Goal: Entertainment & Leisure: Browse casually

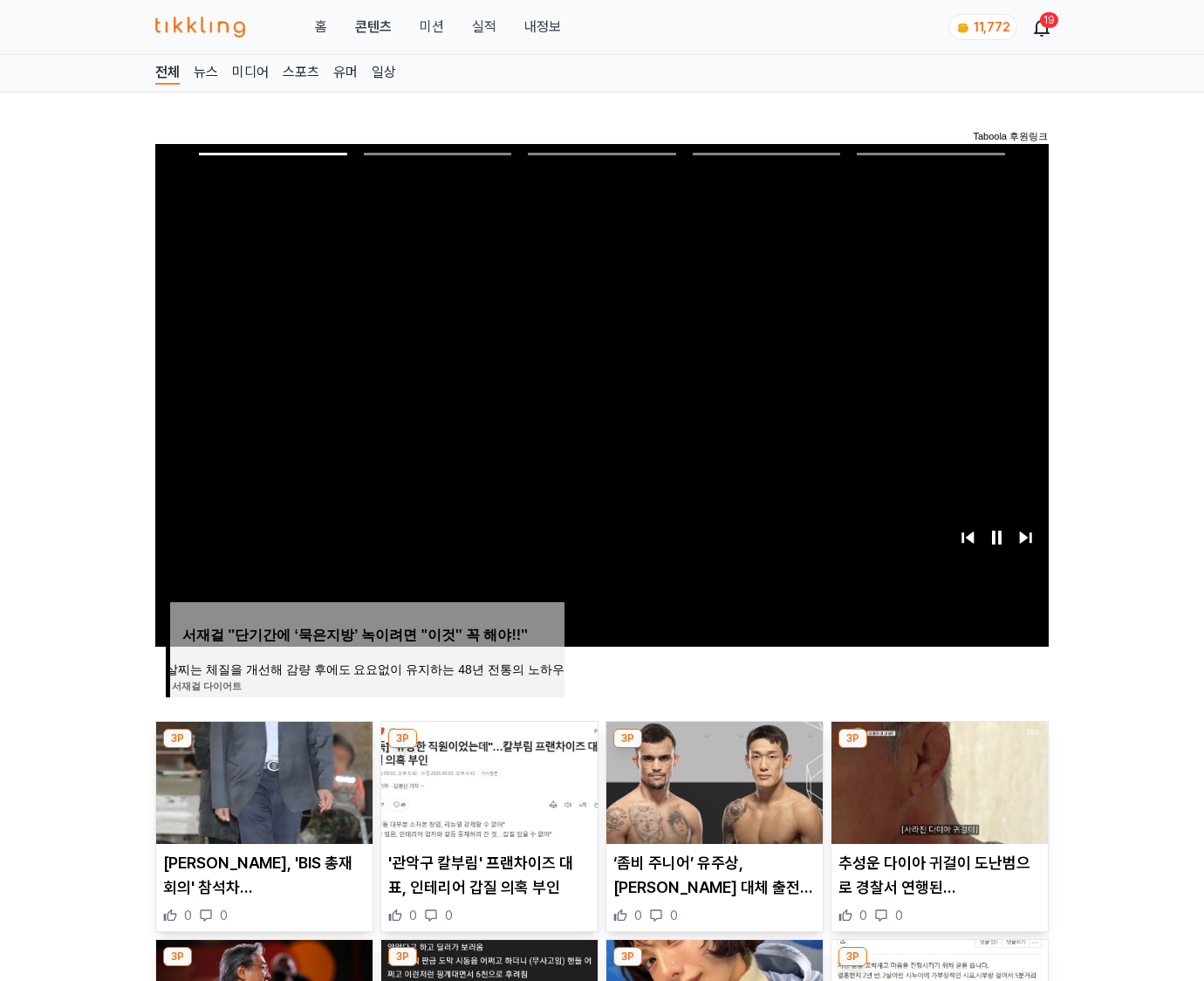
click at [939, 749] on img at bounding box center [940, 783] width 217 height 123
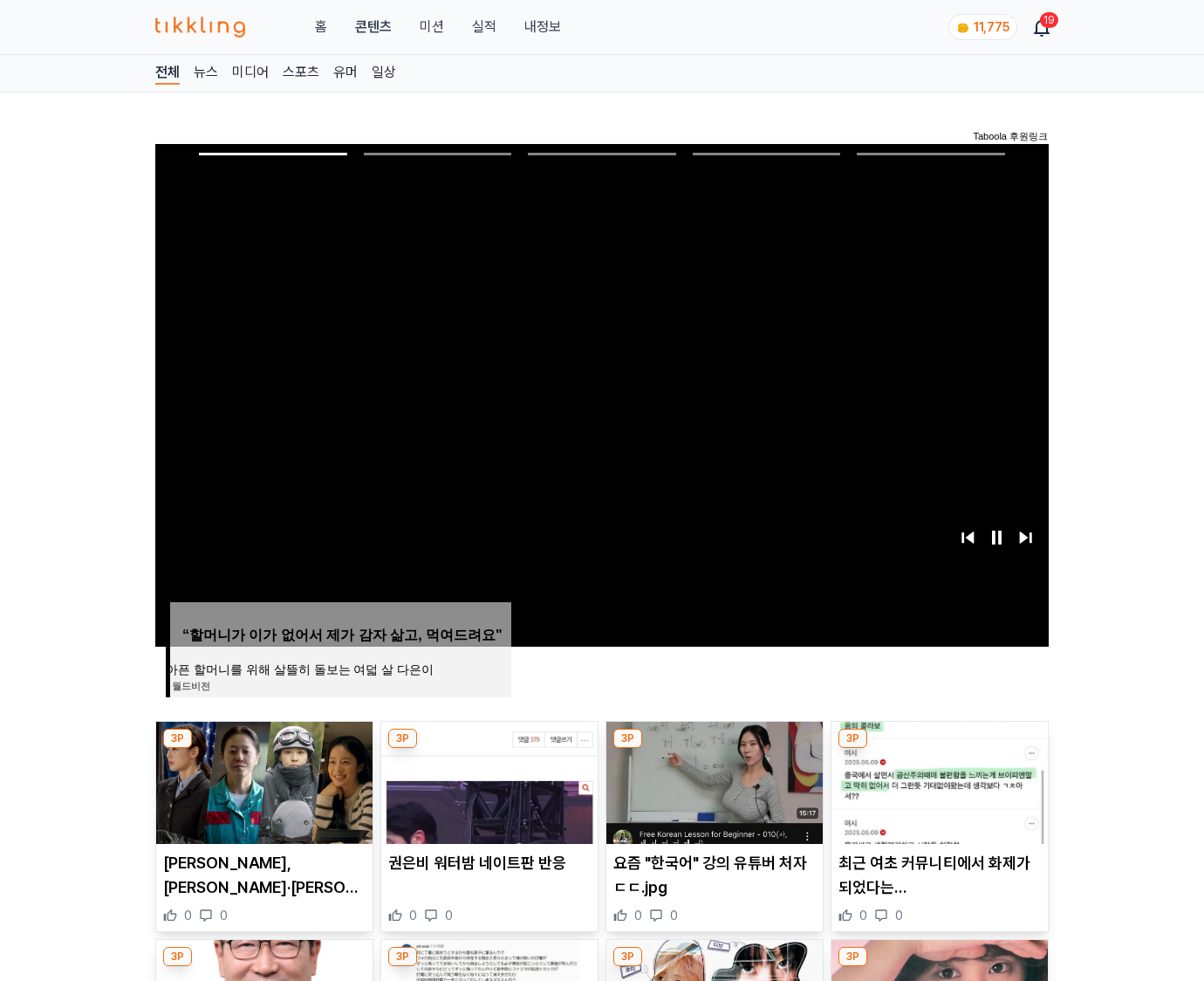
click at [939, 749] on img at bounding box center [940, 783] width 217 height 123
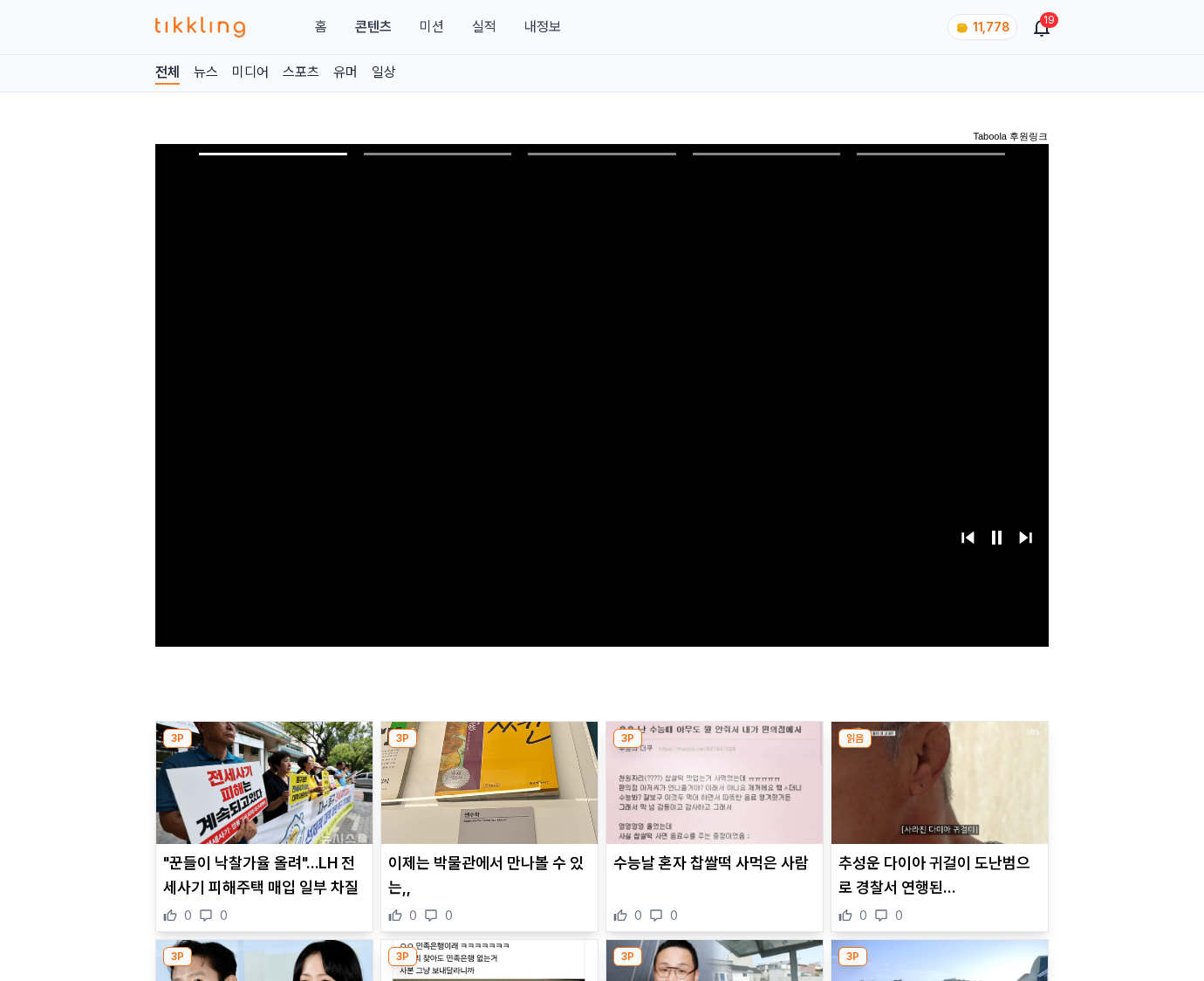
click at [939, 749] on img at bounding box center [940, 783] width 217 height 123
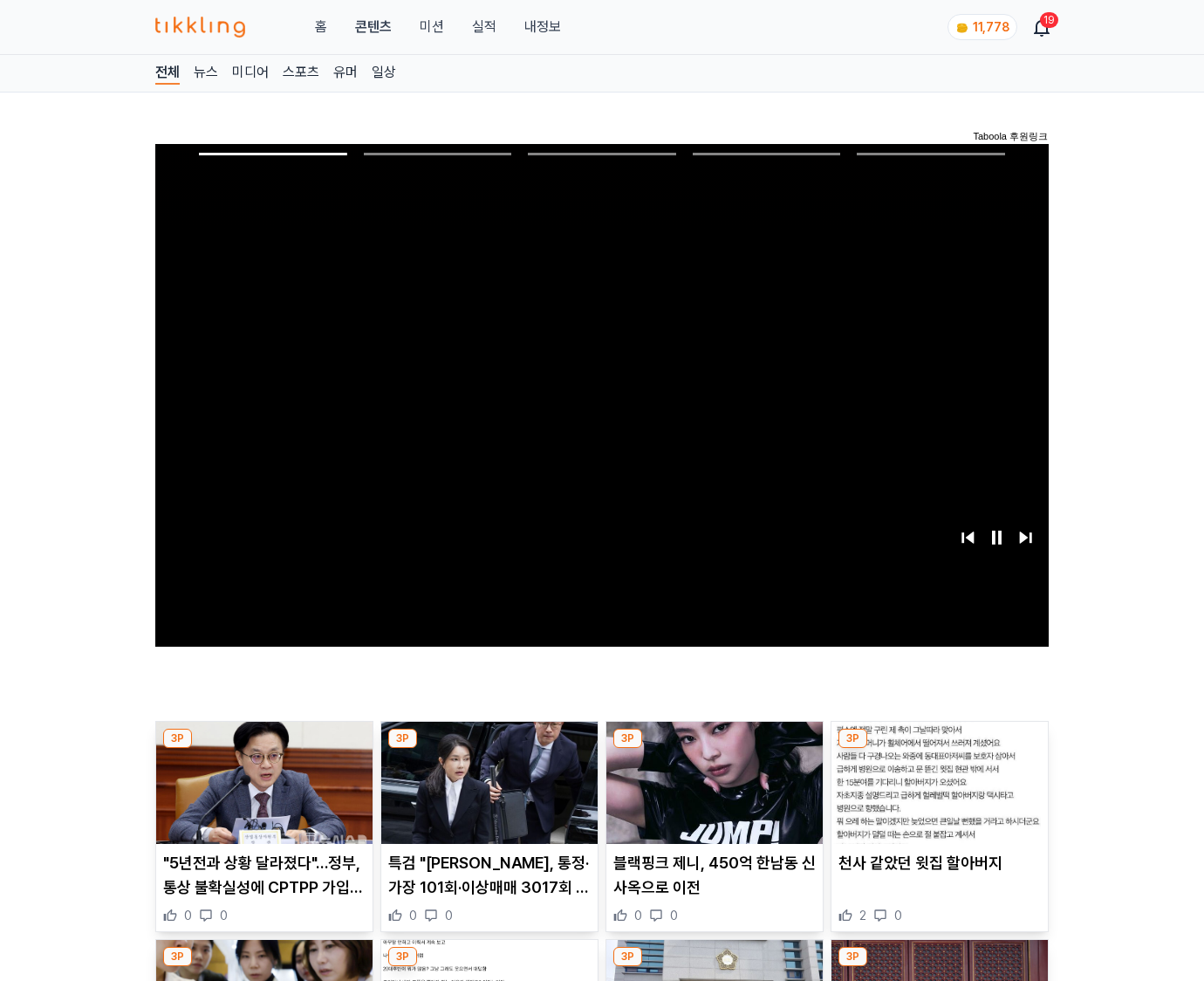
click at [939, 749] on img at bounding box center [940, 783] width 217 height 123
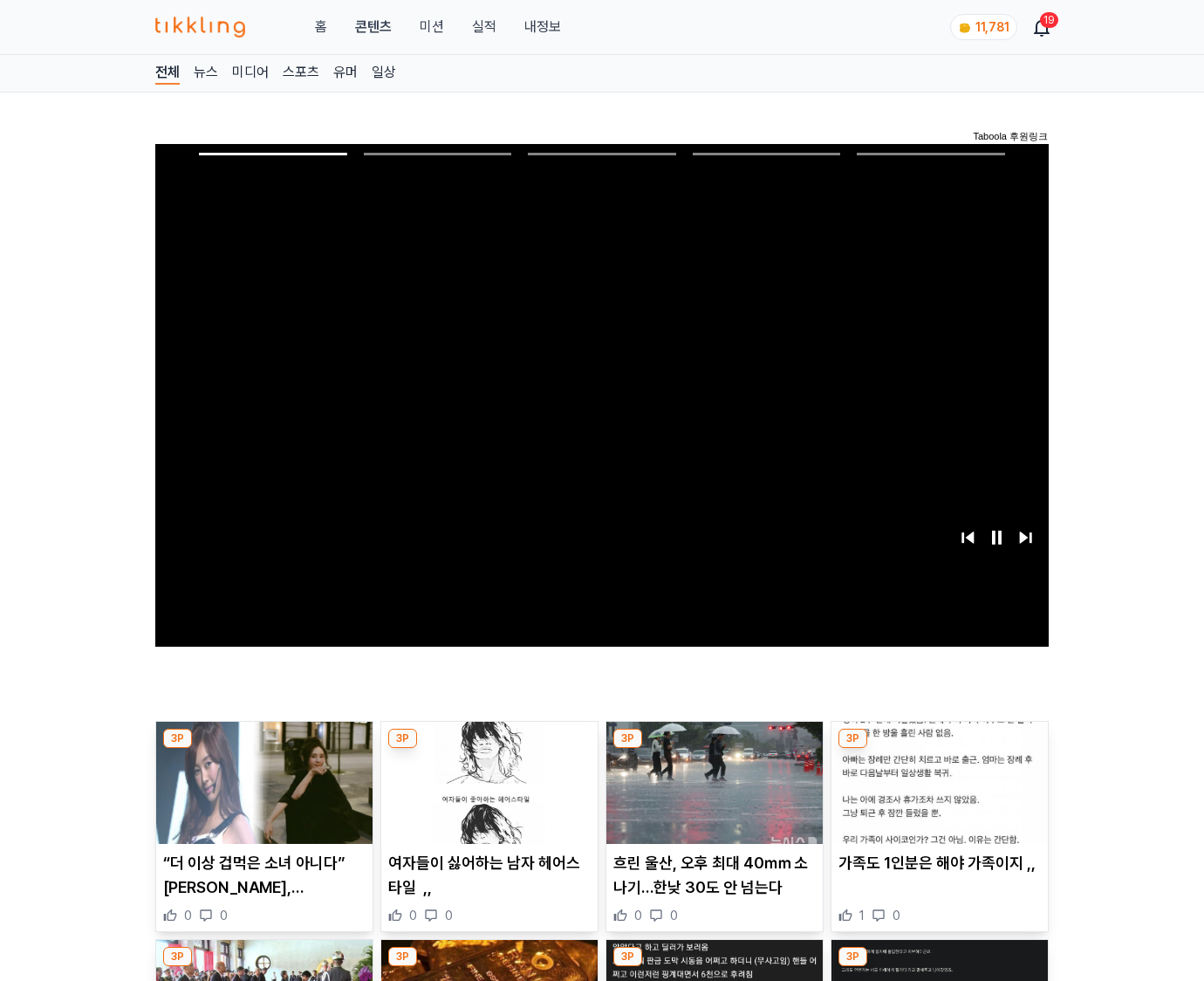
click at [939, 749] on img at bounding box center [940, 783] width 217 height 123
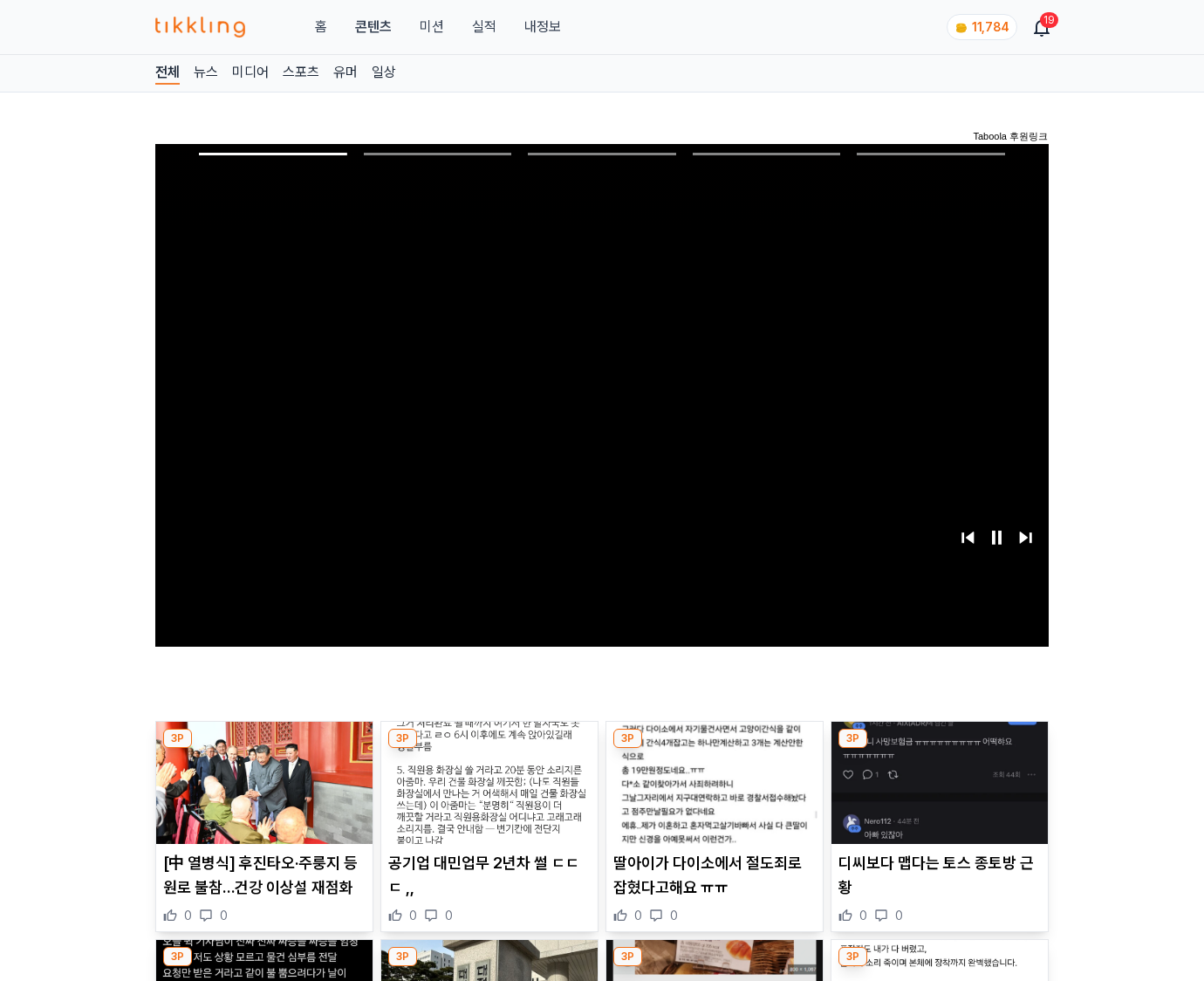
click at [939, 749] on img at bounding box center [940, 783] width 217 height 123
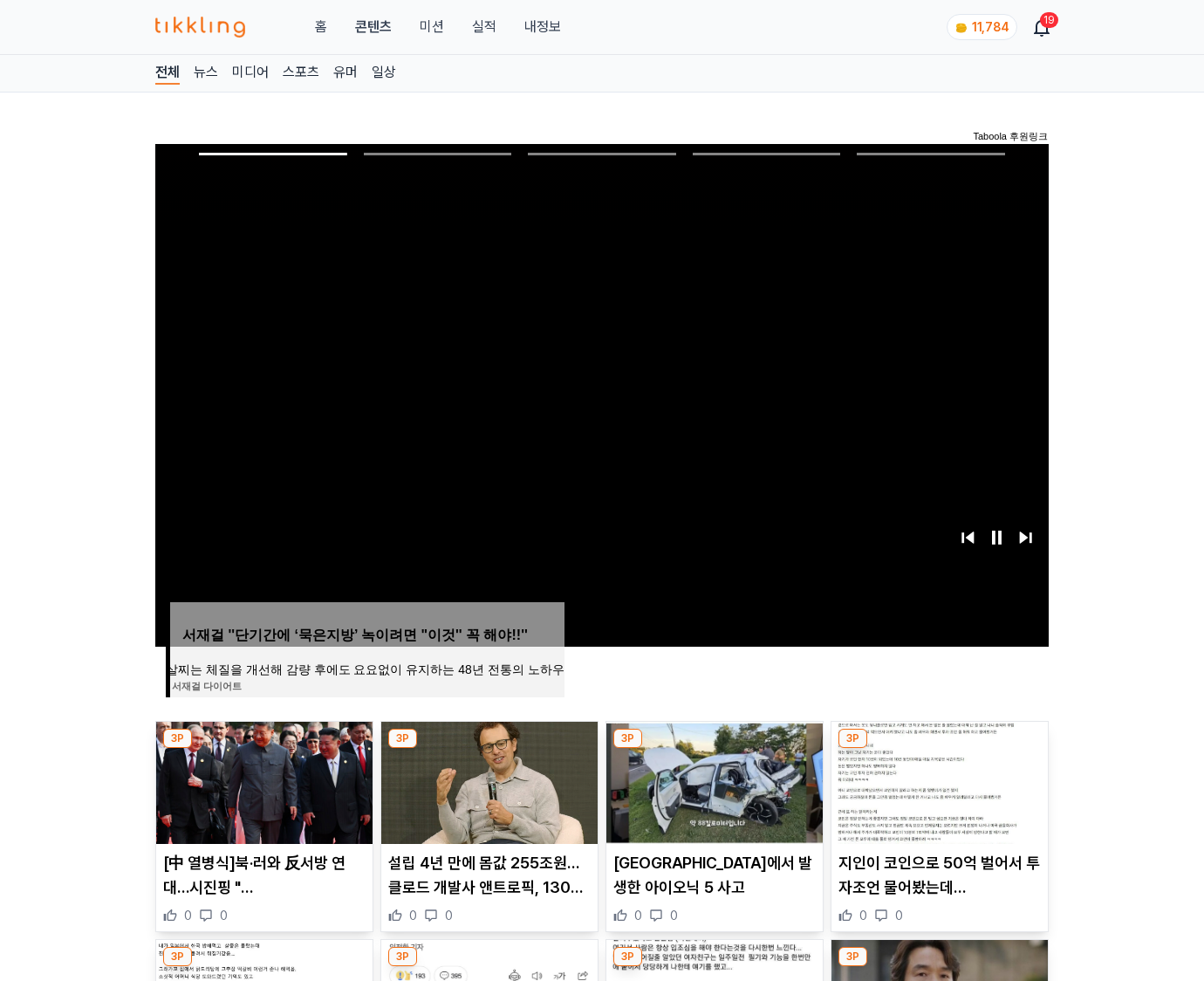
click at [939, 749] on img at bounding box center [940, 783] width 217 height 123
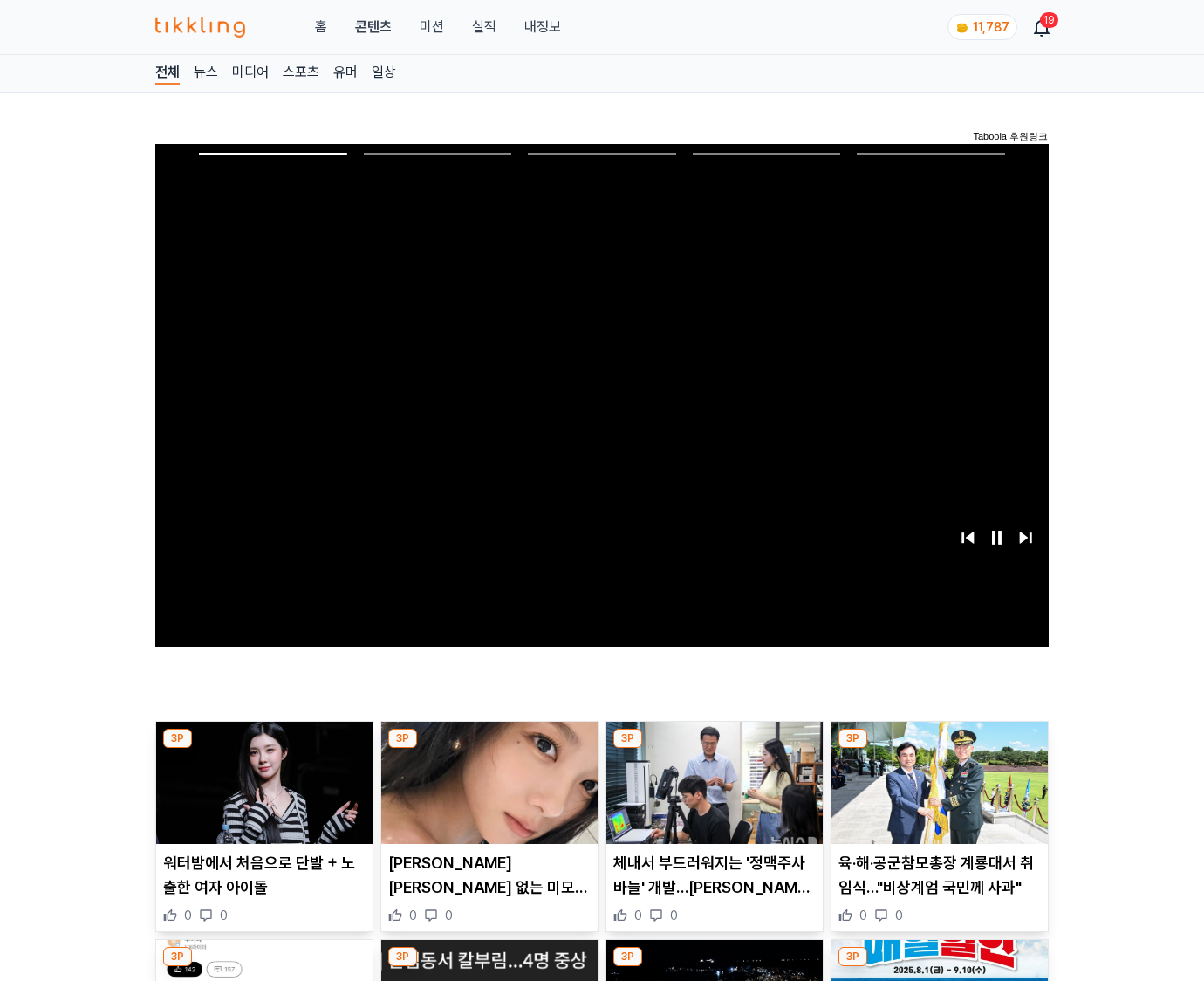
click at [939, 749] on img at bounding box center [940, 783] width 217 height 123
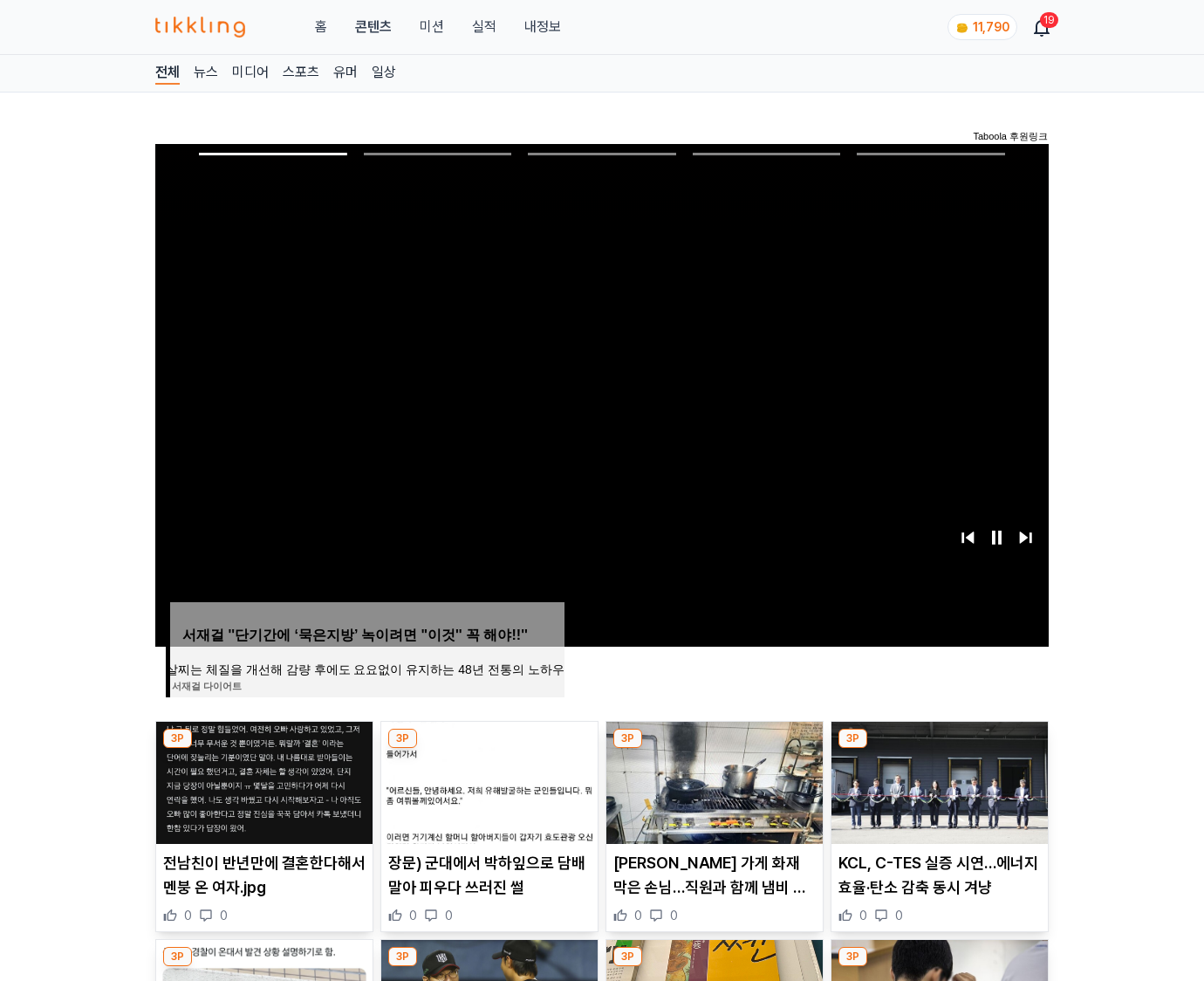
click at [939, 749] on img at bounding box center [940, 783] width 217 height 123
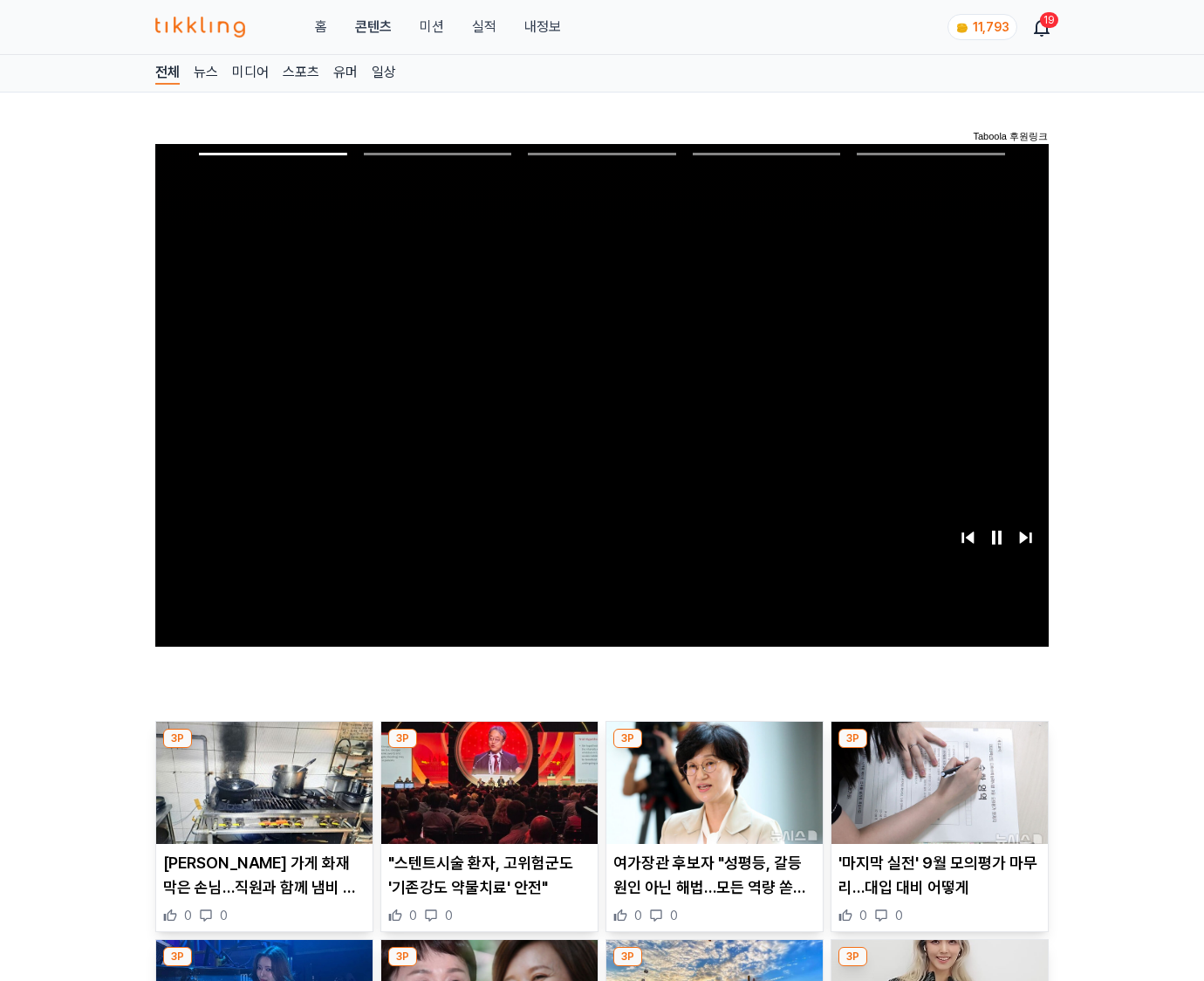
click at [939, 749] on img at bounding box center [940, 783] width 217 height 123
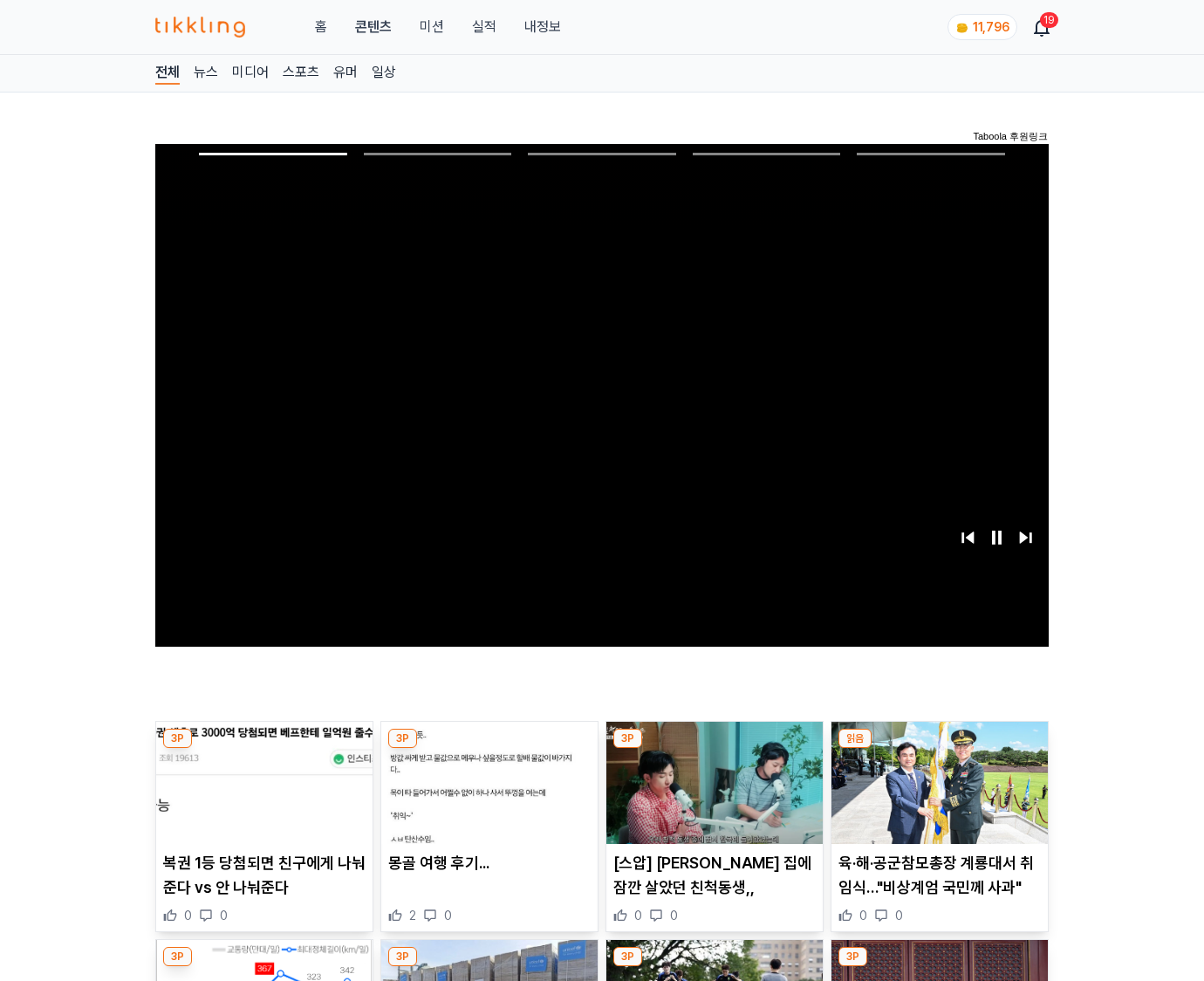
click at [939, 749] on img at bounding box center [940, 783] width 217 height 123
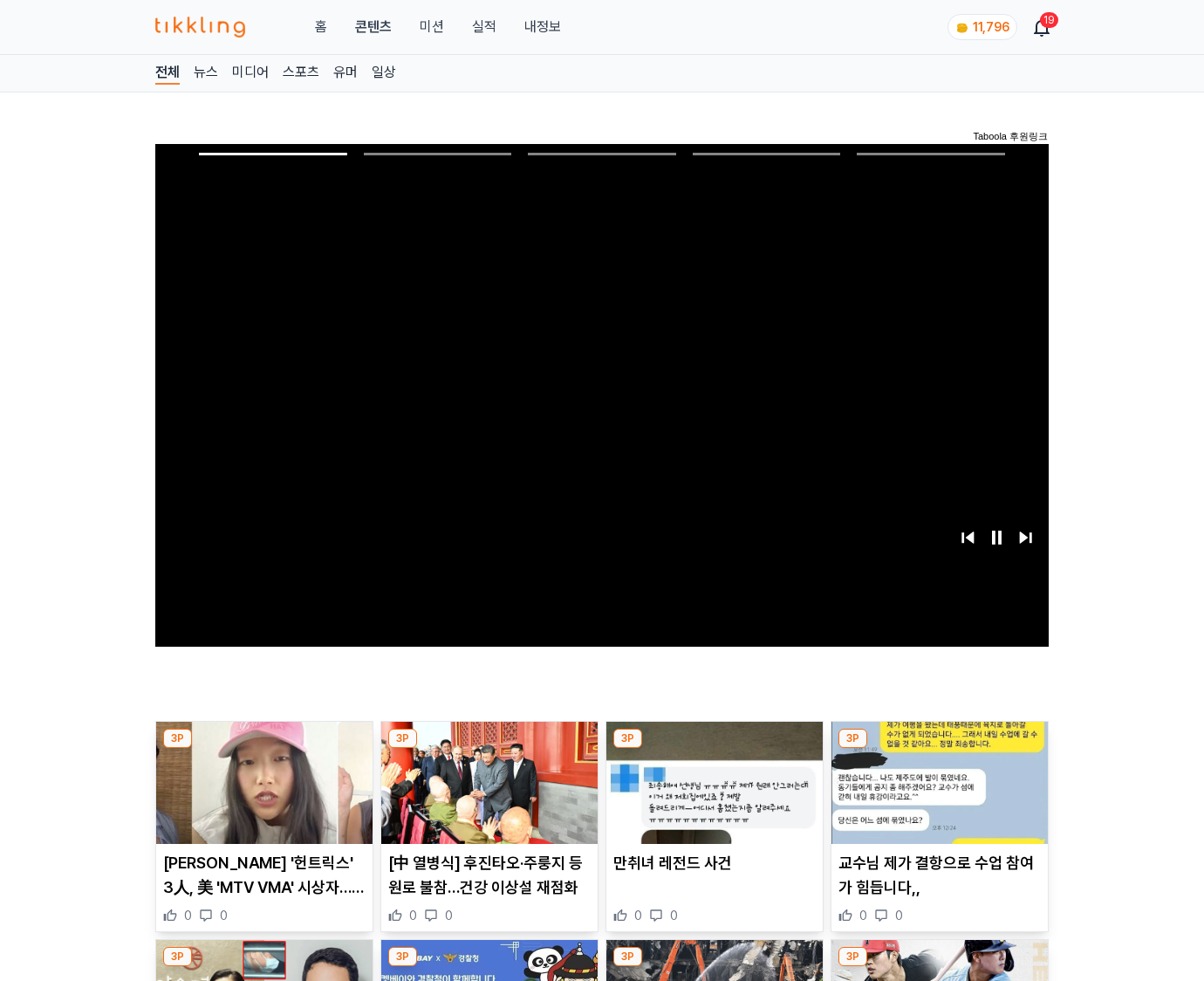
click at [939, 749] on img at bounding box center [940, 783] width 217 height 123
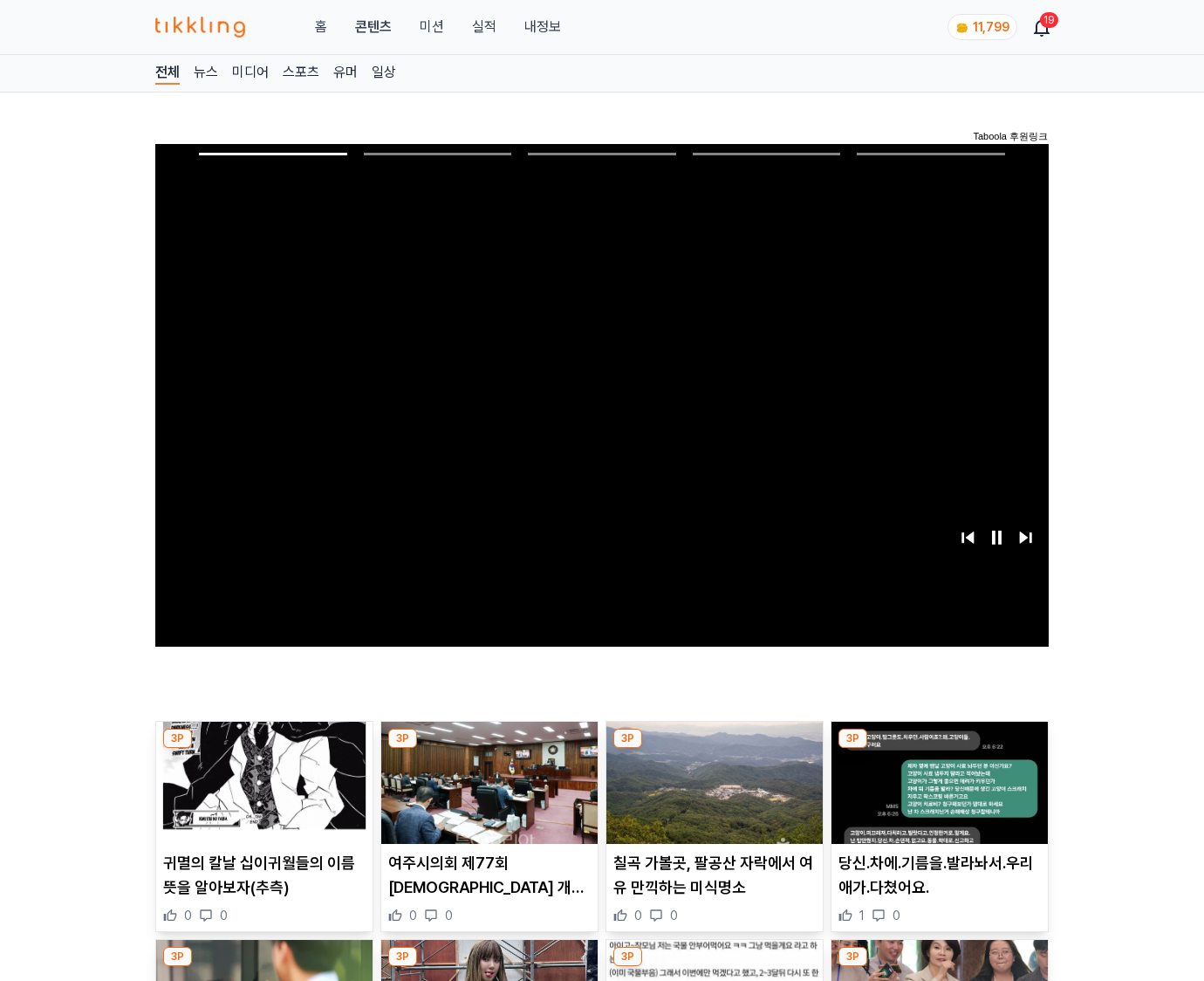
click at [939, 749] on img at bounding box center [940, 783] width 217 height 123
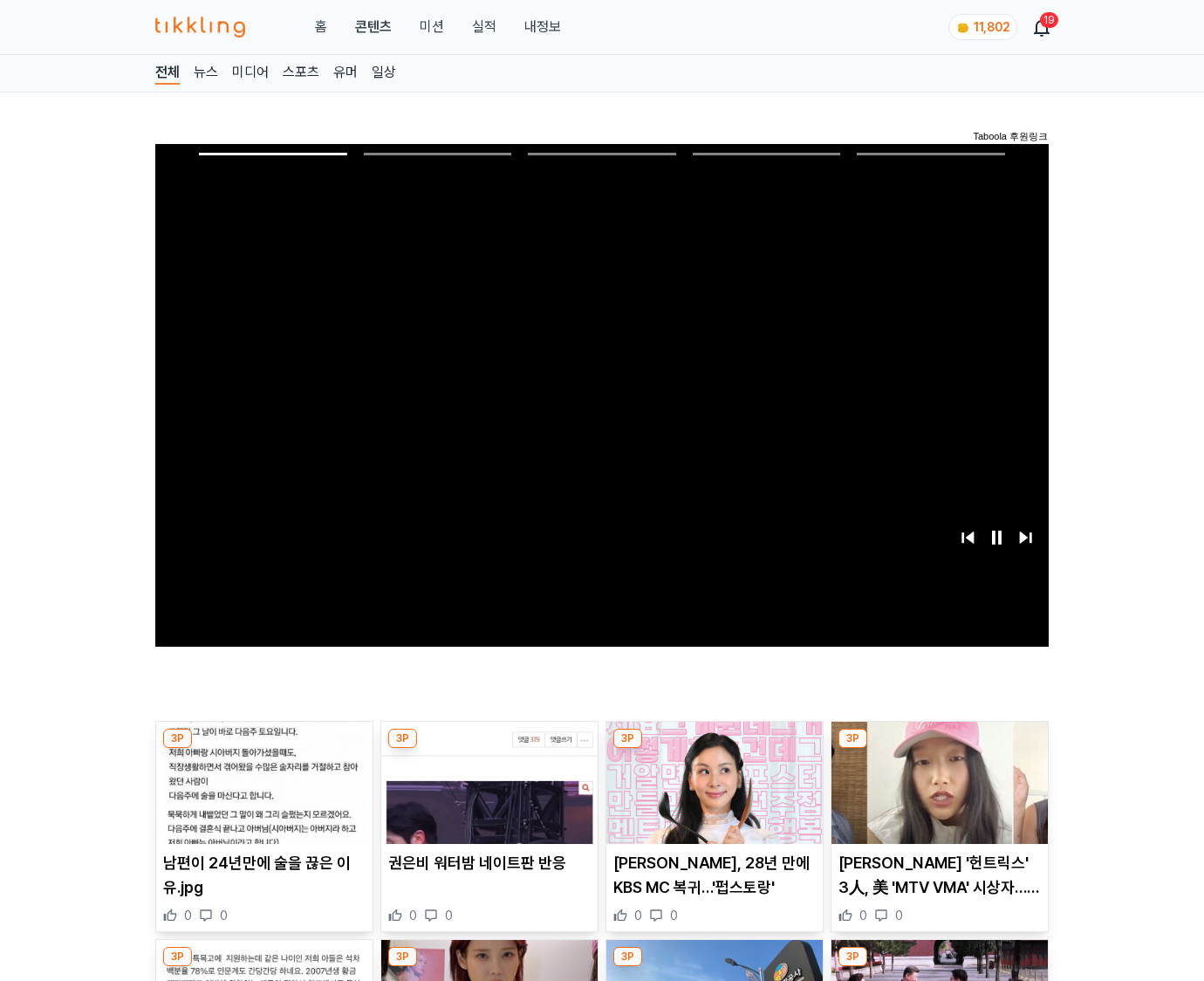
click at [939, 749] on img at bounding box center [940, 783] width 217 height 123
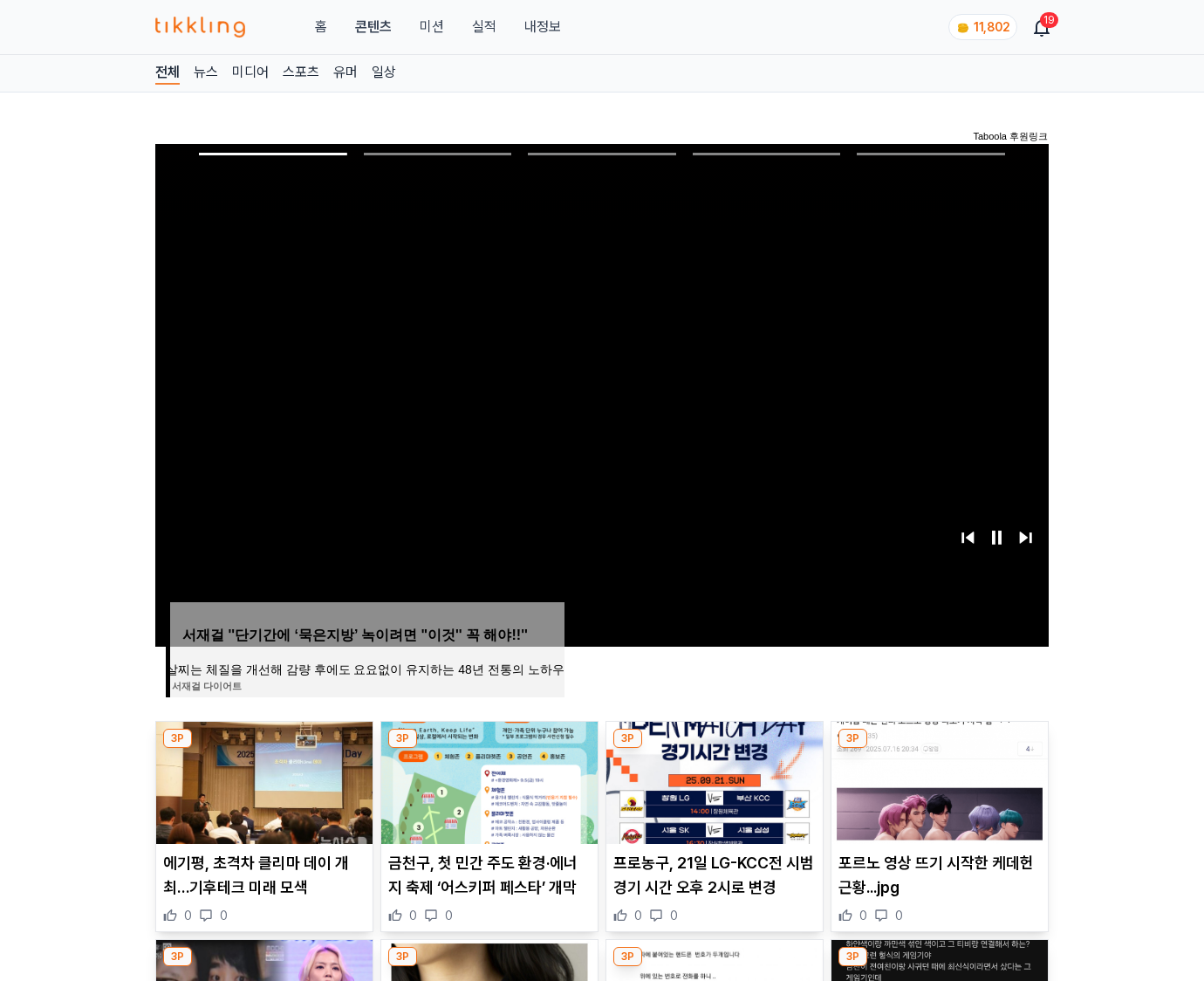
click at [939, 749] on img at bounding box center [940, 783] width 217 height 123
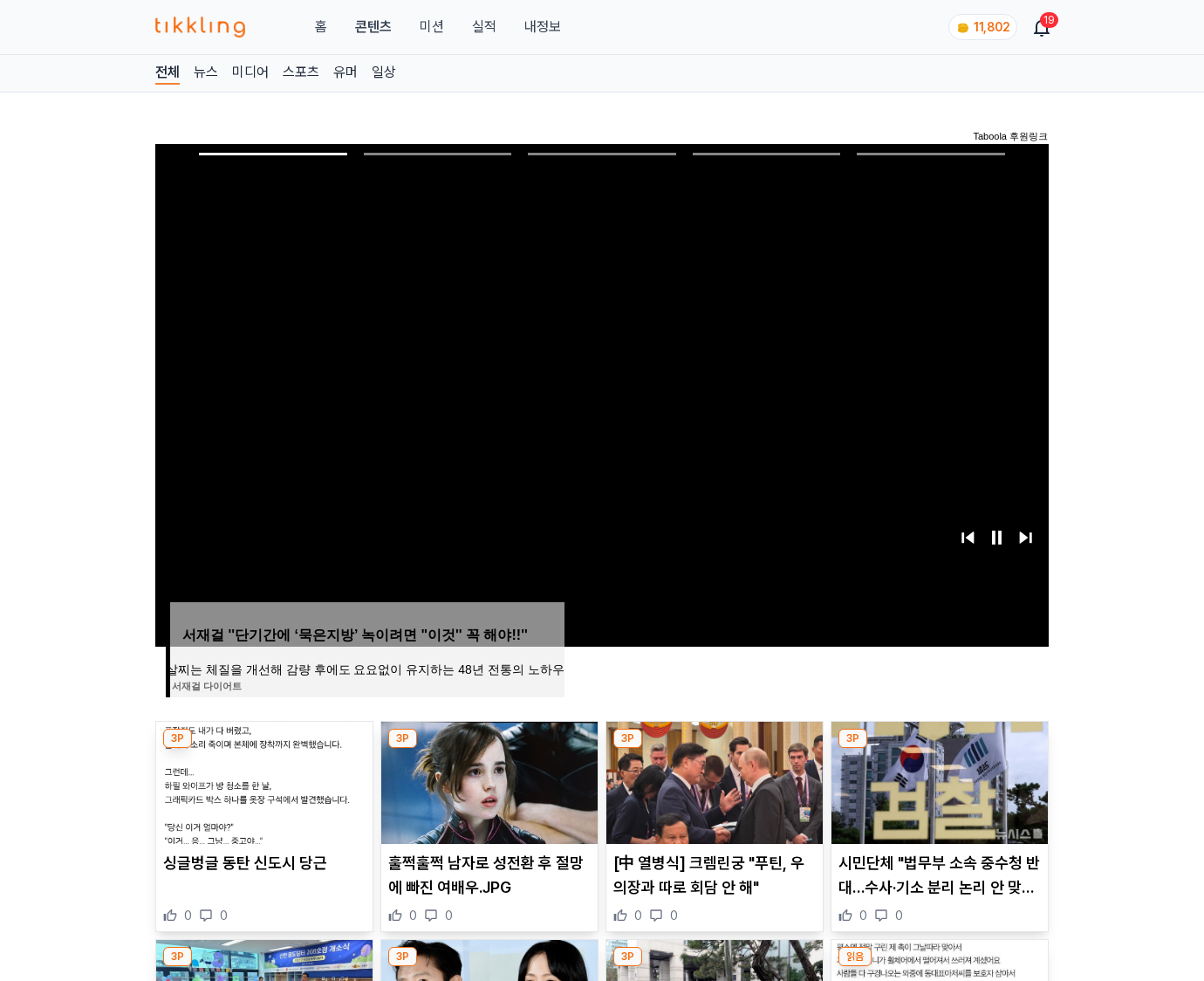
click at [939, 749] on img at bounding box center [940, 783] width 217 height 123
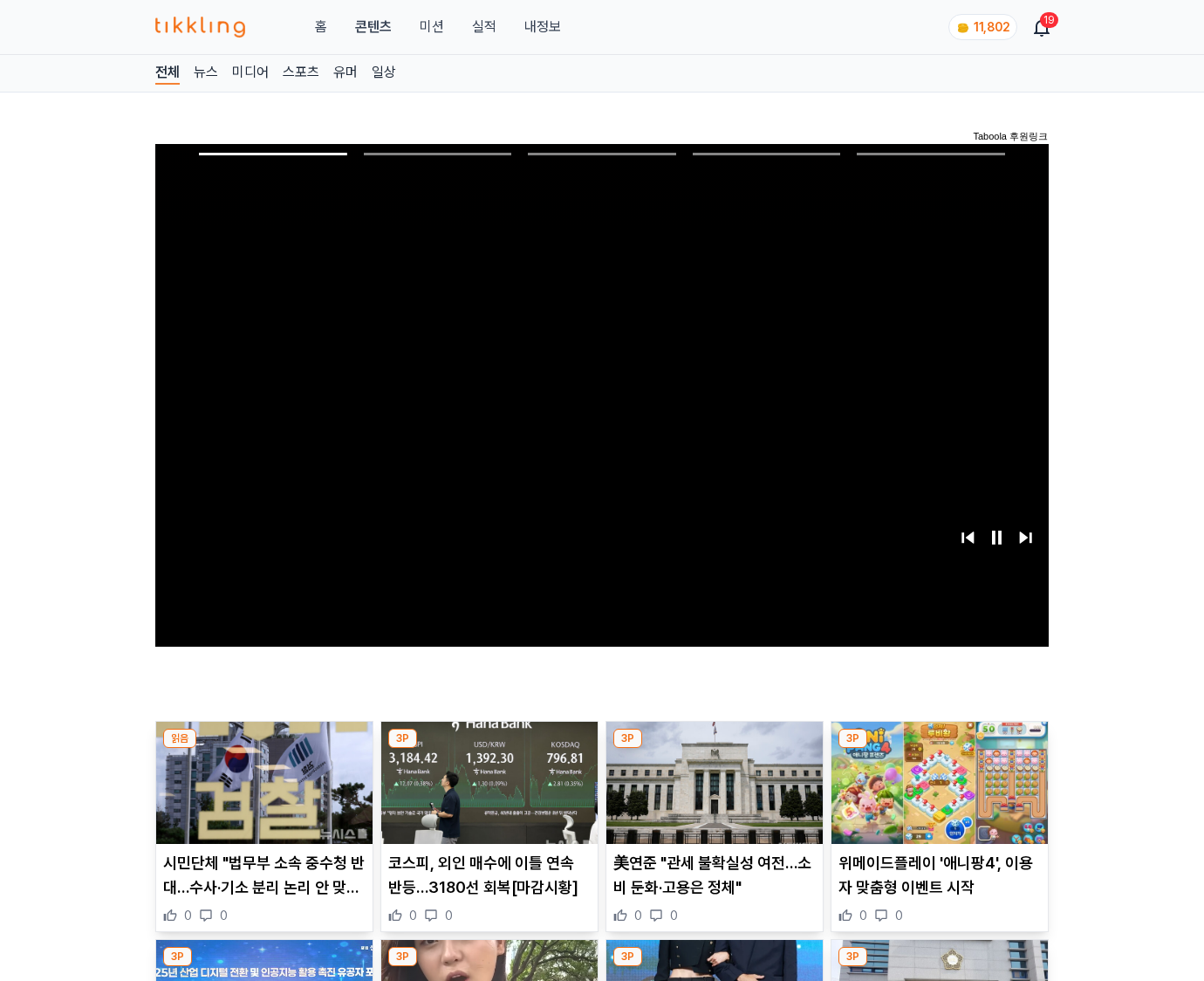
click at [939, 749] on img at bounding box center [940, 783] width 217 height 123
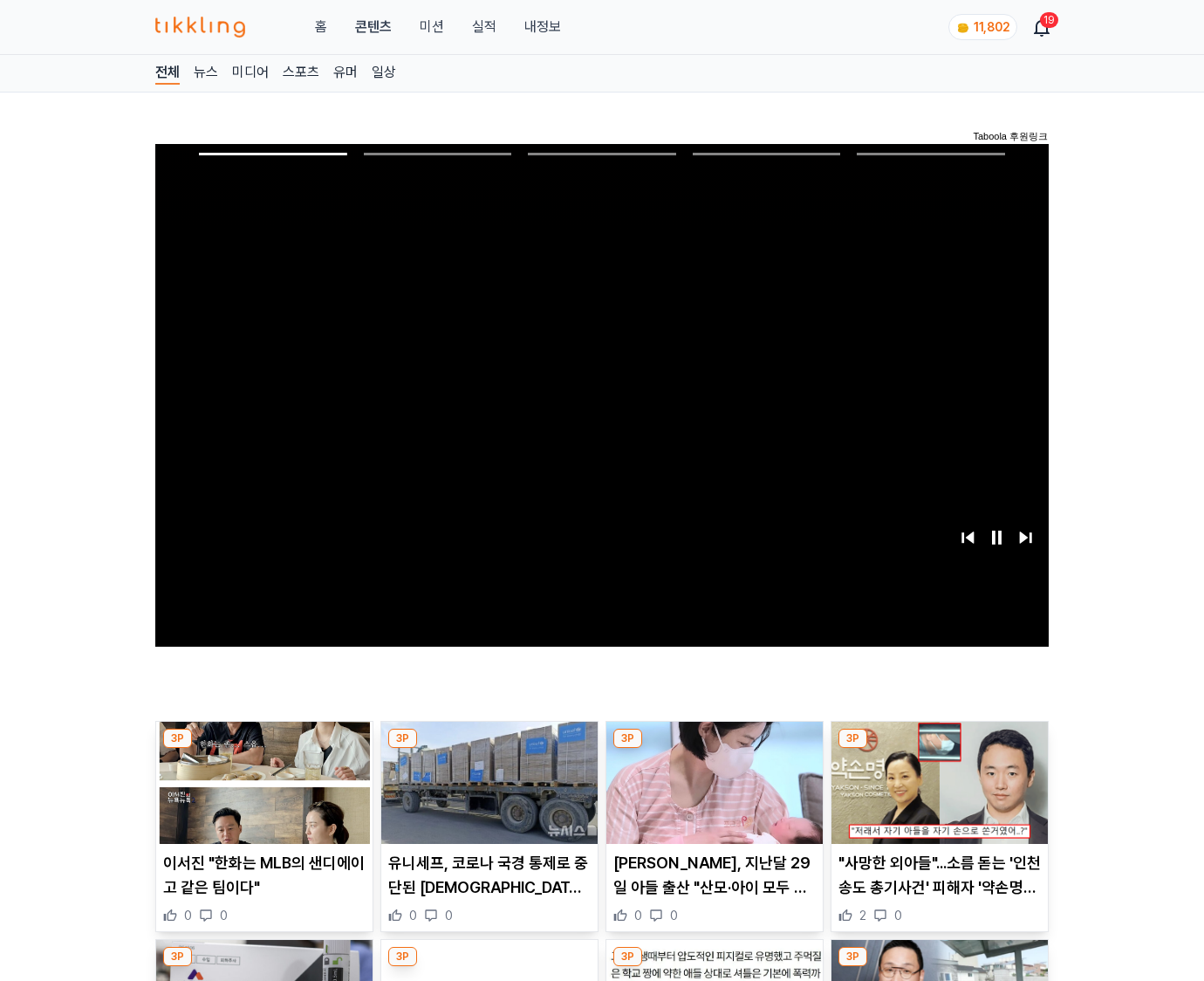
click at [939, 749] on img at bounding box center [940, 783] width 217 height 123
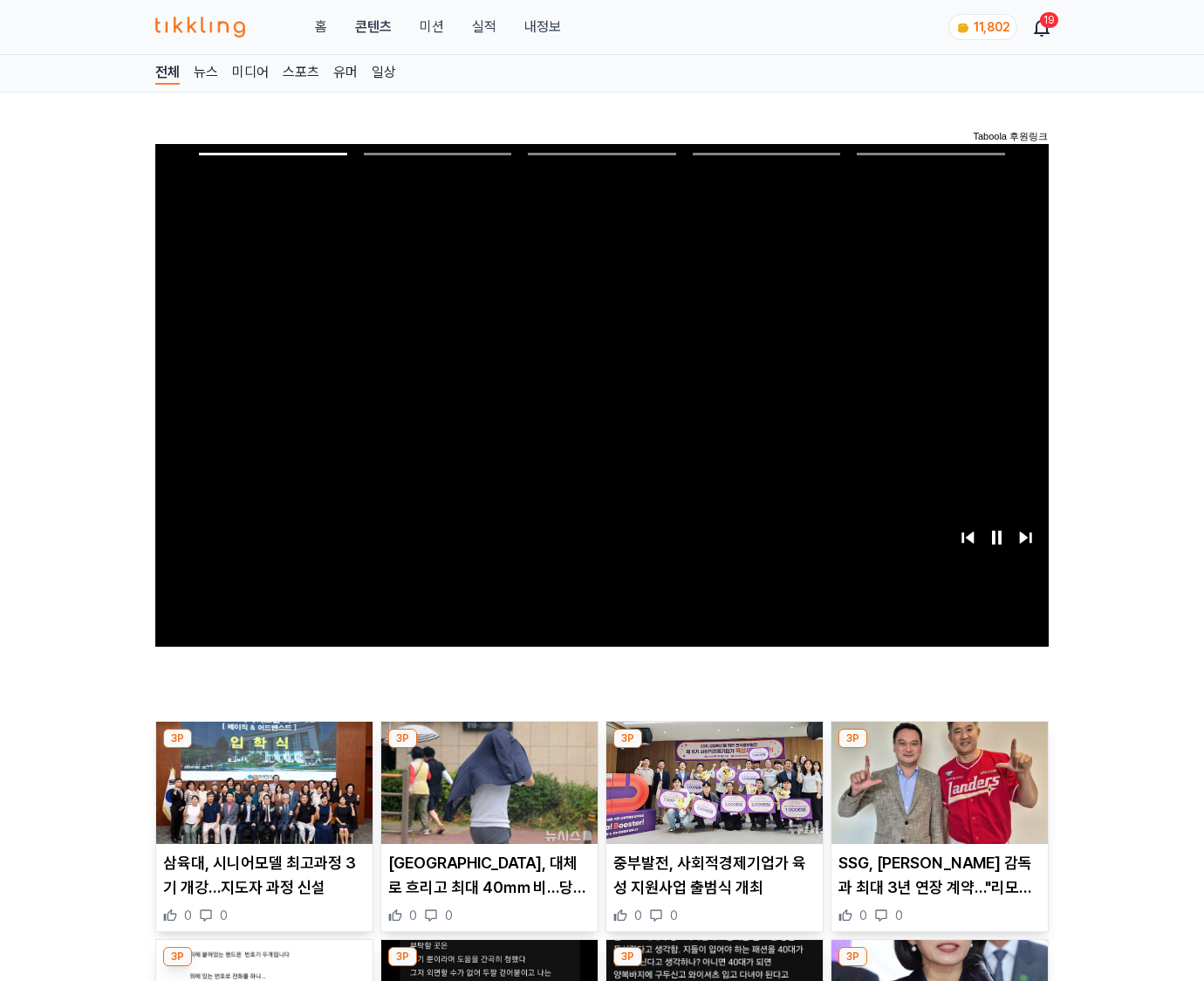
click at [939, 749] on img at bounding box center [940, 783] width 217 height 123
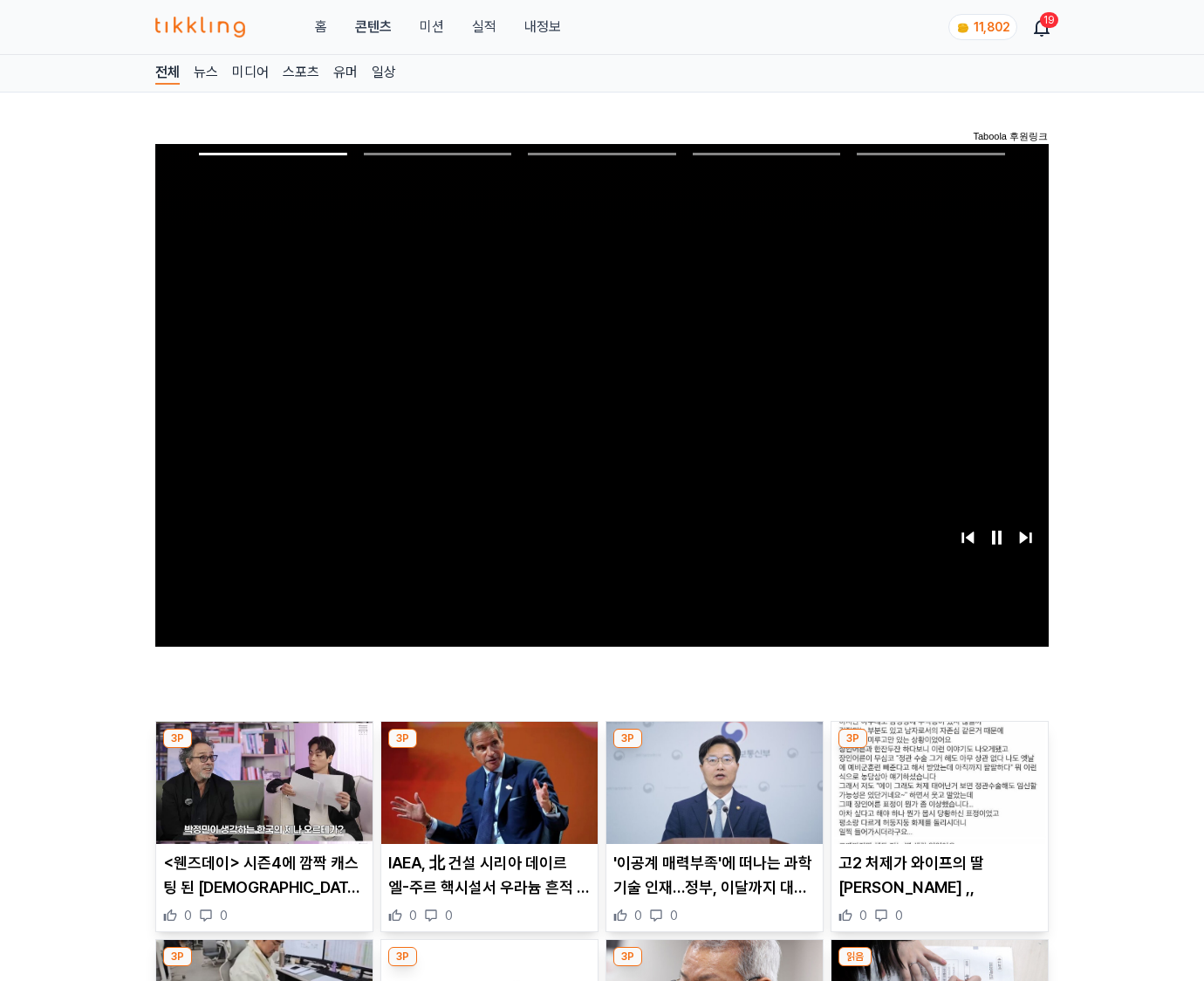
click at [939, 749] on img at bounding box center [940, 783] width 217 height 123
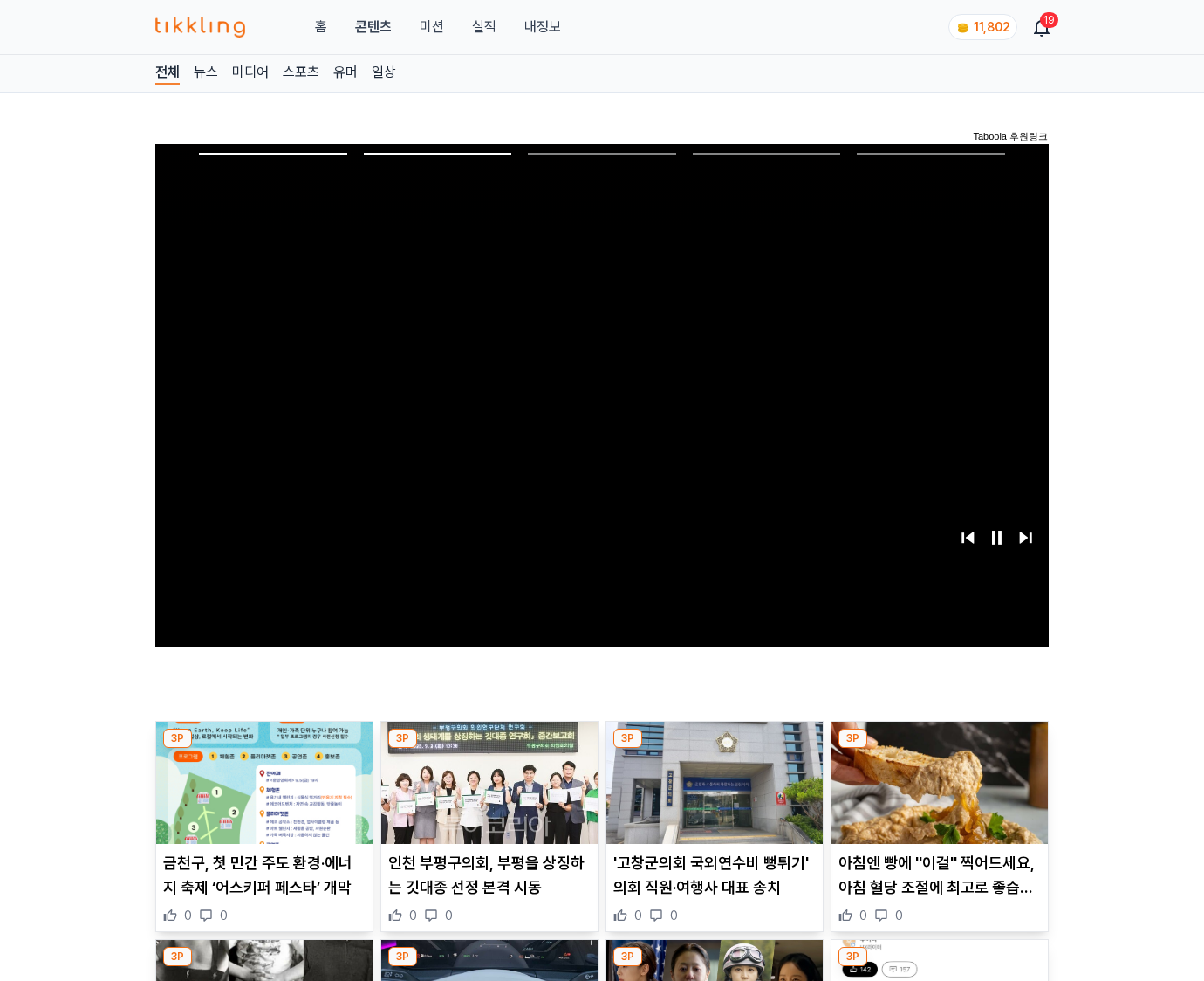
click at [939, 749] on img at bounding box center [940, 783] width 217 height 123
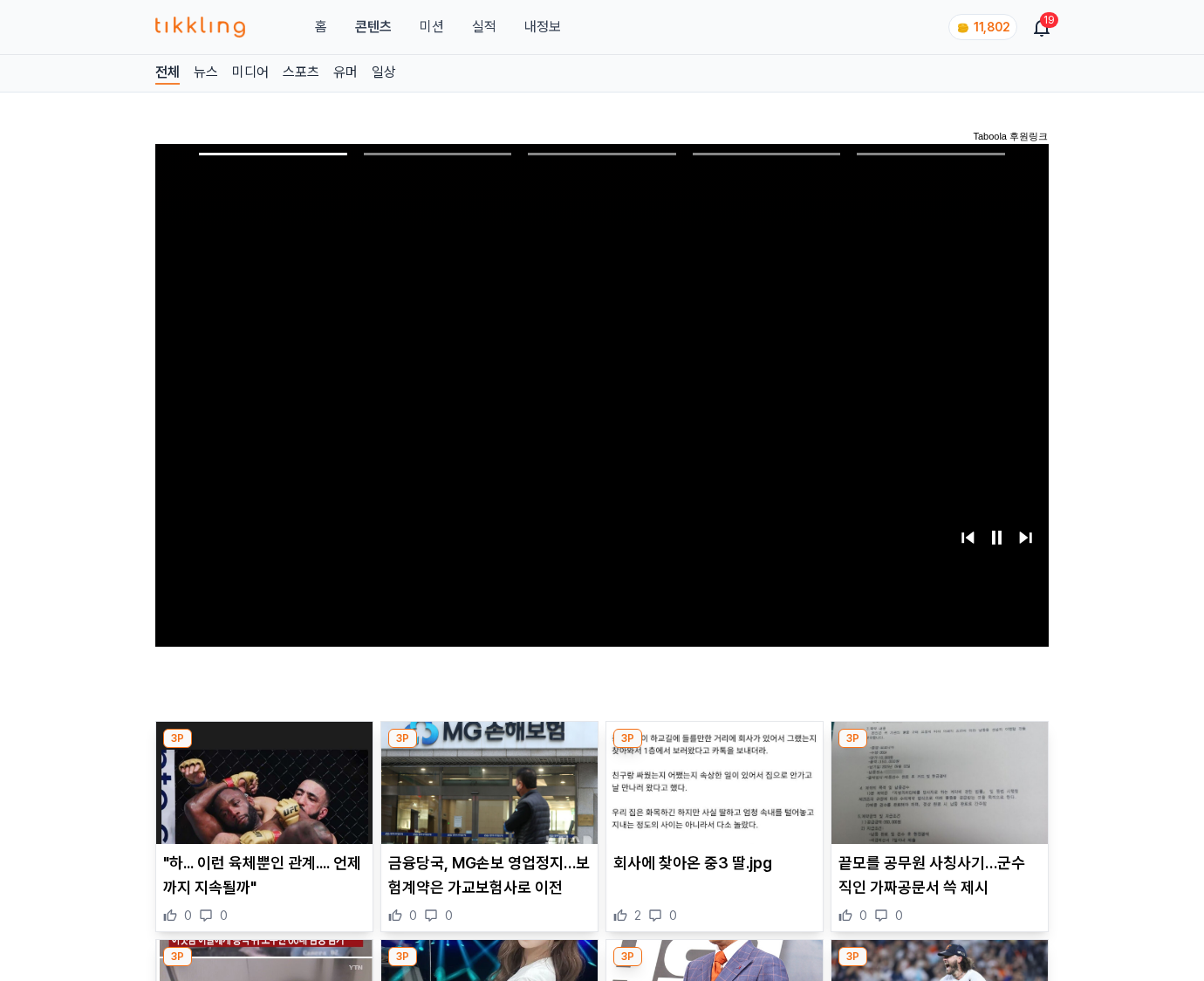
click at [939, 749] on img at bounding box center [940, 783] width 217 height 123
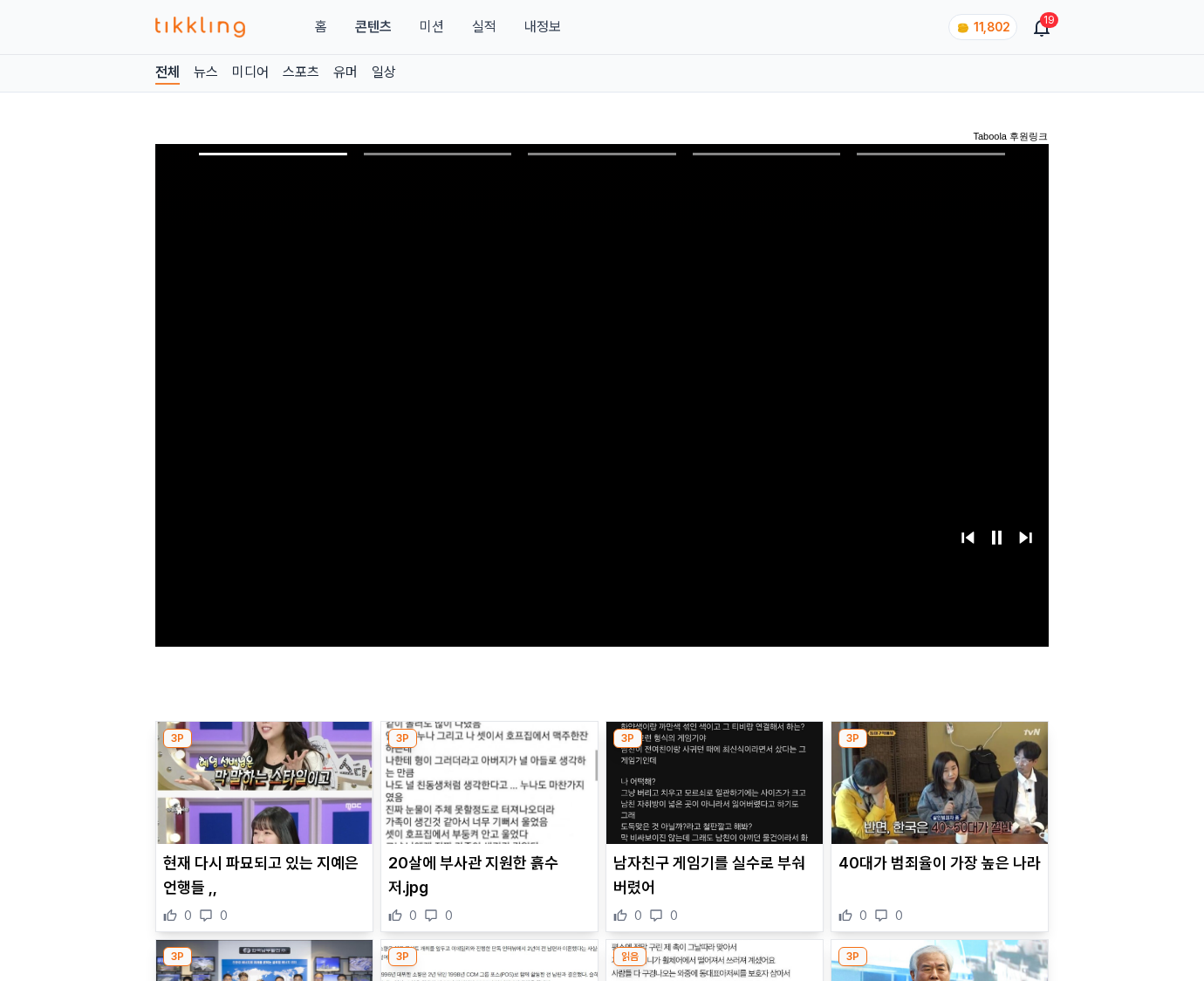
click at [939, 749] on img at bounding box center [940, 783] width 217 height 123
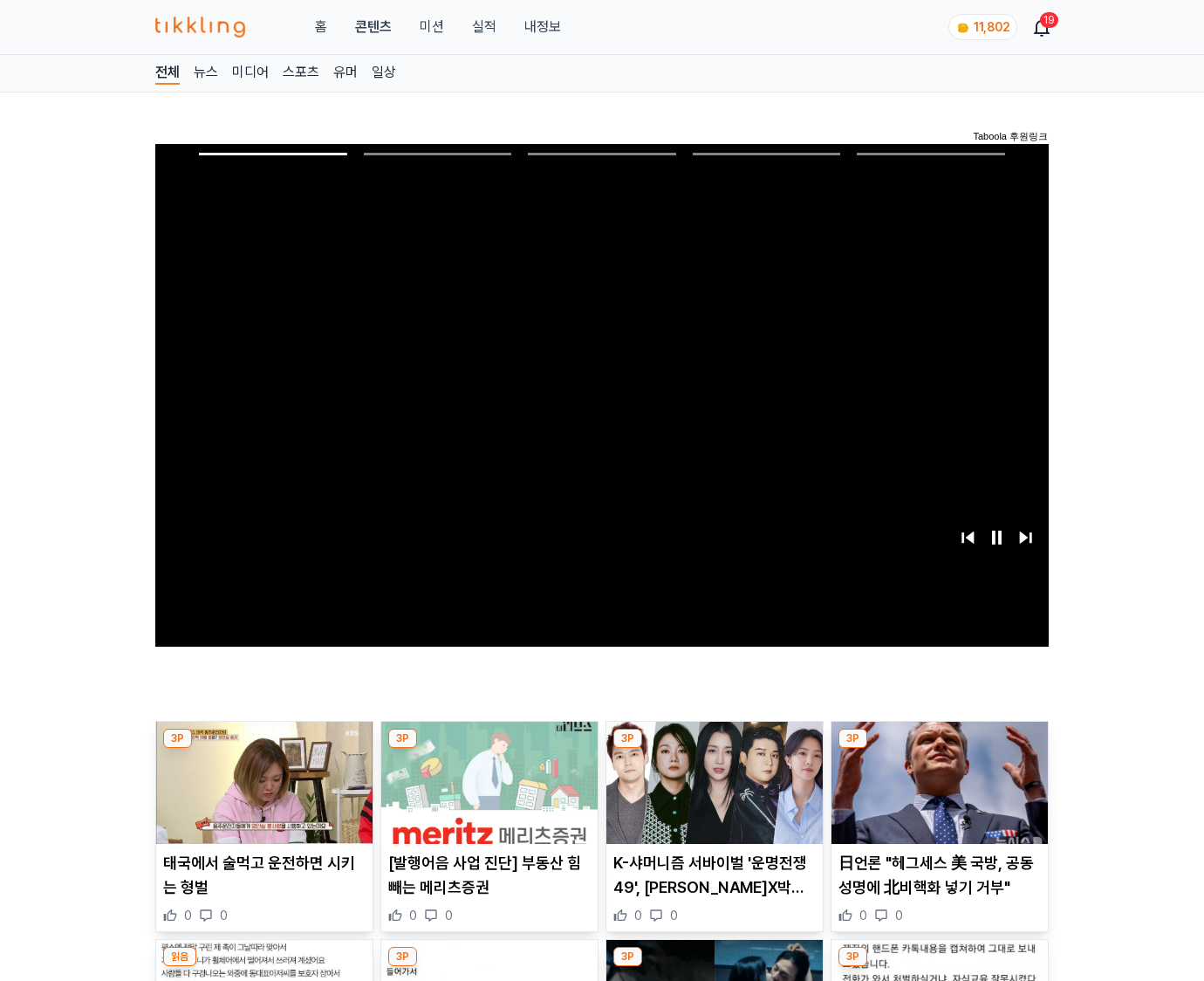
click at [939, 749] on img at bounding box center [940, 783] width 217 height 123
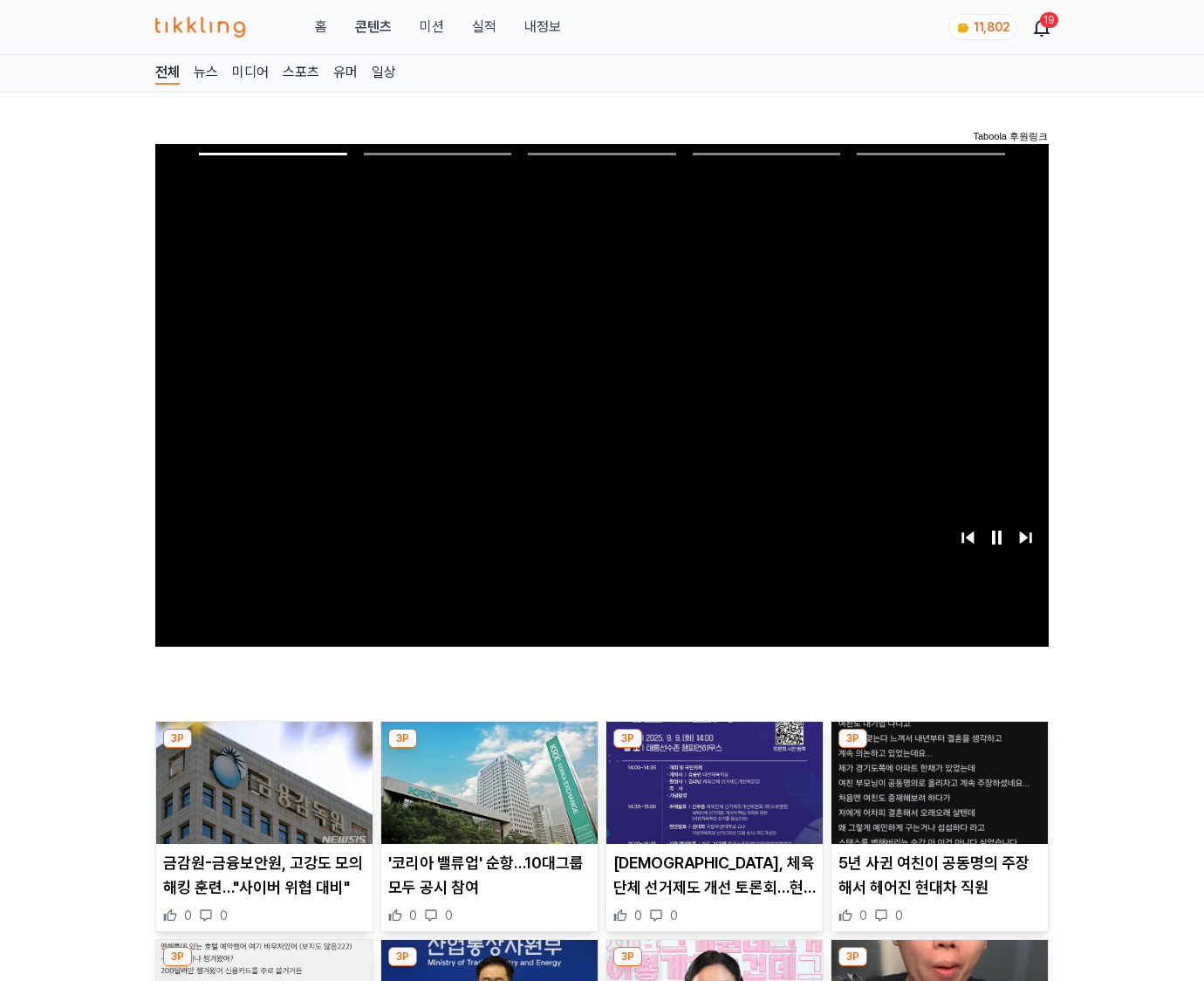
click at [939, 749] on img at bounding box center [940, 783] width 217 height 123
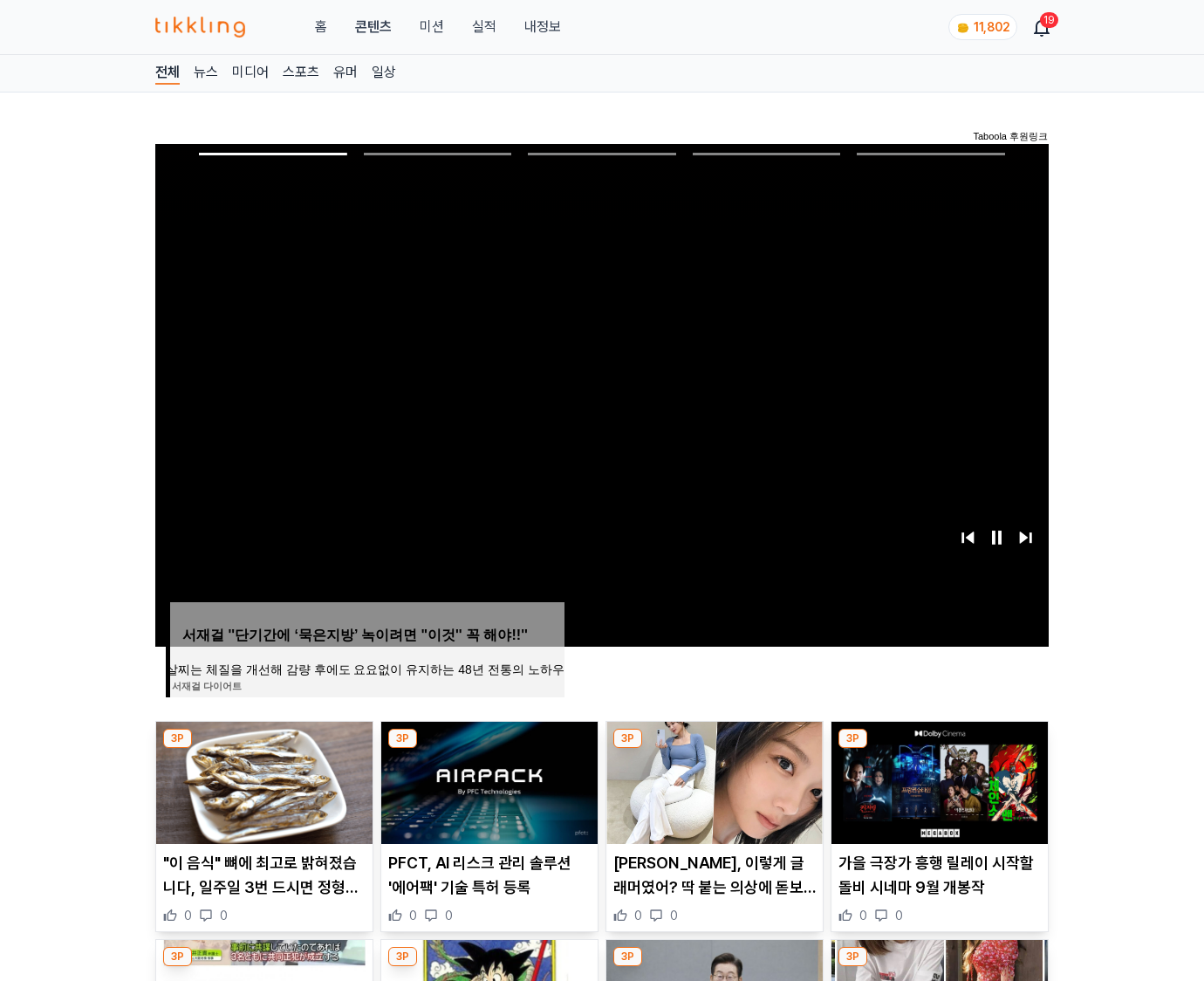
click at [939, 749] on img at bounding box center [940, 783] width 217 height 123
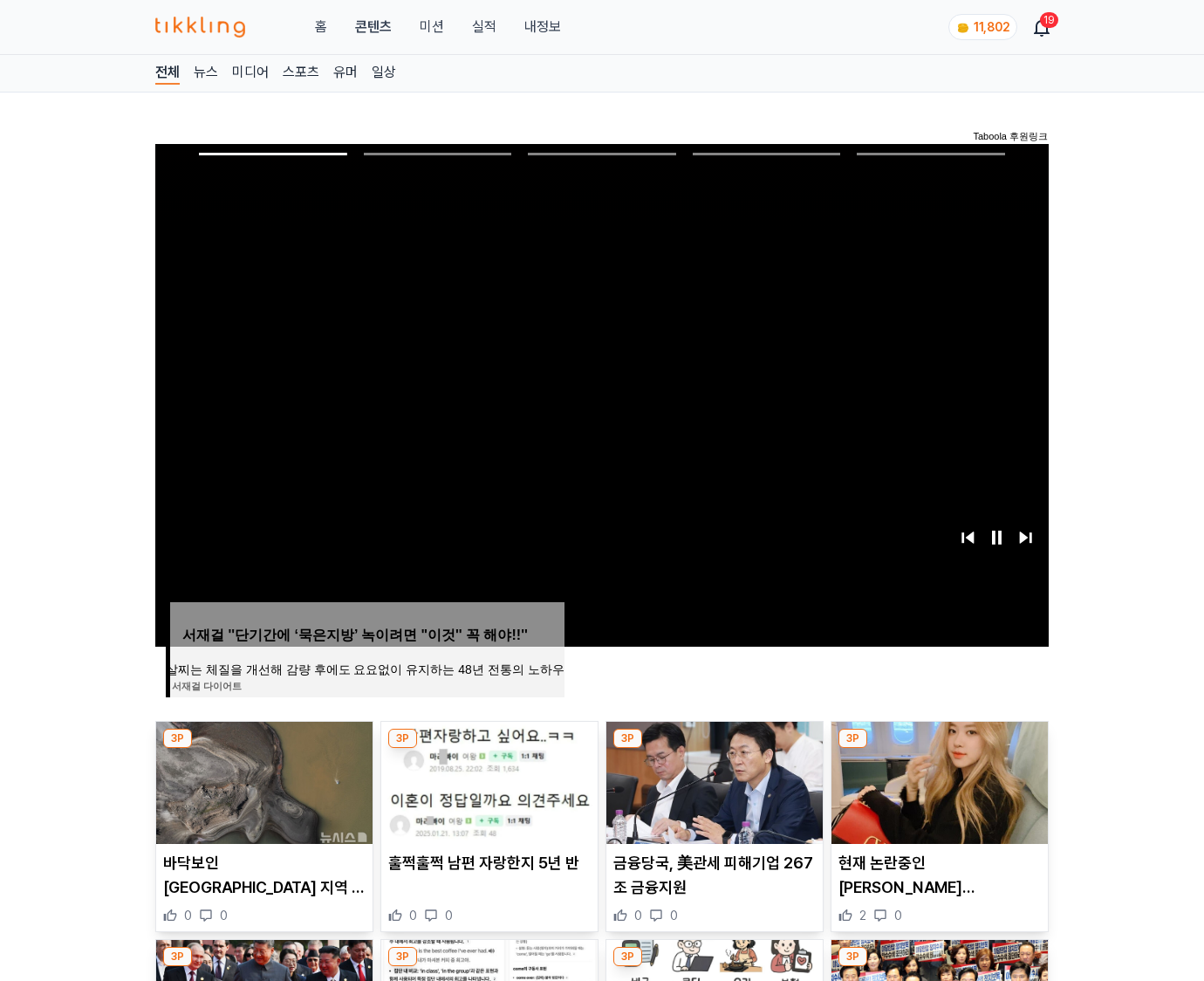
click at [939, 749] on img at bounding box center [940, 783] width 217 height 123
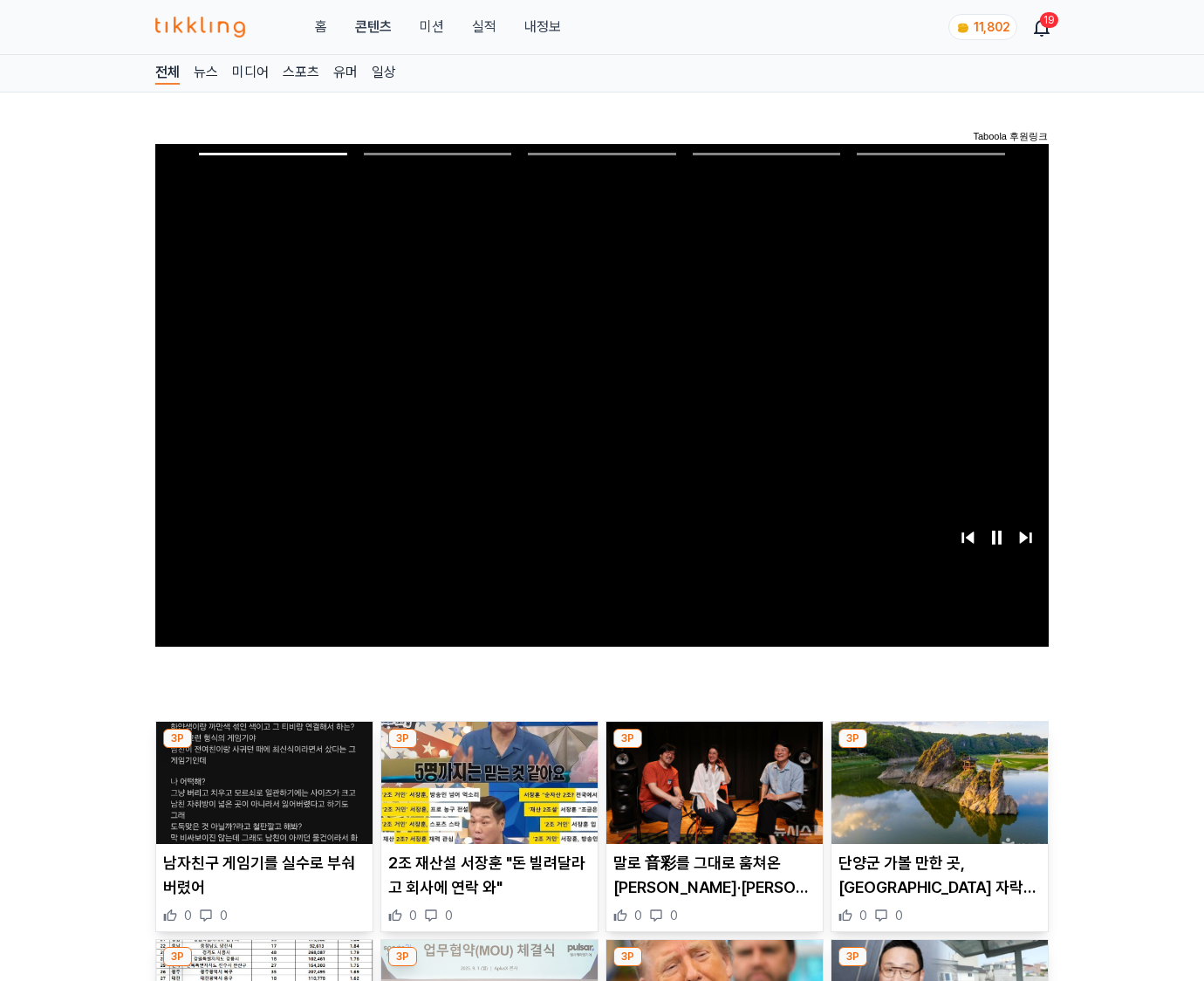
click at [939, 749] on img at bounding box center [940, 783] width 217 height 123
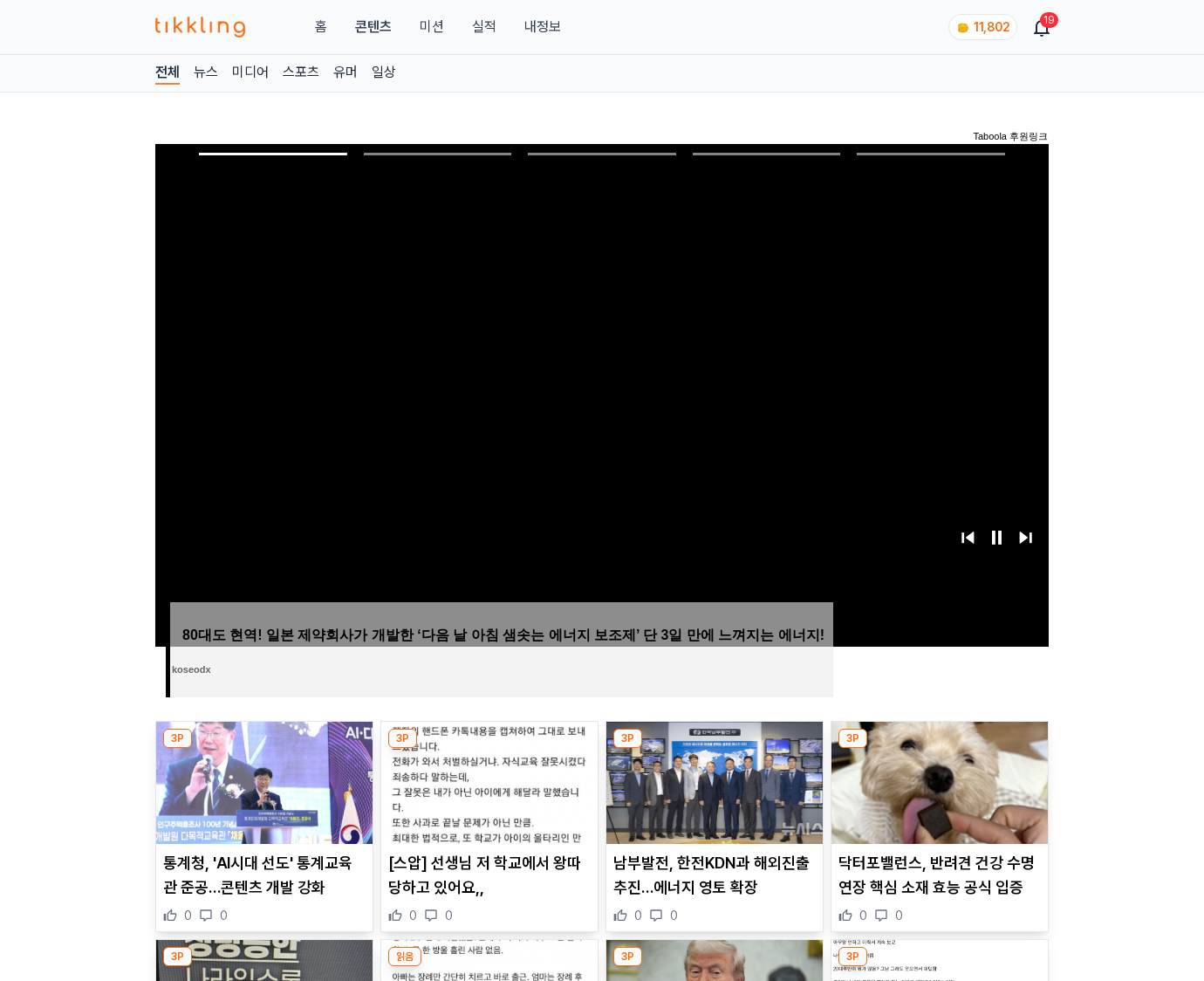
click at [939, 749] on img at bounding box center [940, 783] width 217 height 123
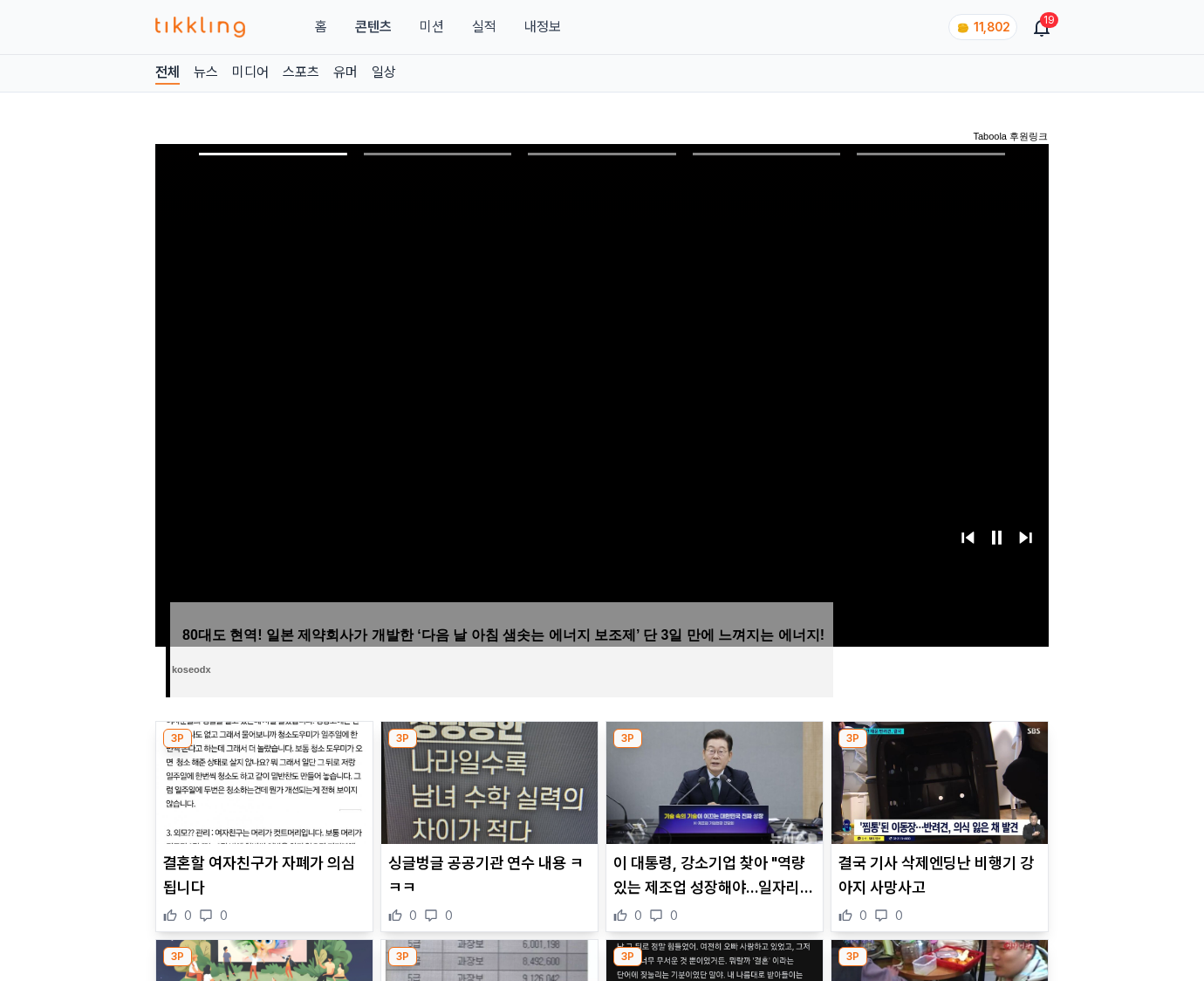
click at [939, 749] on img at bounding box center [940, 783] width 217 height 123
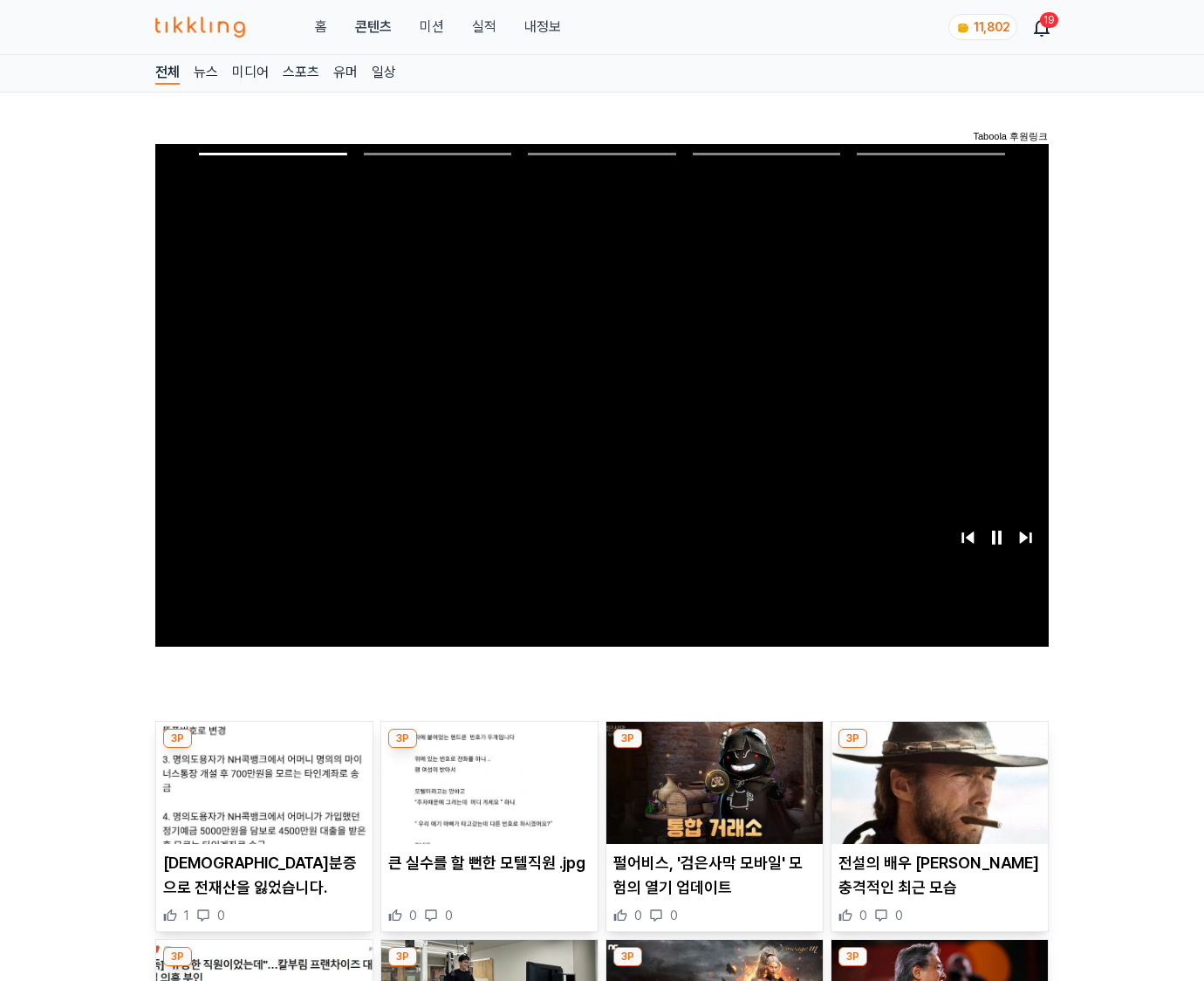
click at [939, 749] on img at bounding box center [940, 783] width 217 height 123
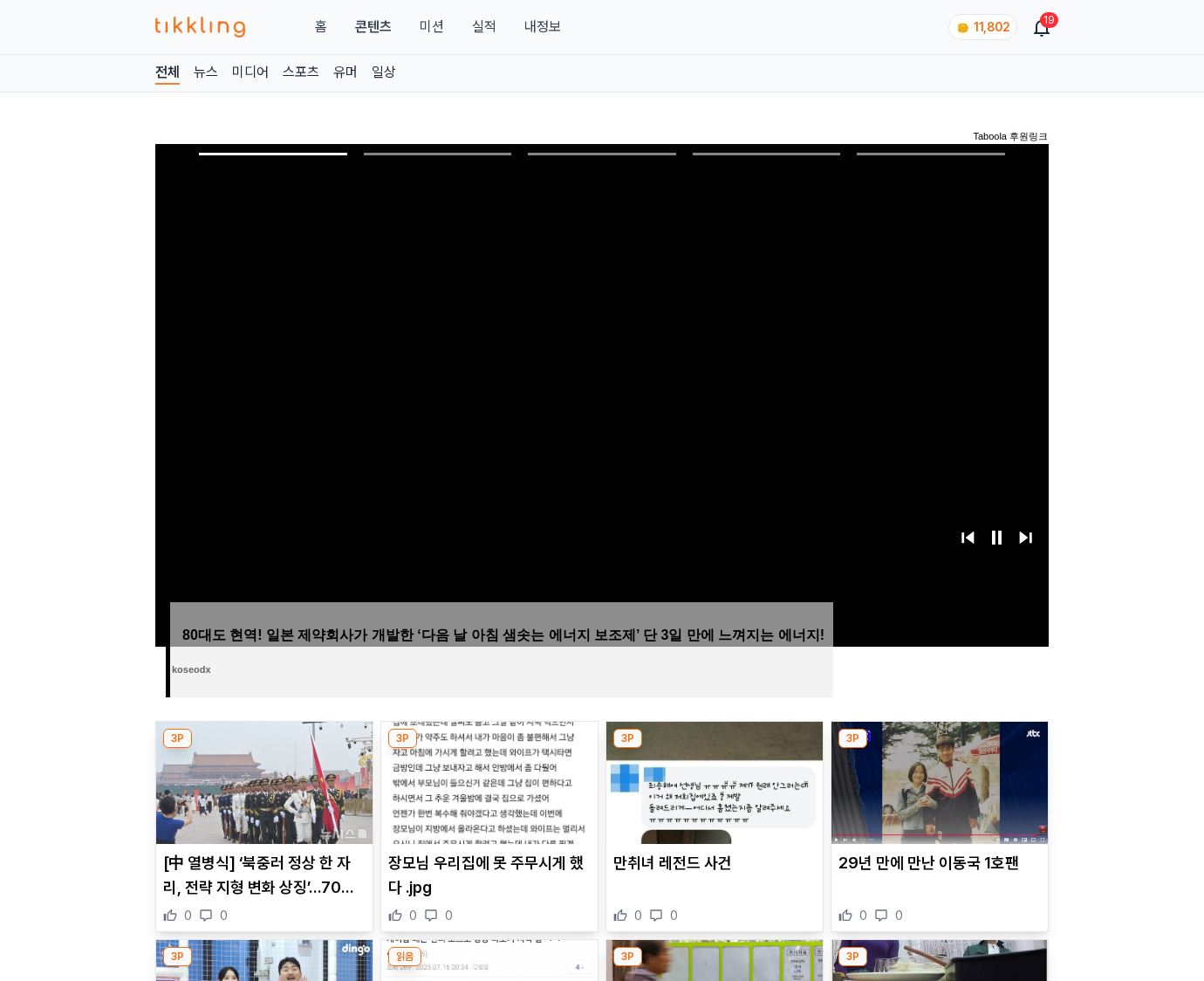
click at [939, 749] on img at bounding box center [940, 783] width 217 height 123
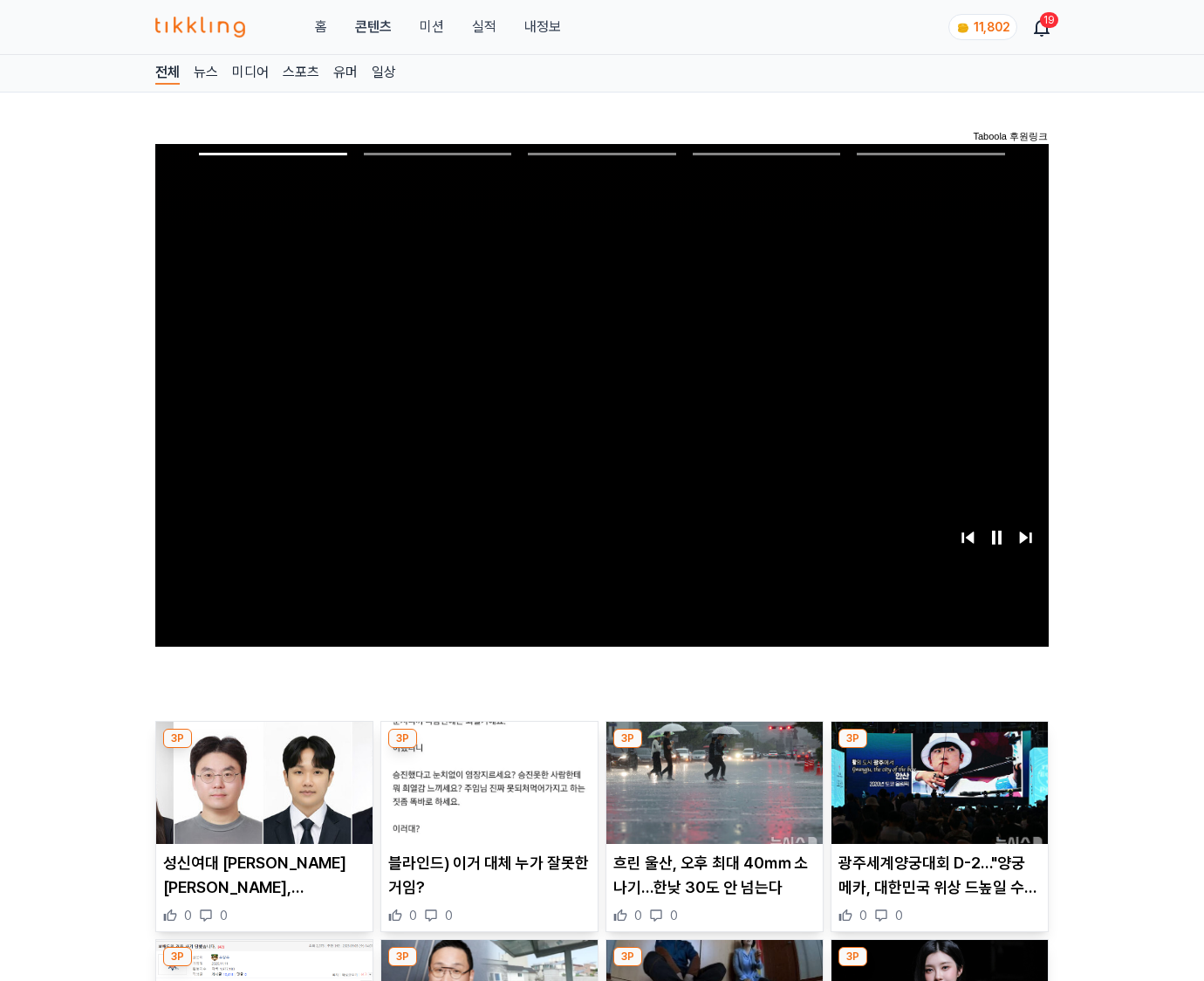
click at [939, 749] on img at bounding box center [940, 783] width 217 height 123
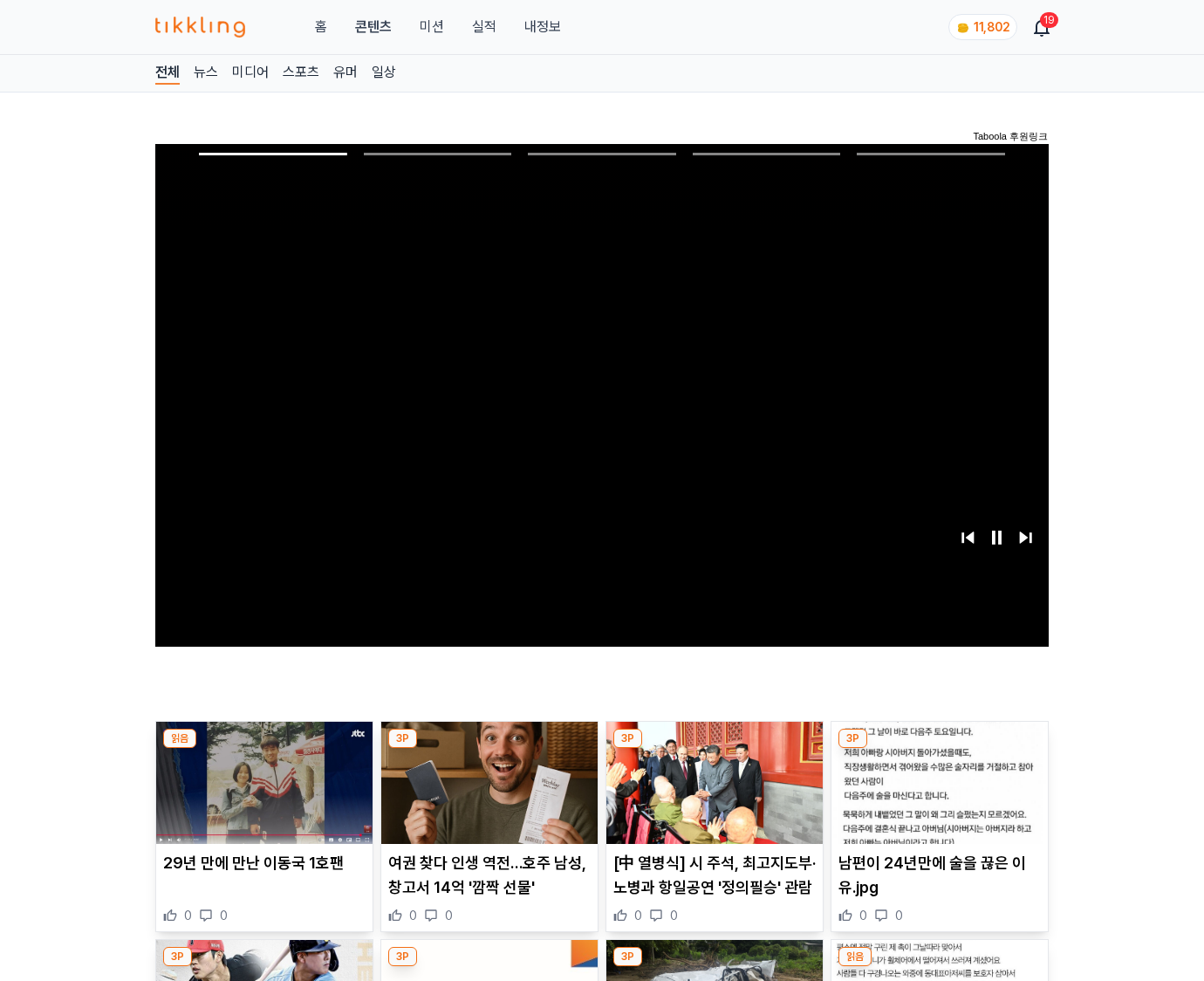
click at [939, 749] on img at bounding box center [940, 783] width 217 height 123
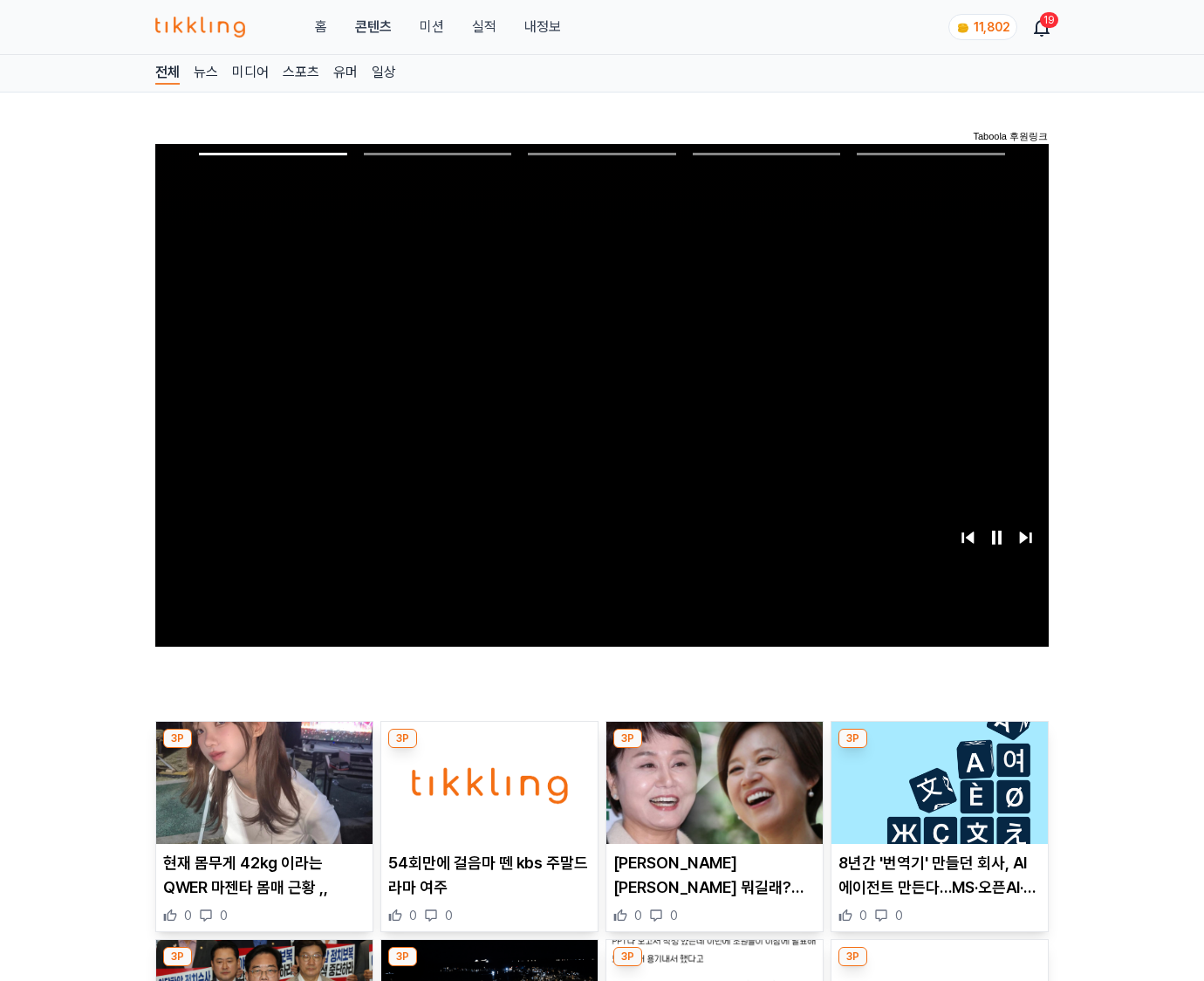
click at [939, 749] on img at bounding box center [940, 783] width 217 height 123
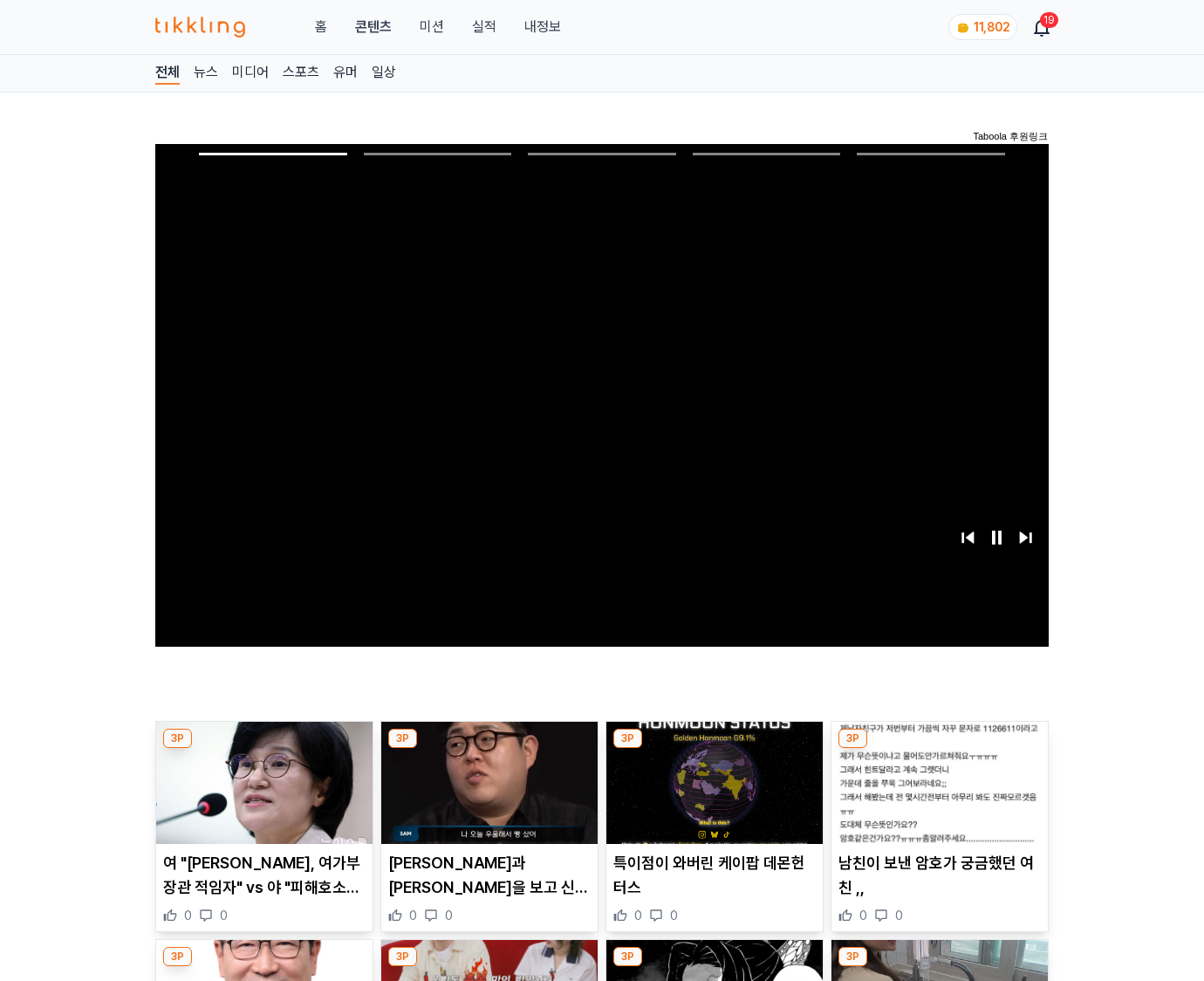
click at [939, 749] on img at bounding box center [940, 783] width 217 height 123
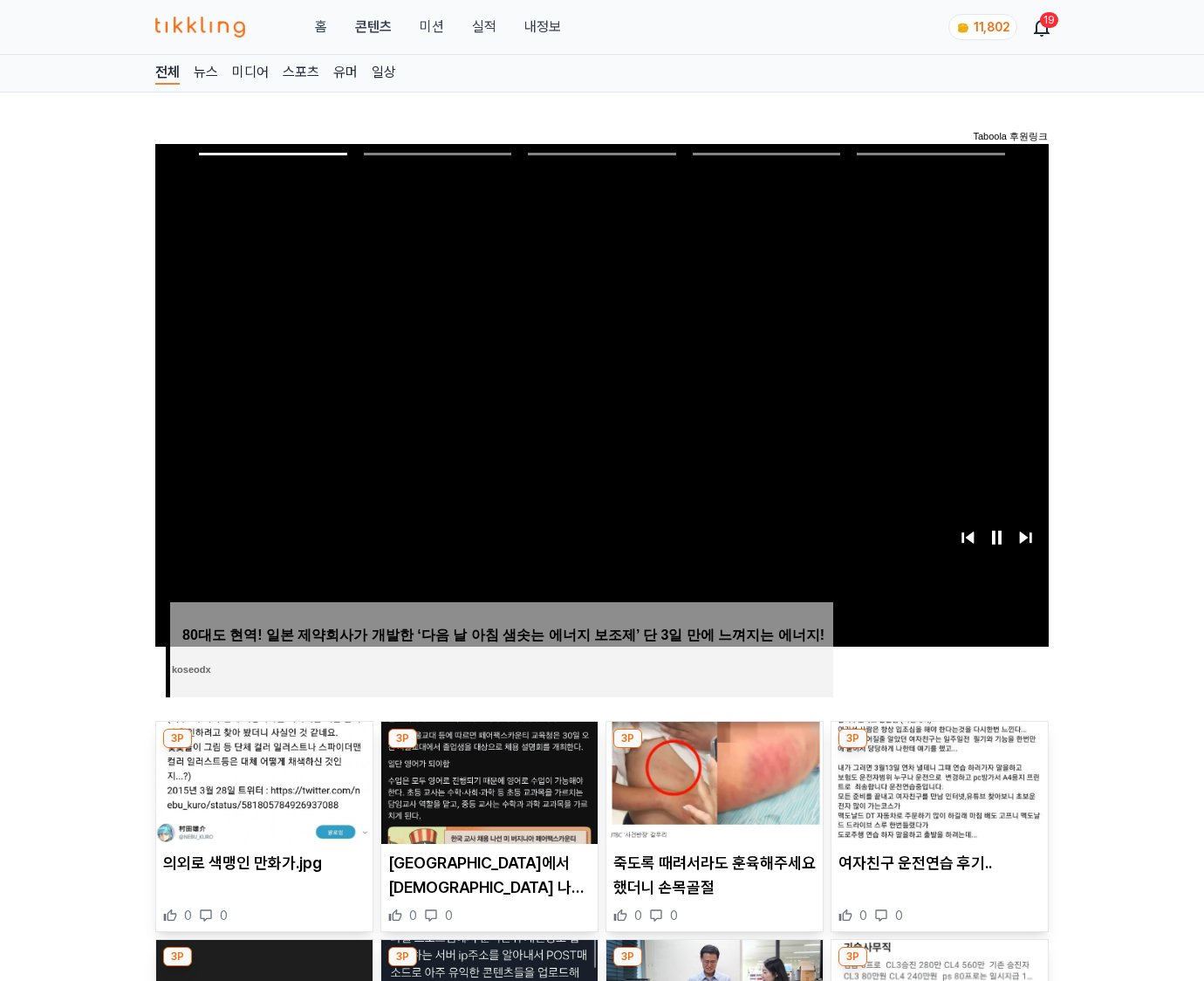
click at [939, 749] on img at bounding box center [940, 783] width 217 height 123
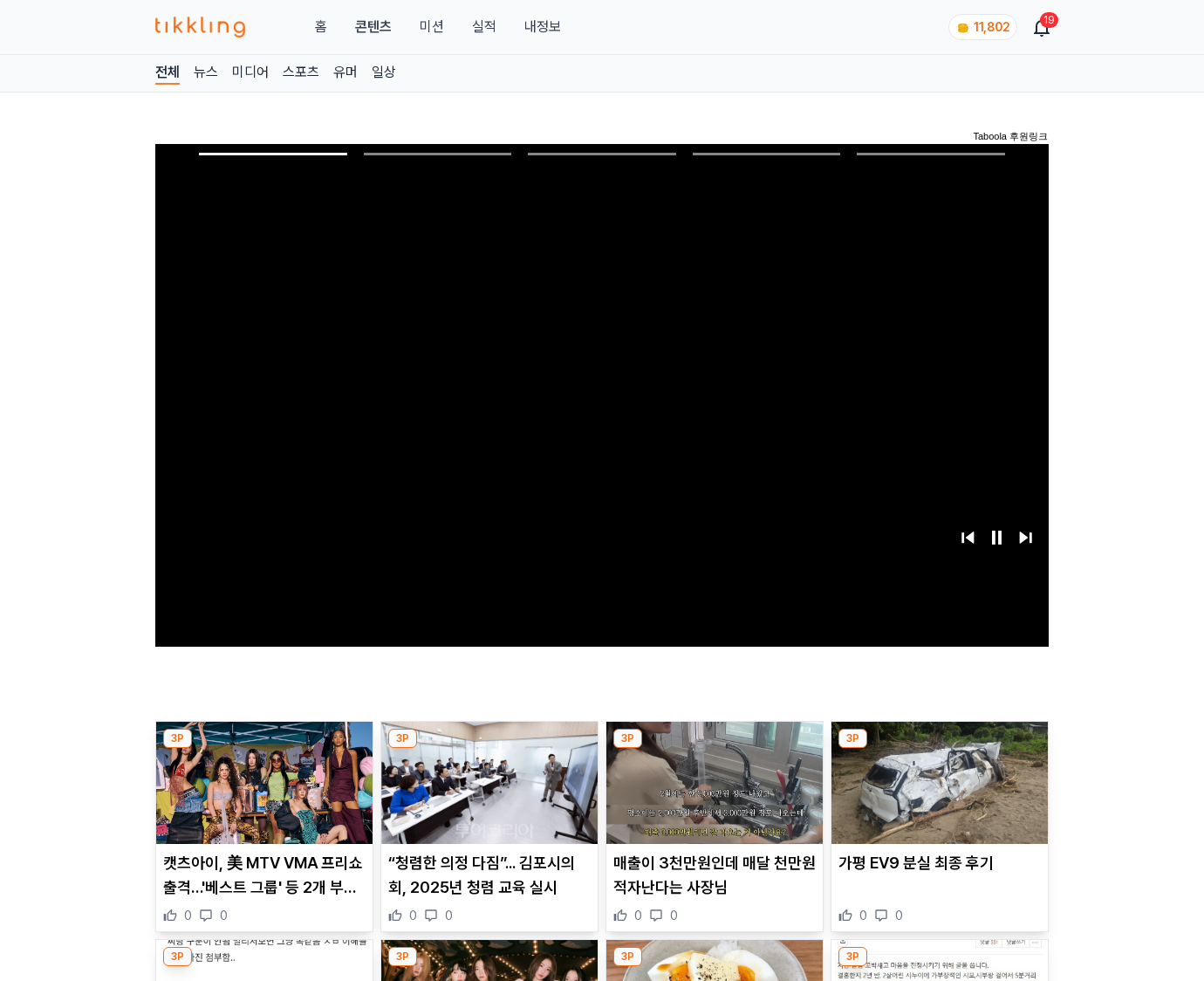
click at [939, 749] on img at bounding box center [940, 783] width 217 height 123
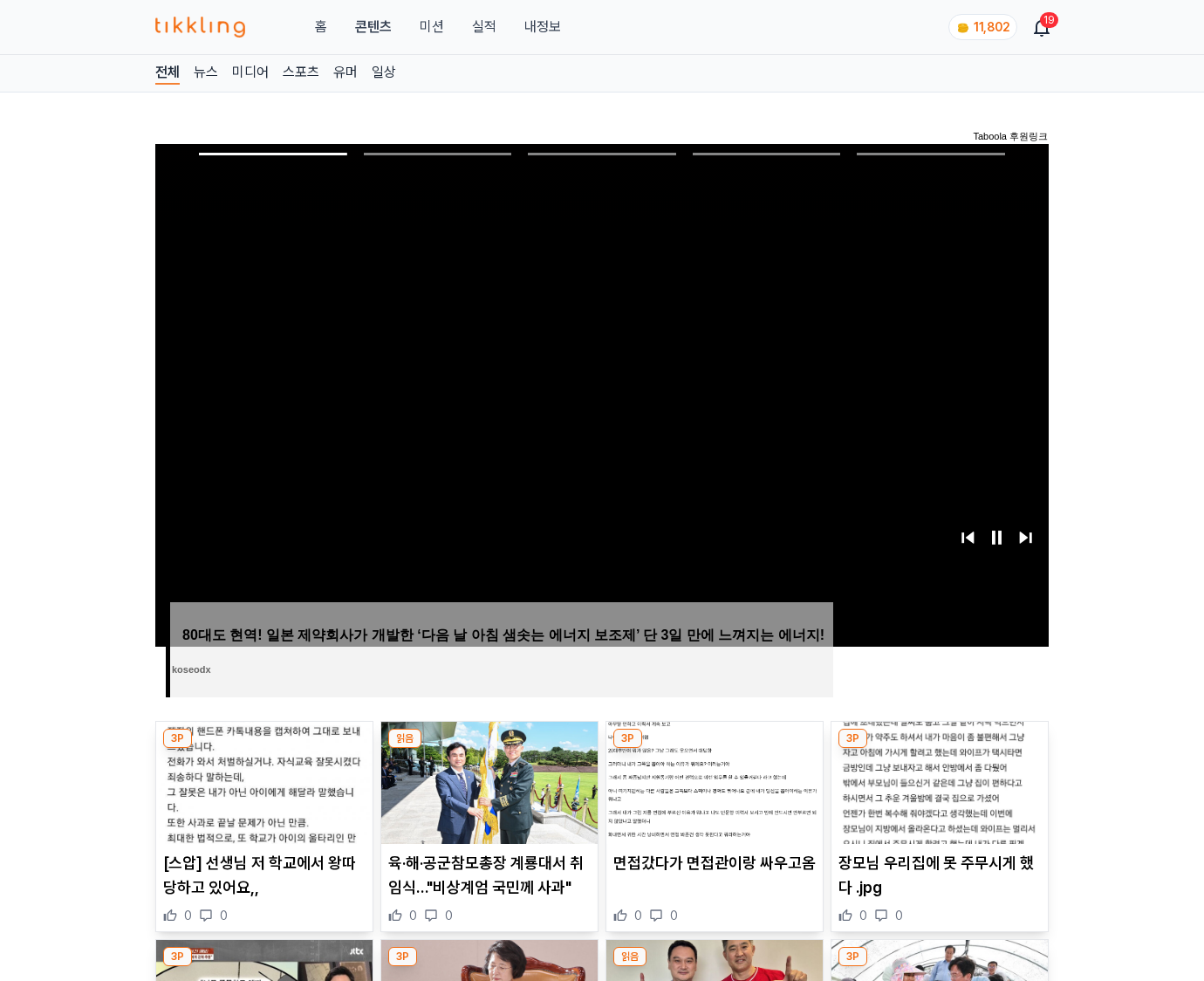
click at [939, 749] on img at bounding box center [940, 783] width 217 height 123
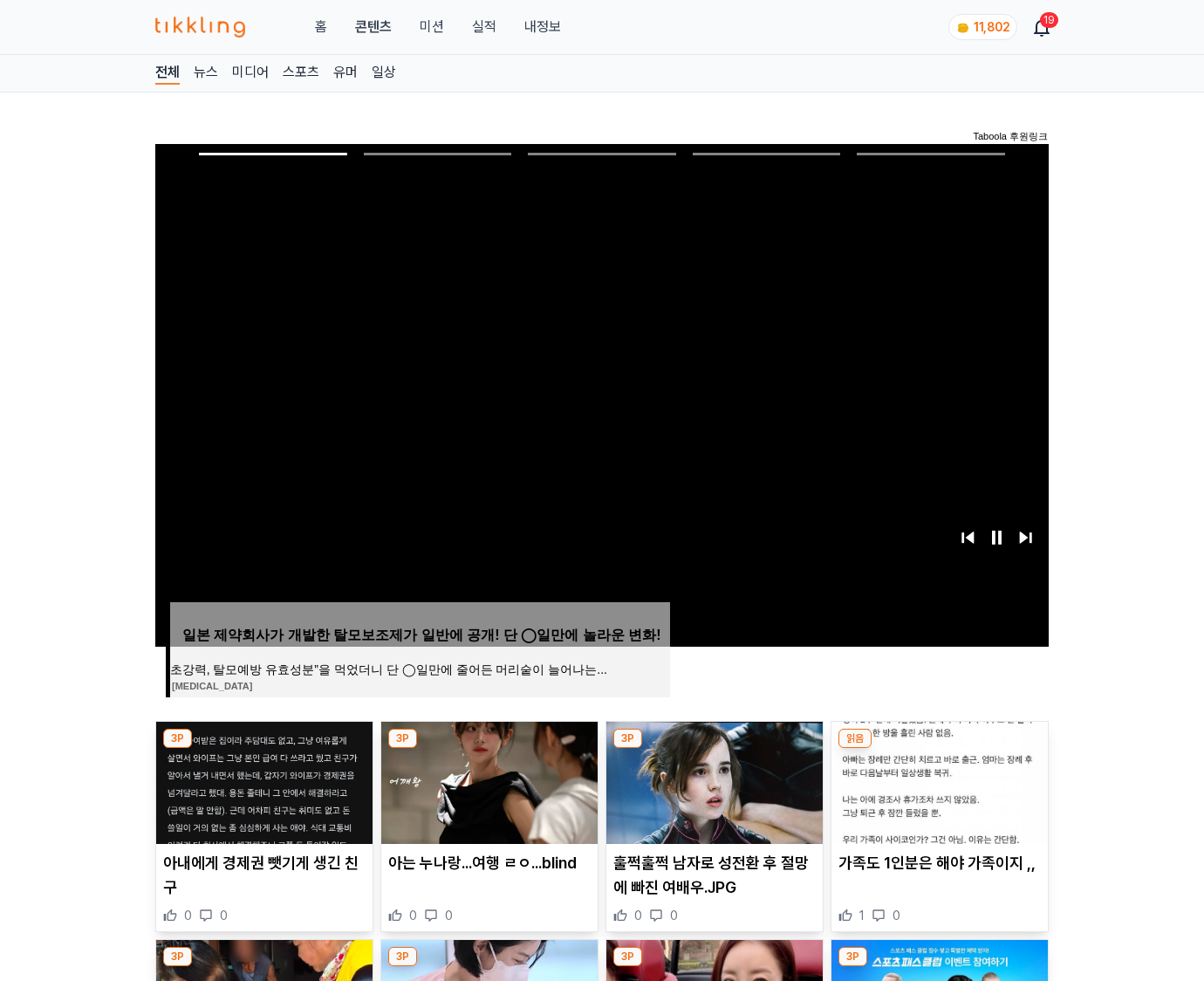
click at [939, 749] on img at bounding box center [940, 783] width 217 height 123
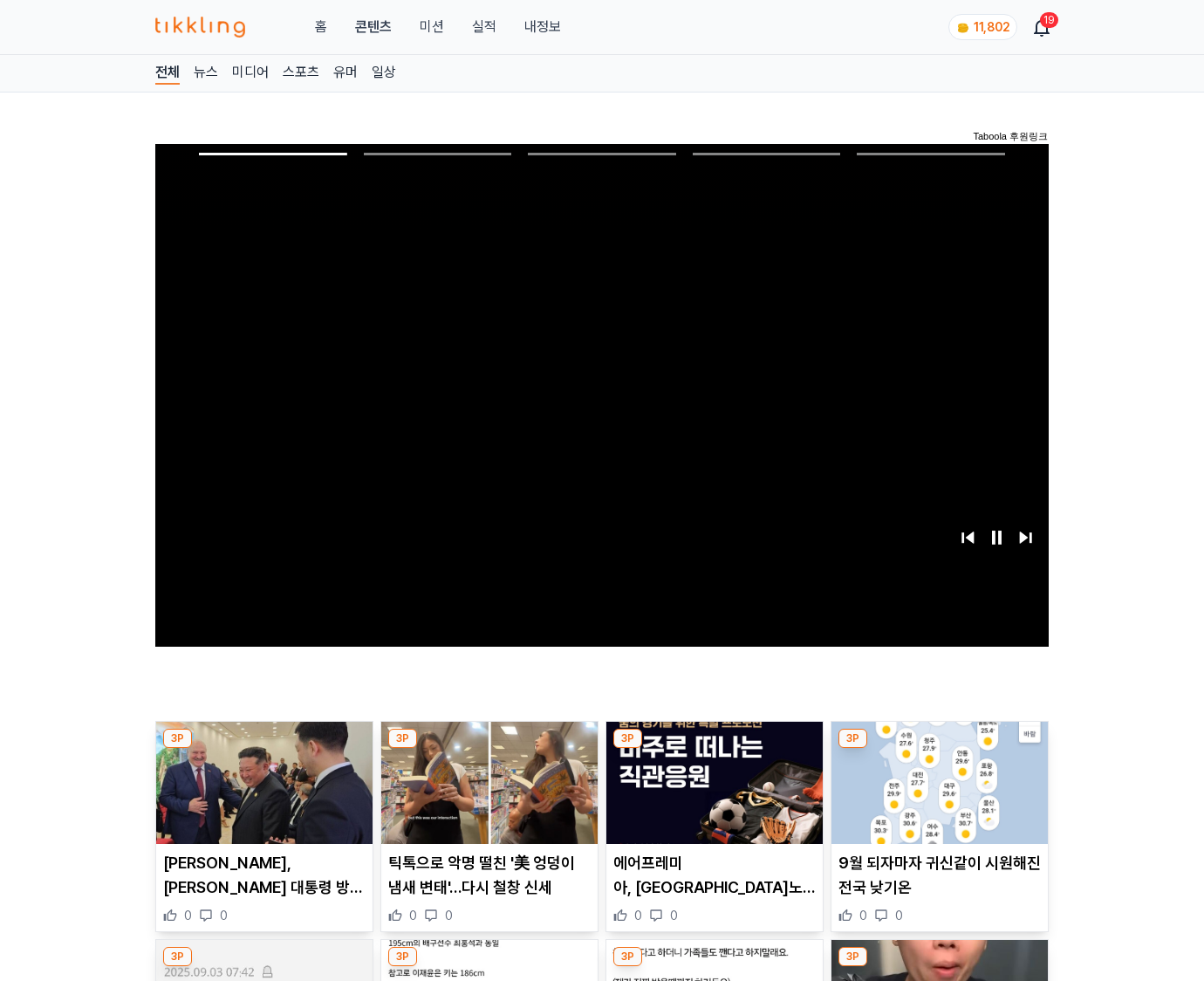
click at [939, 749] on img at bounding box center [940, 783] width 217 height 123
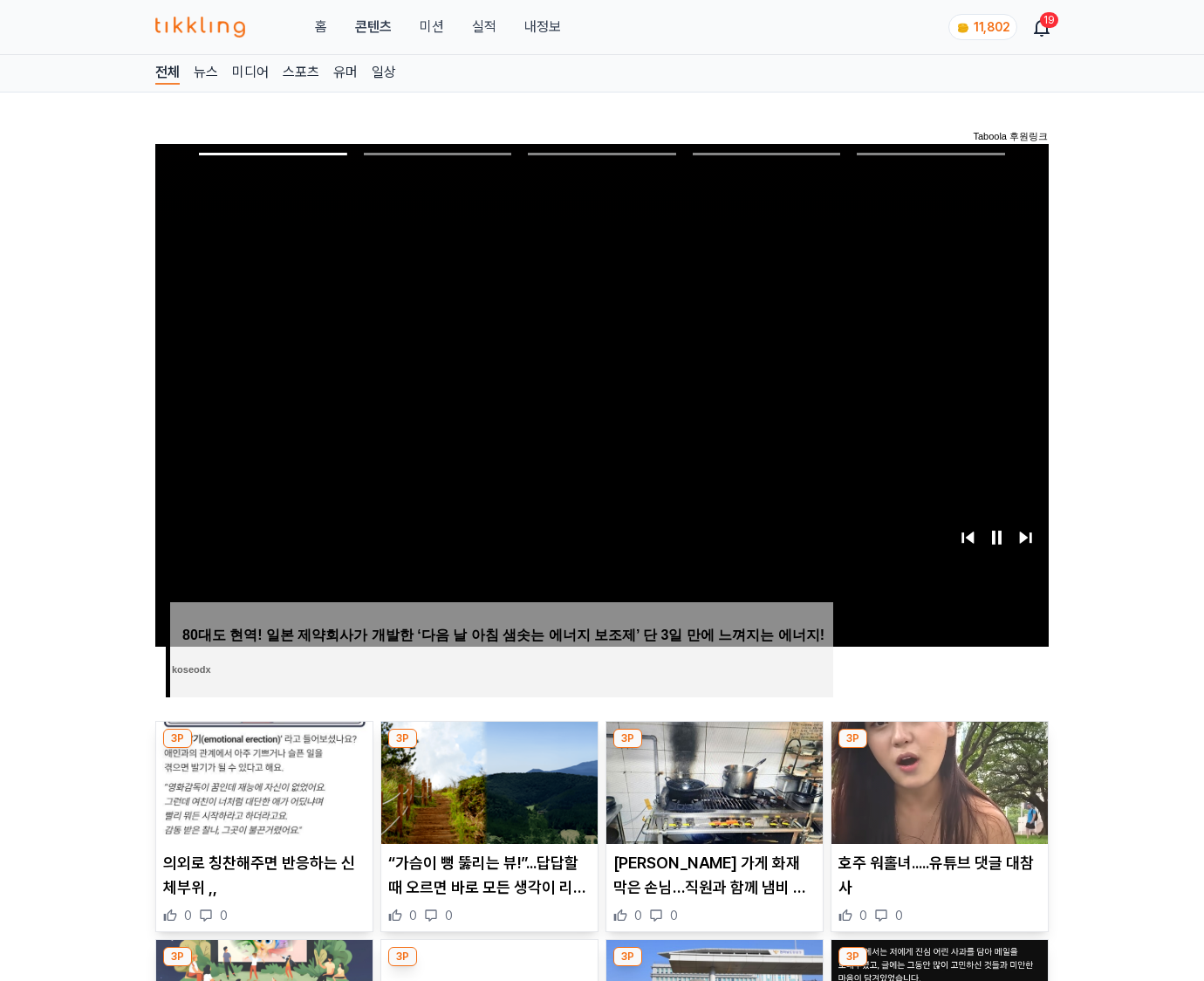
click at [939, 749] on img at bounding box center [940, 783] width 217 height 123
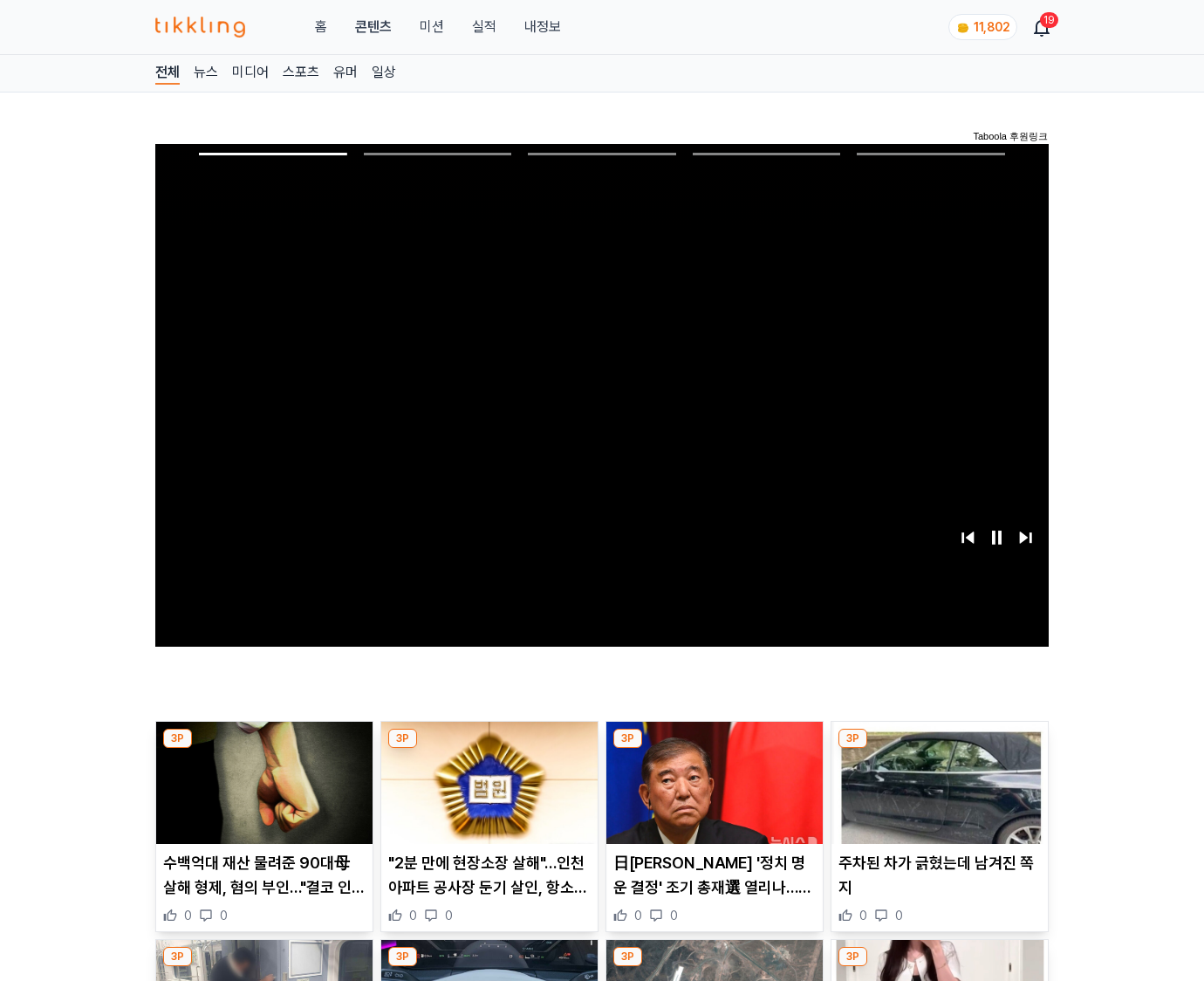
click at [939, 749] on img at bounding box center [940, 783] width 217 height 123
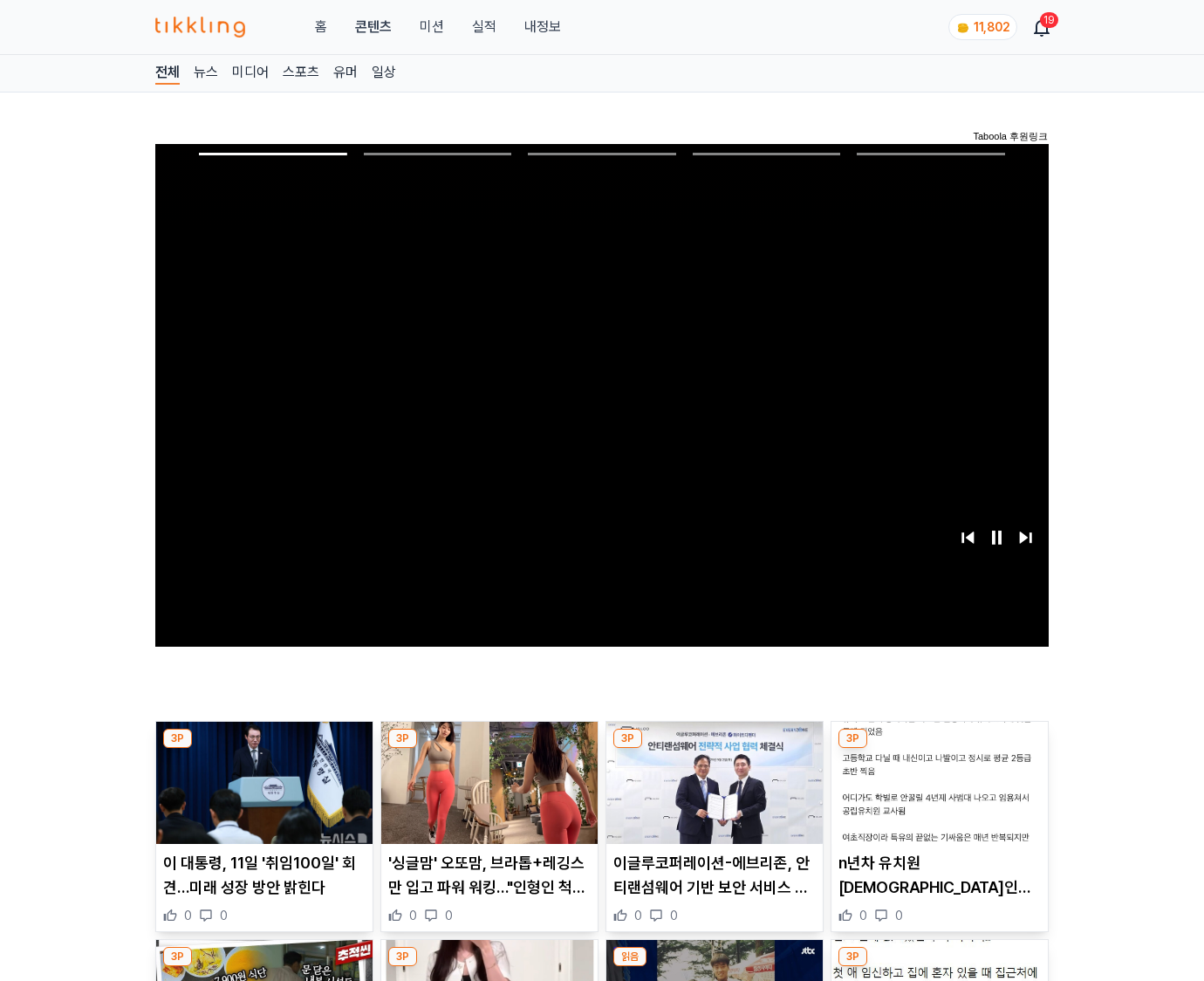
click at [939, 749] on img at bounding box center [940, 783] width 217 height 123
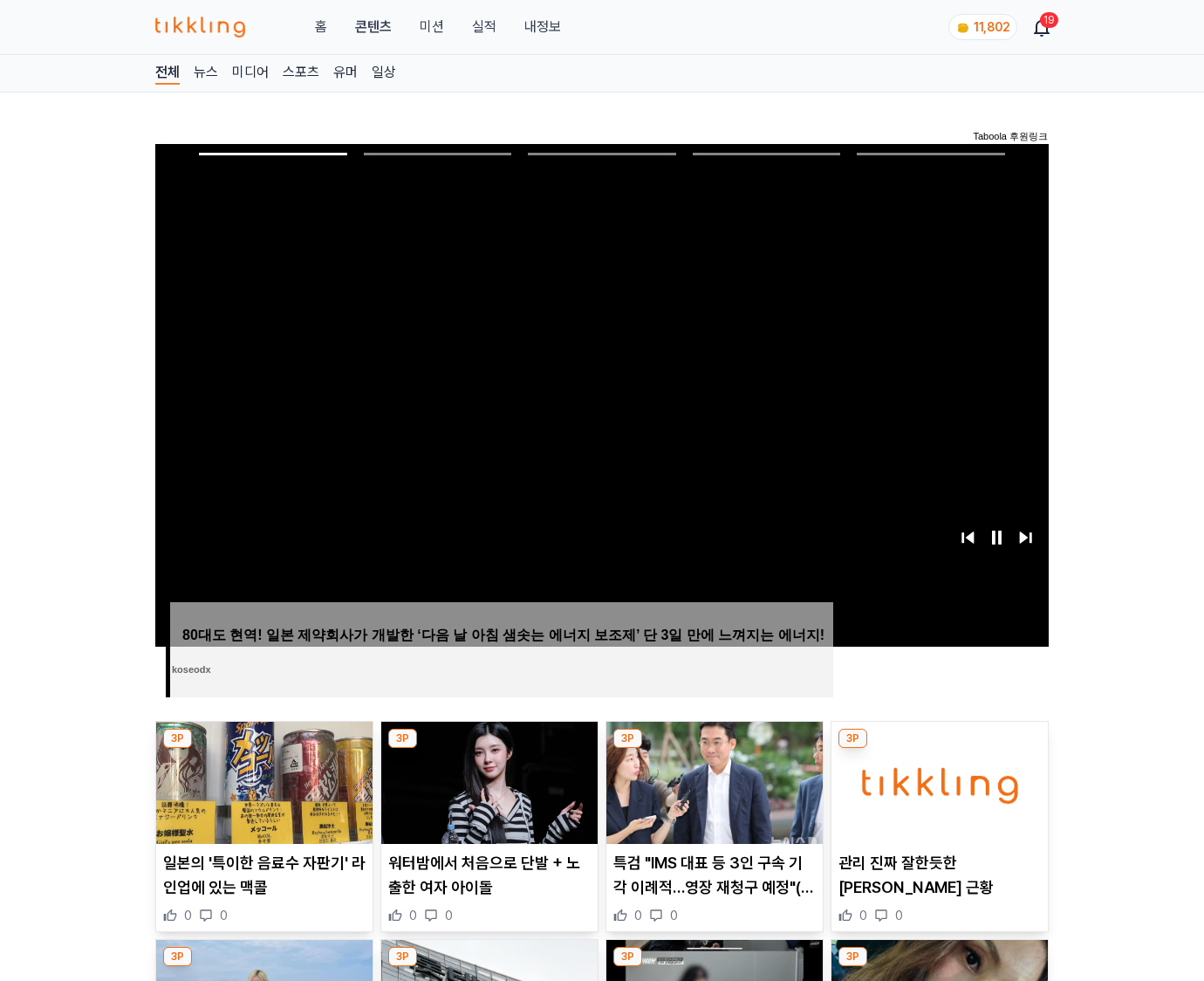
click at [939, 749] on img at bounding box center [940, 783] width 217 height 123
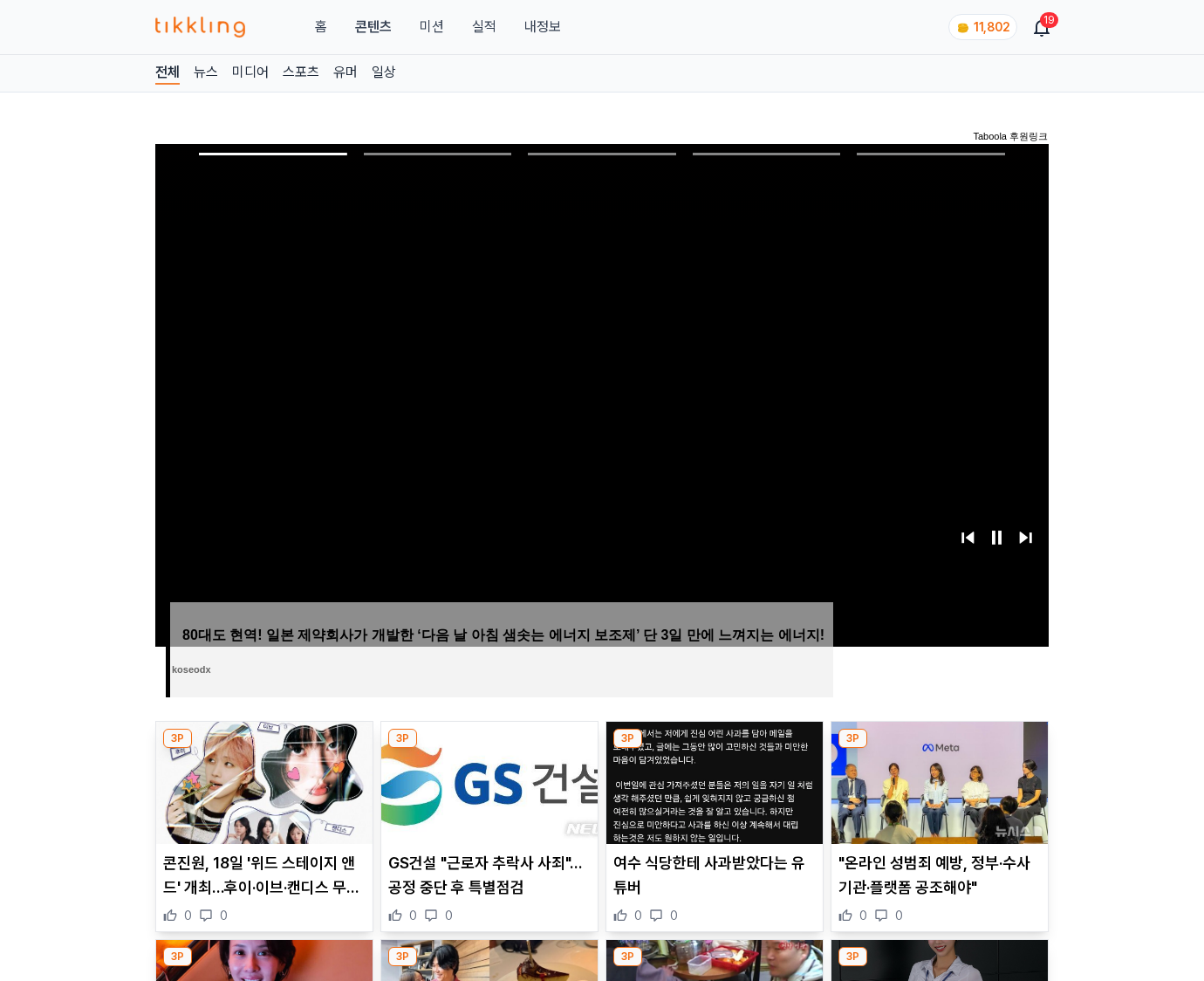
click at [939, 749] on img at bounding box center [940, 783] width 217 height 123
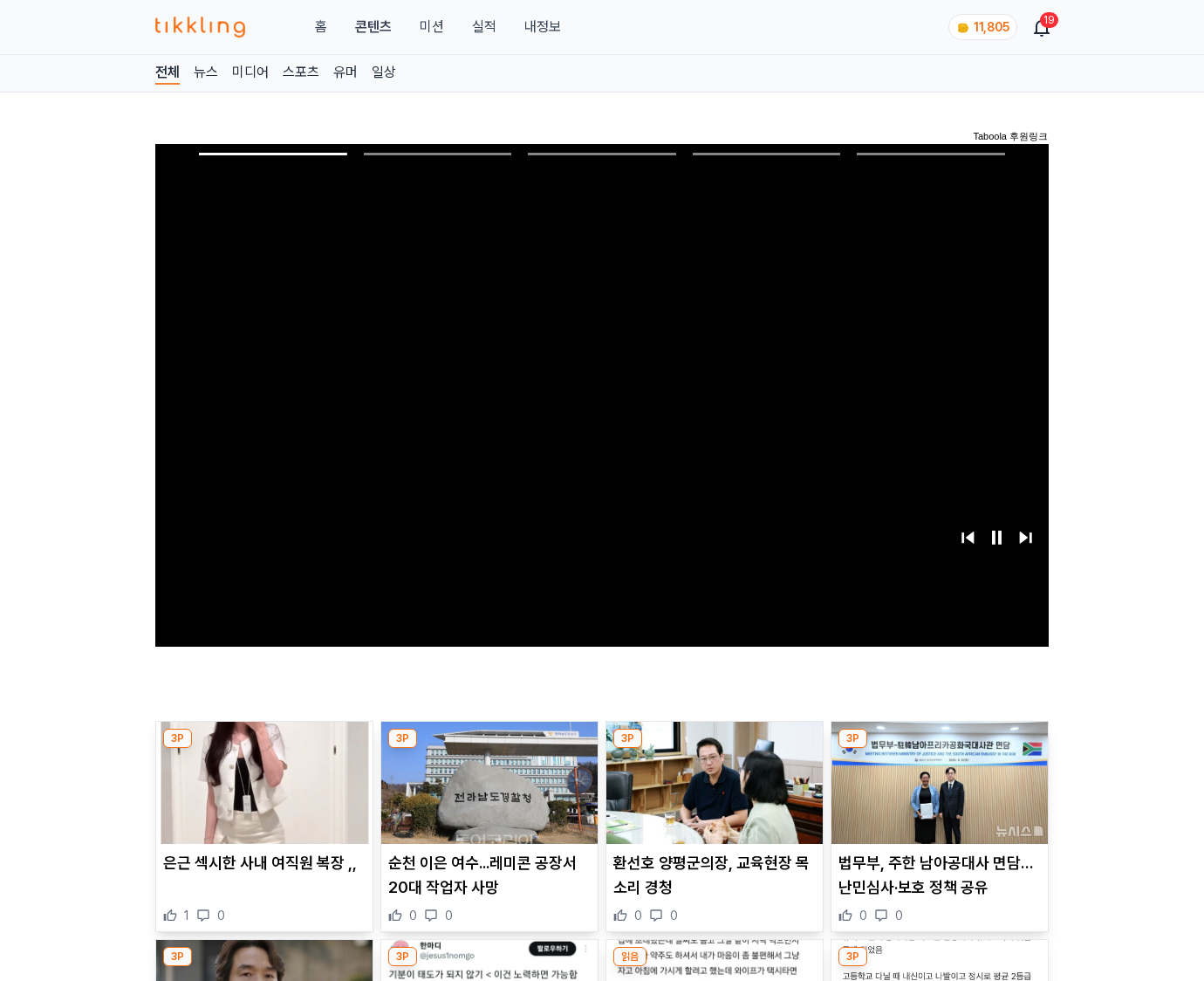
click at [939, 749] on img at bounding box center [940, 783] width 217 height 123
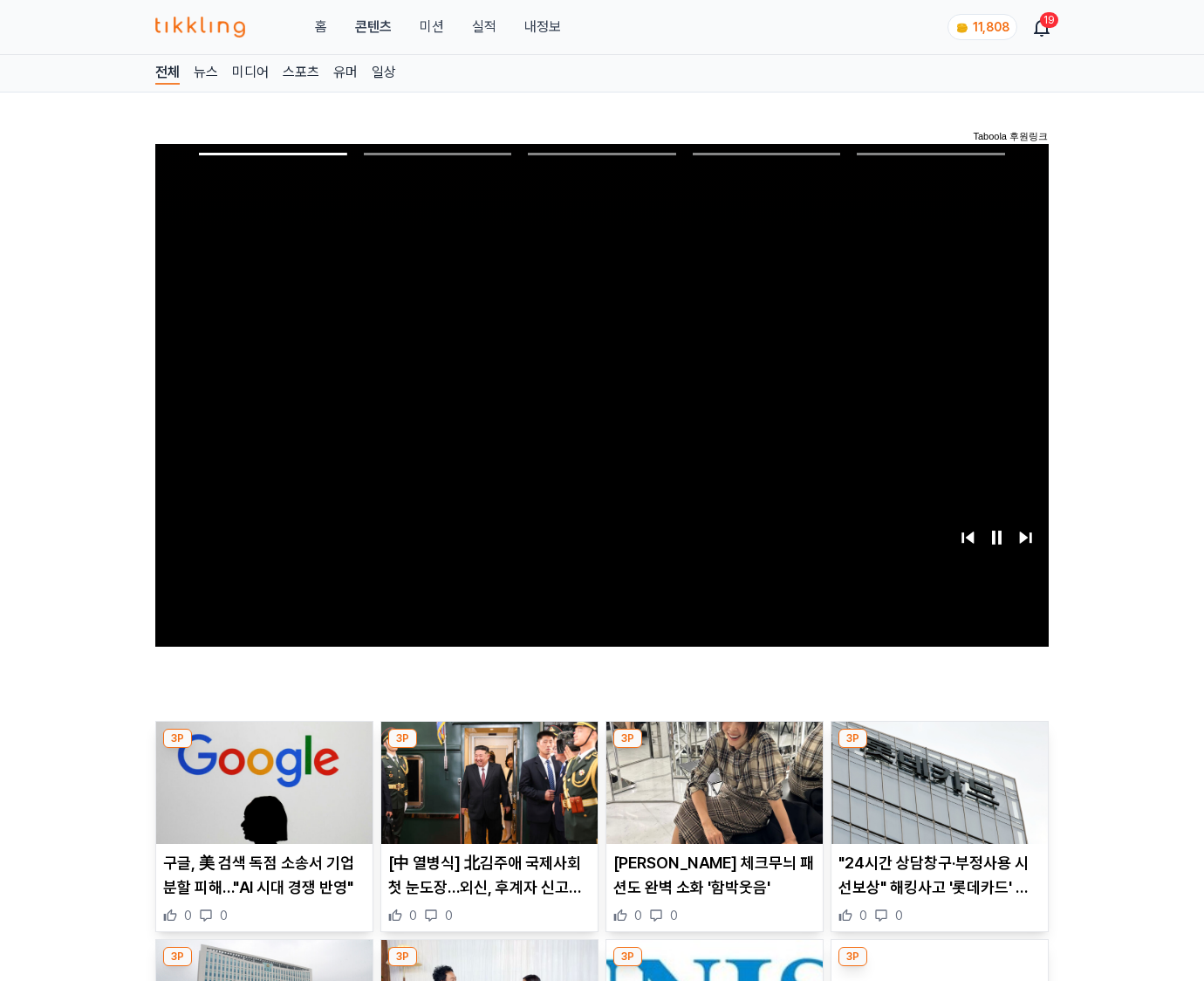
click at [939, 749] on img at bounding box center [940, 783] width 217 height 123
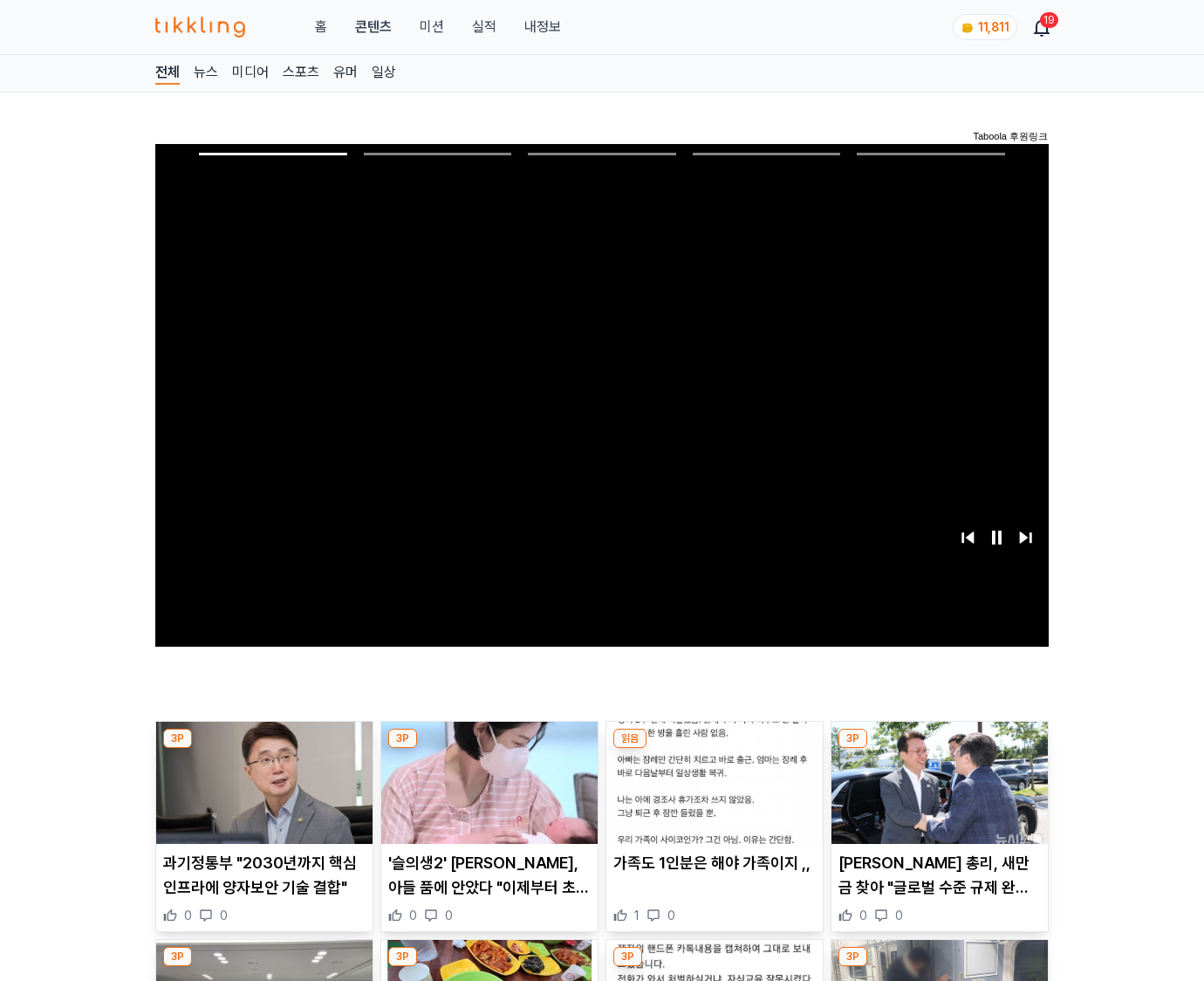
click at [939, 749] on img at bounding box center [940, 783] width 217 height 123
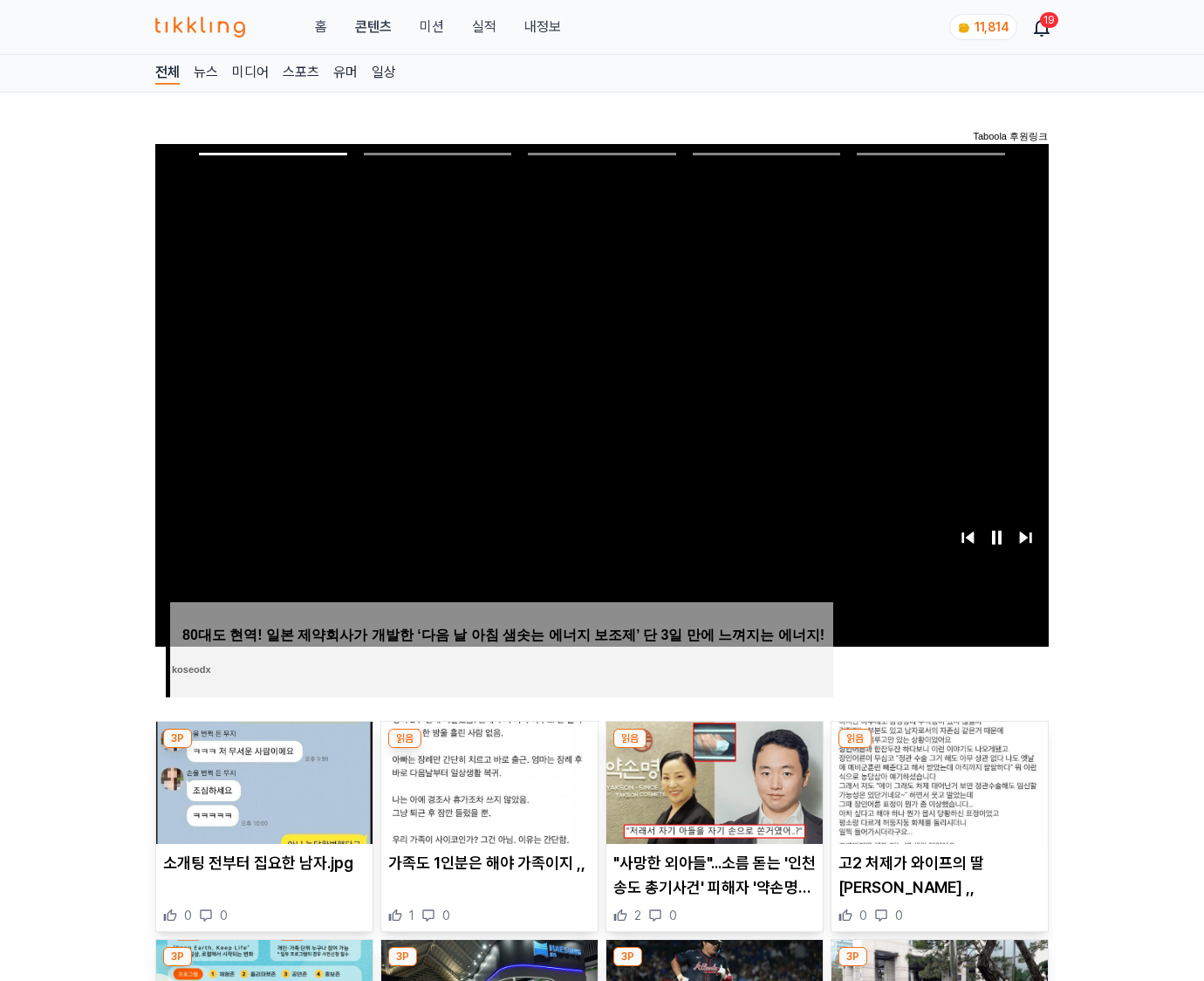
click at [939, 749] on img at bounding box center [940, 783] width 217 height 123
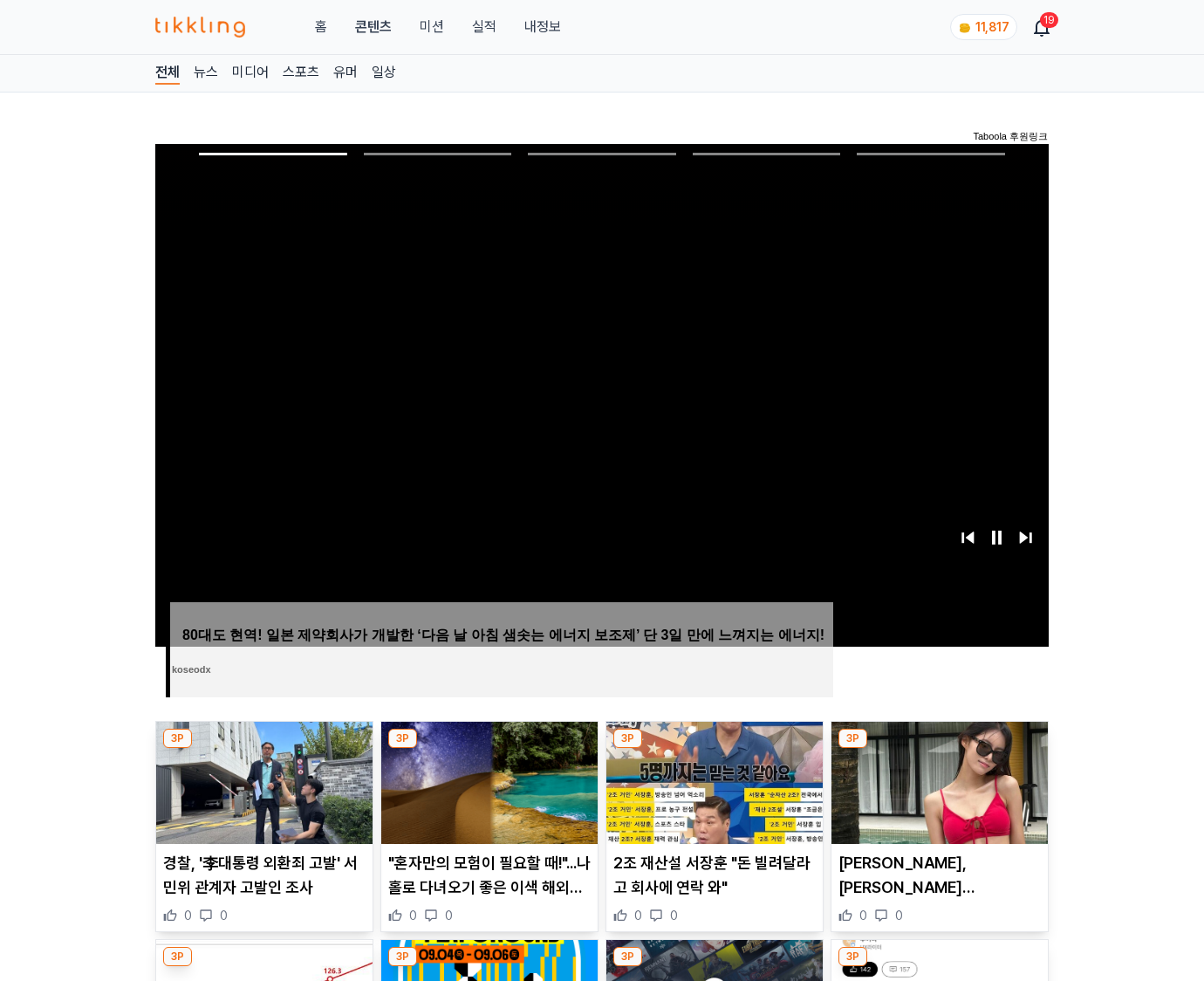
click at [939, 749] on img at bounding box center [940, 783] width 217 height 123
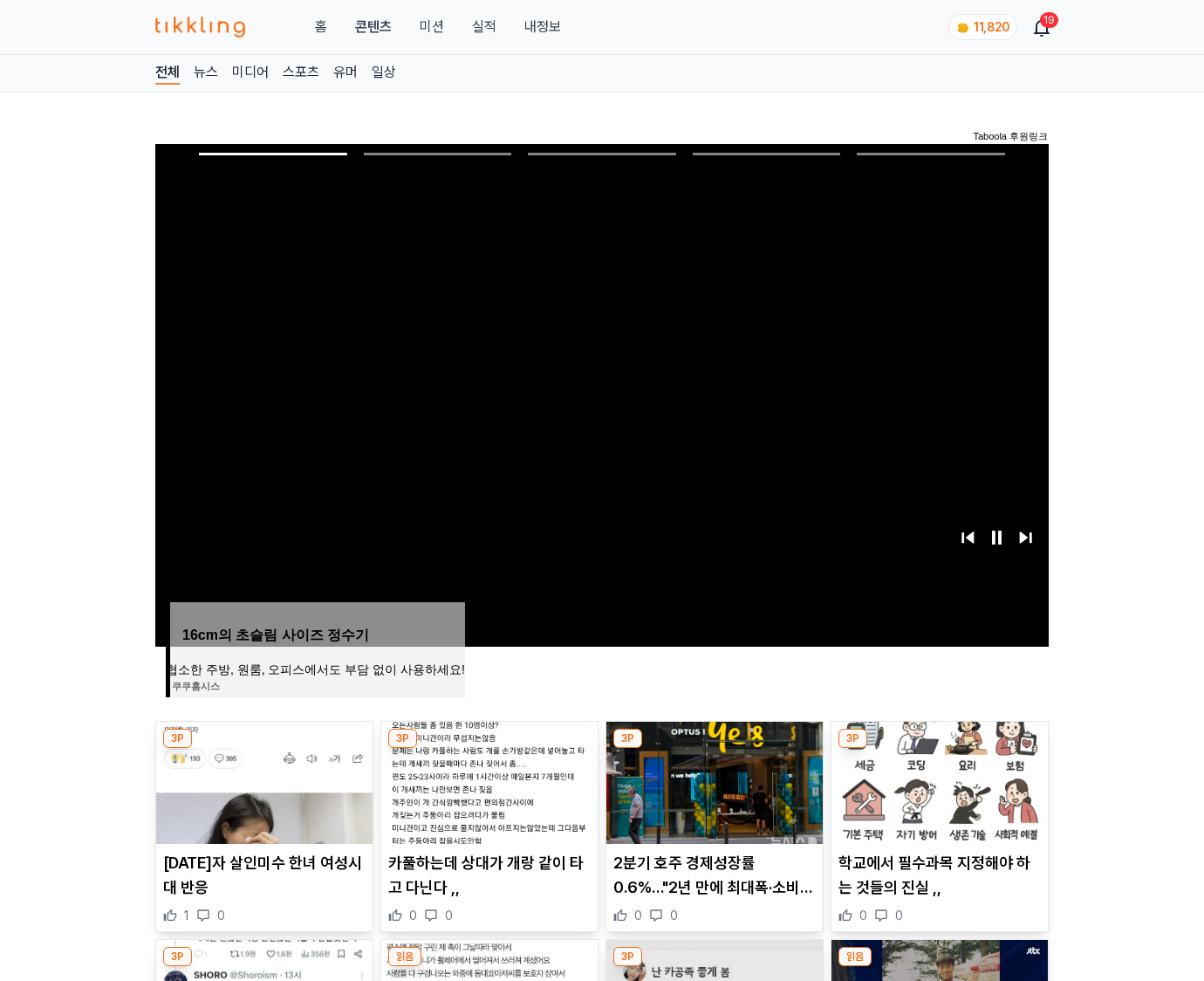
click at [939, 749] on img at bounding box center [940, 783] width 217 height 123
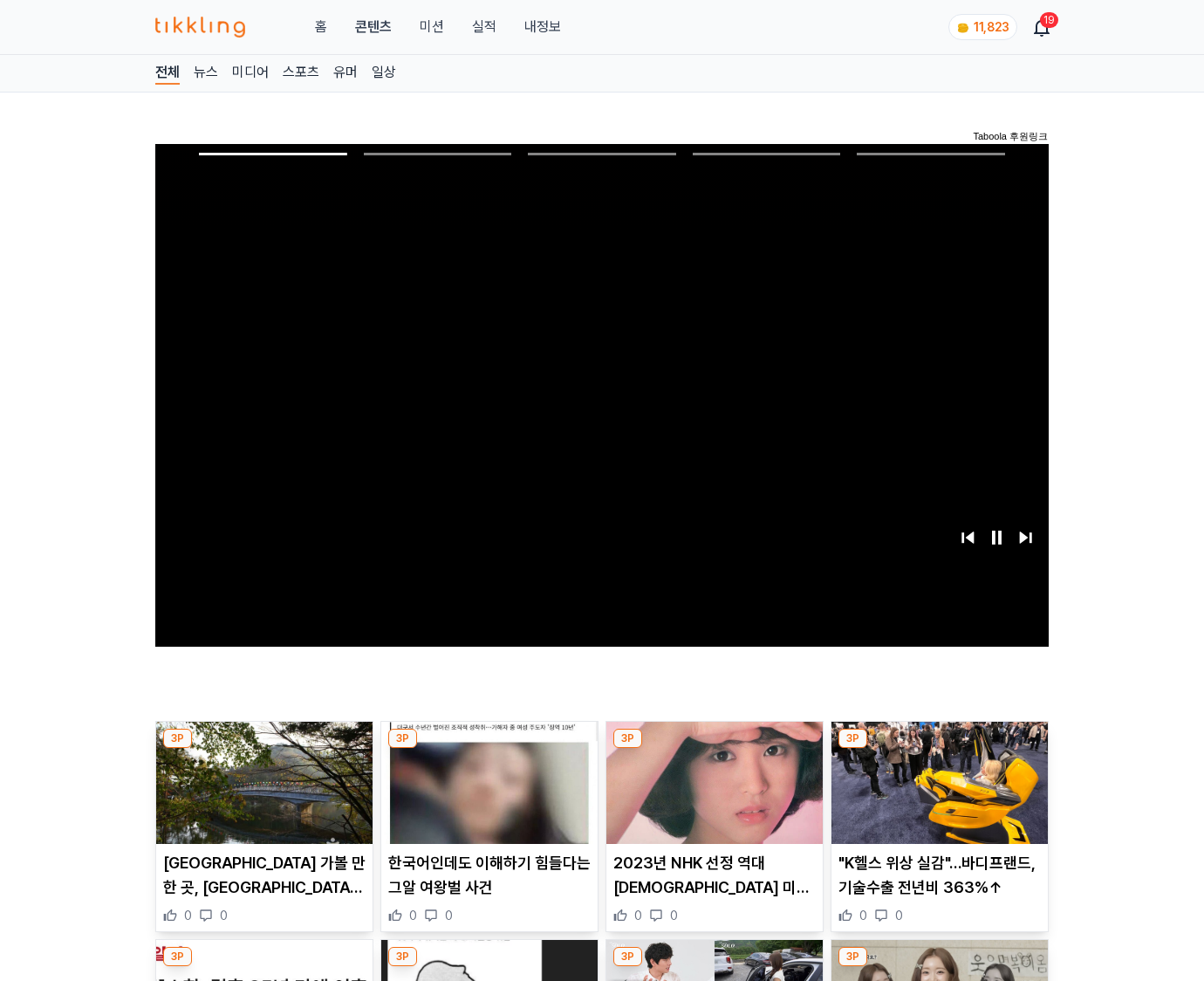
click at [939, 749] on img at bounding box center [940, 783] width 217 height 123
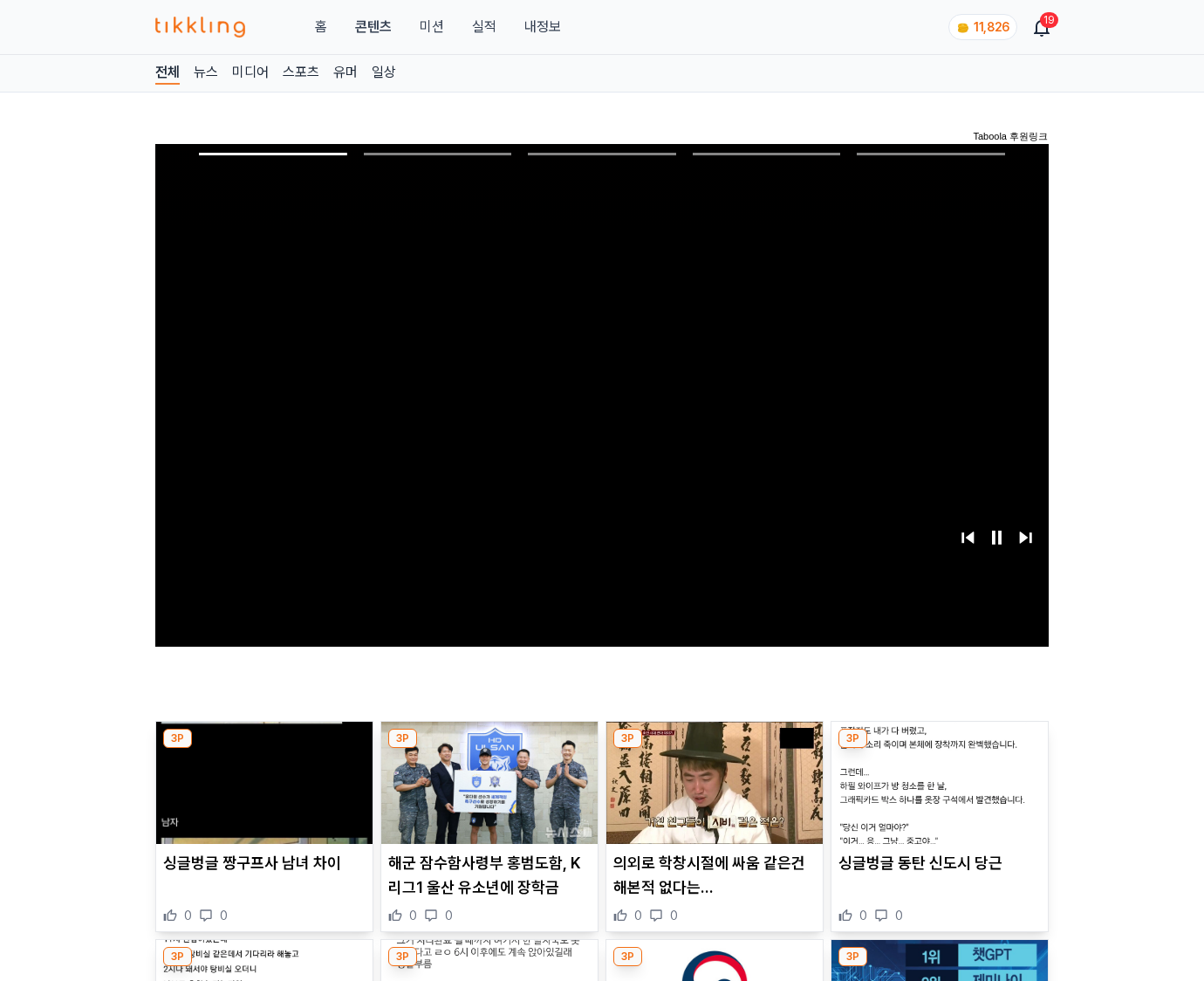
click at [939, 749] on img at bounding box center [940, 783] width 217 height 123
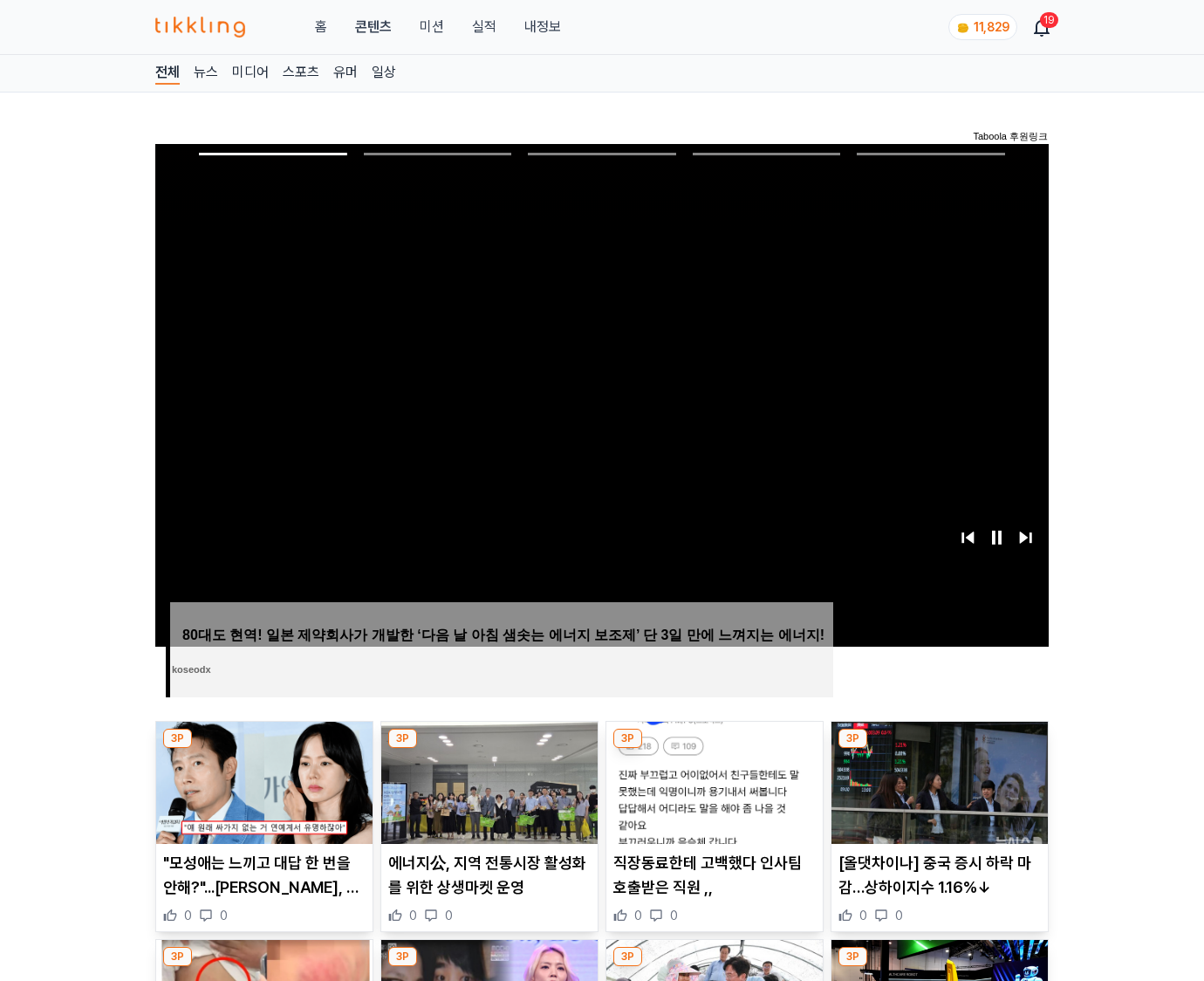
click at [939, 749] on img at bounding box center [940, 783] width 217 height 123
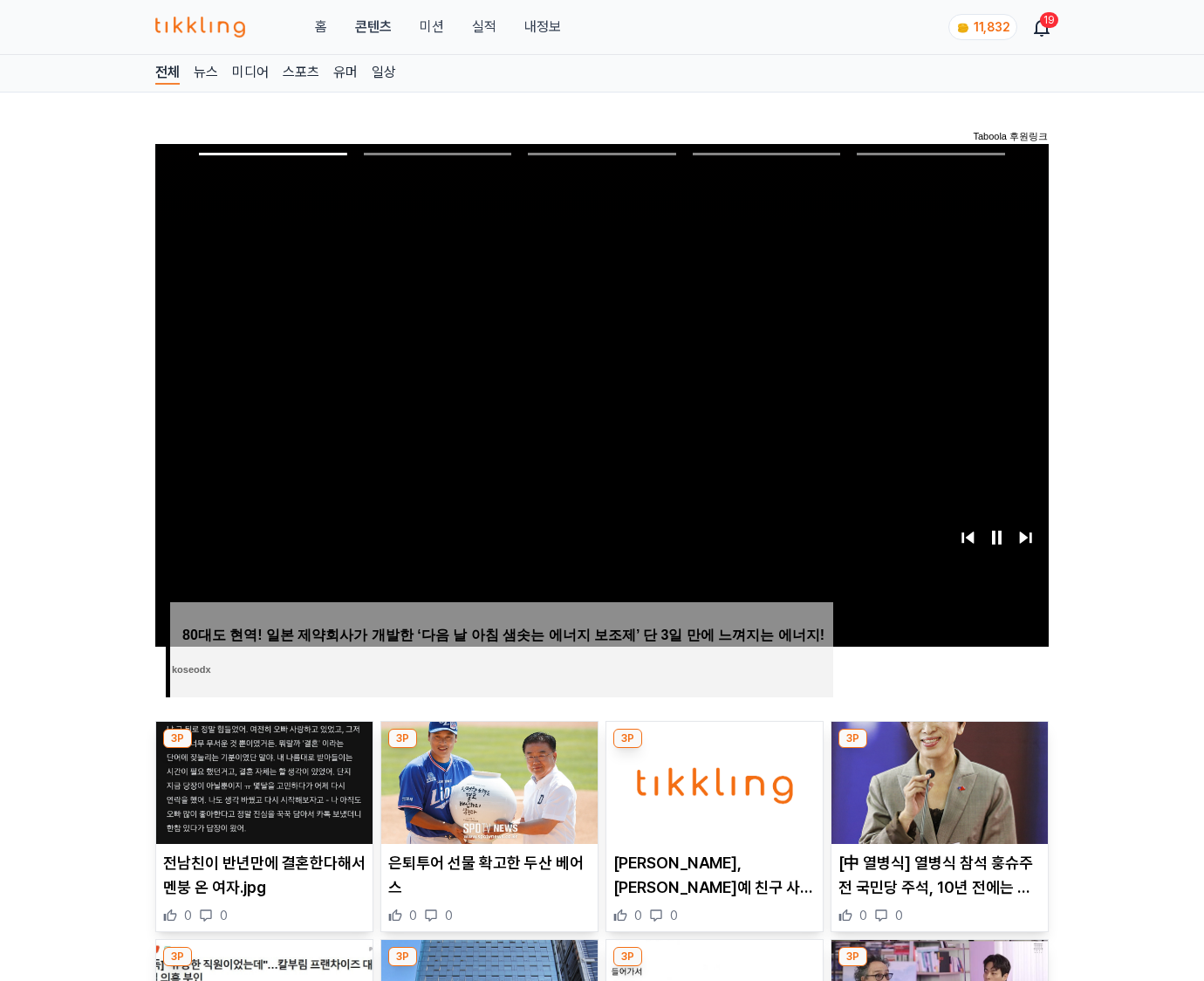
click at [939, 749] on img at bounding box center [940, 783] width 217 height 123
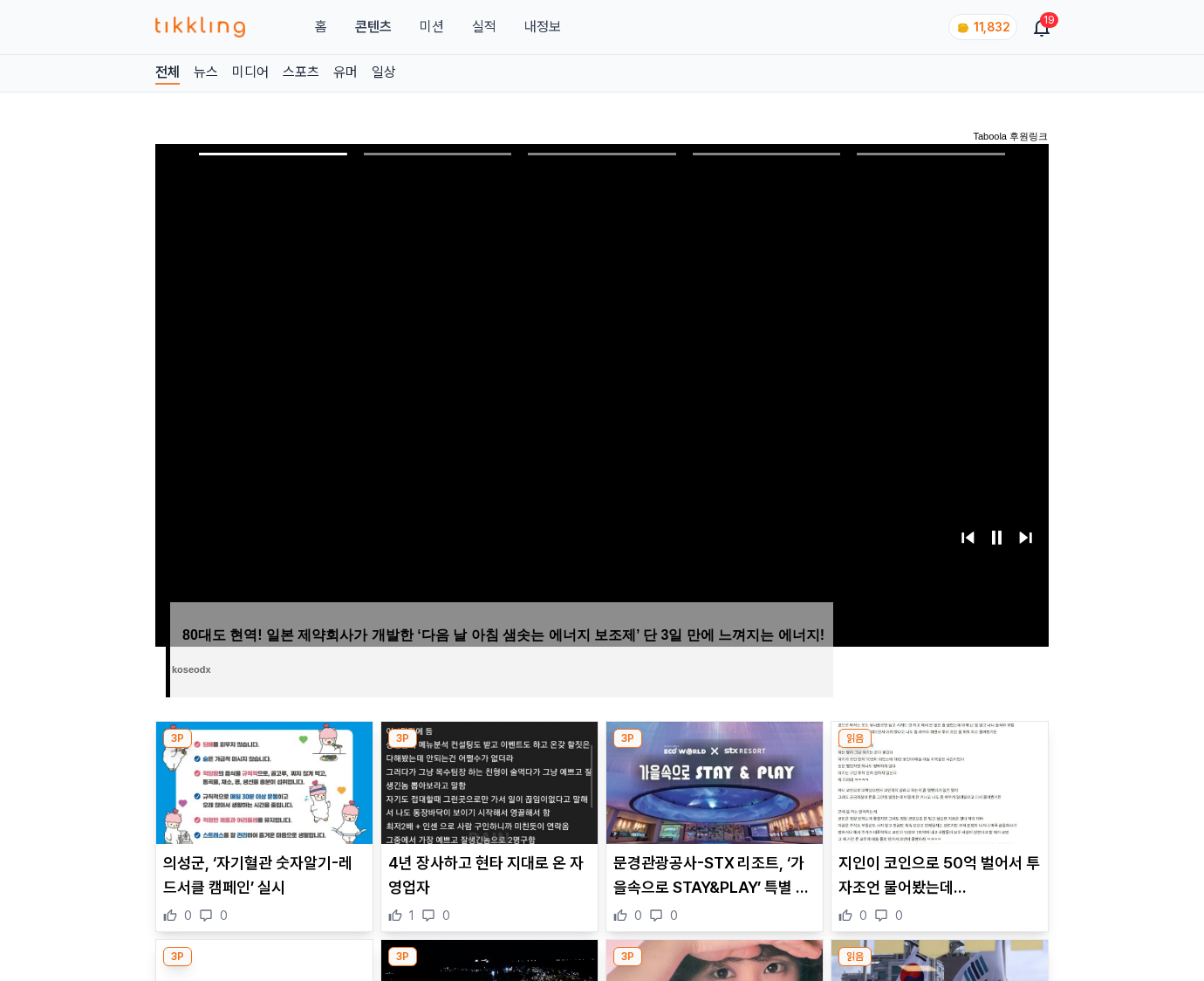
click at [939, 749] on img at bounding box center [940, 783] width 217 height 123
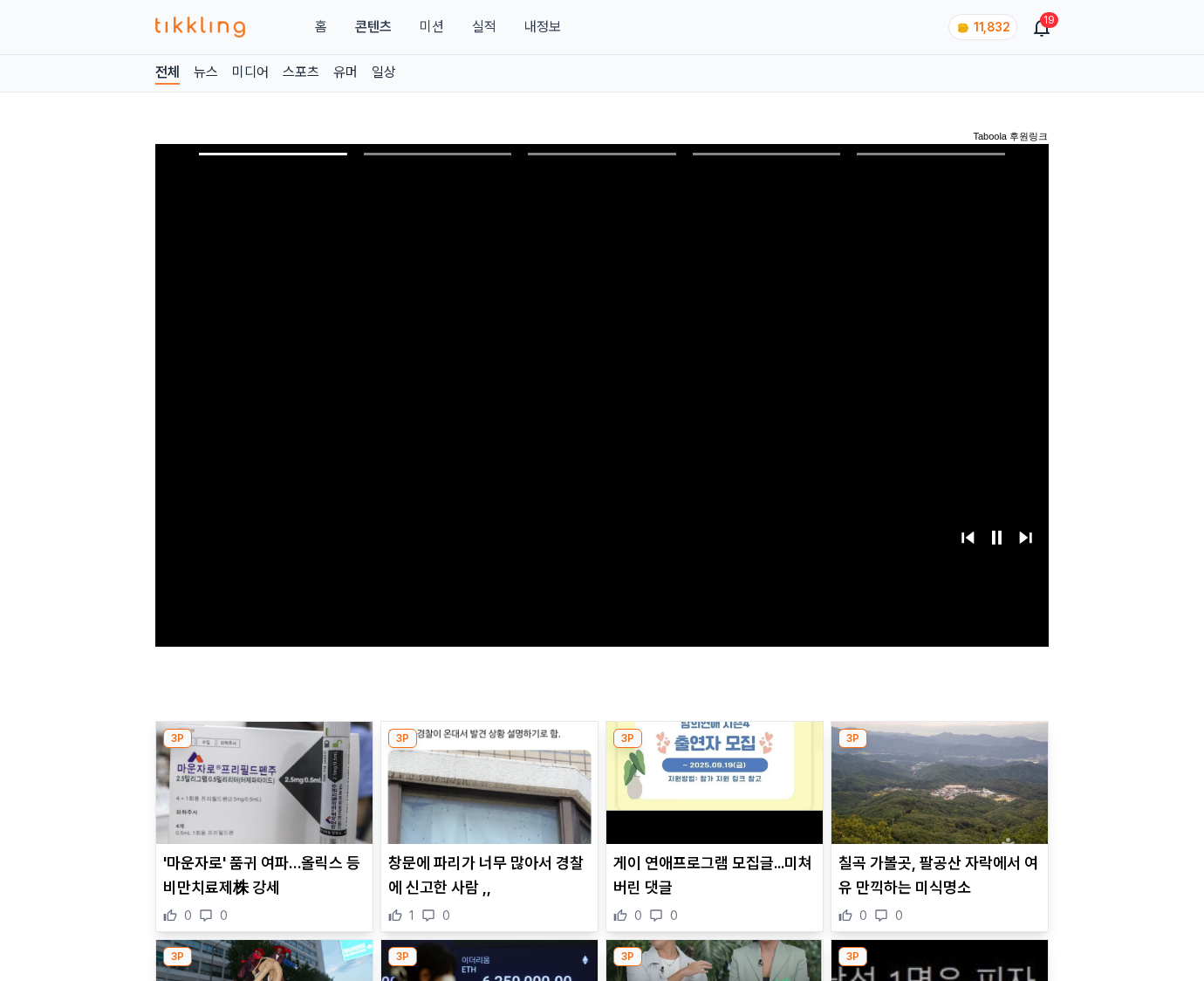
click at [939, 749] on img at bounding box center [940, 783] width 217 height 123
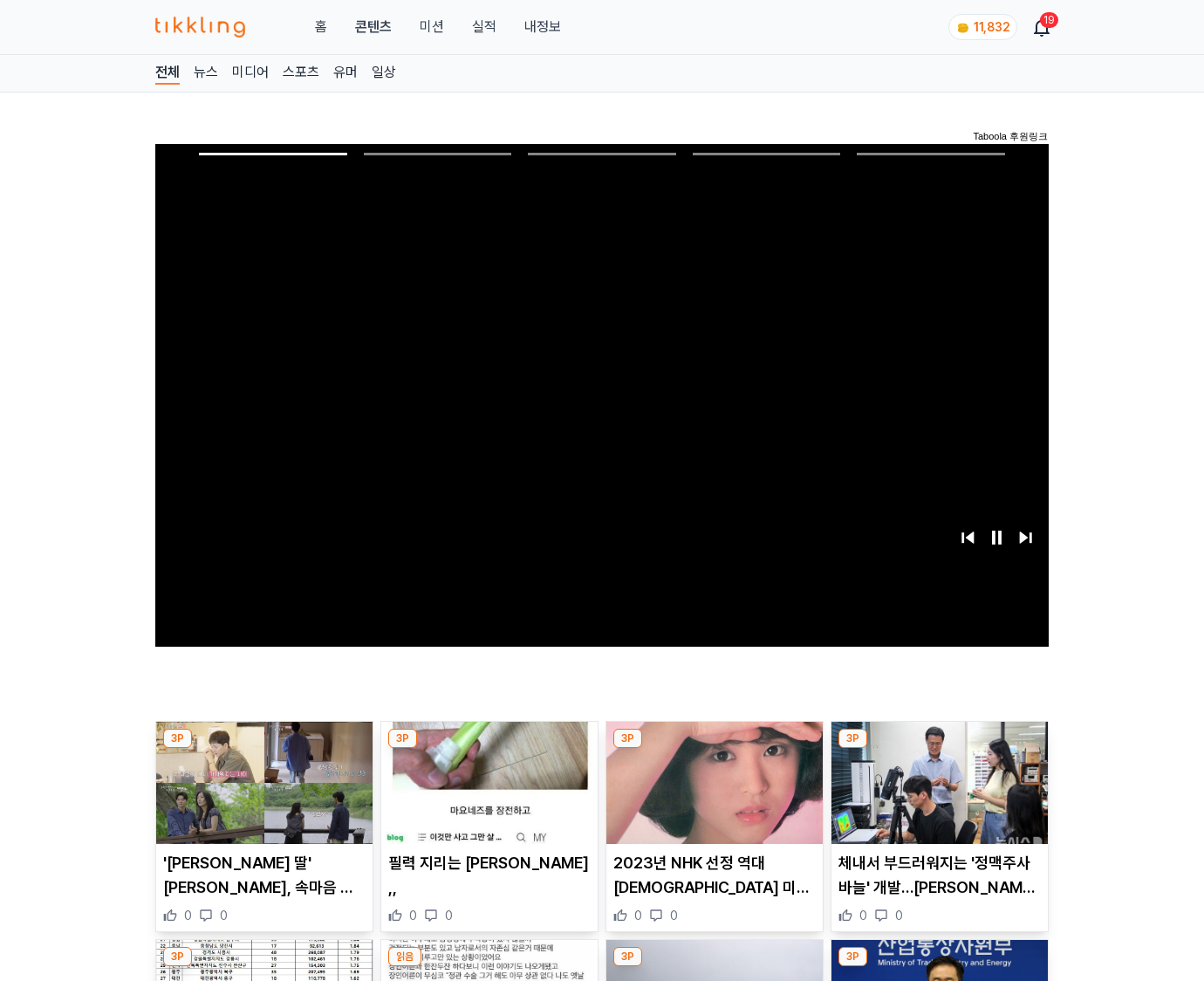
click at [939, 749] on img at bounding box center [940, 783] width 217 height 123
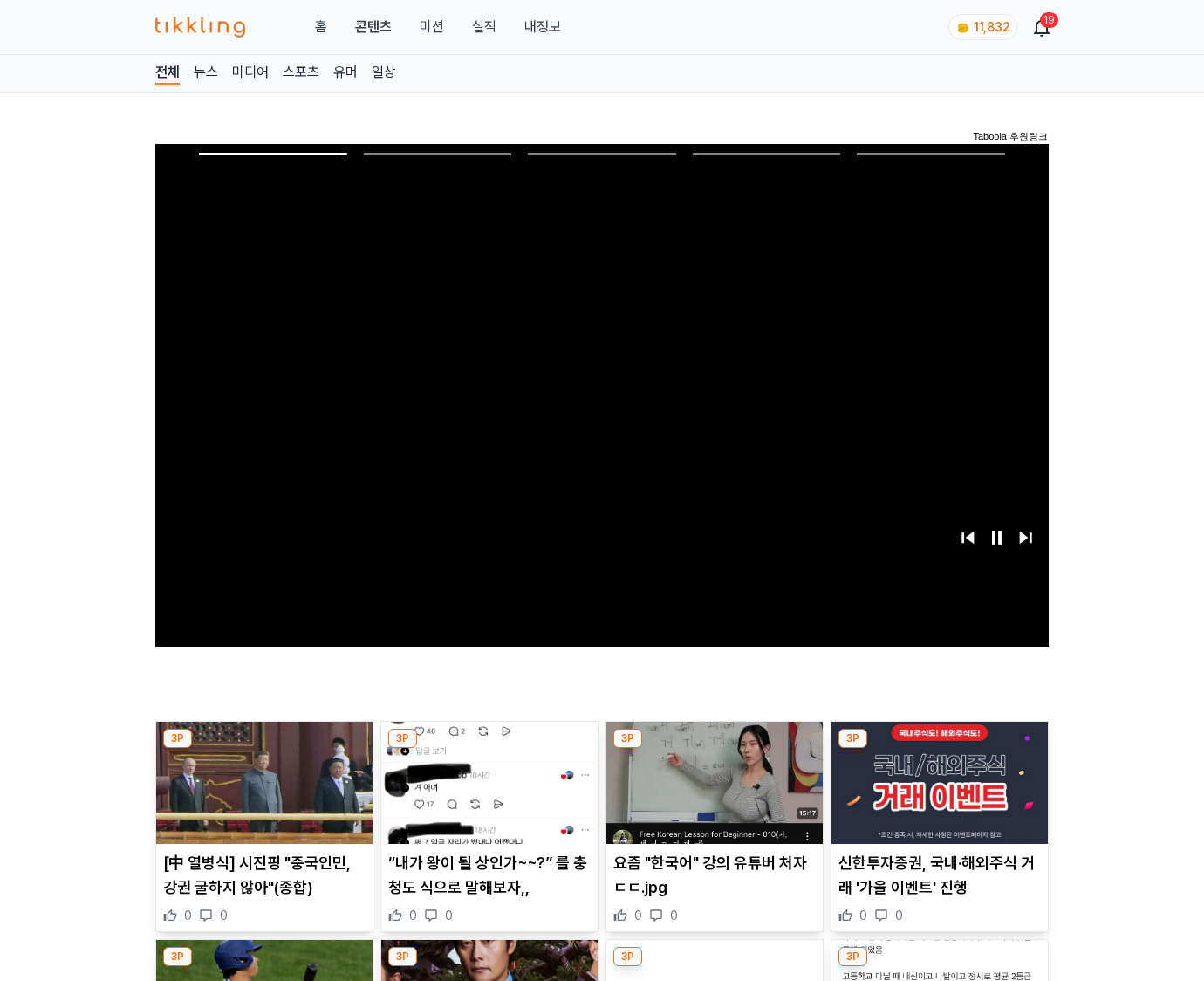
click at [939, 749] on img at bounding box center [940, 783] width 217 height 123
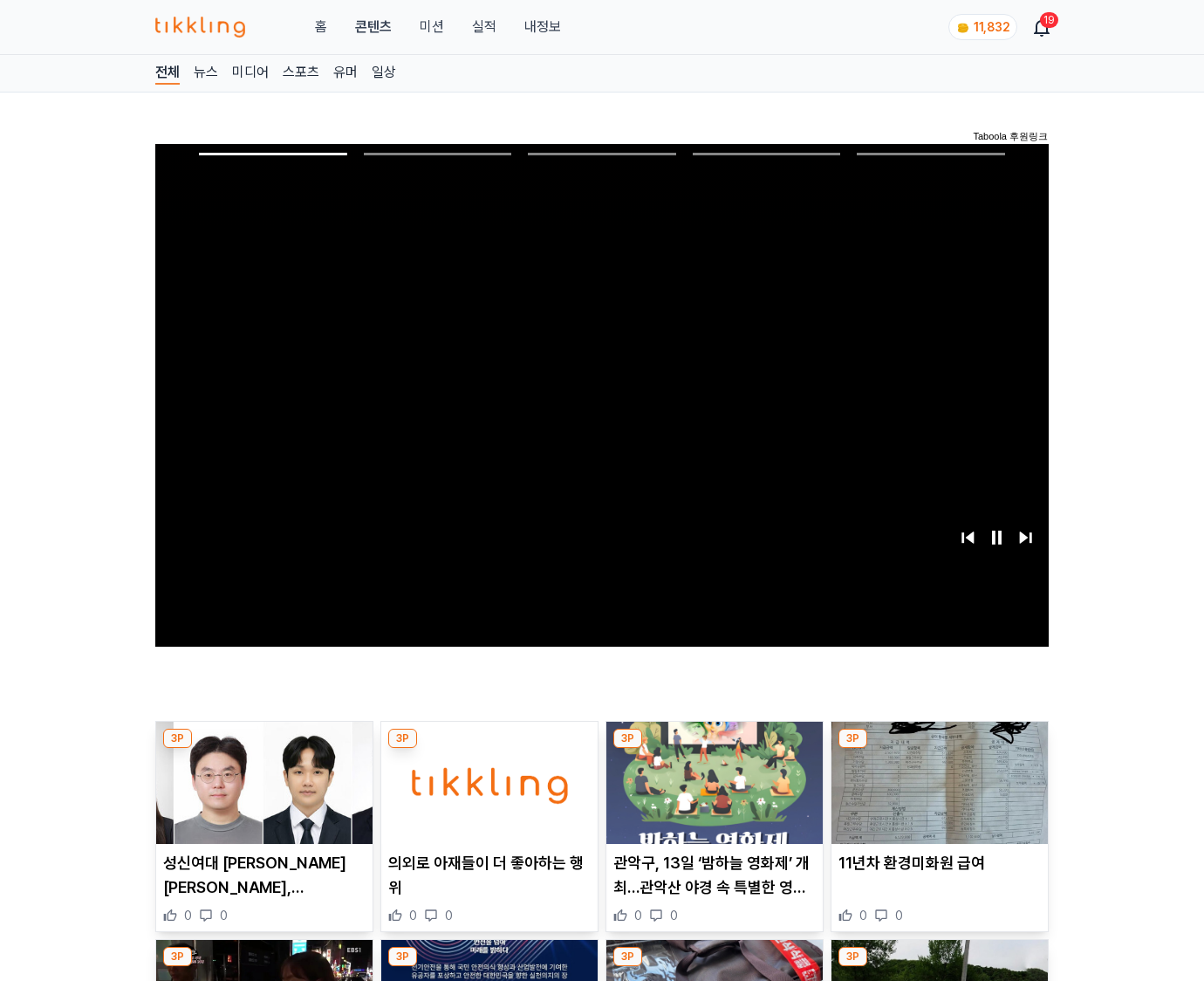
click at [939, 749] on img at bounding box center [940, 783] width 217 height 123
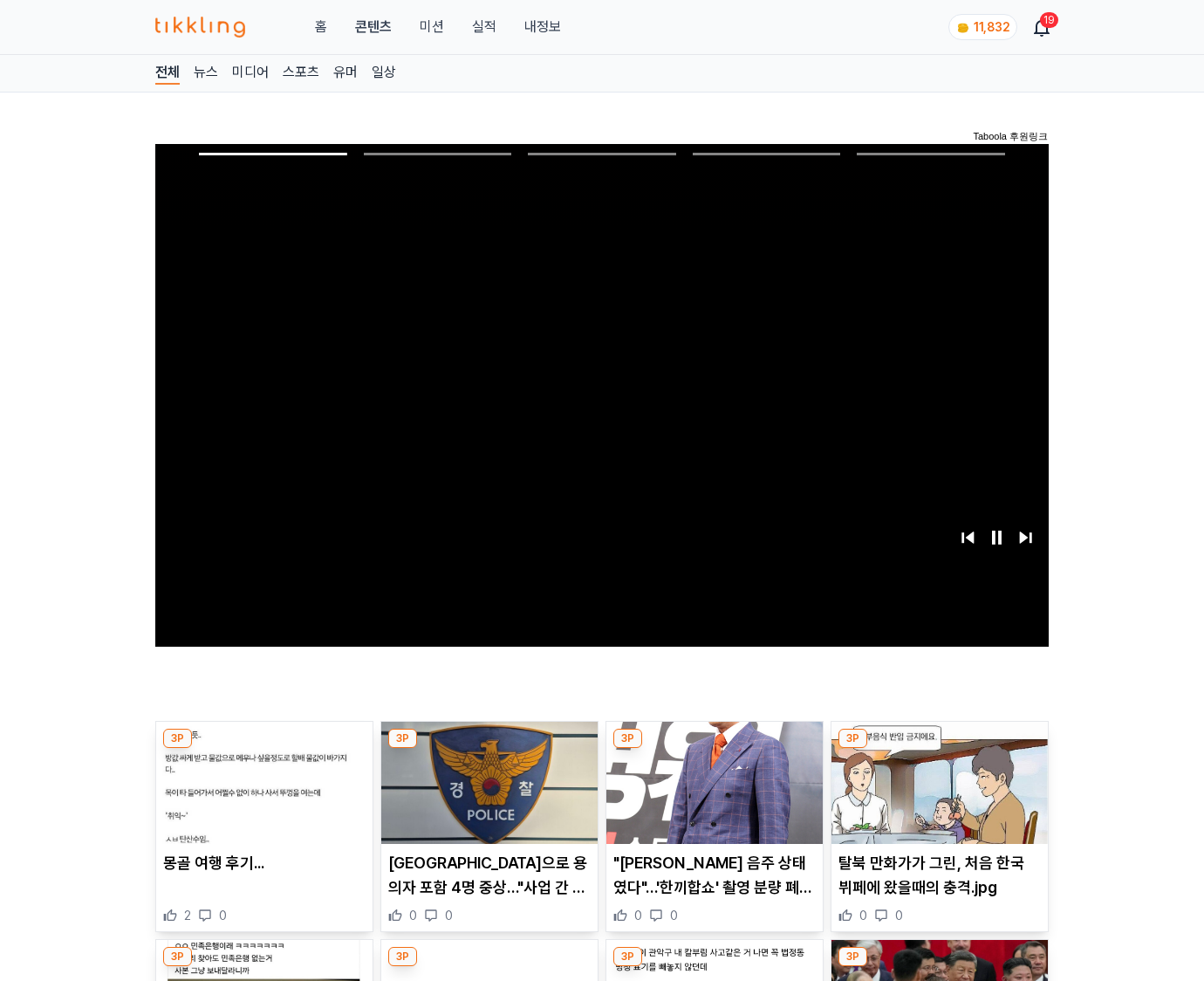
click at [939, 749] on img at bounding box center [940, 783] width 217 height 123
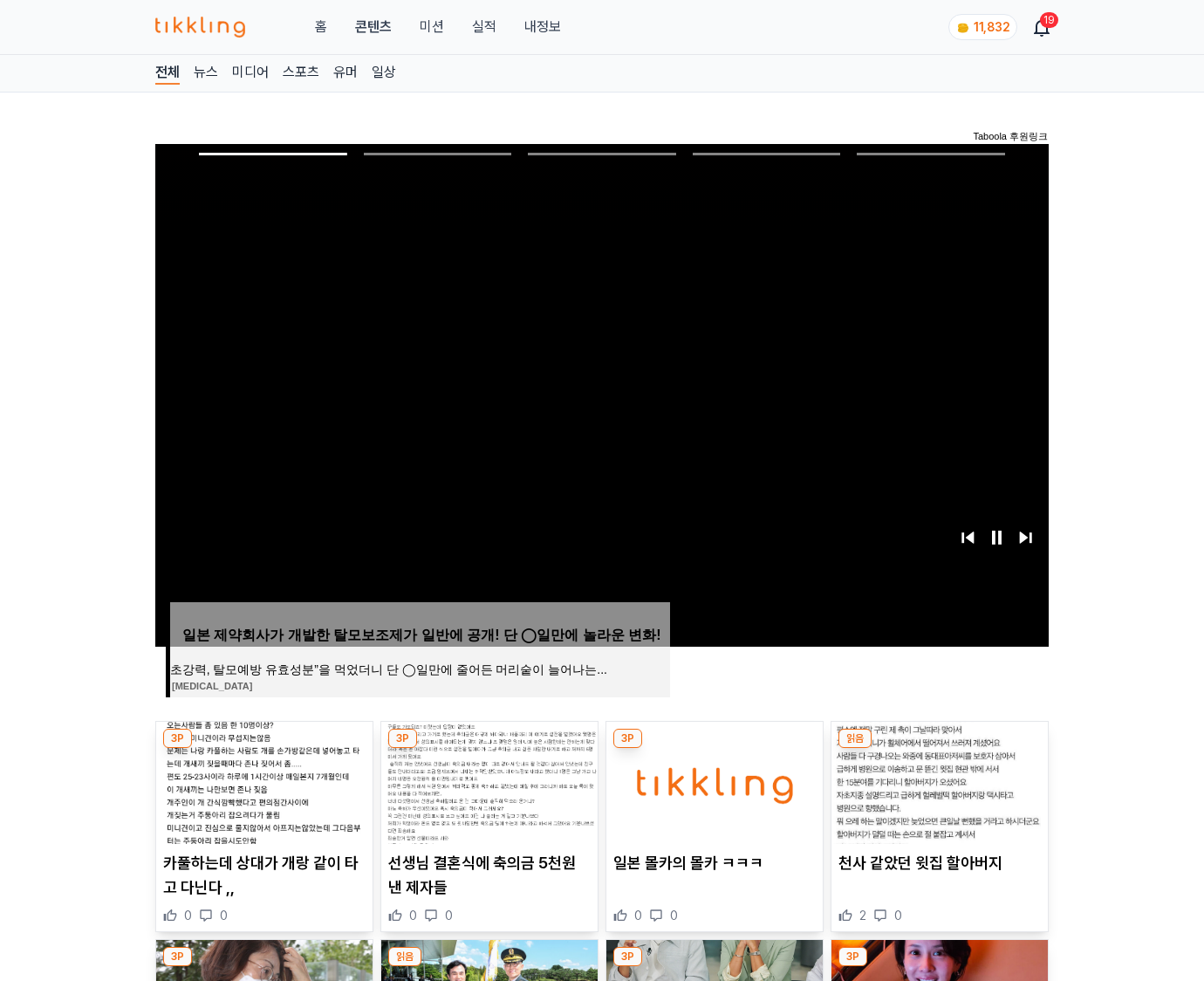
click at [939, 749] on img at bounding box center [940, 783] width 217 height 123
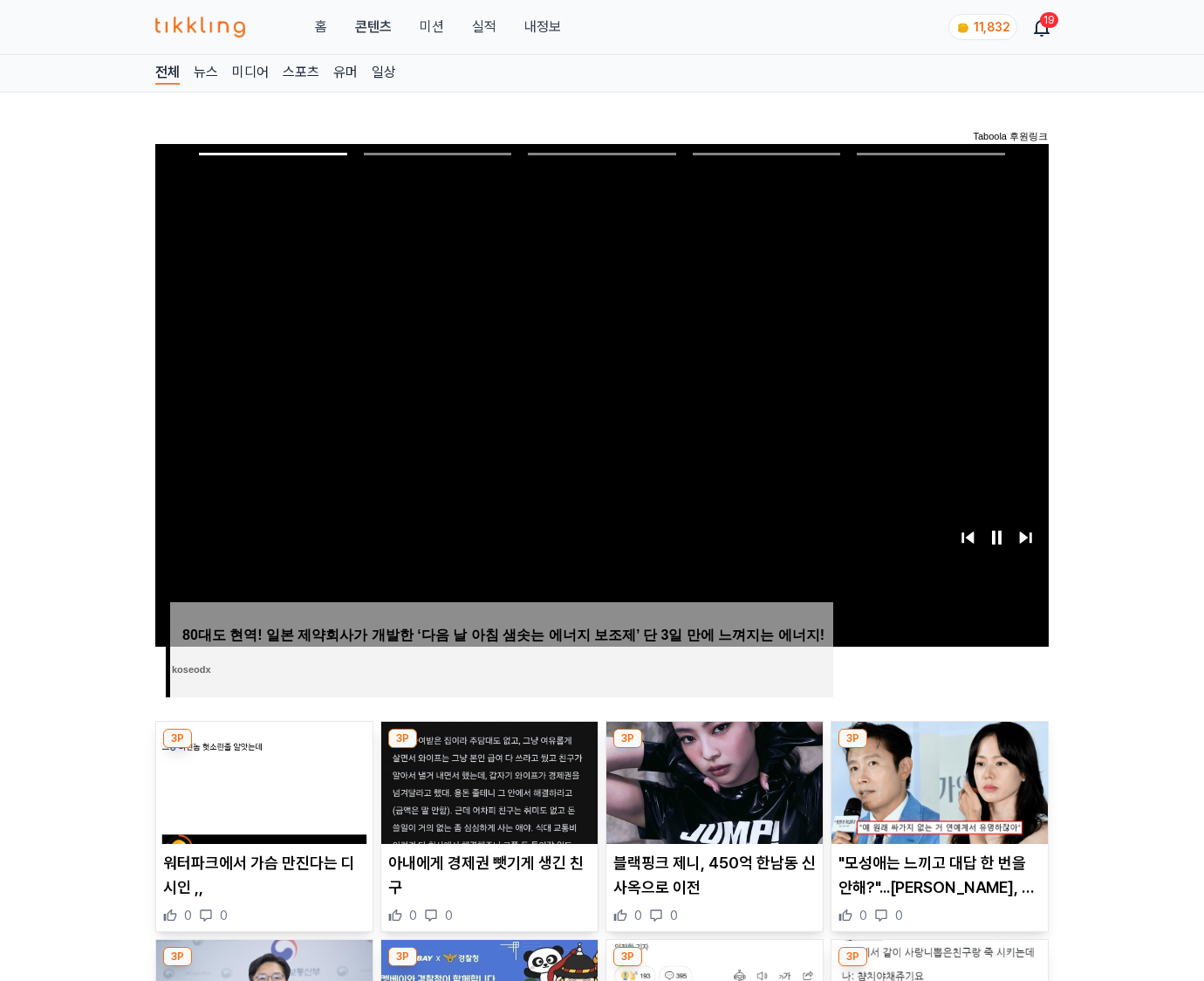
click at [939, 749] on img at bounding box center [940, 783] width 217 height 123
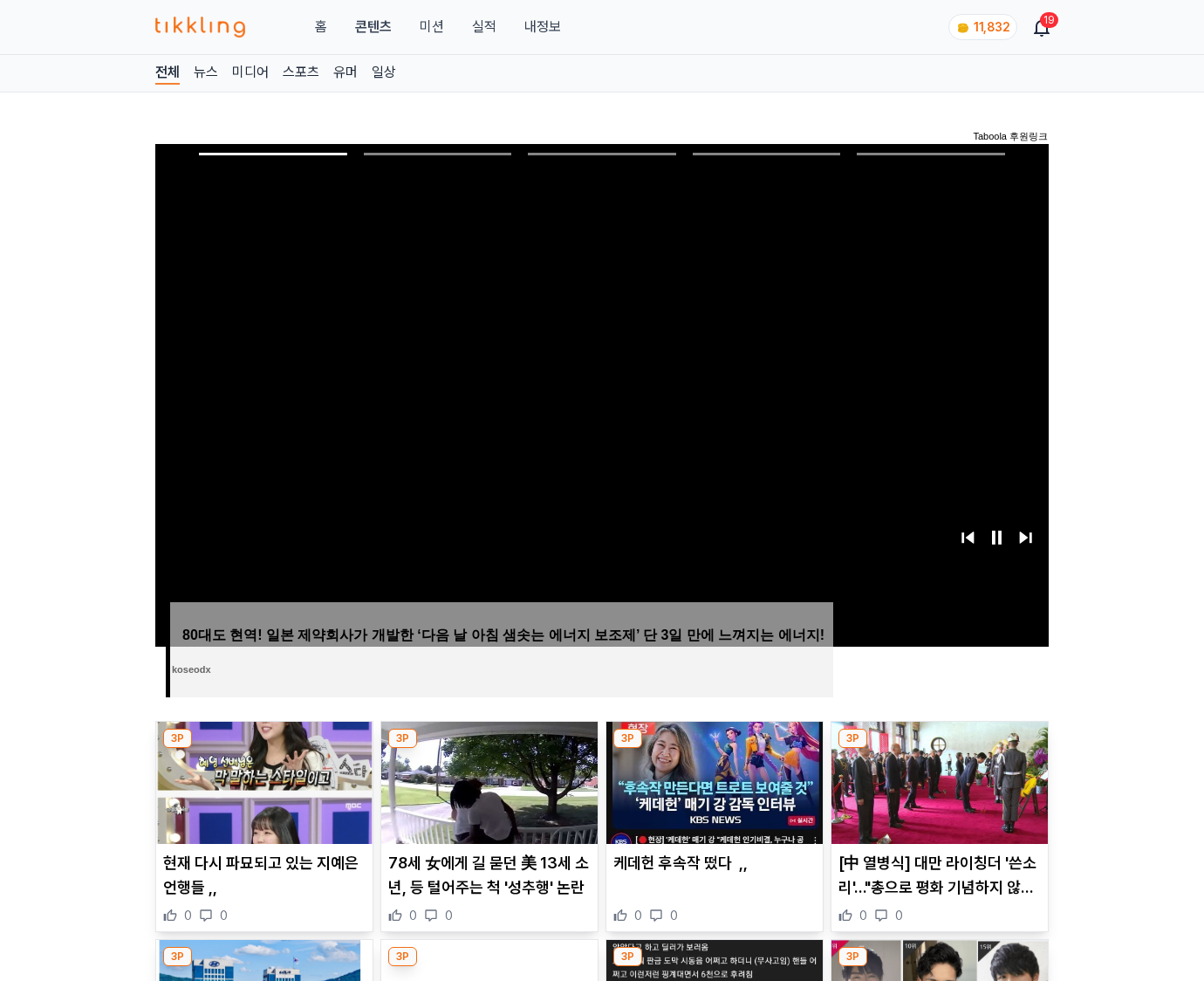
click at [939, 749] on img at bounding box center [940, 783] width 217 height 123
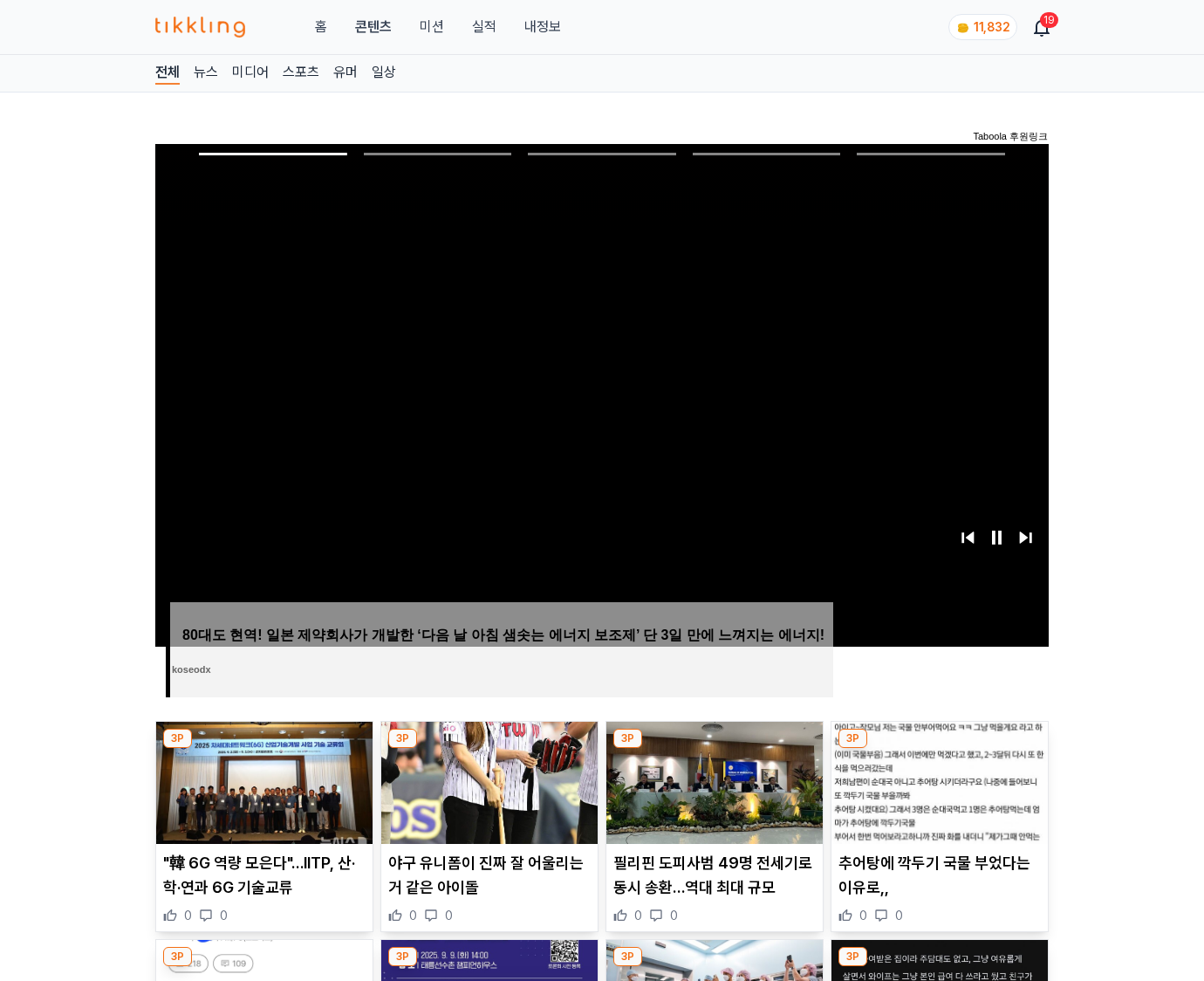
click at [939, 749] on img at bounding box center [940, 783] width 217 height 123
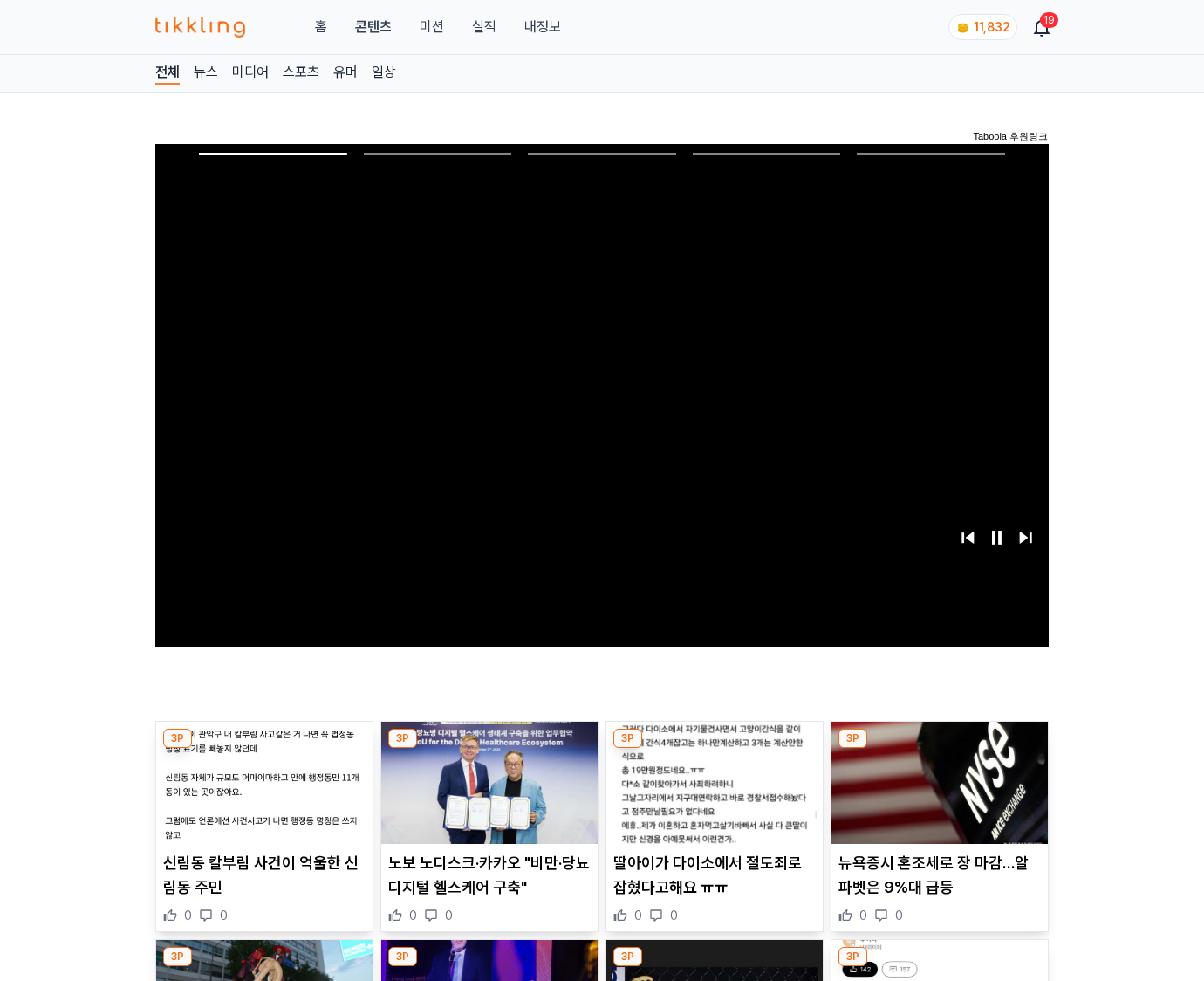
click at [939, 749] on img at bounding box center [940, 783] width 217 height 123
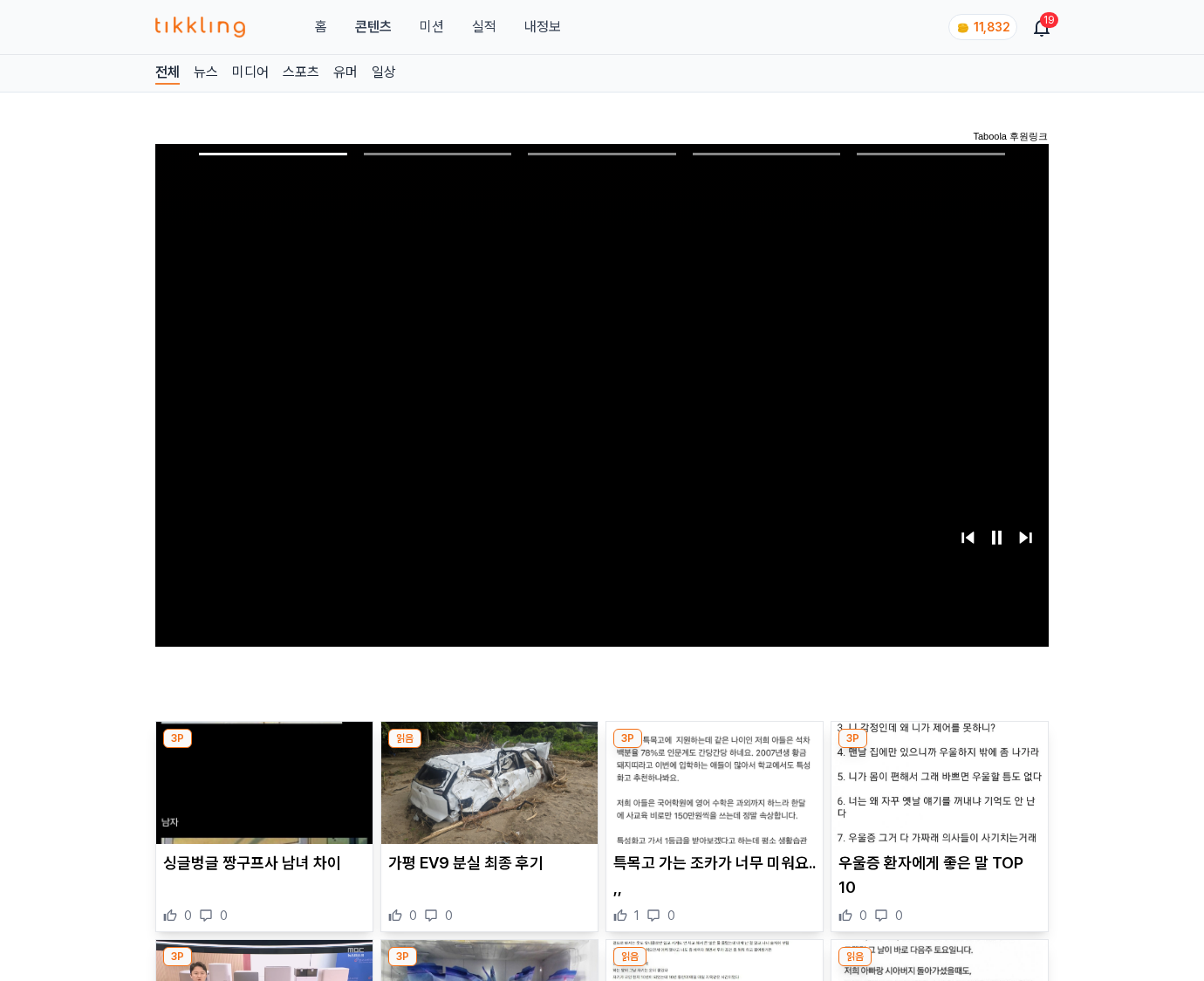
click at [939, 749] on img at bounding box center [940, 783] width 217 height 123
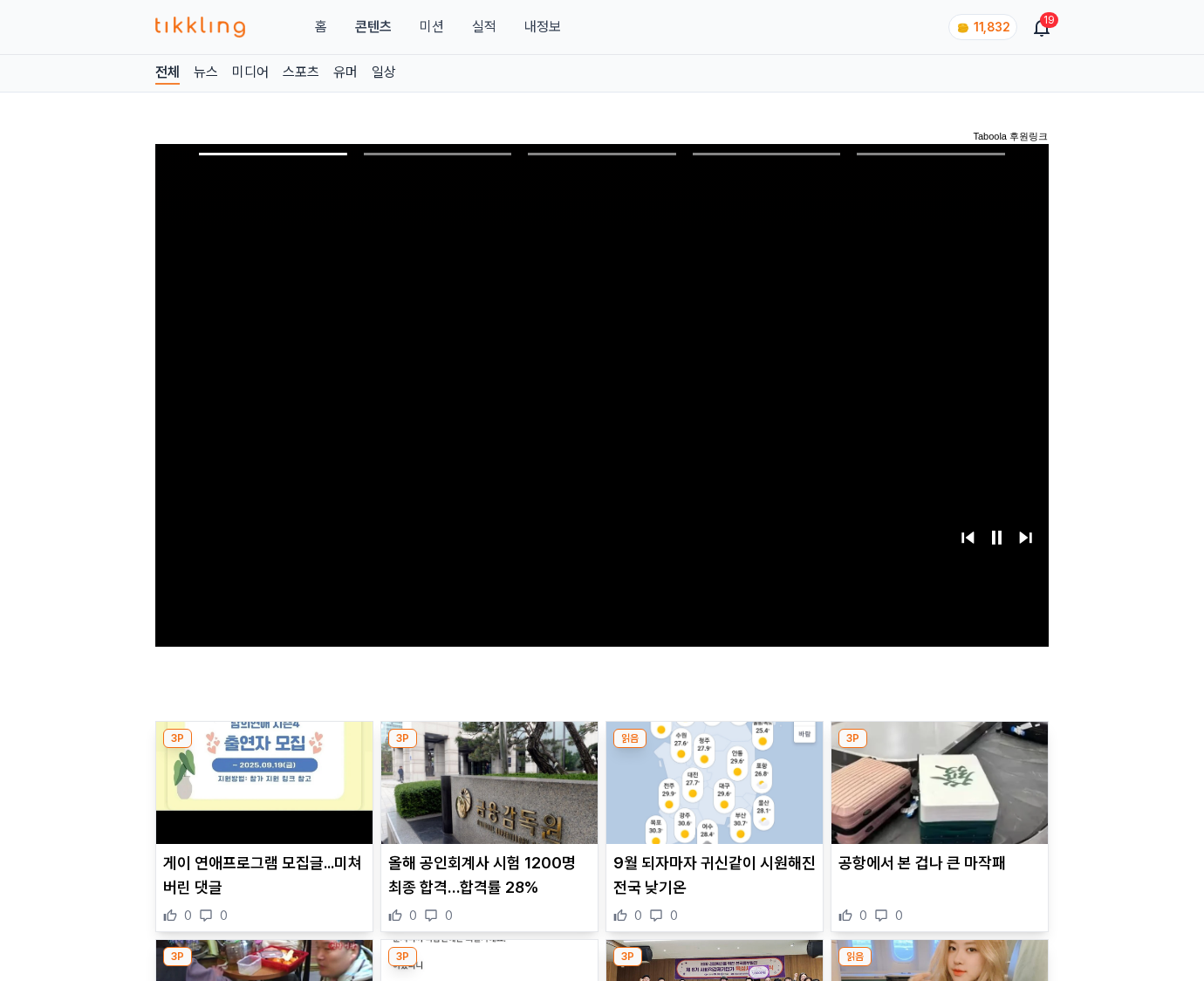
click at [939, 749] on img at bounding box center [940, 783] width 217 height 123
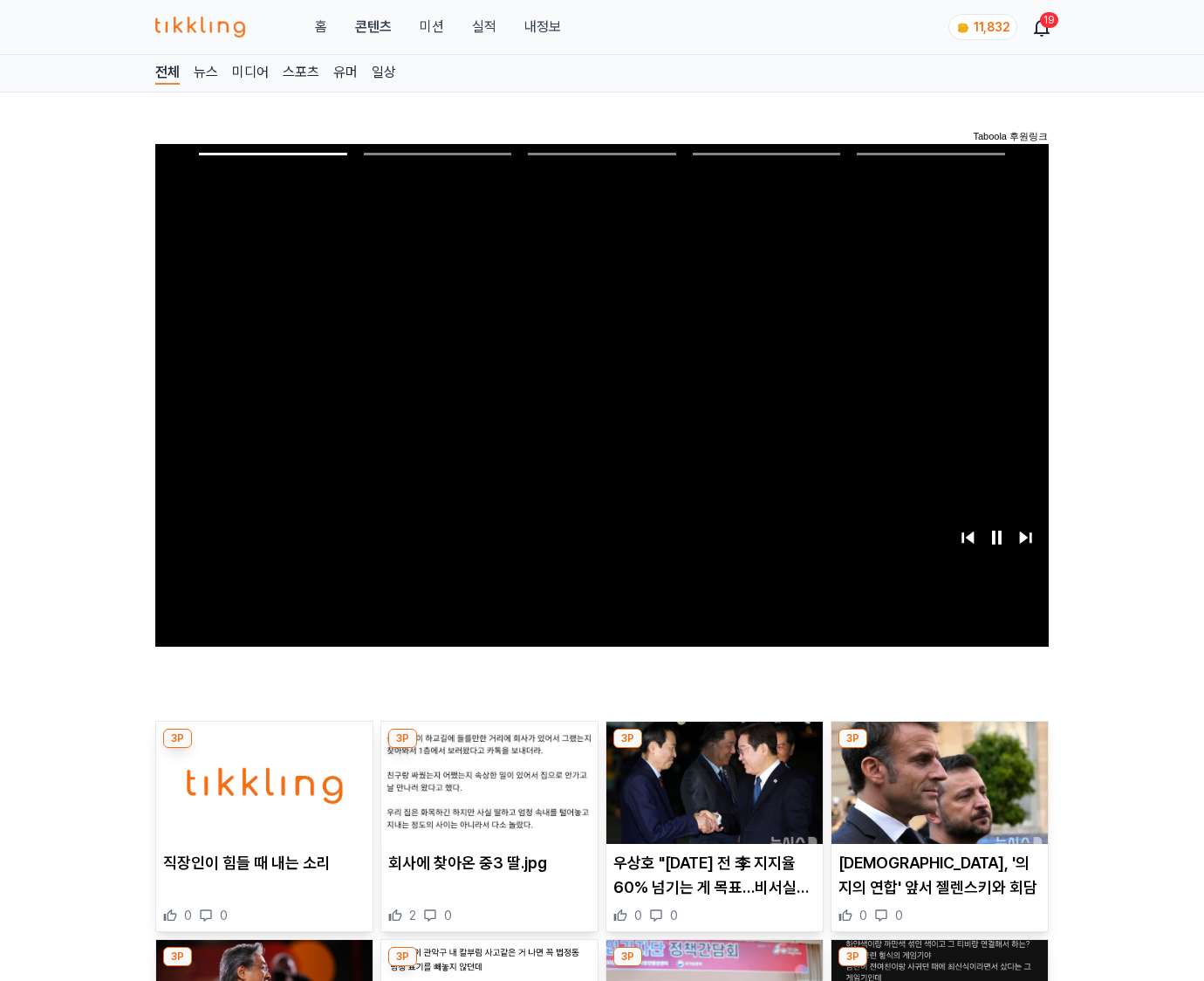
click at [939, 749] on img at bounding box center [940, 783] width 217 height 123
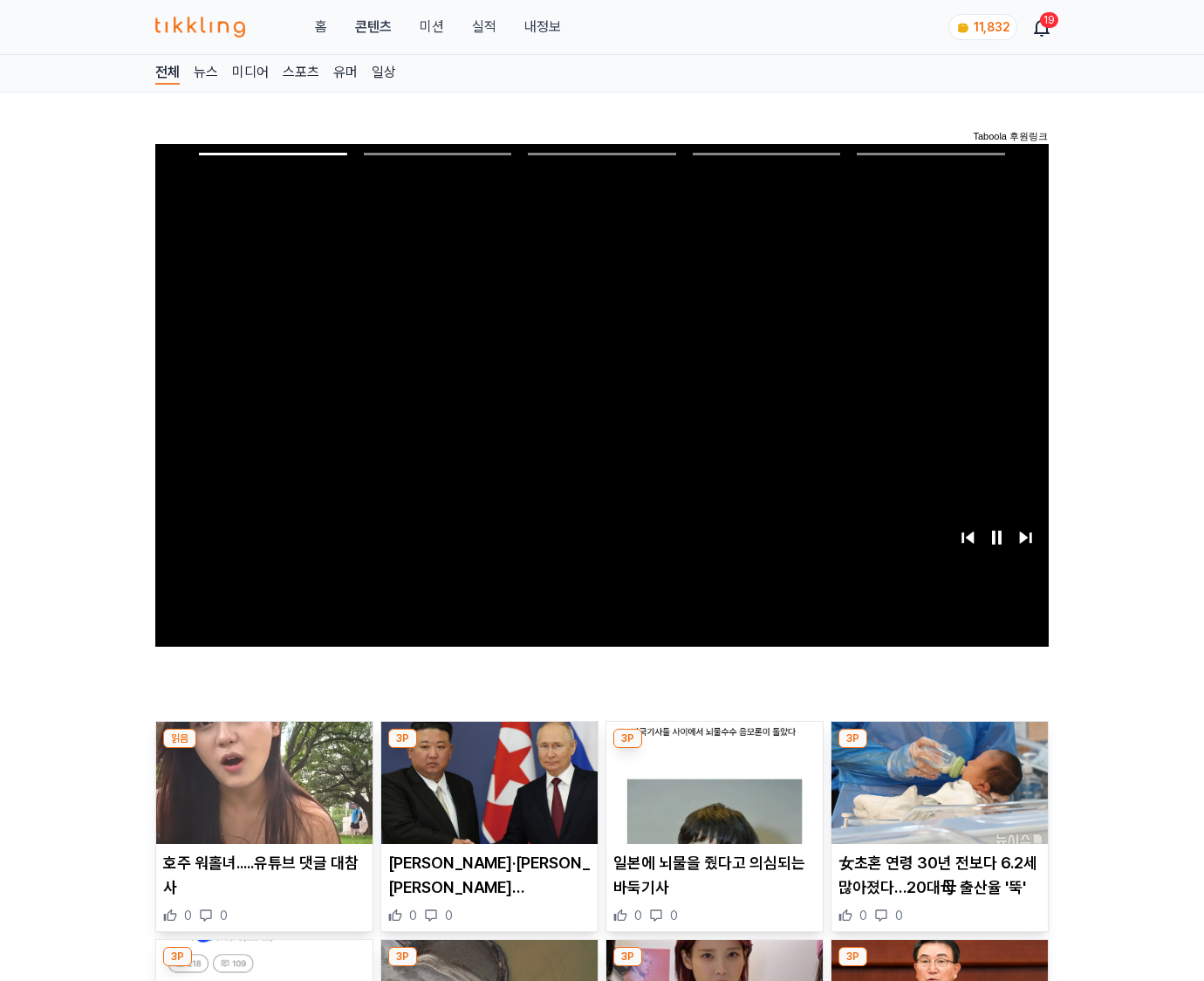
click at [939, 749] on img at bounding box center [940, 783] width 217 height 123
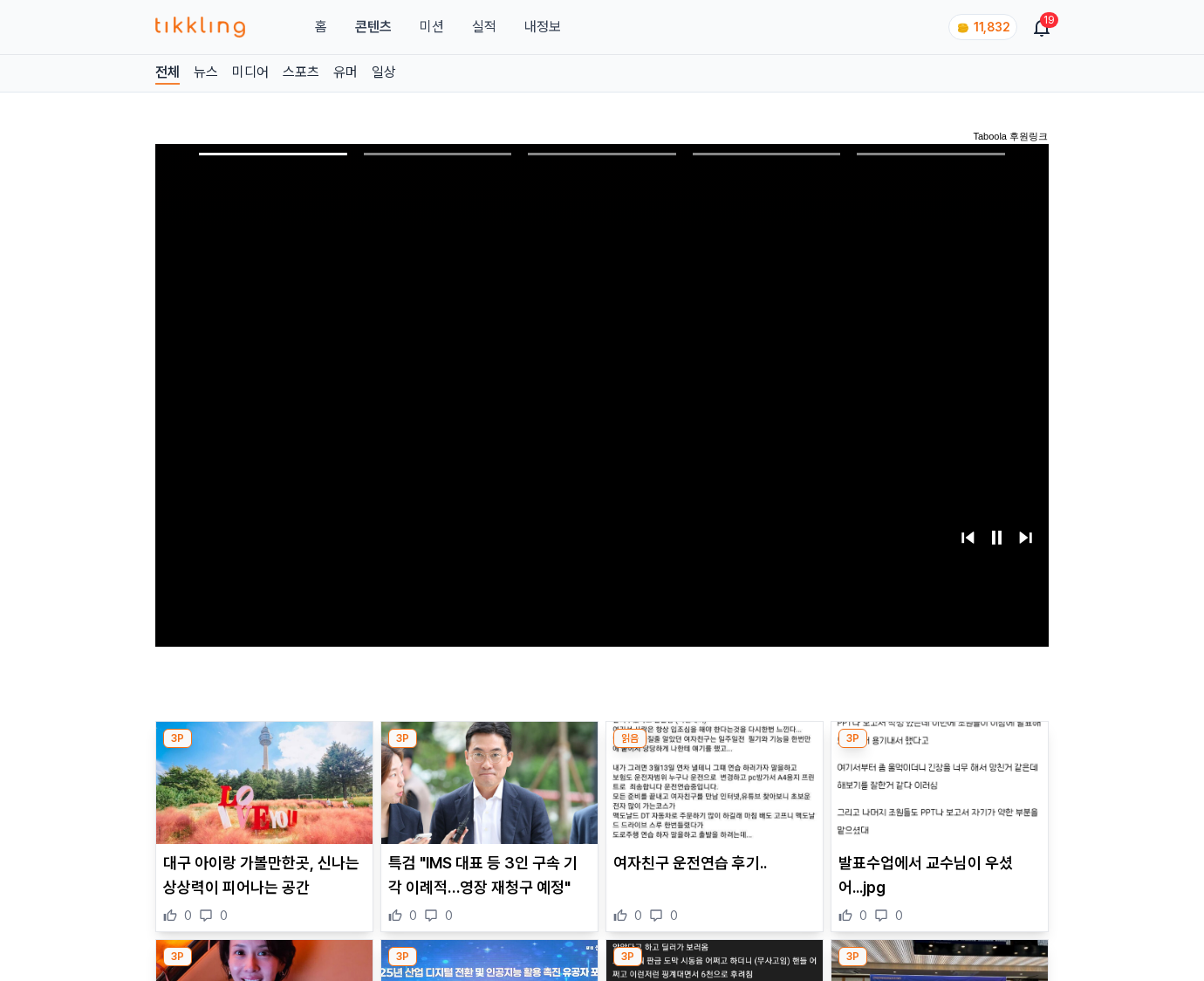
click at [939, 749] on img at bounding box center [940, 783] width 217 height 123
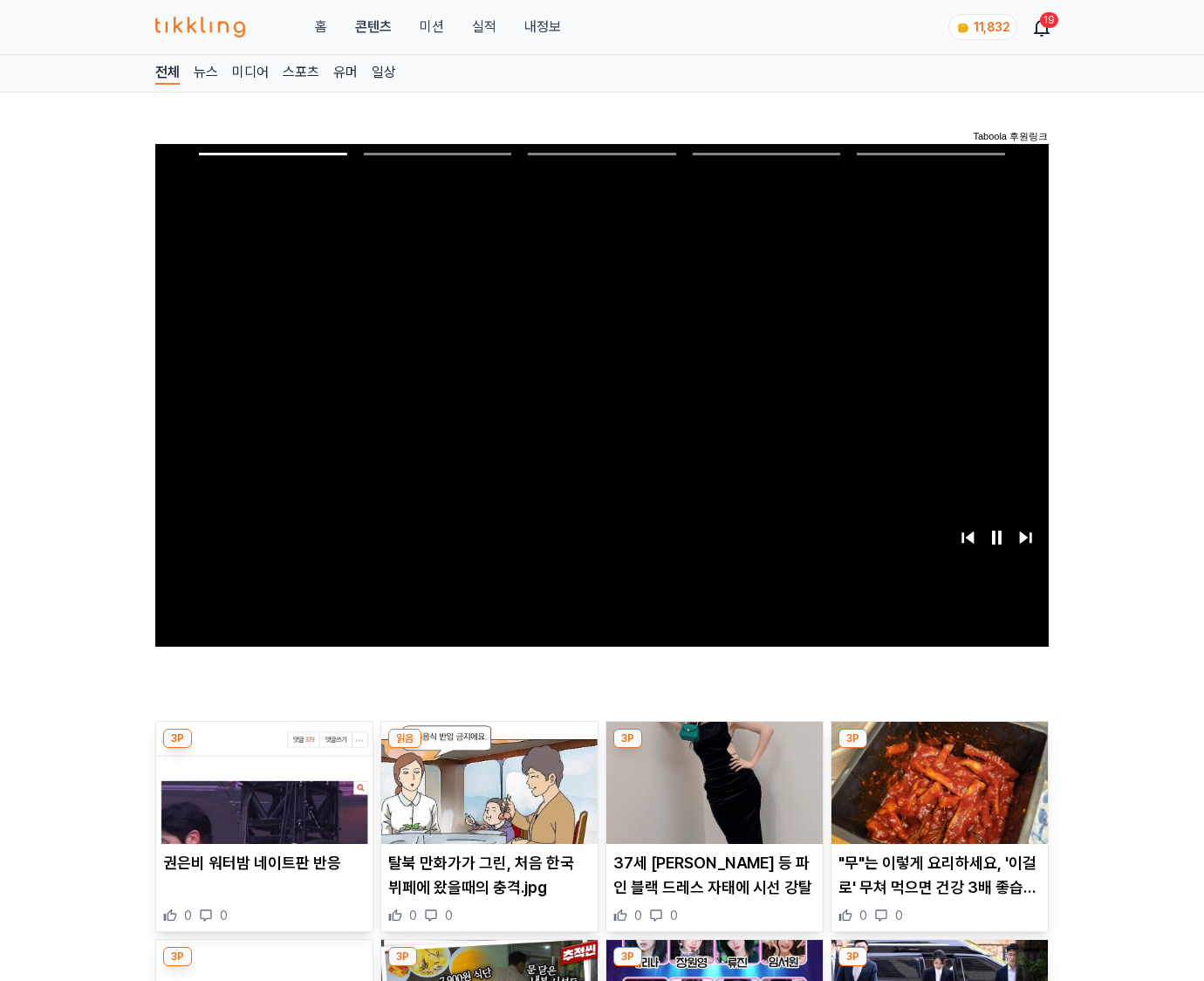
click at [939, 749] on img at bounding box center [940, 783] width 217 height 123
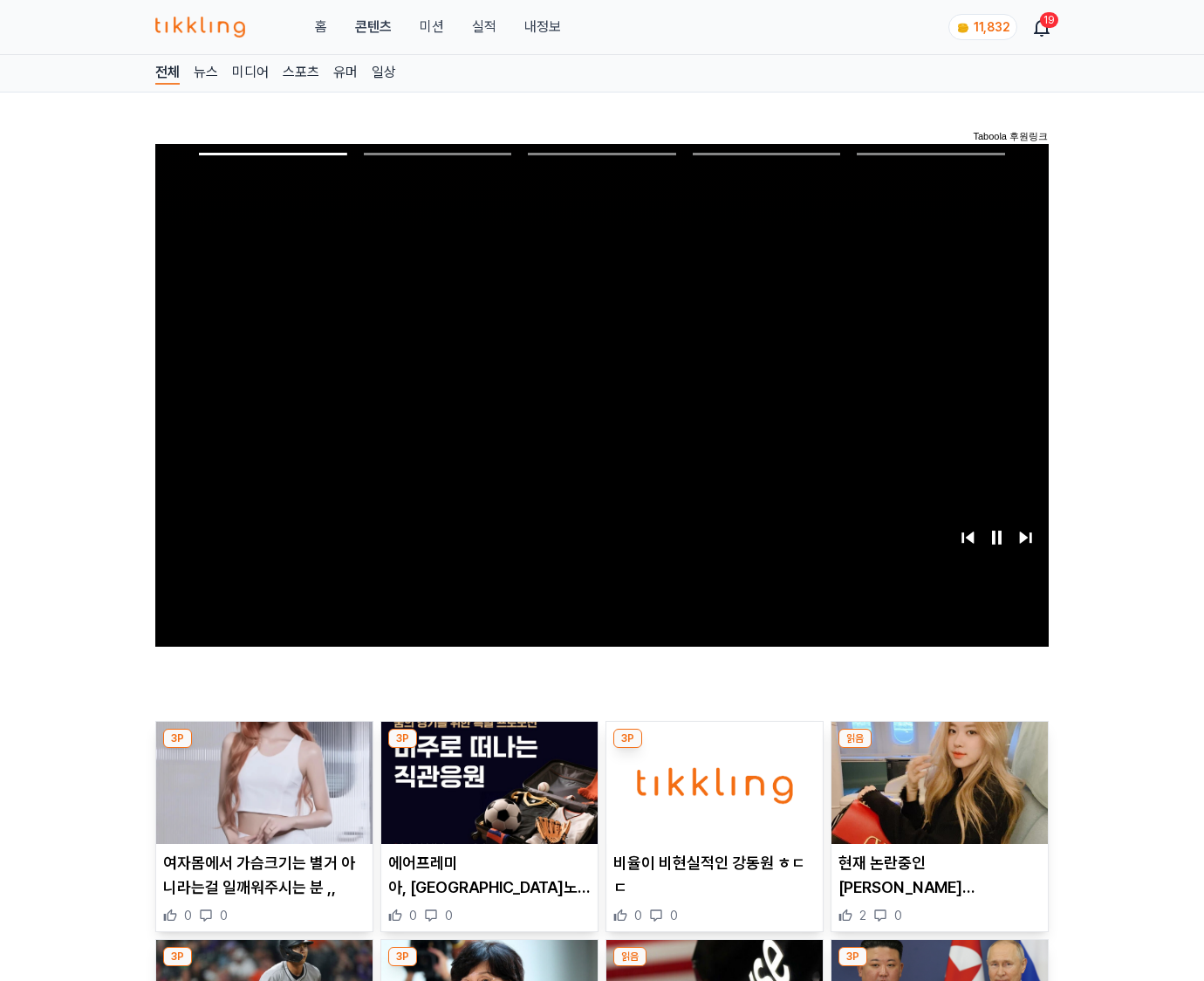
click at [939, 749] on img at bounding box center [940, 783] width 217 height 123
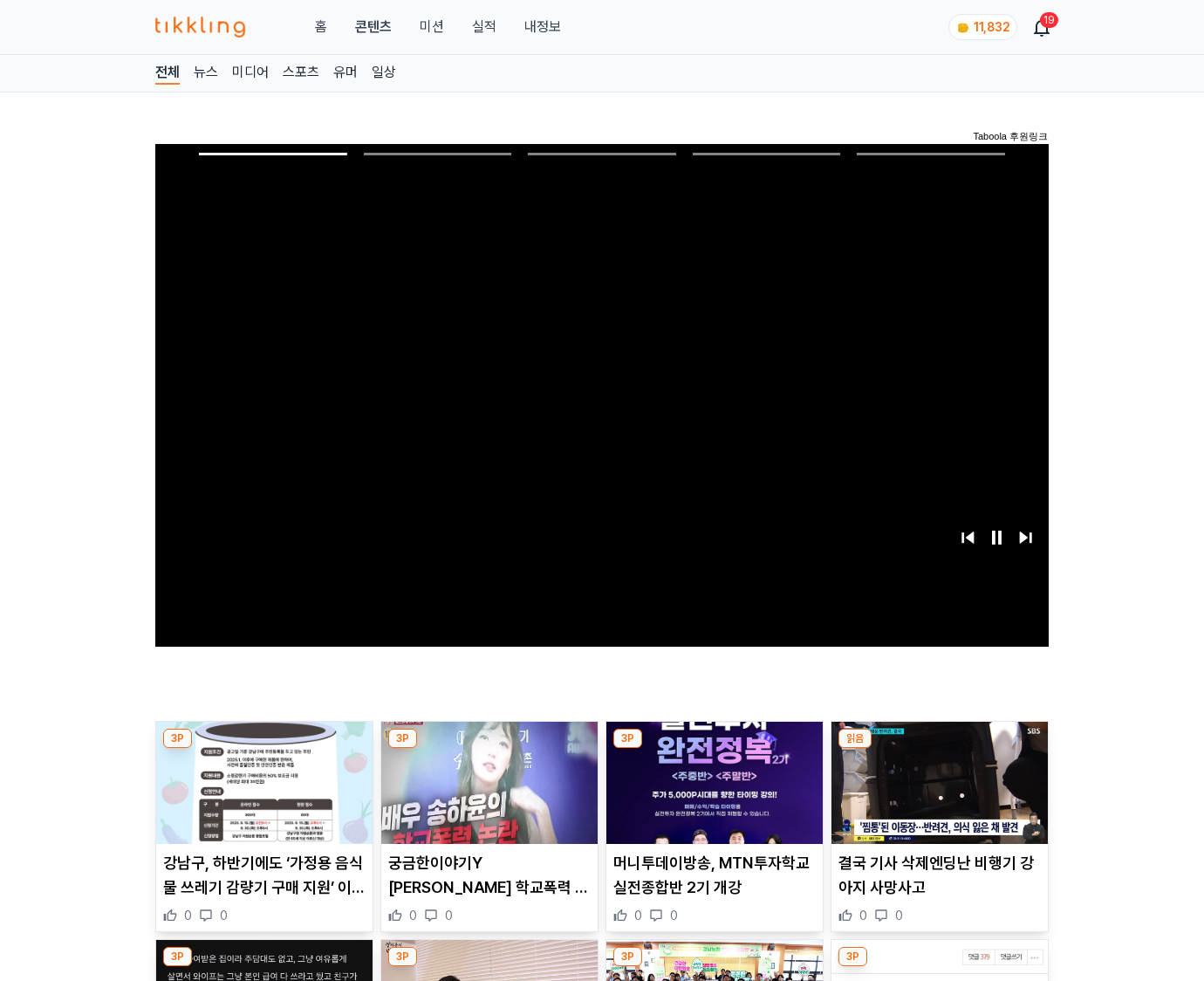
click at [939, 749] on img at bounding box center [940, 783] width 217 height 123
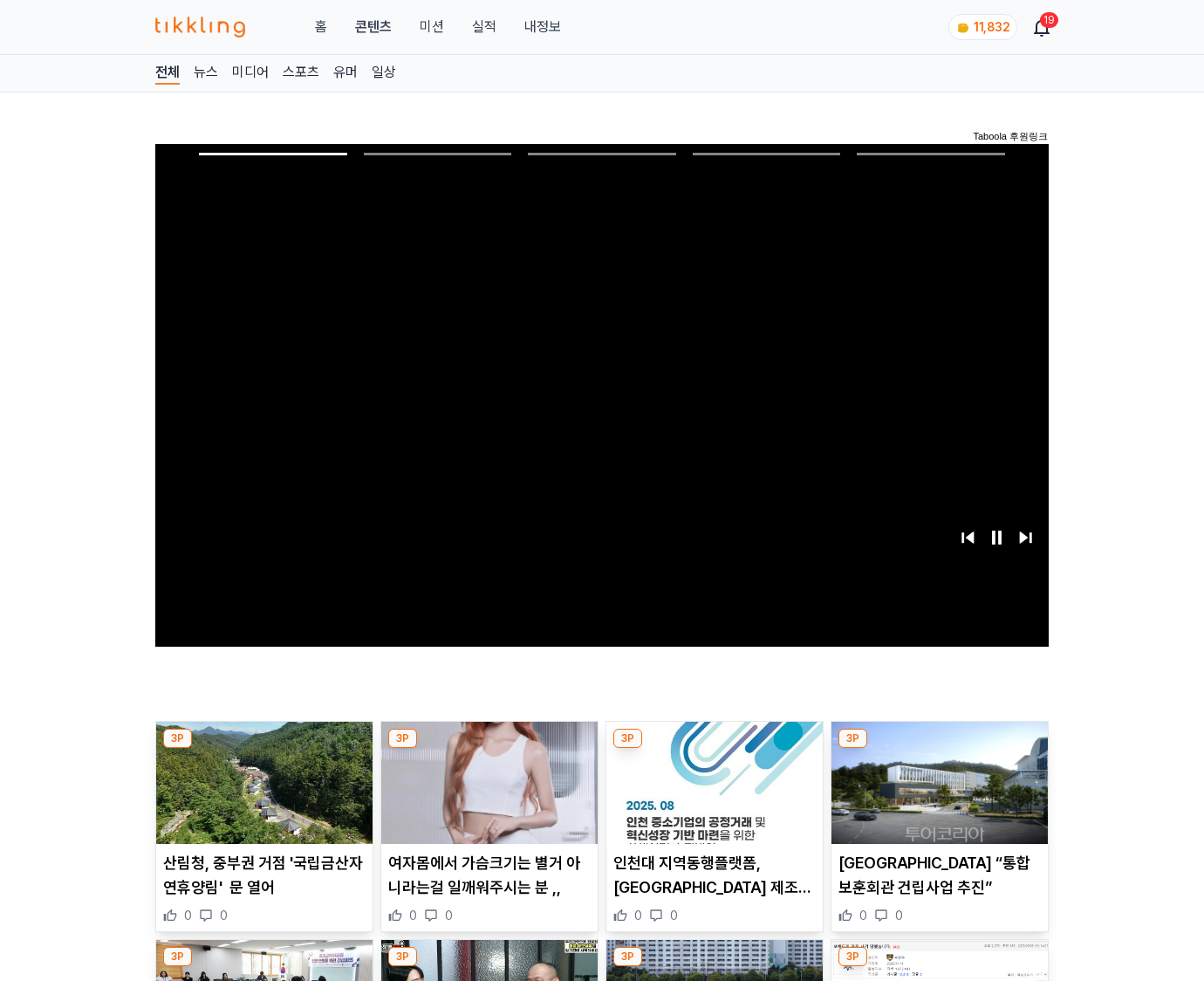
click at [939, 749] on img at bounding box center [940, 783] width 217 height 123
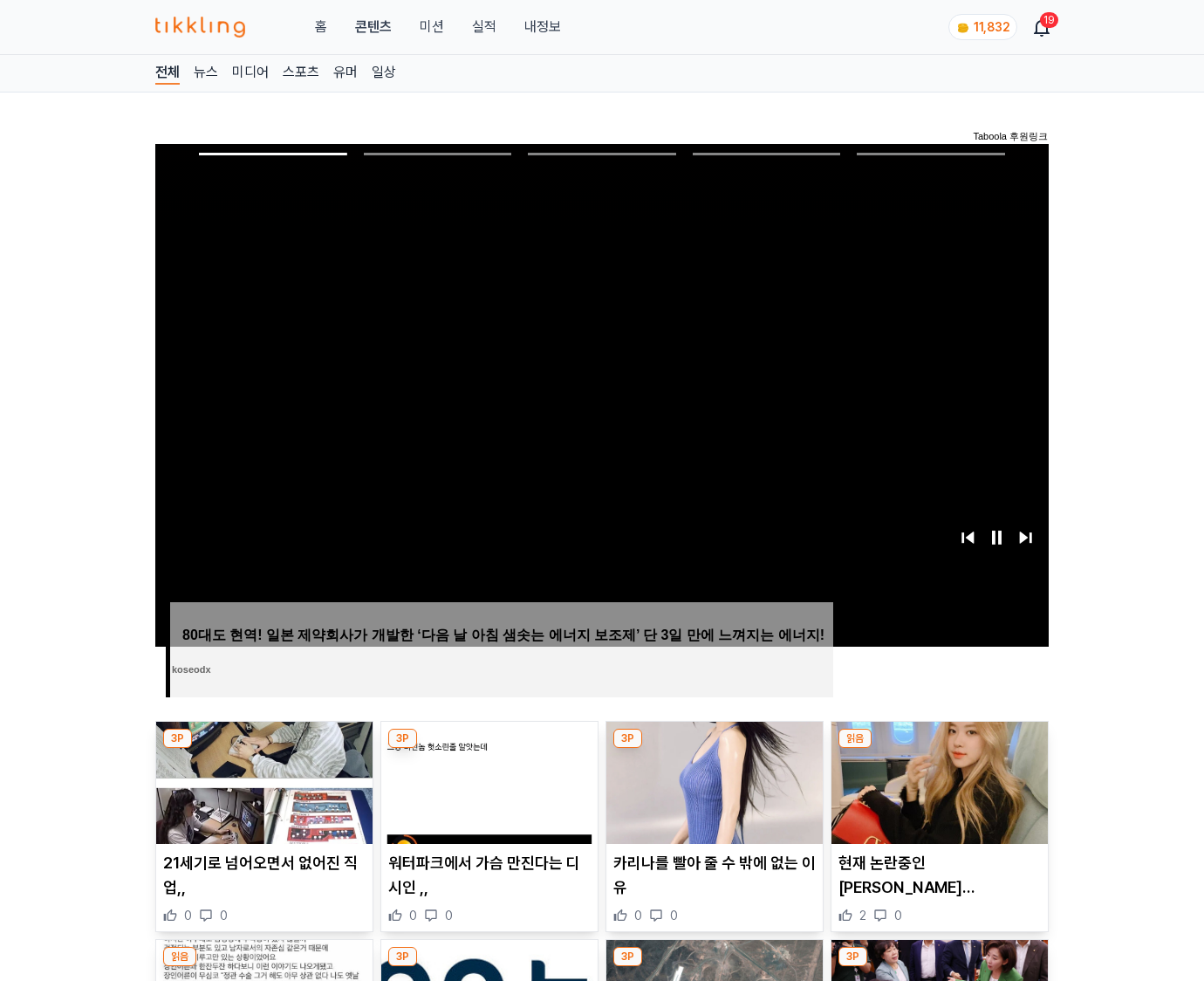
click at [939, 749] on img at bounding box center [940, 783] width 217 height 123
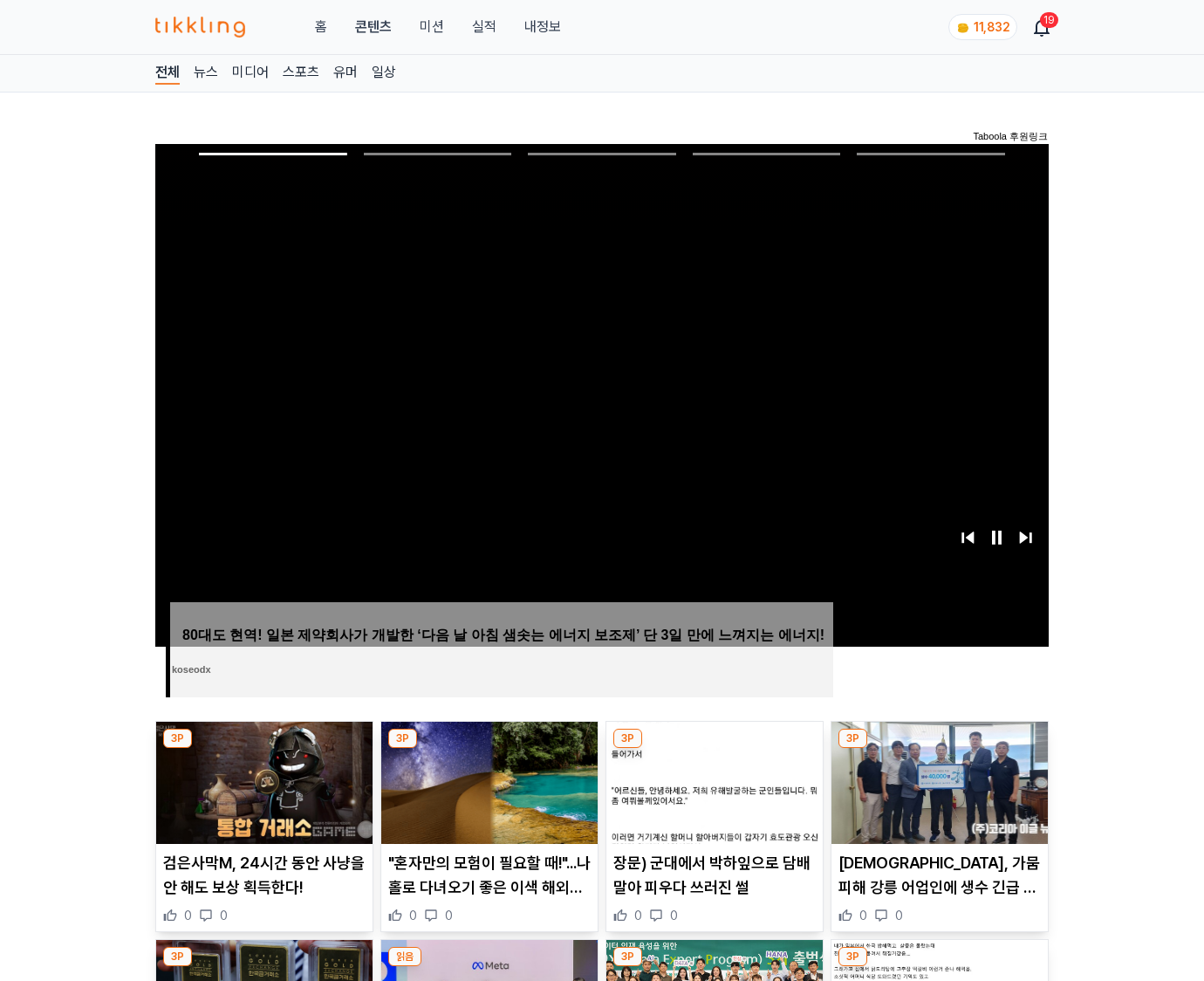
click at [939, 749] on img at bounding box center [940, 783] width 217 height 123
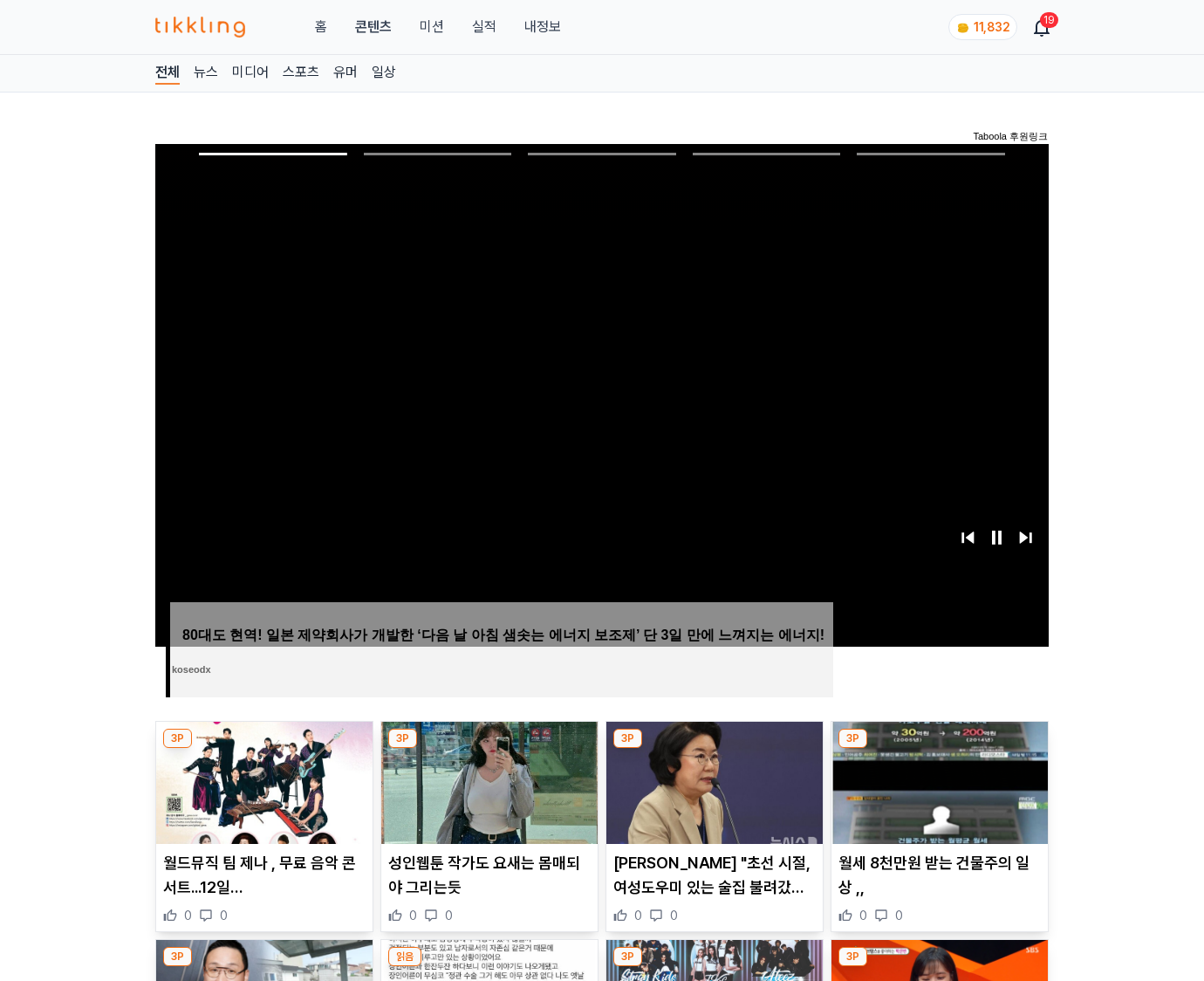
click at [939, 749] on img at bounding box center [940, 783] width 217 height 123
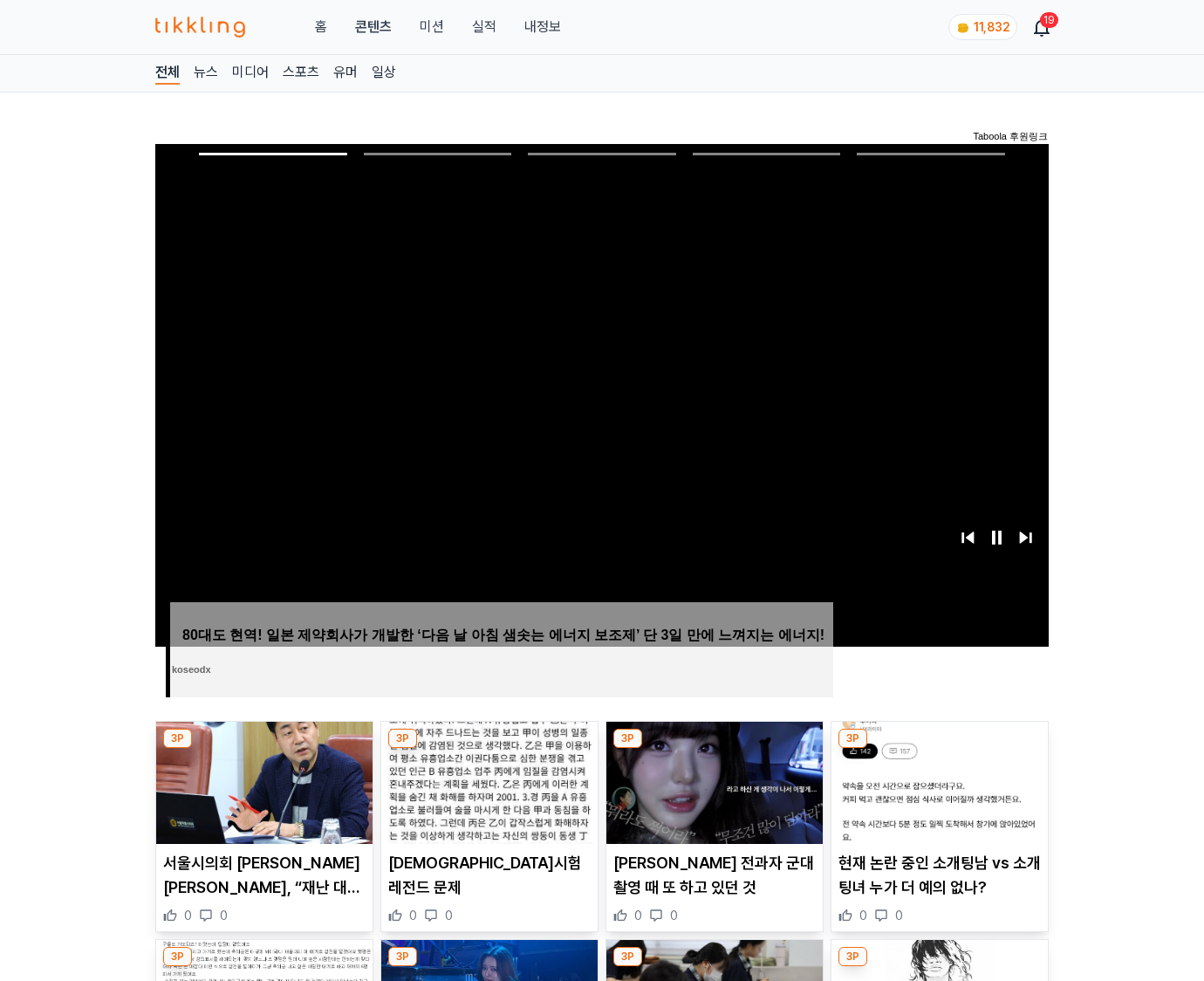
click at [939, 749] on img at bounding box center [940, 783] width 217 height 123
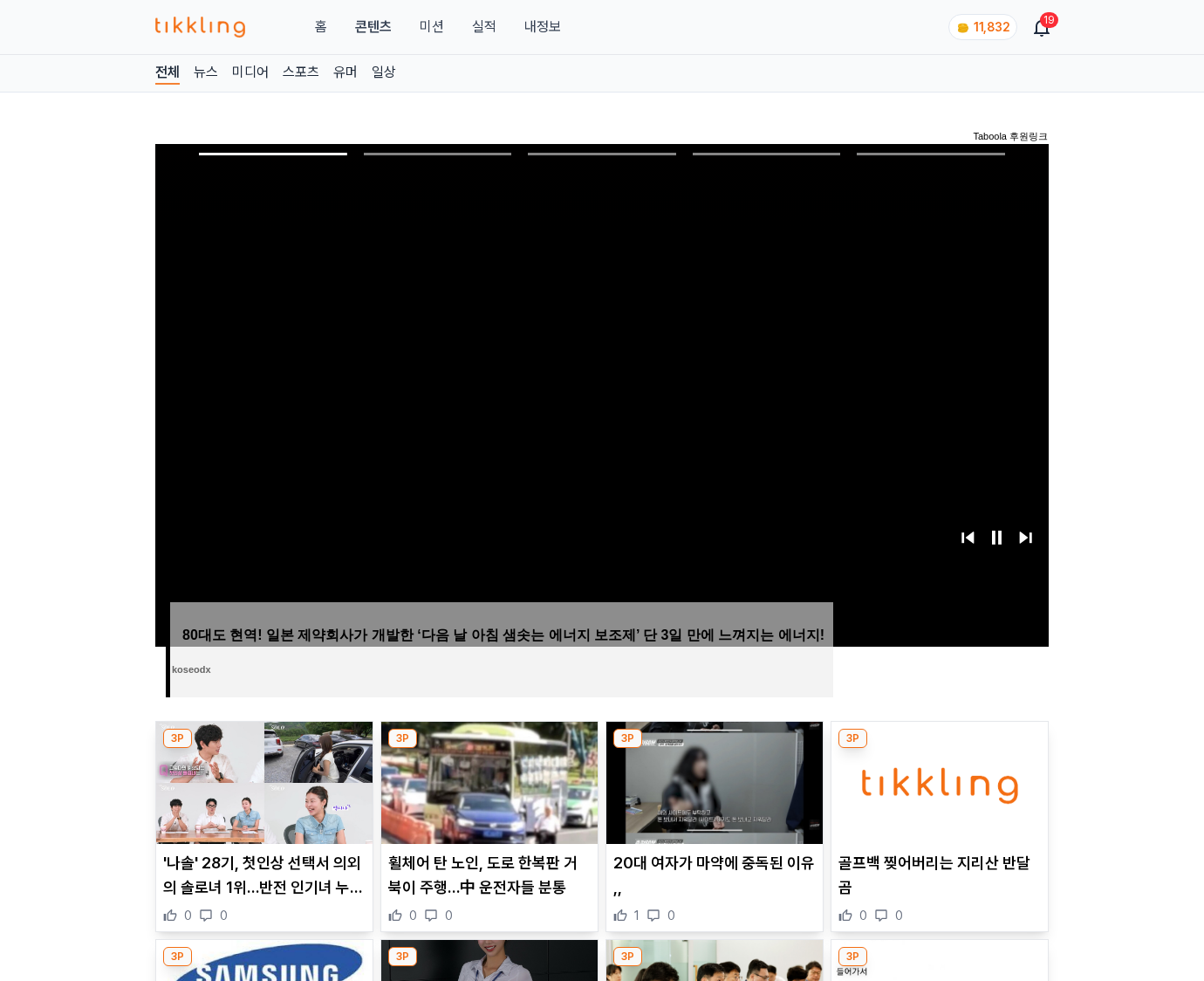
click at [939, 749] on img at bounding box center [940, 783] width 217 height 123
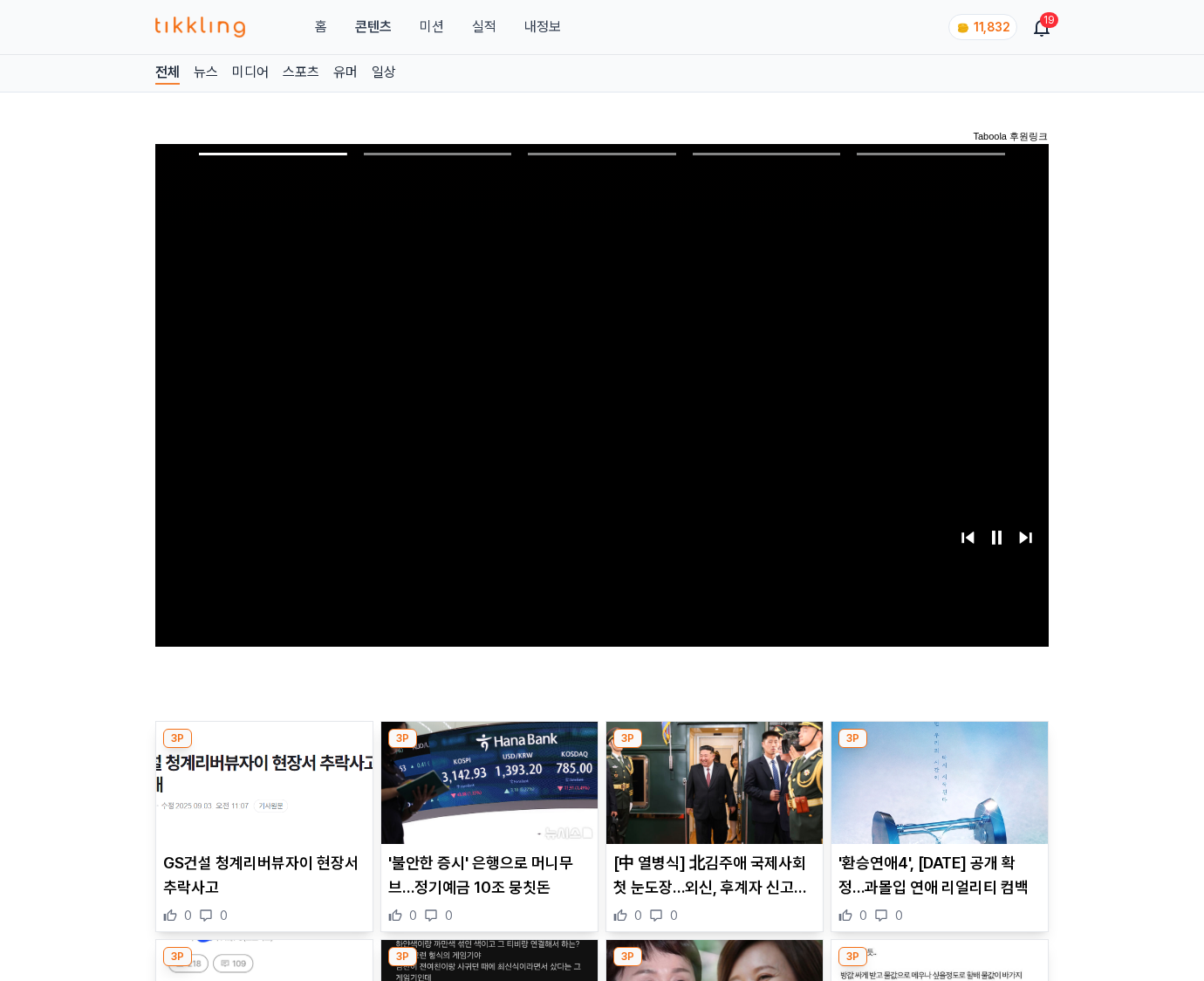
click at [939, 749] on img at bounding box center [940, 783] width 217 height 123
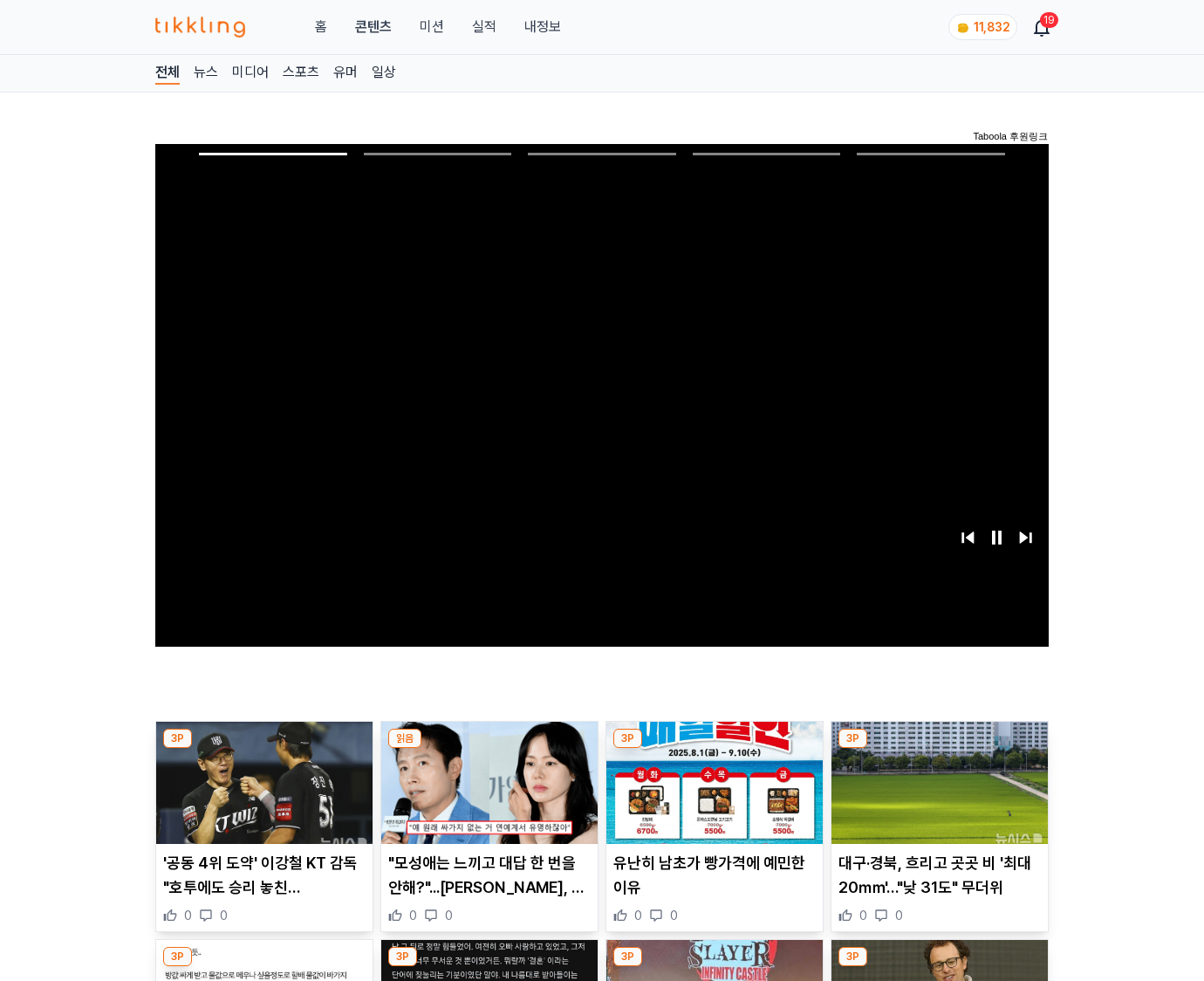
click at [939, 749] on img at bounding box center [940, 783] width 217 height 123
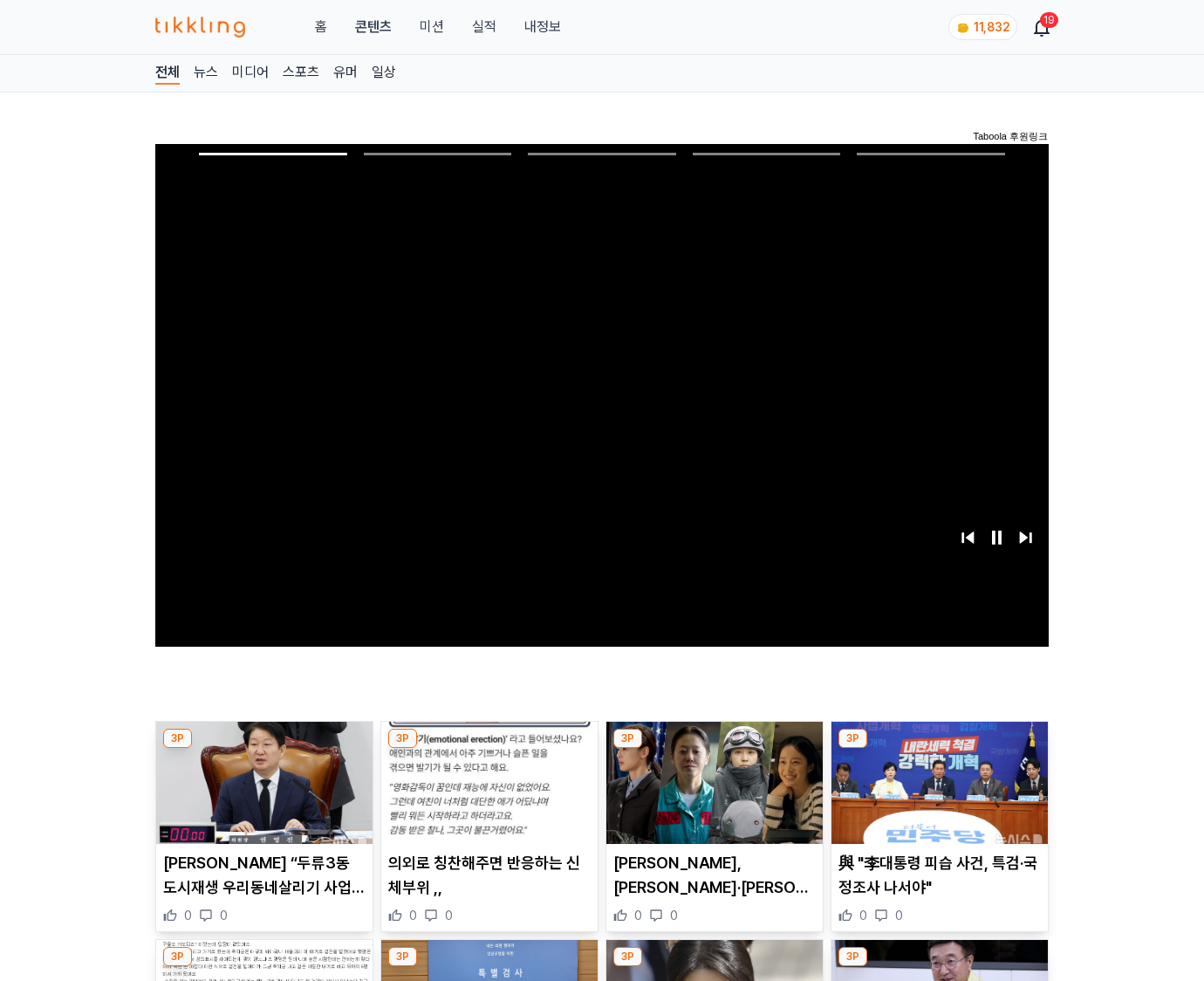
click at [939, 749] on img at bounding box center [940, 783] width 217 height 123
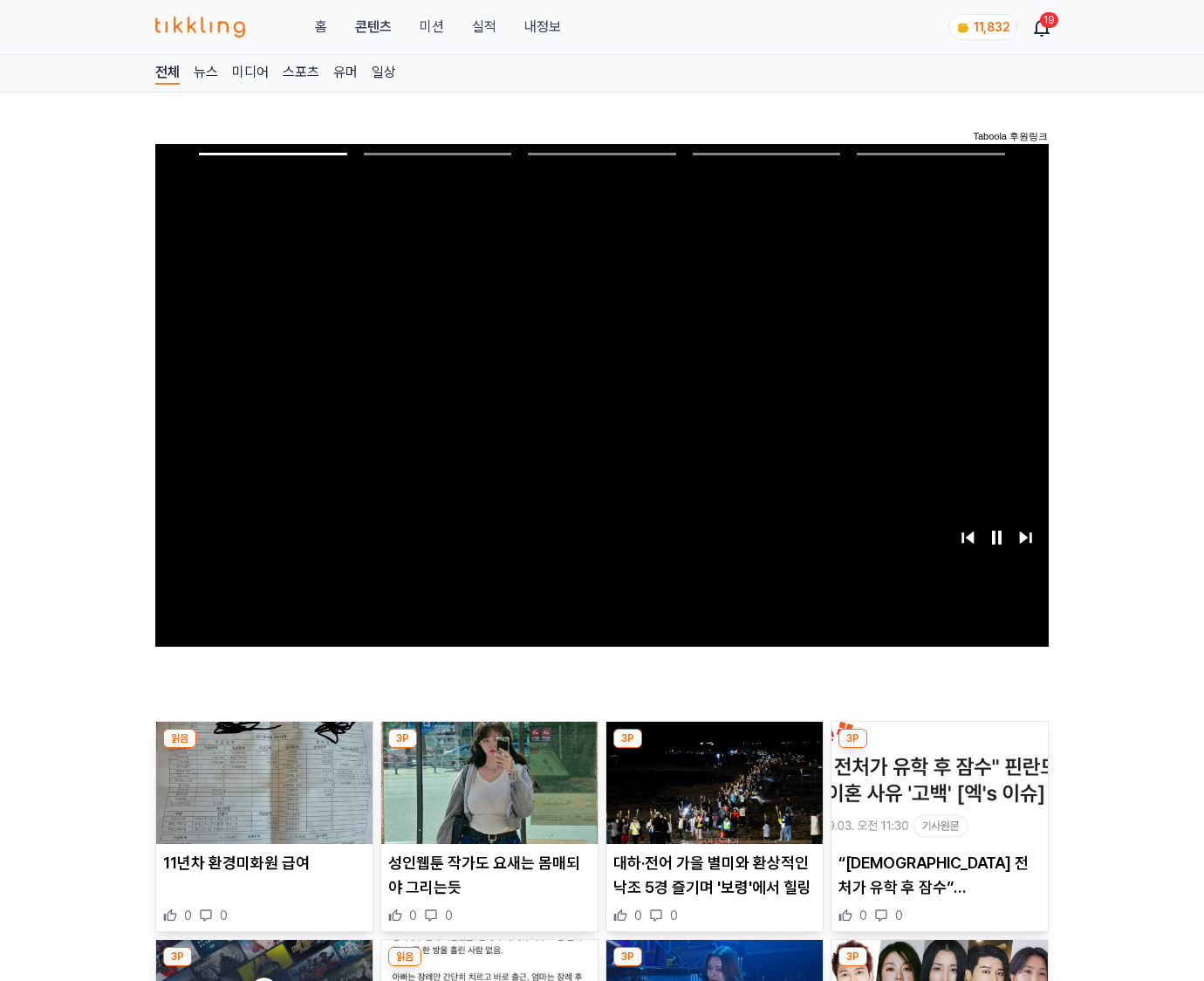
click at [939, 749] on img at bounding box center [940, 783] width 217 height 123
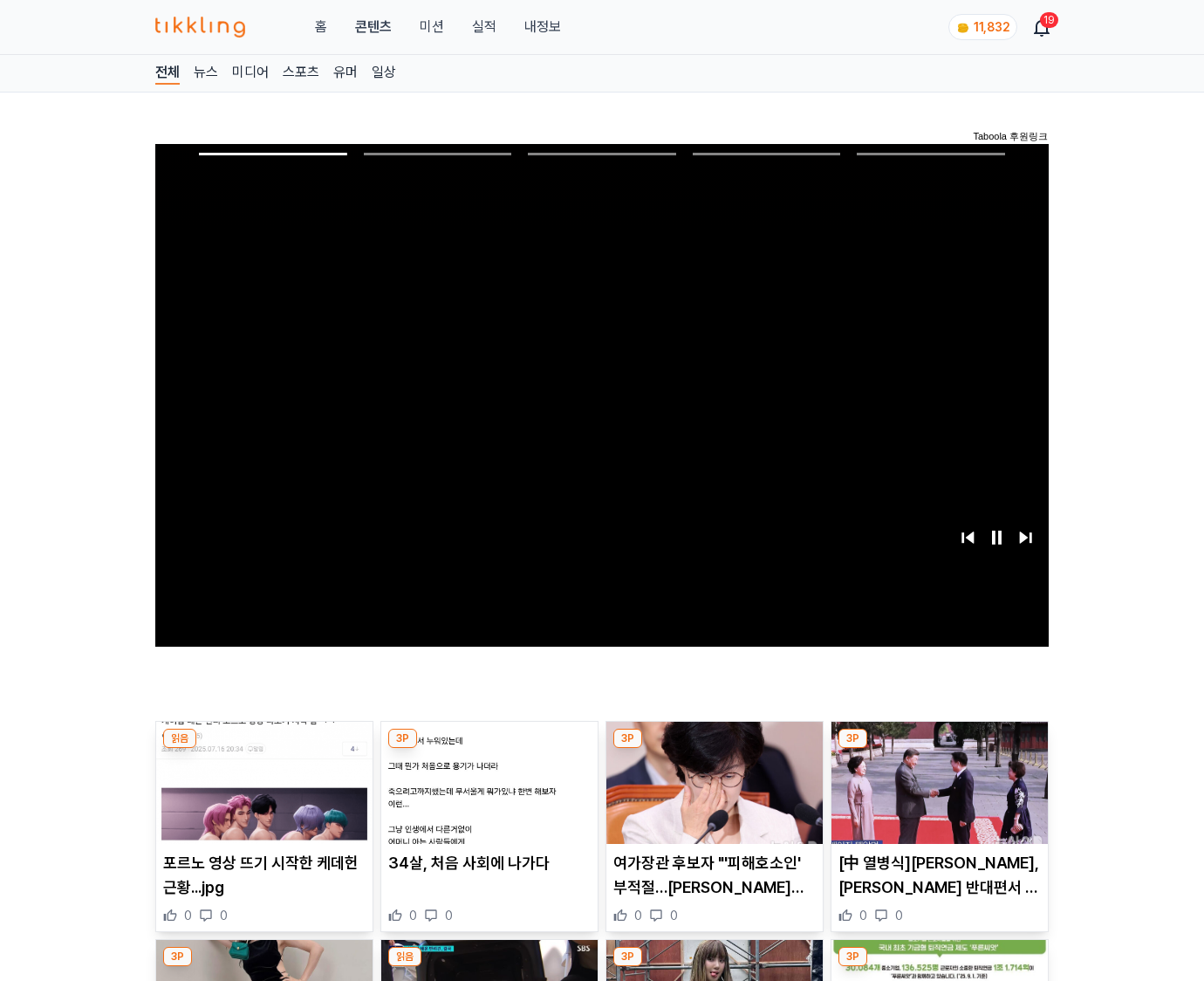
click at [939, 749] on img at bounding box center [940, 783] width 217 height 123
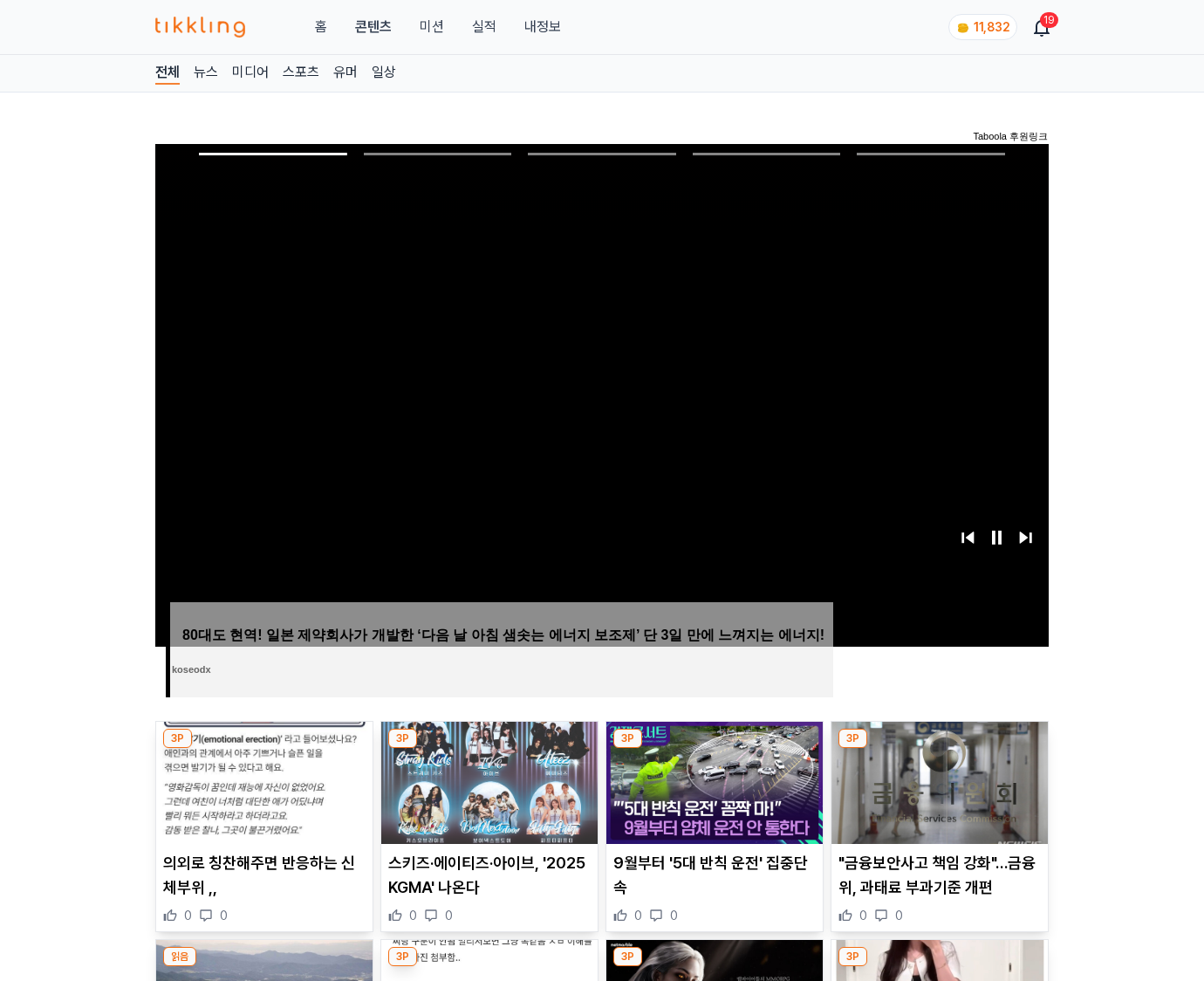
click at [939, 749] on img at bounding box center [940, 783] width 217 height 123
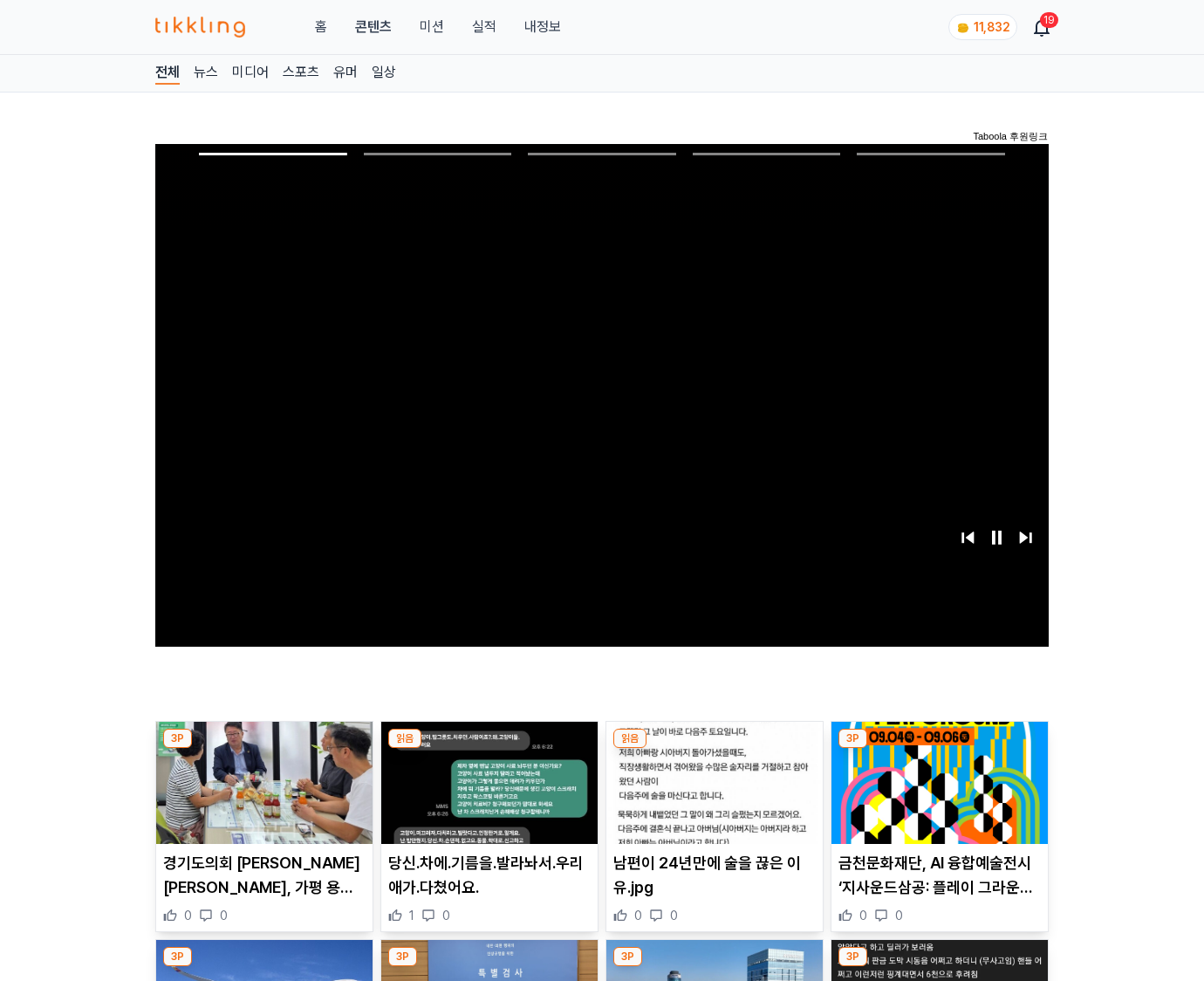
click at [939, 749] on img at bounding box center [940, 783] width 217 height 123
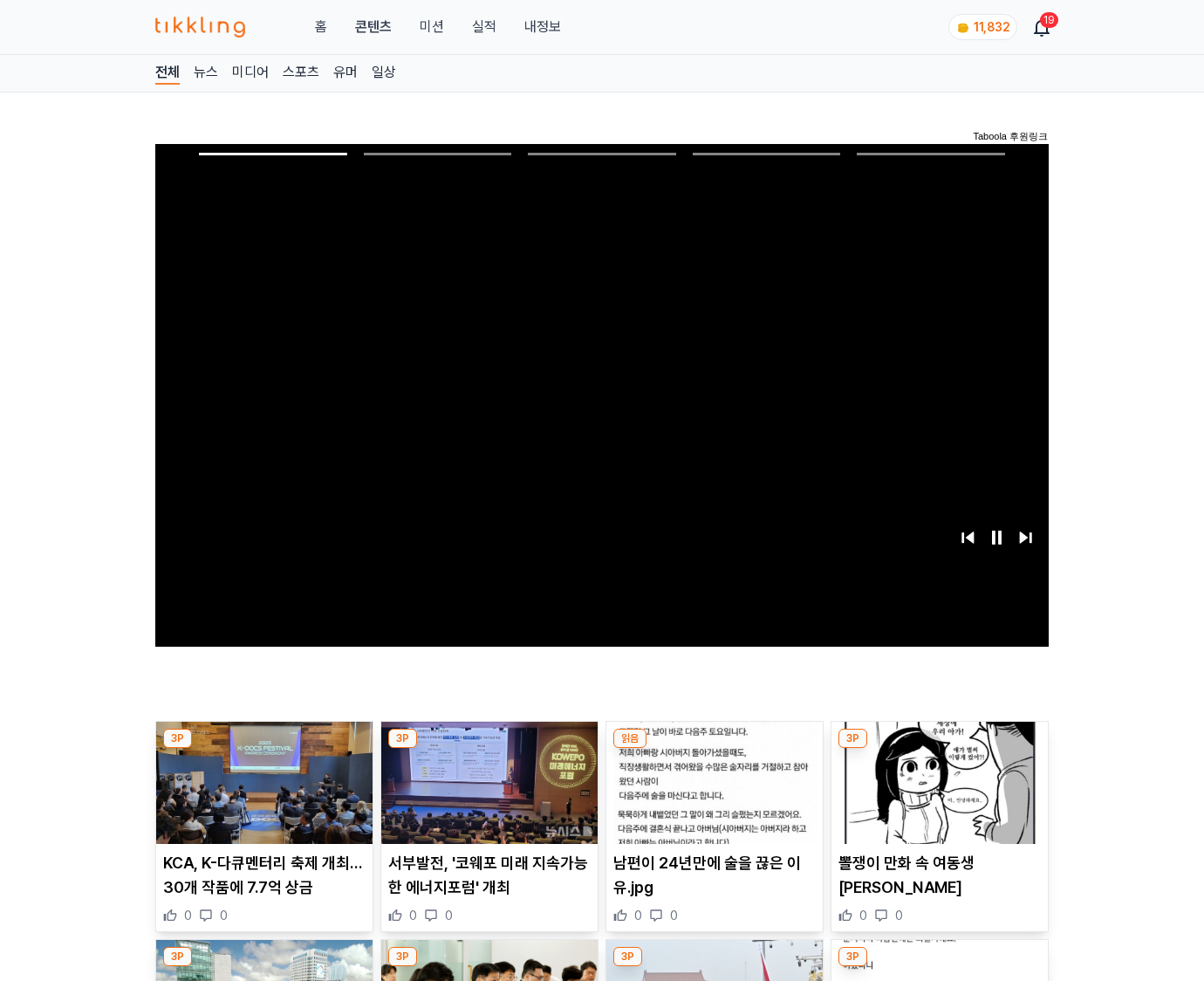
click at [939, 749] on img at bounding box center [940, 783] width 217 height 123
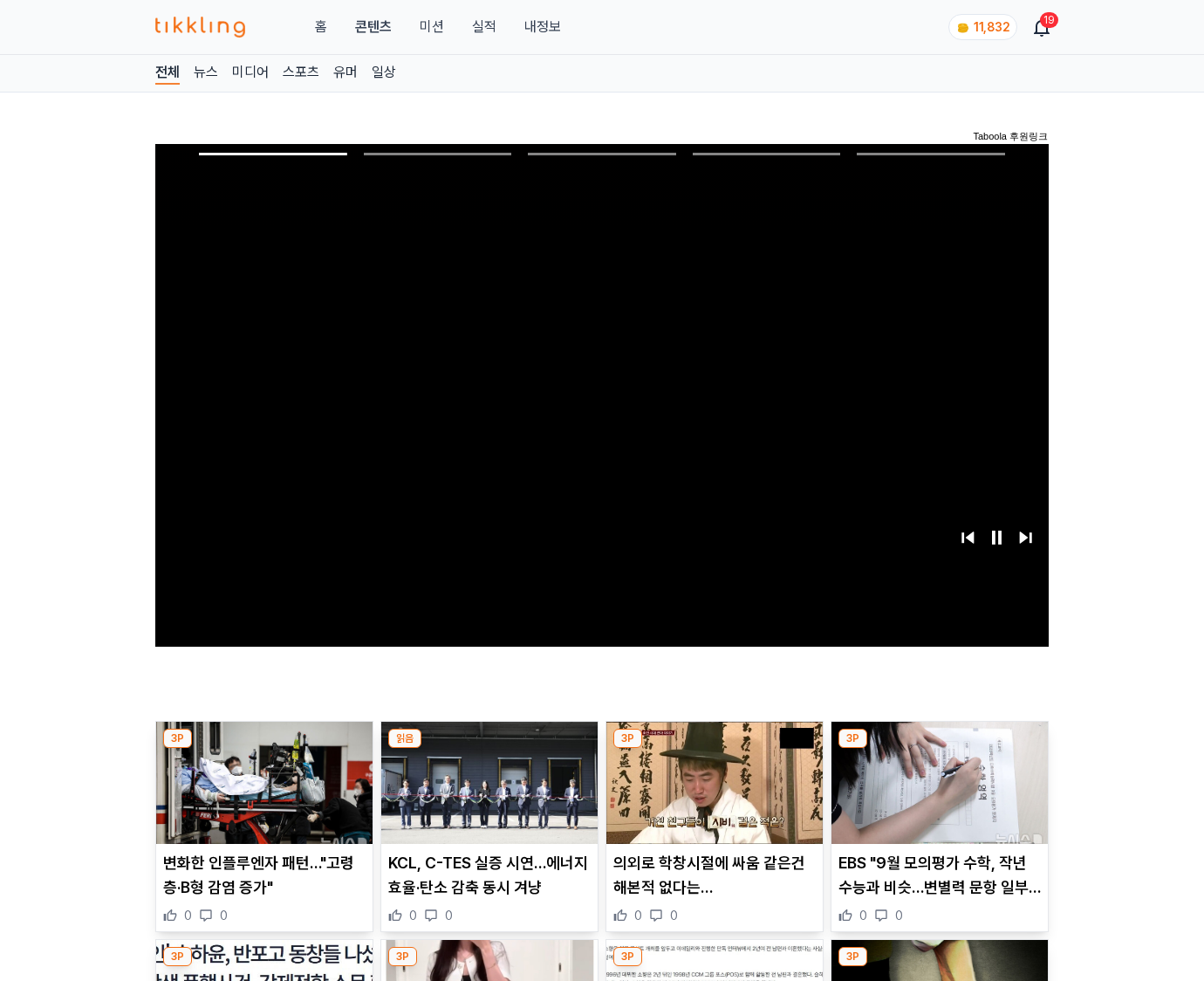
click at [939, 749] on img at bounding box center [940, 783] width 217 height 123
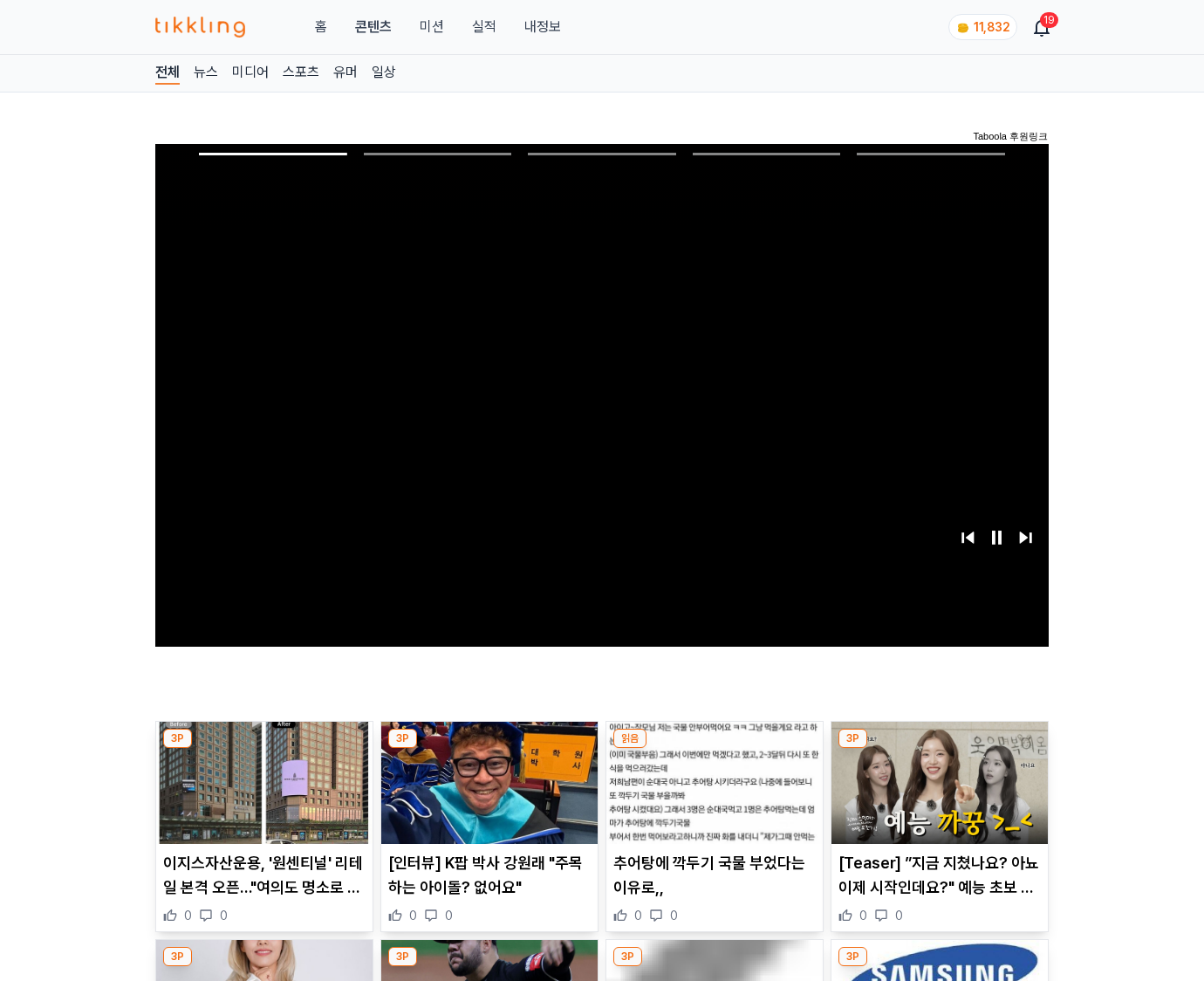
click at [939, 749] on img at bounding box center [940, 783] width 217 height 123
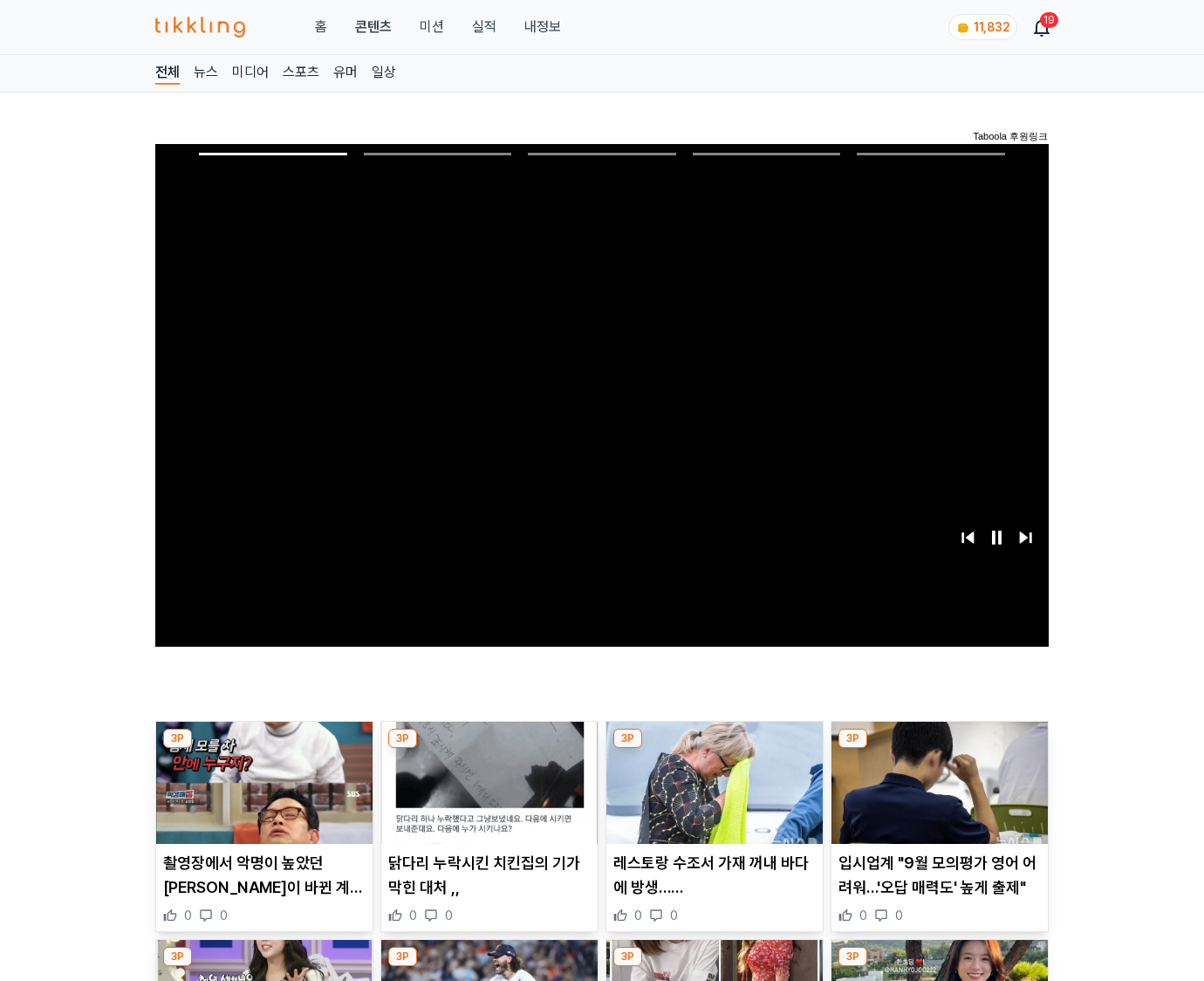
click at [939, 749] on img at bounding box center [940, 783] width 217 height 123
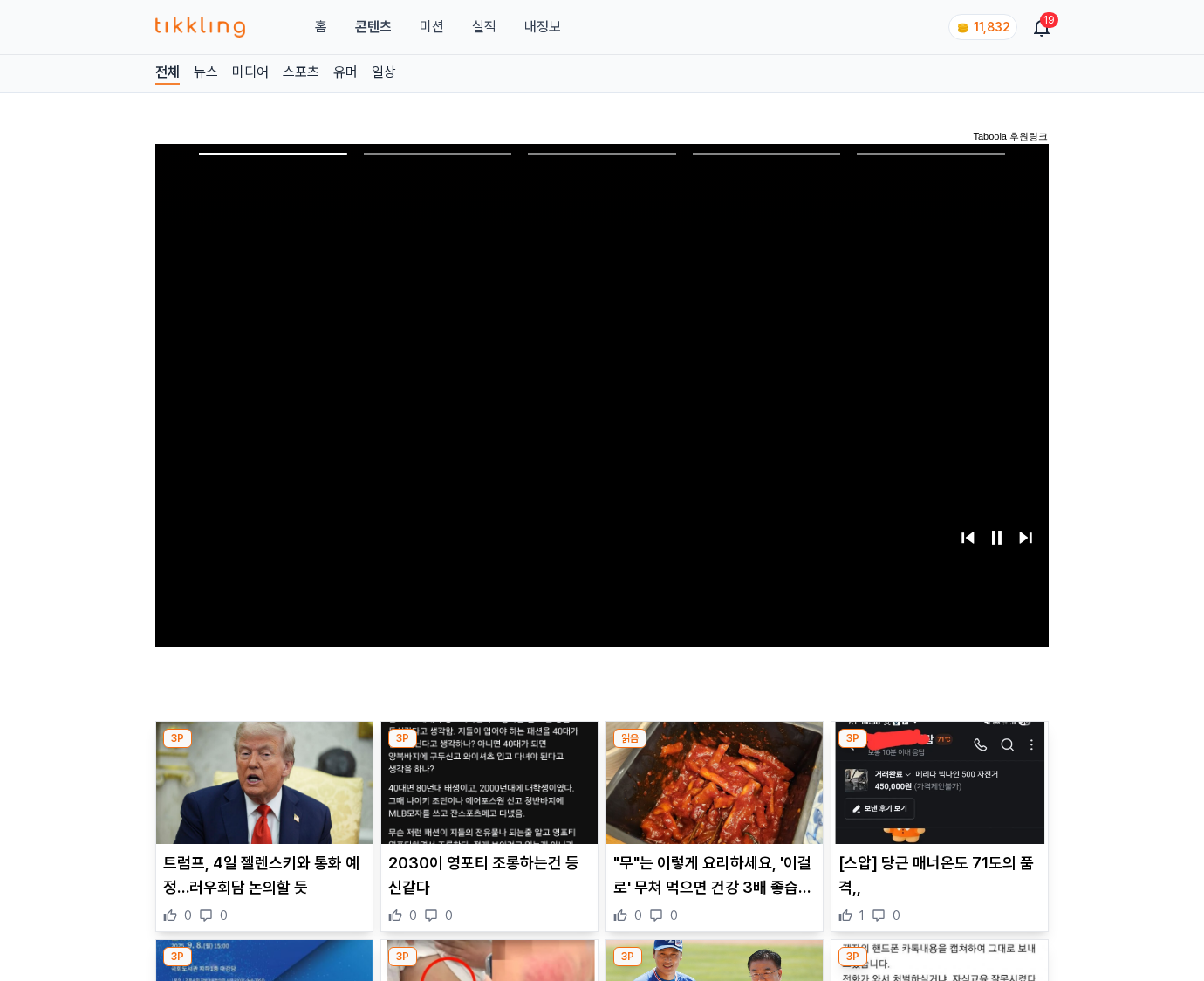
click at [939, 749] on img at bounding box center [940, 783] width 217 height 123
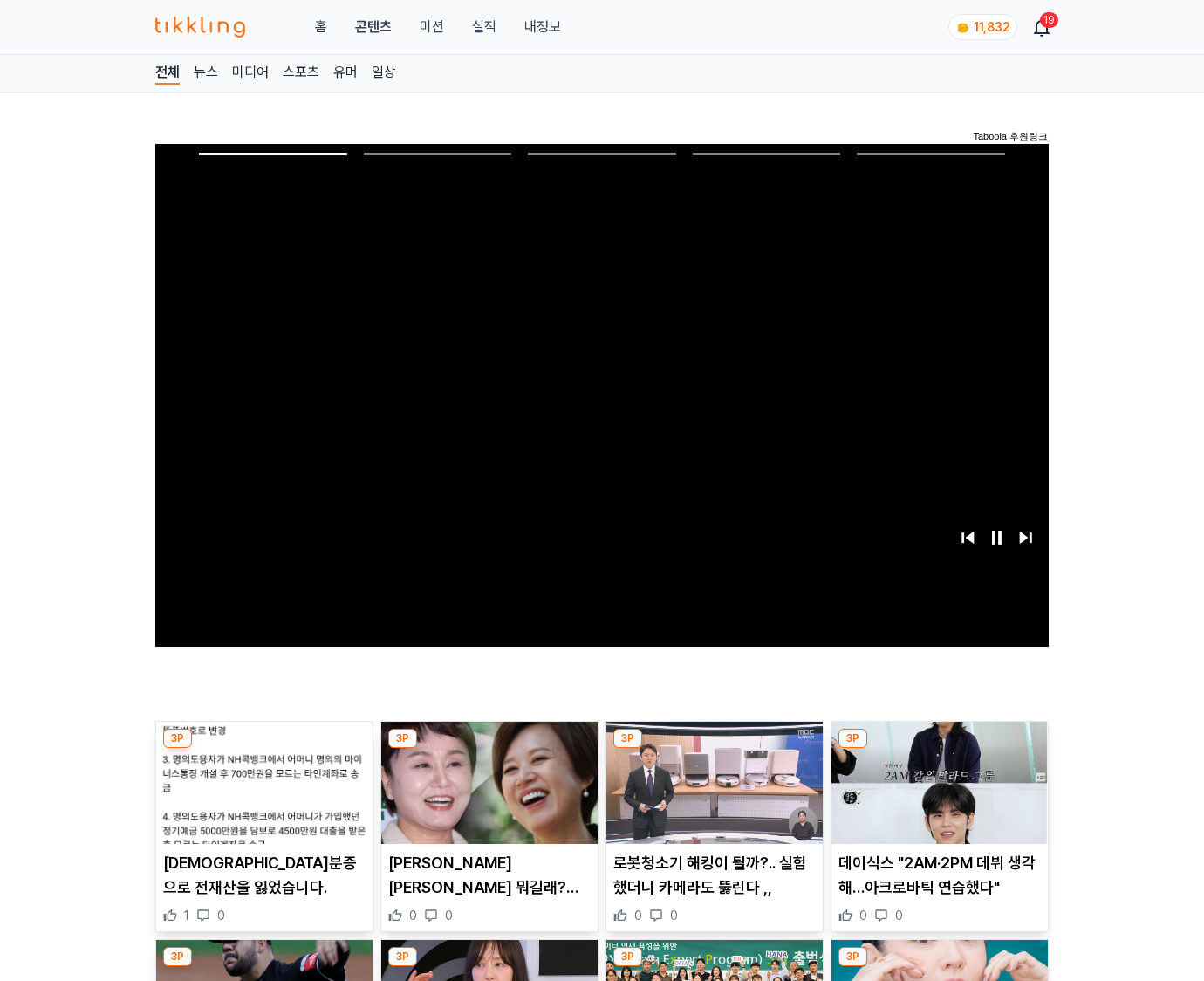
click at [939, 749] on img at bounding box center [940, 783] width 217 height 123
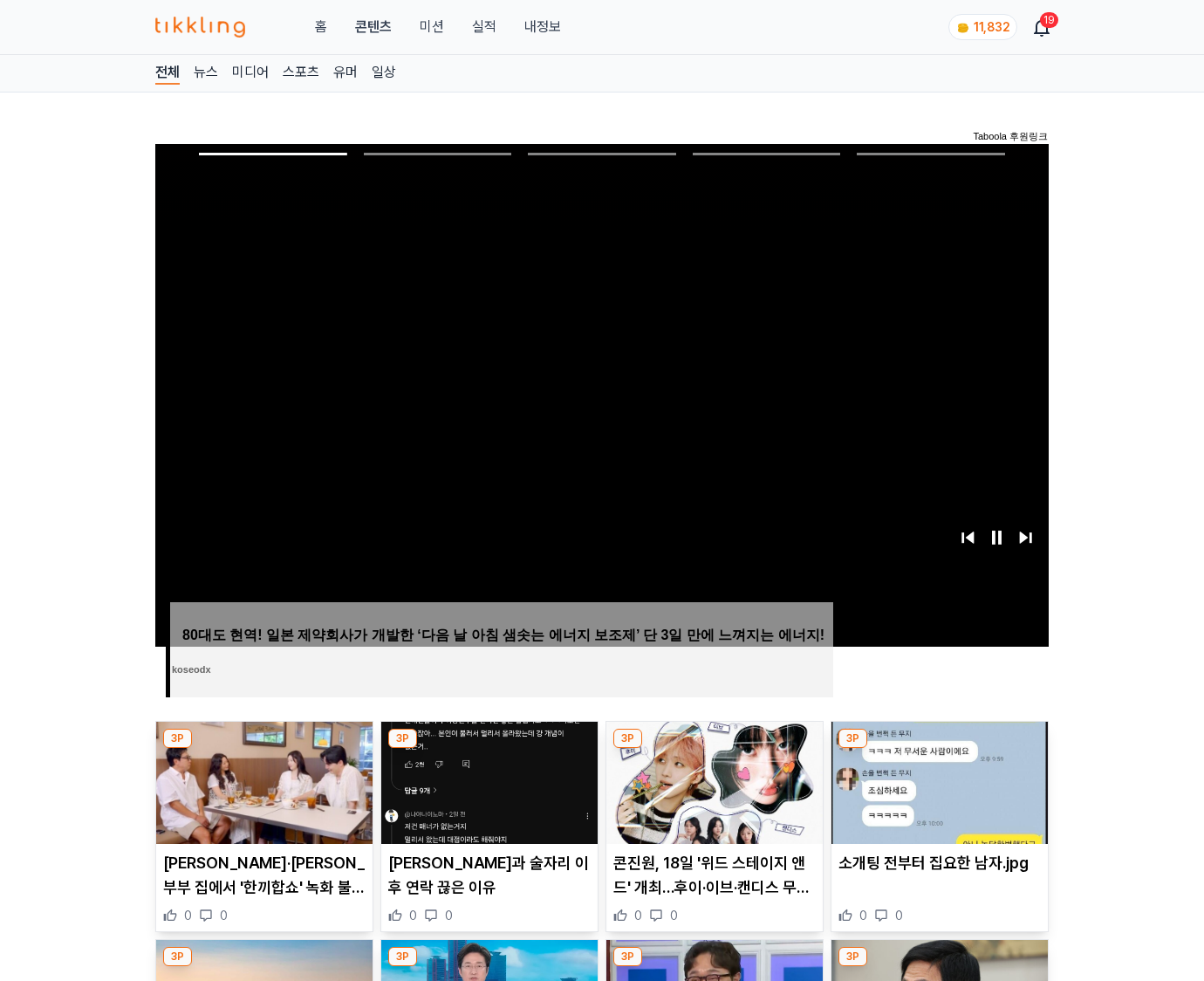
click at [939, 749] on img at bounding box center [940, 783] width 217 height 123
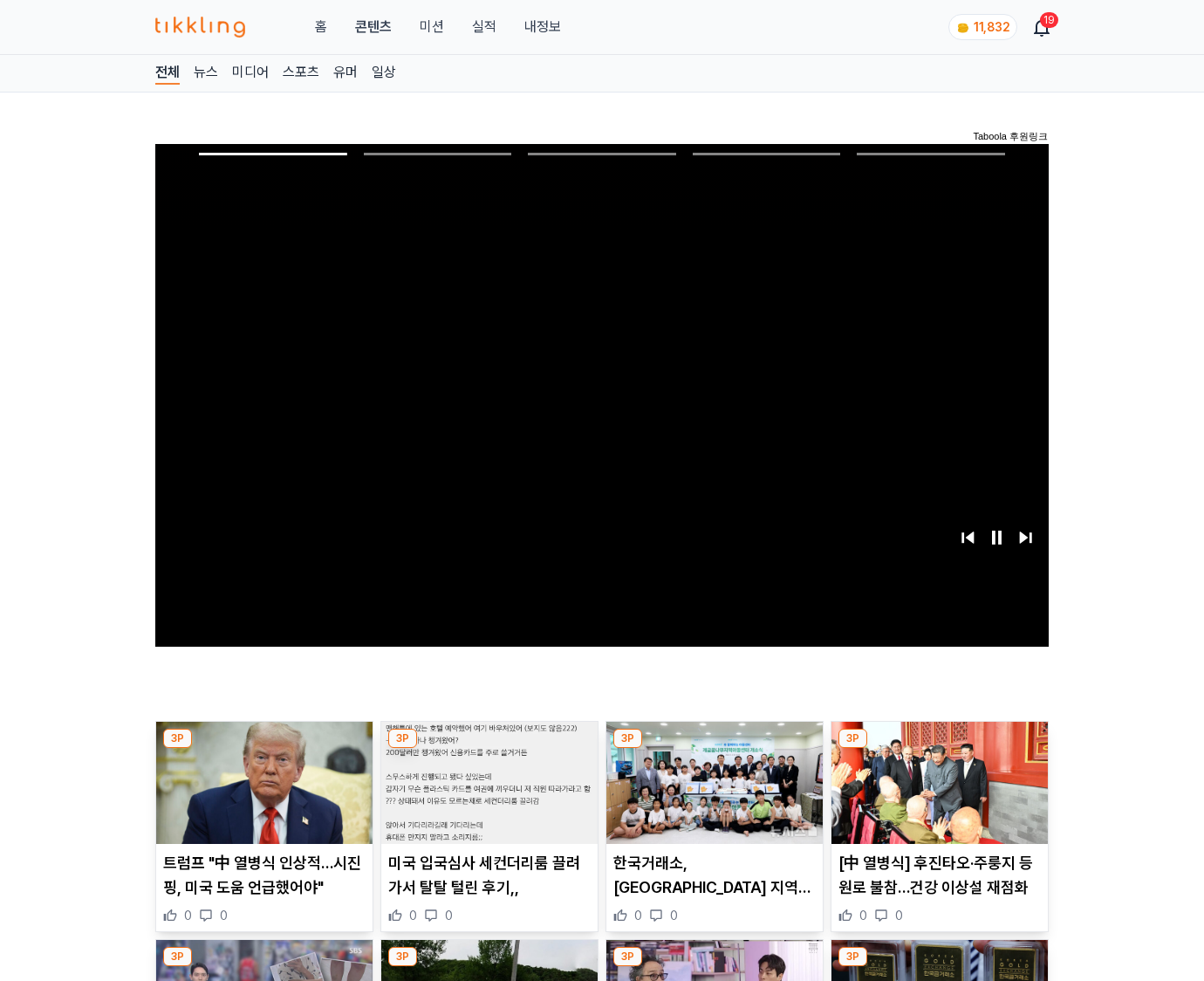
click at [939, 749] on img at bounding box center [940, 783] width 217 height 123
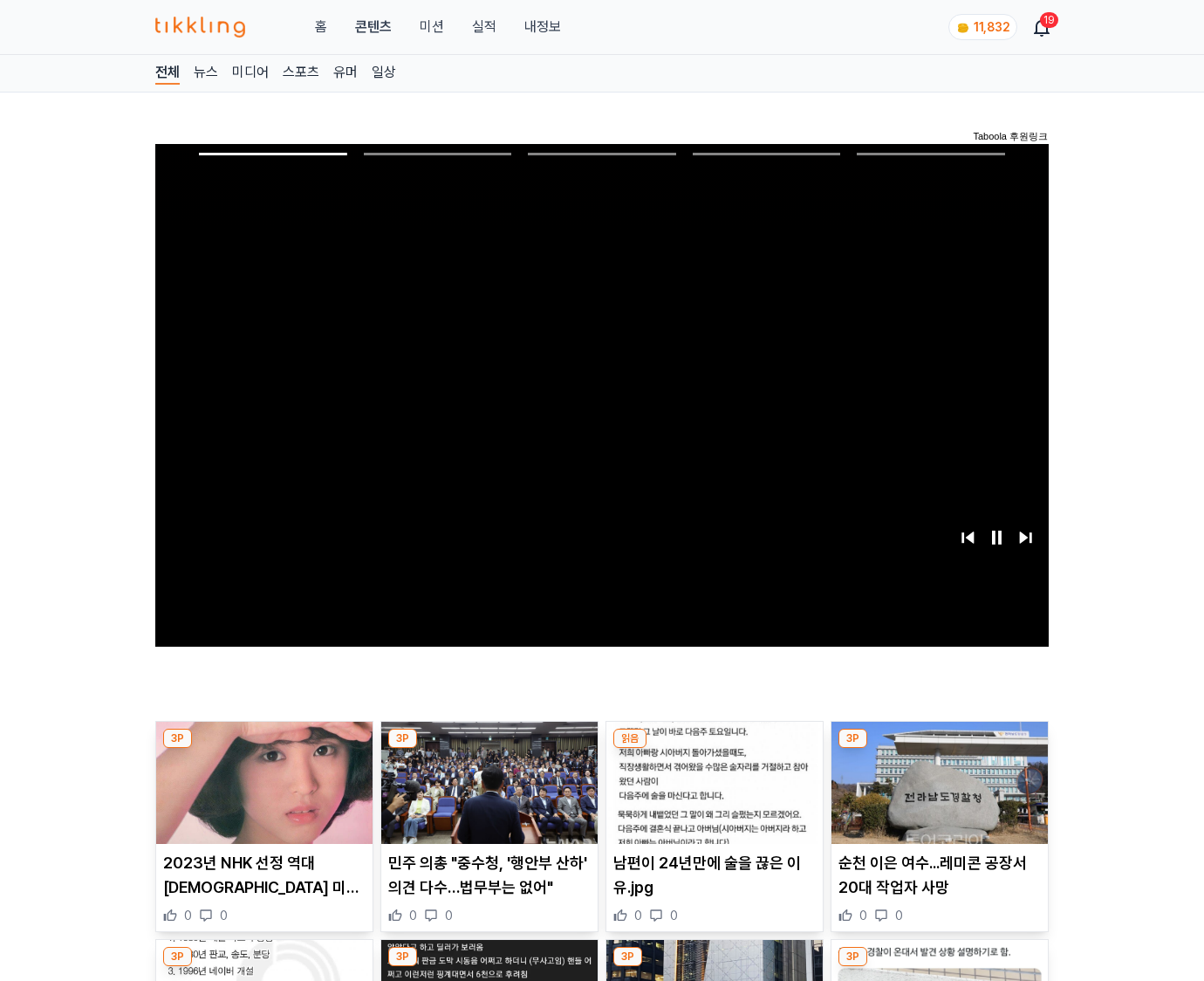
click at [939, 749] on img at bounding box center [940, 783] width 217 height 123
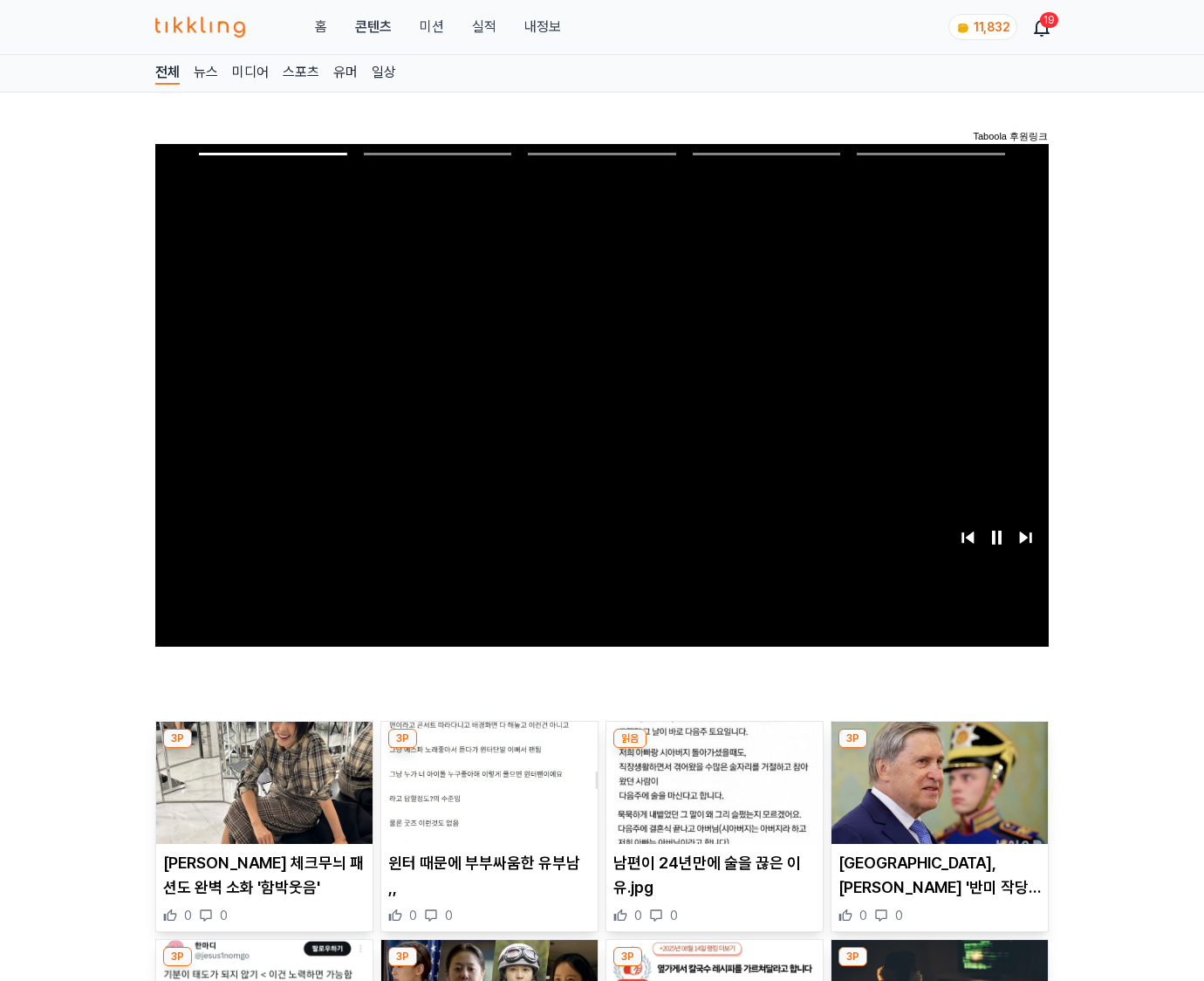
click at [939, 749] on img at bounding box center [940, 783] width 217 height 123
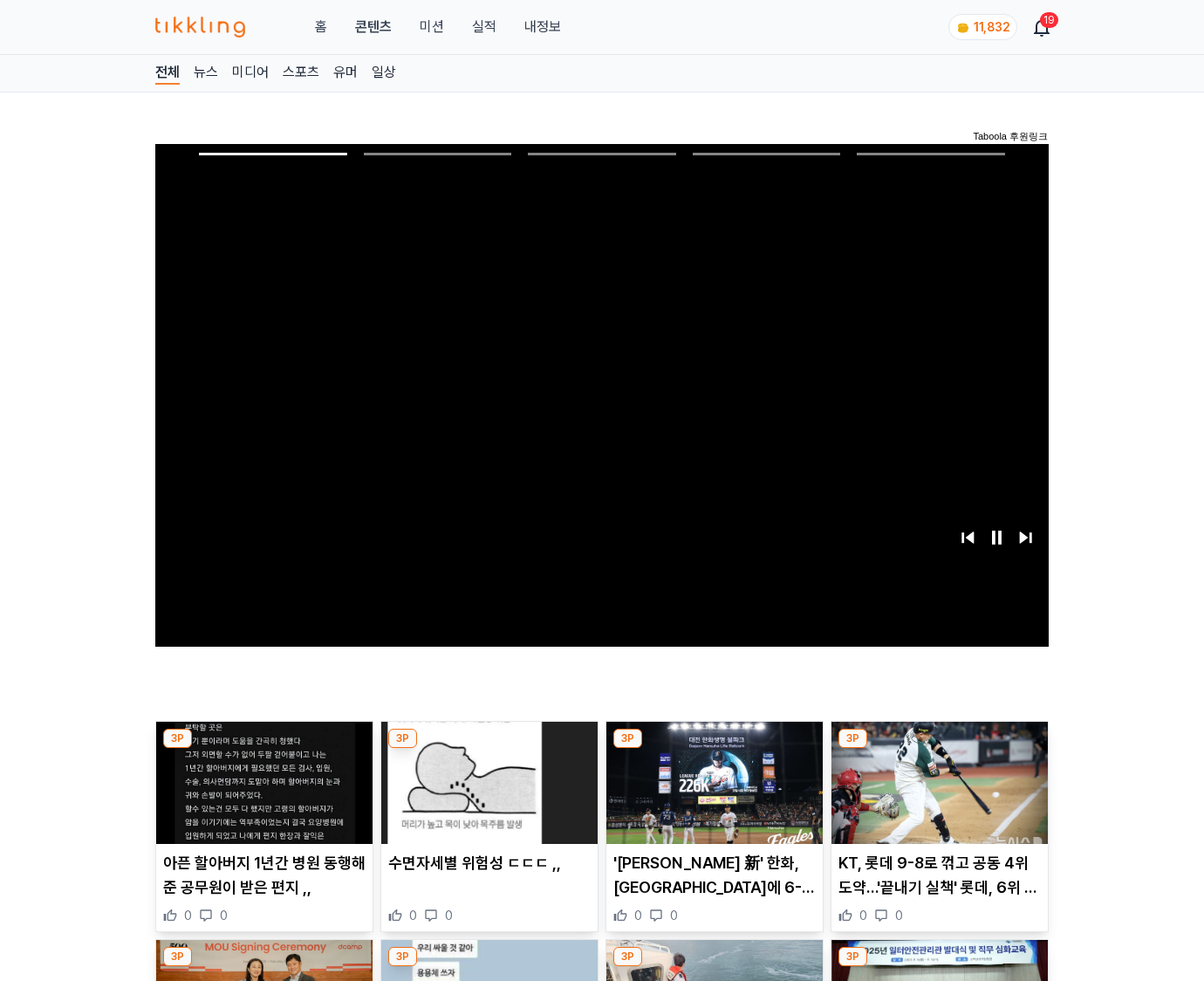
click at [939, 749] on img at bounding box center [940, 783] width 217 height 123
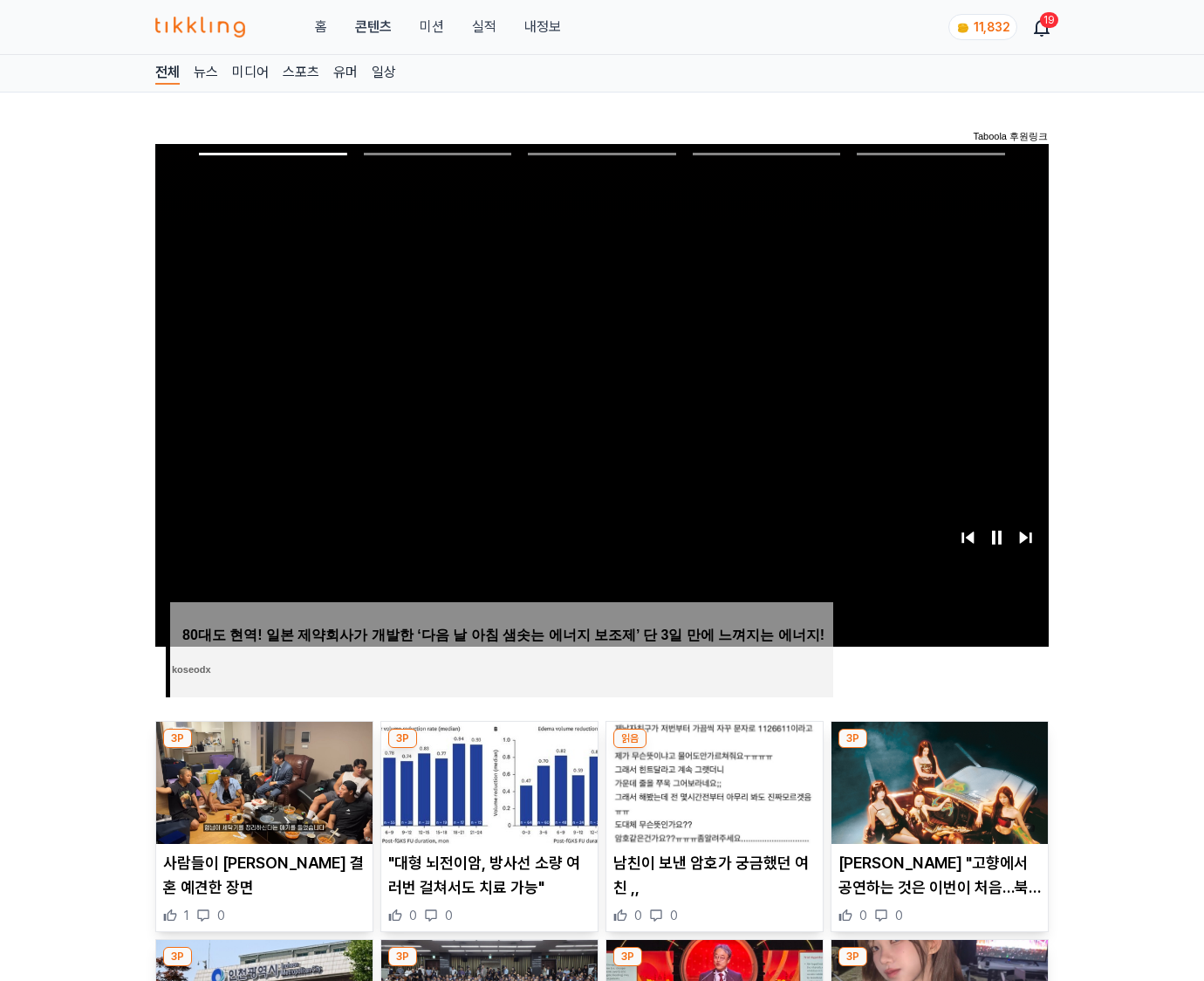
click at [939, 749] on img at bounding box center [940, 783] width 217 height 123
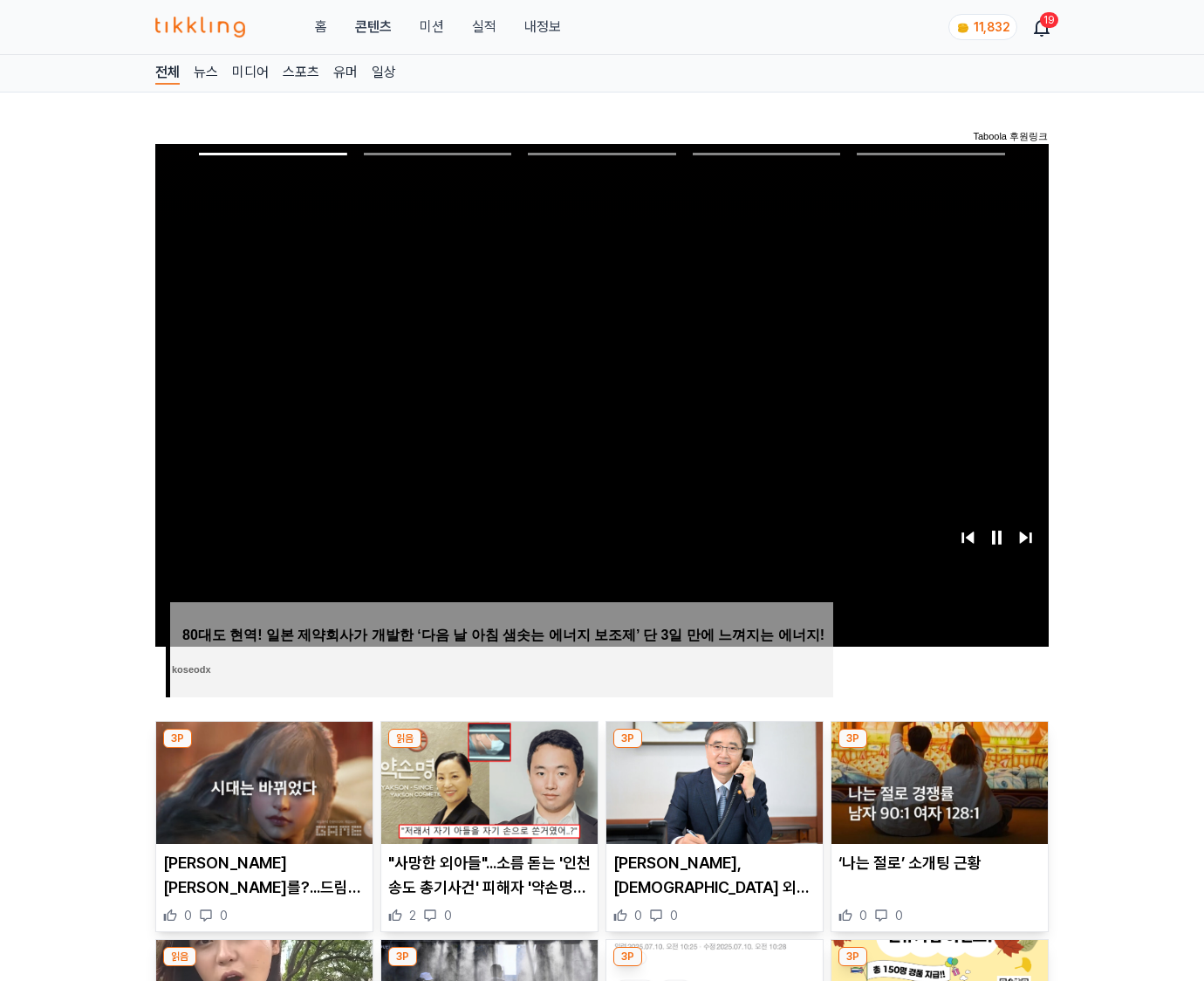
click at [939, 749] on img at bounding box center [940, 783] width 217 height 123
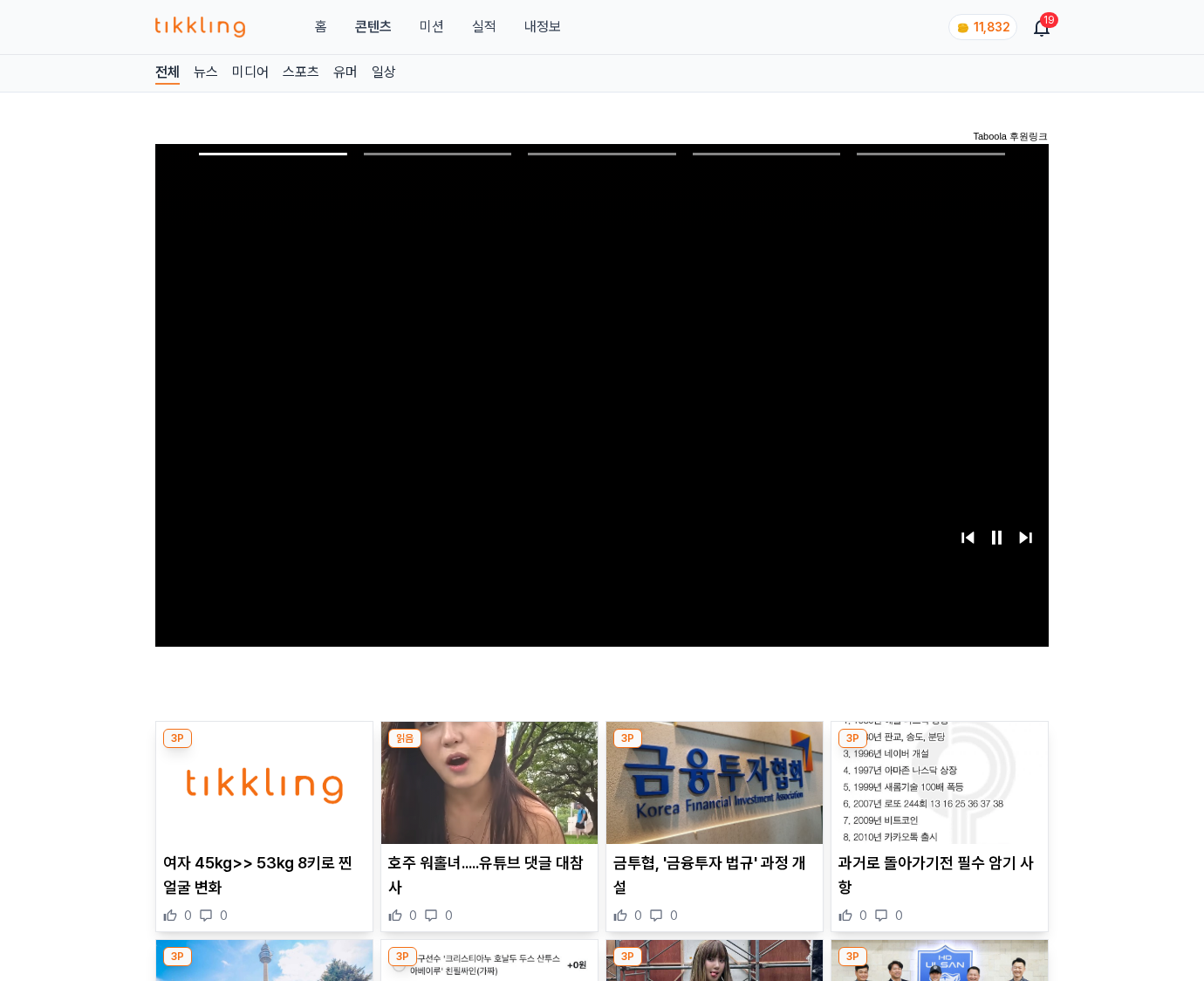
click at [939, 749] on img at bounding box center [940, 783] width 217 height 123
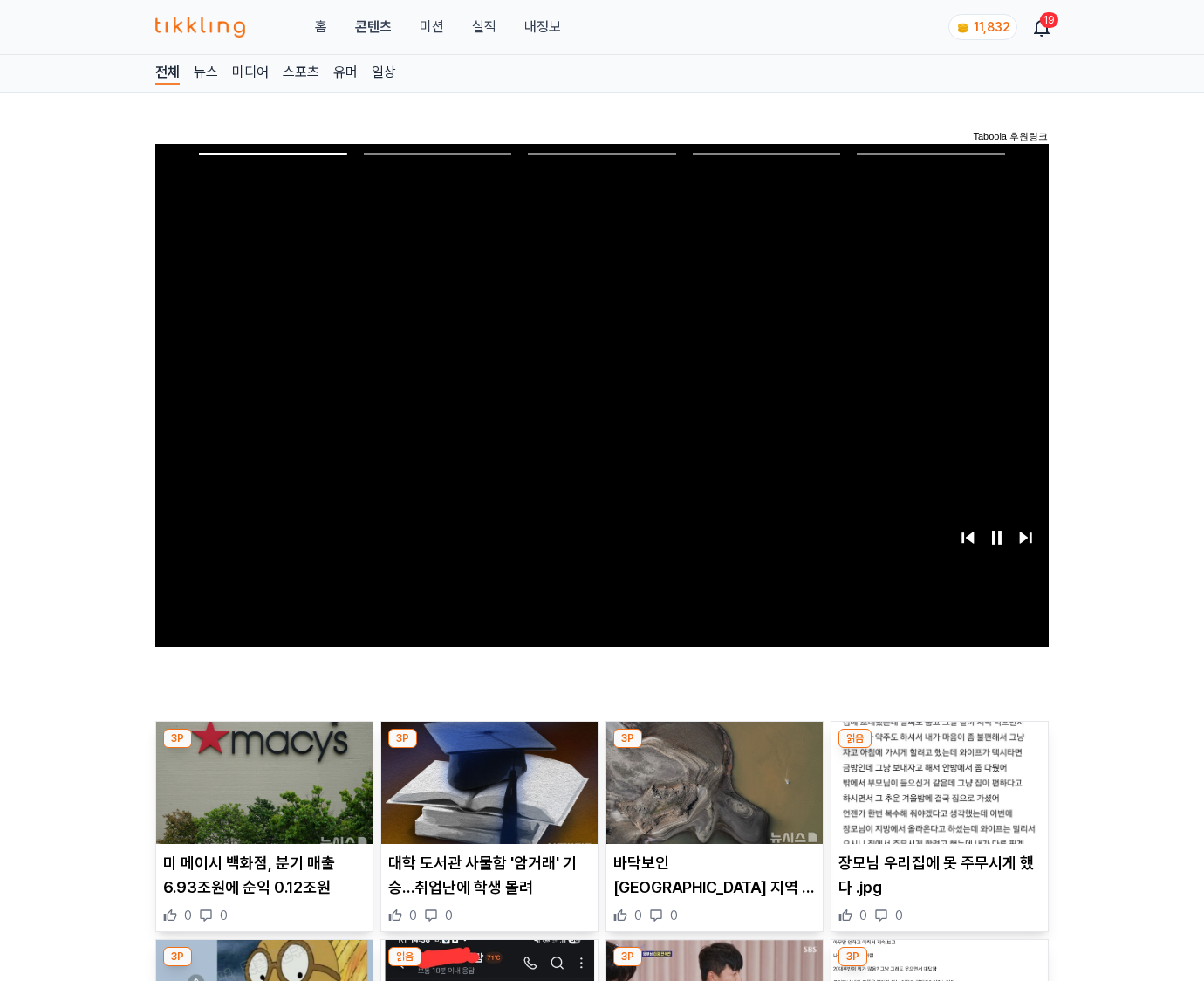
click at [939, 749] on img at bounding box center [940, 783] width 217 height 123
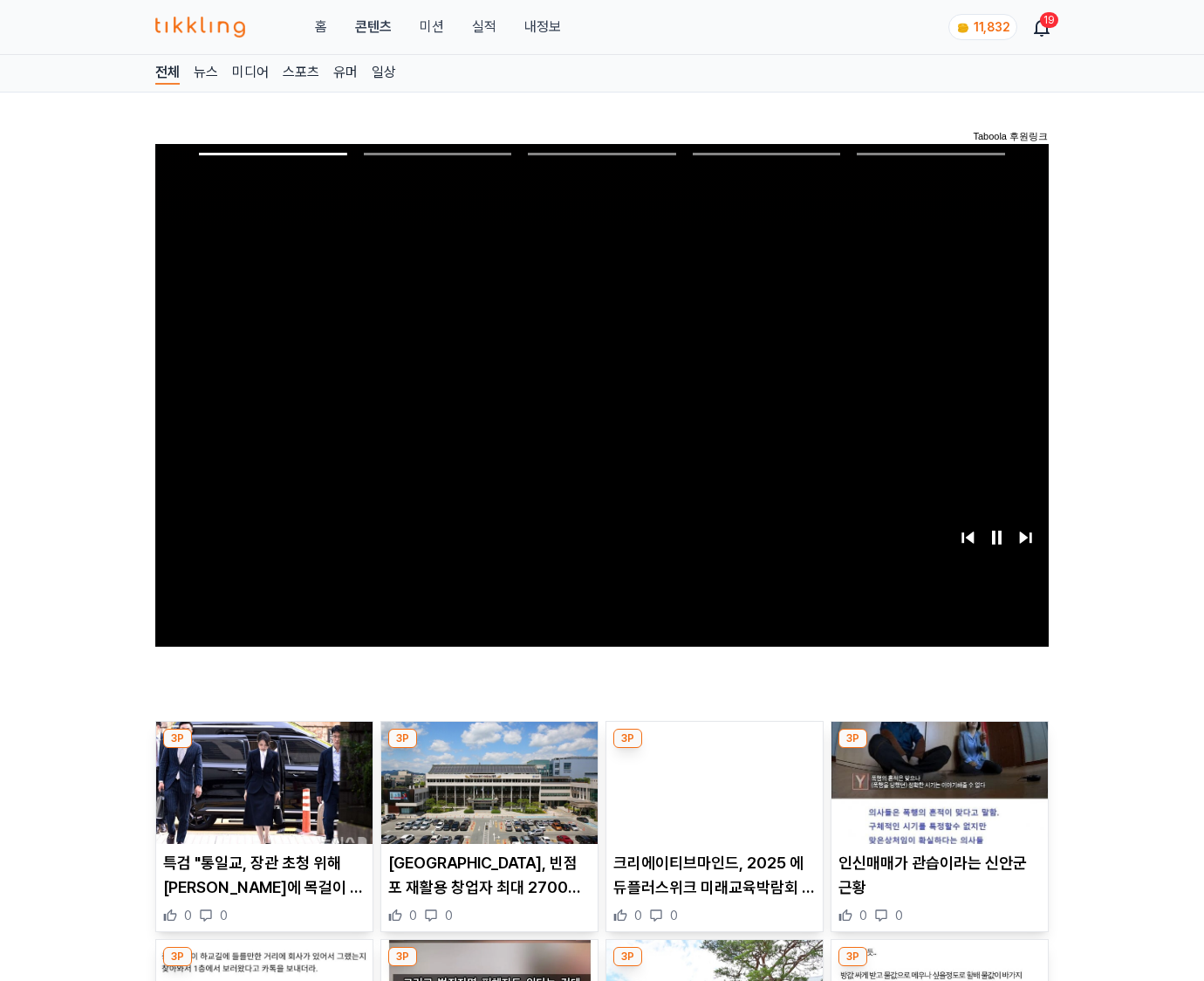
click at [939, 749] on img at bounding box center [940, 783] width 217 height 123
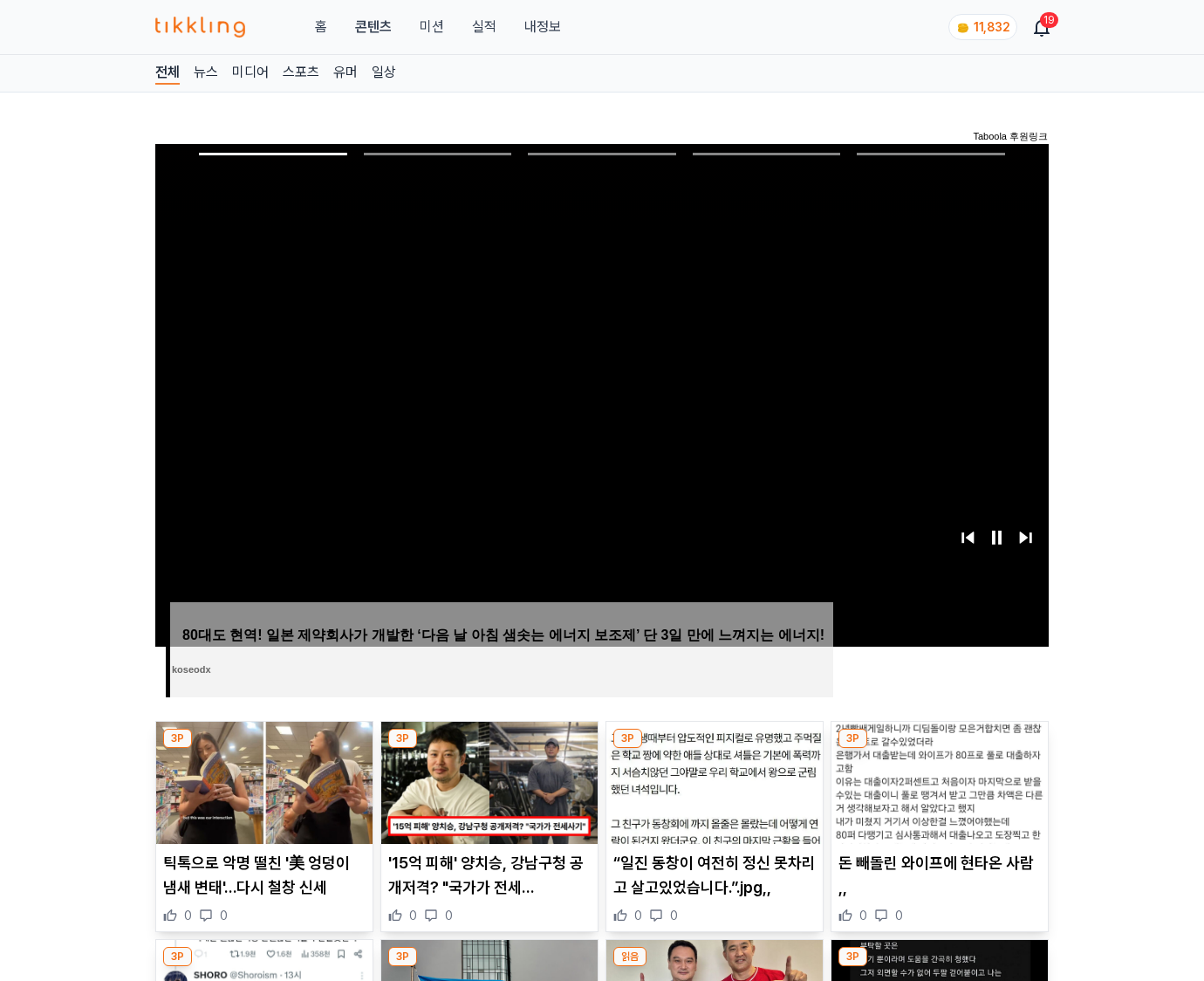
click at [939, 749] on img at bounding box center [940, 783] width 217 height 123
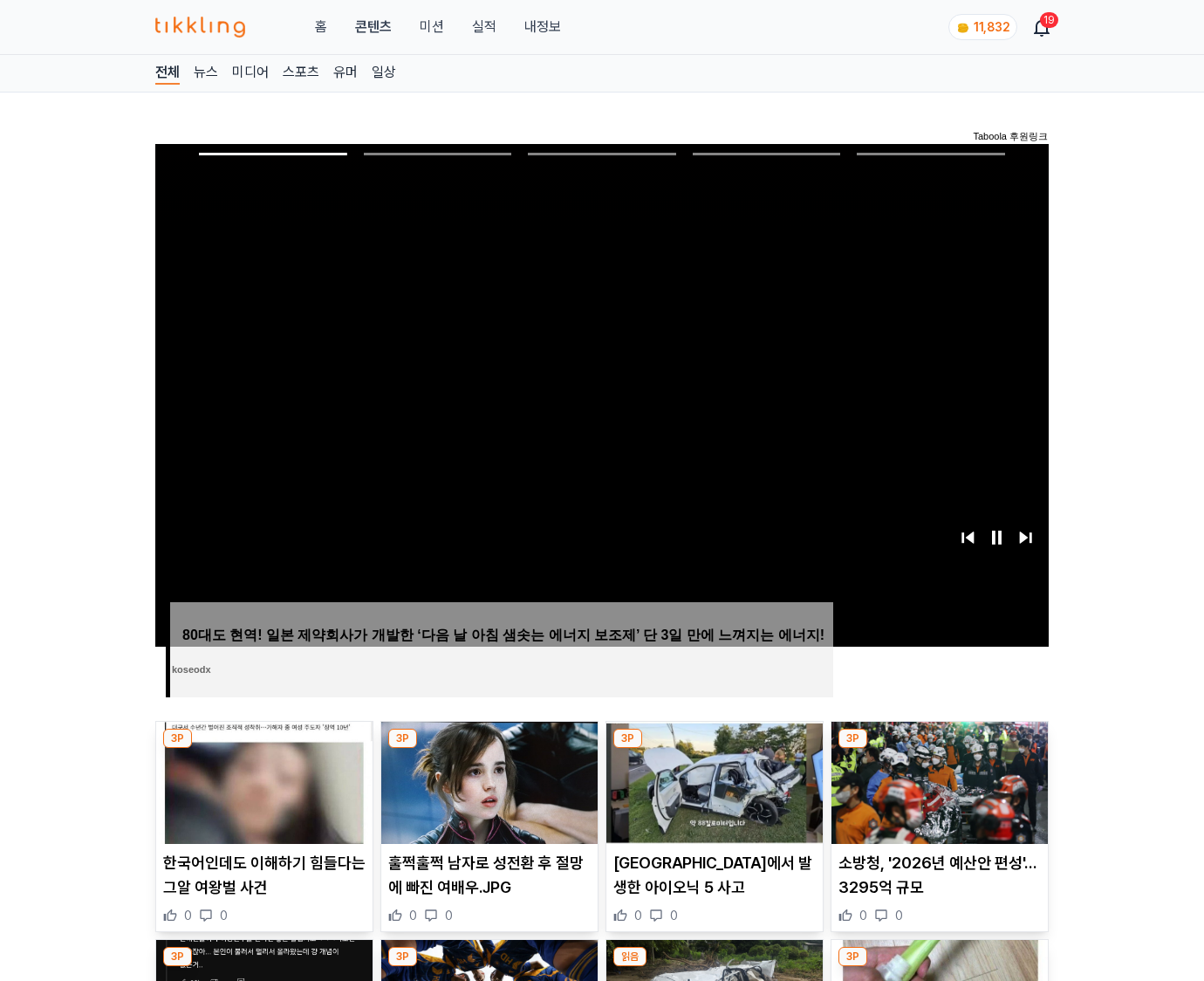
click at [939, 749] on img at bounding box center [940, 783] width 217 height 123
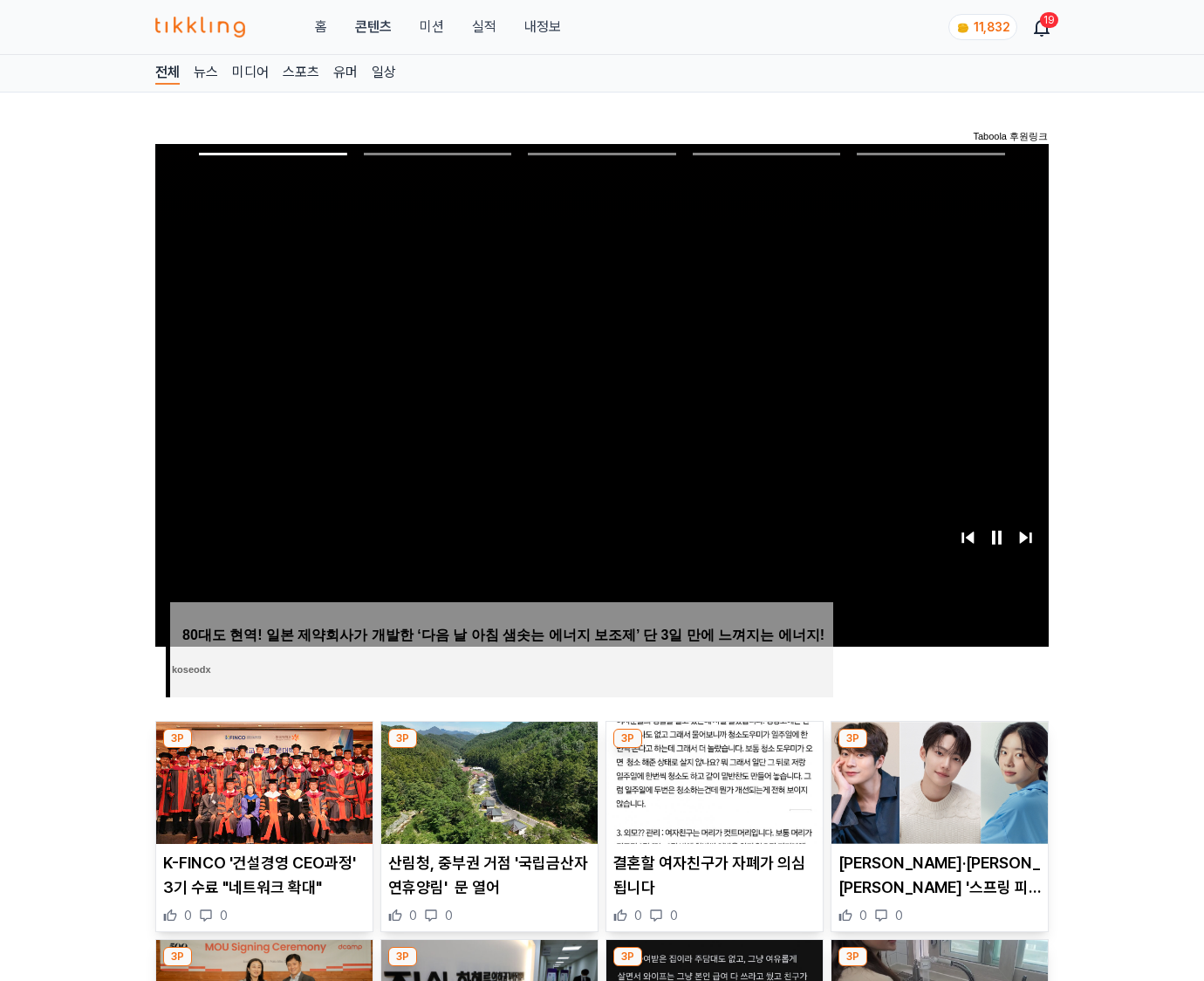
click at [939, 749] on img at bounding box center [940, 783] width 217 height 123
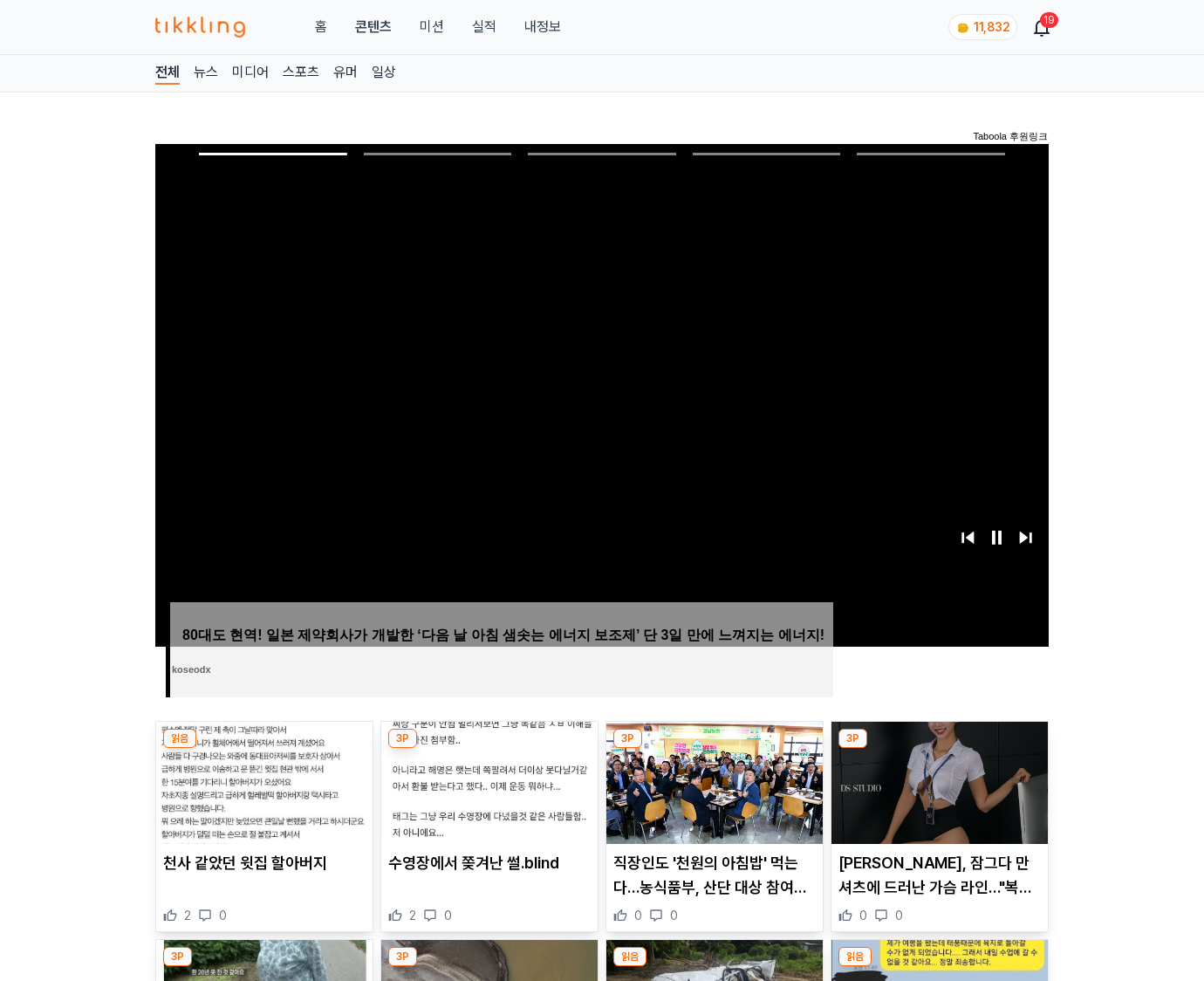
click at [939, 749] on img at bounding box center [940, 783] width 217 height 123
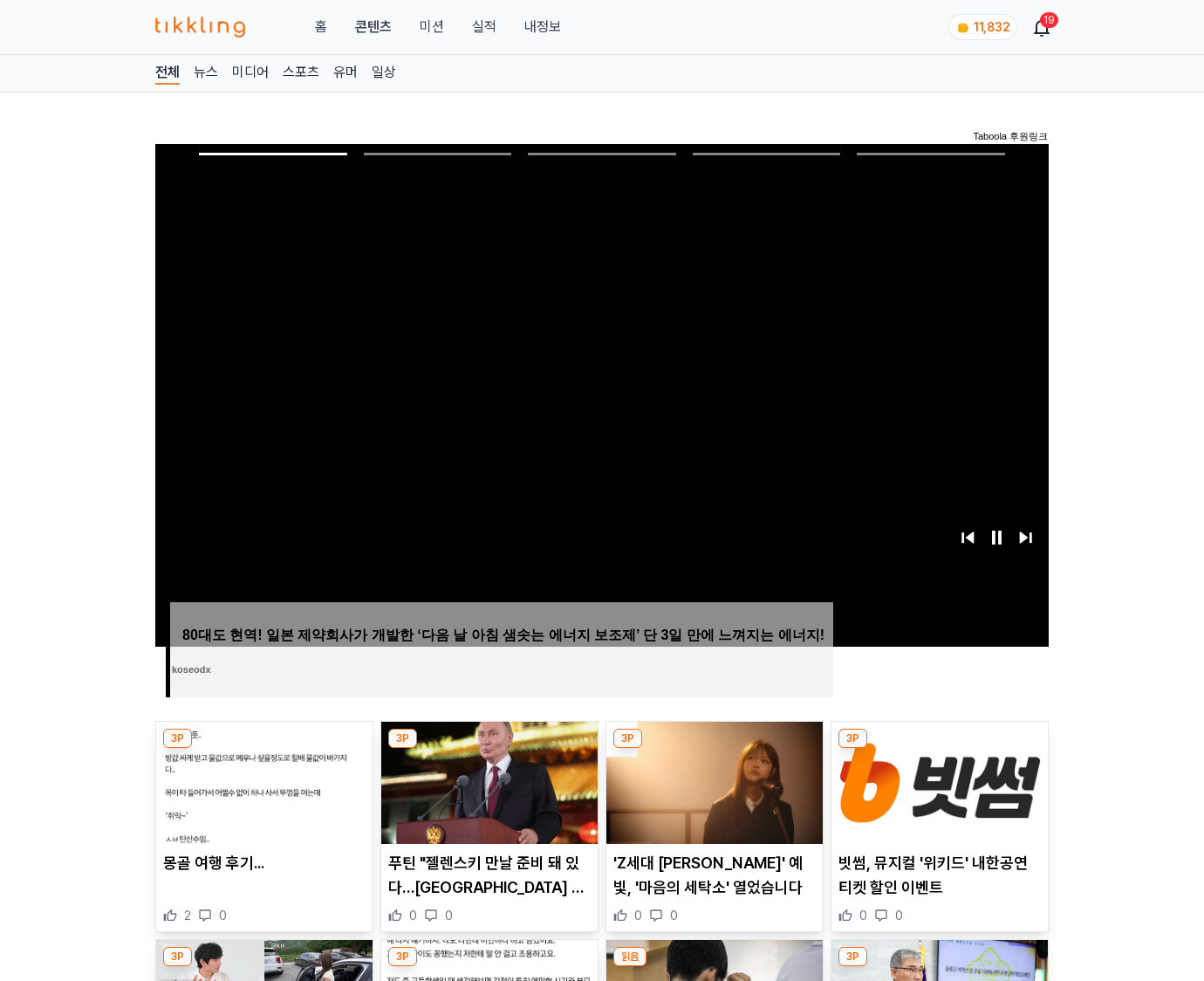
click at [939, 749] on img at bounding box center [940, 783] width 217 height 123
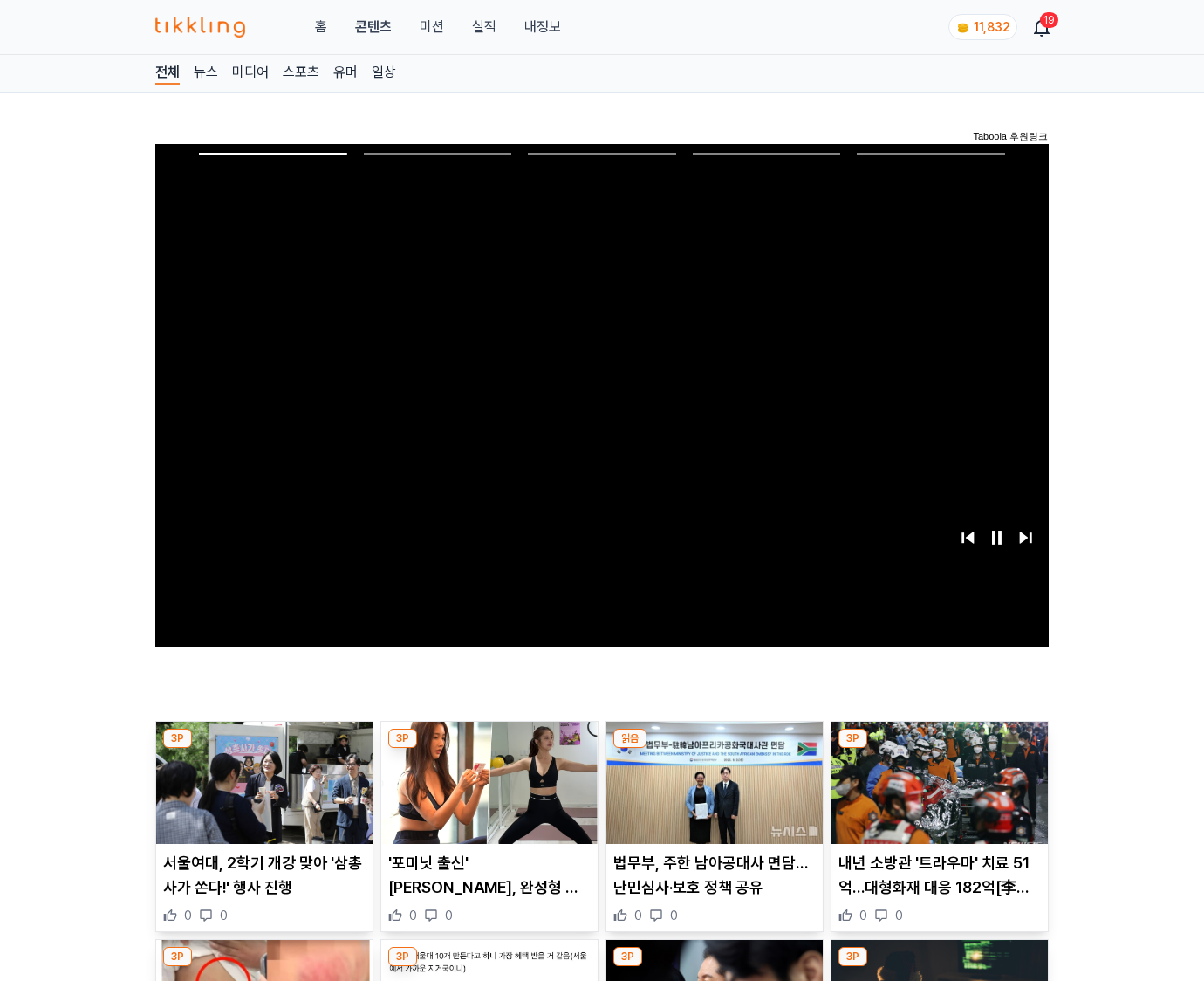
click at [939, 749] on img at bounding box center [940, 783] width 217 height 123
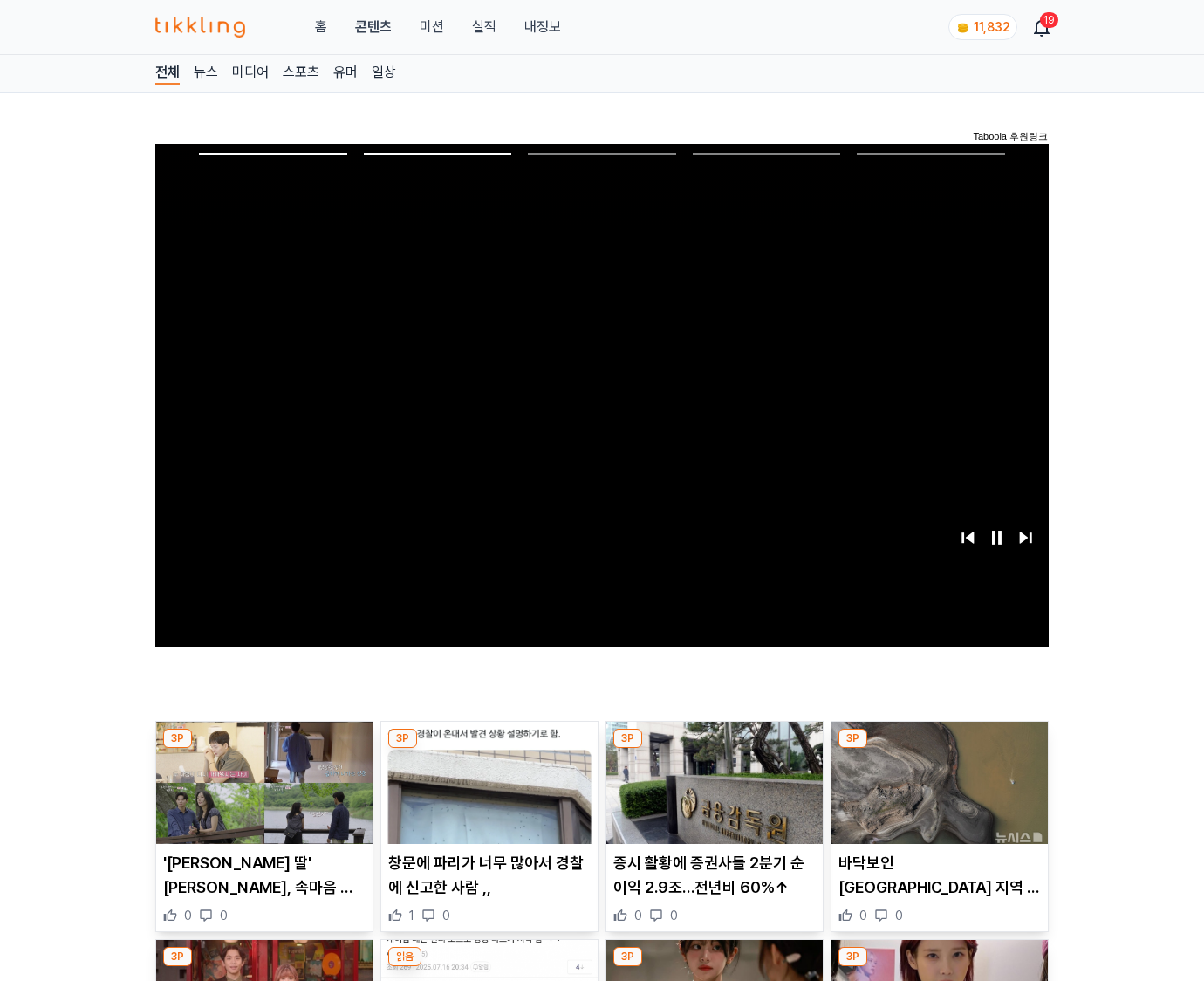
click at [939, 749] on img at bounding box center [940, 783] width 217 height 123
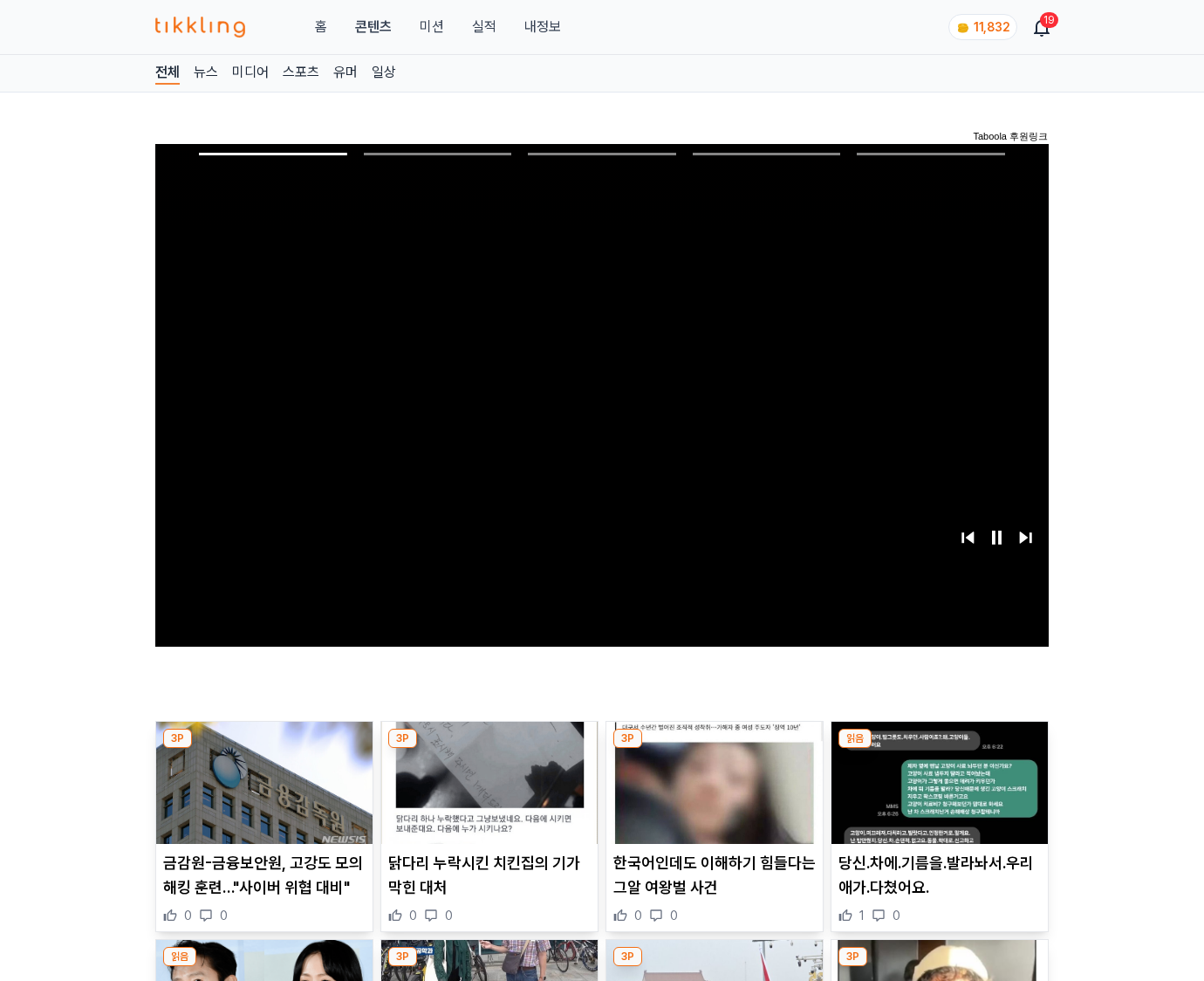
click at [939, 749] on img at bounding box center [940, 783] width 217 height 123
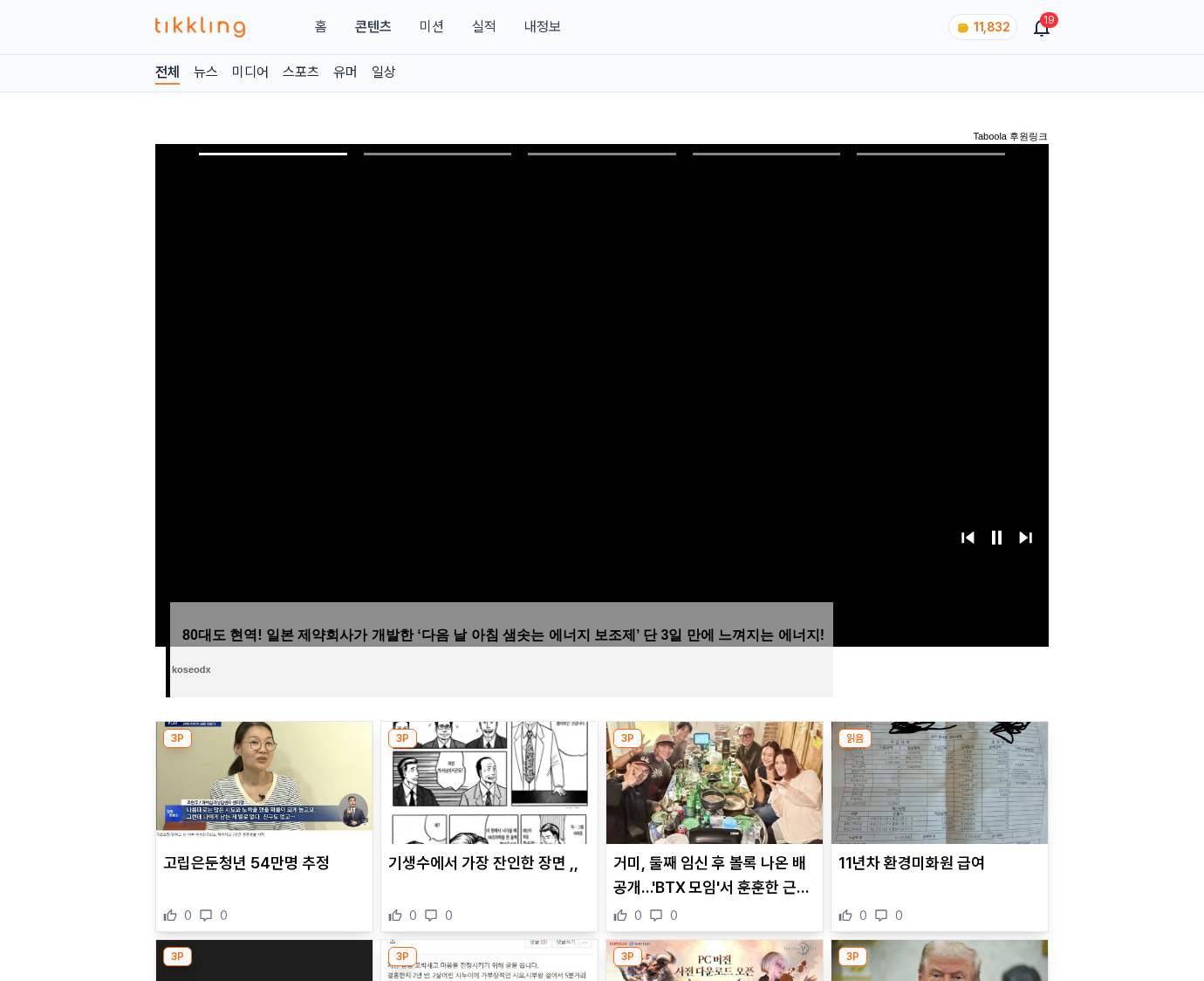
click at [939, 749] on img at bounding box center [940, 783] width 217 height 123
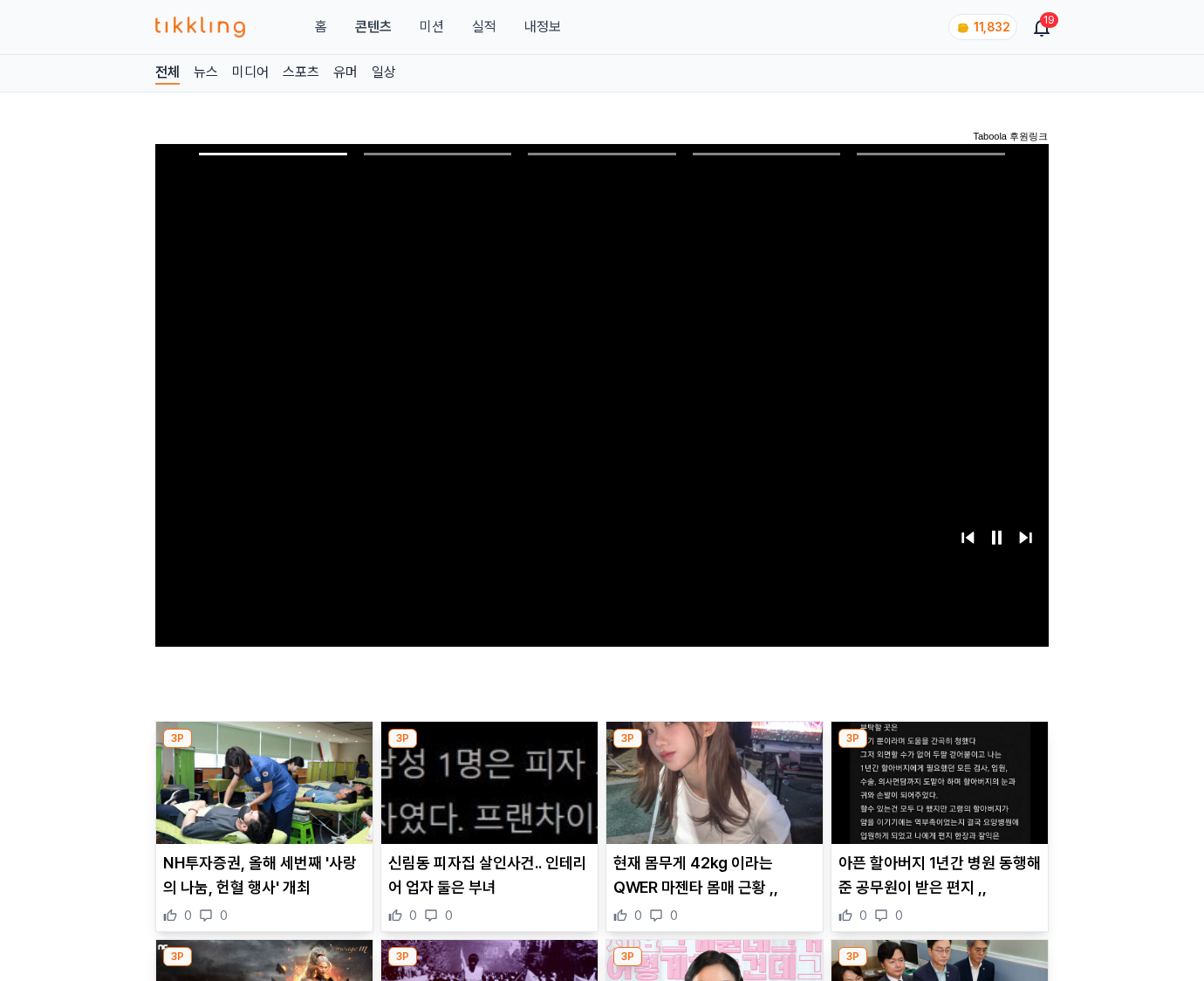
click at [939, 749] on img at bounding box center [940, 783] width 217 height 123
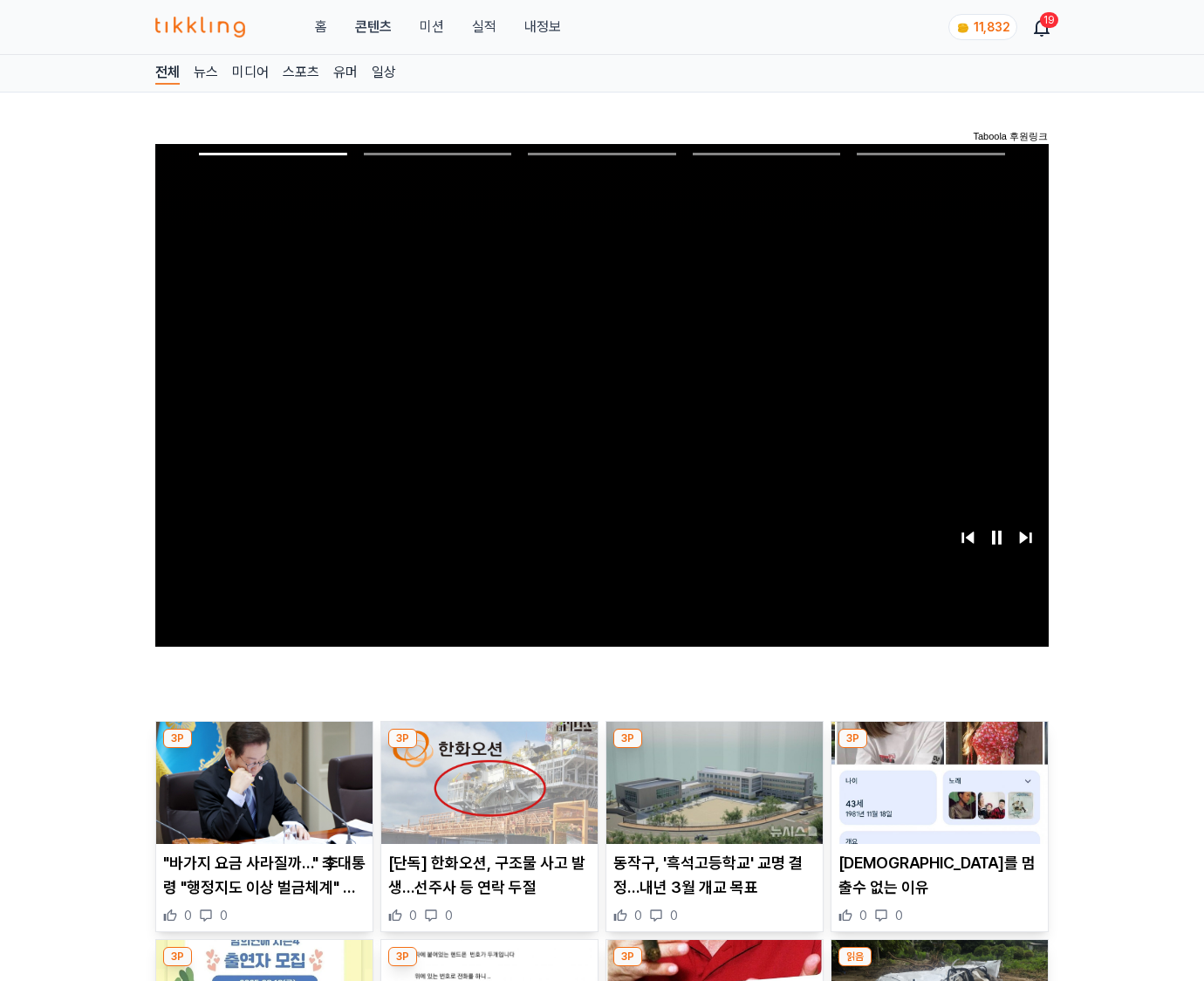
click at [939, 749] on img at bounding box center [940, 783] width 217 height 123
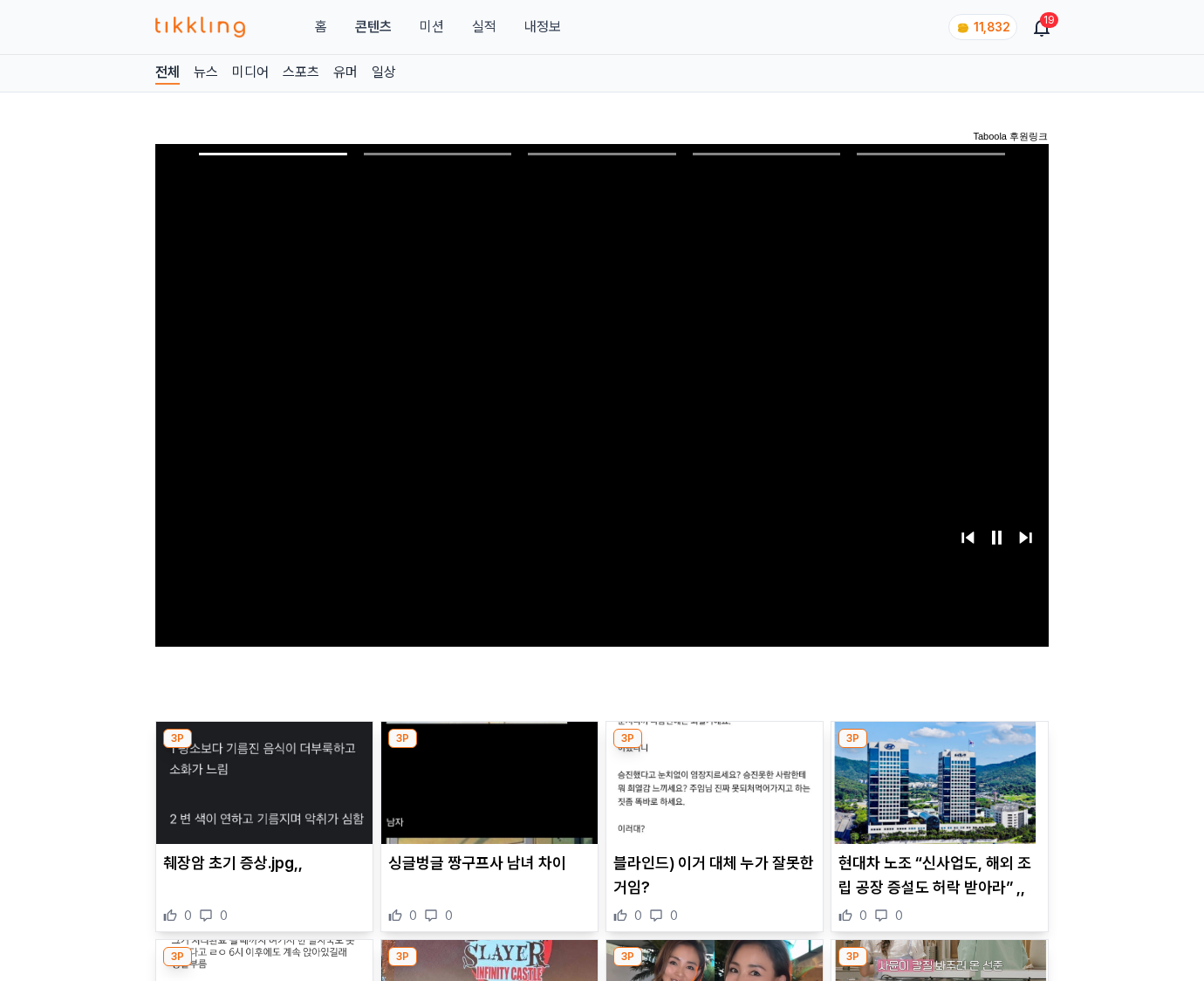
click at [939, 749] on img at bounding box center [940, 783] width 217 height 123
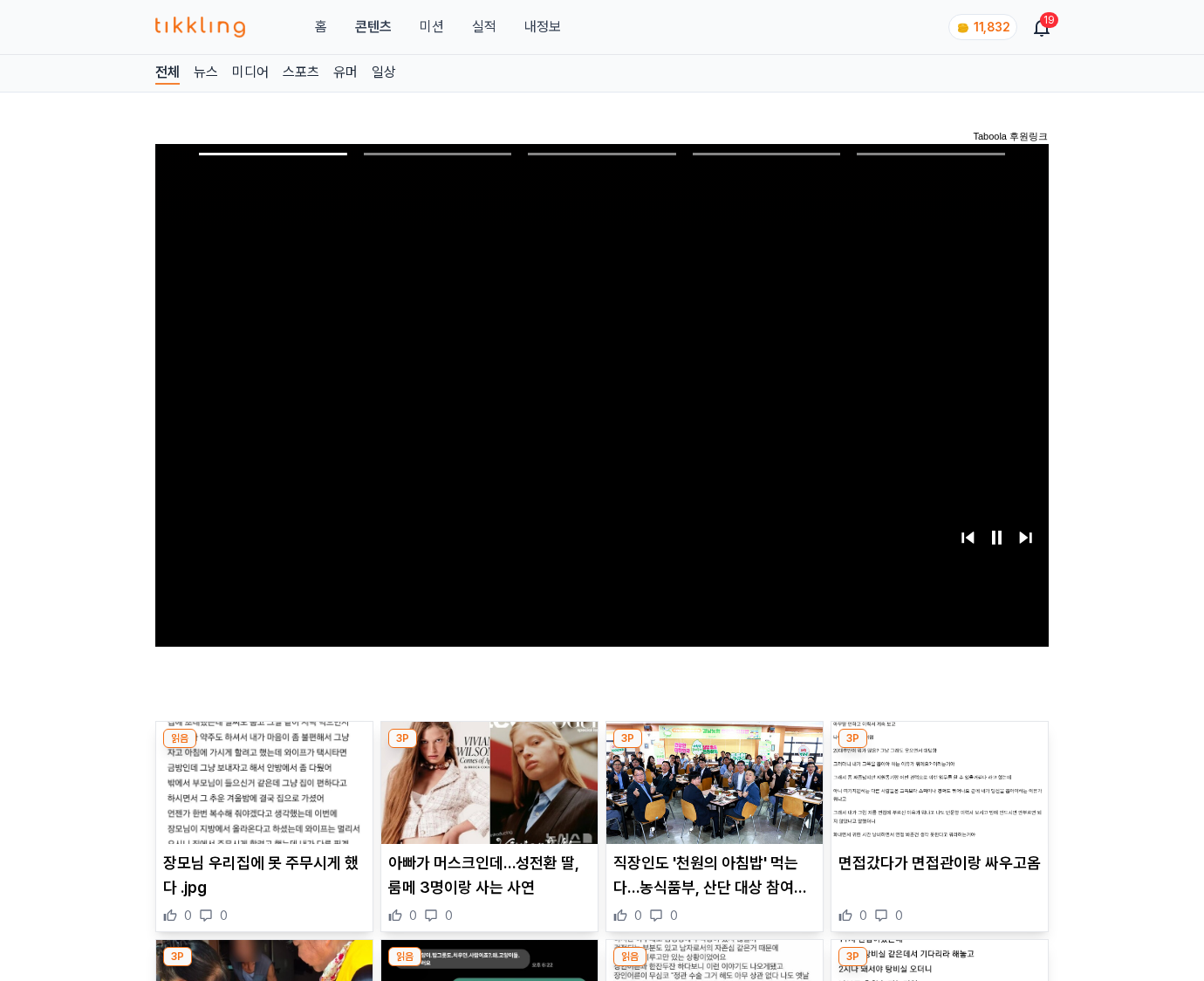
click at [939, 749] on img at bounding box center [940, 783] width 217 height 123
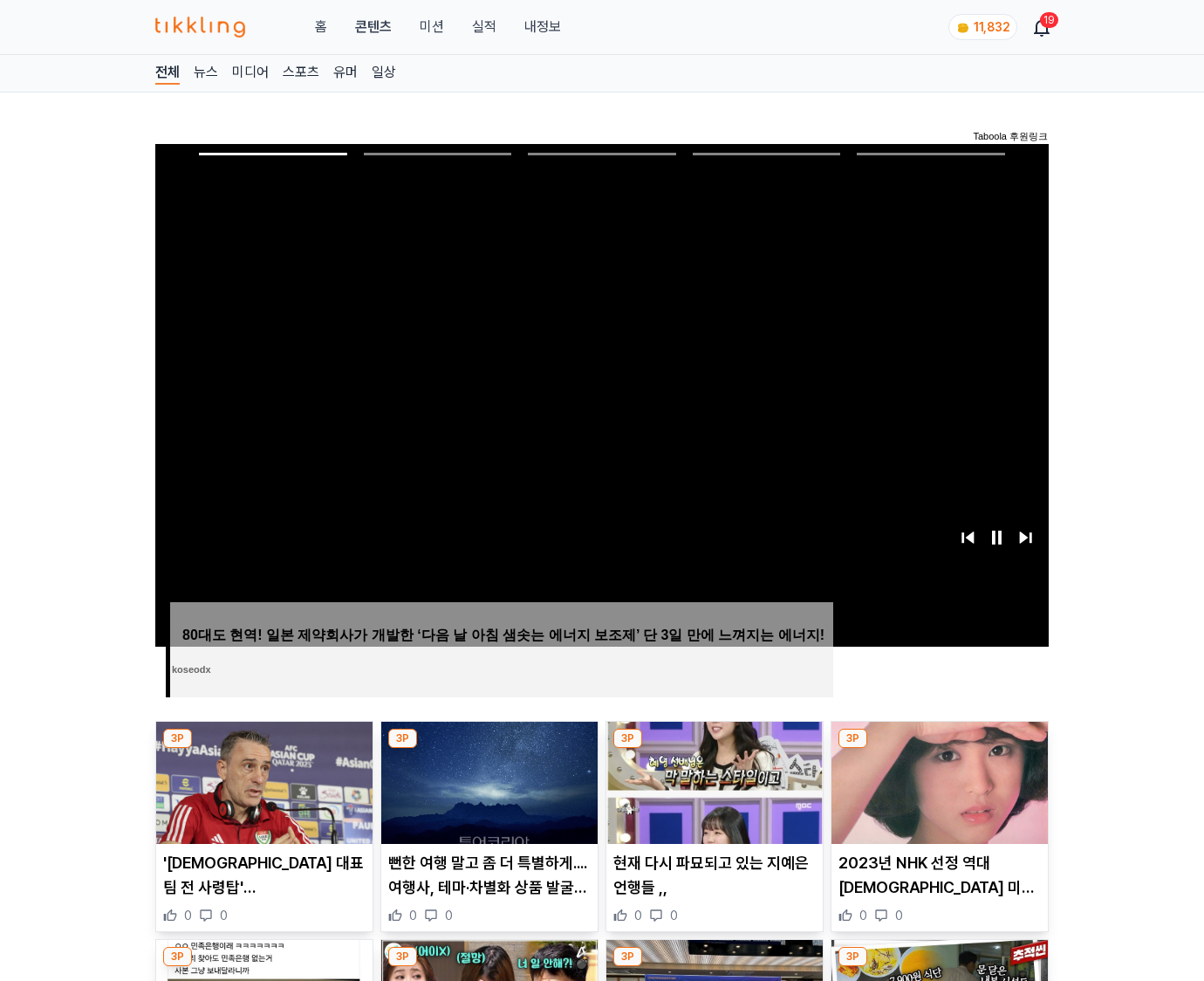
click at [939, 749] on img at bounding box center [940, 783] width 217 height 123
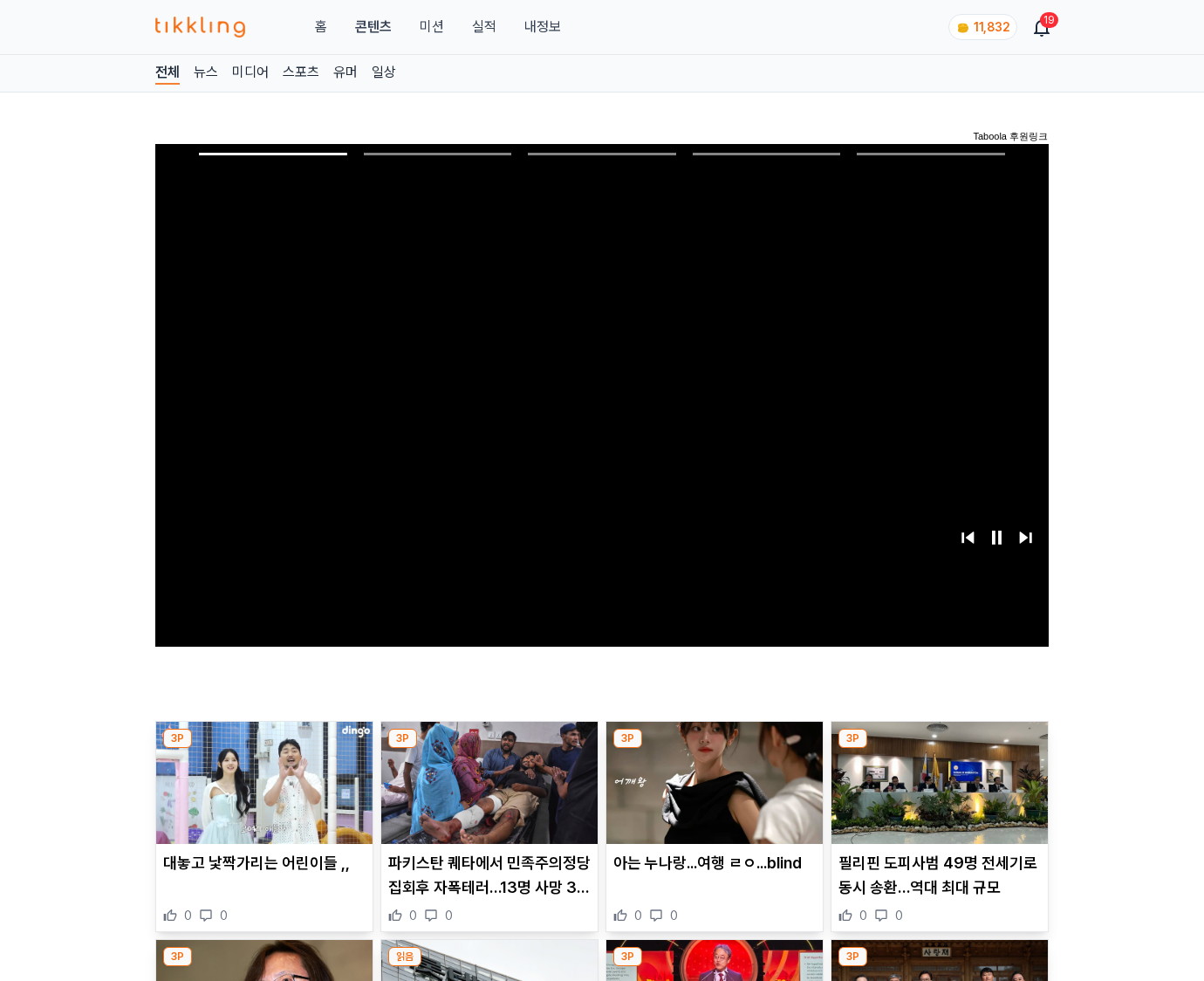
click at [939, 749] on img at bounding box center [940, 783] width 217 height 123
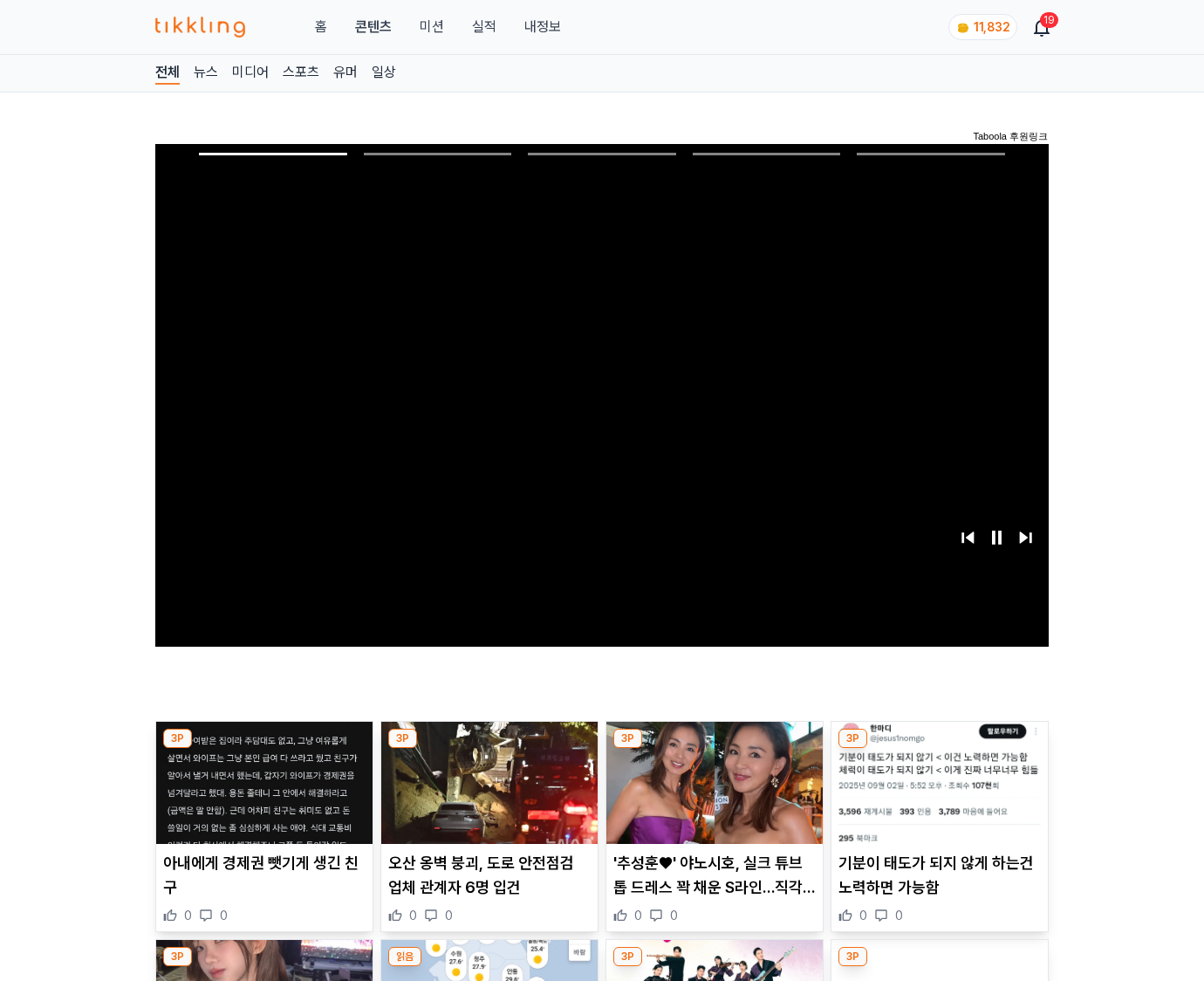
click at [939, 749] on img at bounding box center [940, 783] width 217 height 123
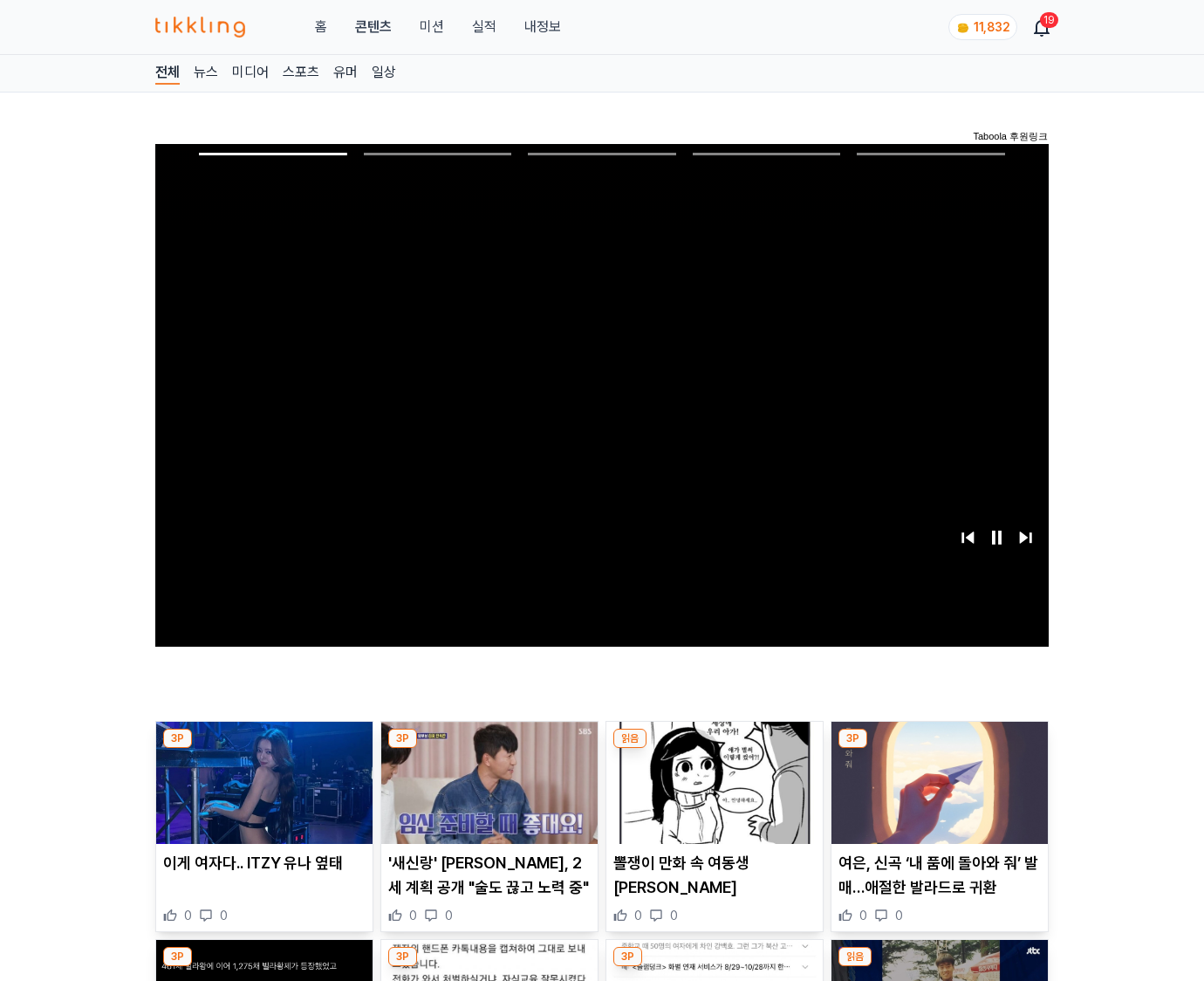
click at [939, 749] on img at bounding box center [940, 783] width 217 height 123
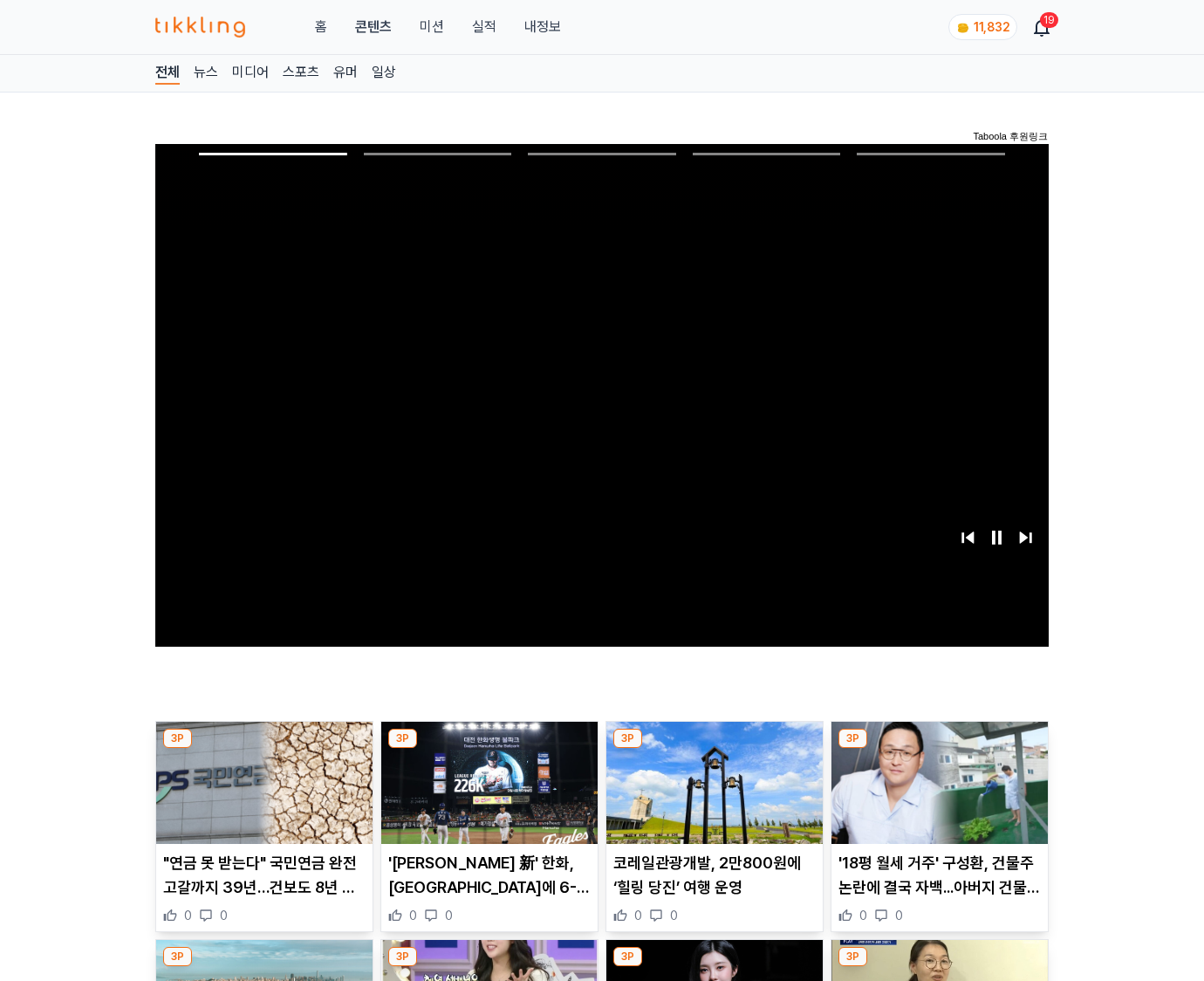
click at [939, 749] on img at bounding box center [940, 783] width 217 height 123
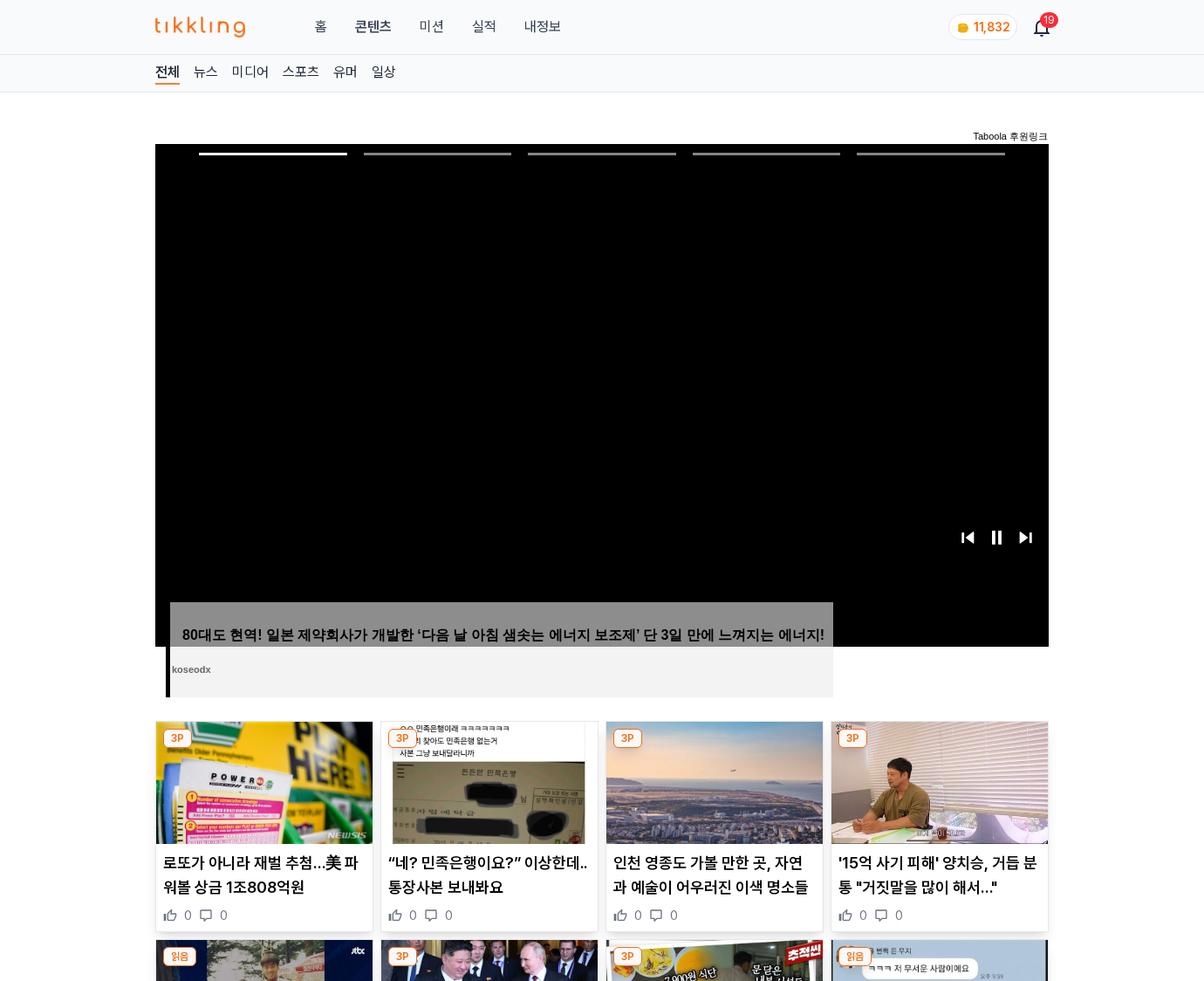
click at [939, 749] on img at bounding box center [940, 783] width 217 height 123
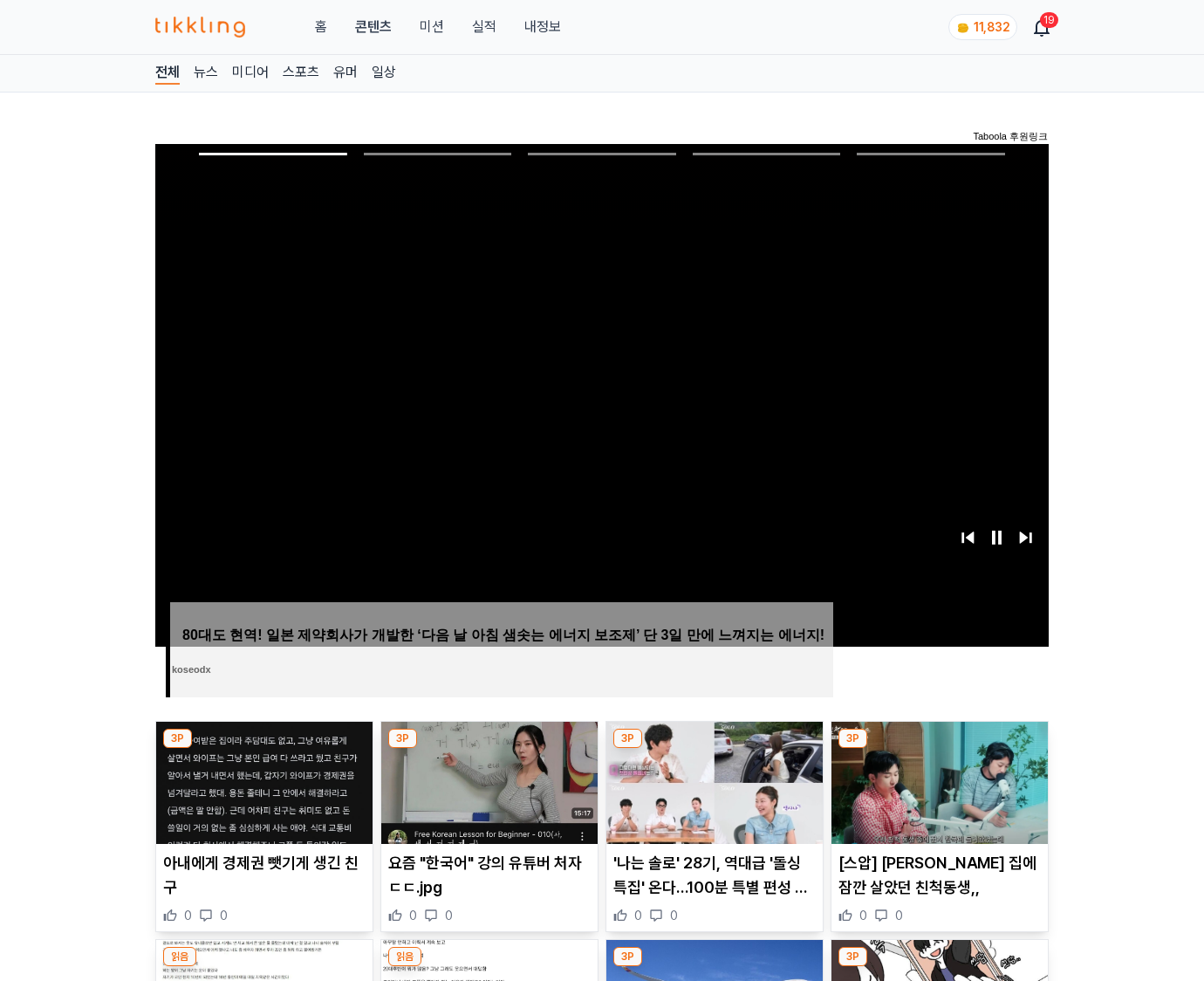
click at [939, 749] on img at bounding box center [940, 783] width 217 height 123
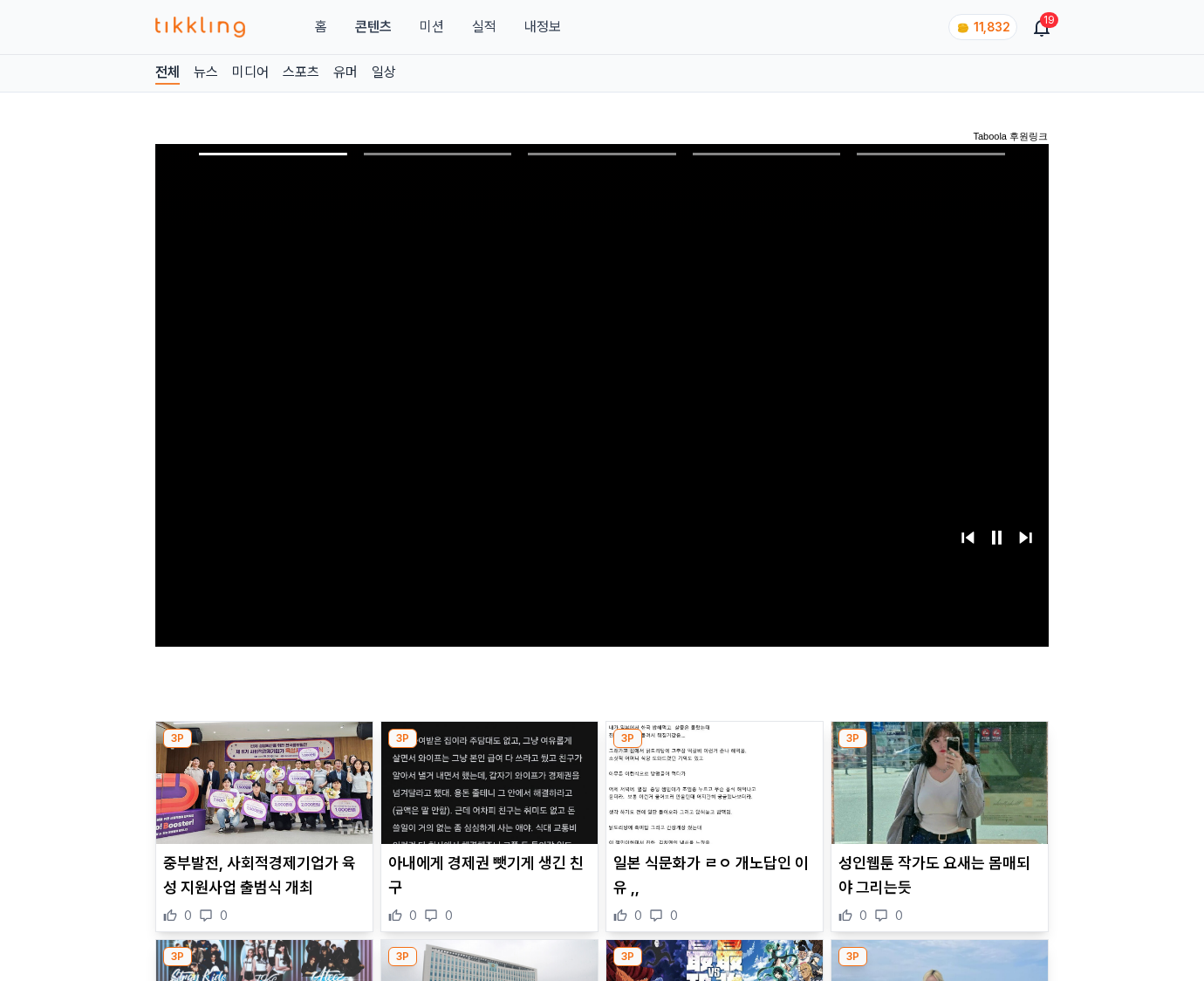
click at [939, 749] on img at bounding box center [940, 783] width 217 height 123
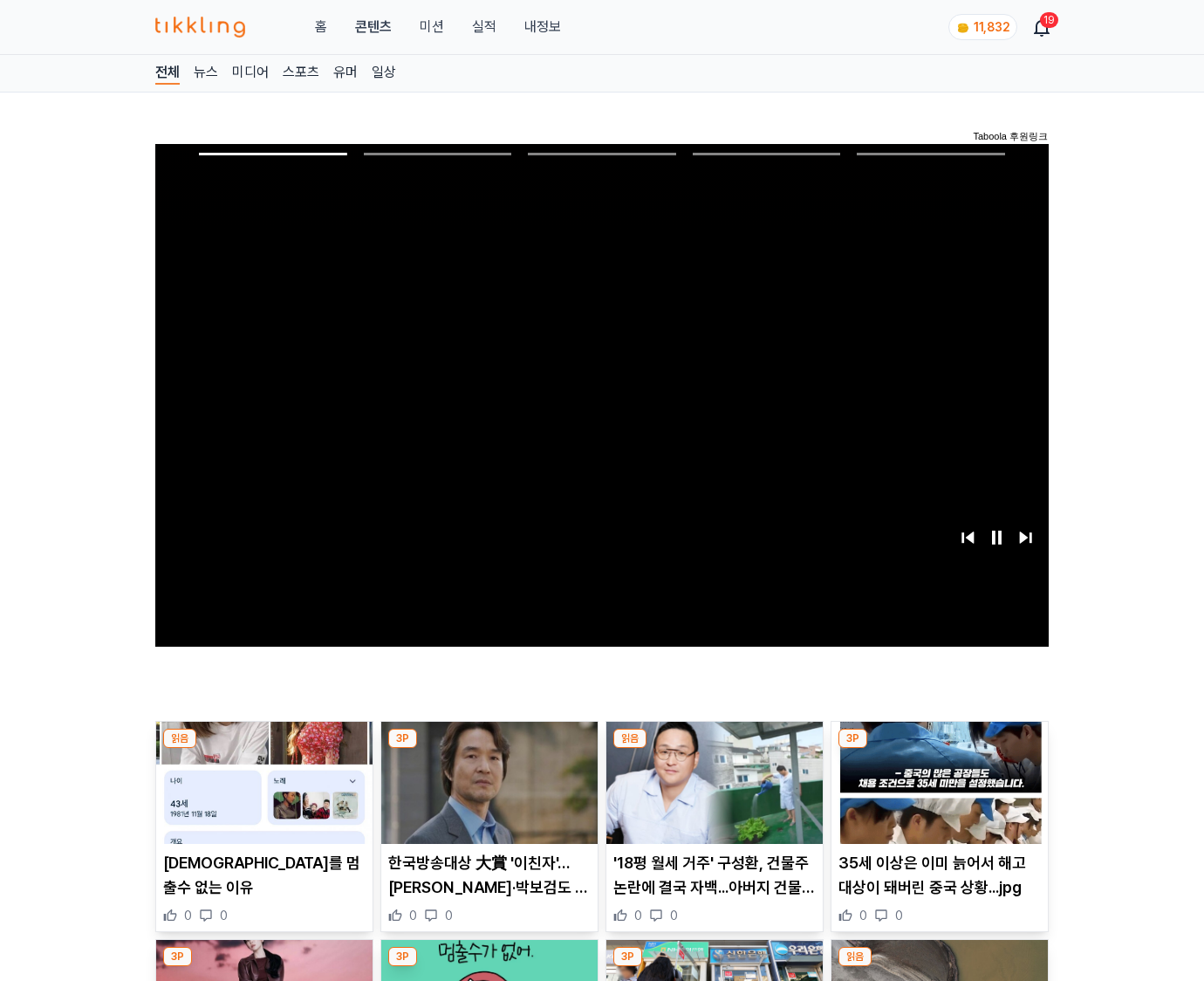
click at [939, 749] on img at bounding box center [940, 783] width 217 height 123
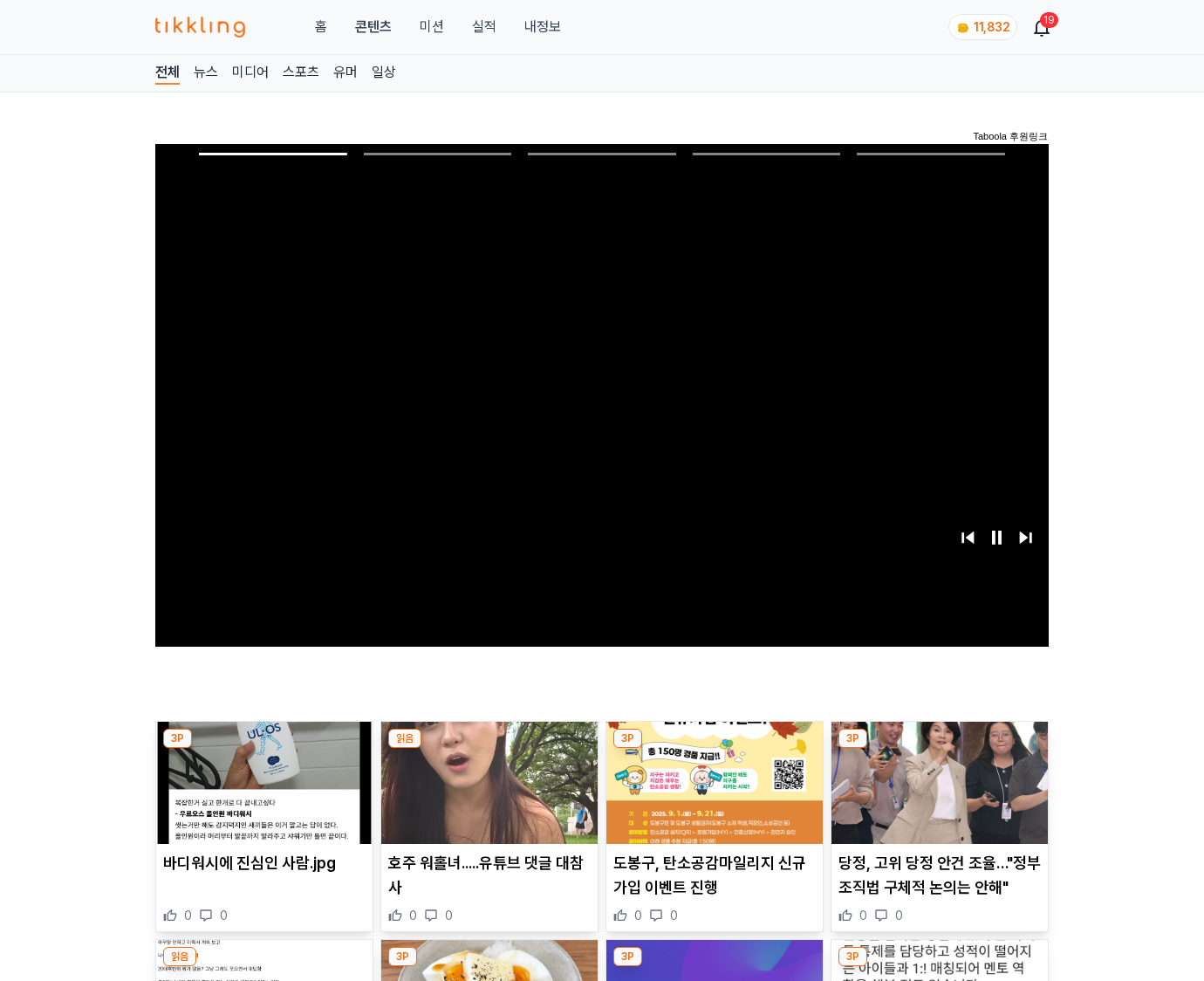
click at [939, 749] on img at bounding box center [940, 783] width 217 height 123
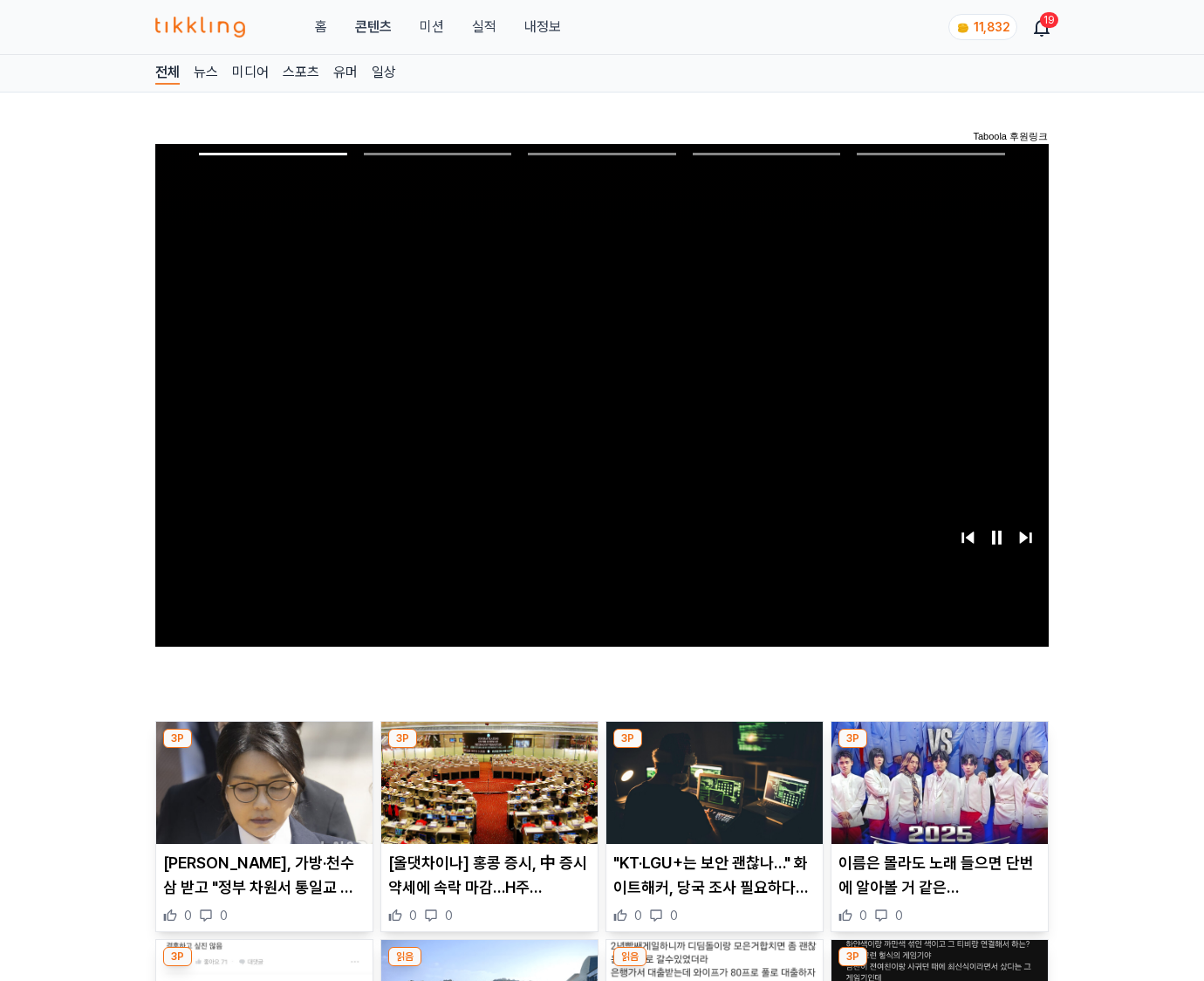
click at [939, 749] on img at bounding box center [940, 783] width 217 height 123
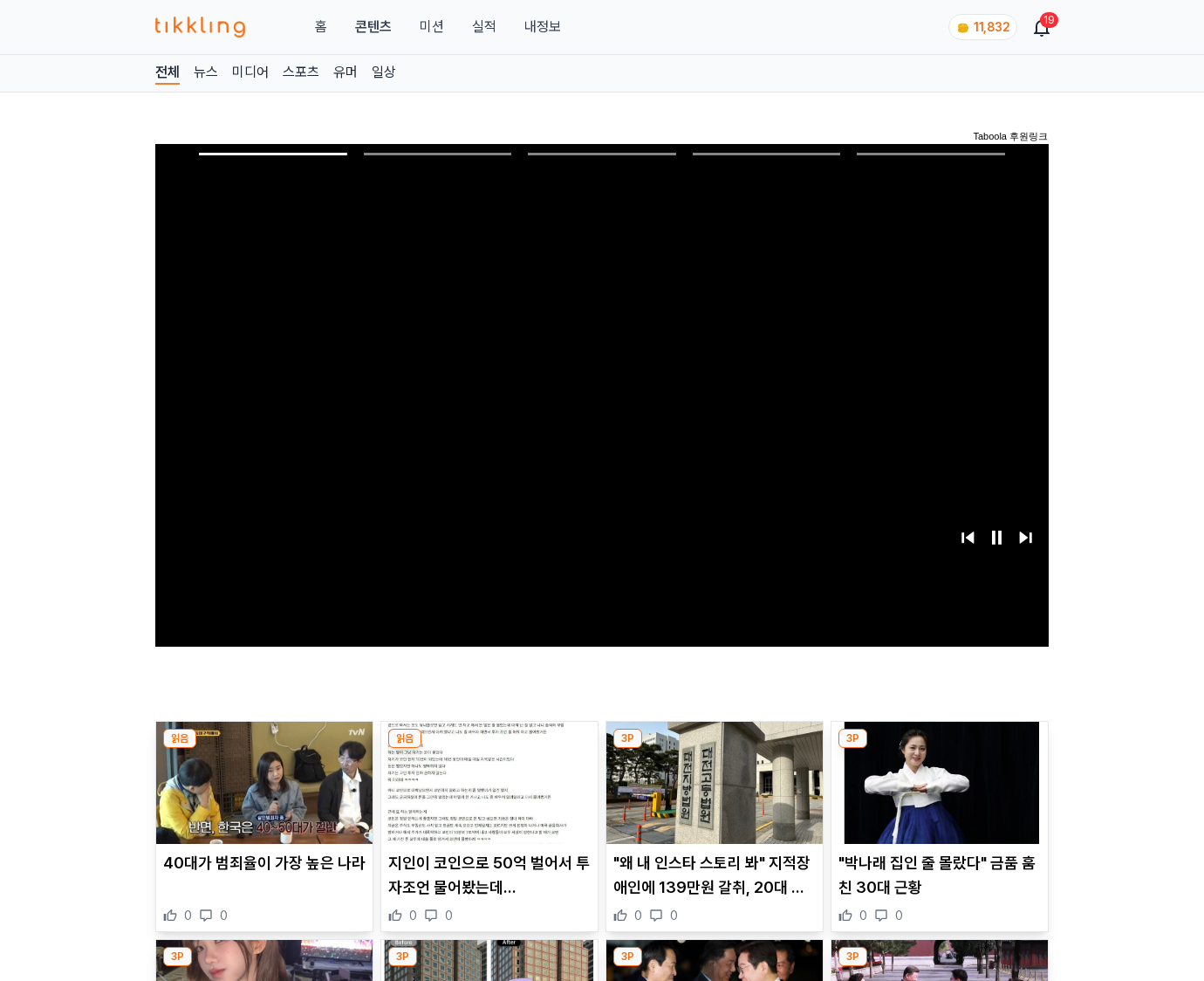
click at [939, 749] on img at bounding box center [940, 783] width 217 height 123
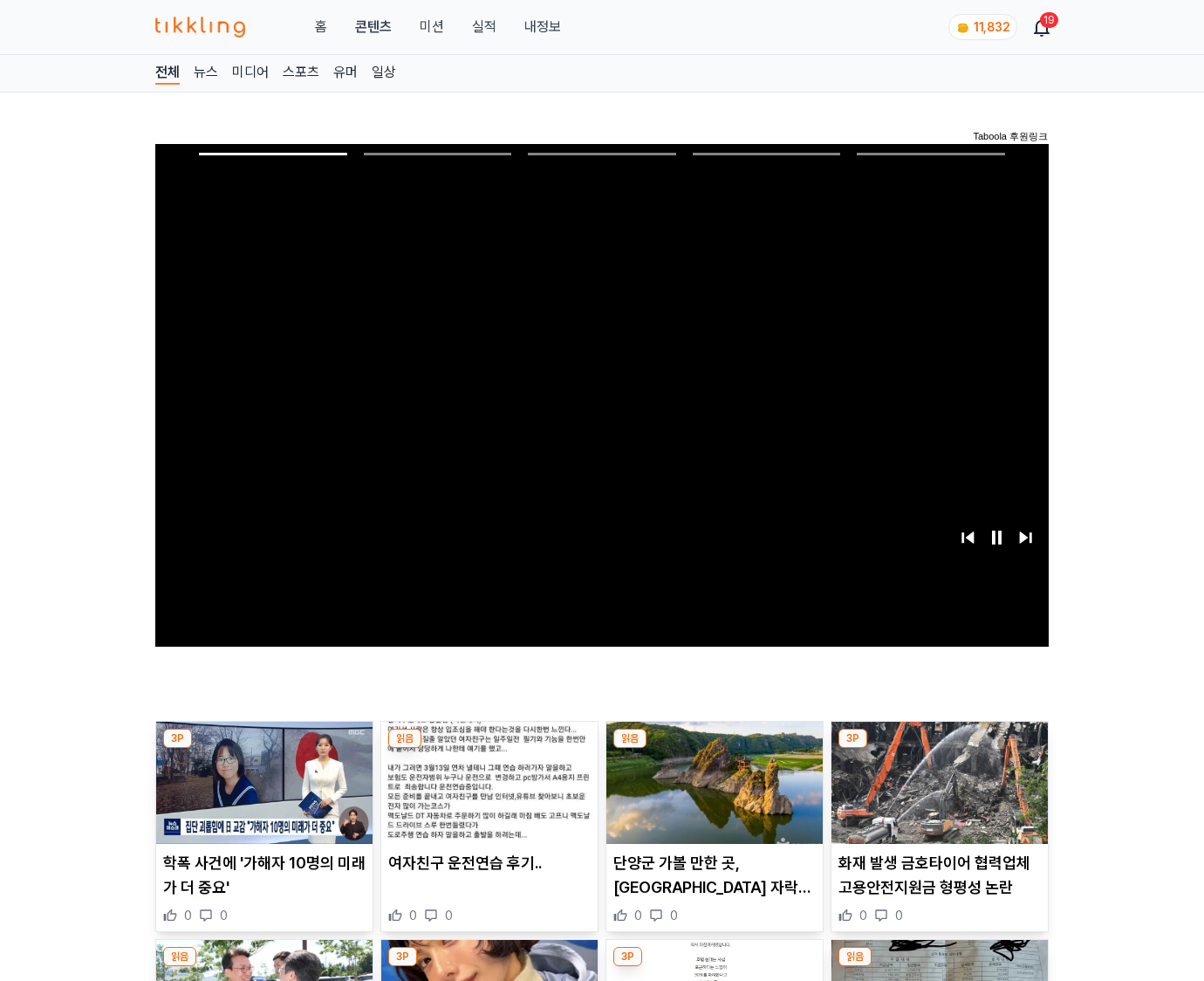
click at [939, 749] on img at bounding box center [940, 783] width 217 height 123
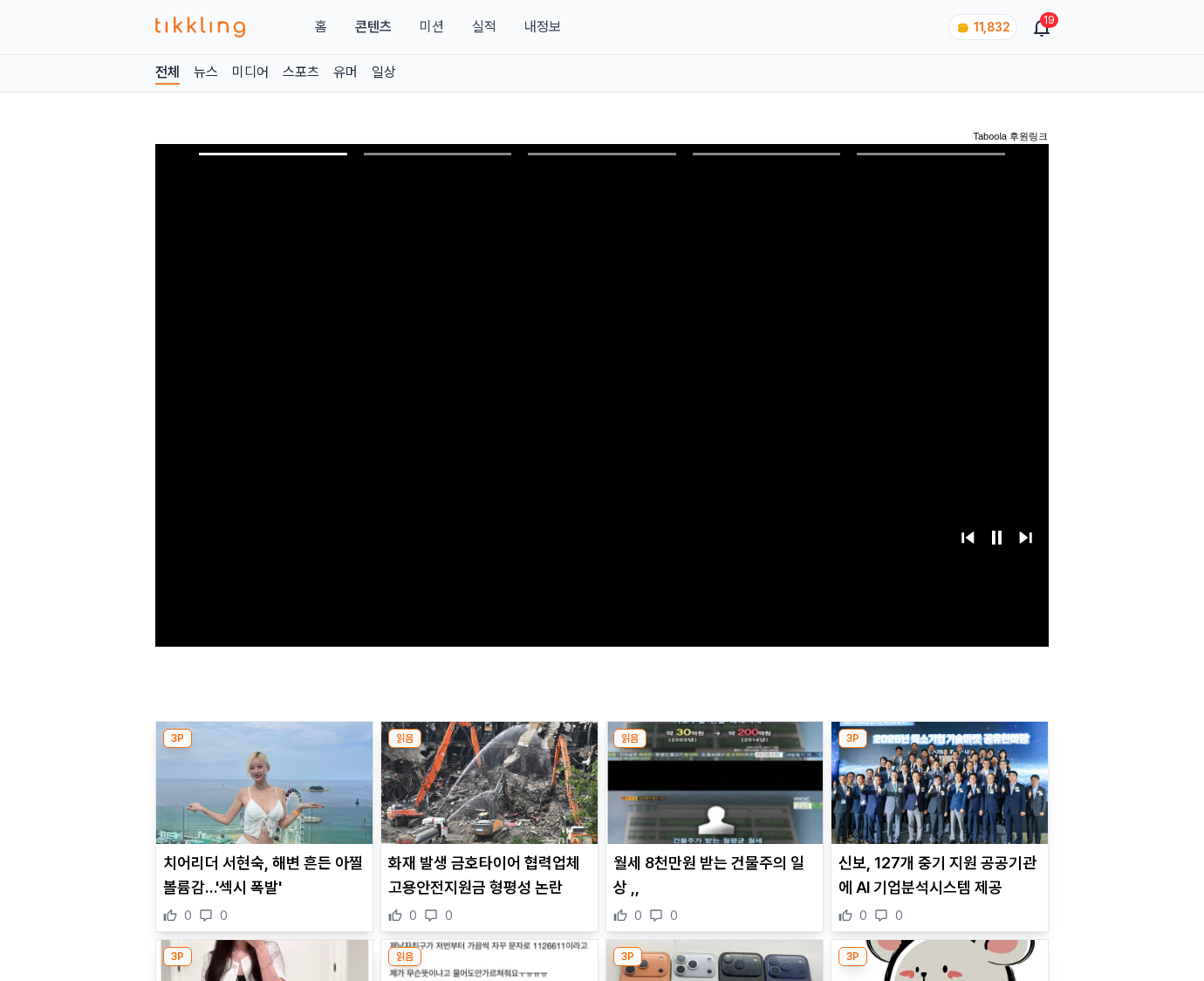
click at [939, 749] on img at bounding box center [940, 783] width 217 height 123
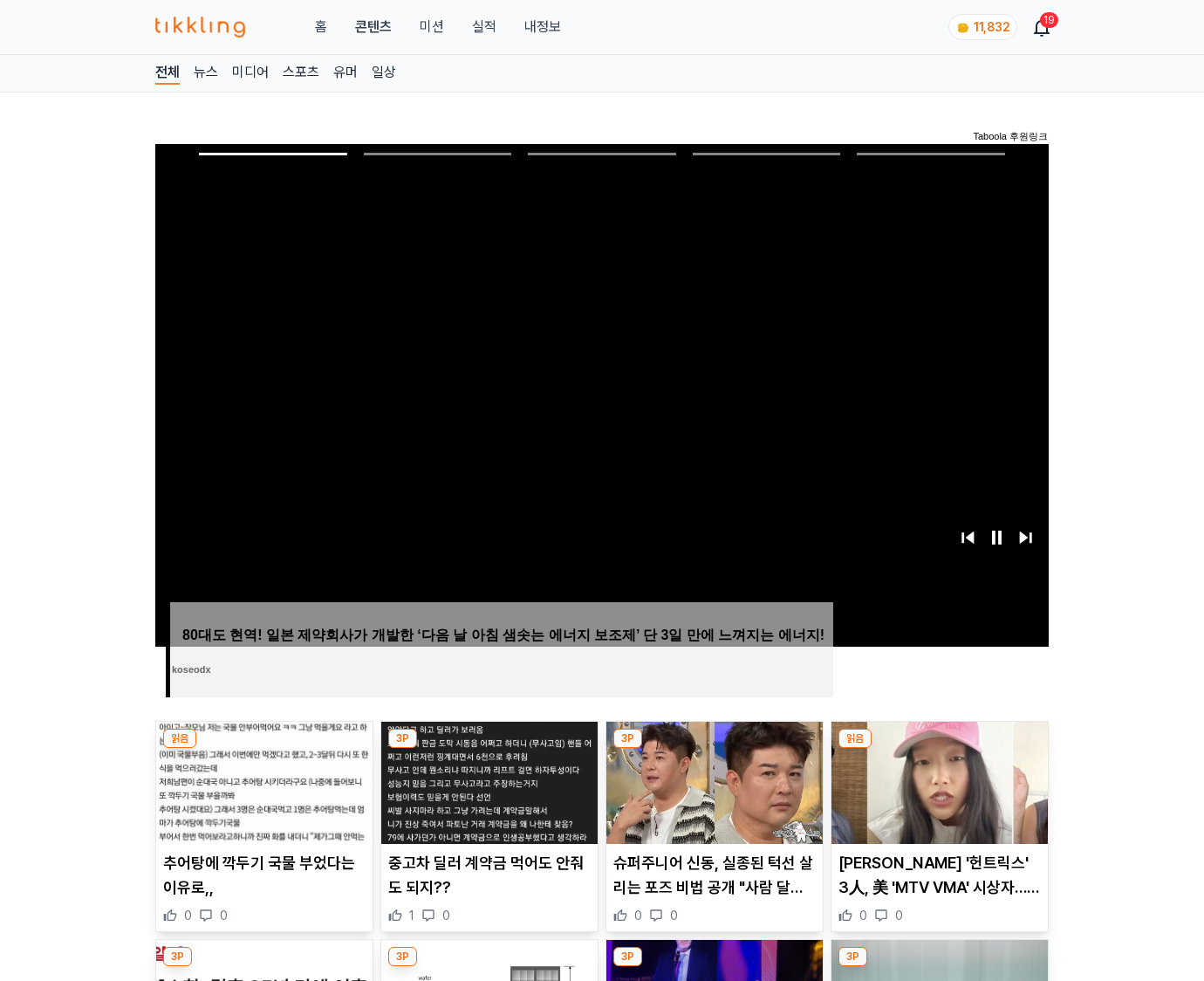
click at [939, 749] on img at bounding box center [940, 783] width 217 height 123
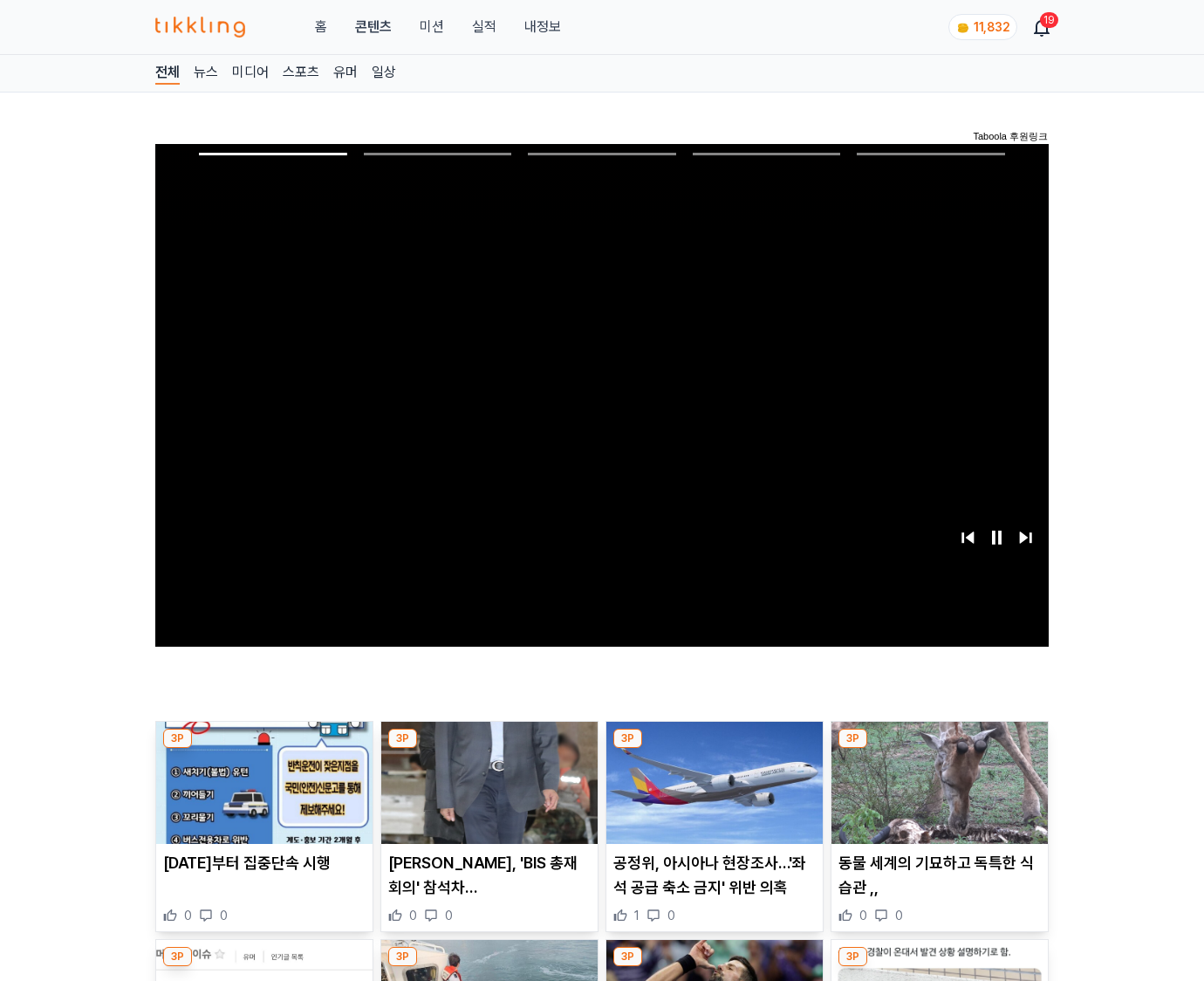
click at [939, 749] on img at bounding box center [940, 783] width 217 height 123
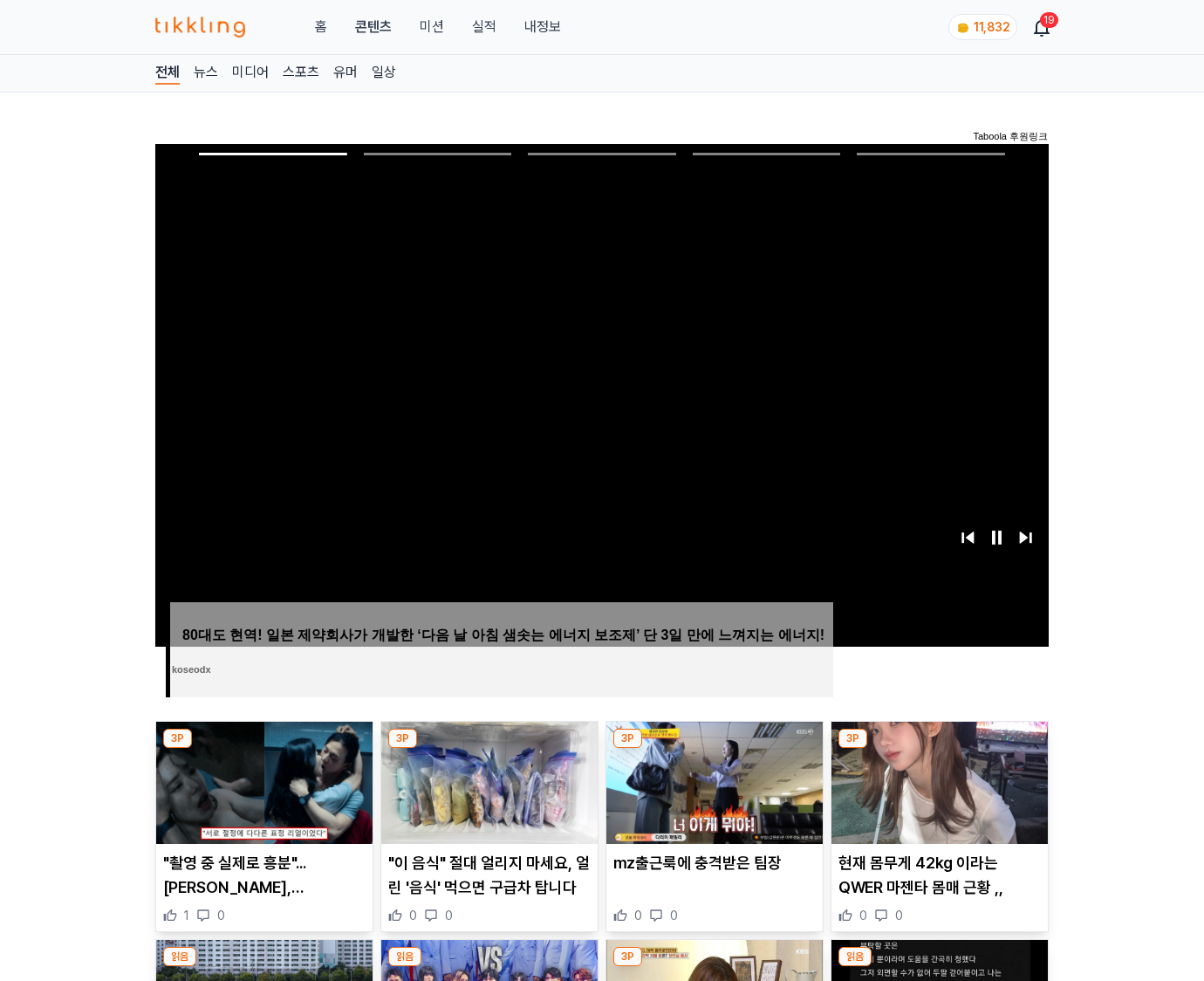
click at [939, 749] on img at bounding box center [940, 783] width 217 height 123
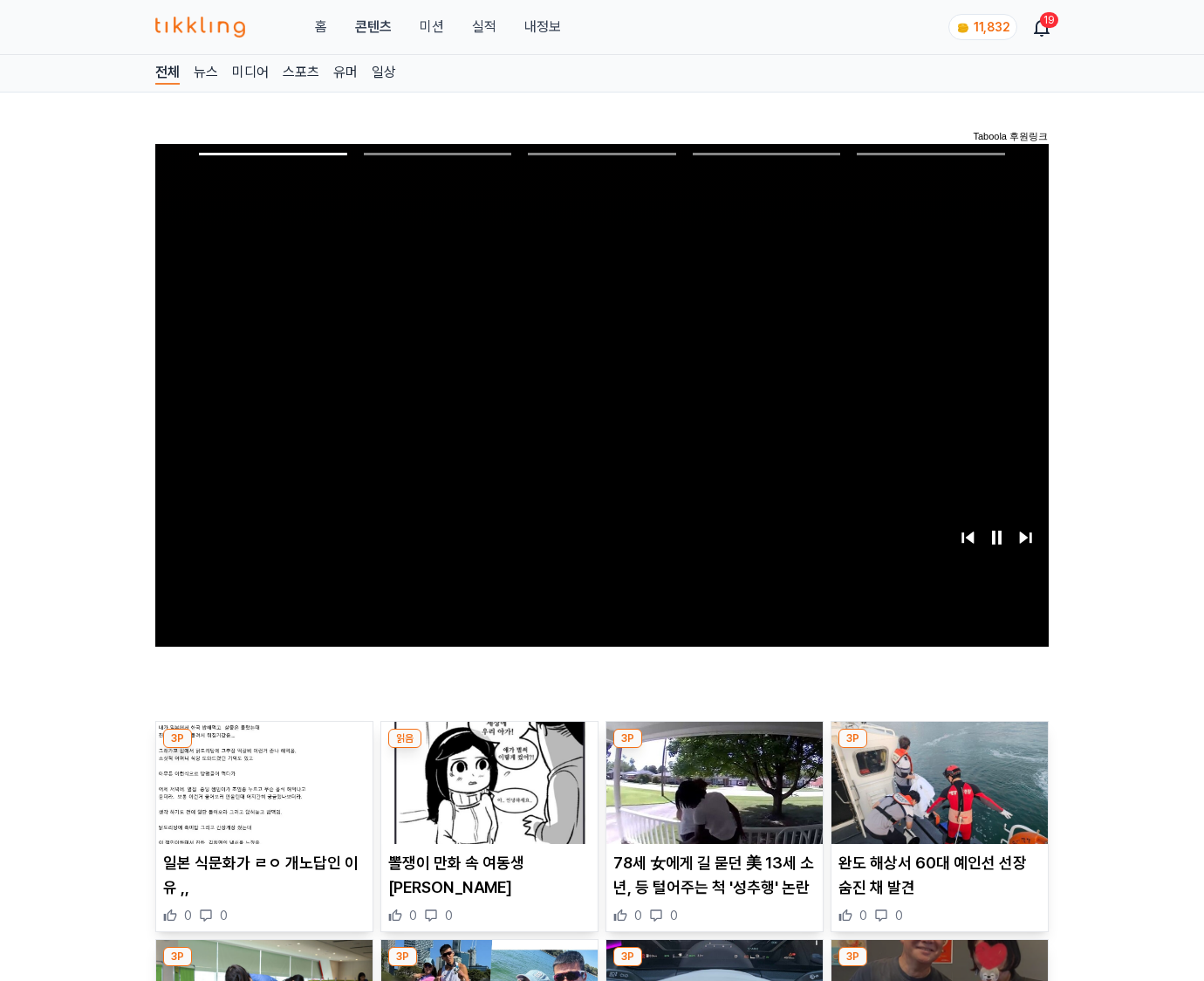
click at [939, 749] on img at bounding box center [940, 783] width 217 height 123
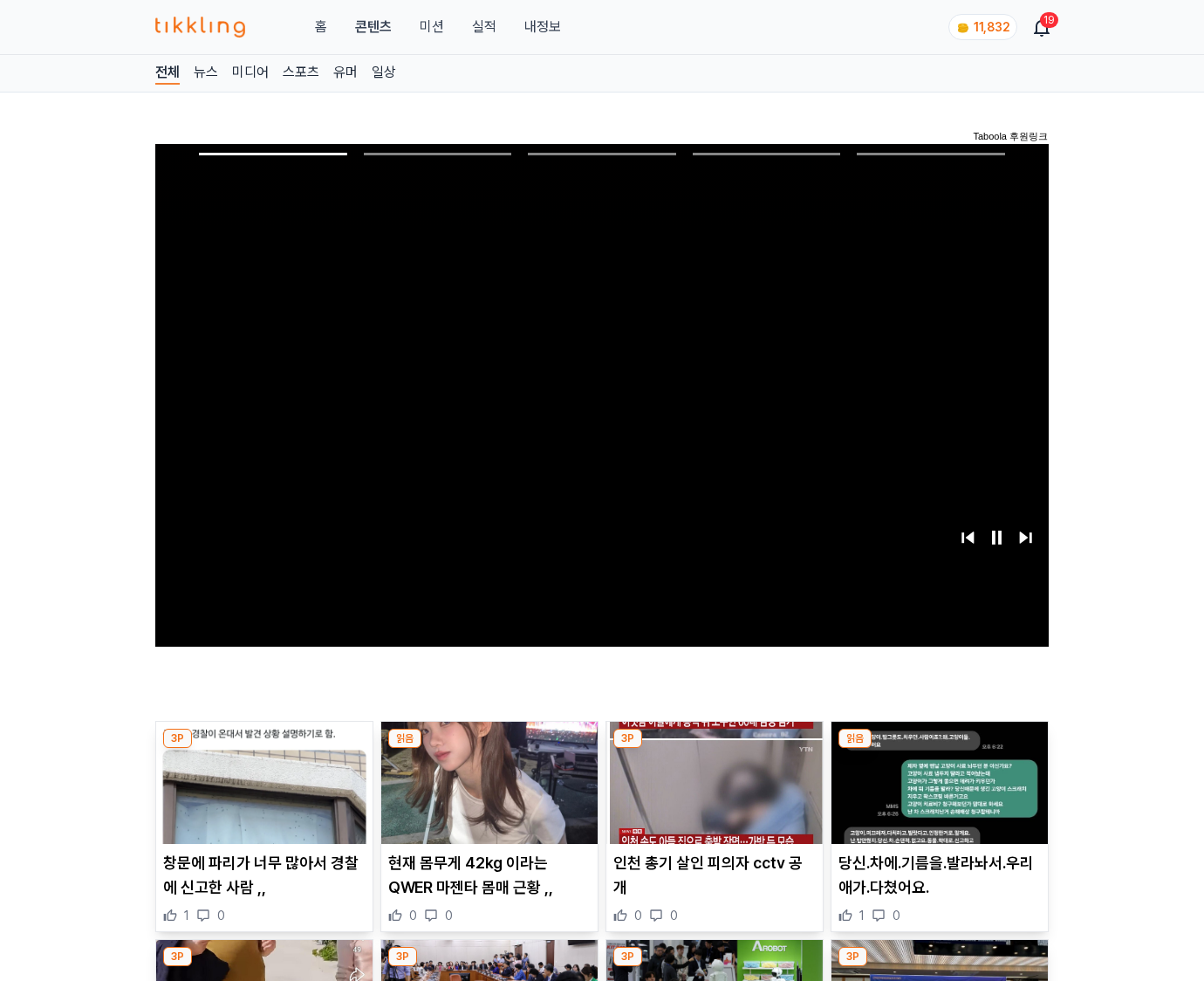
click at [939, 749] on img at bounding box center [940, 783] width 217 height 123
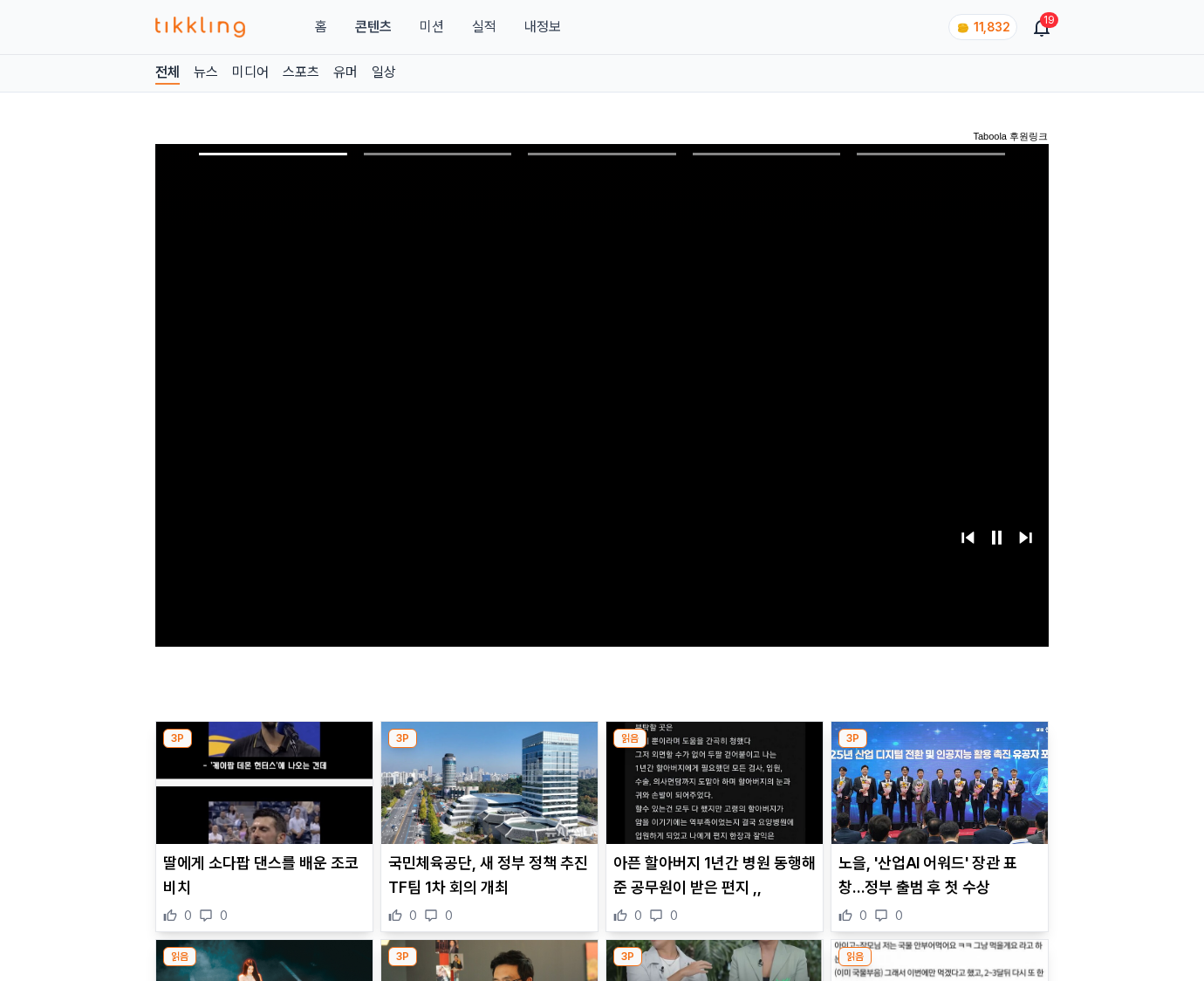
click at [939, 749] on img at bounding box center [940, 783] width 217 height 123
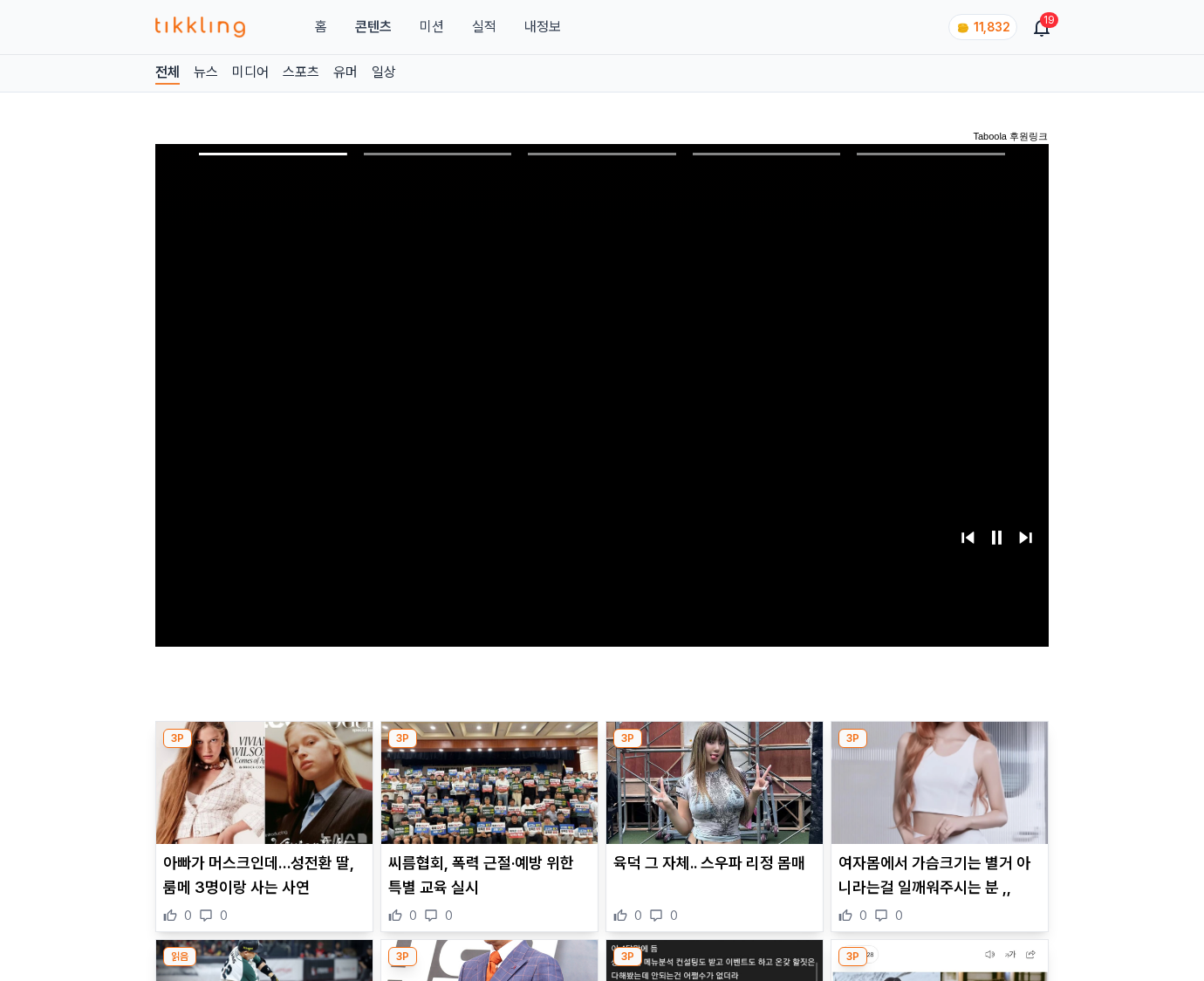
click at [939, 749] on img at bounding box center [940, 783] width 217 height 123
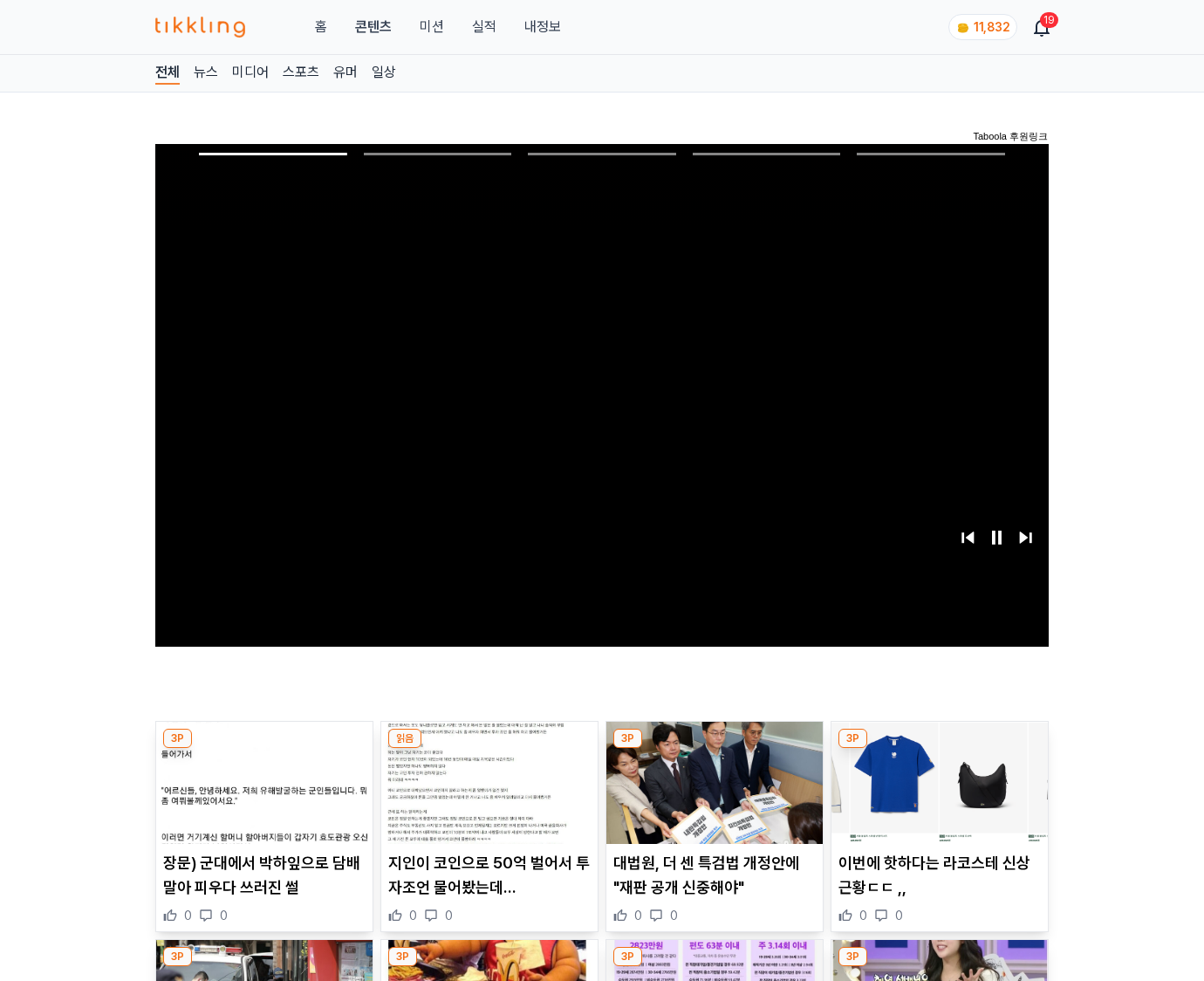
click at [939, 749] on img at bounding box center [940, 783] width 217 height 123
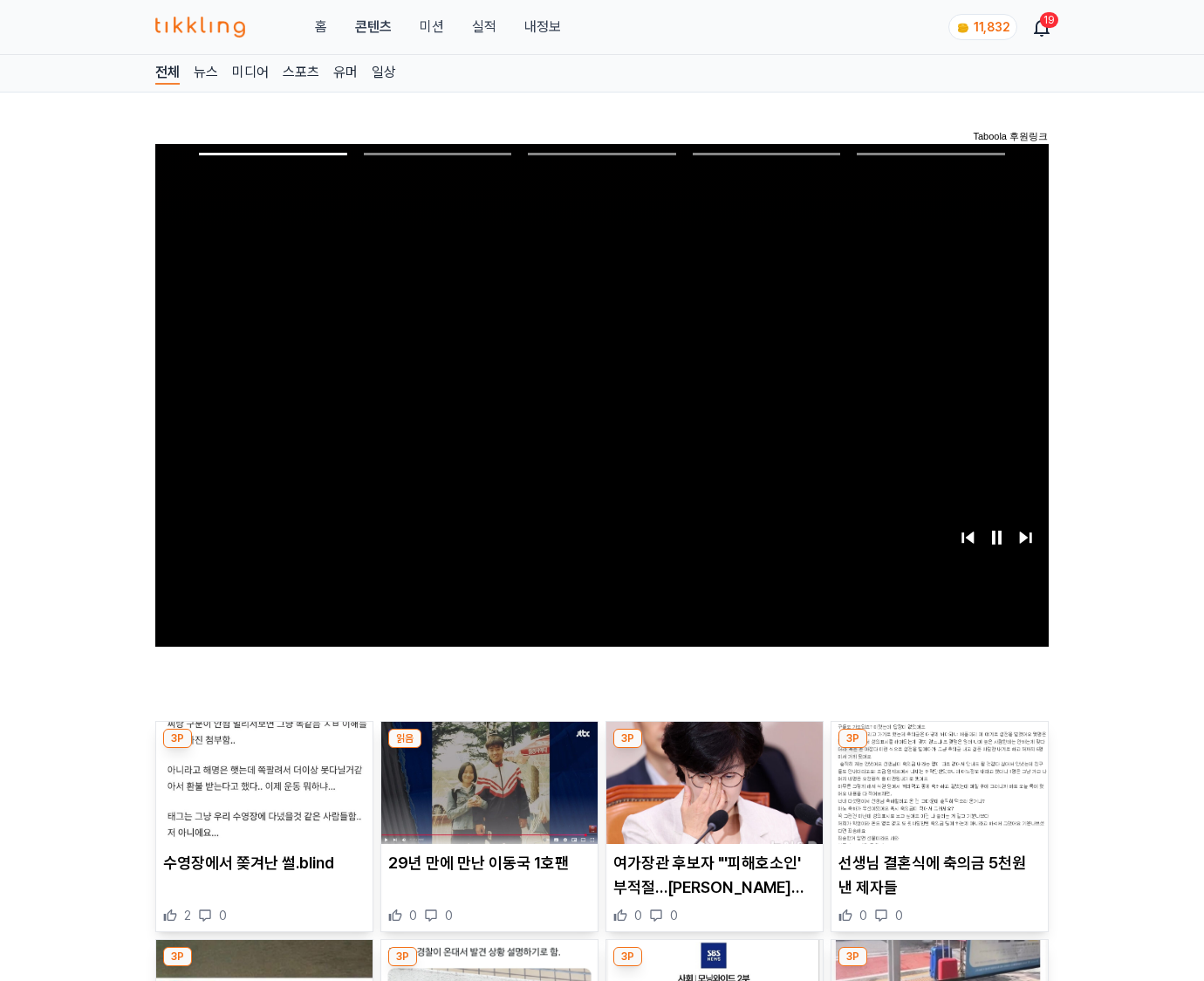
click at [939, 749] on img at bounding box center [940, 783] width 217 height 123
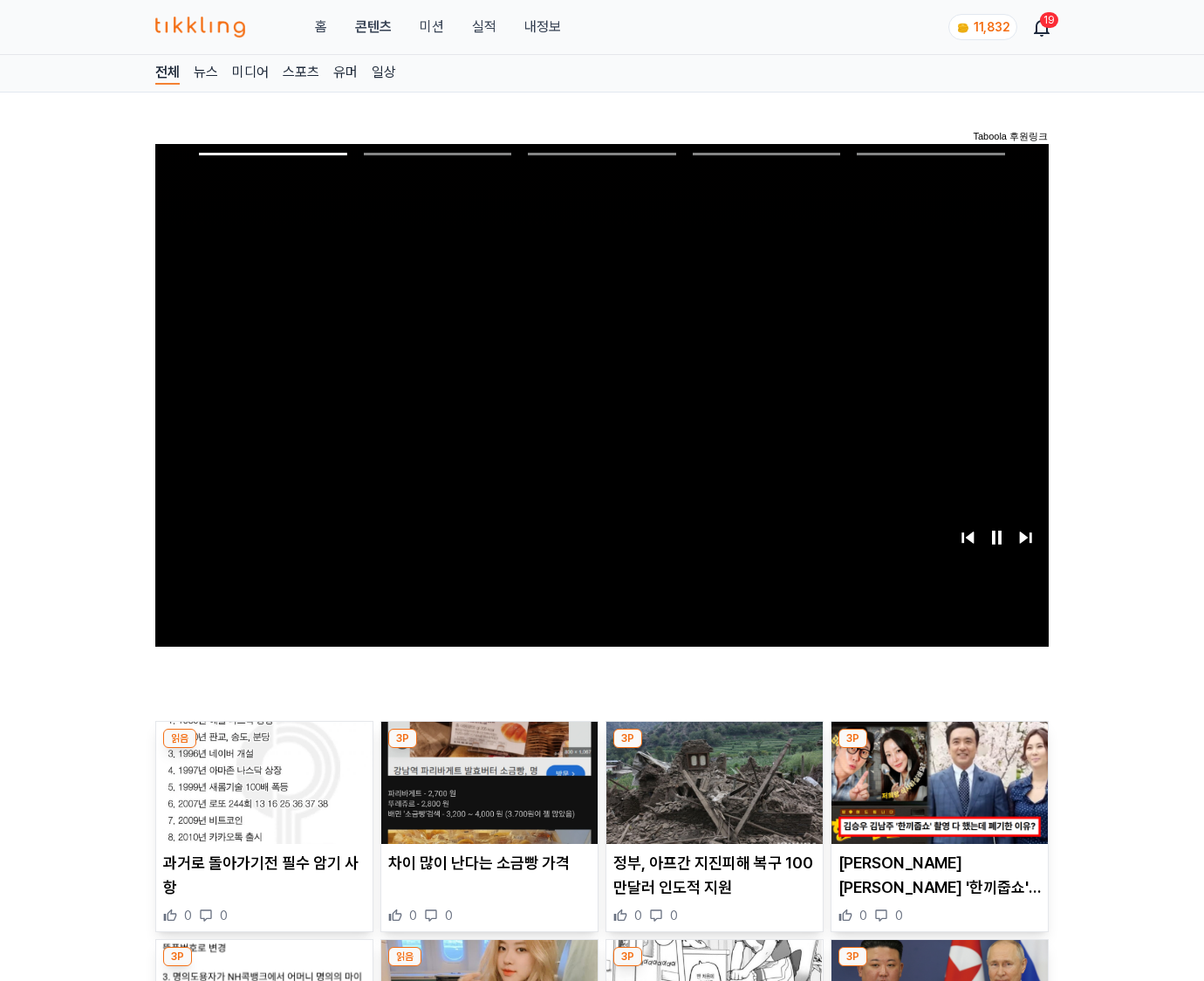
click at [939, 749] on img at bounding box center [940, 783] width 217 height 123
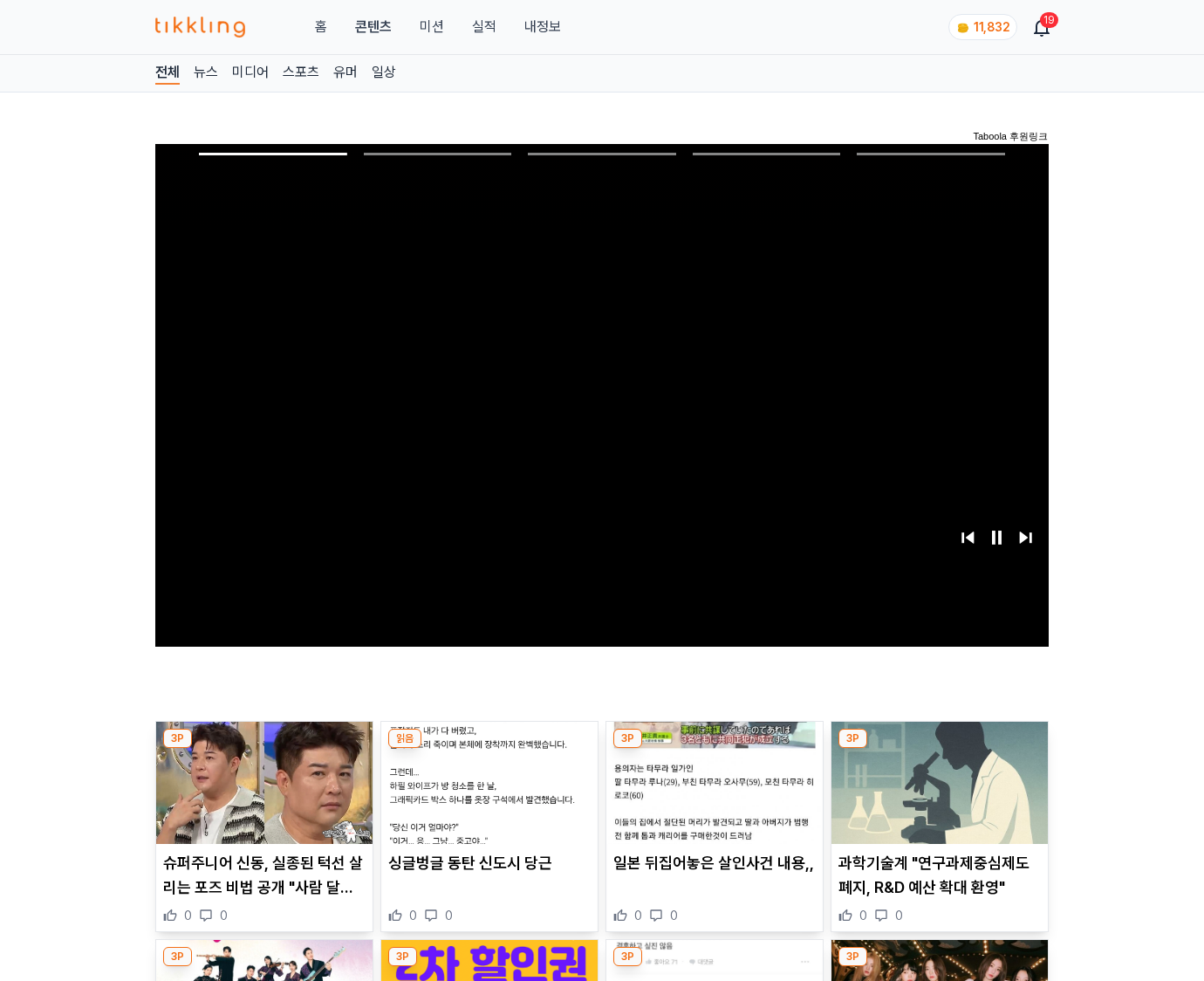
click at [939, 749] on img at bounding box center [940, 783] width 217 height 123
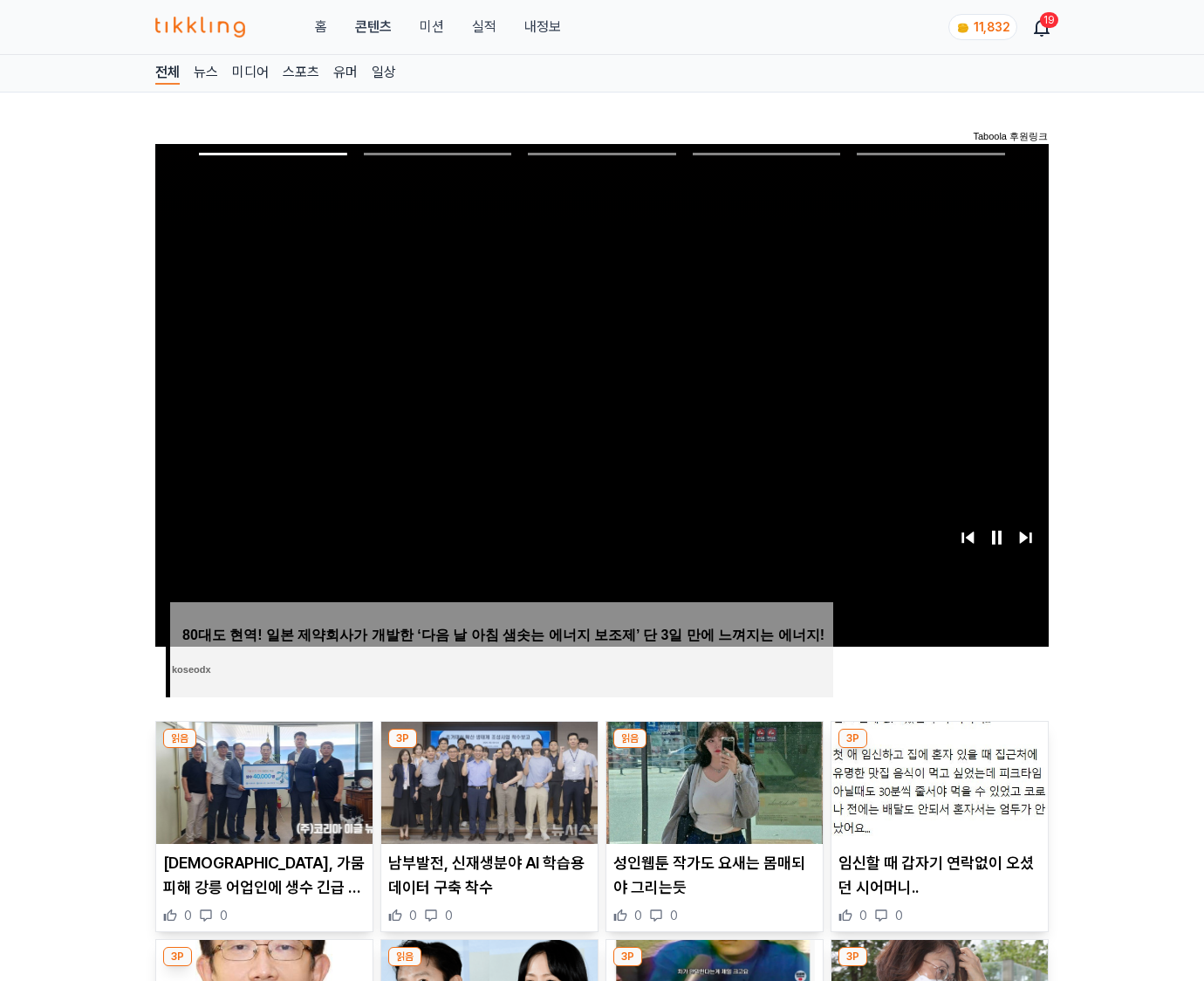
click at [939, 749] on img at bounding box center [940, 783] width 217 height 123
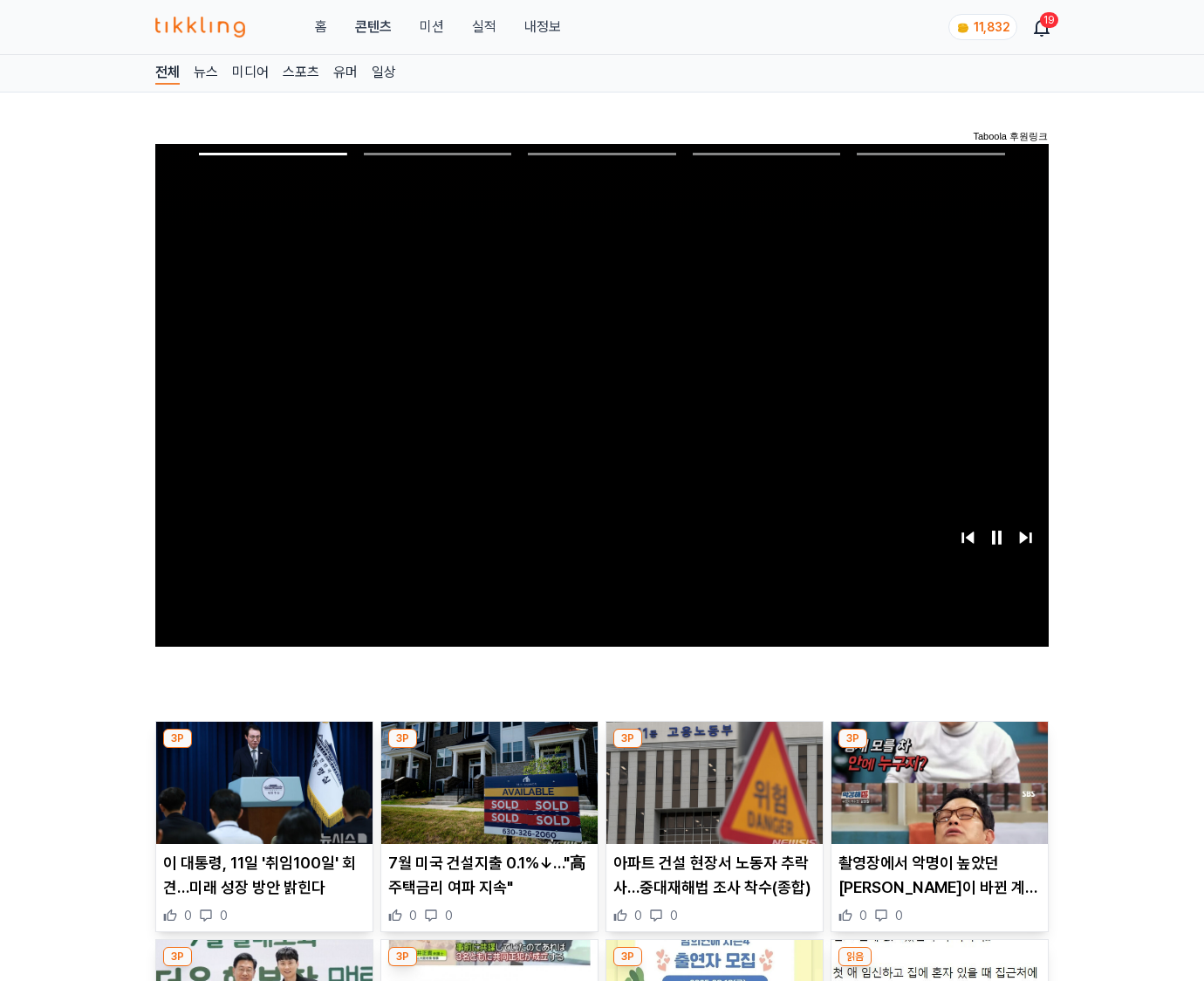
click at [939, 749] on img at bounding box center [940, 783] width 217 height 123
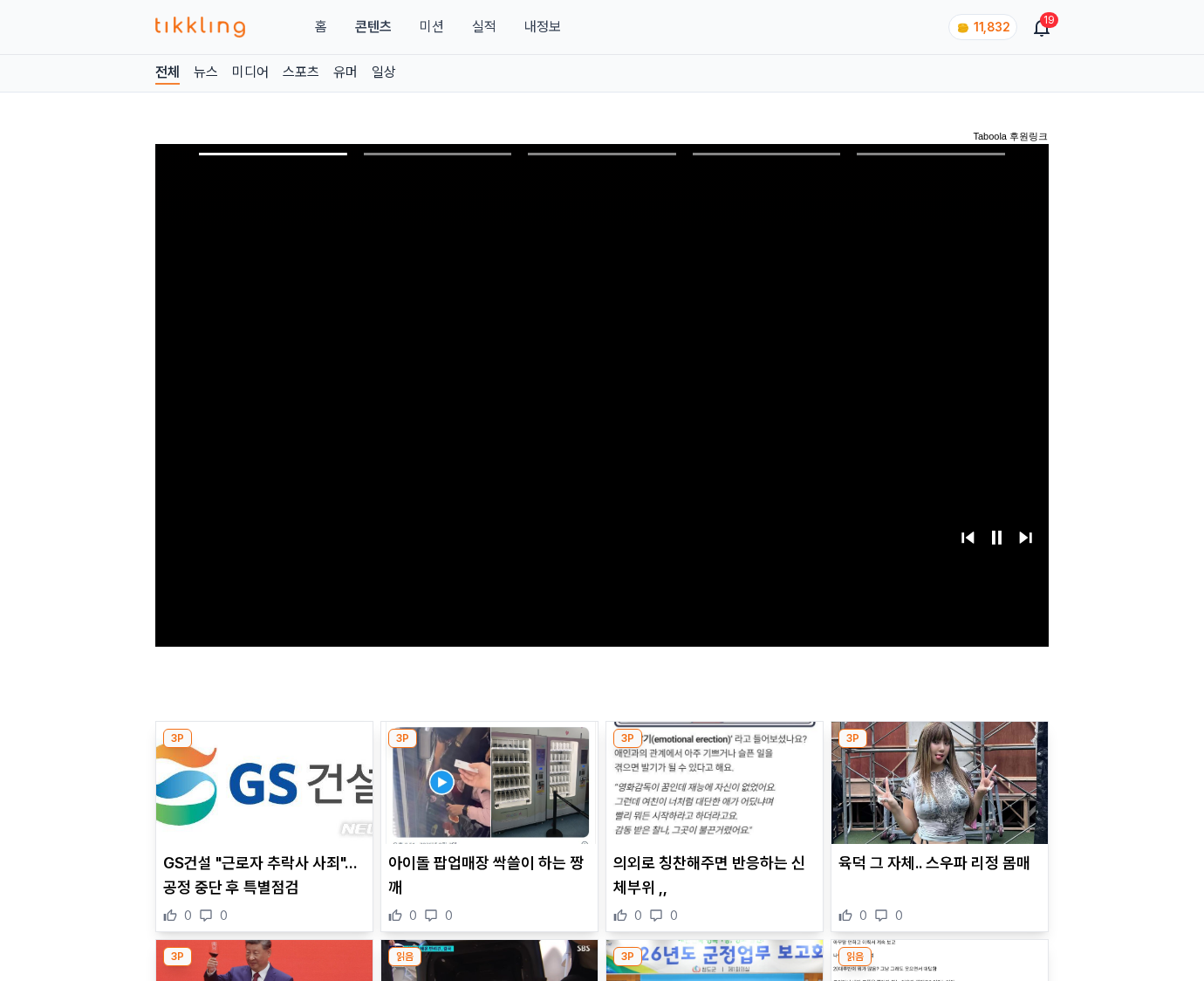
click at [939, 749] on img at bounding box center [940, 783] width 217 height 123
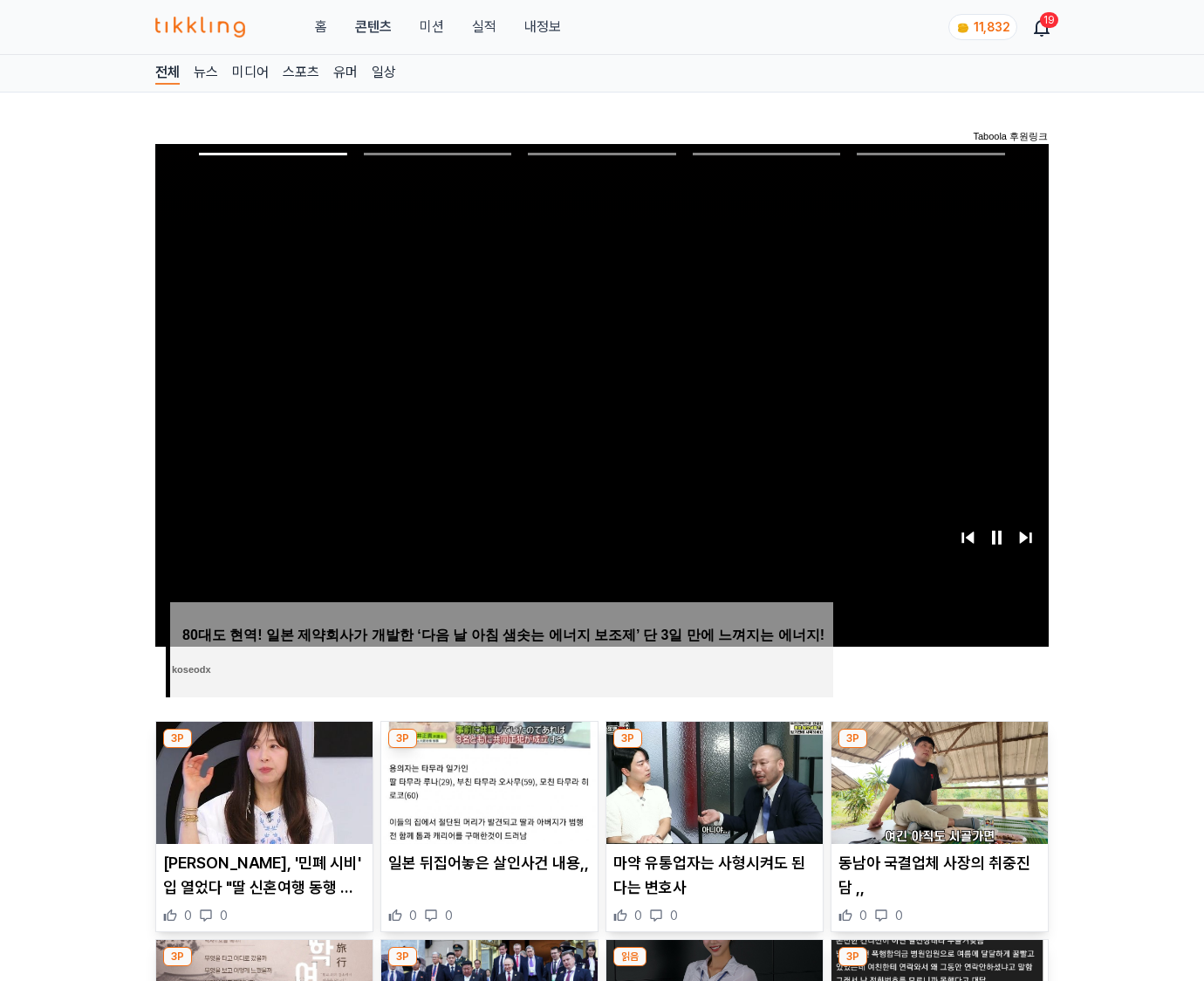
click at [939, 749] on img at bounding box center [940, 783] width 217 height 123
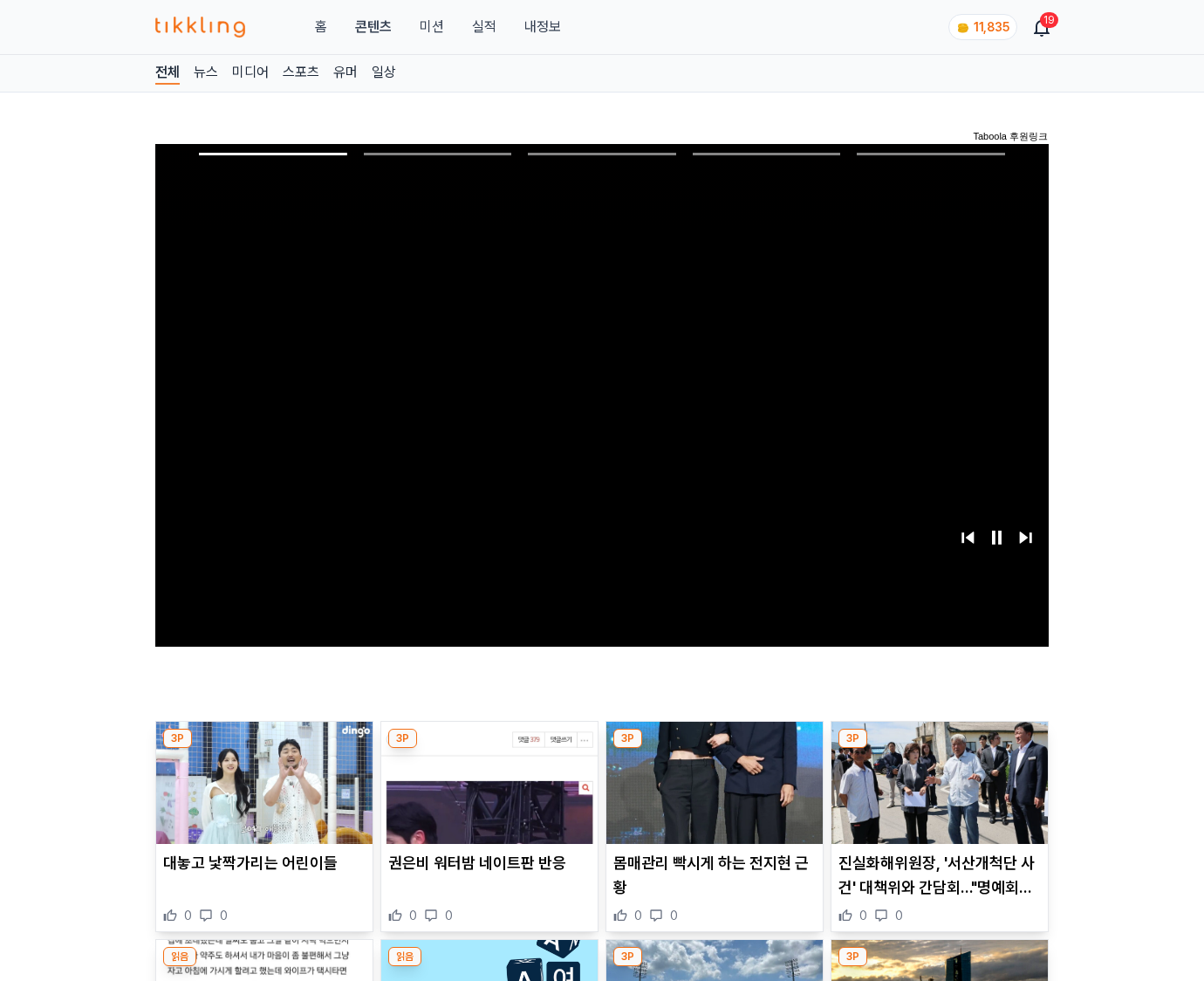
click at [939, 749] on img at bounding box center [940, 783] width 217 height 123
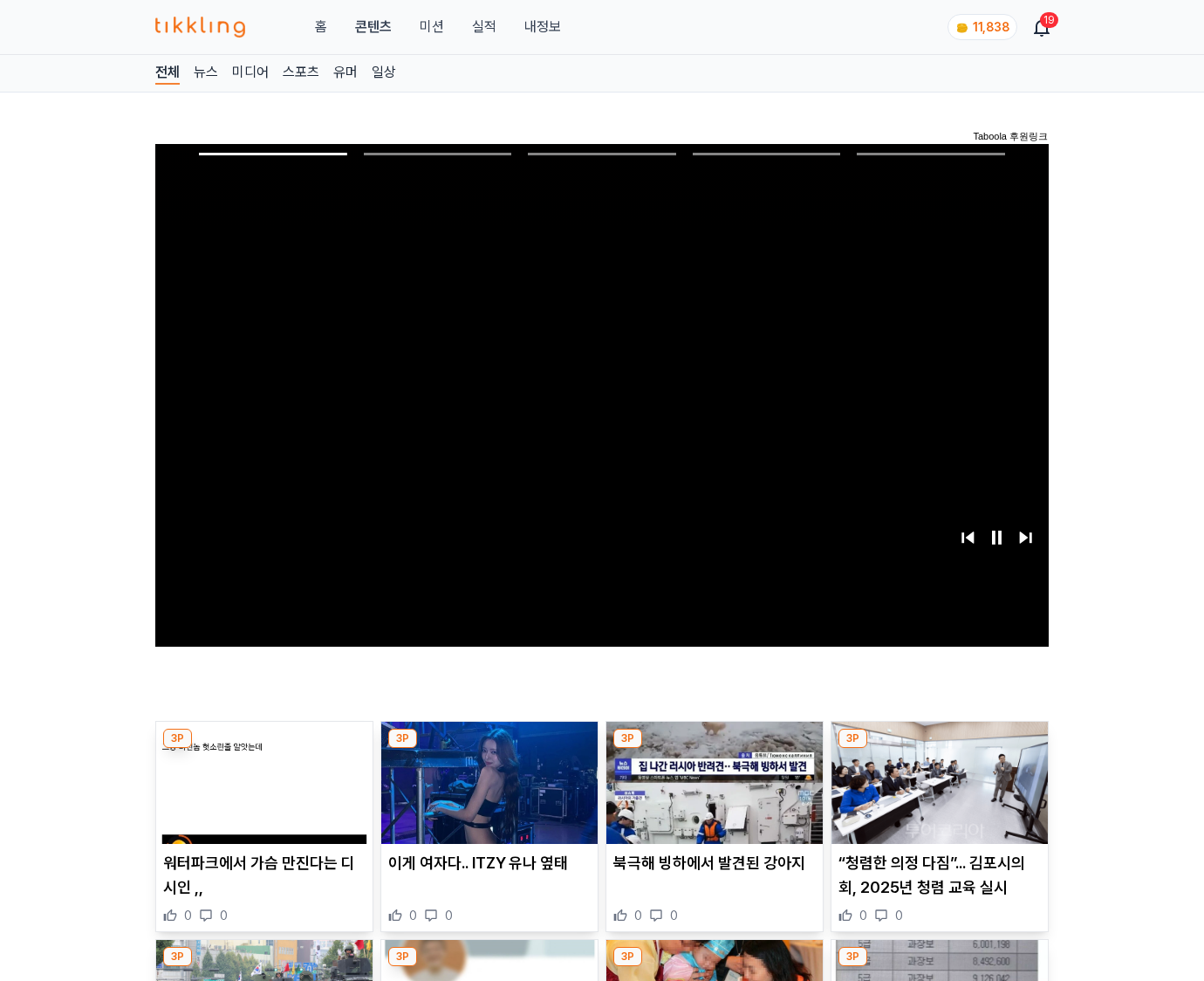
click at [939, 749] on img at bounding box center [940, 783] width 217 height 123
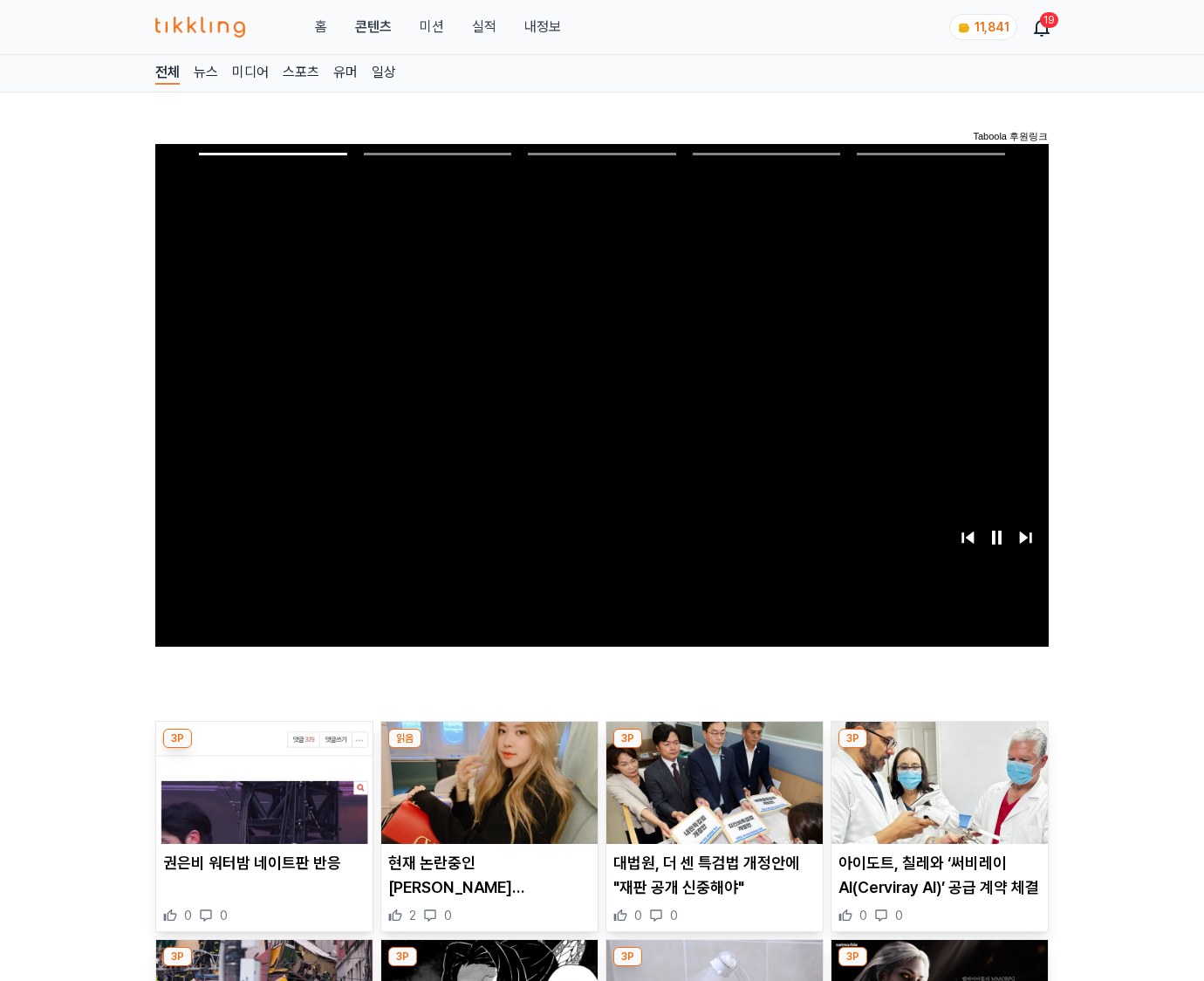
click at [939, 749] on img at bounding box center [940, 783] width 217 height 123
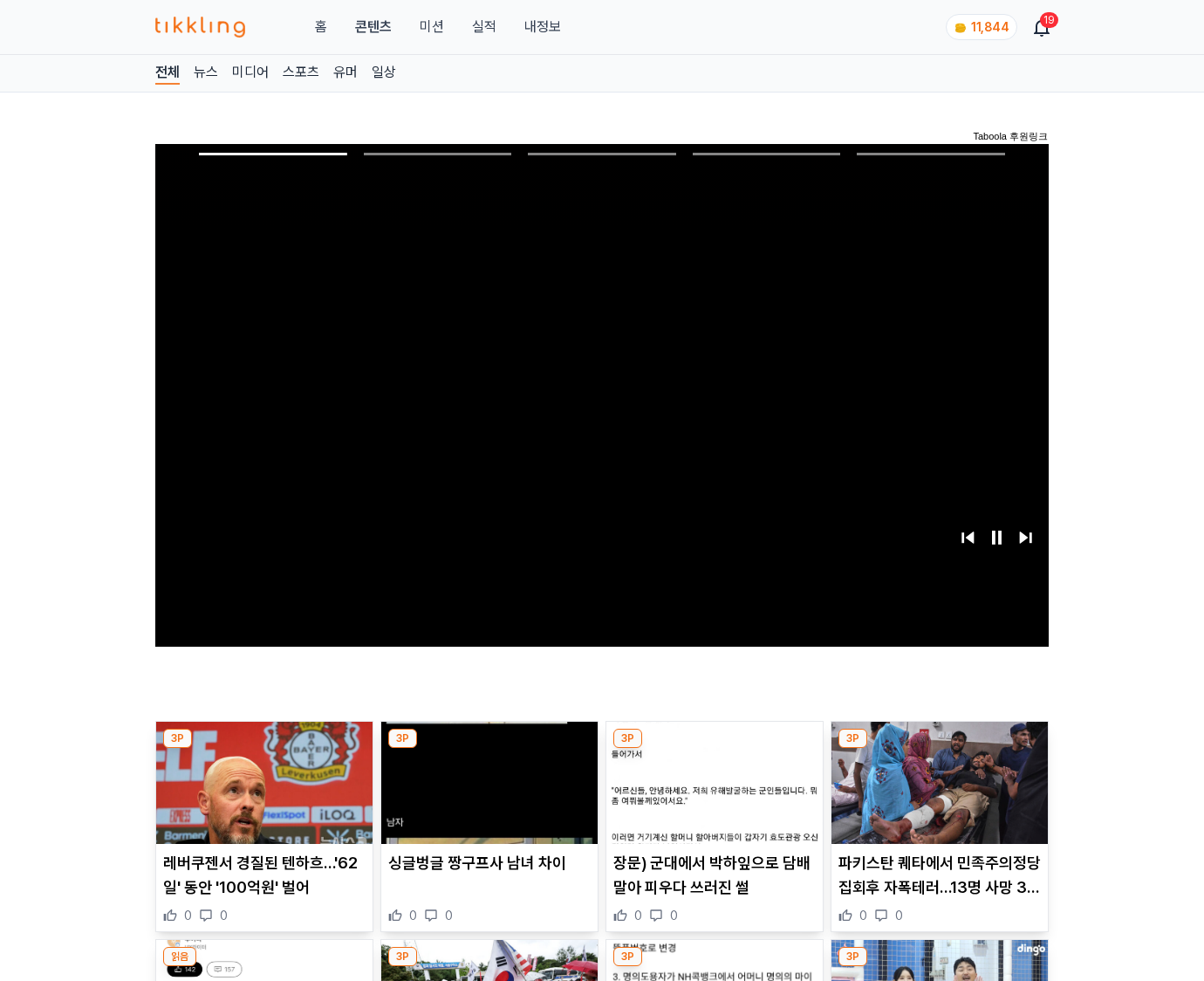
click at [939, 749] on img at bounding box center [940, 783] width 217 height 123
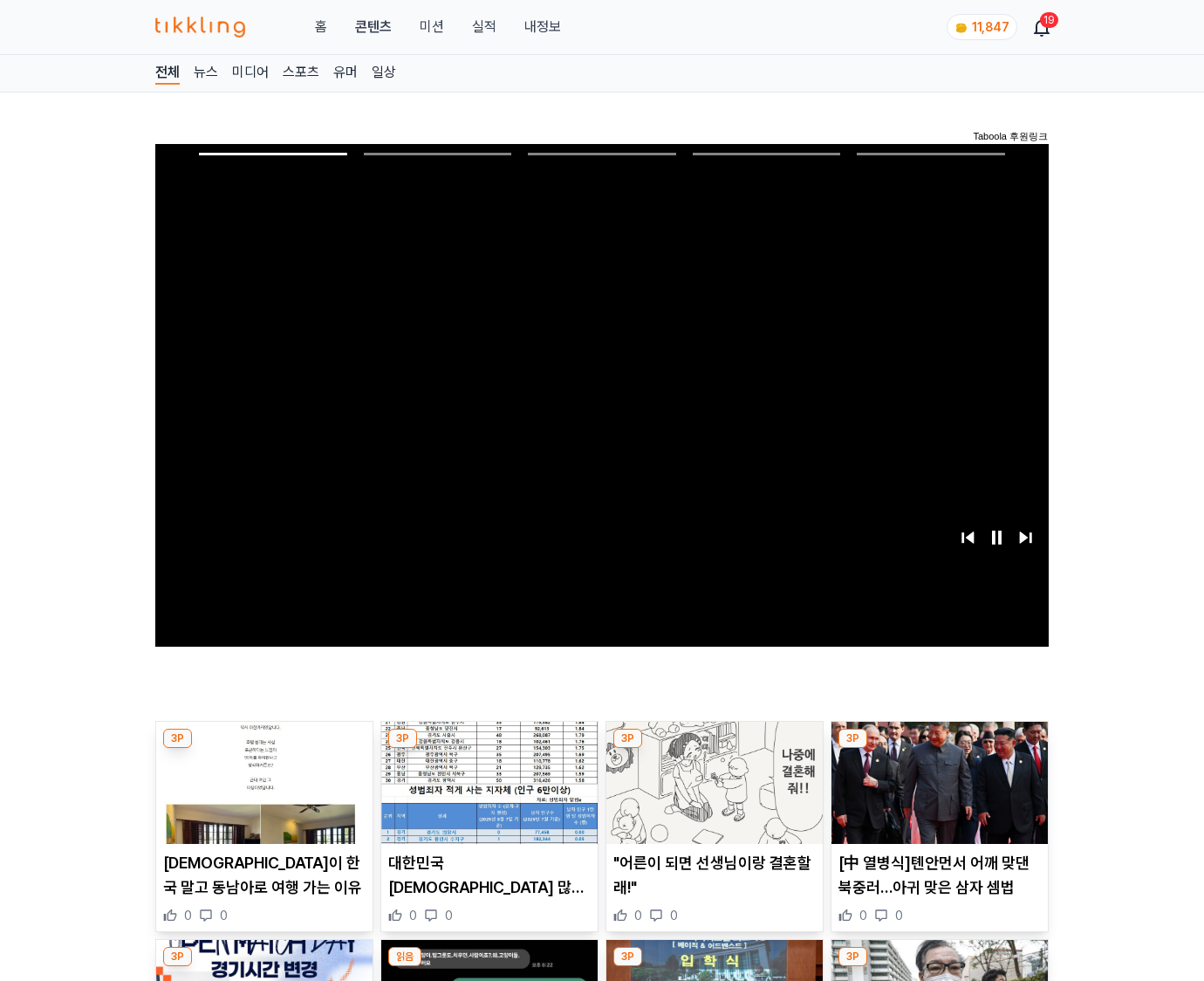
click at [939, 749] on img at bounding box center [940, 783] width 217 height 123
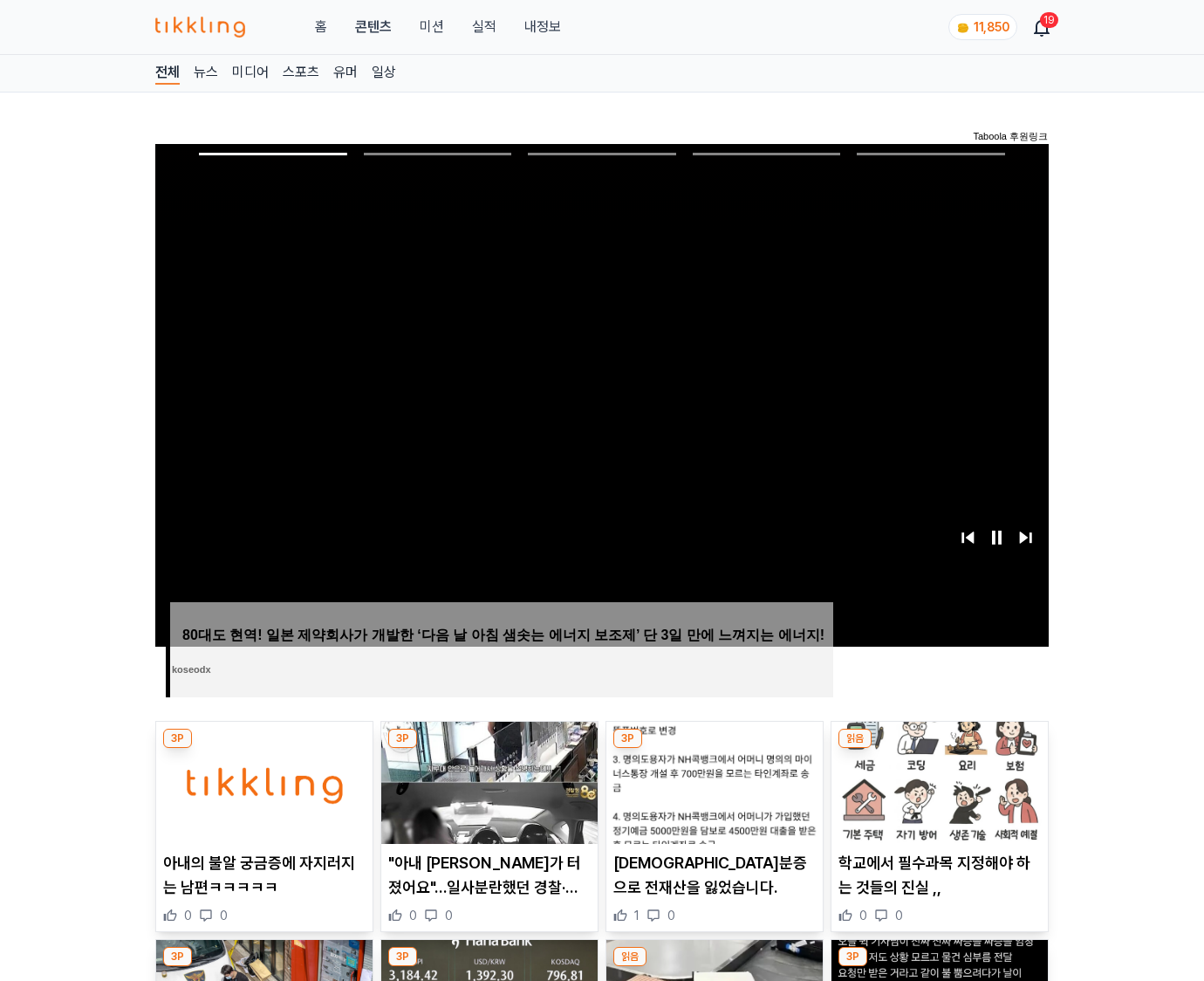
click at [939, 749] on img at bounding box center [940, 783] width 217 height 123
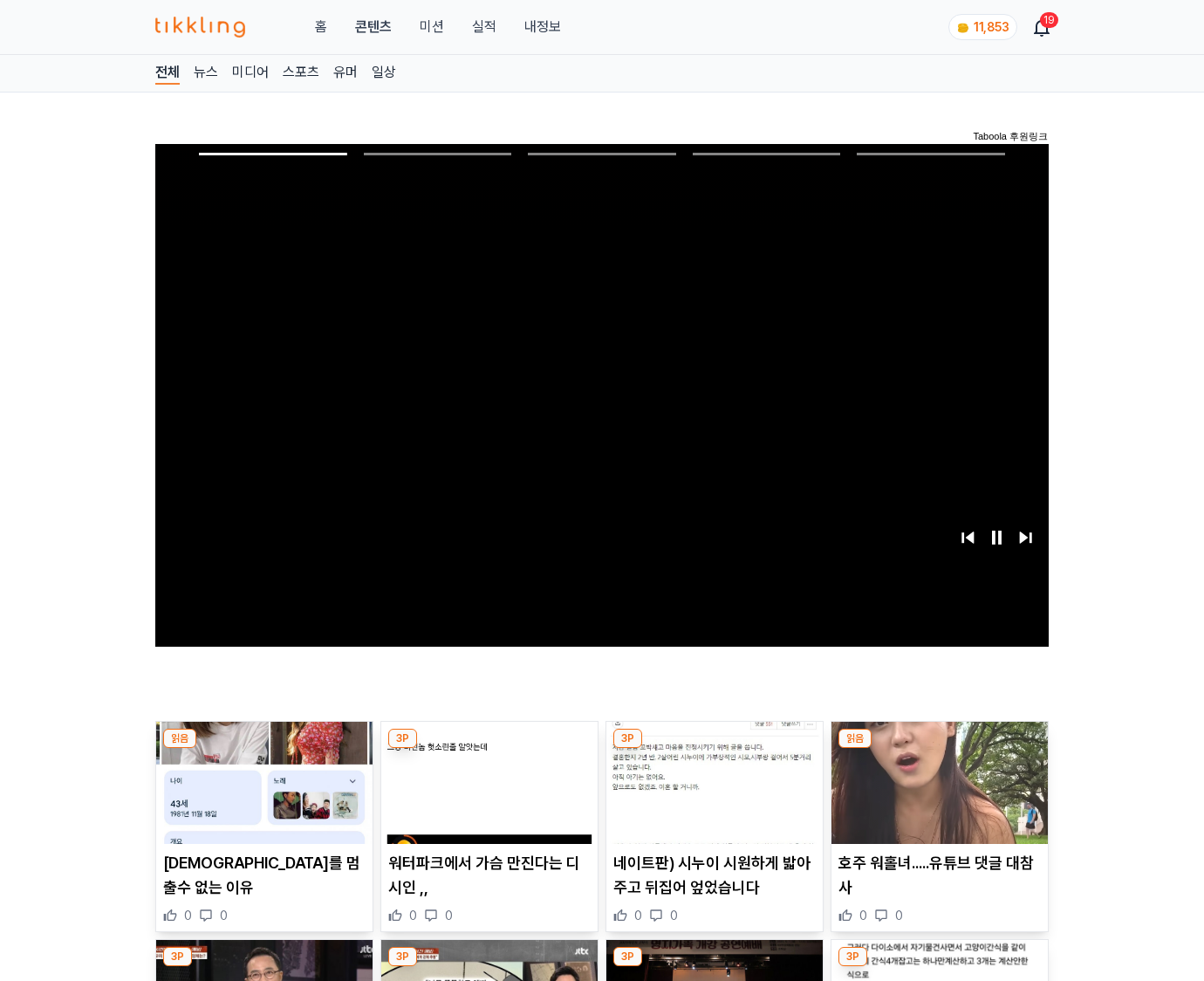
click at [939, 749] on img at bounding box center [940, 783] width 217 height 123
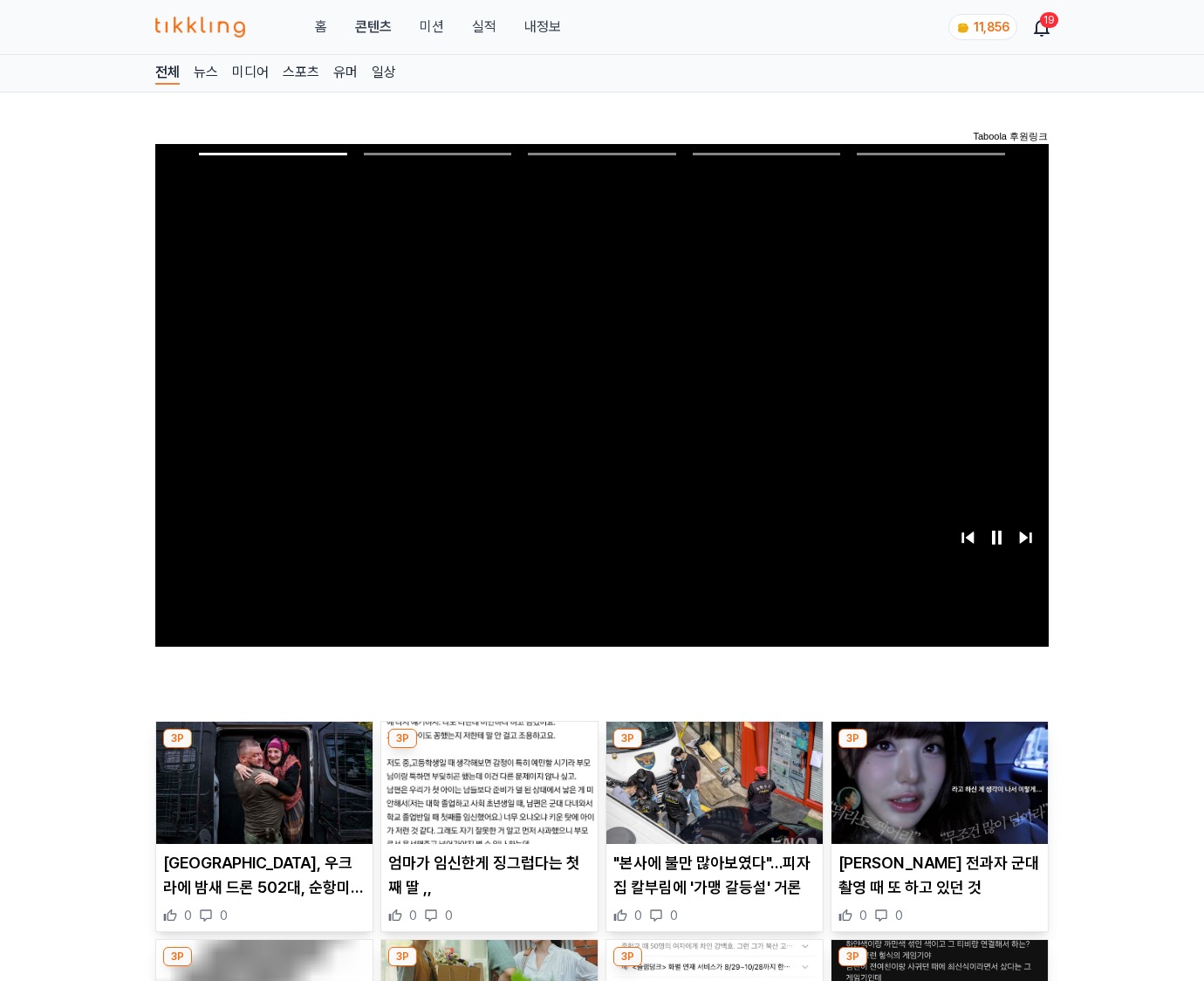
click at [939, 749] on img at bounding box center [940, 783] width 217 height 123
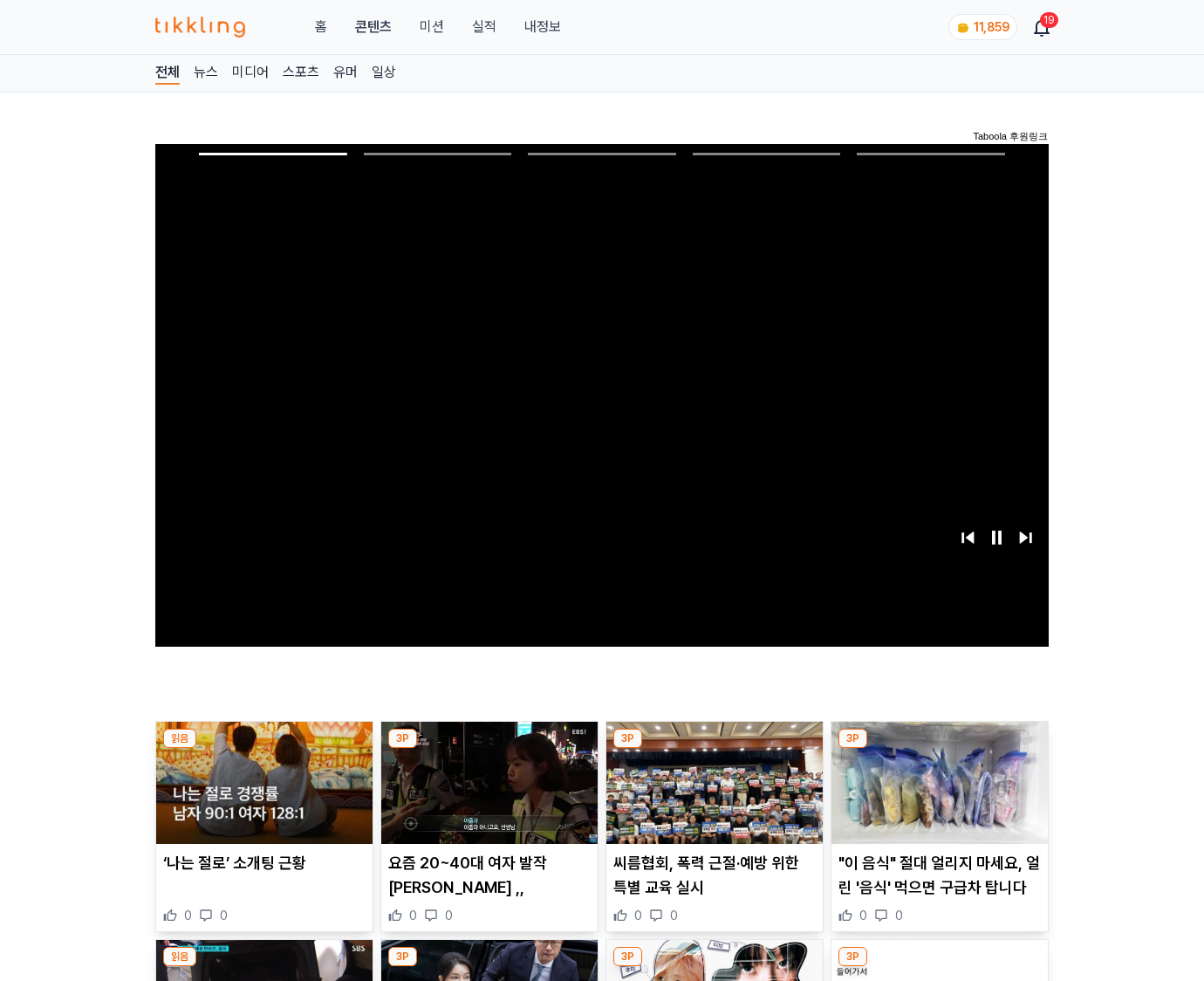
click at [939, 749] on img at bounding box center [940, 783] width 217 height 123
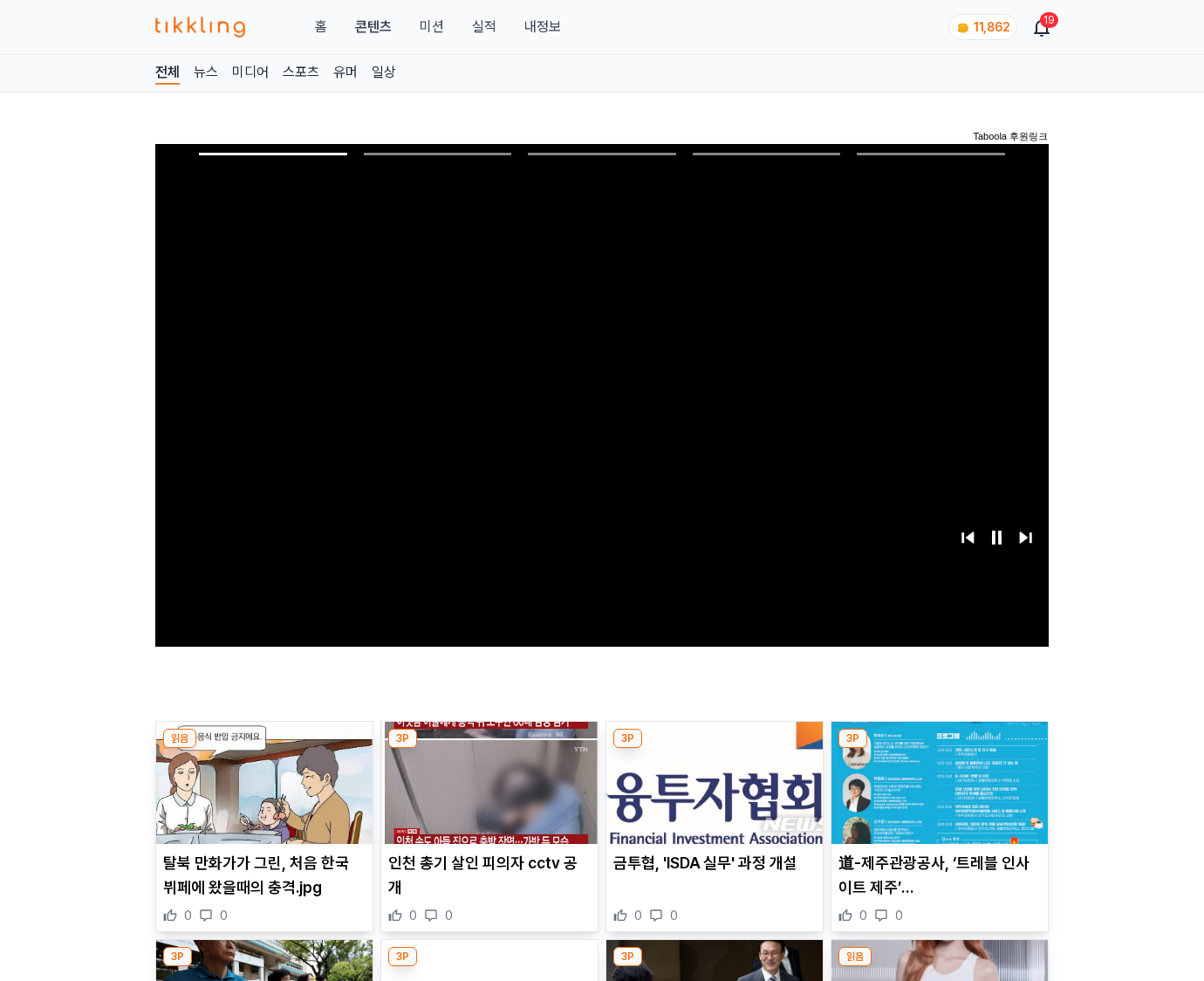
click at [939, 749] on img at bounding box center [940, 783] width 217 height 123
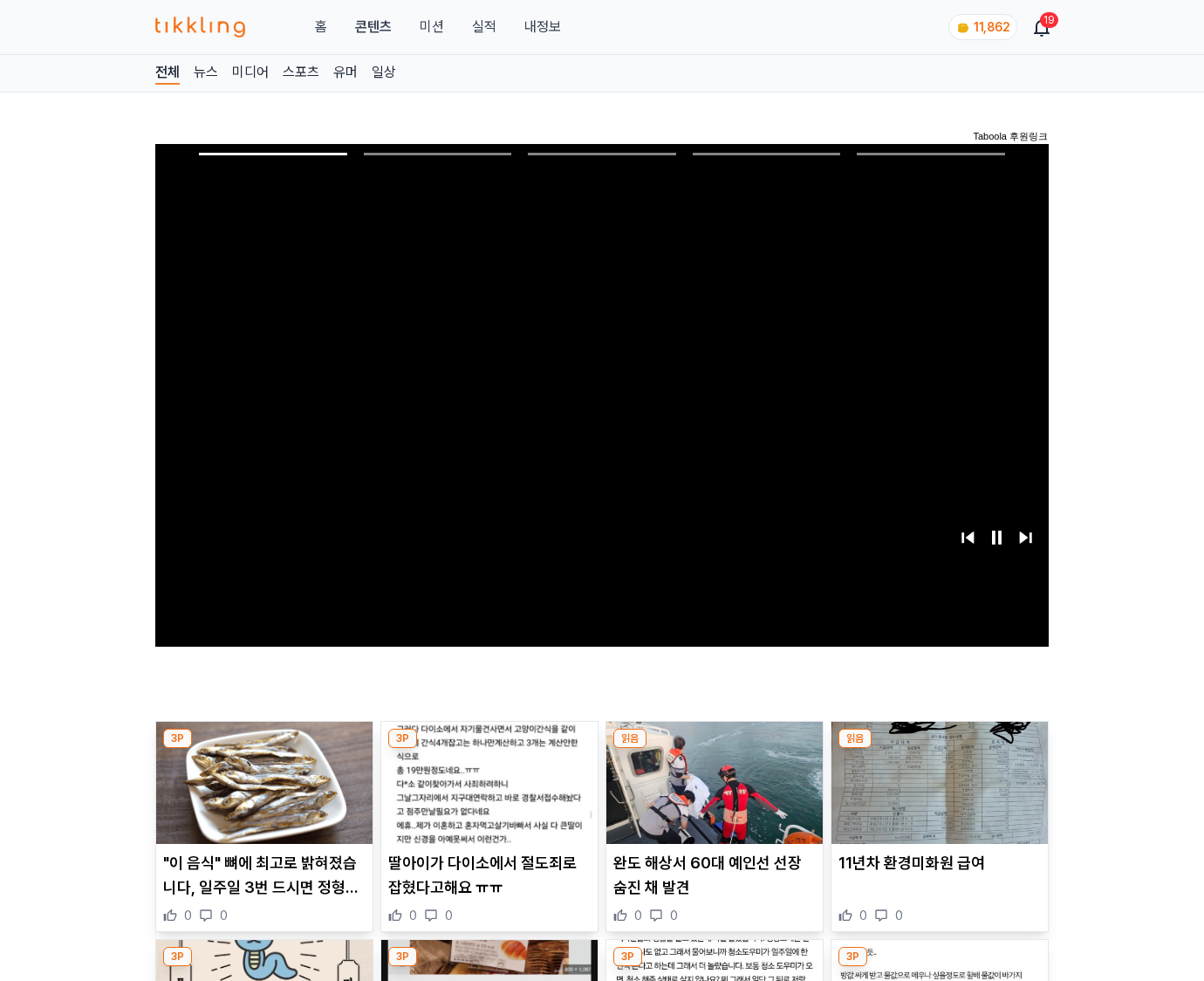
click at [939, 749] on img at bounding box center [940, 783] width 217 height 123
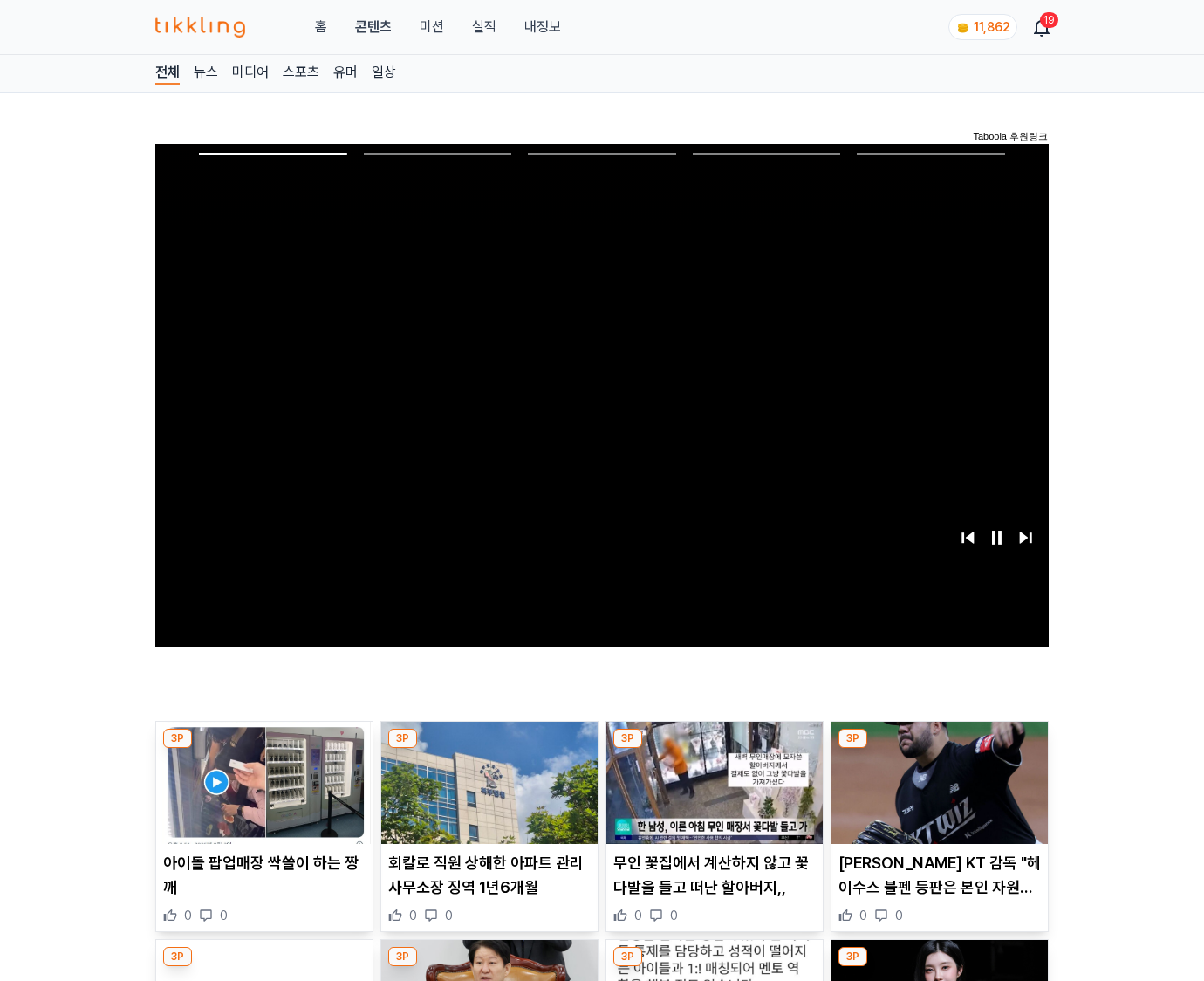
click at [939, 749] on img at bounding box center [940, 783] width 217 height 123
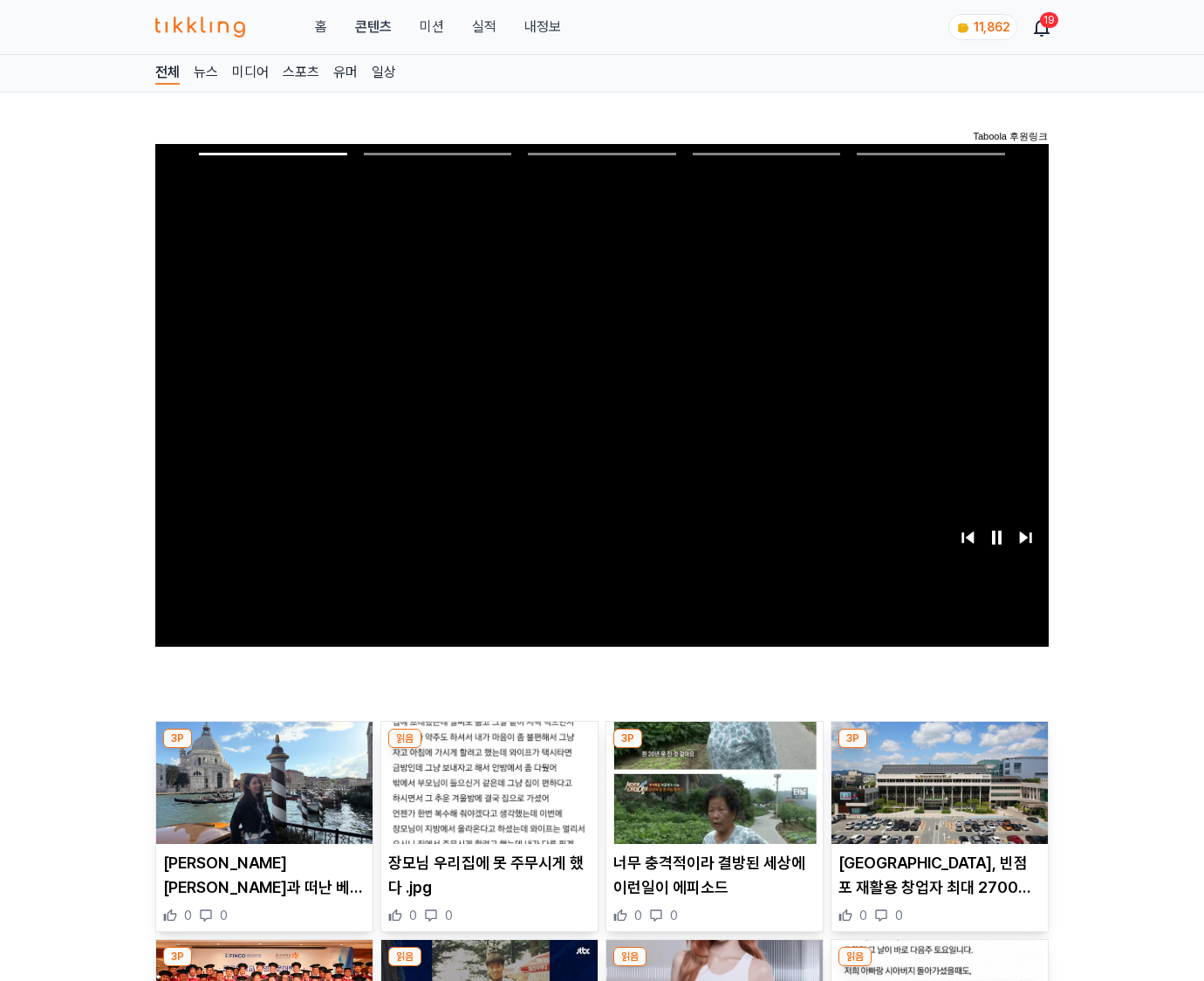
click at [939, 749] on img at bounding box center [940, 783] width 217 height 123
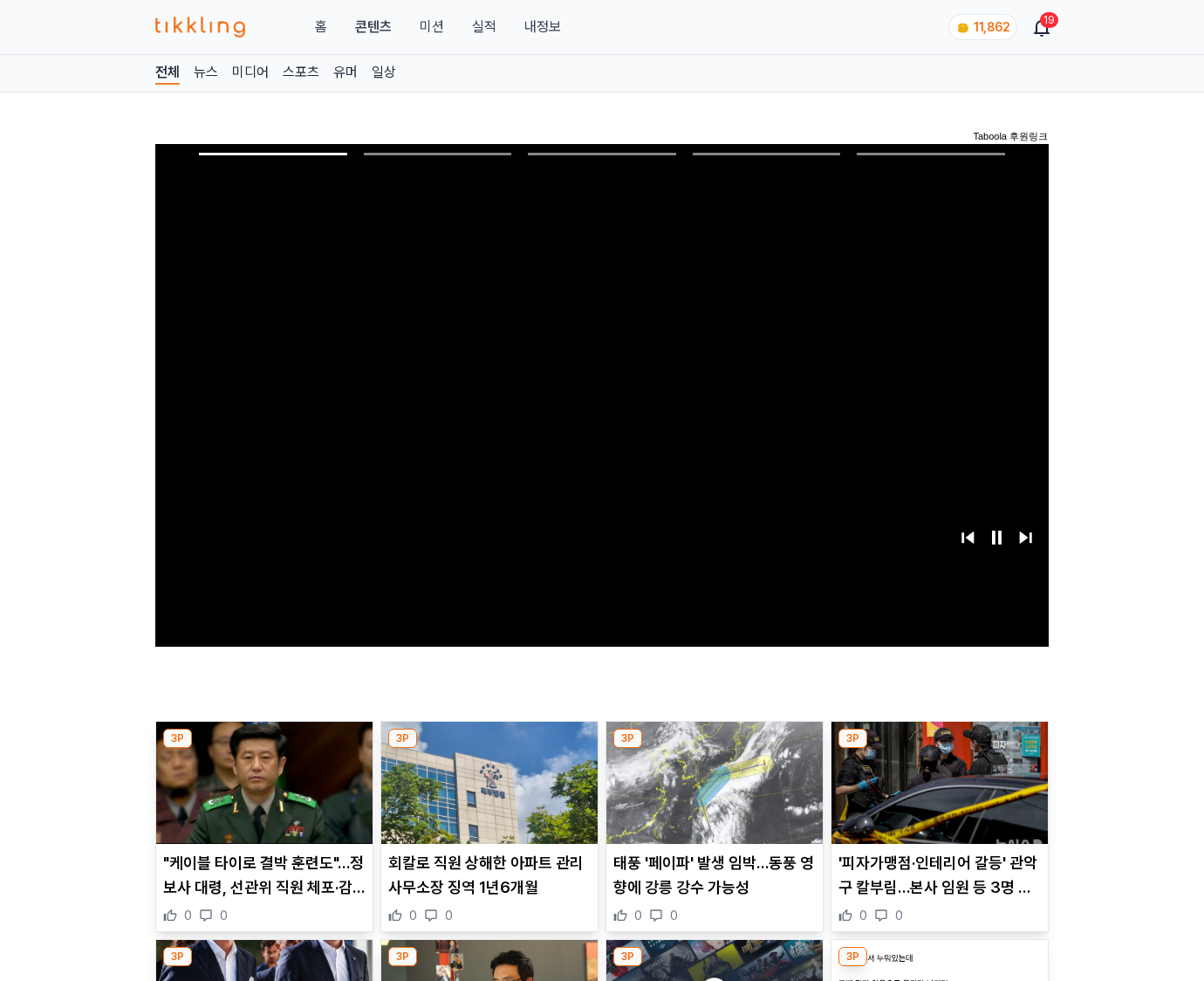
click at [939, 749] on img at bounding box center [940, 783] width 217 height 123
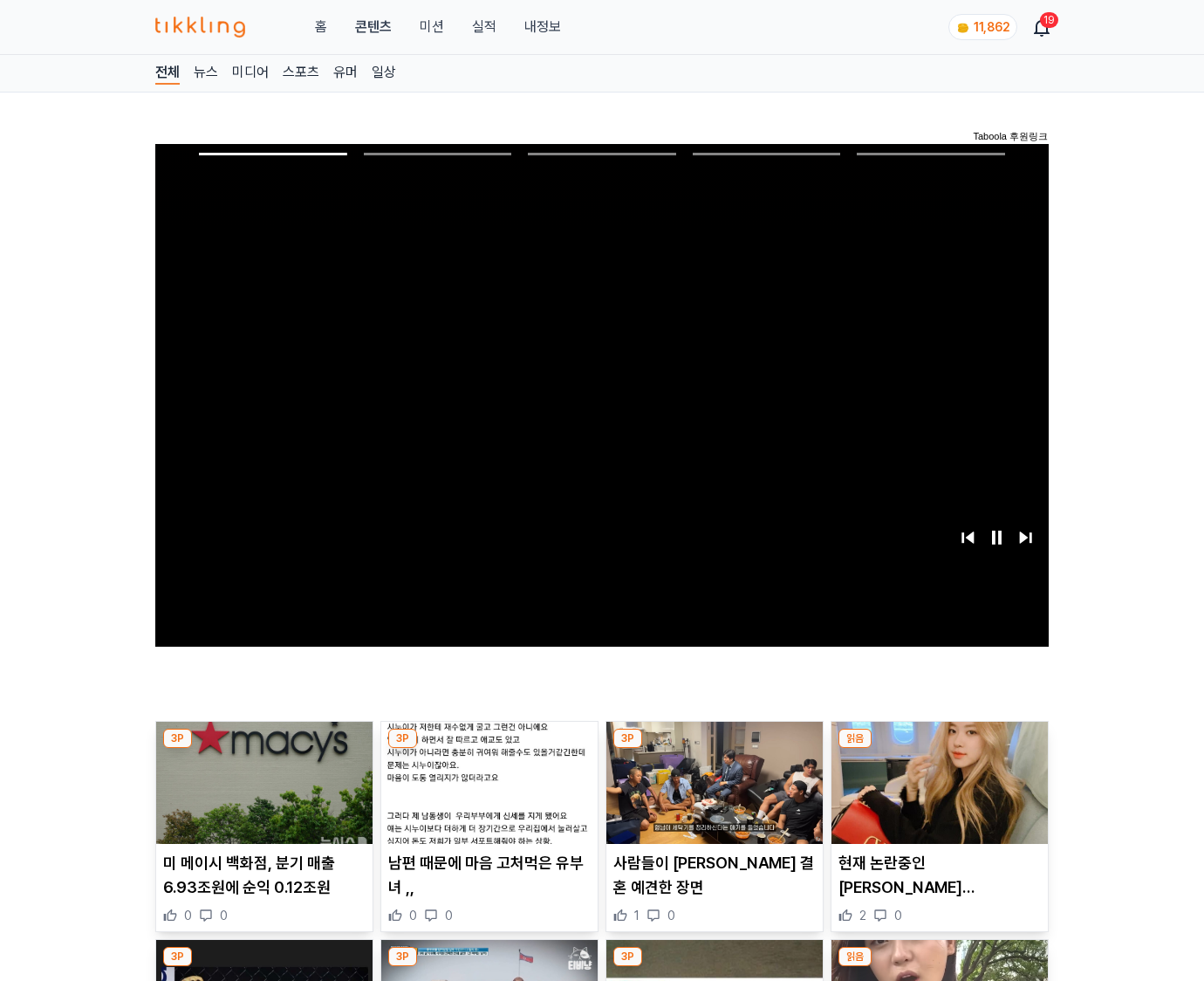
click at [939, 749] on img at bounding box center [940, 783] width 217 height 123
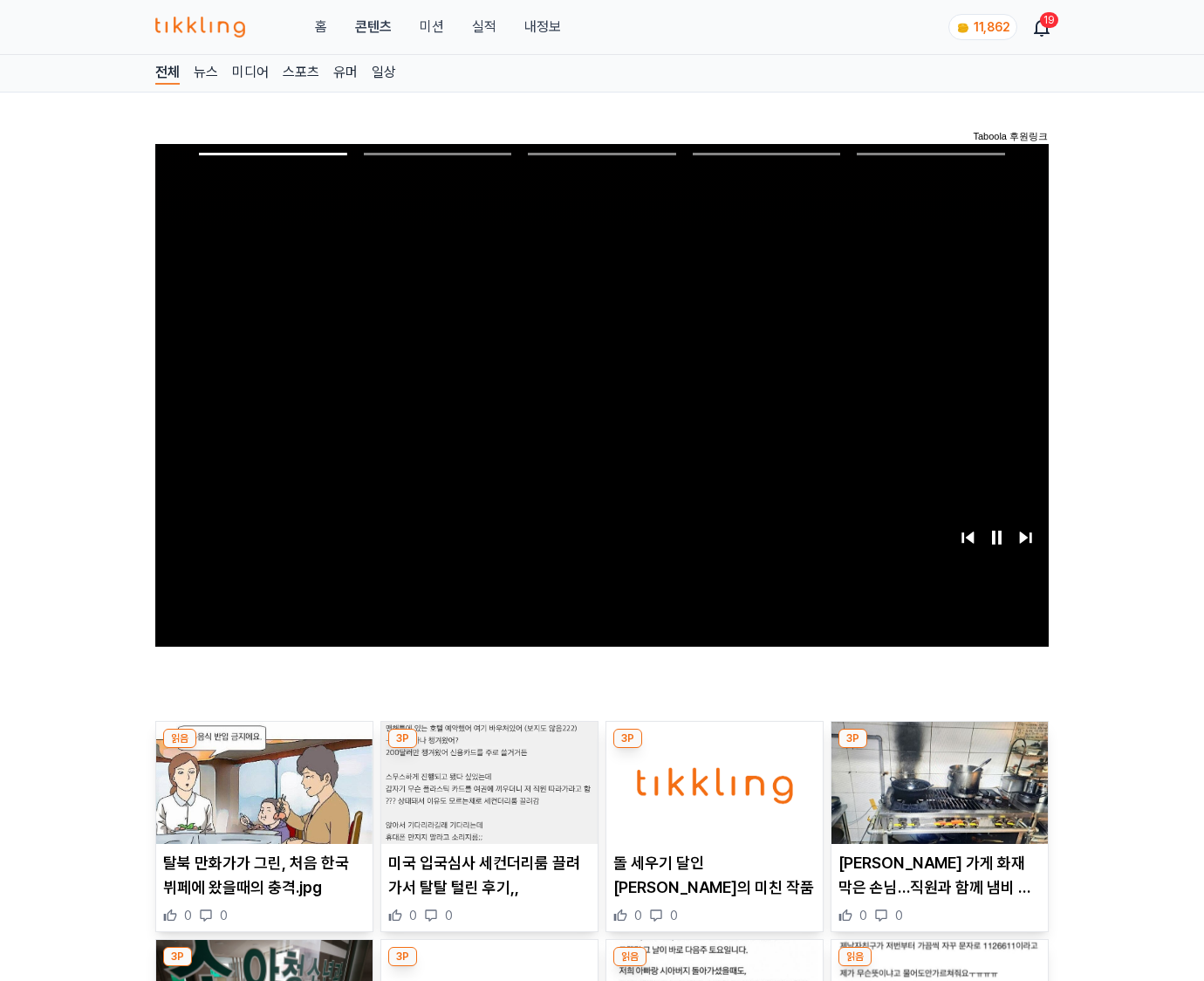
click at [939, 749] on img at bounding box center [940, 783] width 217 height 123
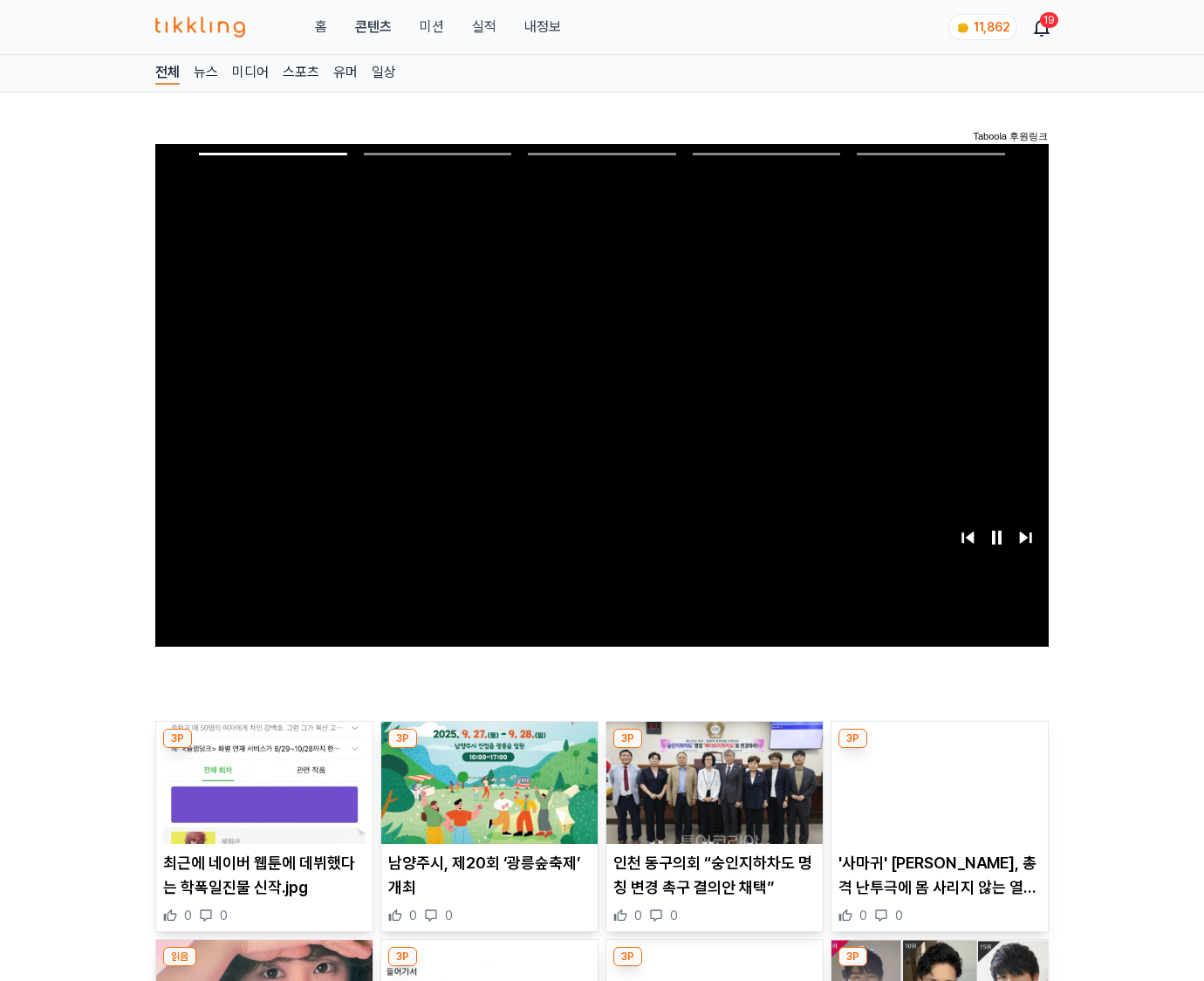
click at [939, 749] on img at bounding box center [940, 783] width 217 height 123
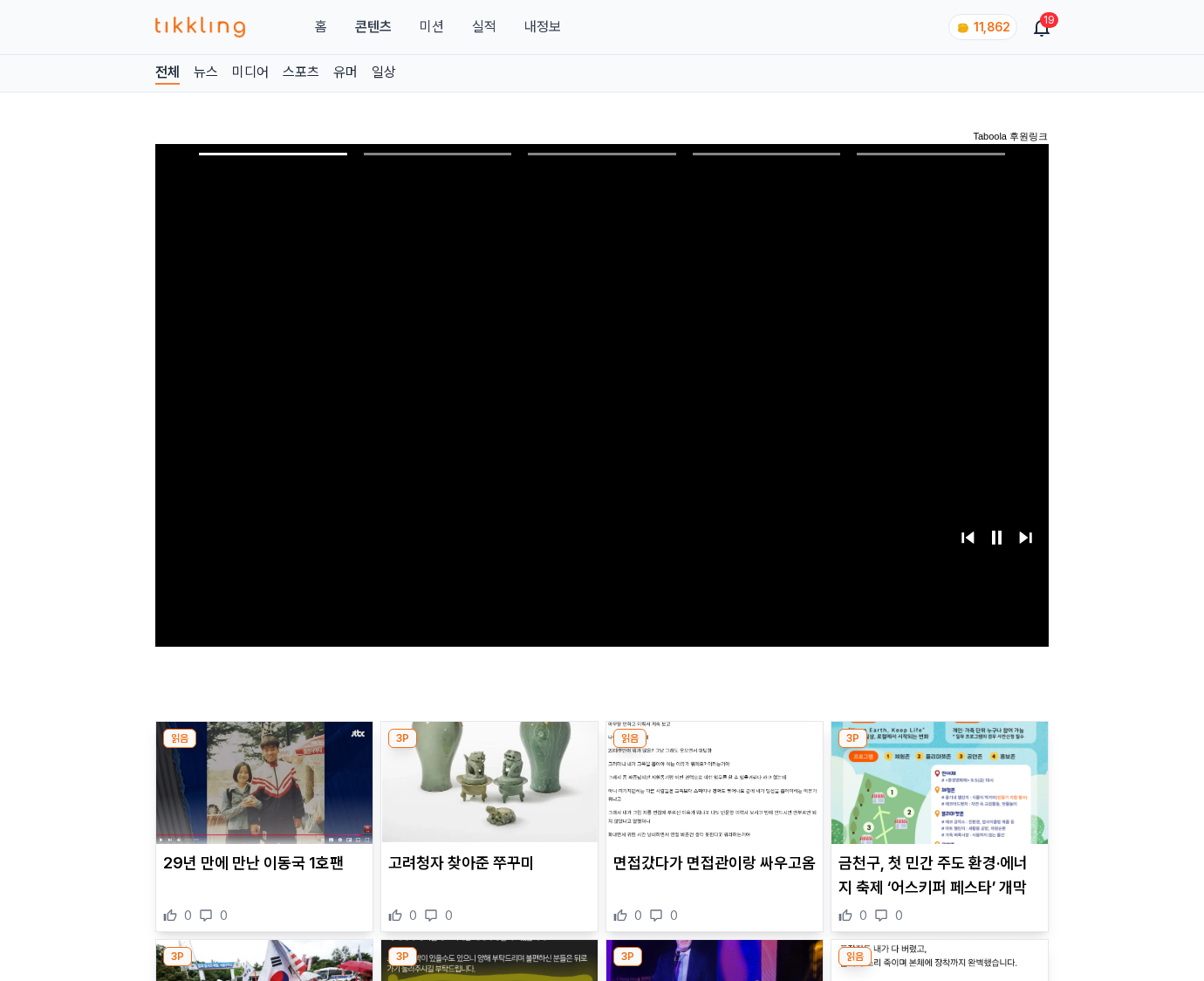
click at [939, 749] on img at bounding box center [940, 783] width 217 height 123
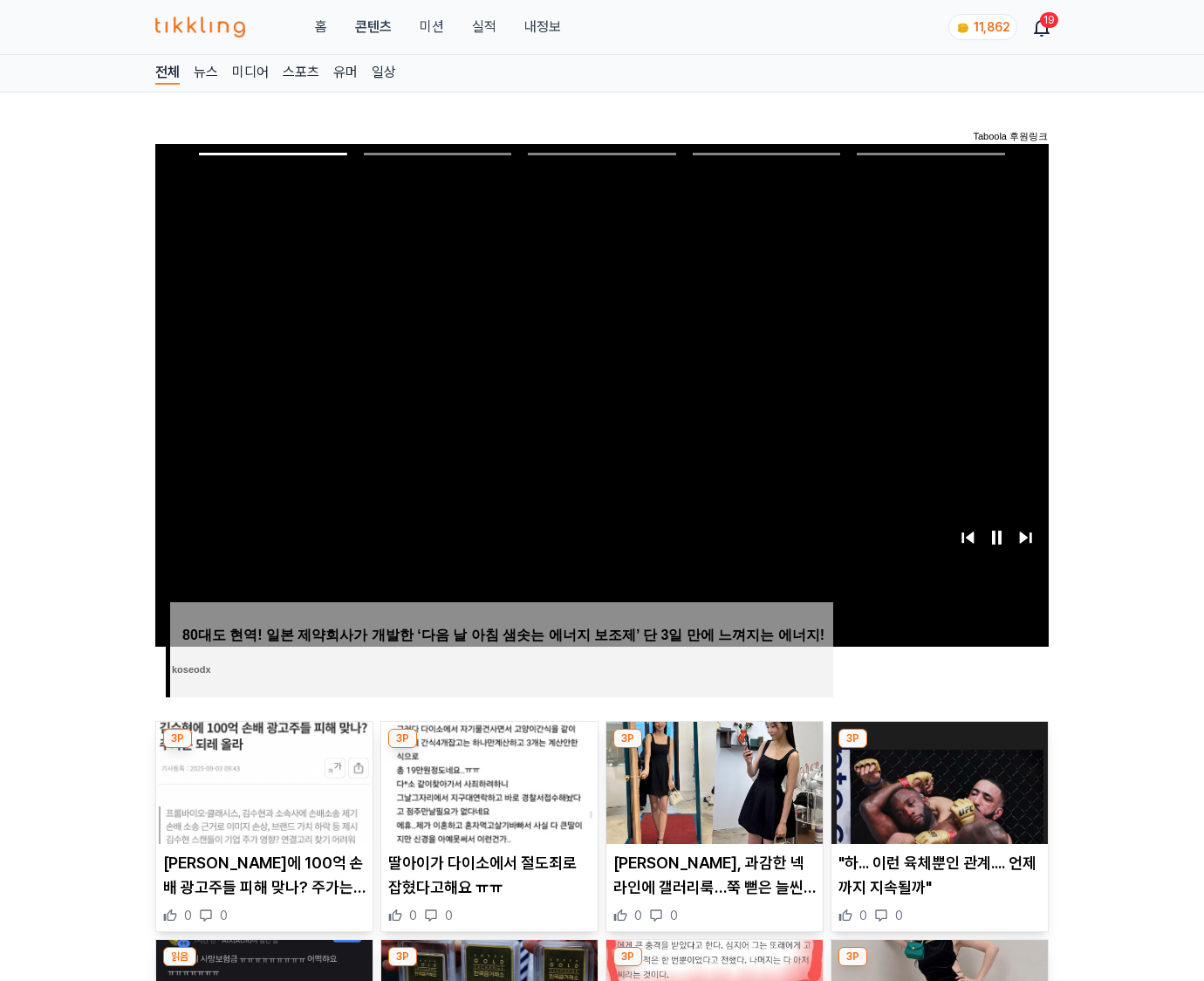
click at [939, 749] on img at bounding box center [940, 783] width 217 height 123
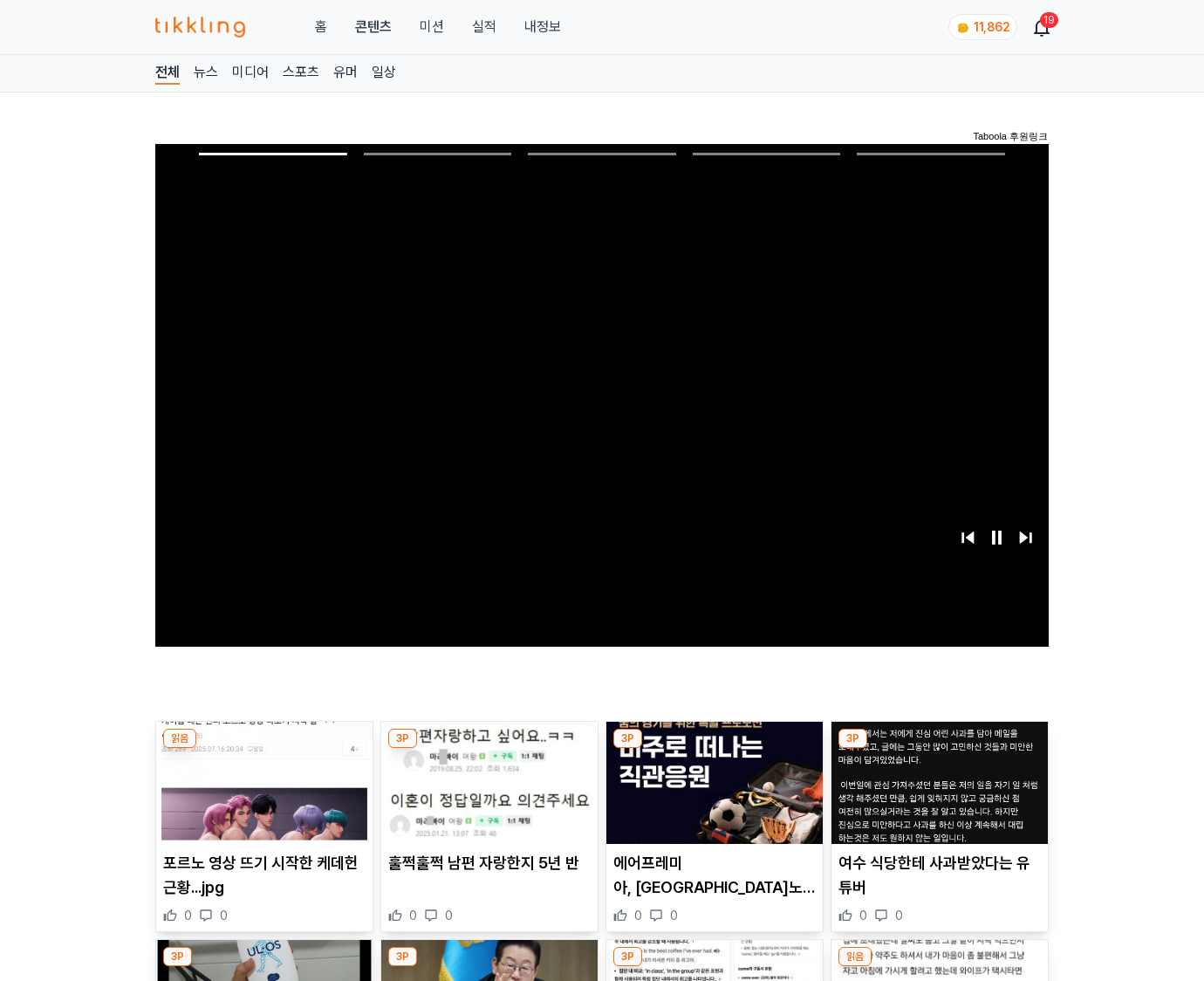
click at [939, 749] on img at bounding box center [940, 783] width 217 height 123
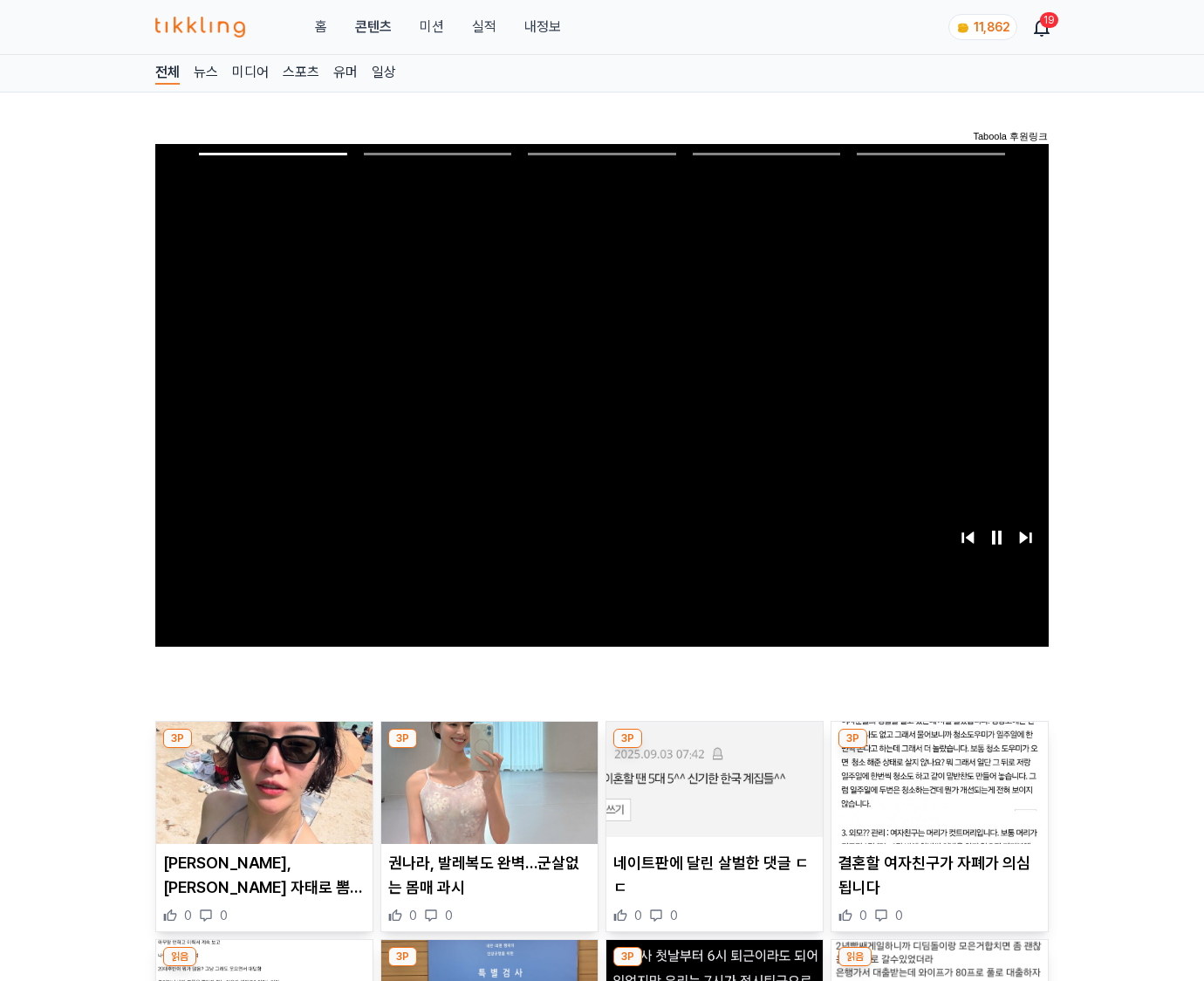
click at [939, 749] on img at bounding box center [940, 783] width 217 height 123
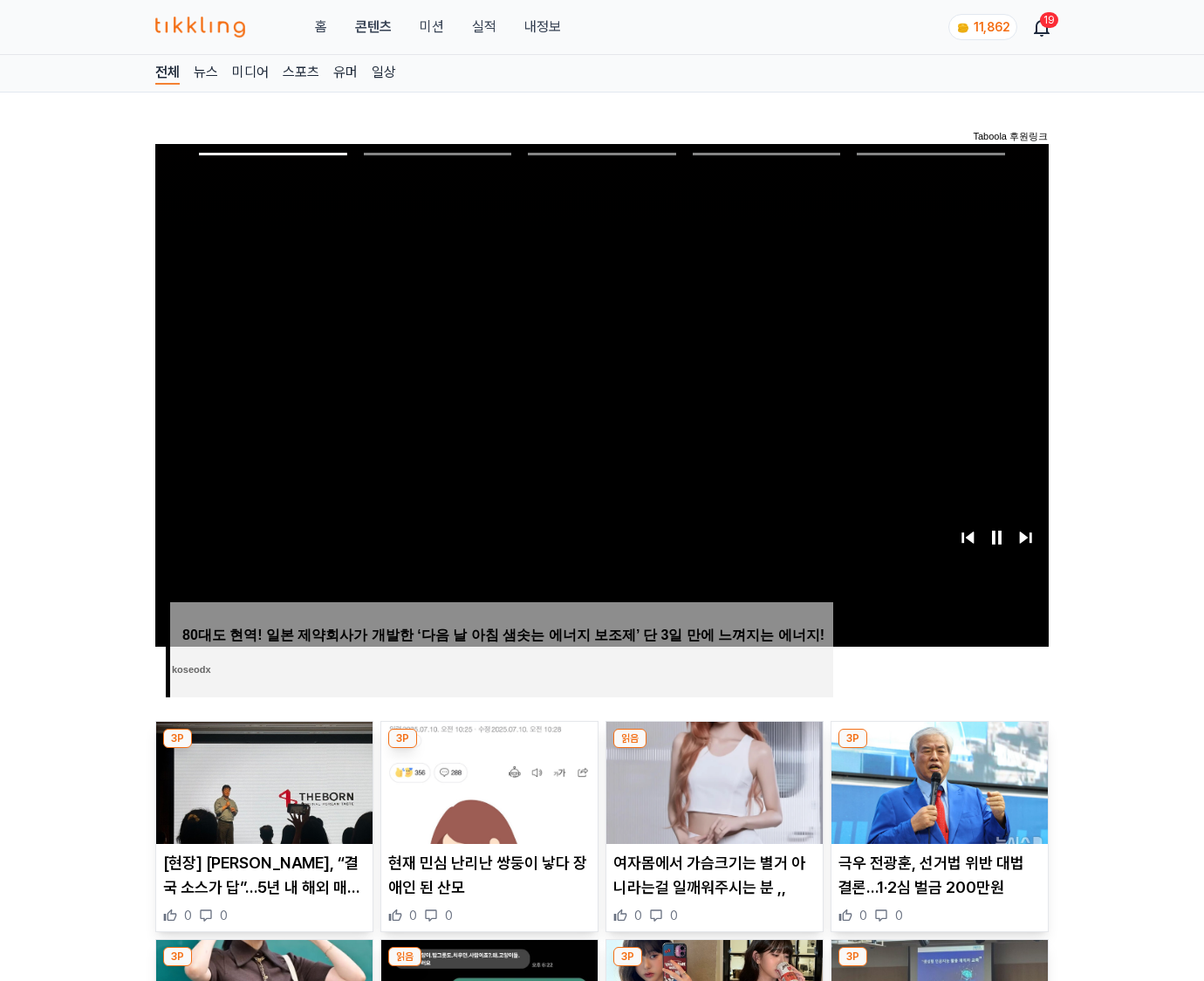
click at [939, 749] on img at bounding box center [940, 783] width 217 height 123
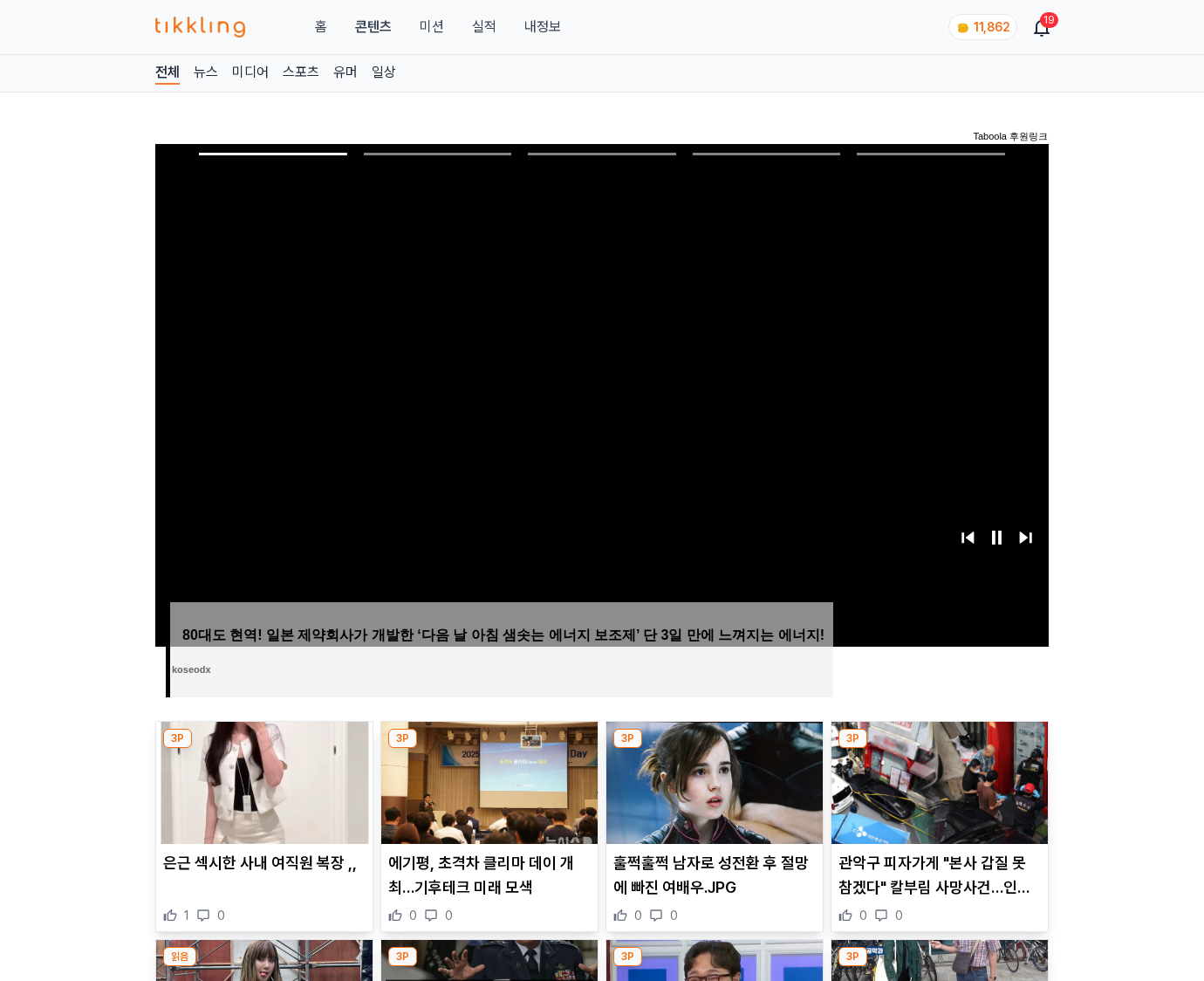
click at [939, 749] on img at bounding box center [940, 783] width 217 height 123
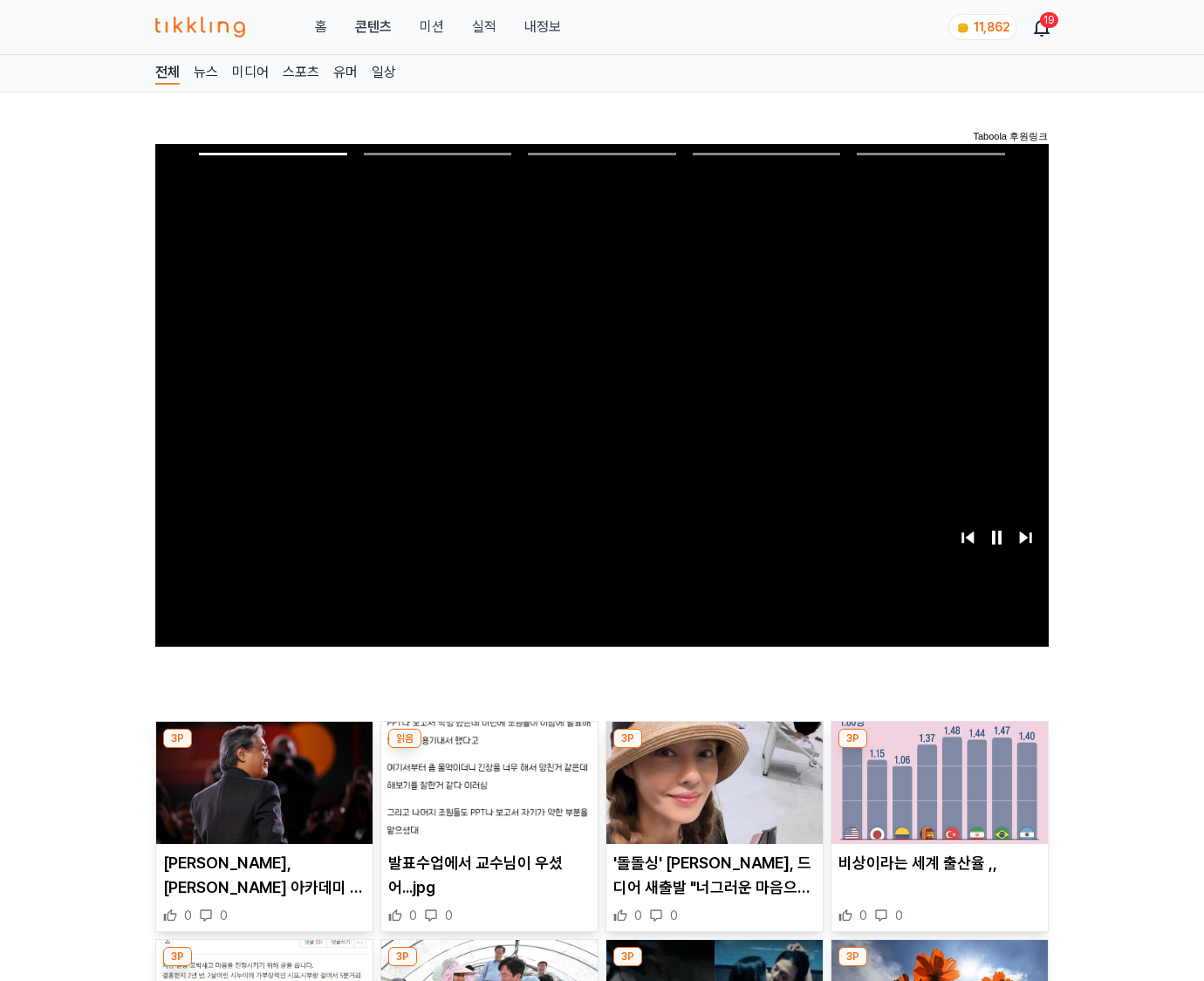
click at [939, 749] on img at bounding box center [940, 783] width 217 height 123
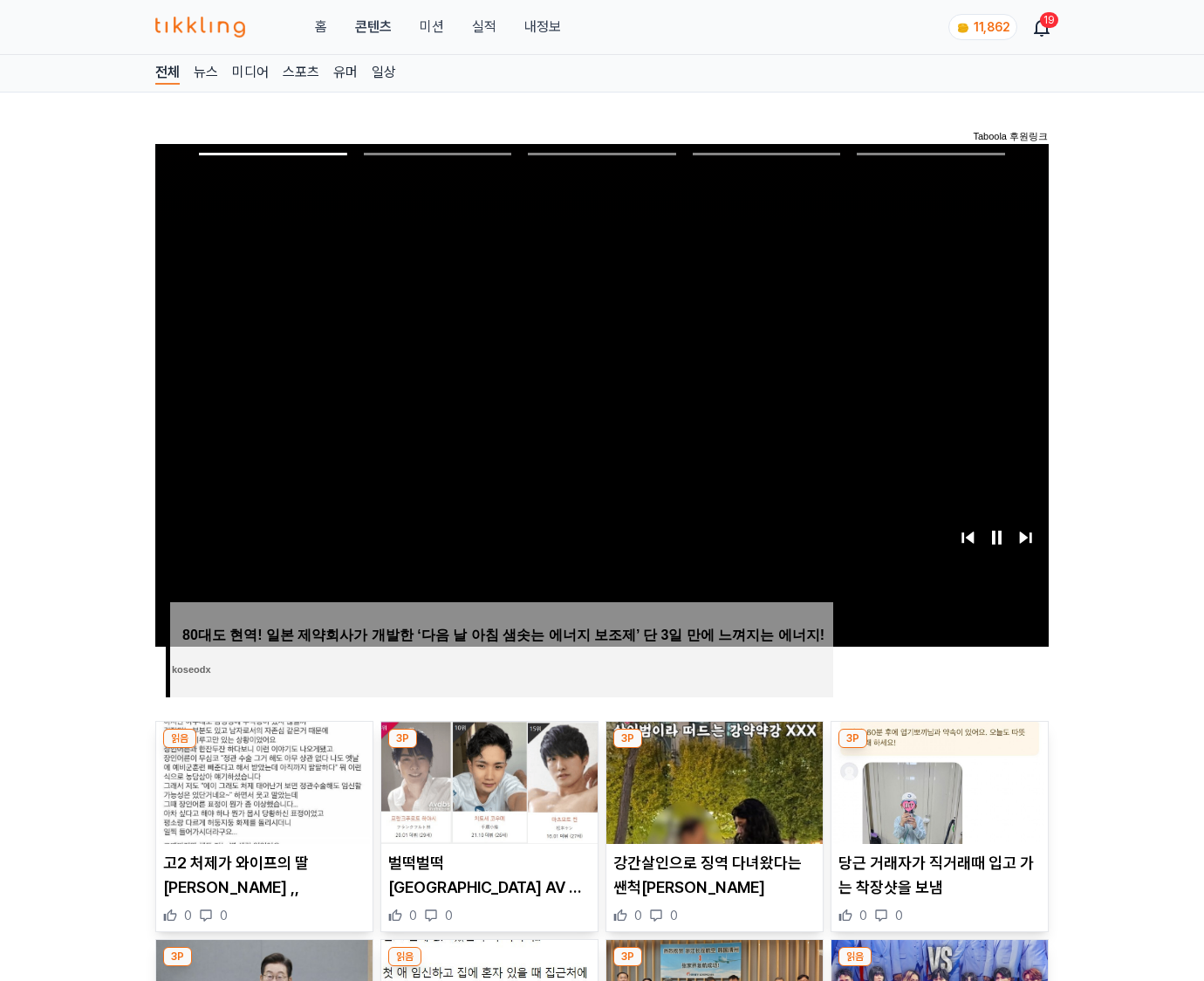
click at [939, 749] on img at bounding box center [940, 783] width 217 height 123
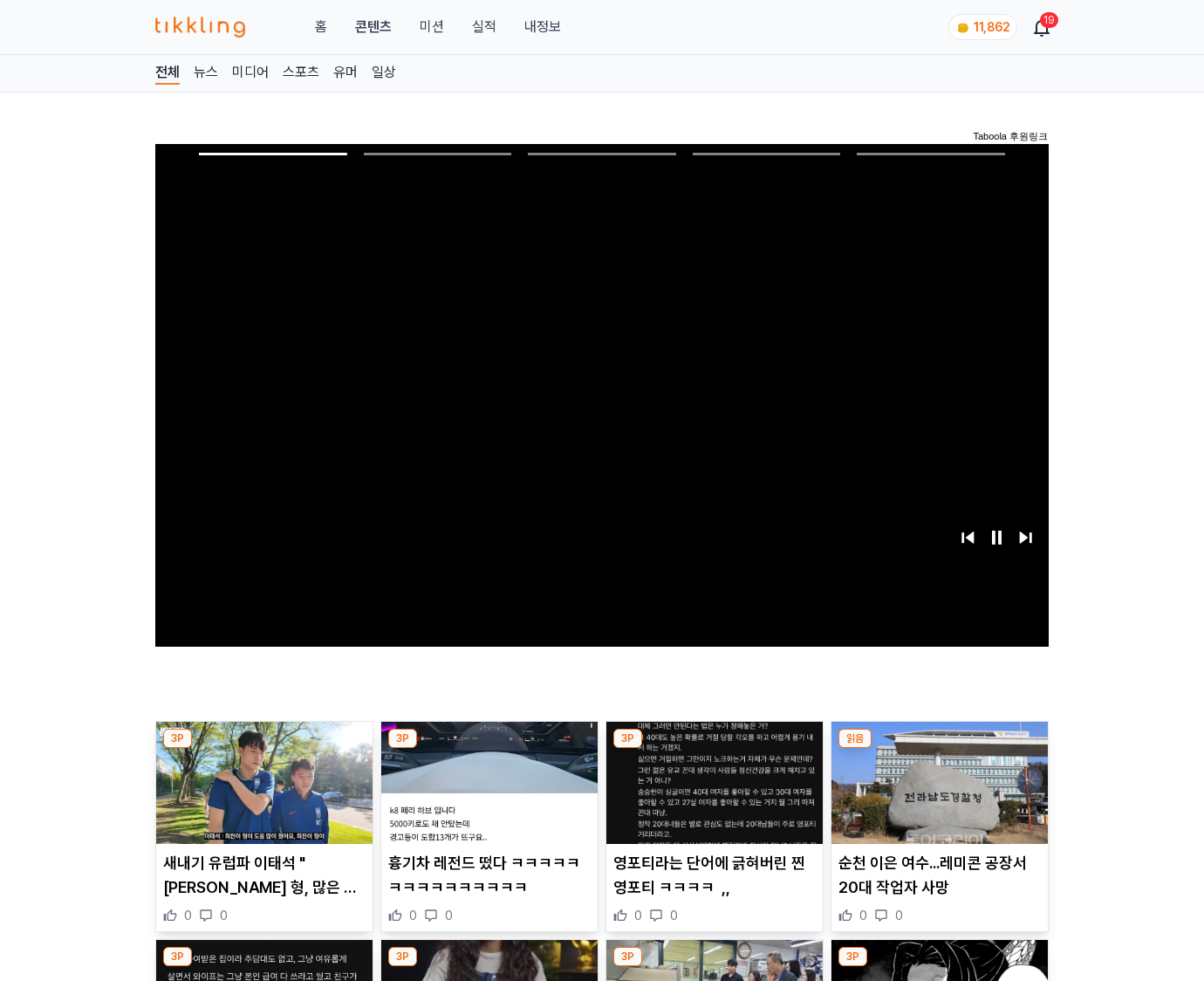
click at [939, 749] on img at bounding box center [940, 783] width 217 height 123
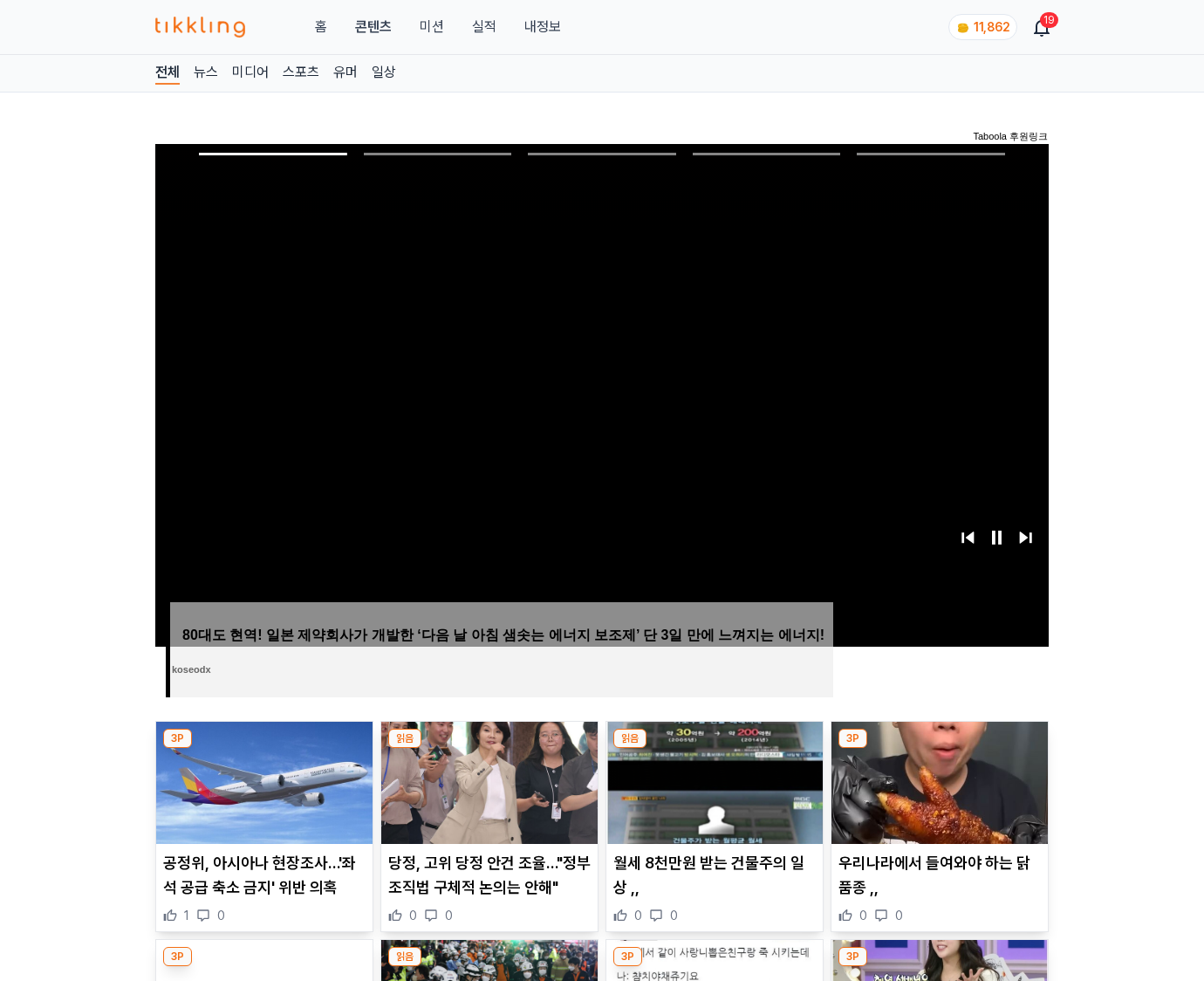
click at [939, 749] on img at bounding box center [940, 783] width 217 height 123
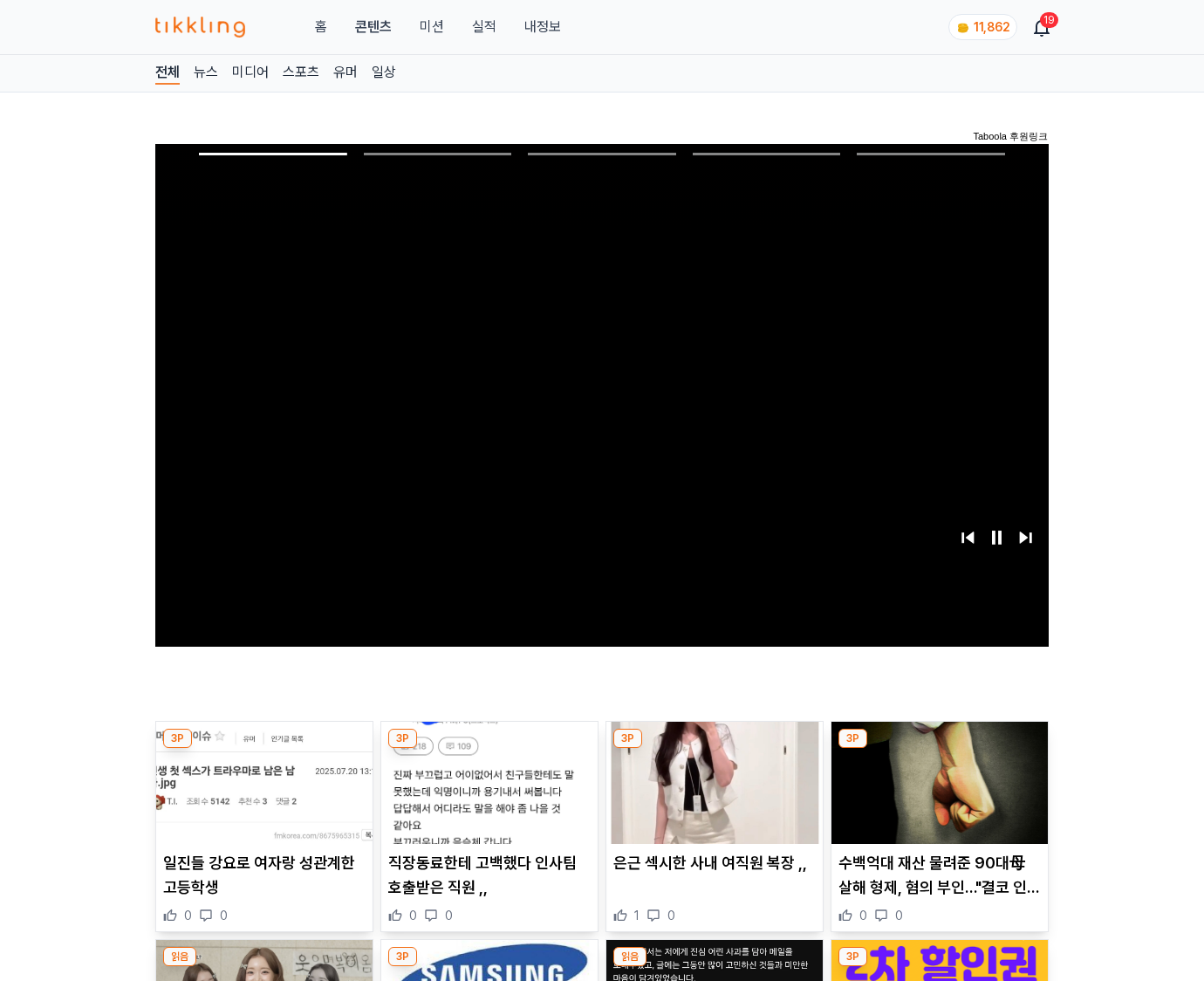
click at [939, 749] on img at bounding box center [940, 783] width 217 height 123
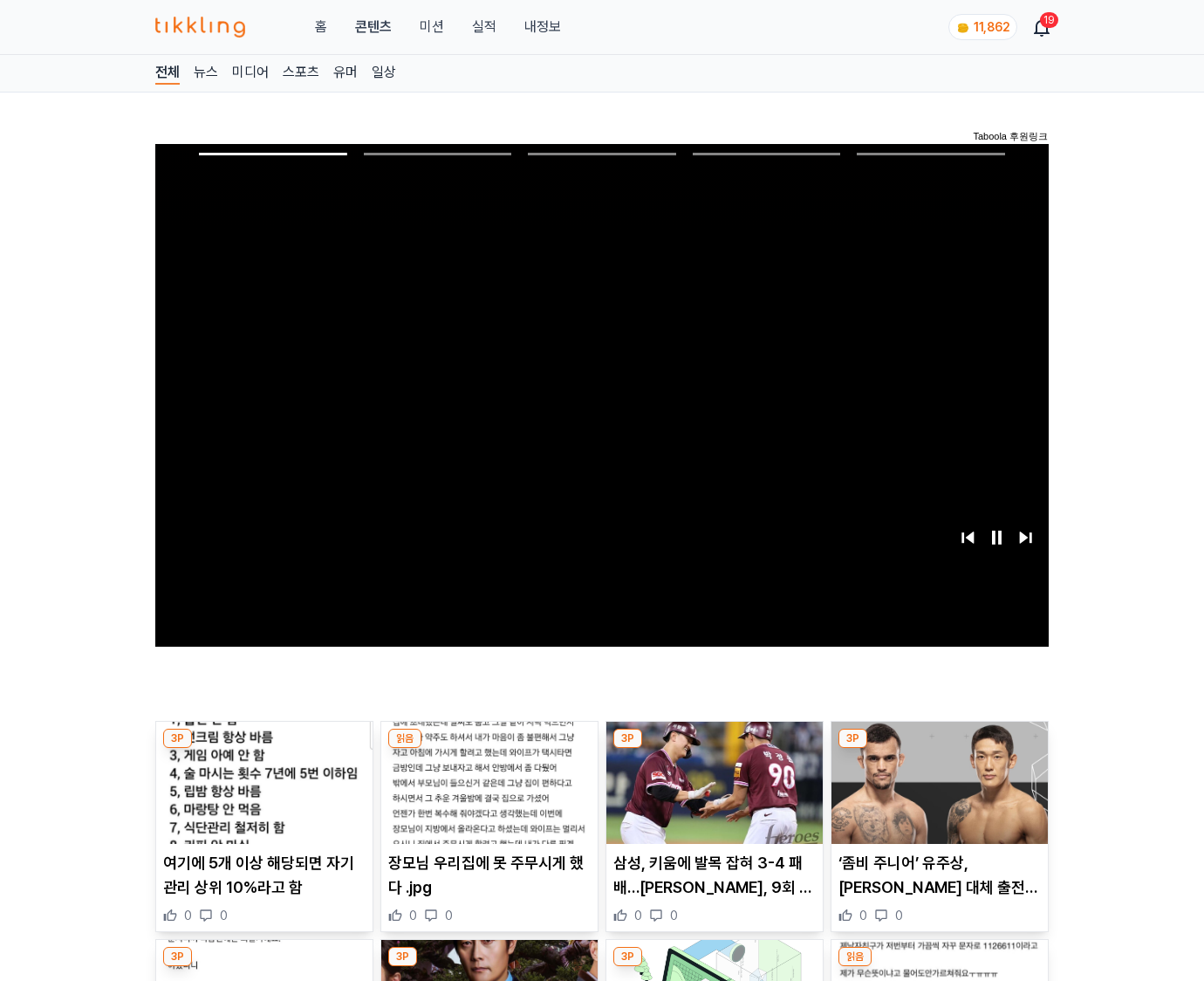
click at [939, 749] on img at bounding box center [940, 783] width 217 height 123
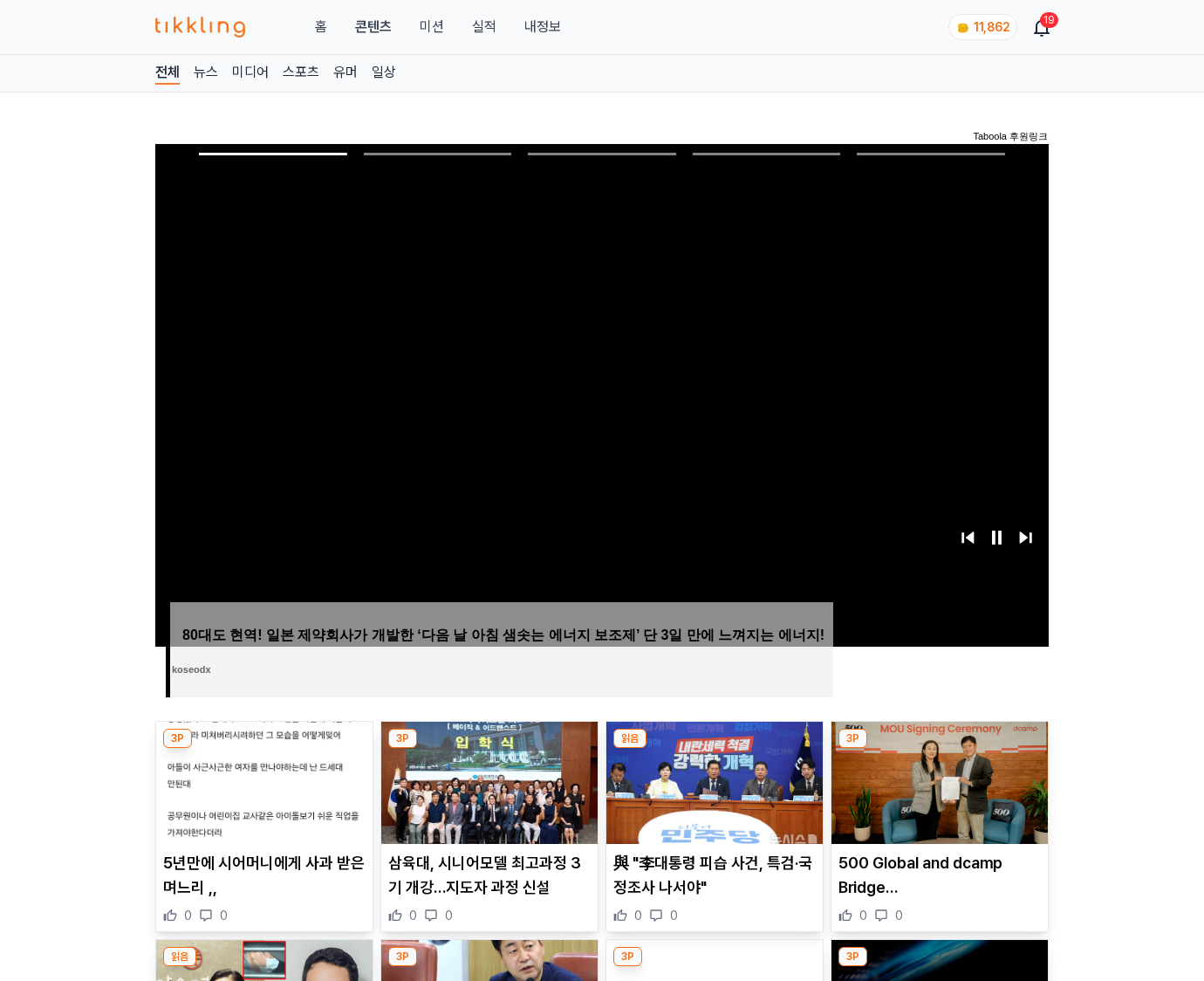
click at [939, 749] on img at bounding box center [940, 783] width 217 height 123
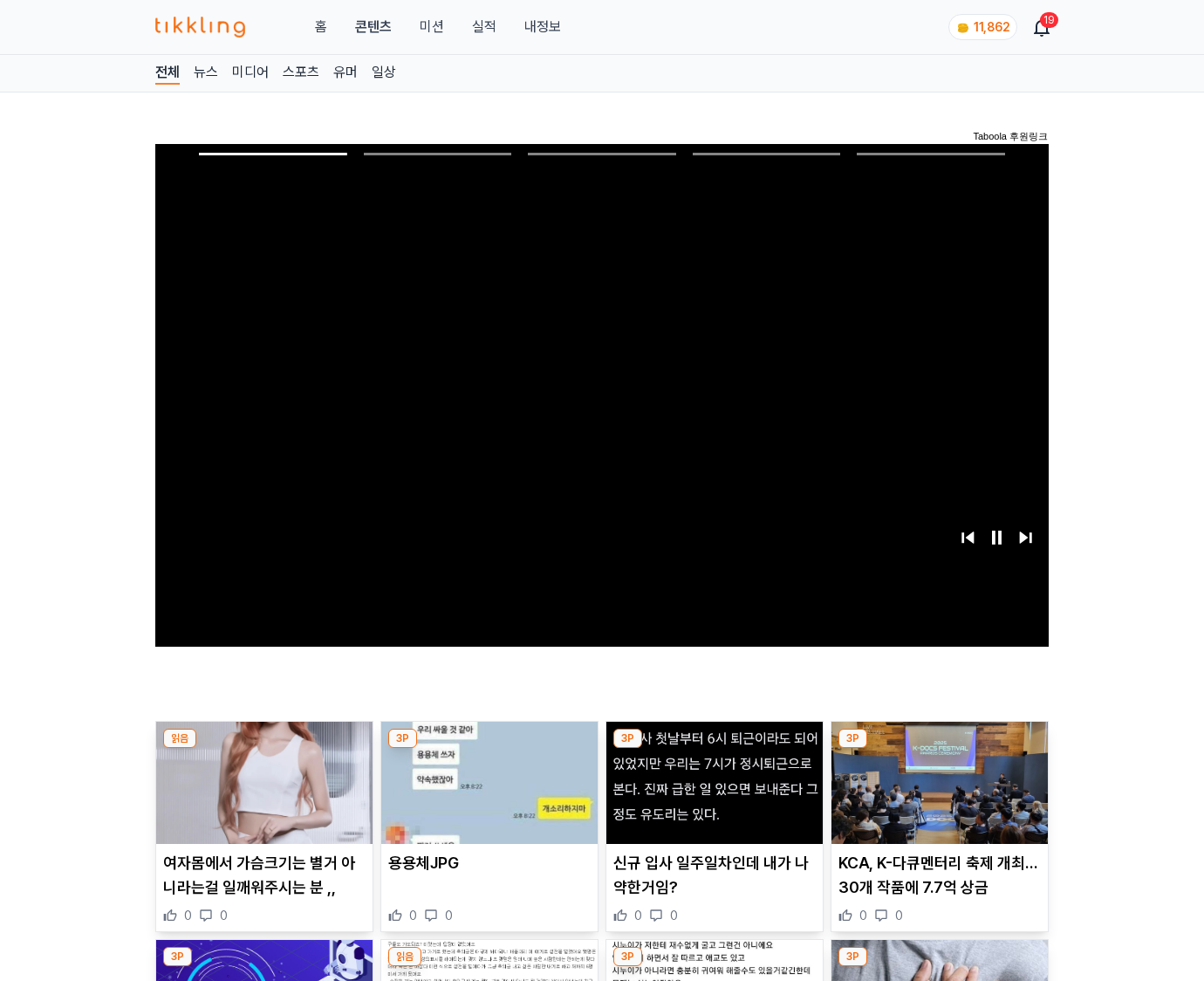
click at [939, 749] on img at bounding box center [940, 783] width 217 height 123
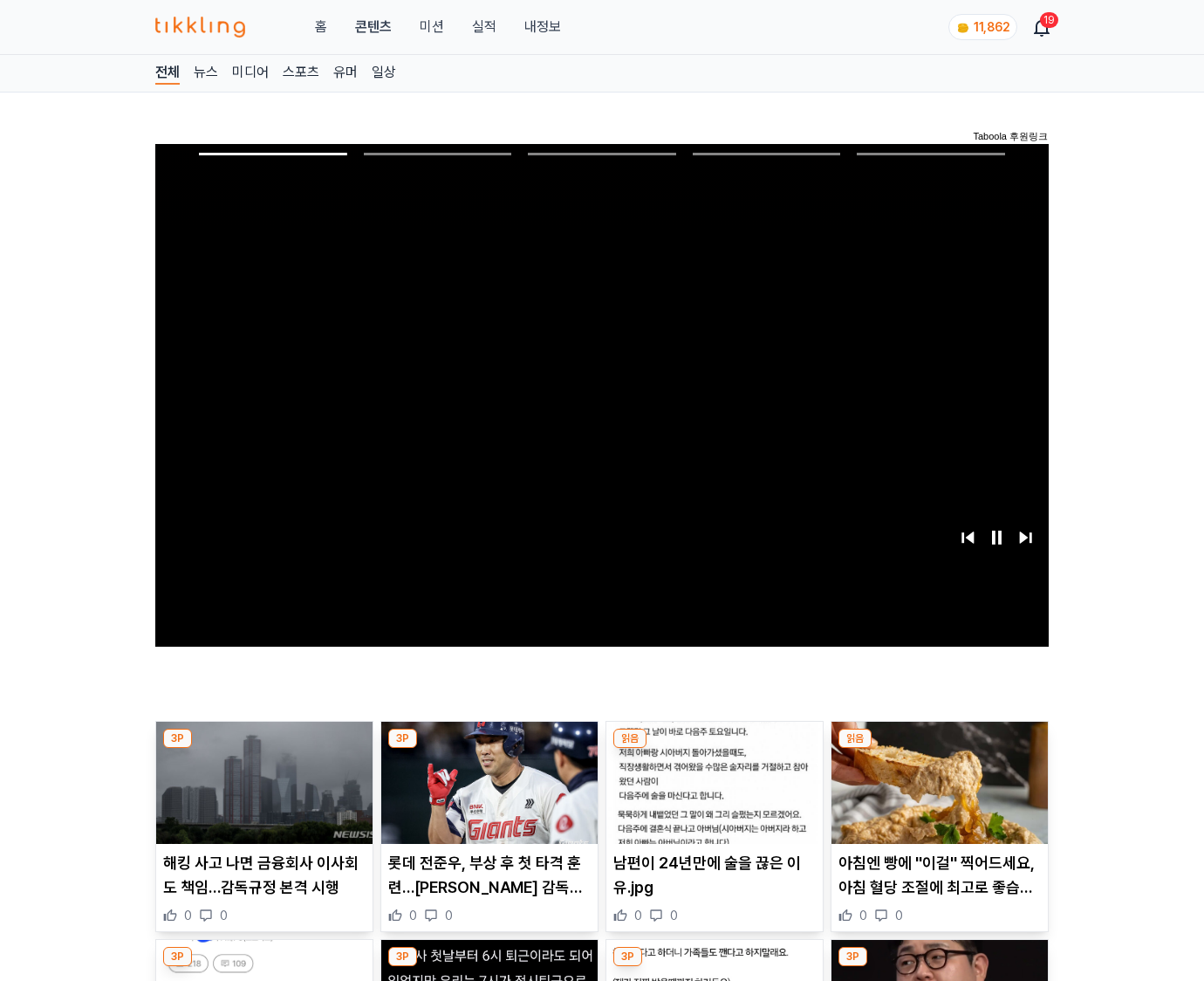
click at [939, 749] on img at bounding box center [940, 783] width 217 height 123
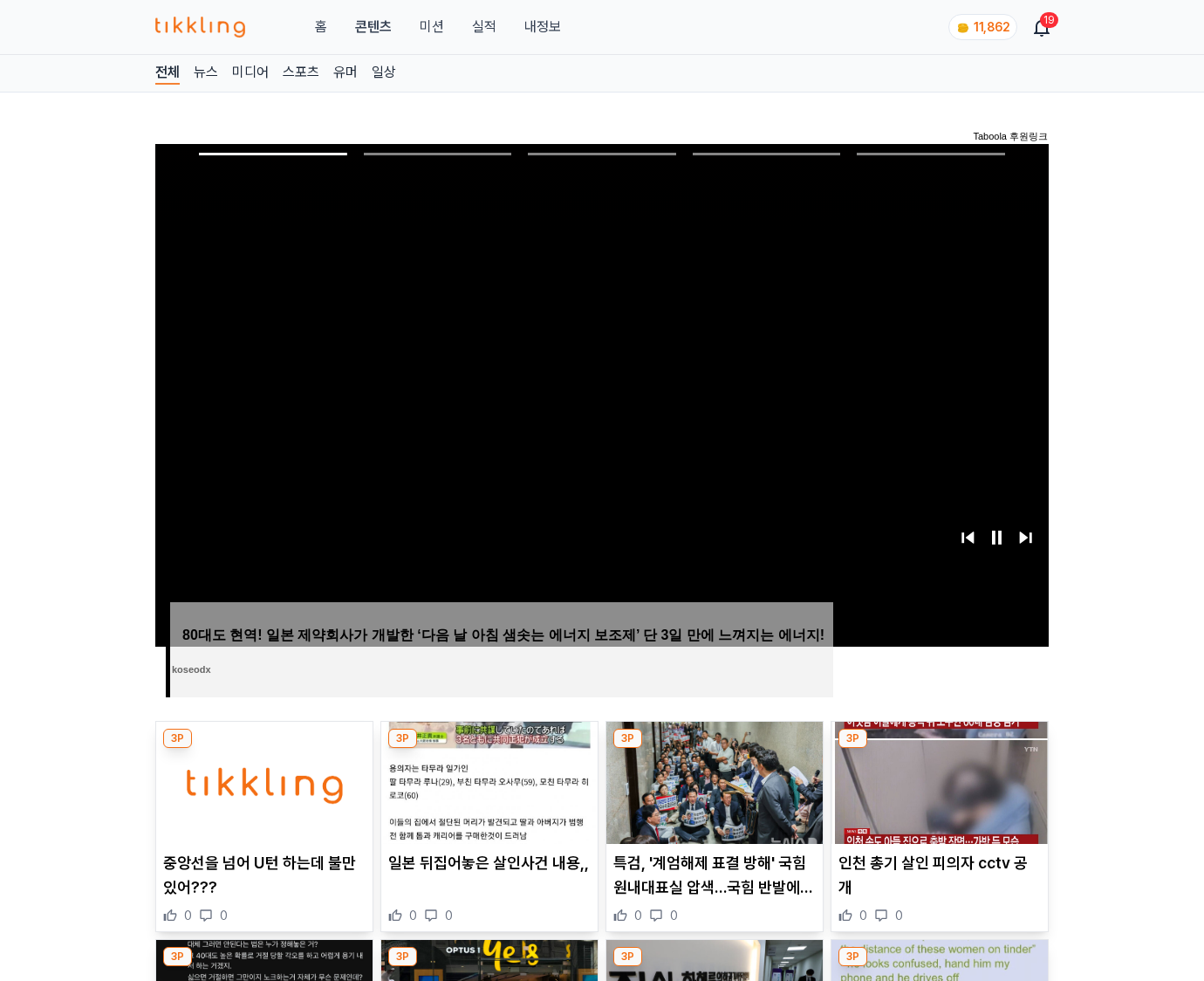
click at [939, 749] on img at bounding box center [940, 783] width 217 height 123
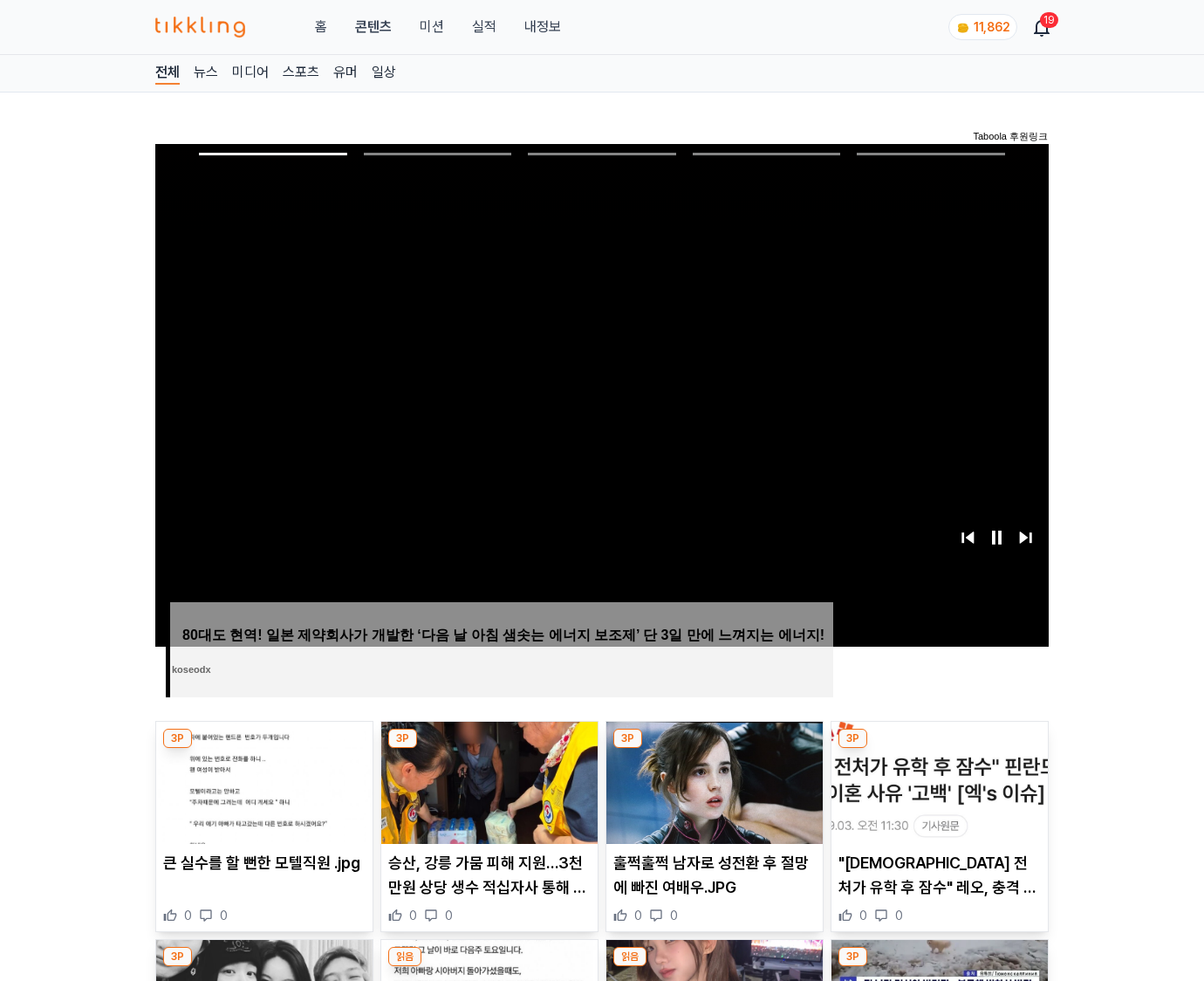
click at [939, 749] on img at bounding box center [940, 783] width 217 height 123
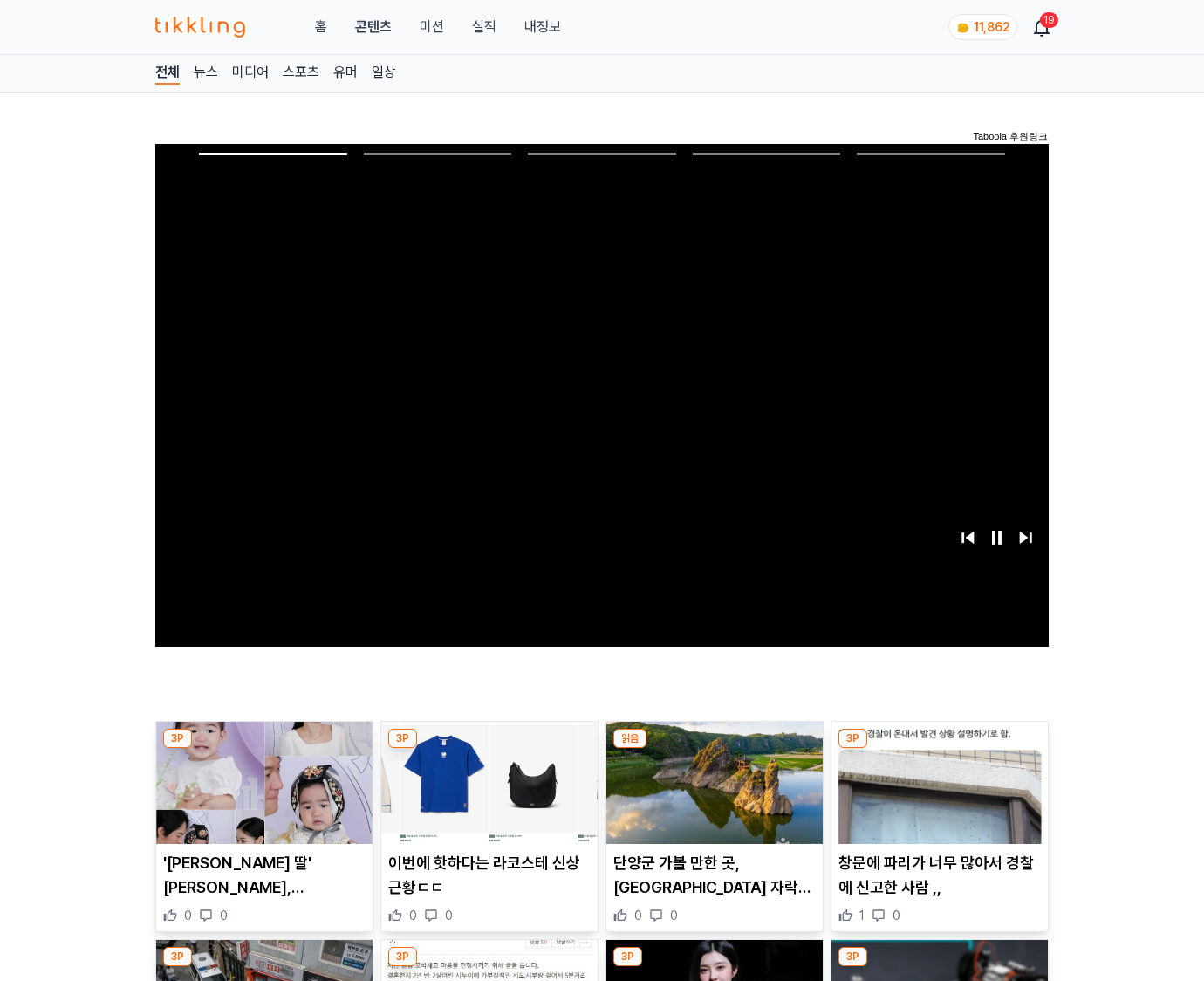
click at [939, 749] on img at bounding box center [940, 783] width 217 height 123
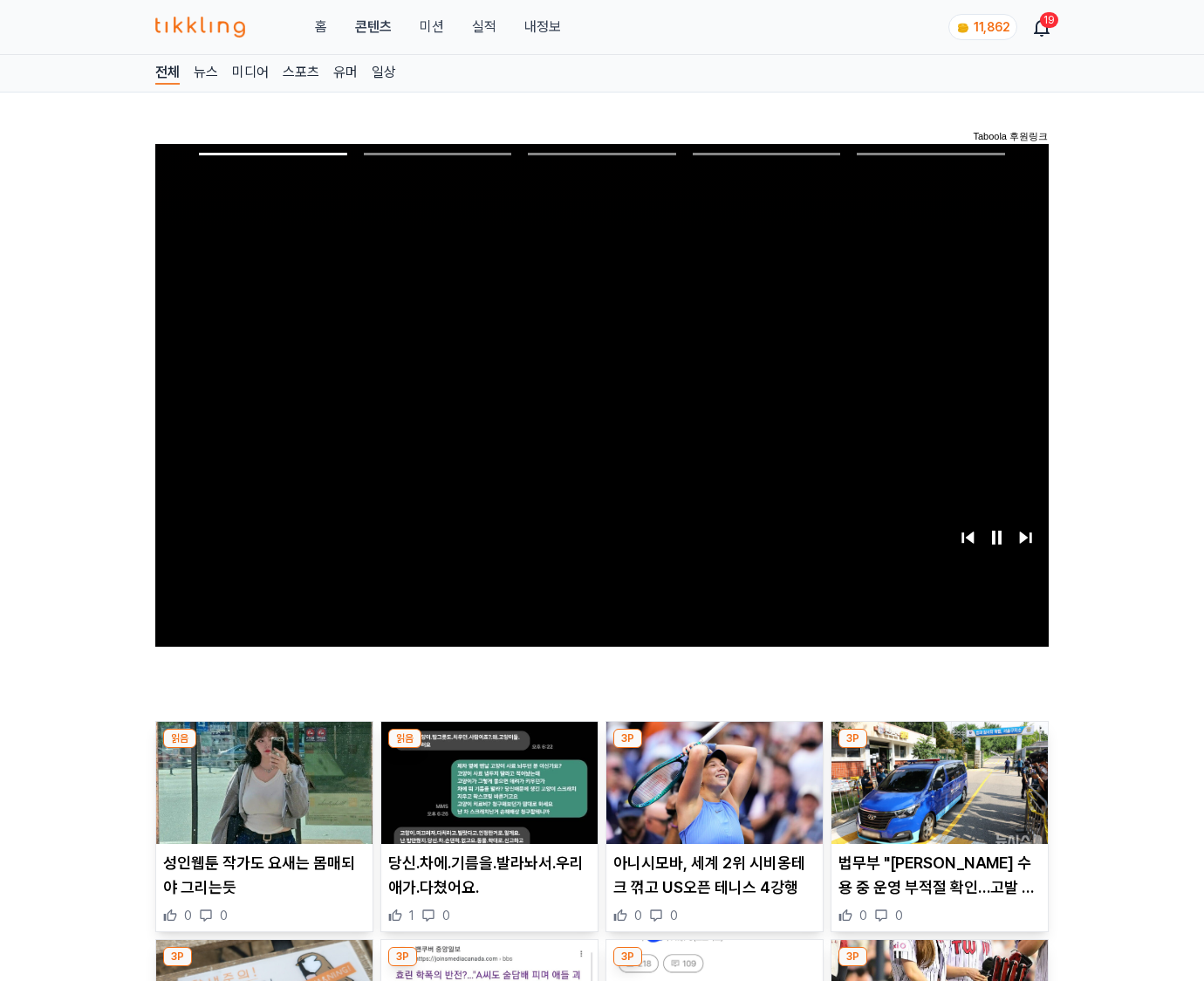
click at [939, 749] on img at bounding box center [940, 783] width 217 height 123
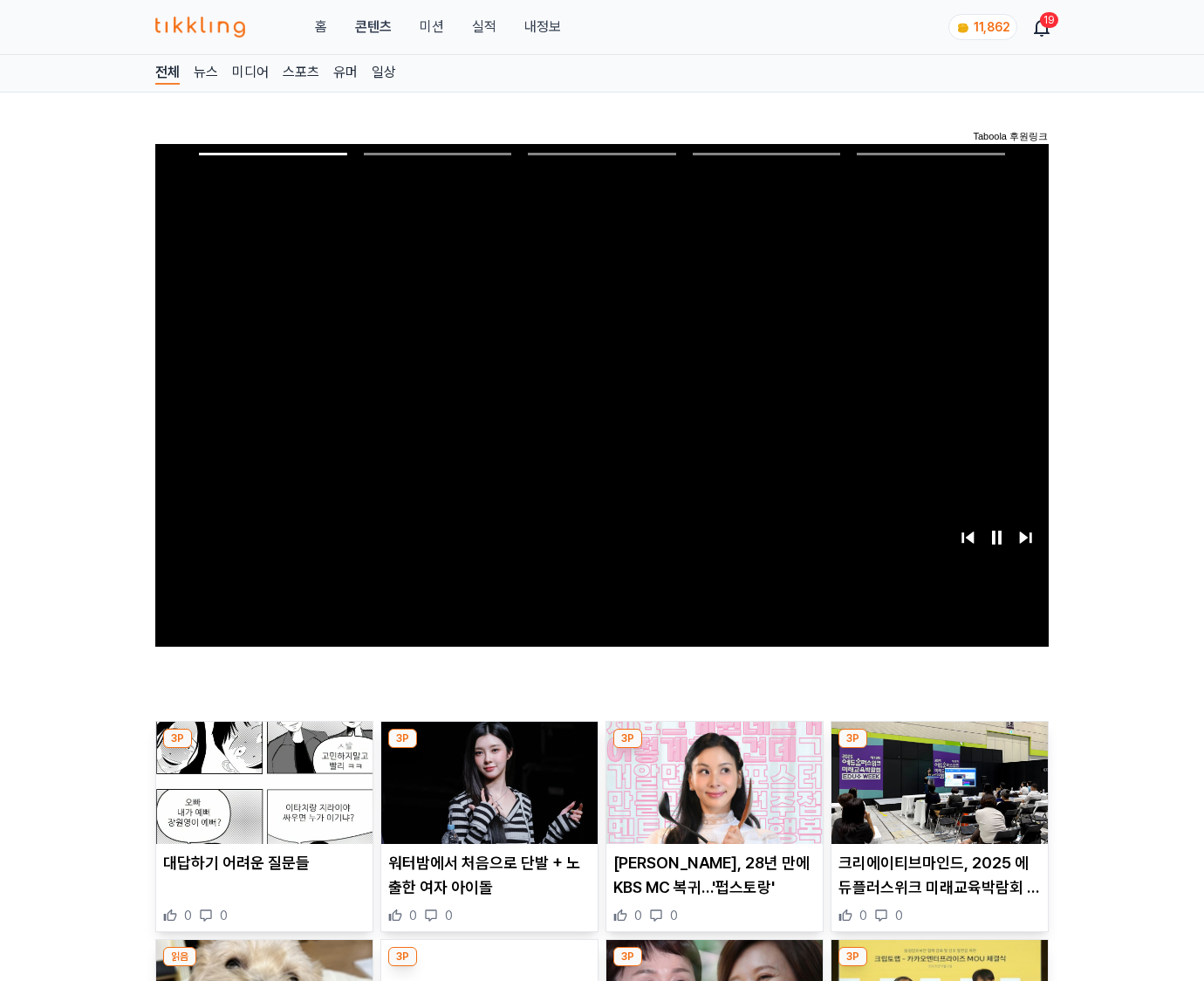
click at [939, 749] on img at bounding box center [940, 783] width 217 height 123
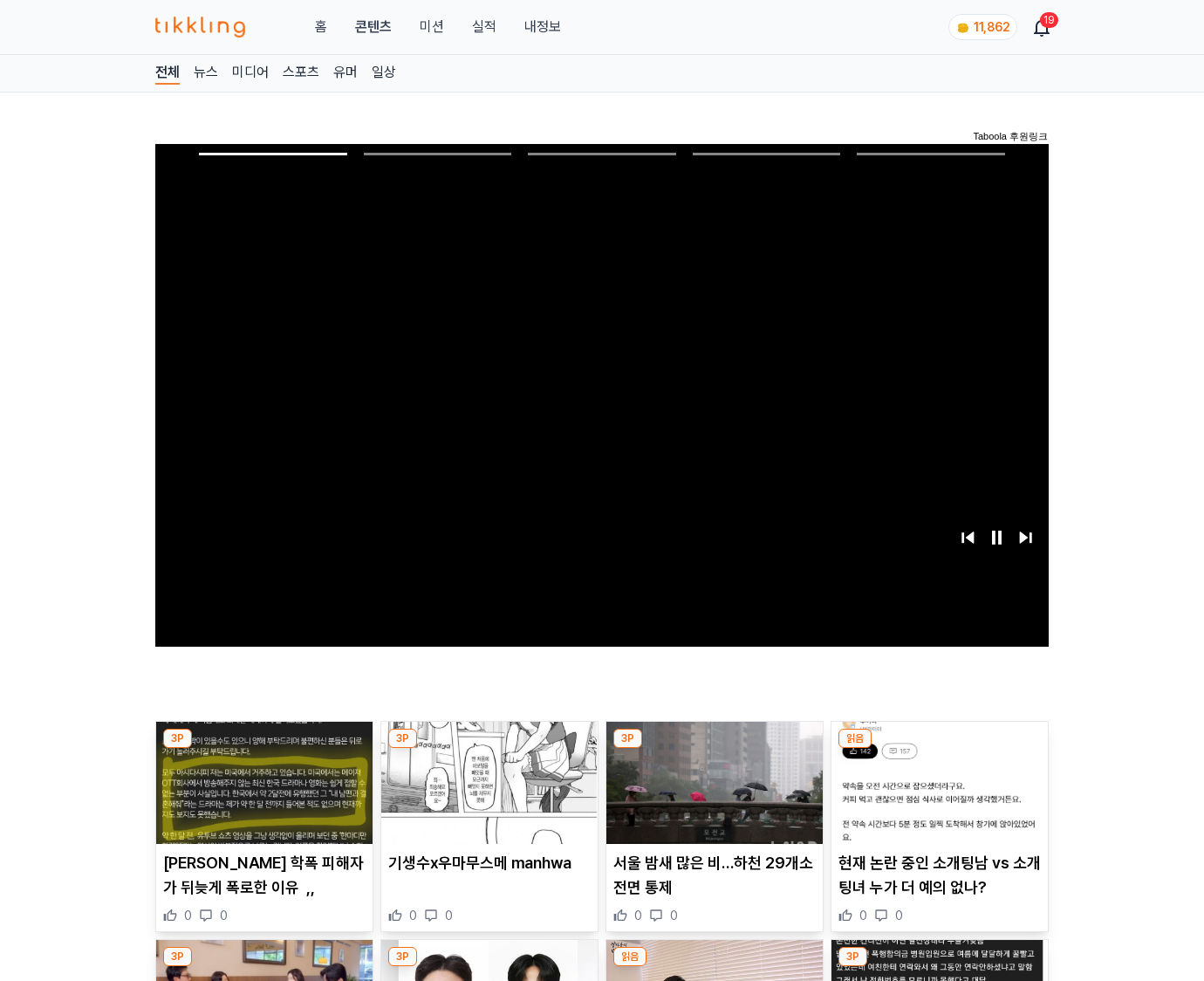
click at [939, 749] on img at bounding box center [940, 783] width 217 height 123
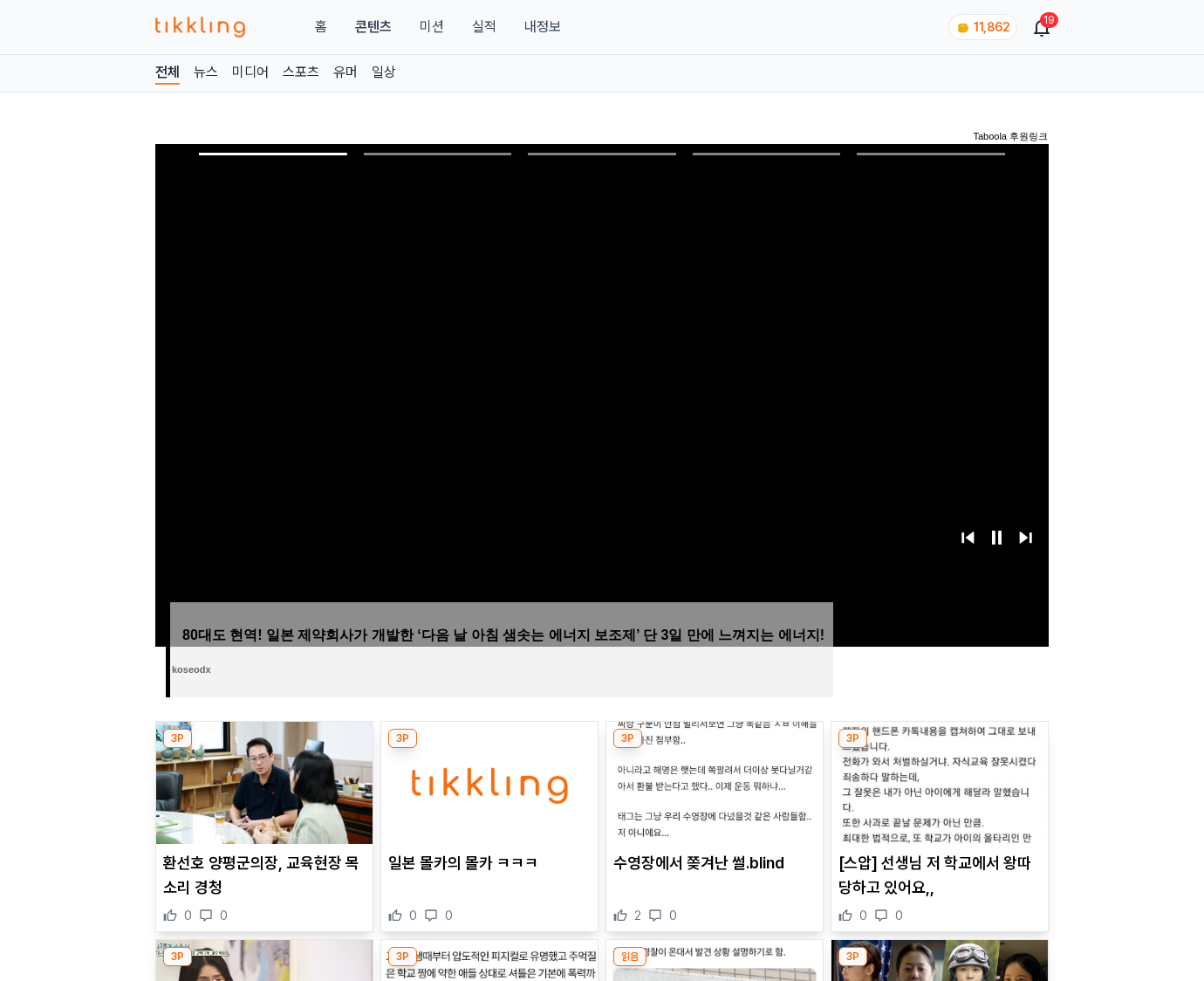
click at [939, 749] on img at bounding box center [940, 783] width 217 height 123
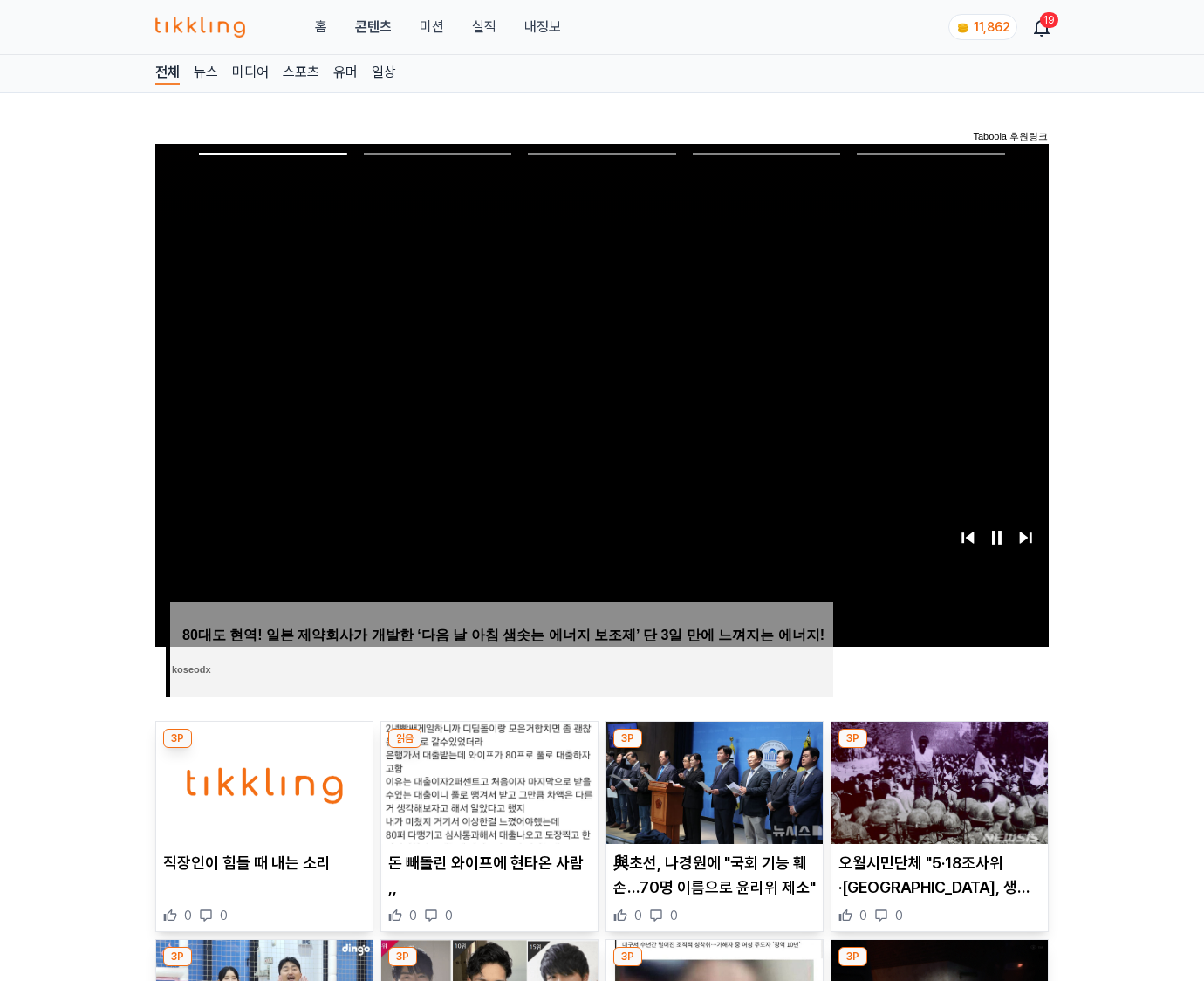
click at [939, 749] on img at bounding box center [940, 783] width 217 height 123
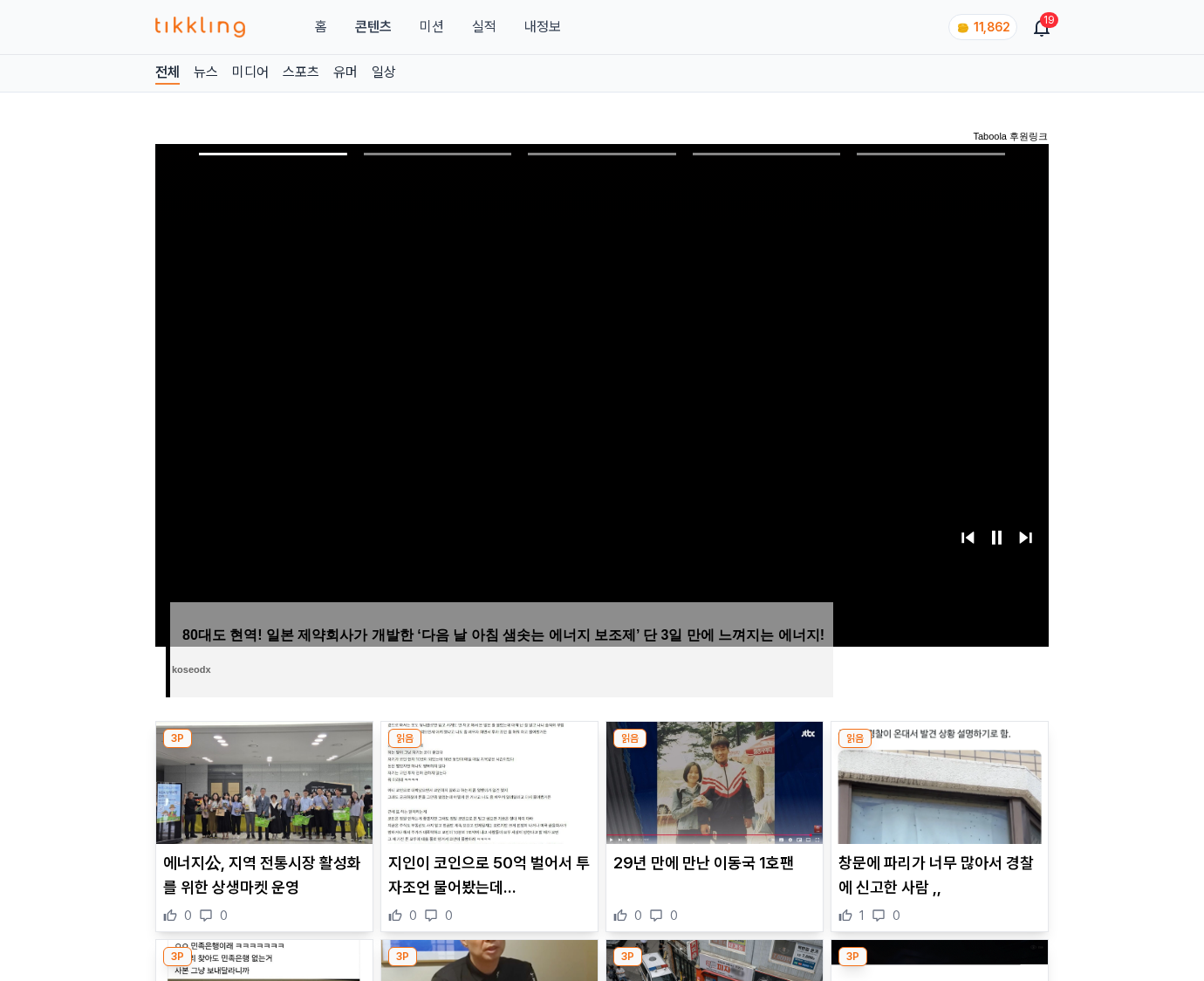
click at [939, 749] on img at bounding box center [940, 783] width 217 height 123
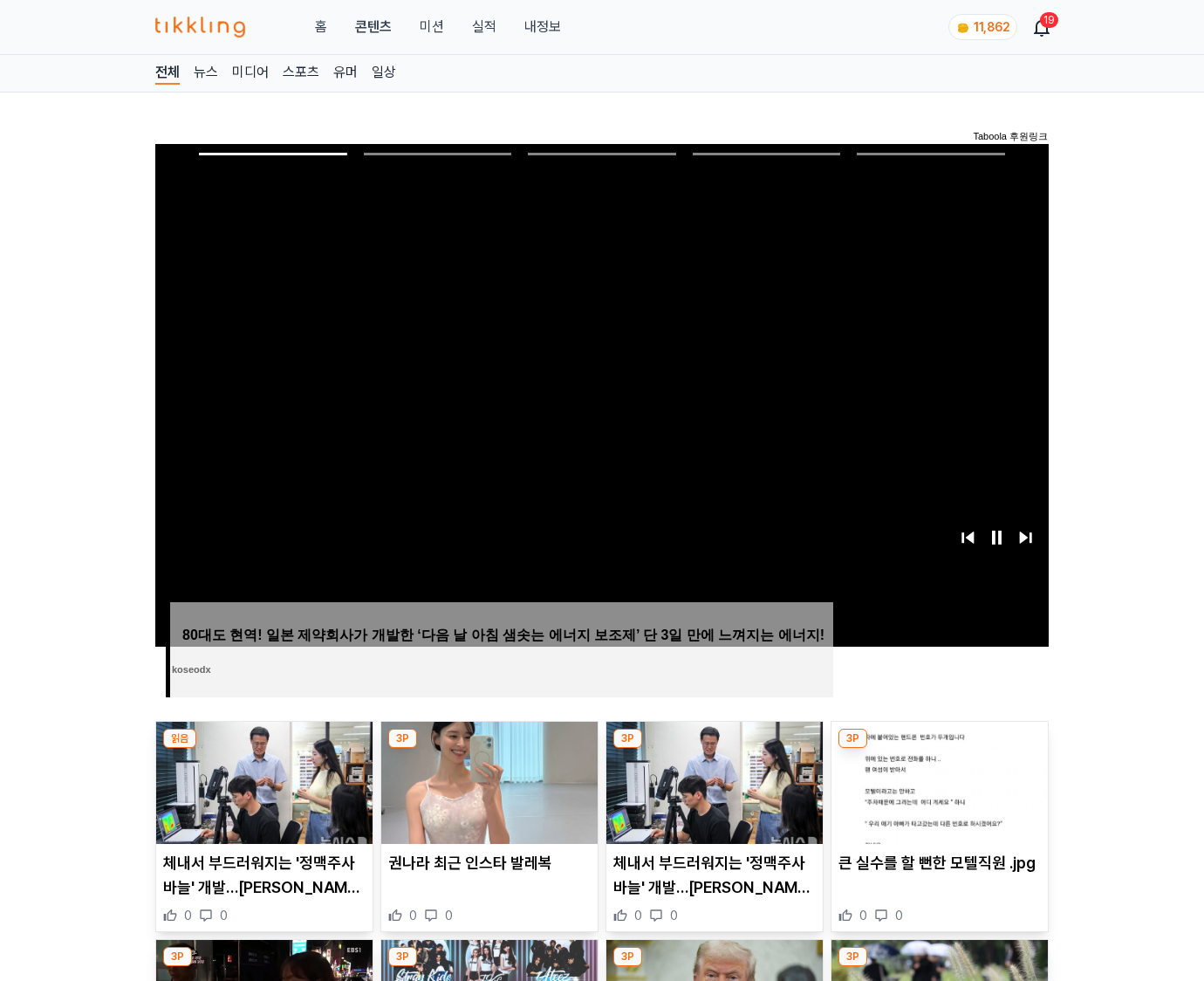
click at [939, 749] on img at bounding box center [940, 783] width 217 height 123
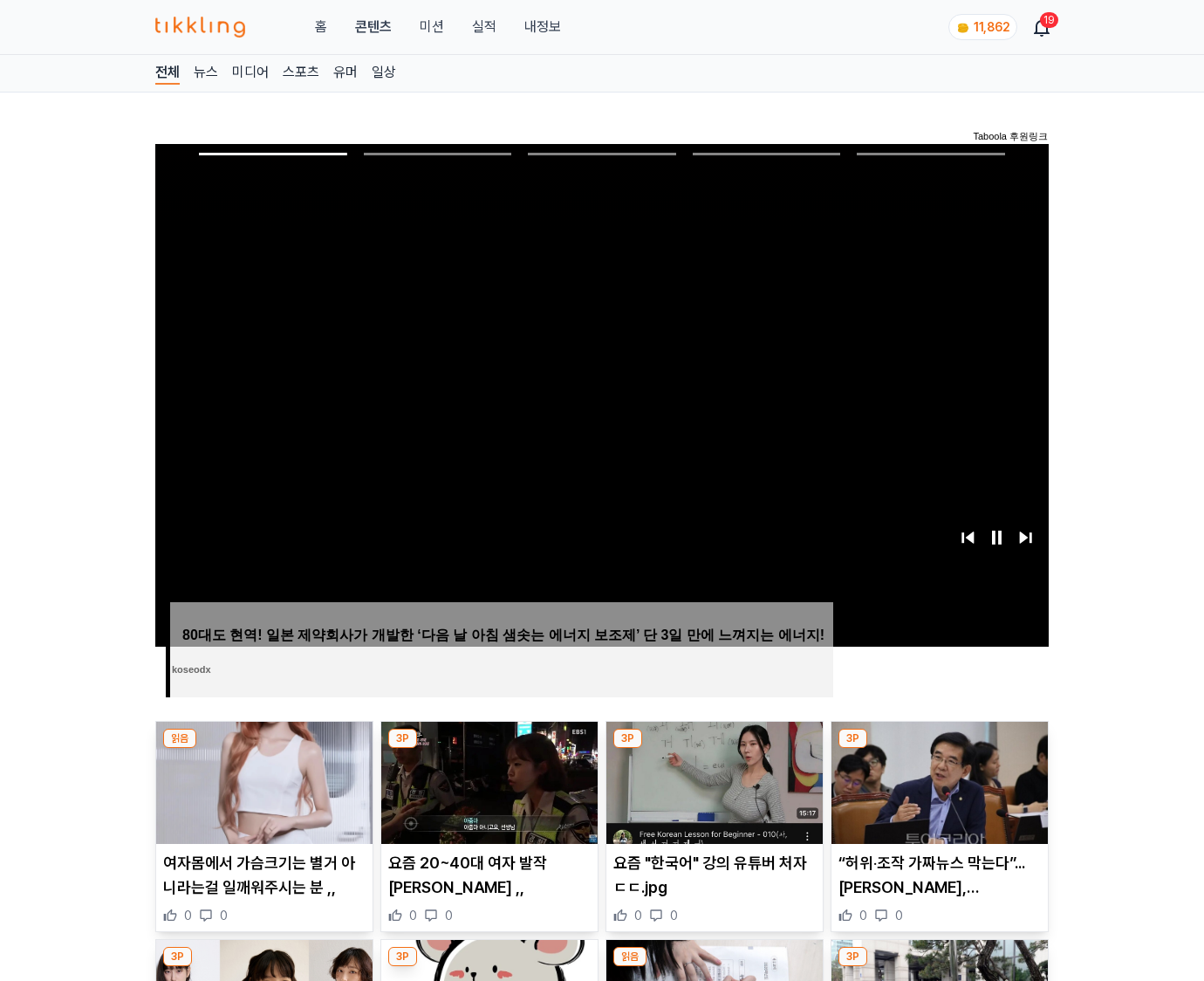
click at [939, 749] on img at bounding box center [940, 783] width 217 height 123
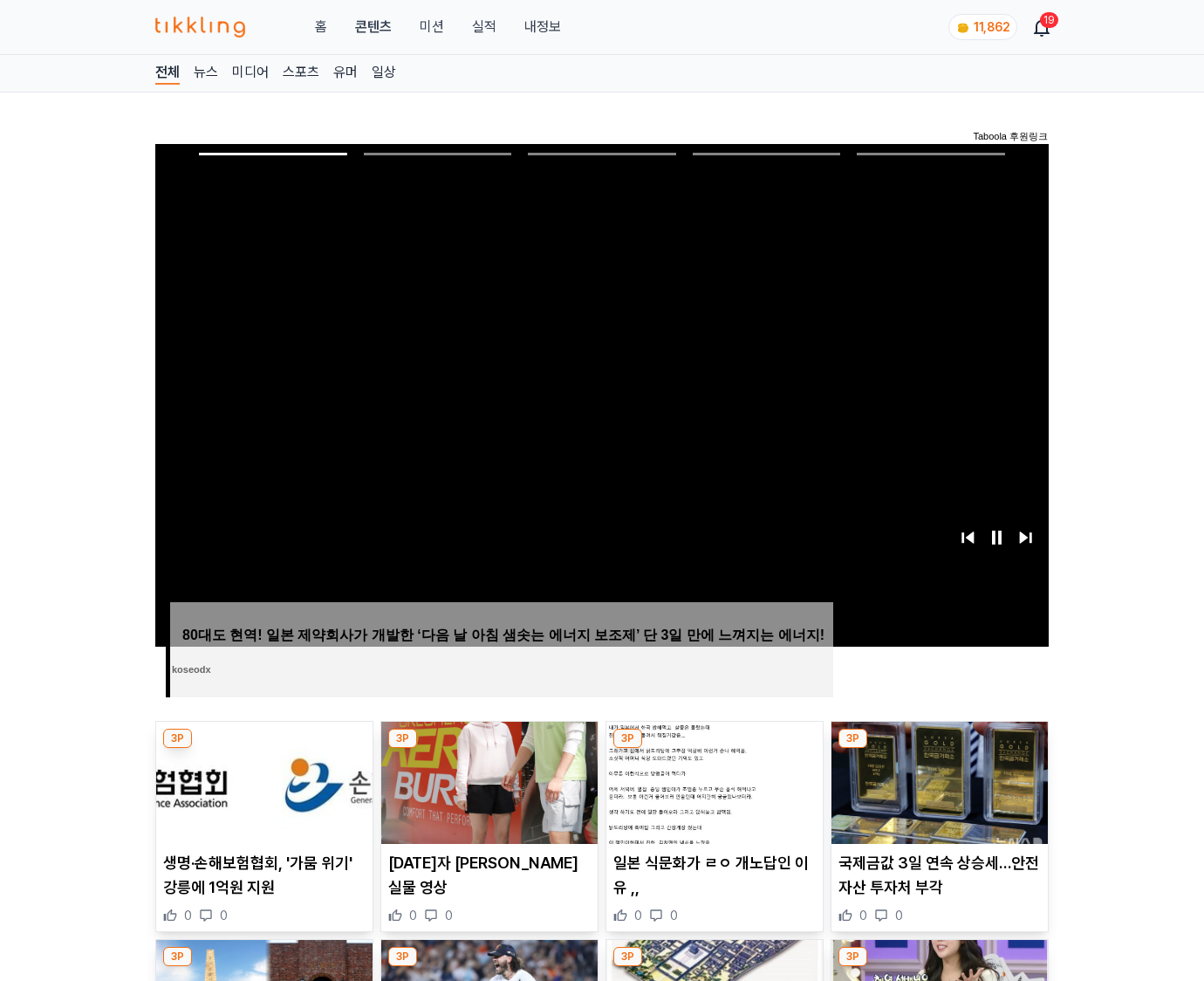
click at [939, 749] on img at bounding box center [940, 783] width 217 height 123
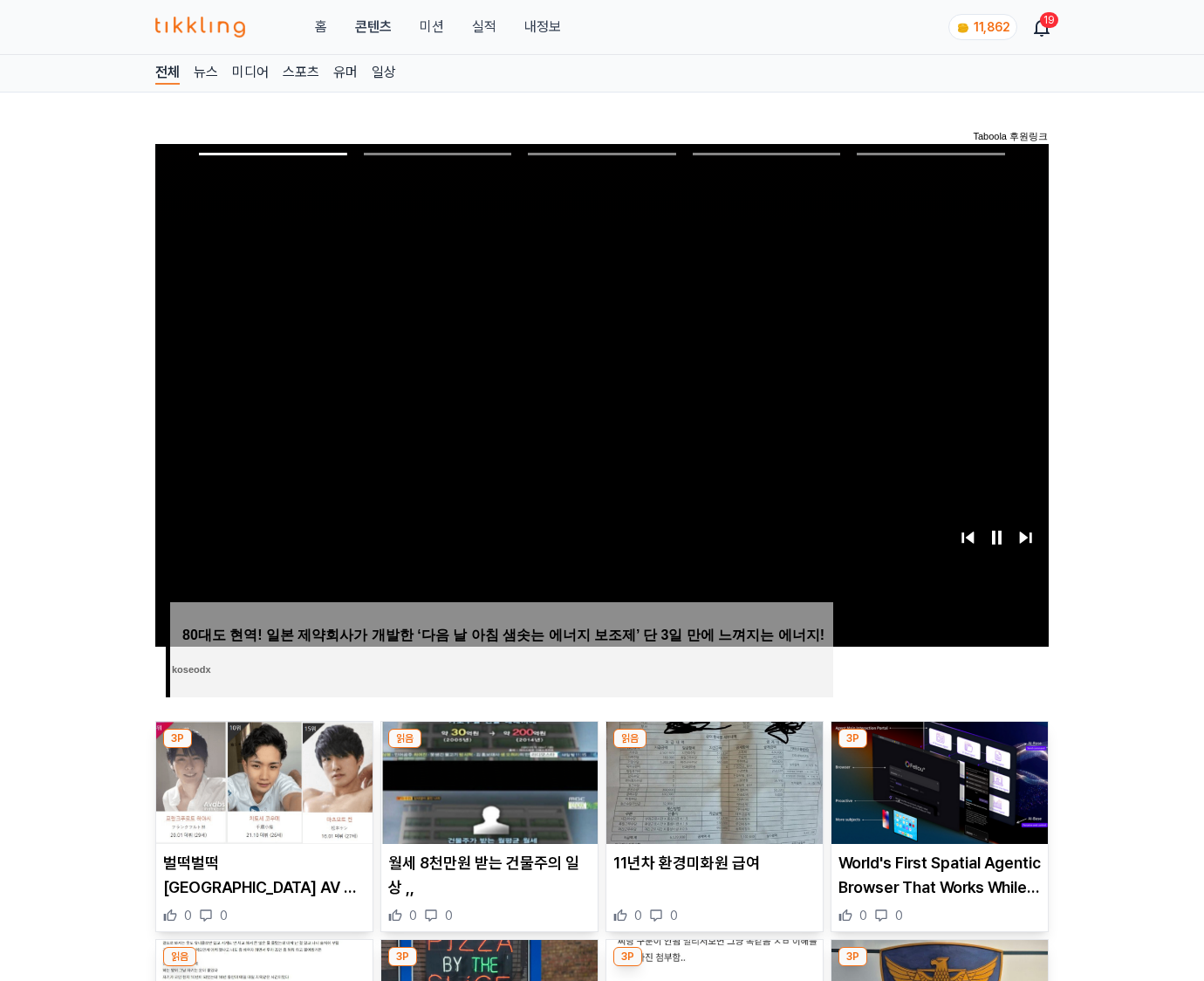
click at [939, 749] on img at bounding box center [940, 783] width 217 height 123
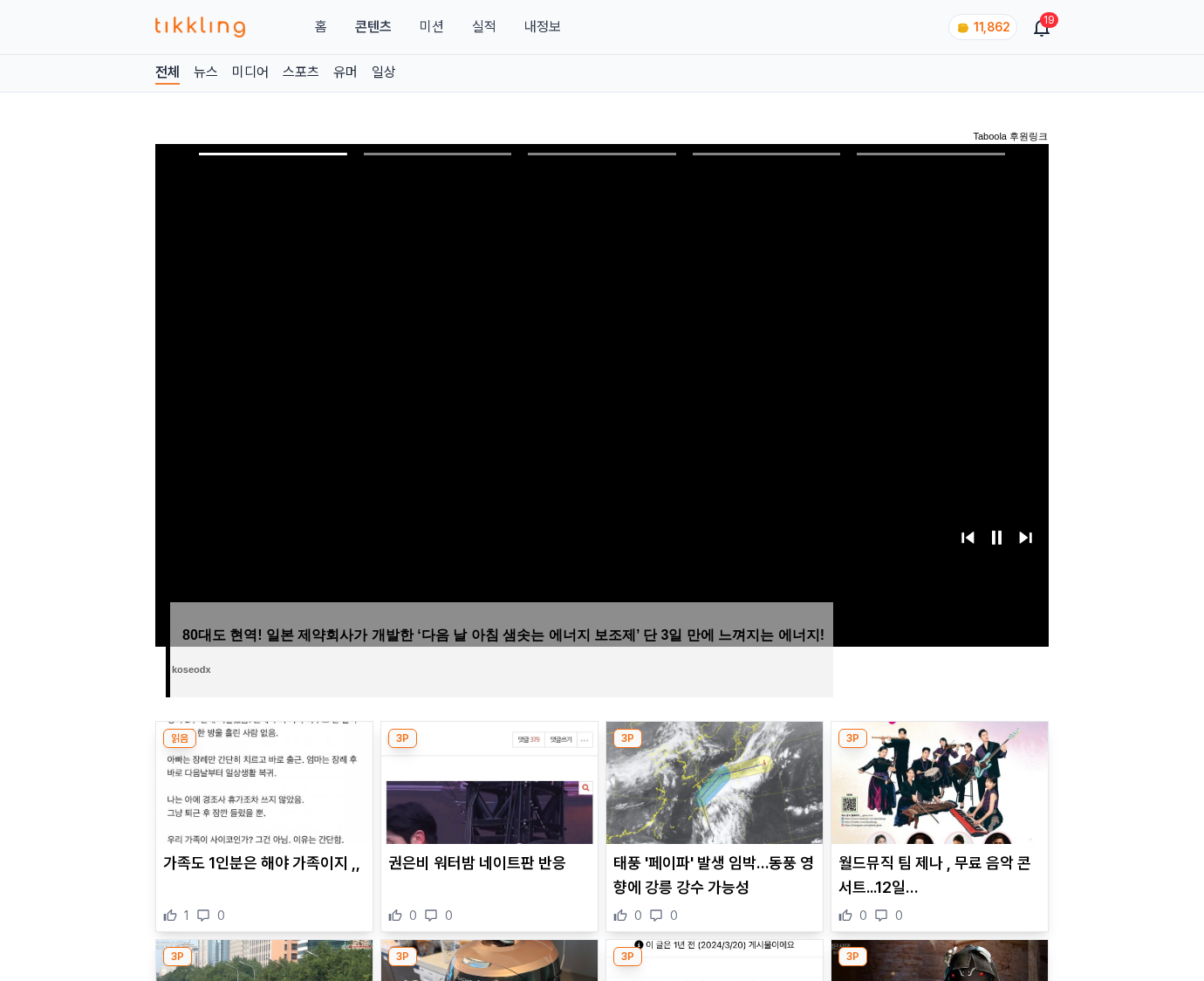
click at [939, 749] on img at bounding box center [940, 783] width 217 height 123
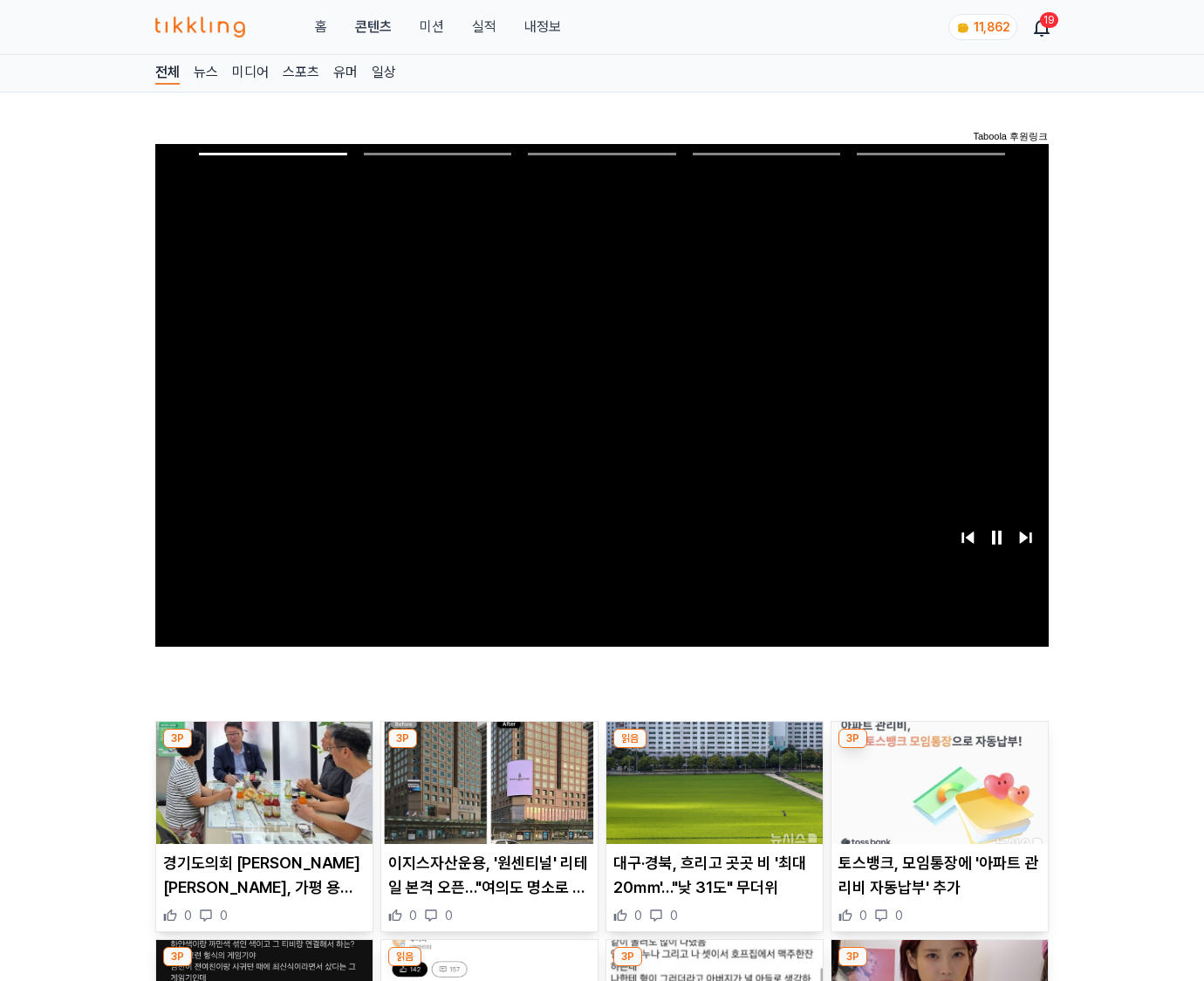
click at [939, 749] on img at bounding box center [940, 783] width 217 height 123
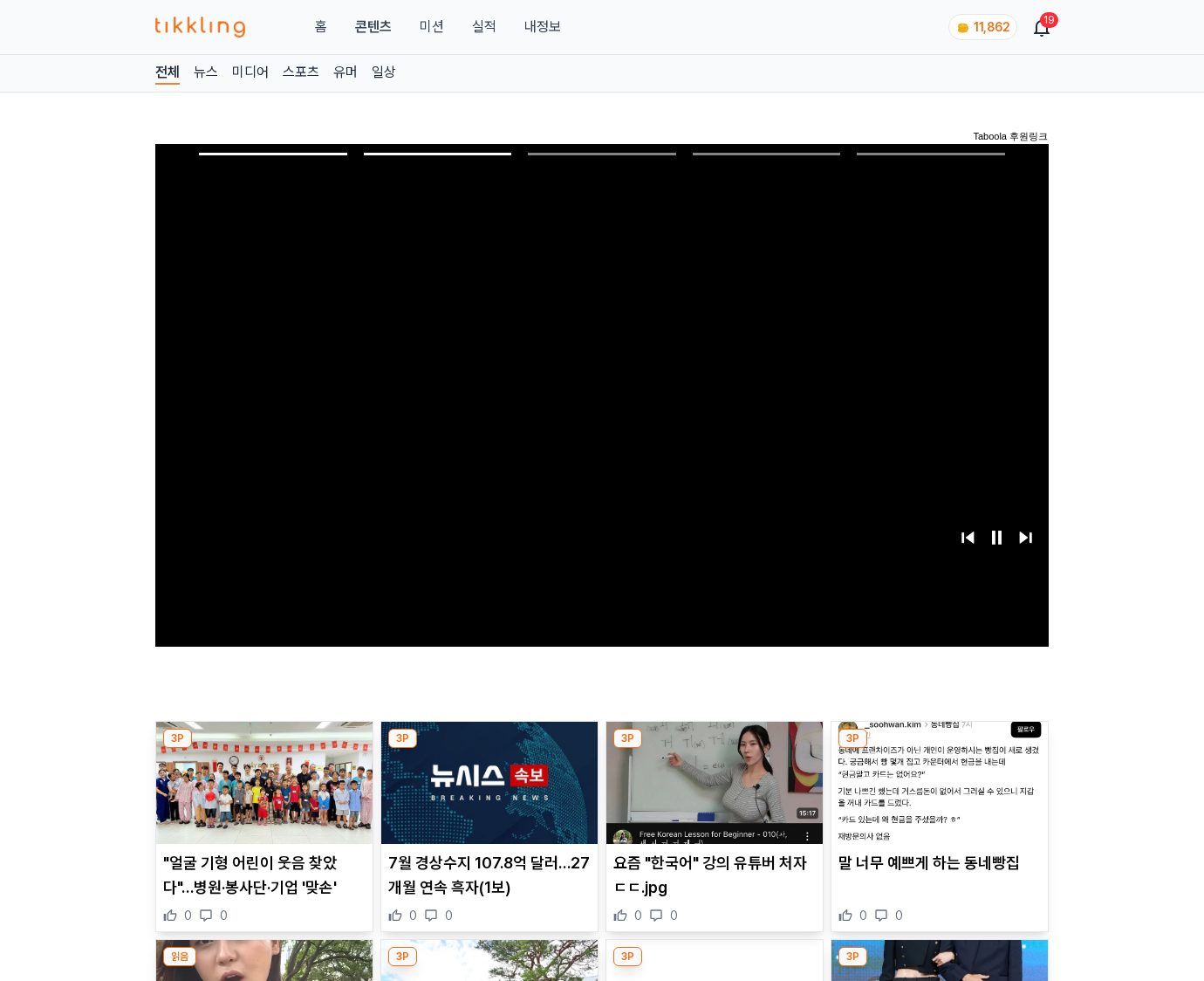
click at [939, 749] on img at bounding box center [940, 783] width 217 height 123
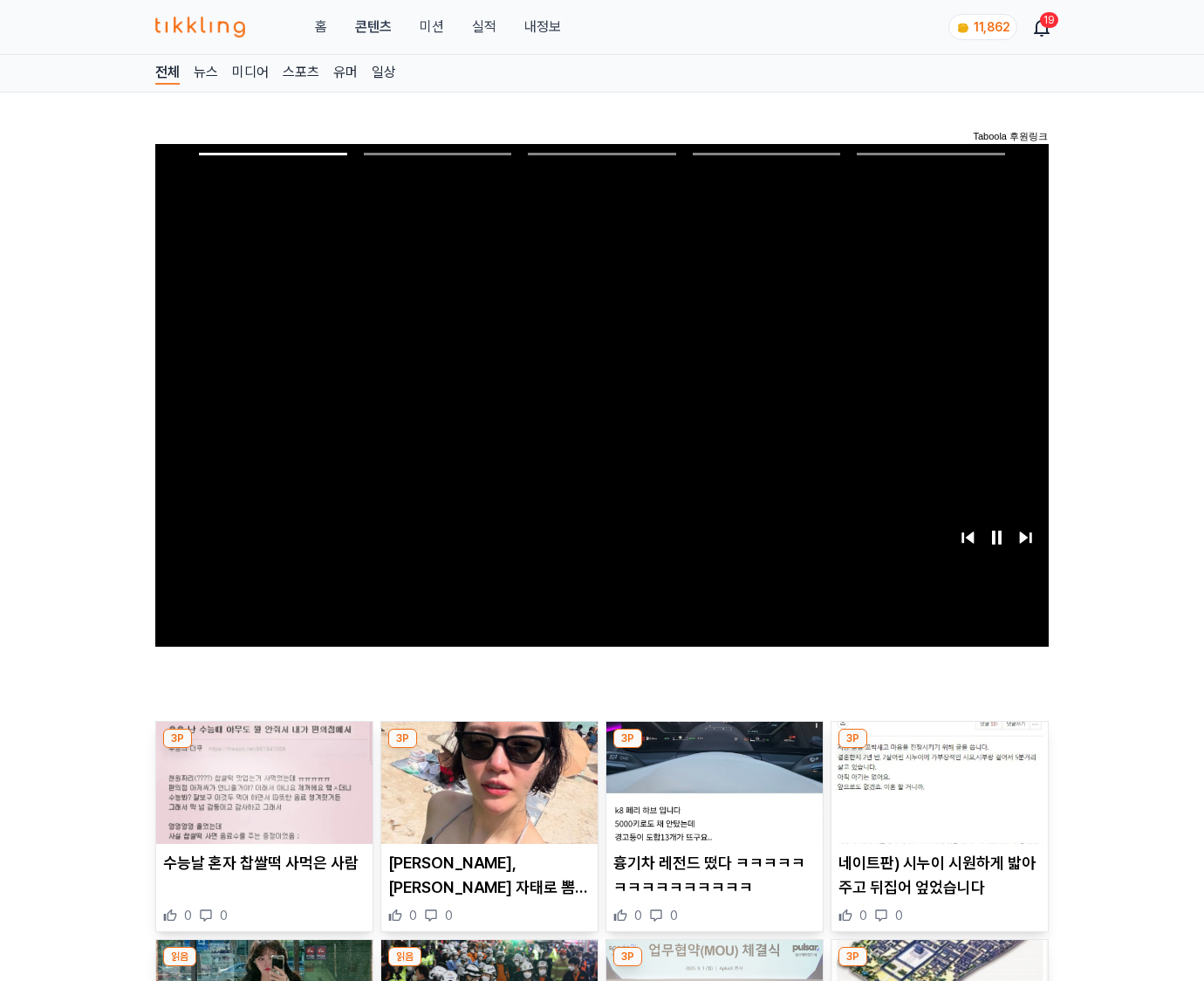
click at [939, 749] on img at bounding box center [940, 783] width 217 height 123
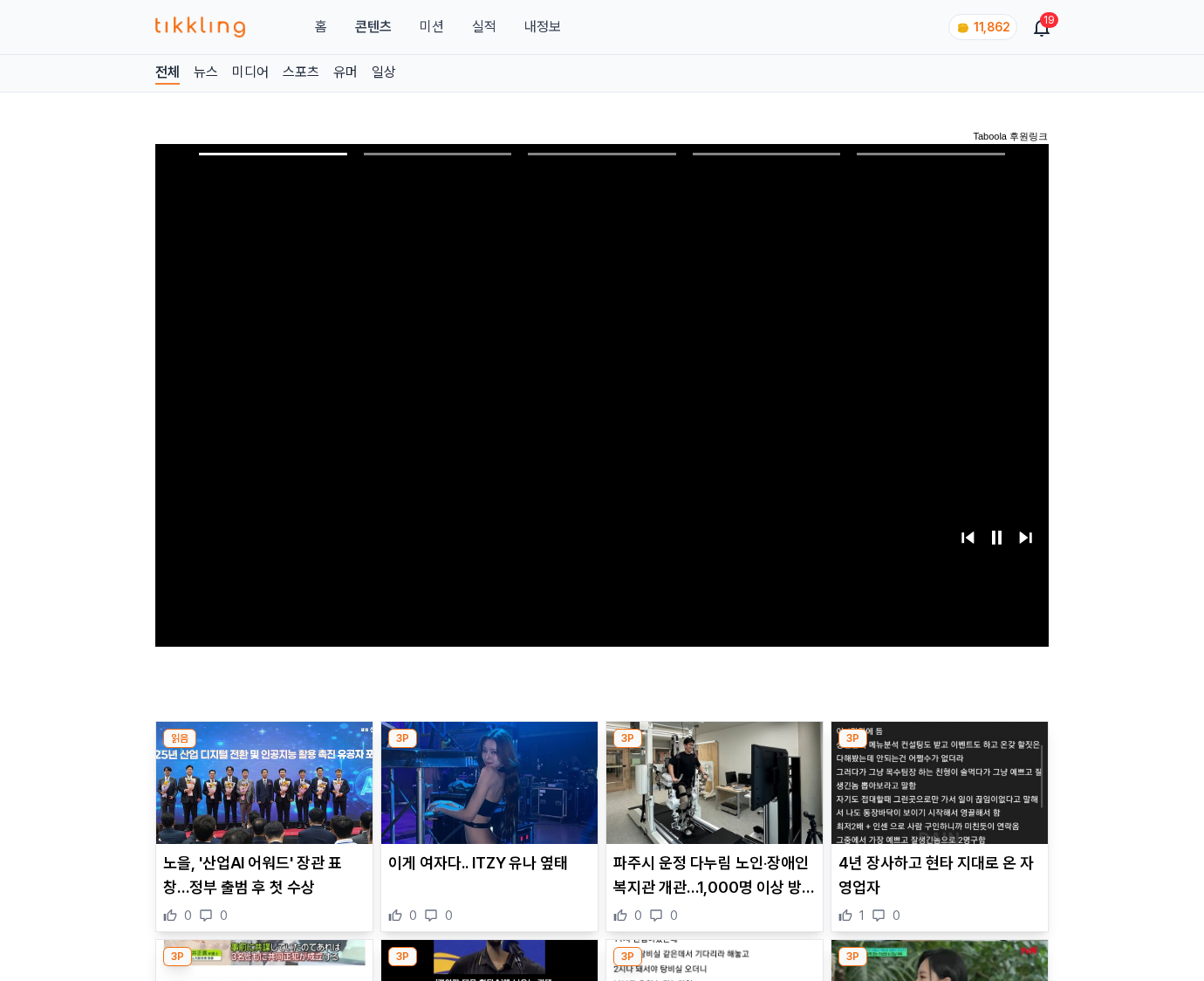
click at [939, 749] on img at bounding box center [940, 783] width 217 height 123
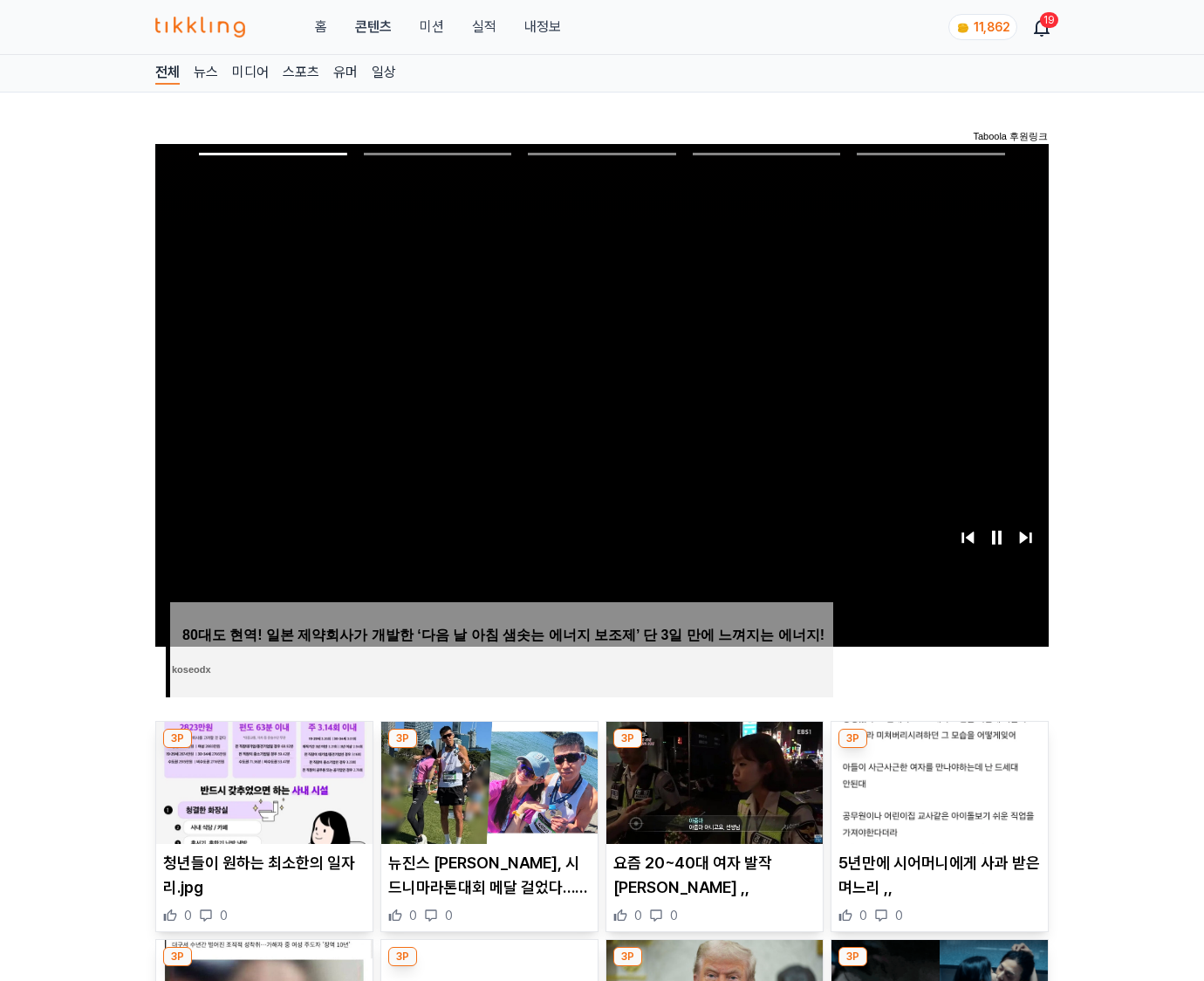
click at [939, 749] on img at bounding box center [940, 783] width 217 height 123
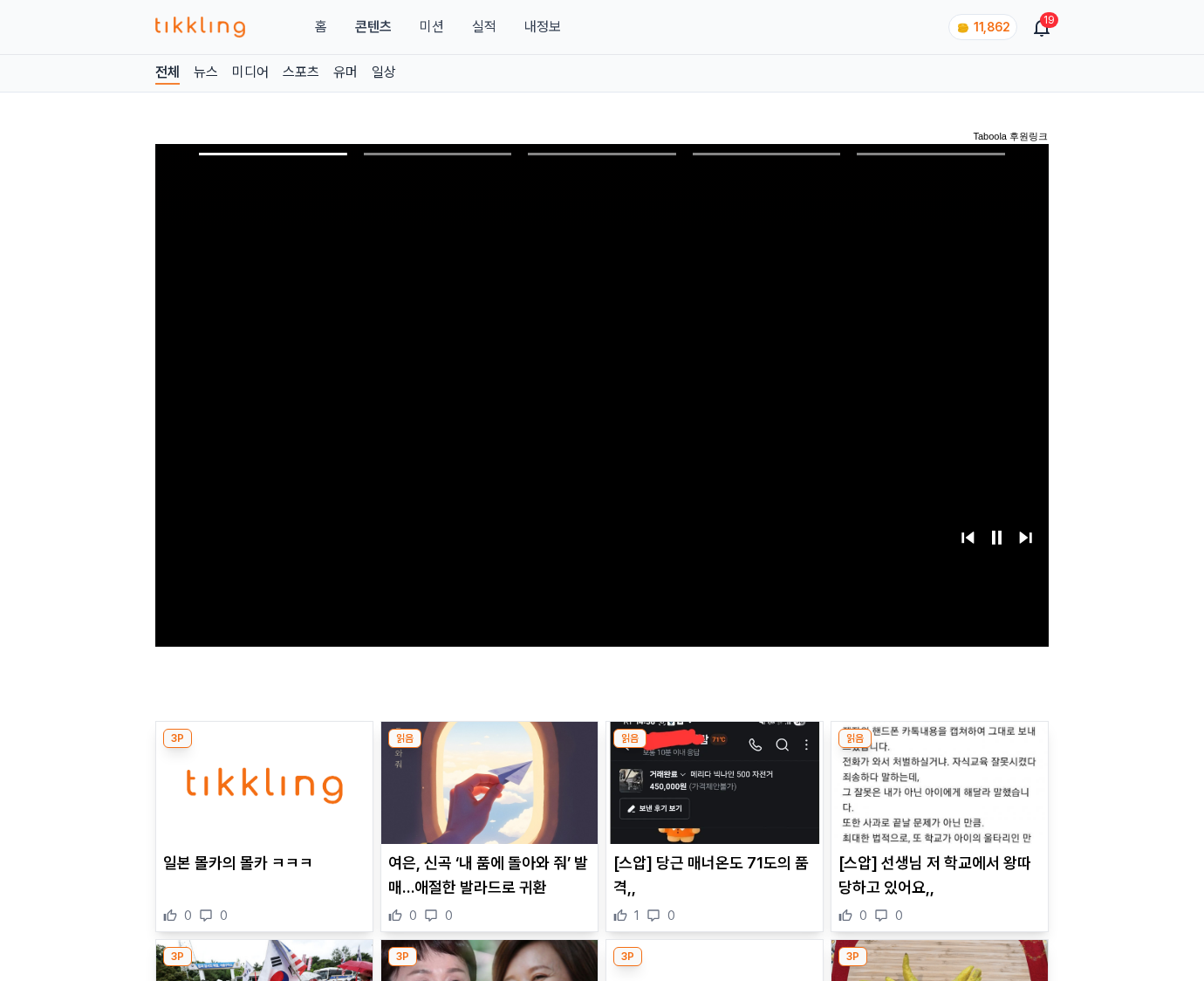
click at [939, 749] on img at bounding box center [940, 783] width 217 height 123
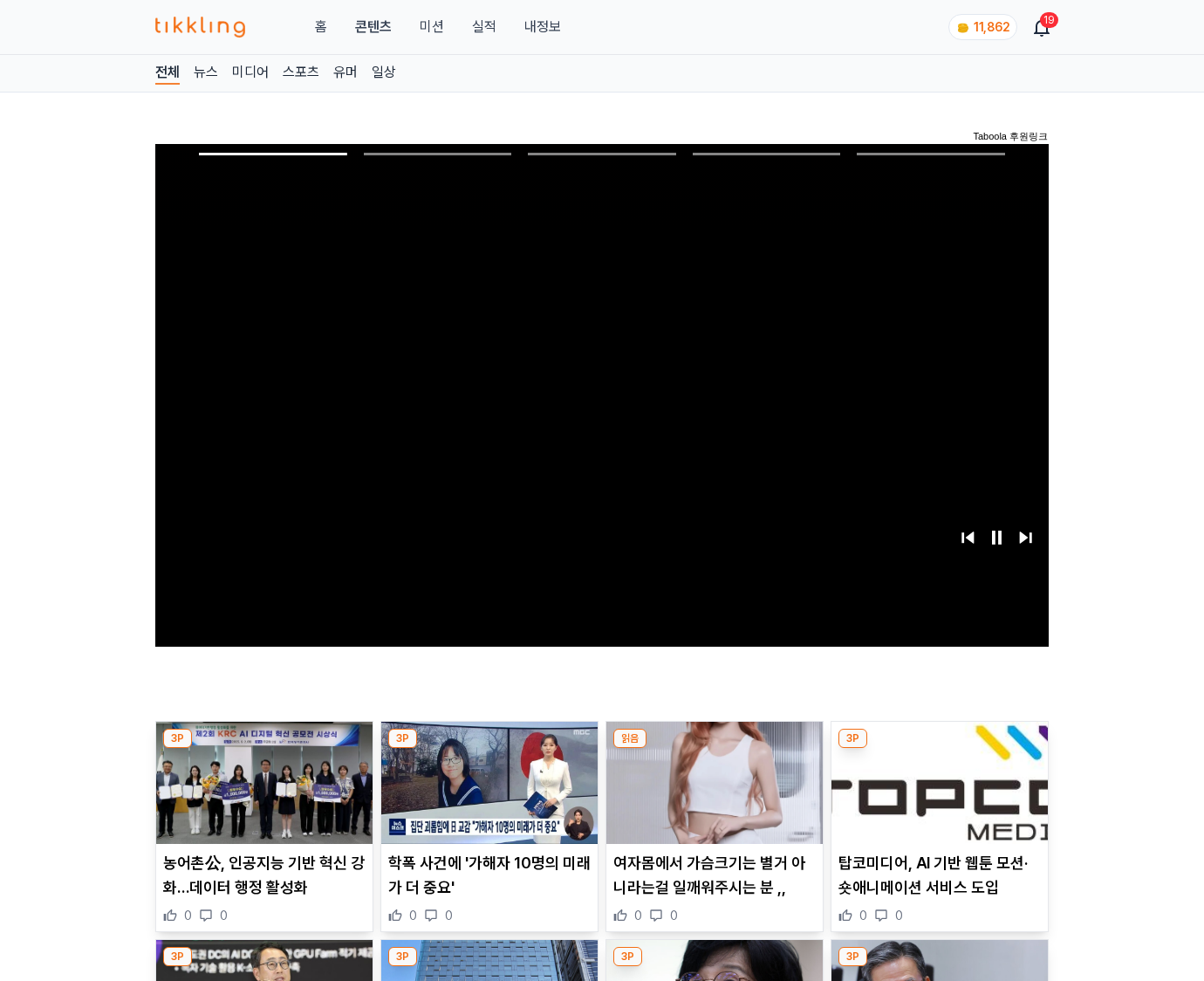
click at [939, 749] on img at bounding box center [940, 783] width 217 height 123
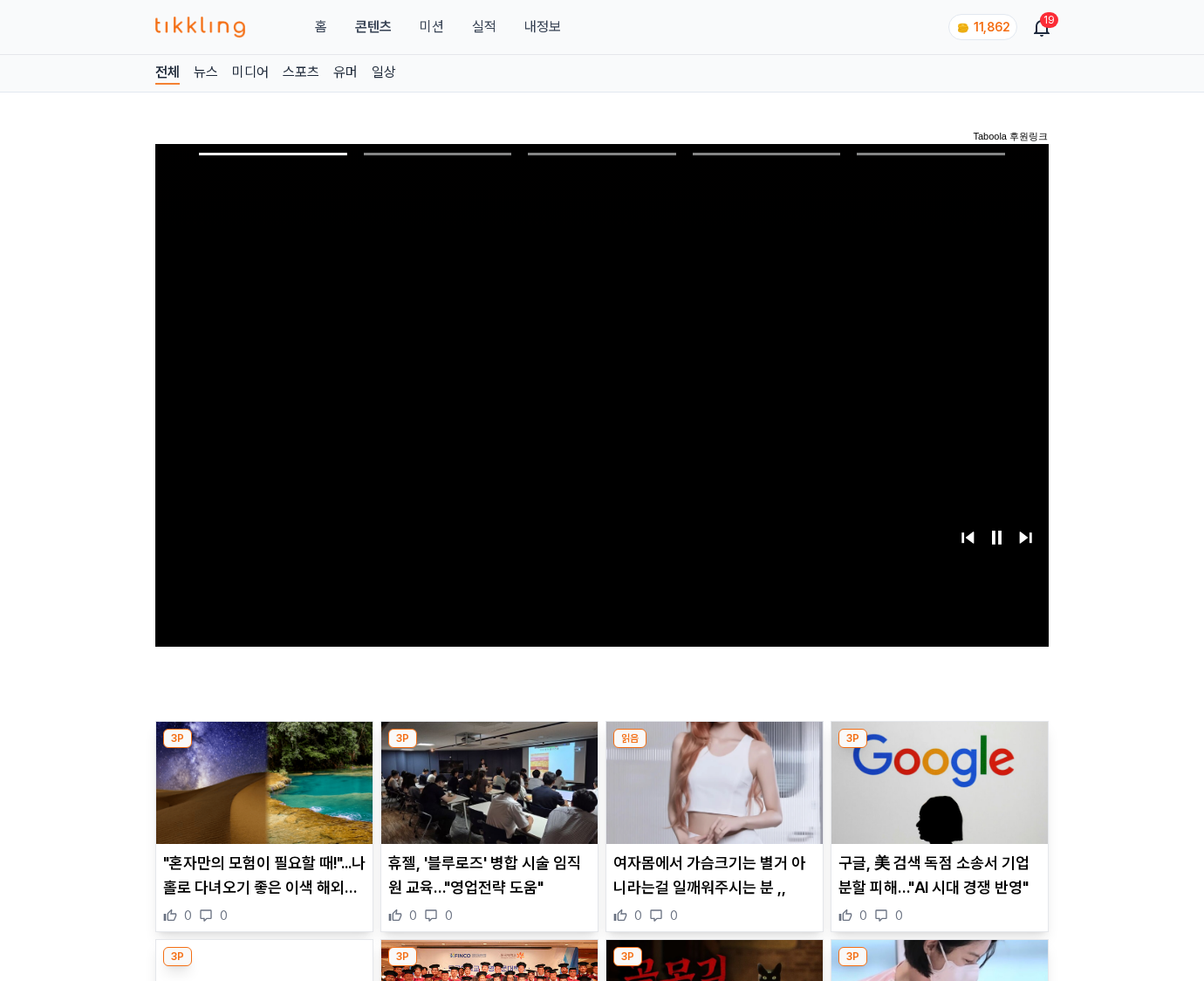
click at [939, 749] on img at bounding box center [940, 783] width 217 height 123
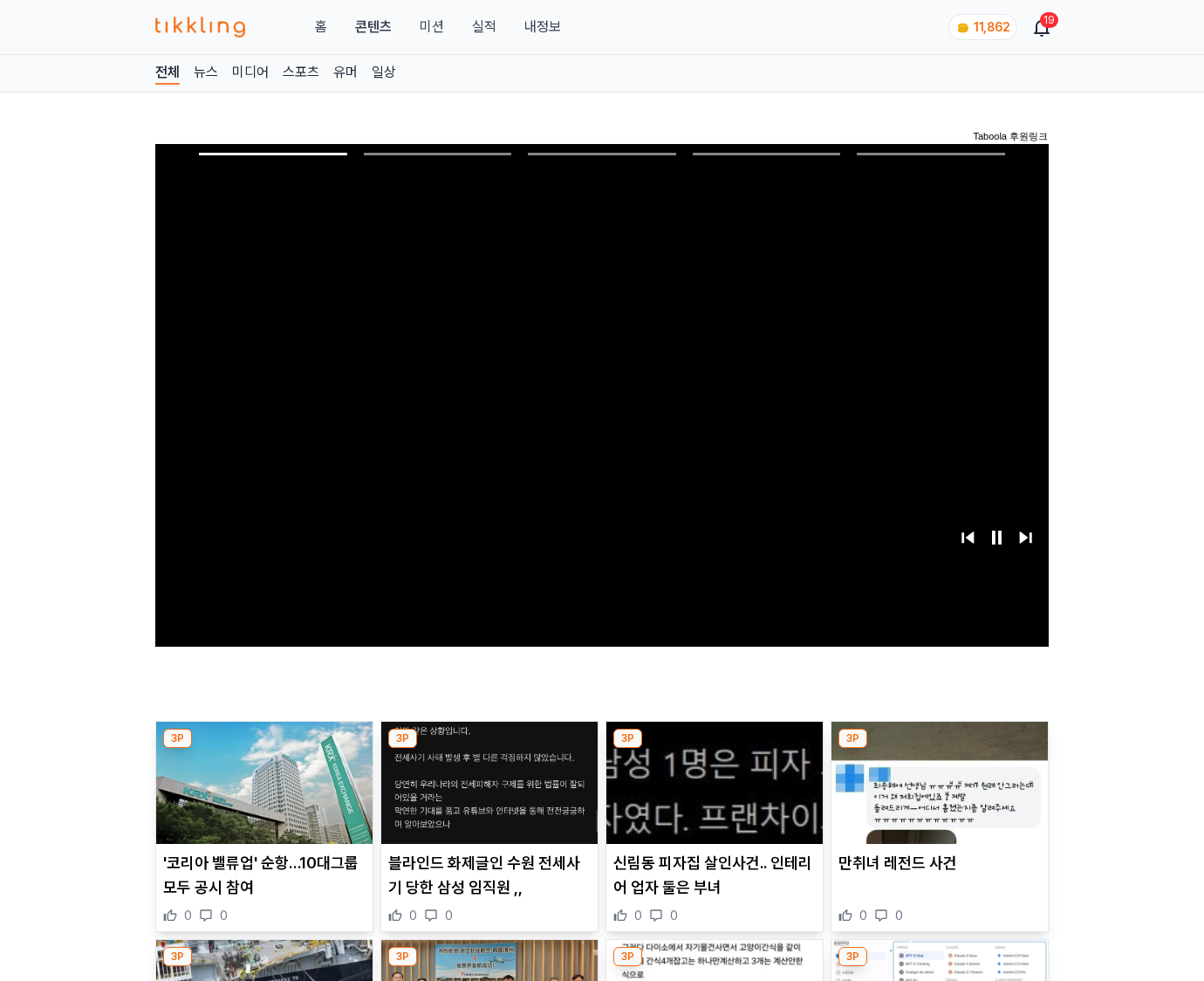
click at [939, 749] on img at bounding box center [940, 783] width 217 height 123
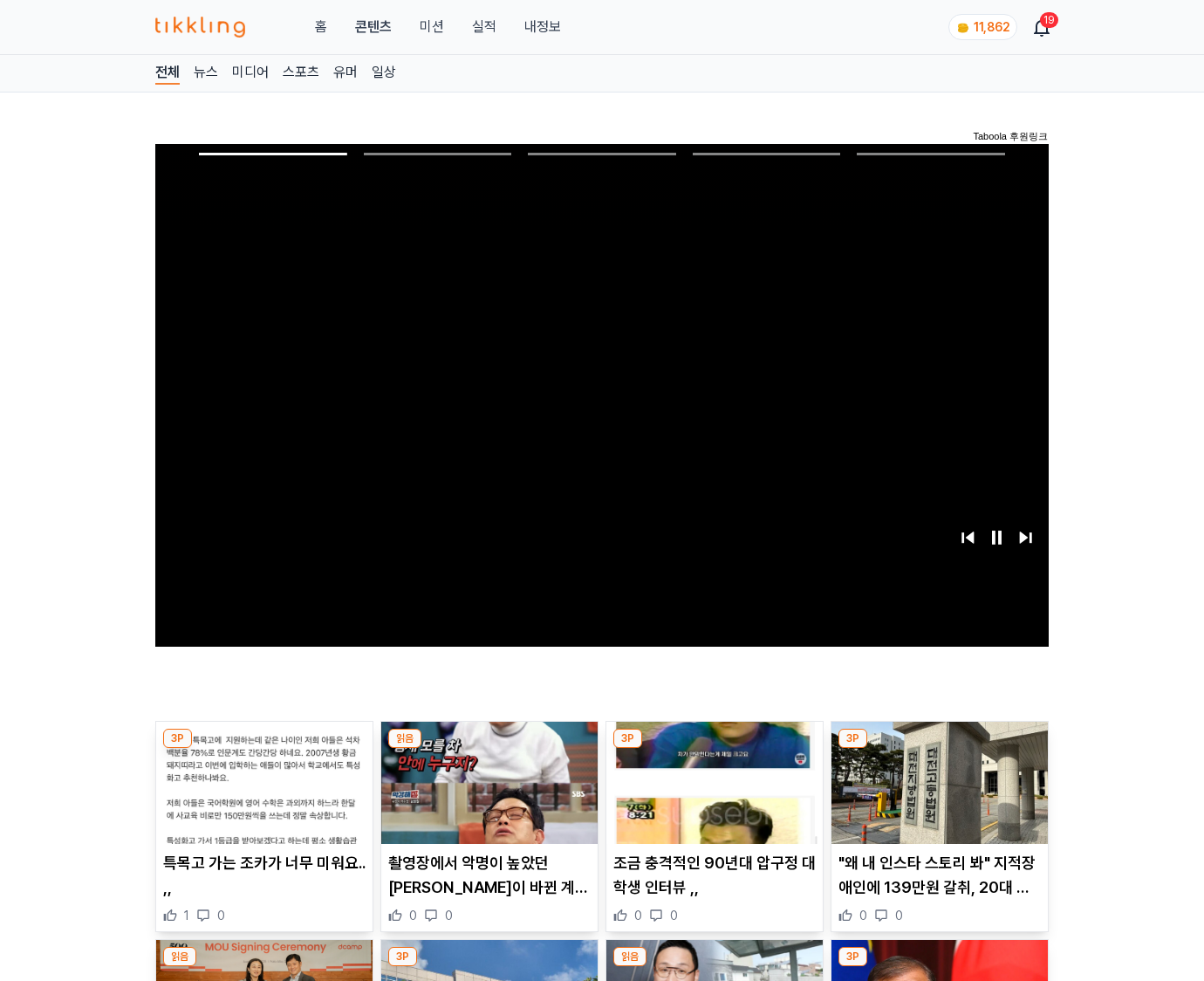
click at [939, 749] on img at bounding box center [940, 783] width 217 height 123
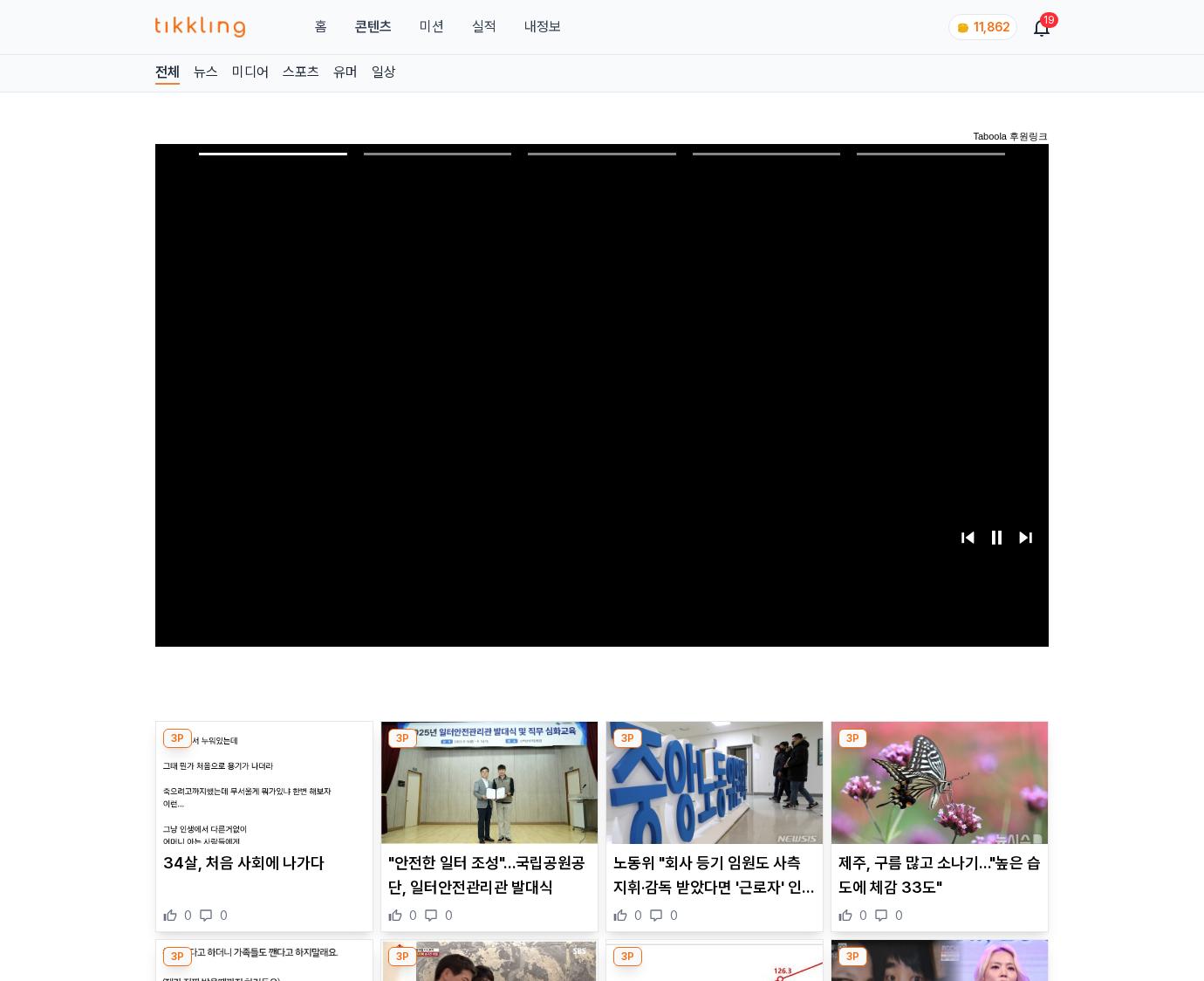
click at [939, 749] on img at bounding box center [940, 783] width 217 height 123
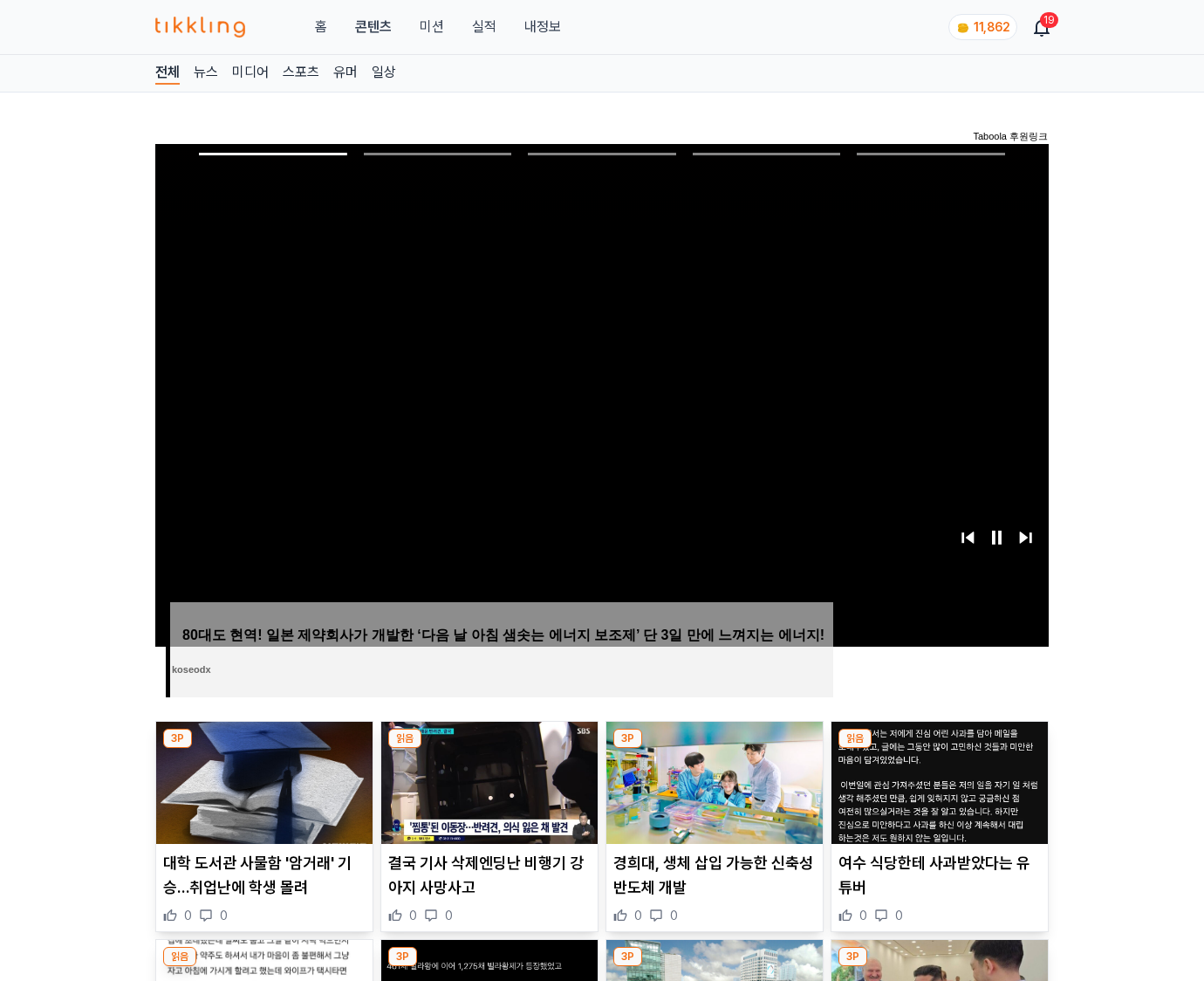
click at [939, 749] on img at bounding box center [940, 783] width 217 height 123
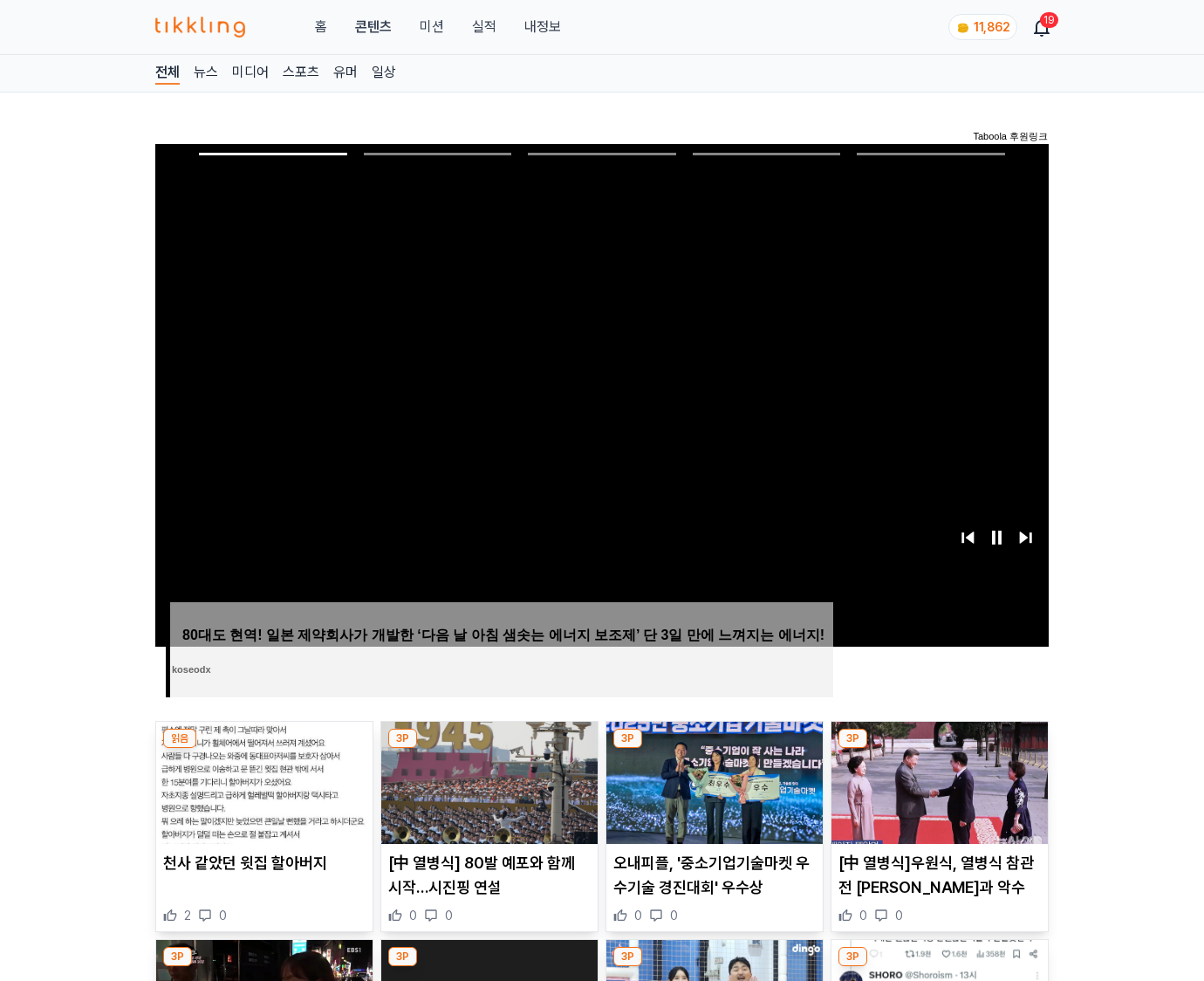
click at [939, 749] on img at bounding box center [940, 783] width 217 height 123
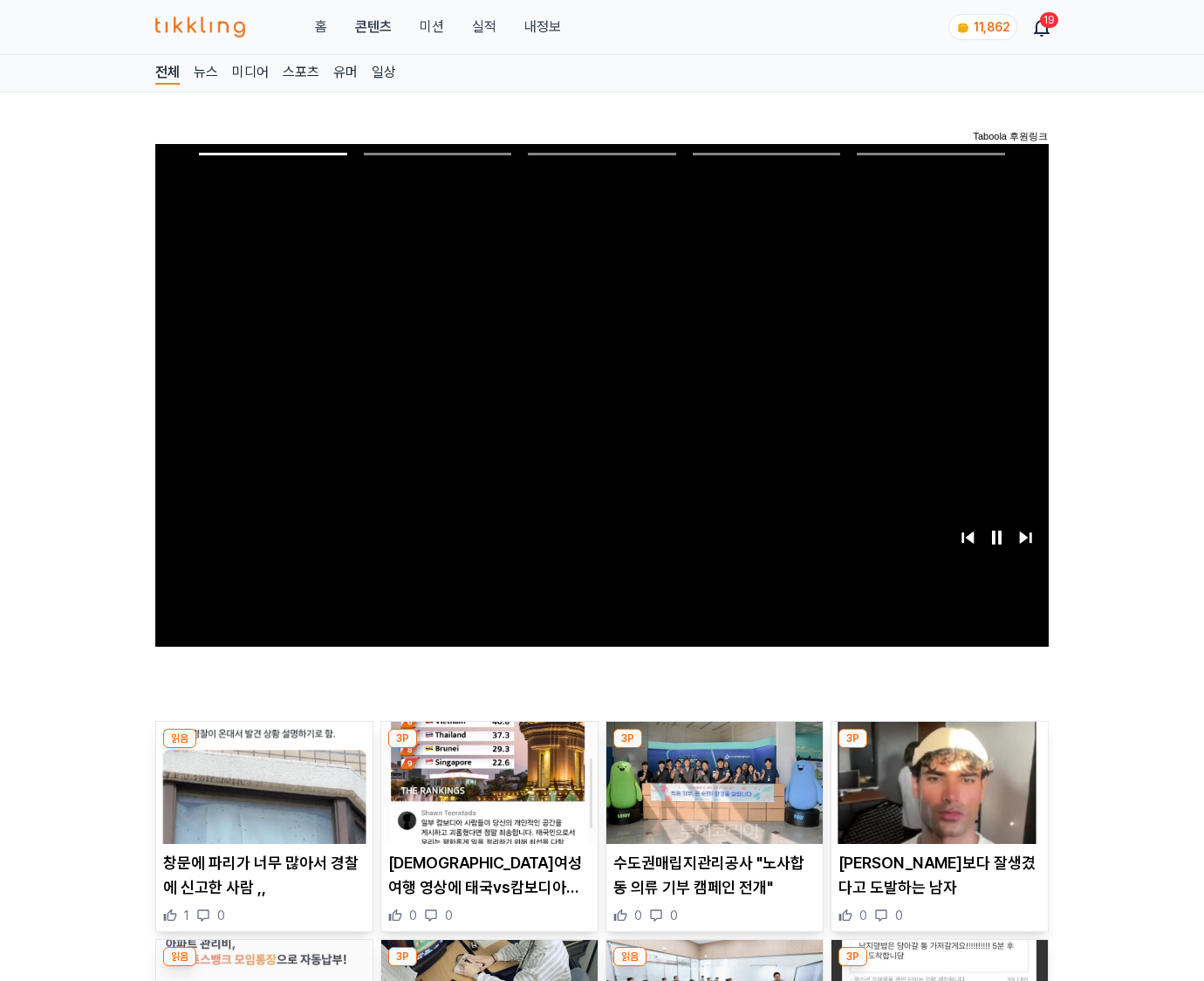
click at [939, 749] on img at bounding box center [940, 783] width 217 height 123
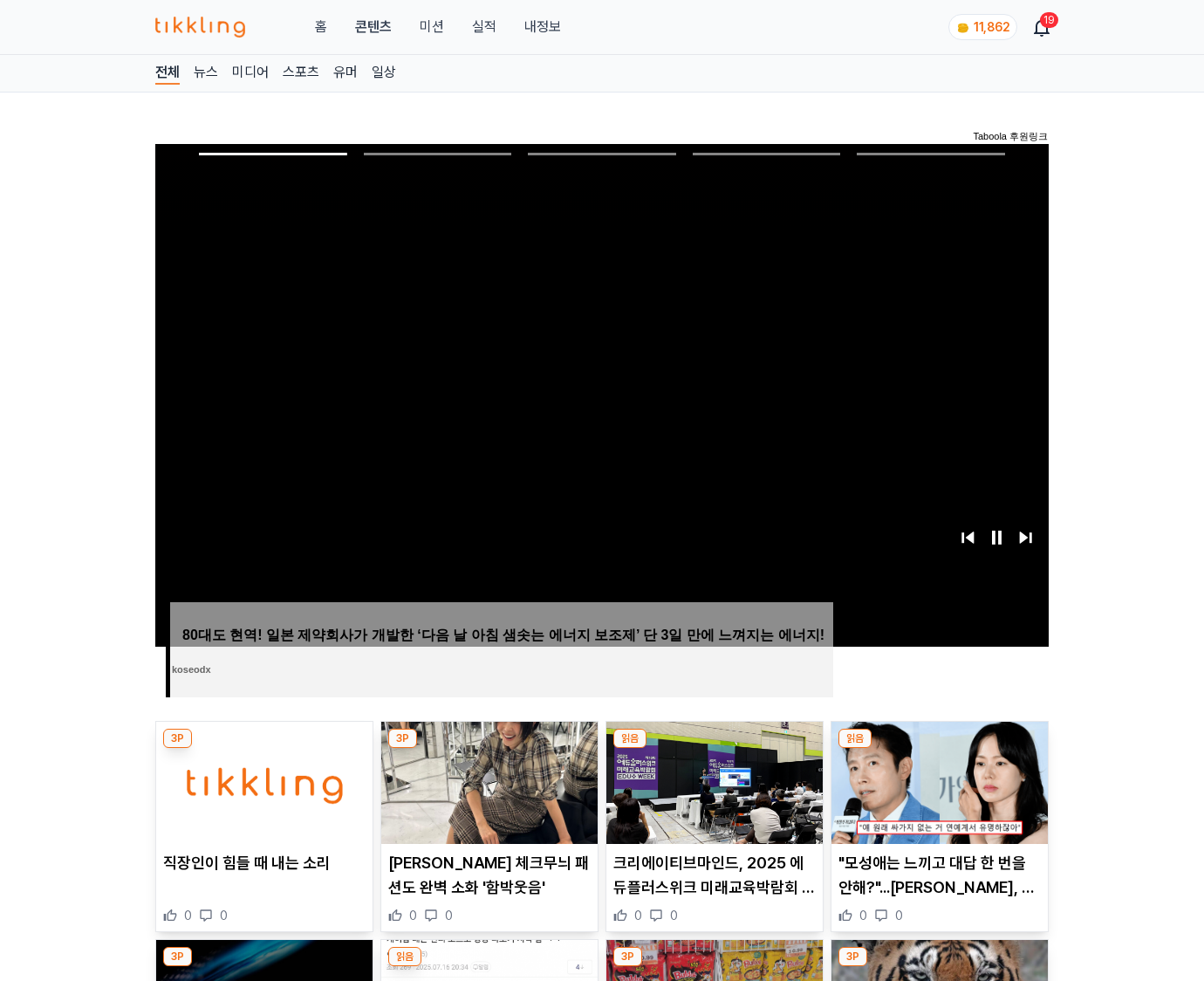
click at [939, 749] on img at bounding box center [940, 783] width 217 height 123
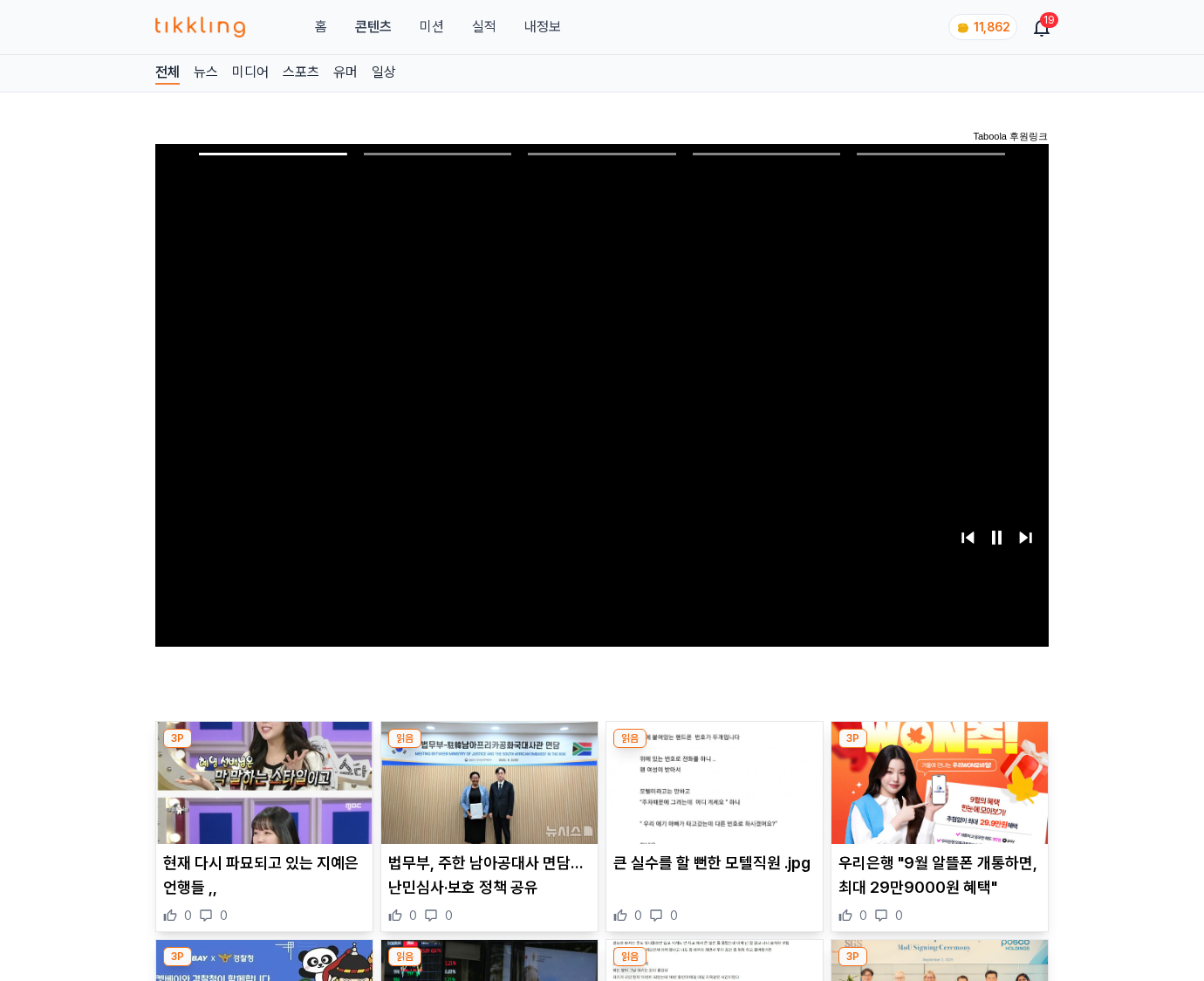
click at [939, 749] on img at bounding box center [940, 783] width 217 height 123
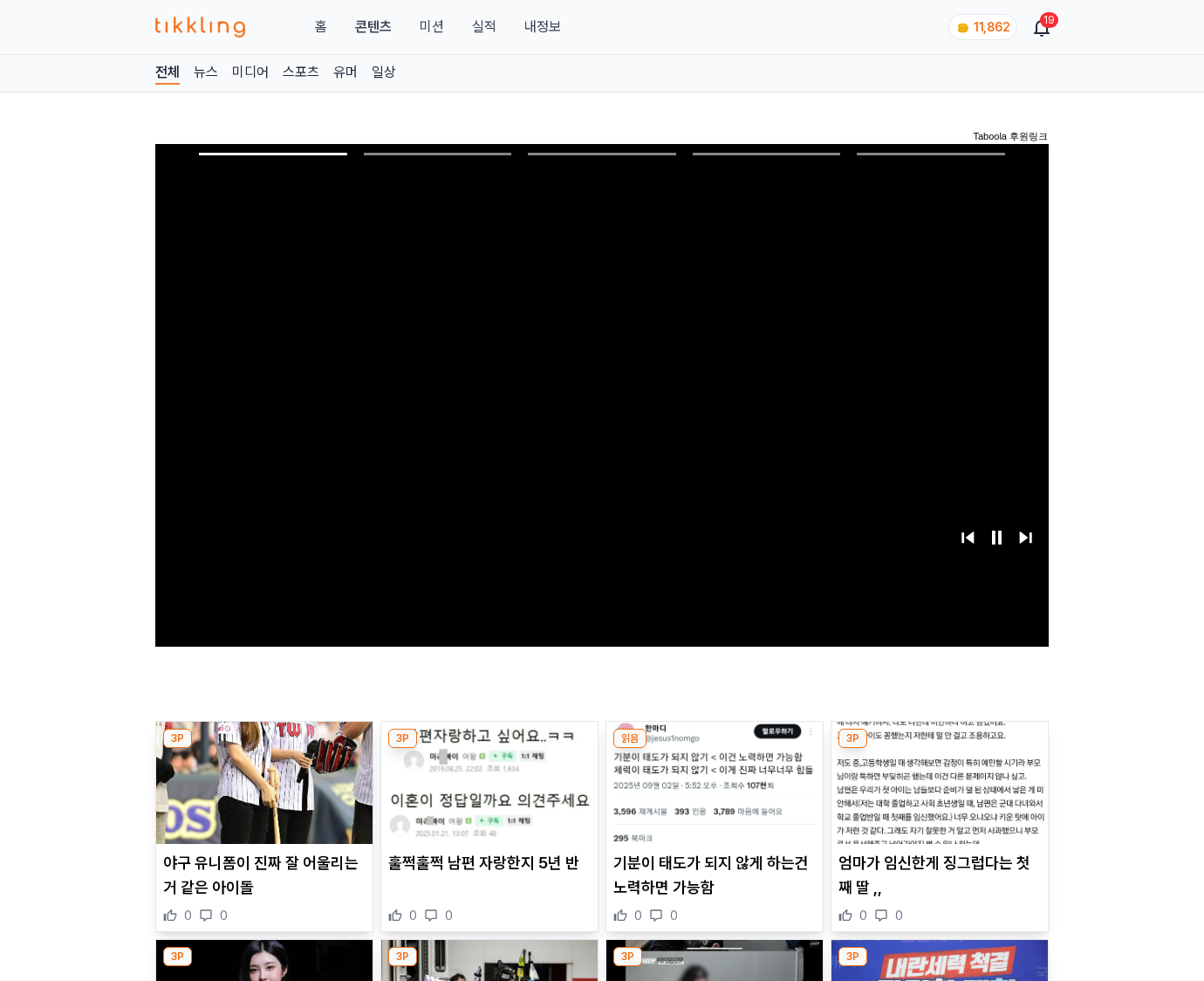
click at [939, 749] on img at bounding box center [940, 783] width 217 height 123
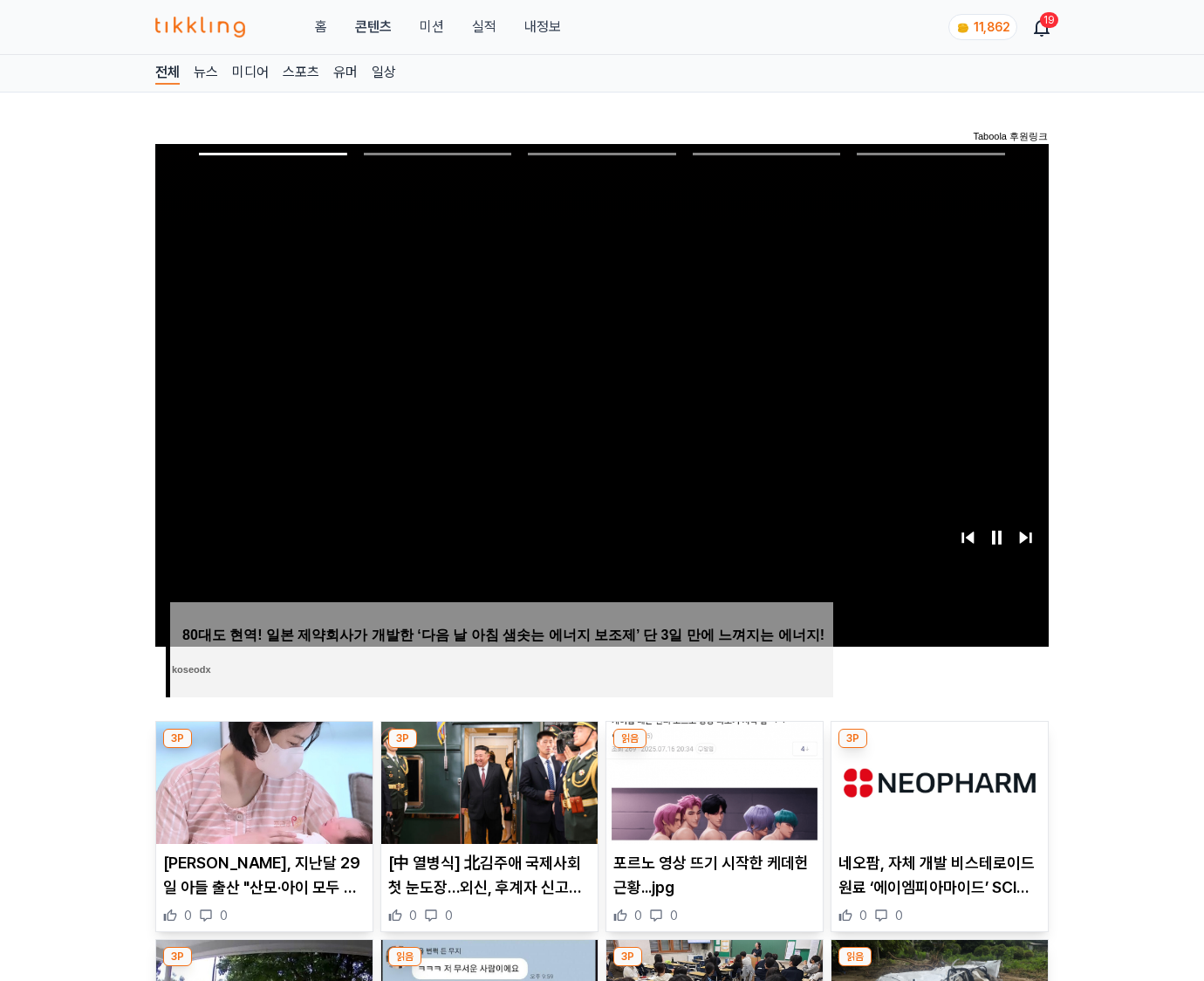
click at [939, 749] on img at bounding box center [940, 783] width 217 height 123
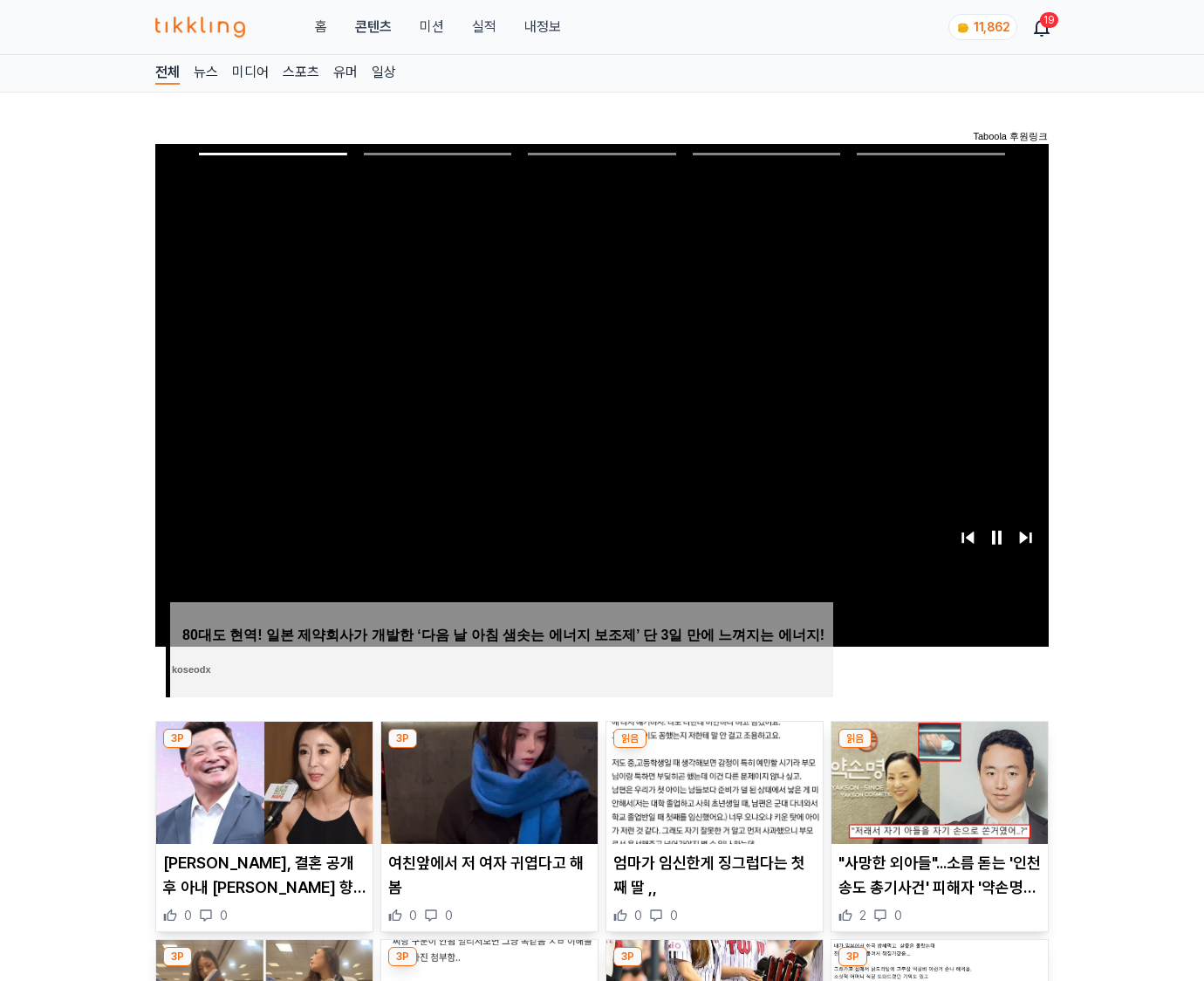
click at [939, 749] on img at bounding box center [940, 783] width 217 height 123
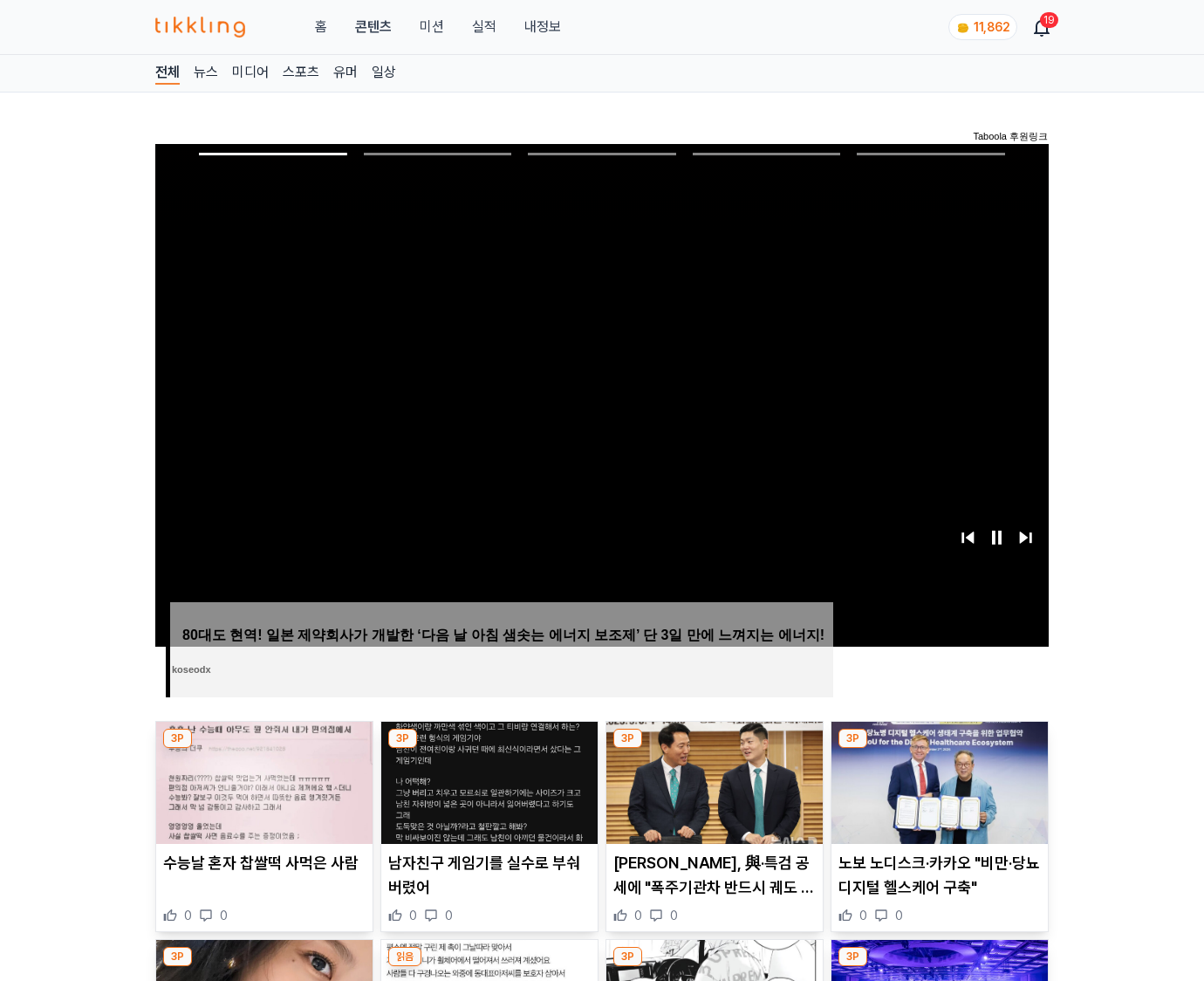
click at [939, 749] on img at bounding box center [940, 783] width 217 height 123
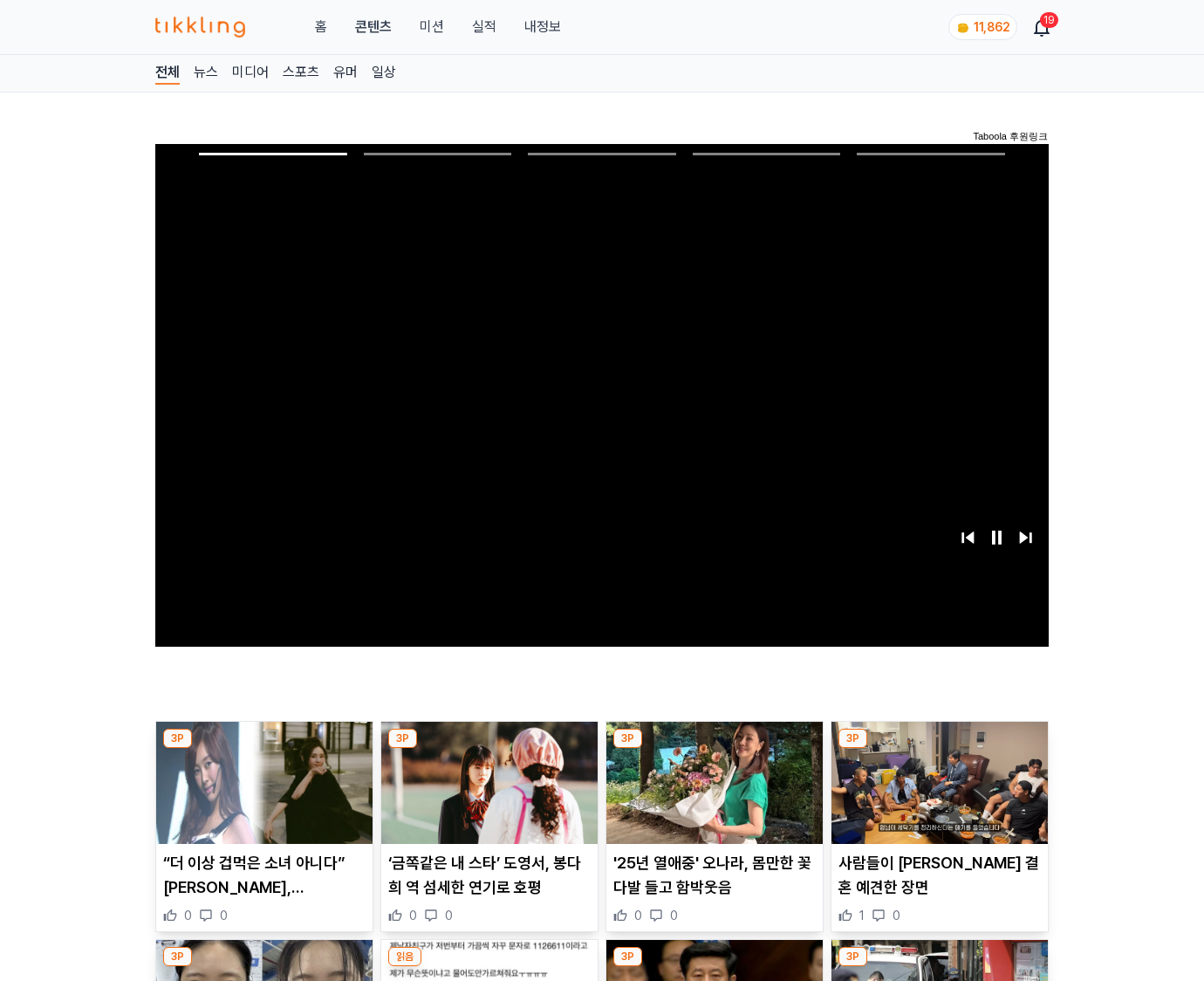
click at [939, 749] on img at bounding box center [940, 783] width 217 height 123
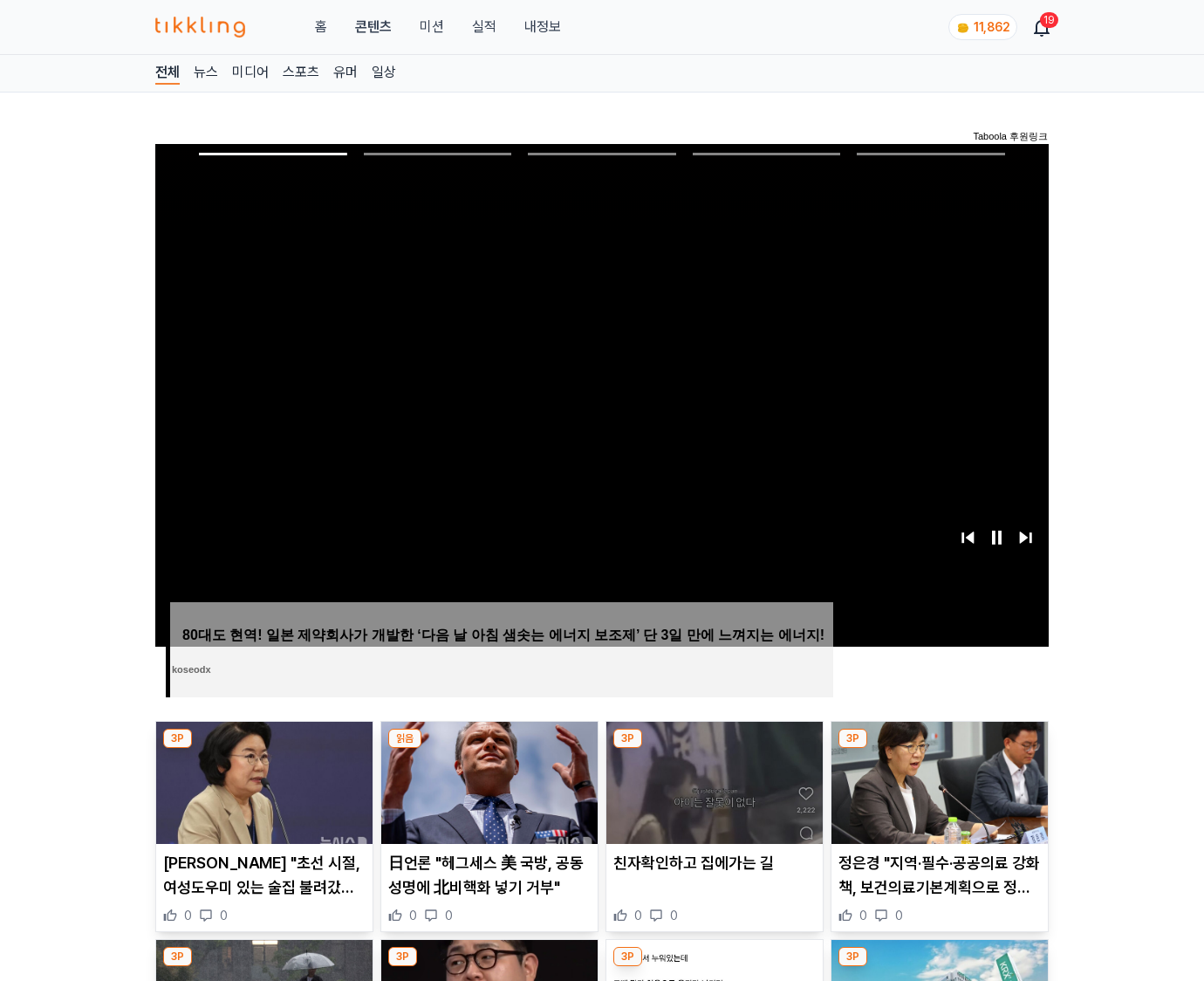
click at [939, 749] on img at bounding box center [940, 783] width 217 height 123
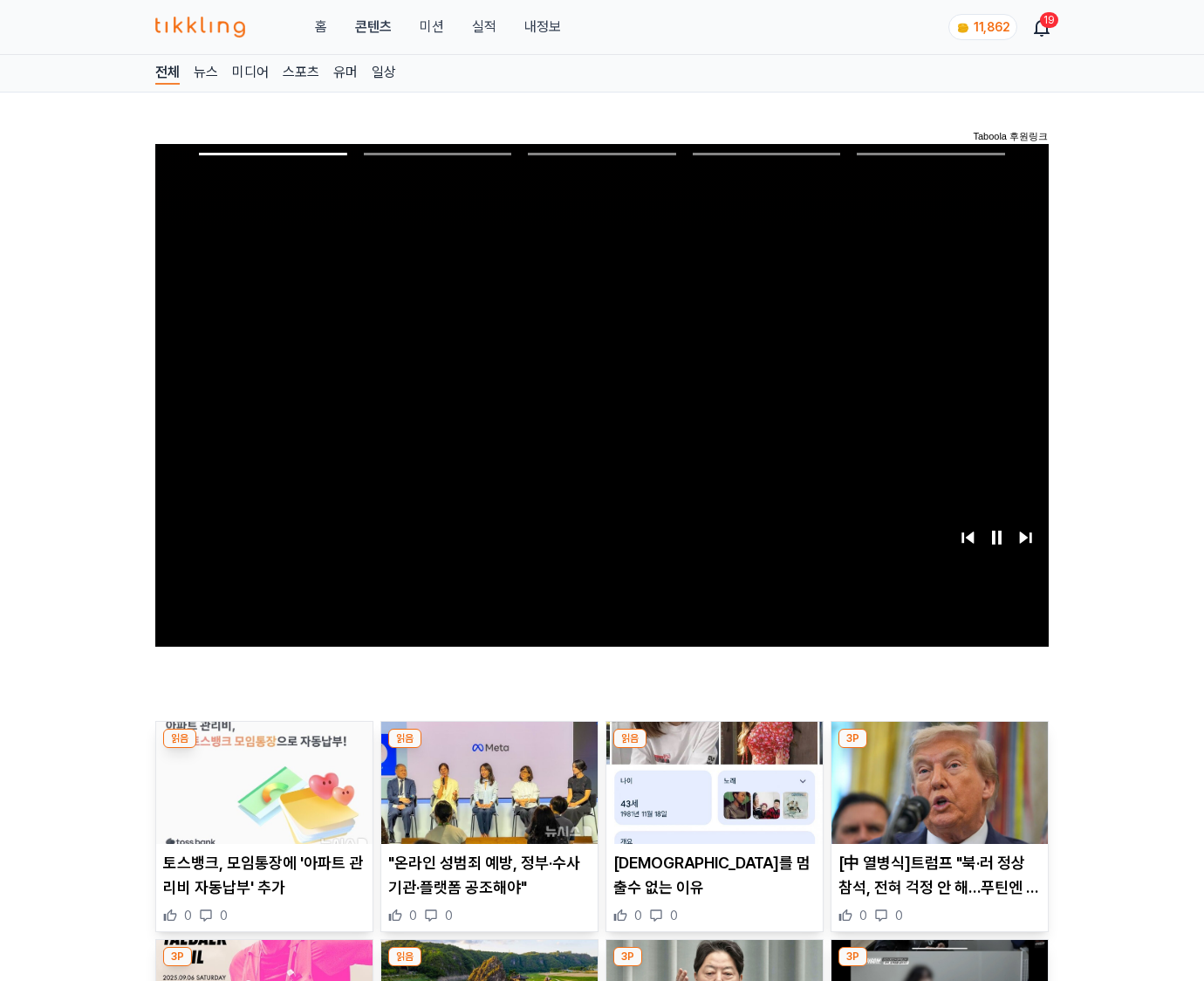
click at [939, 749] on img at bounding box center [940, 783] width 217 height 123
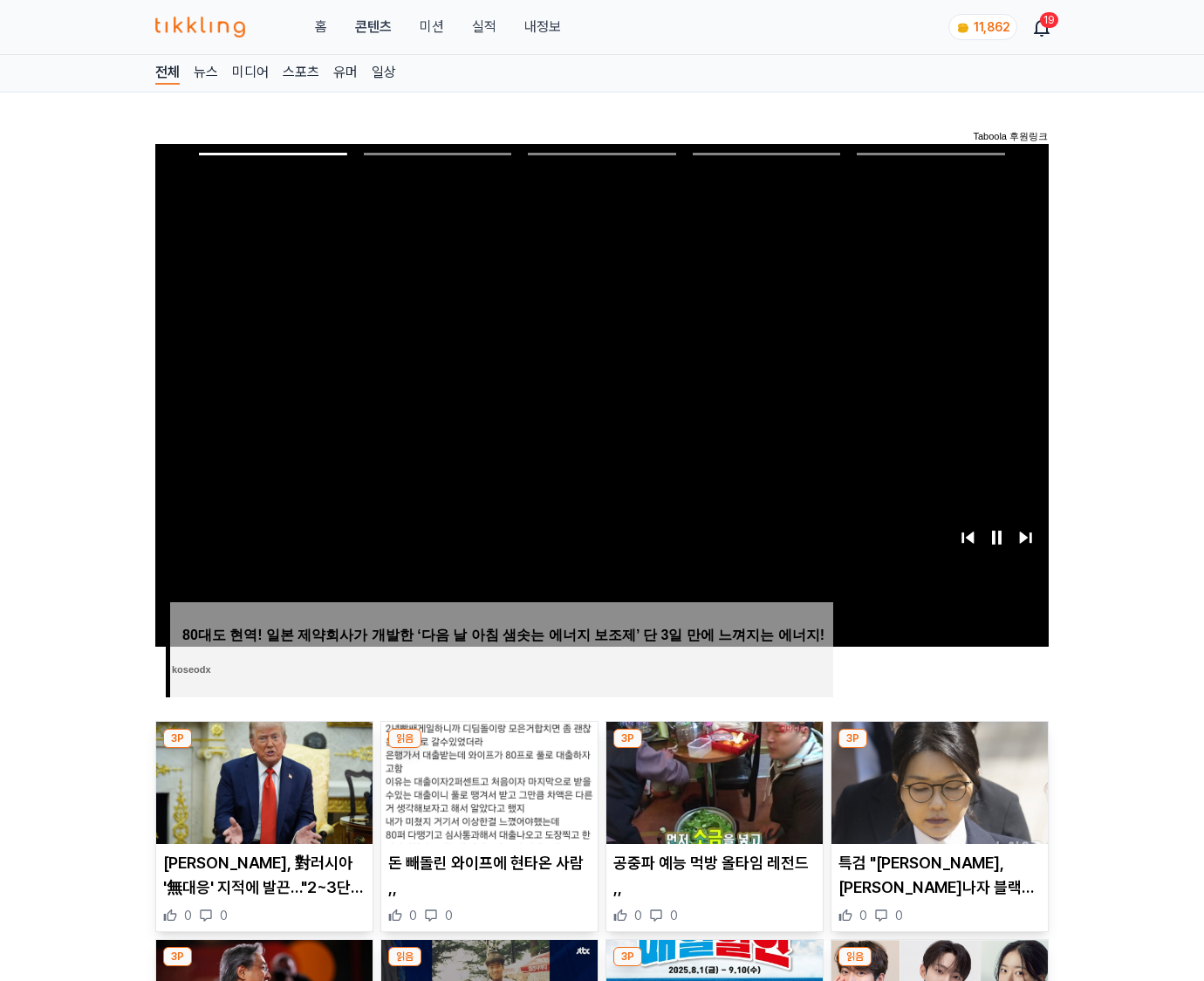
click at [939, 749] on img at bounding box center [940, 783] width 217 height 123
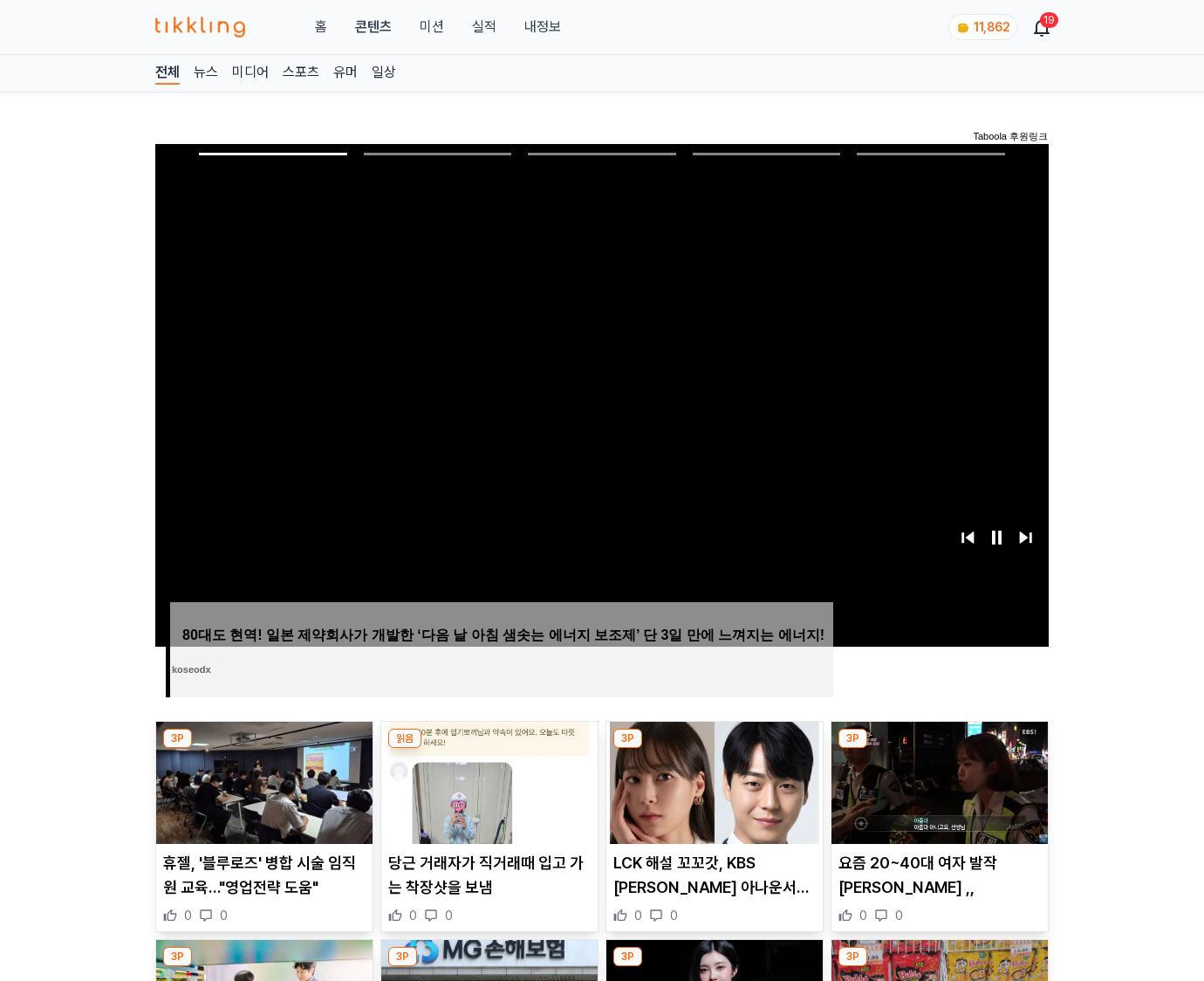
click at [939, 749] on img at bounding box center [940, 783] width 217 height 123
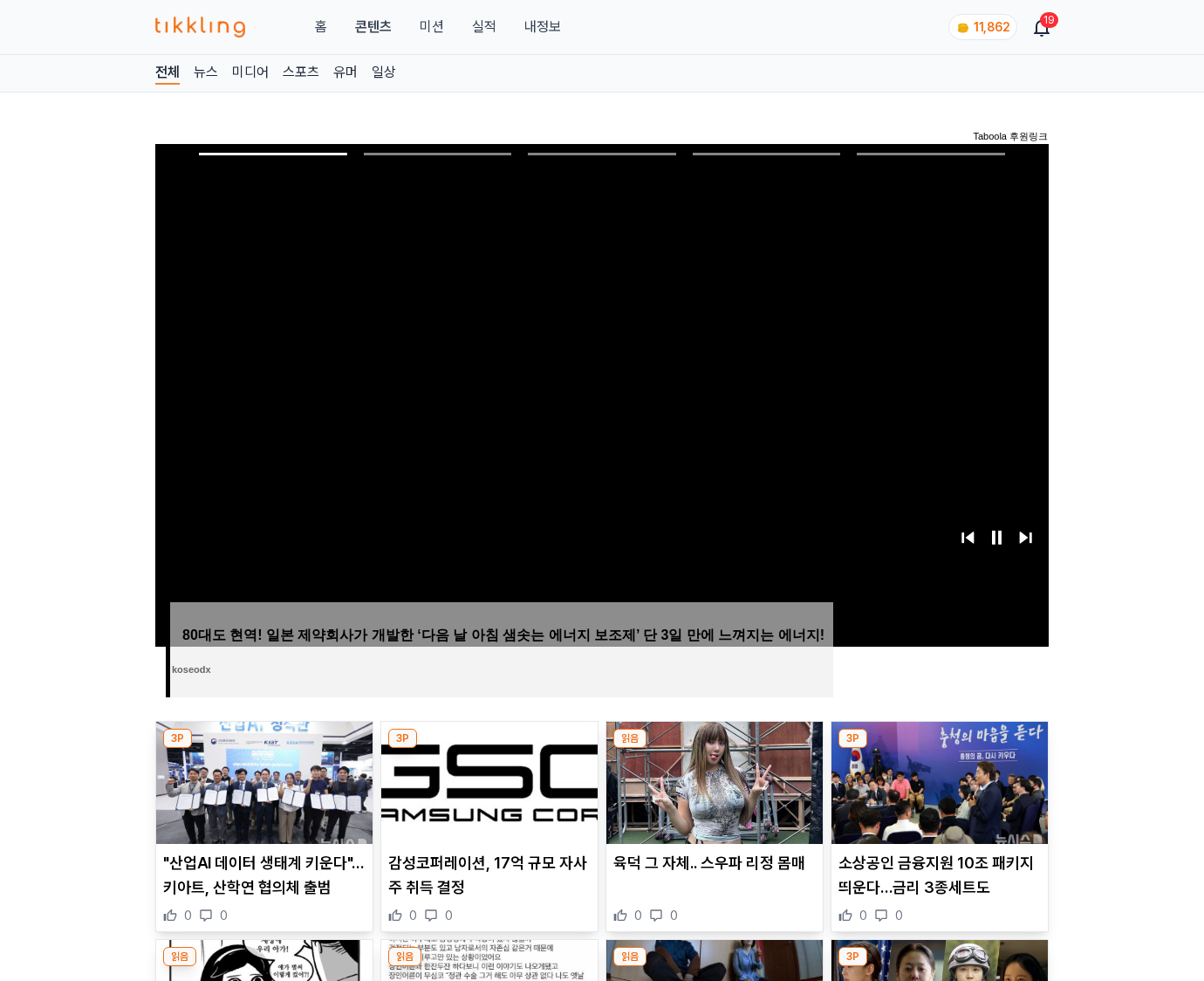
click at [939, 749] on img at bounding box center [940, 783] width 217 height 123
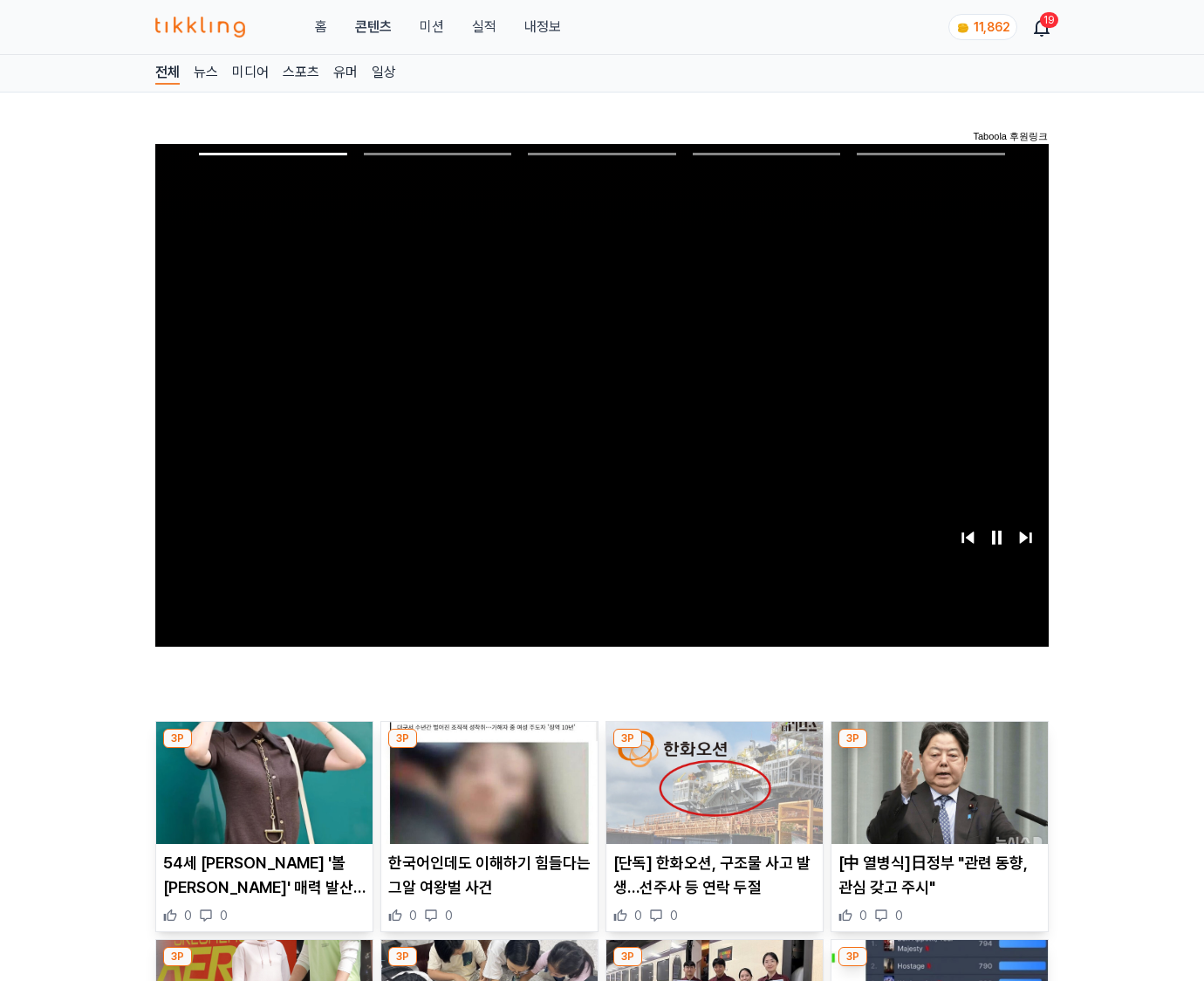
click at [939, 749] on img at bounding box center [940, 783] width 217 height 123
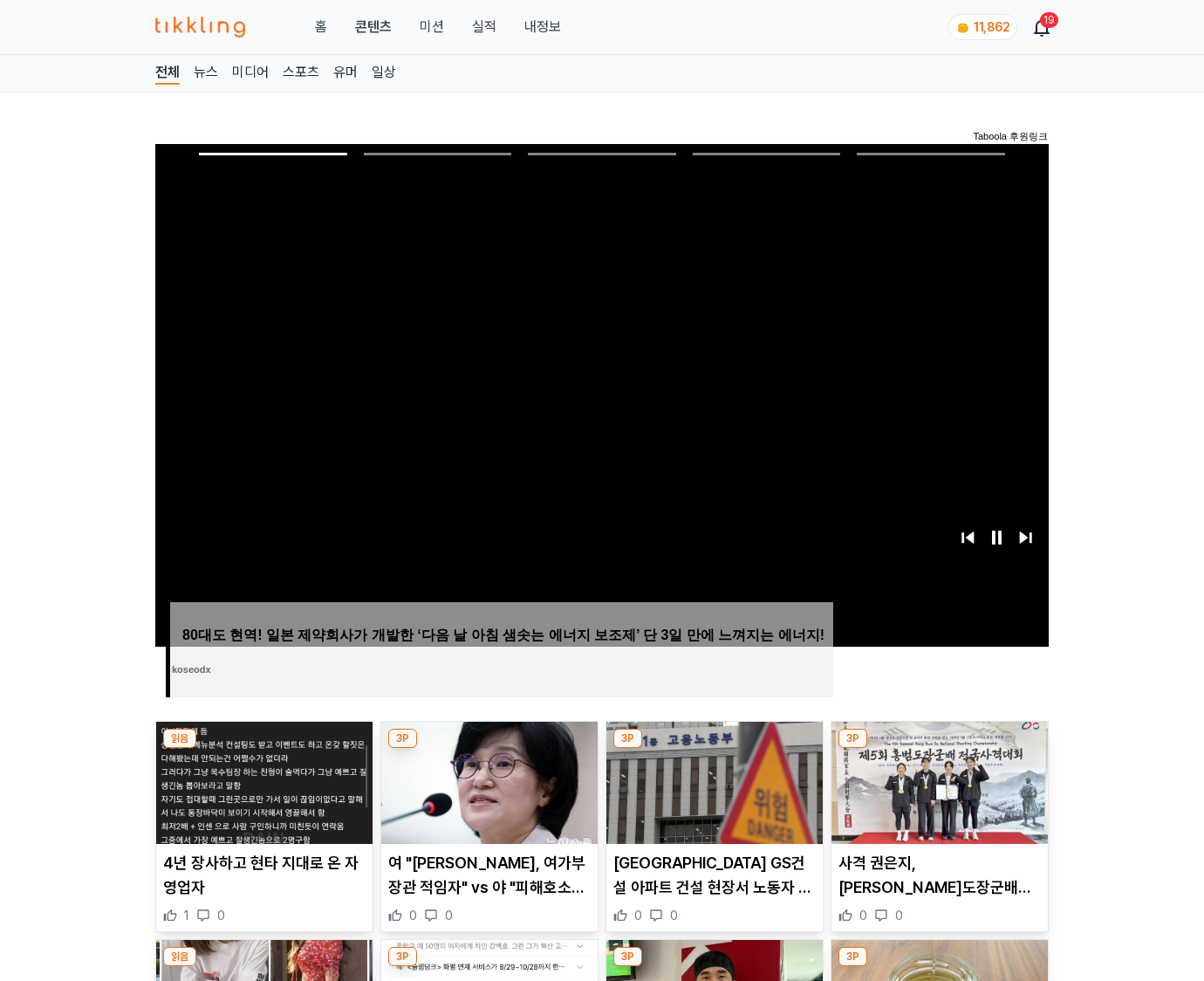
click at [939, 749] on img at bounding box center [940, 783] width 217 height 123
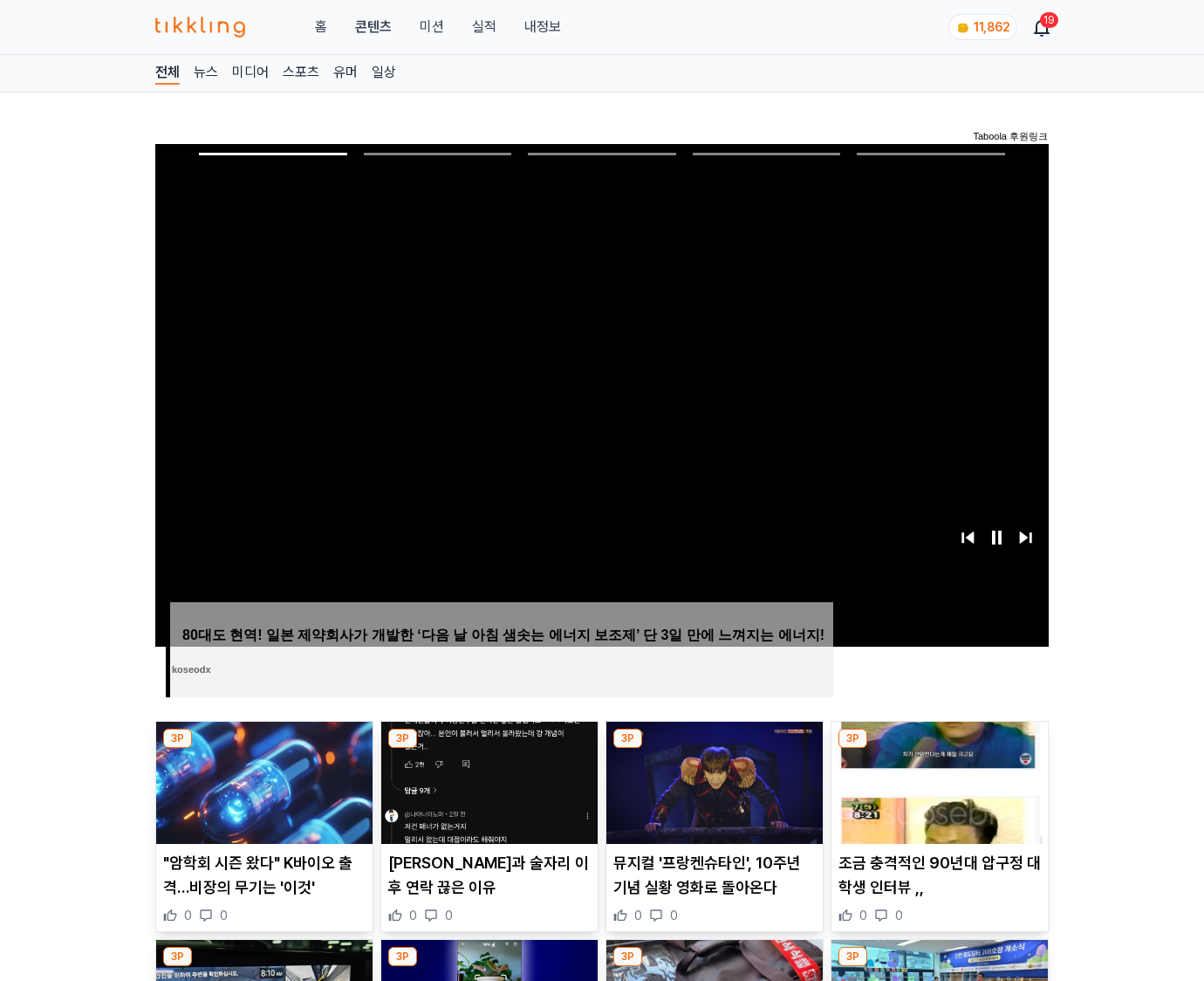
click at [939, 749] on img at bounding box center [940, 783] width 217 height 123
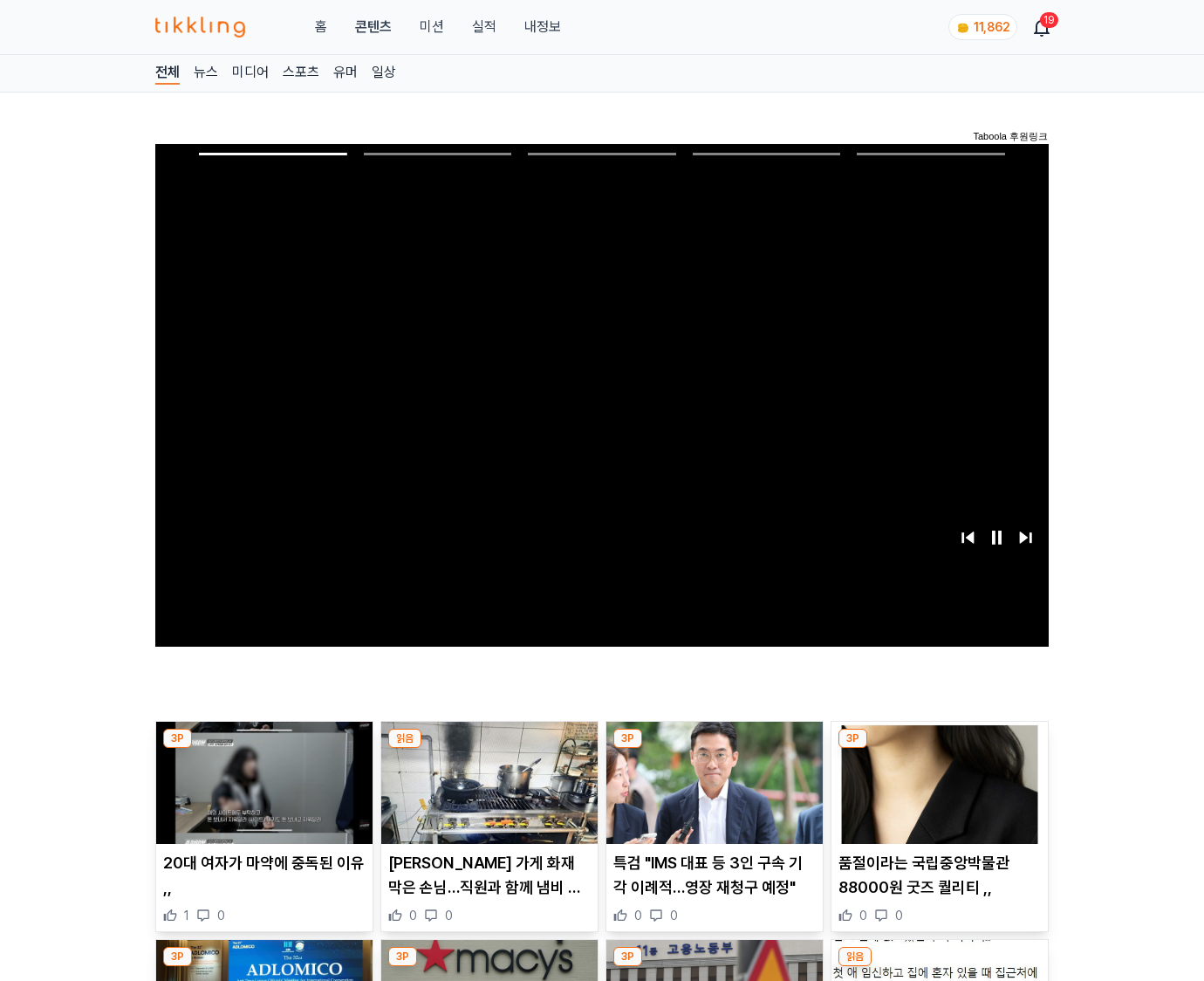
click at [939, 749] on img at bounding box center [940, 783] width 217 height 123
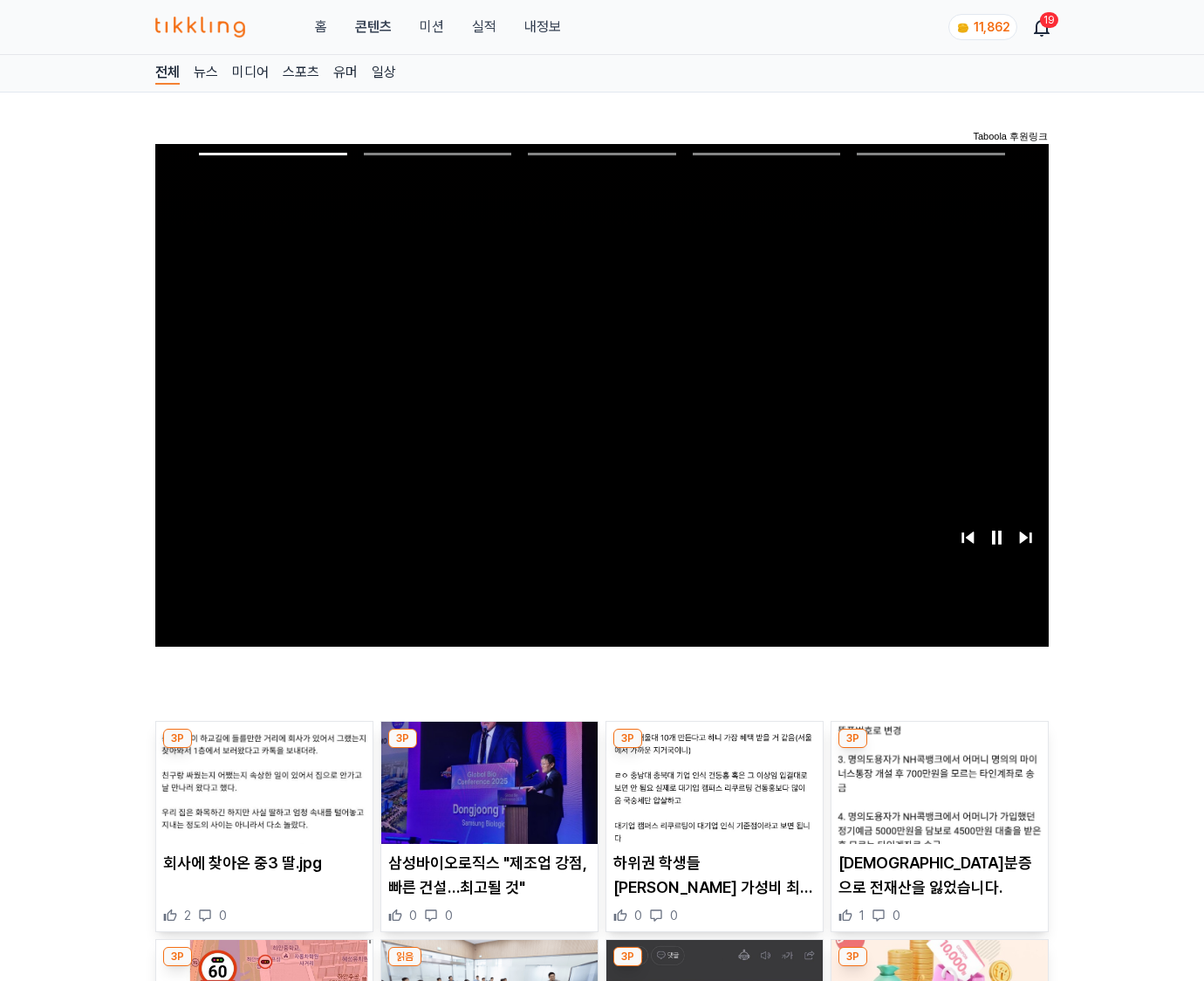
click at [939, 749] on img at bounding box center [940, 783] width 217 height 123
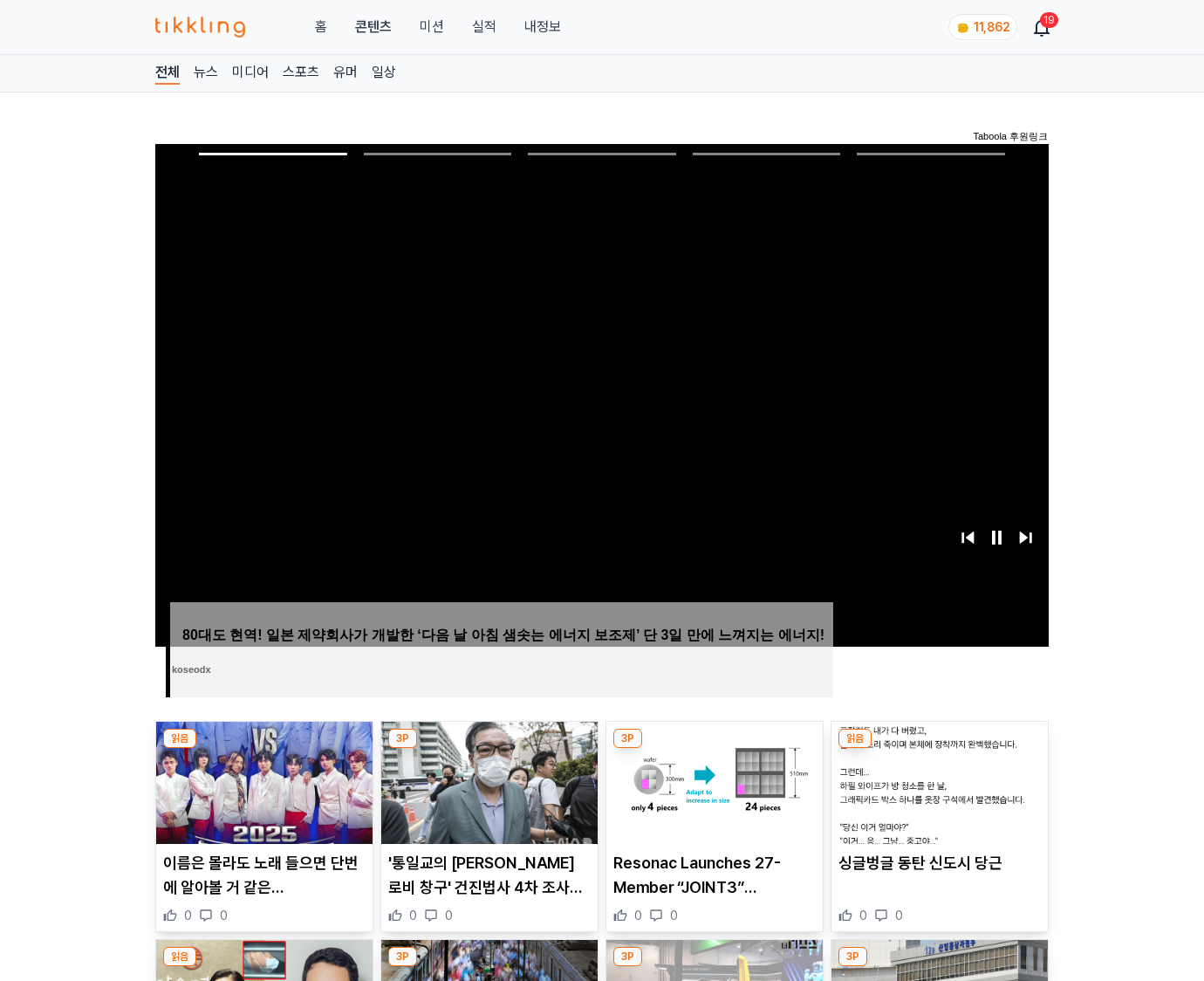
click at [939, 749] on img at bounding box center [940, 783] width 217 height 123
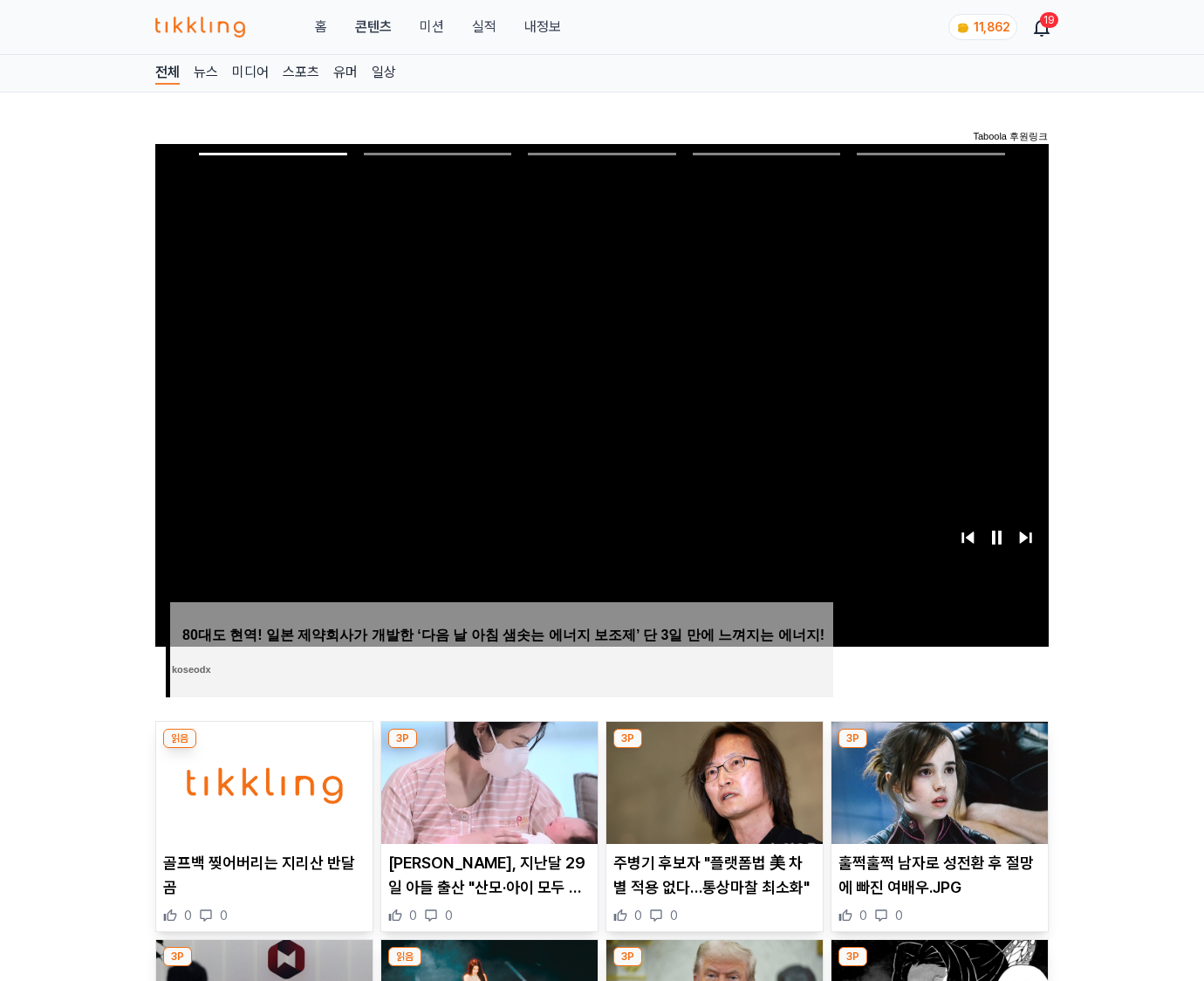
click at [939, 749] on img at bounding box center [940, 783] width 217 height 123
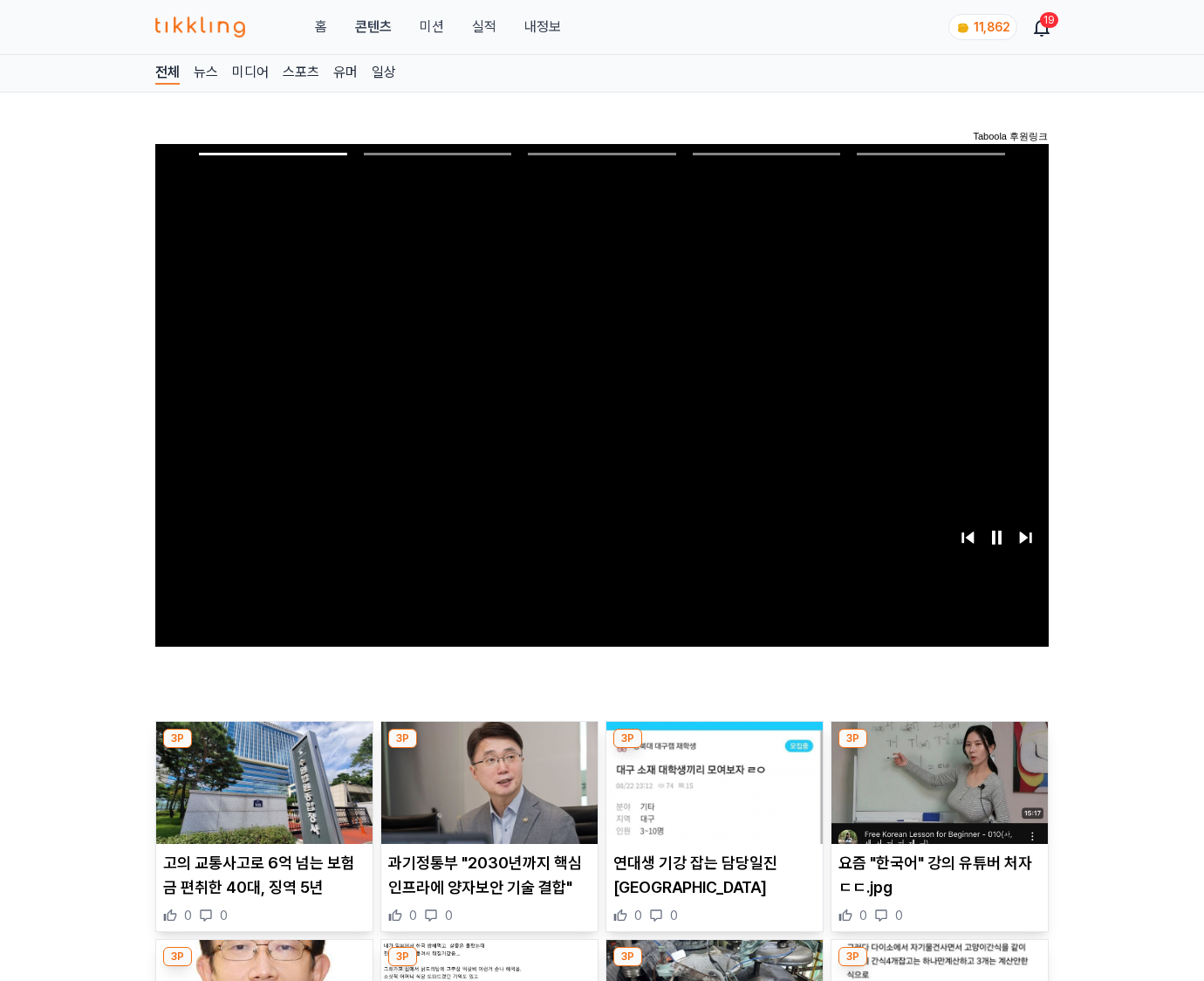
click at [939, 749] on img at bounding box center [940, 783] width 217 height 123
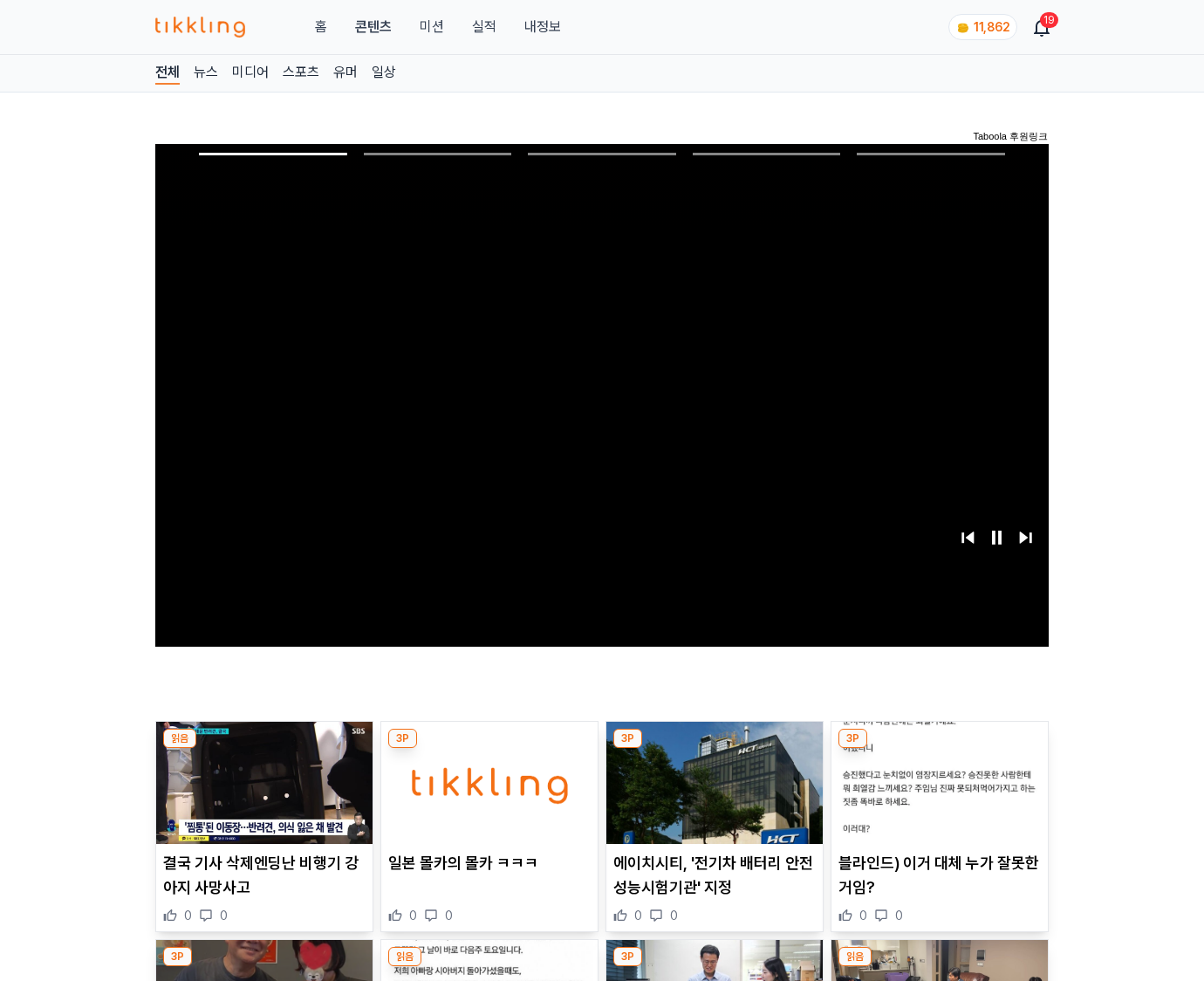
click at [939, 749] on img at bounding box center [940, 783] width 217 height 123
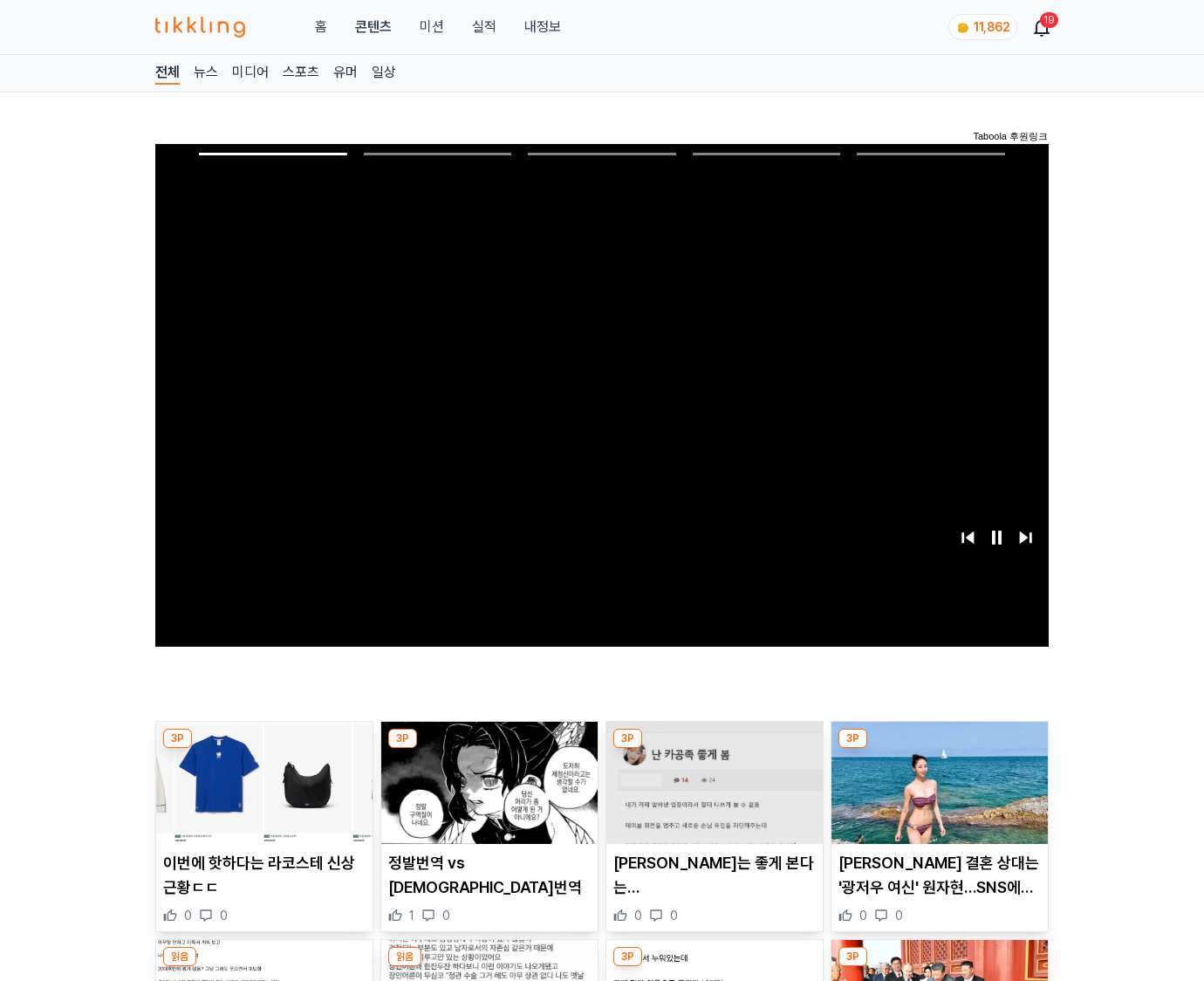
click at [939, 749] on img at bounding box center [940, 783] width 217 height 123
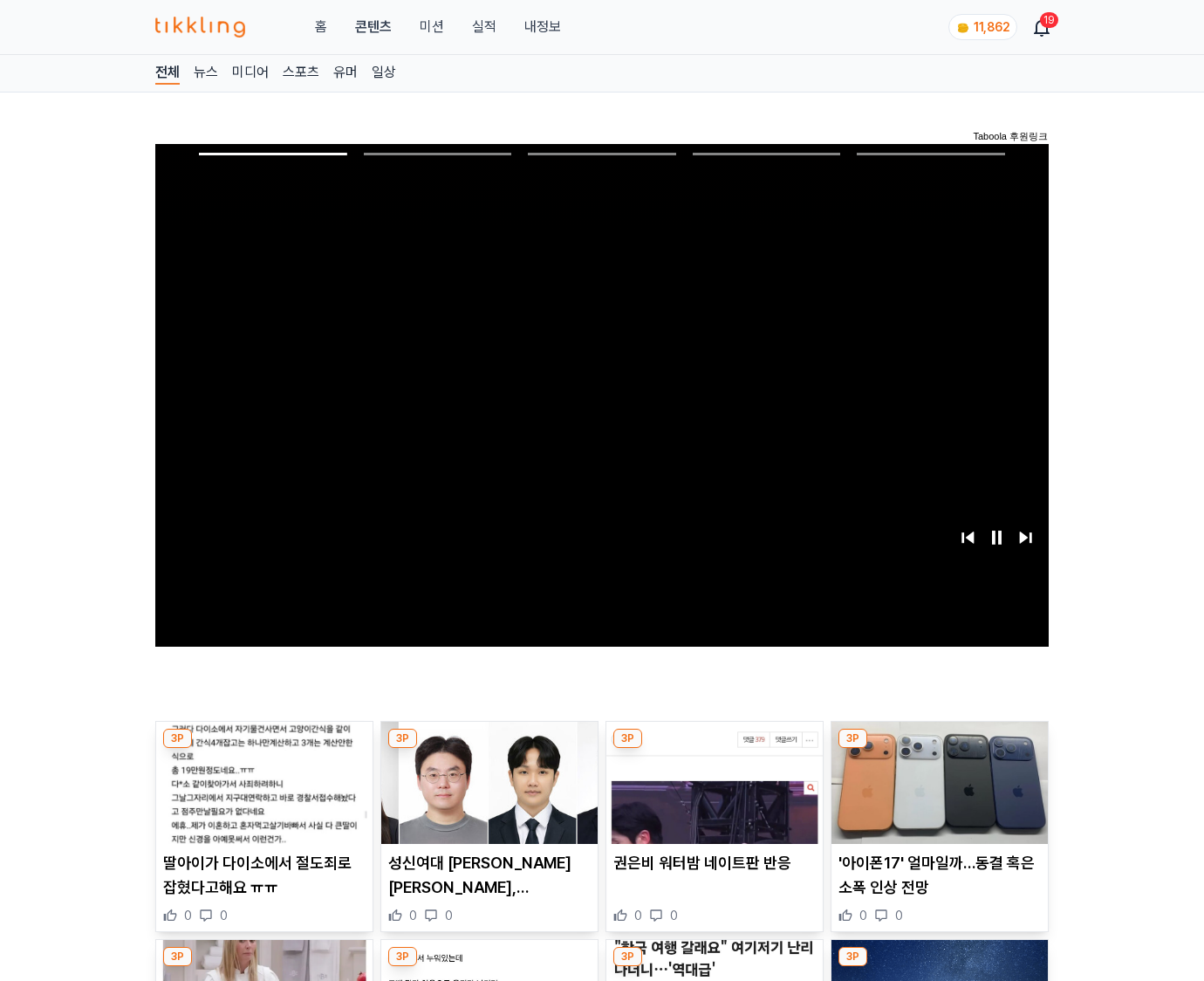
click at [939, 749] on img at bounding box center [940, 783] width 217 height 123
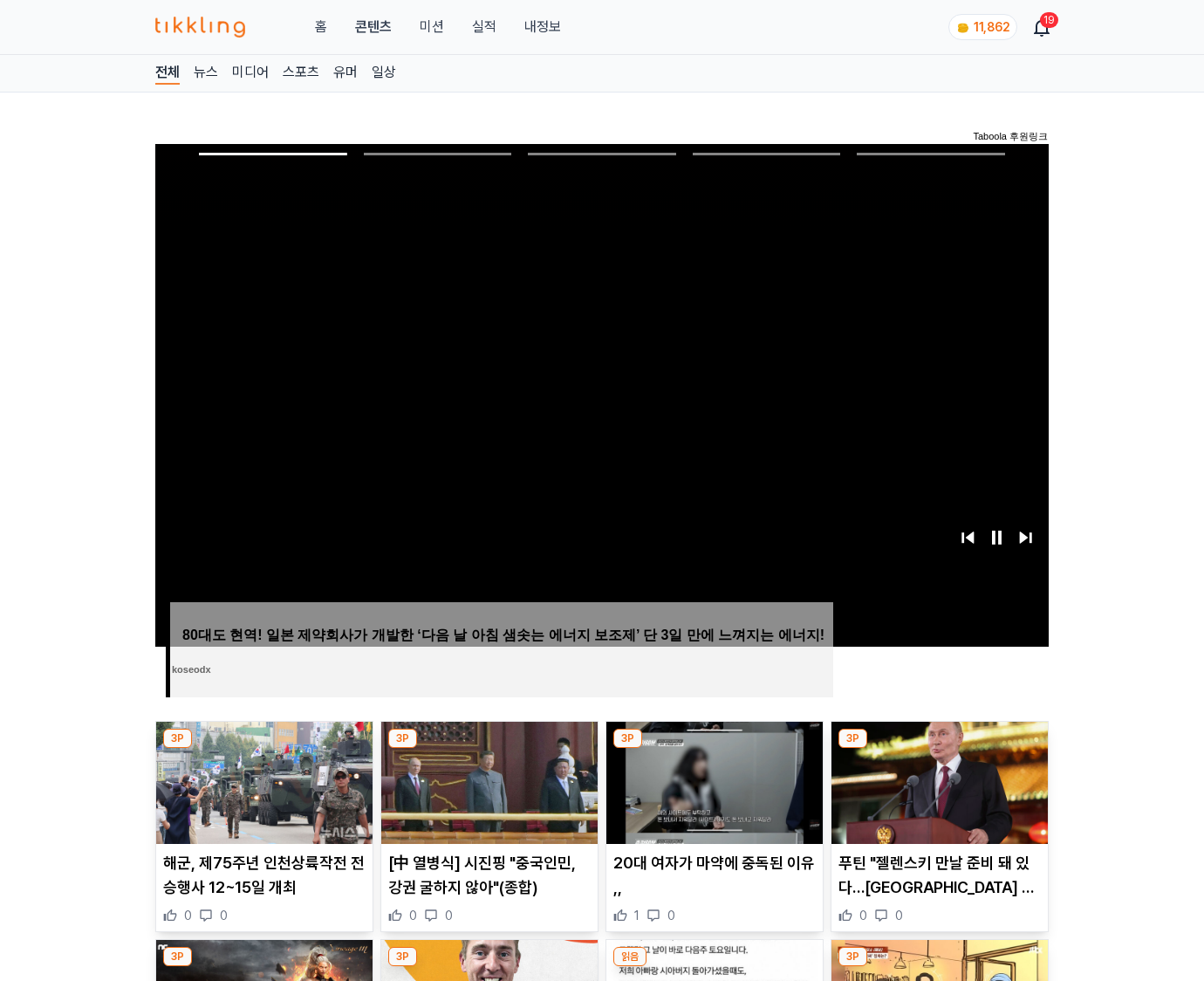
click at [939, 749] on img at bounding box center [940, 783] width 217 height 123
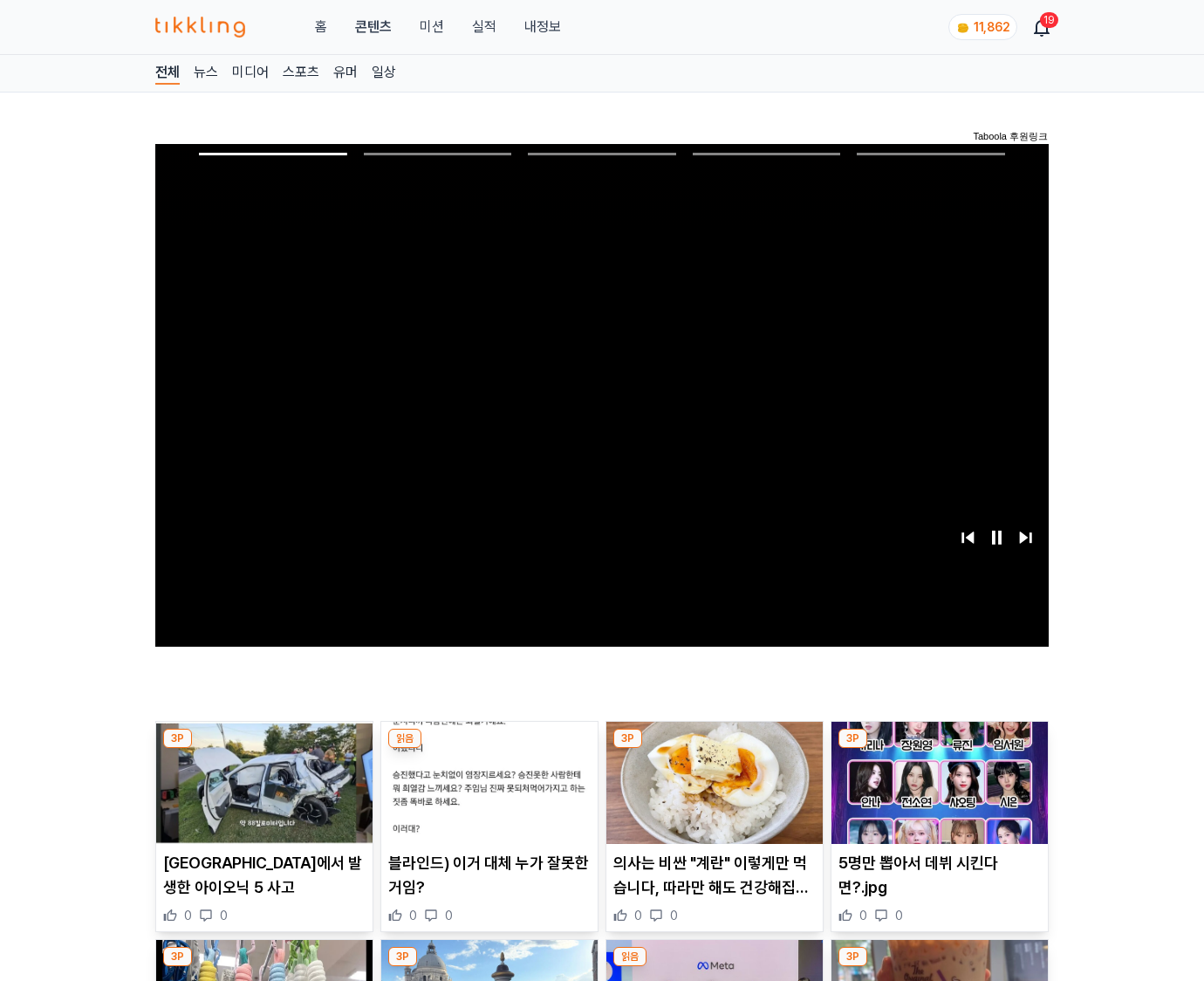
click at [939, 749] on img at bounding box center [940, 783] width 217 height 123
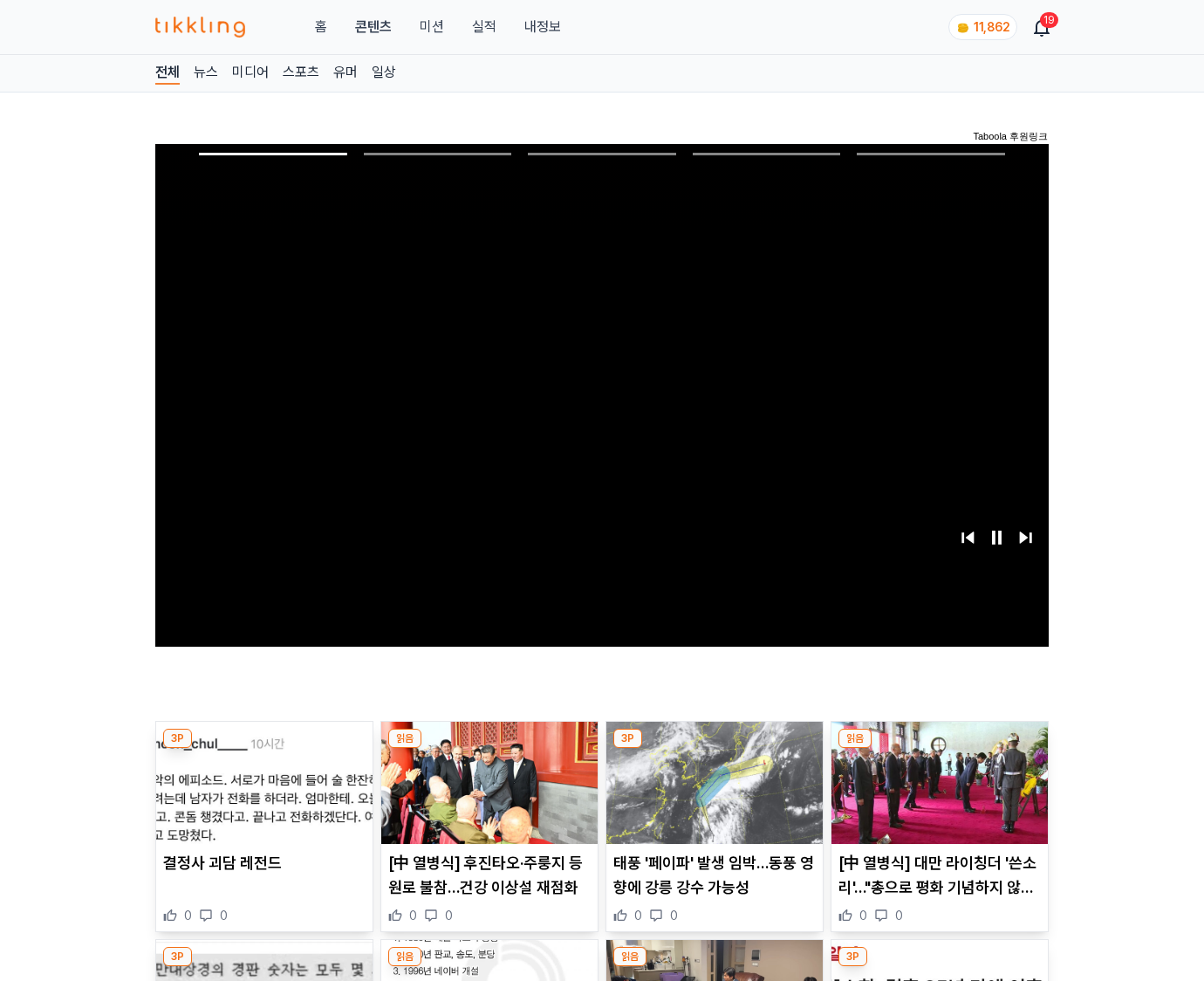
click at [939, 749] on img at bounding box center [940, 783] width 217 height 123
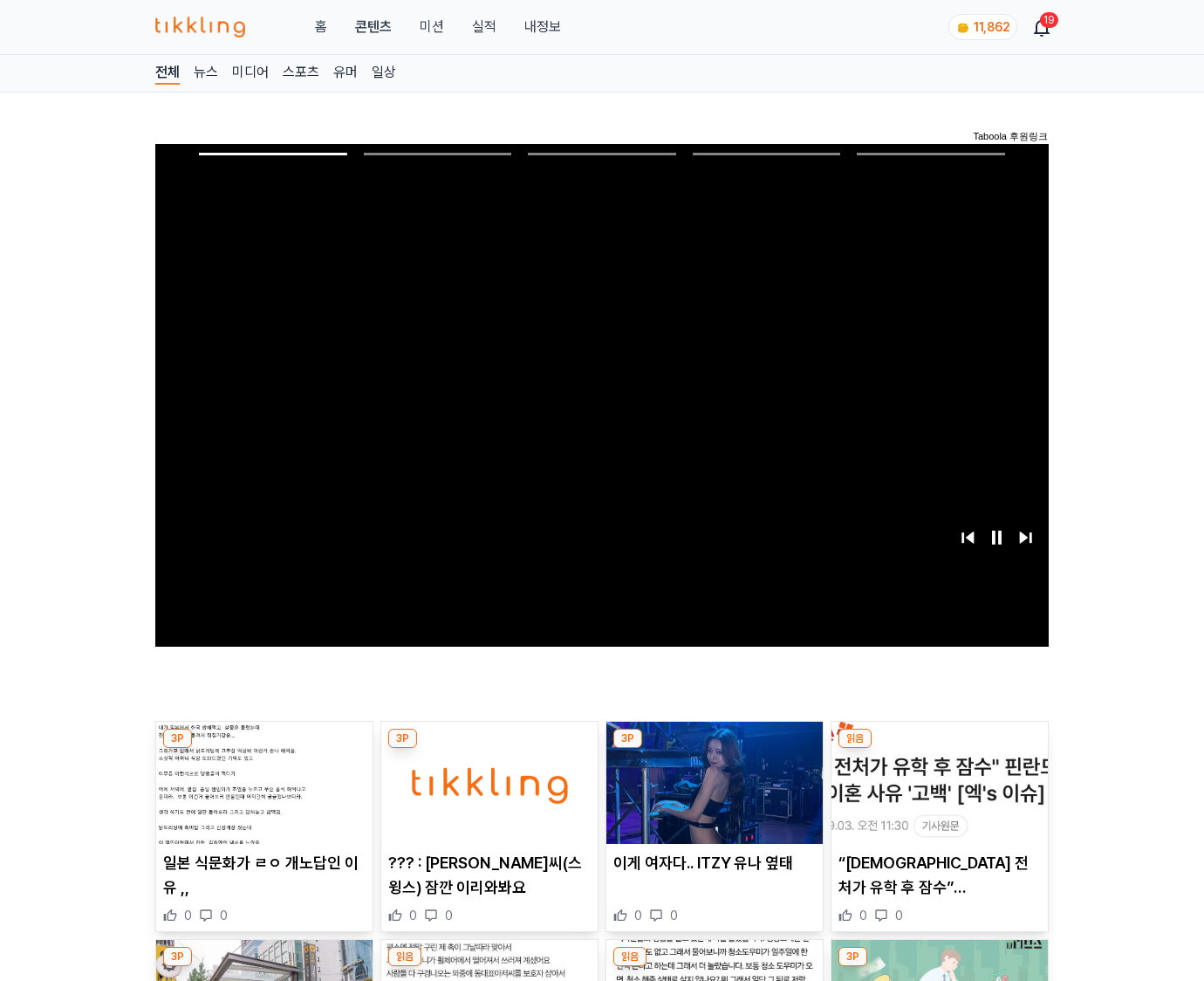
click at [939, 749] on img at bounding box center [940, 783] width 217 height 123
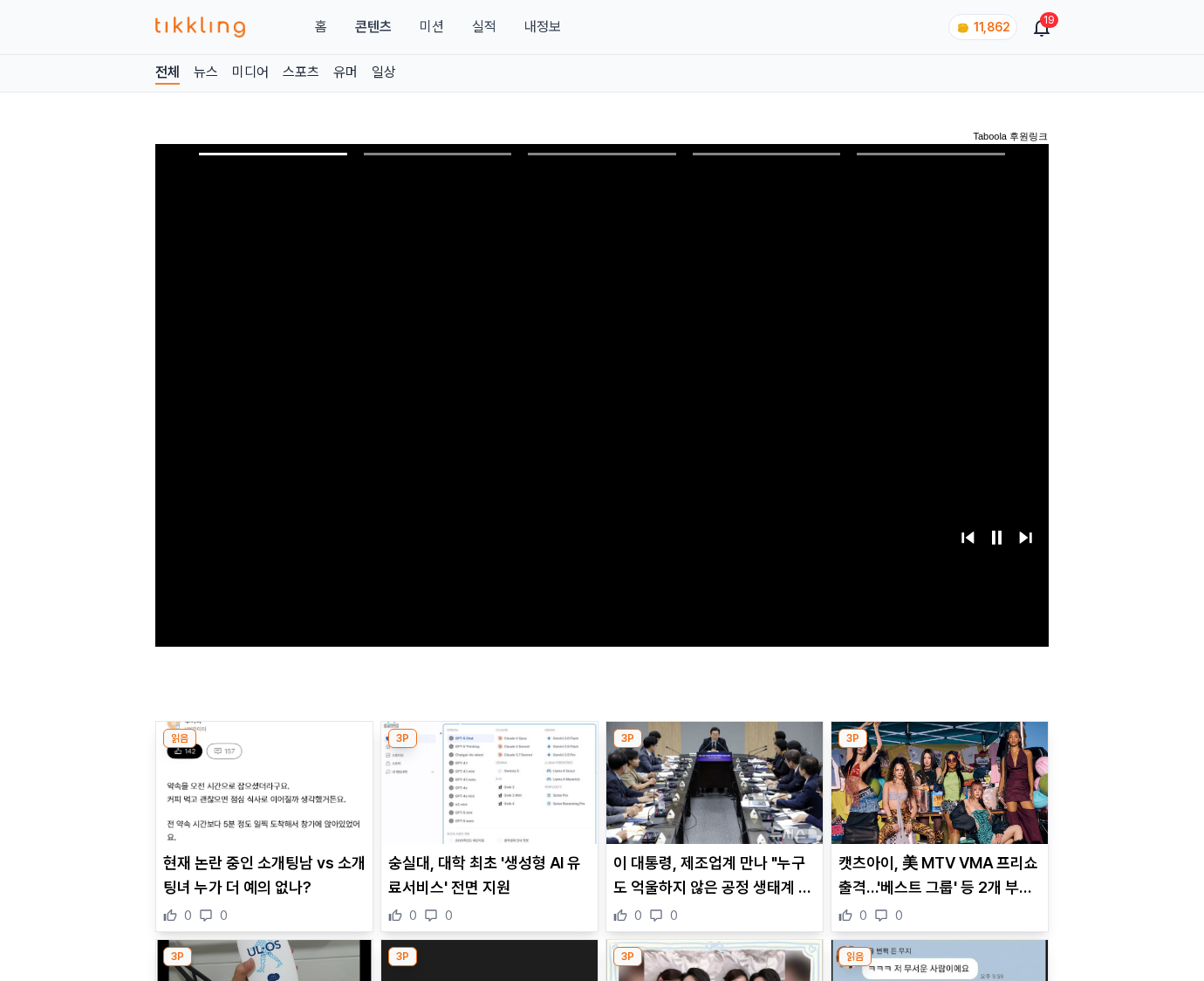
click at [939, 749] on img at bounding box center [940, 783] width 217 height 123
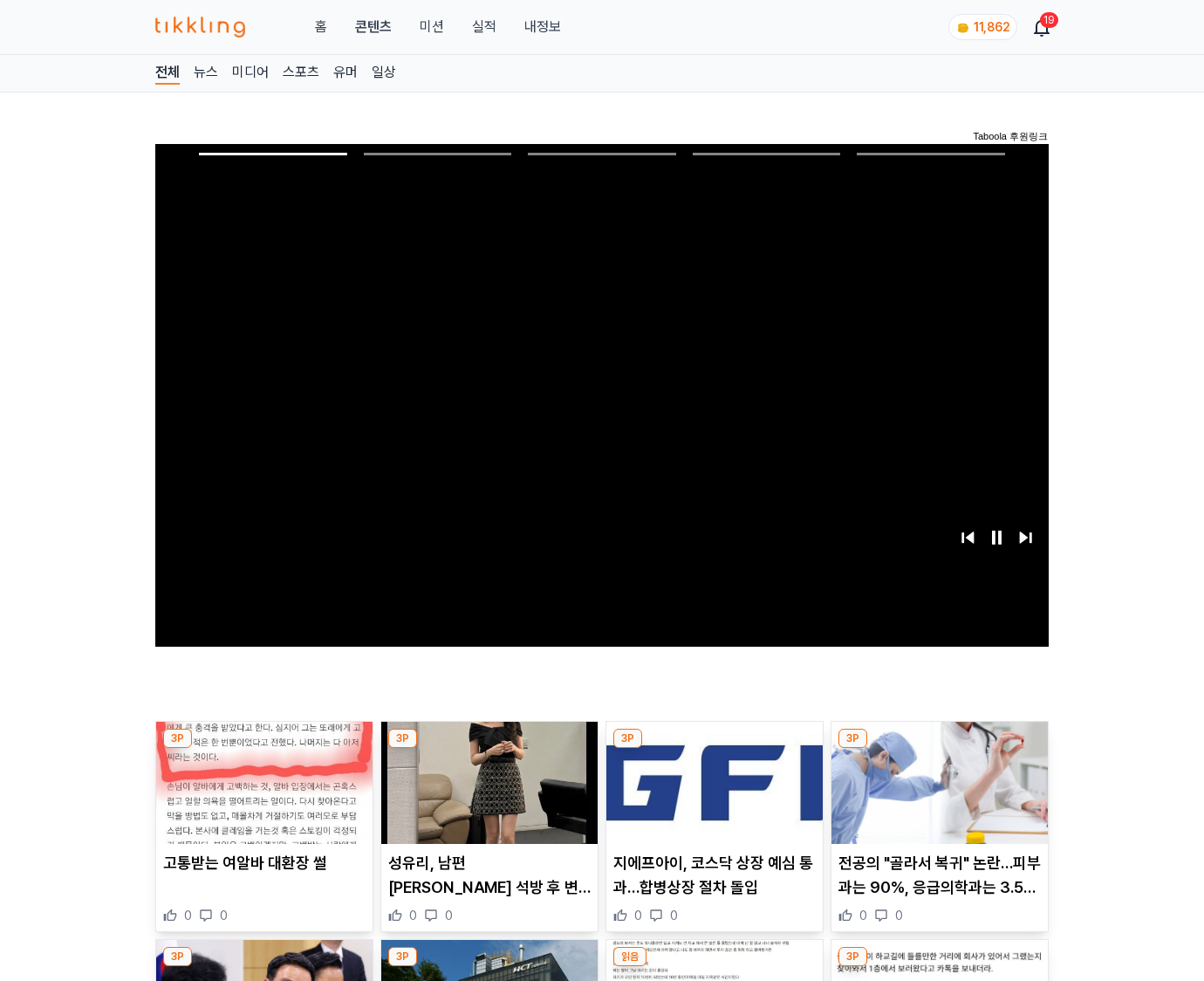
click at [939, 749] on img at bounding box center [940, 783] width 217 height 123
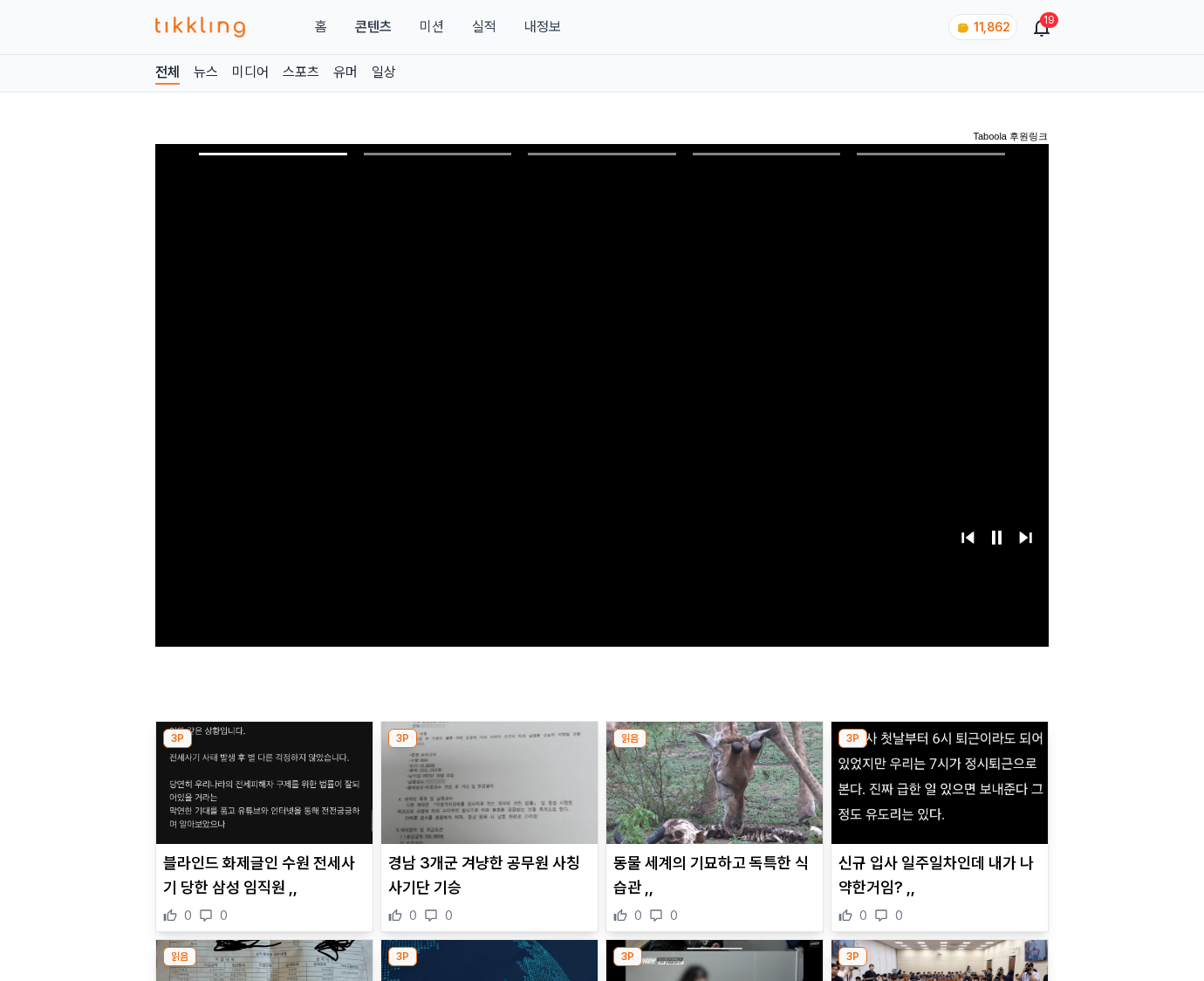
click at [939, 749] on img at bounding box center [940, 783] width 217 height 123
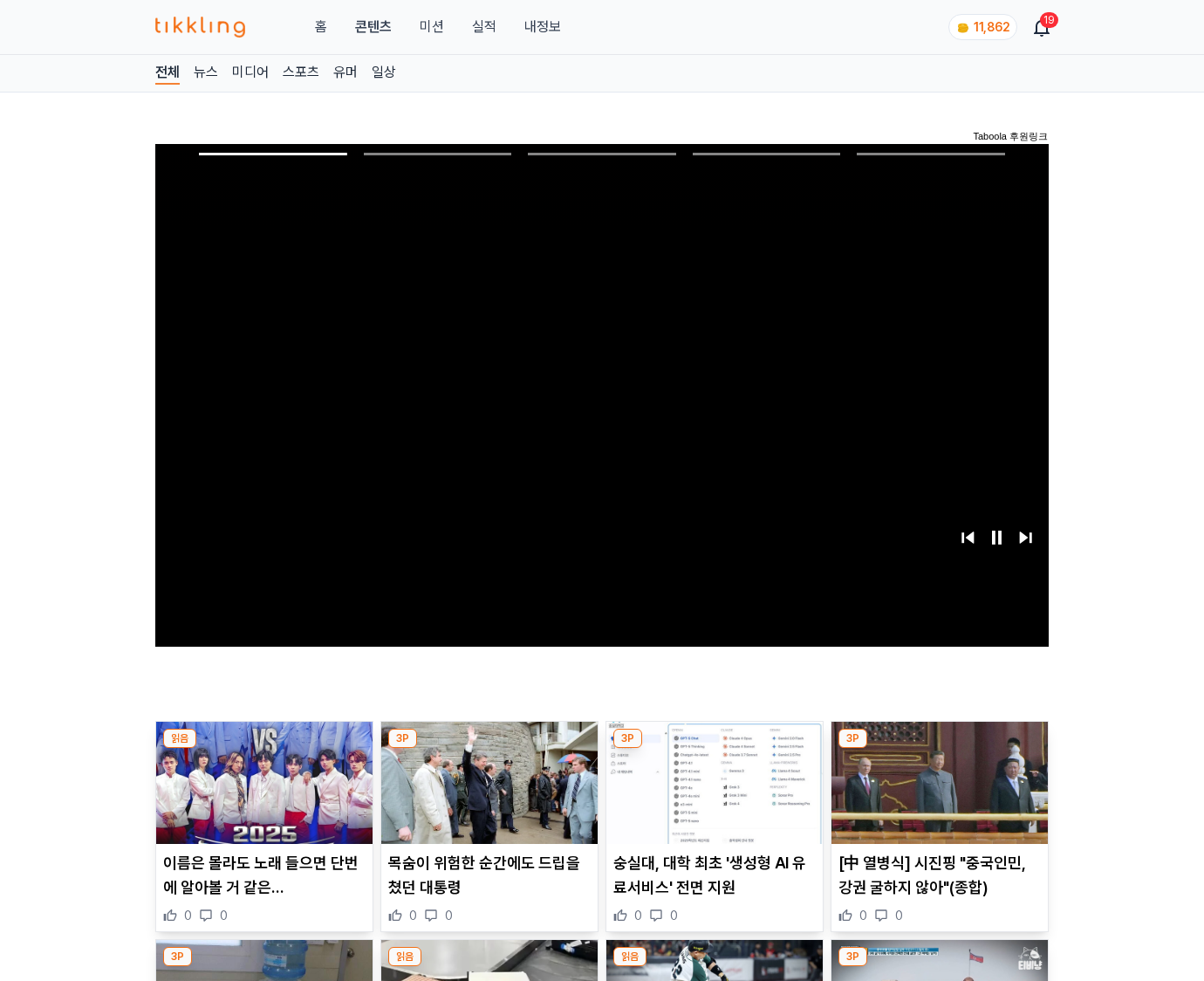
click at [939, 749] on img at bounding box center [940, 783] width 217 height 123
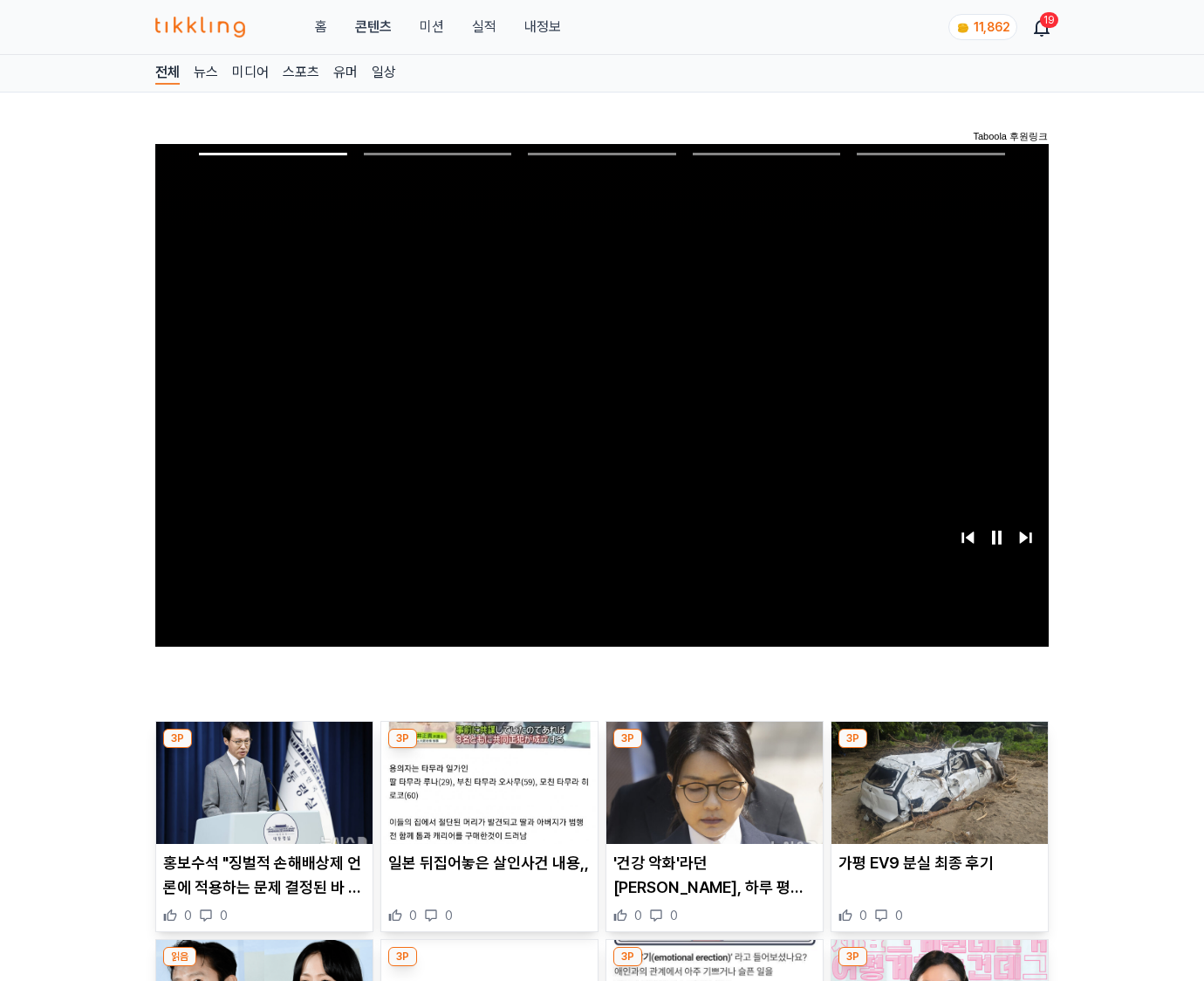
click at [939, 749] on img at bounding box center [940, 783] width 217 height 123
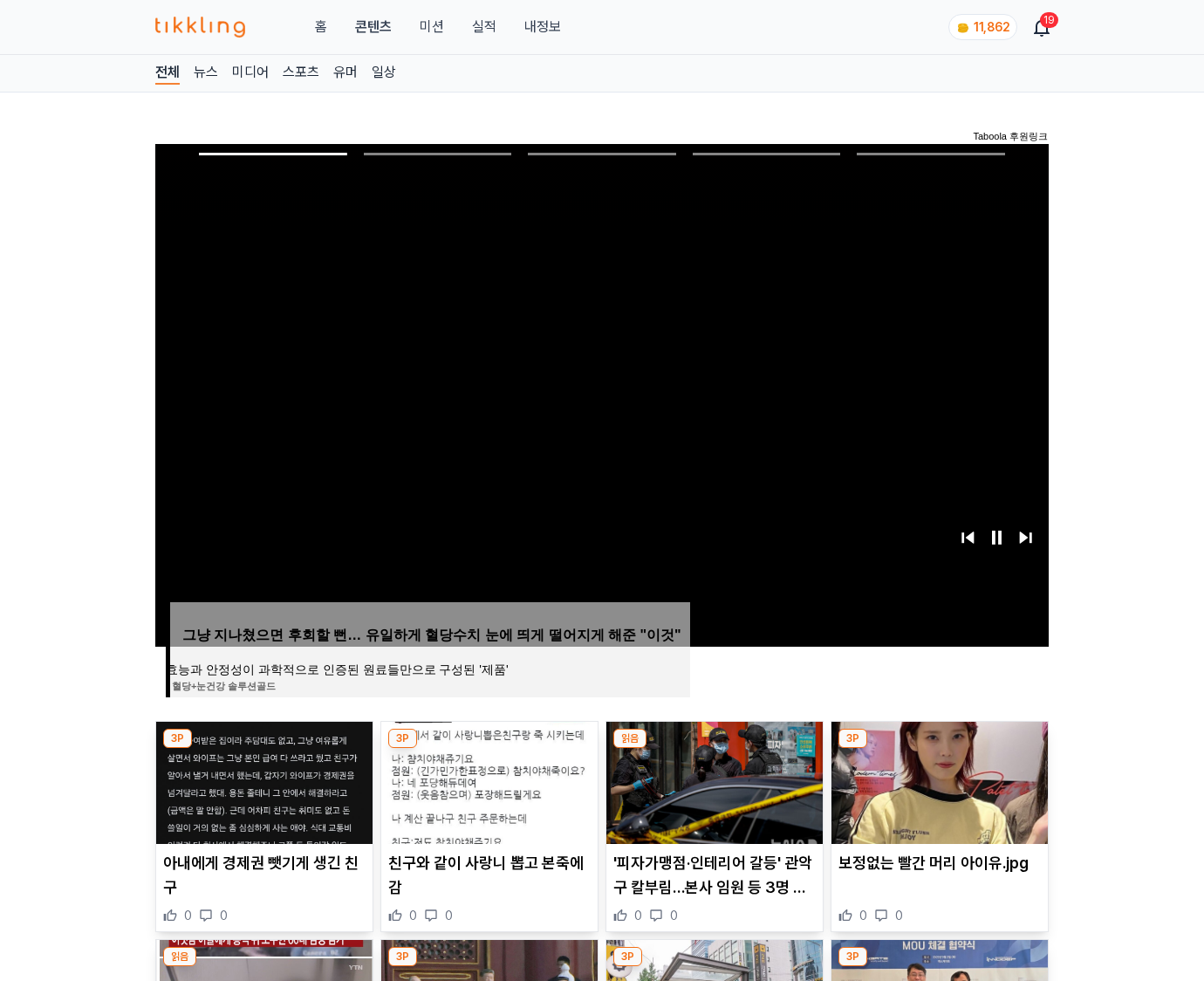
click at [939, 749] on img at bounding box center [940, 783] width 217 height 123
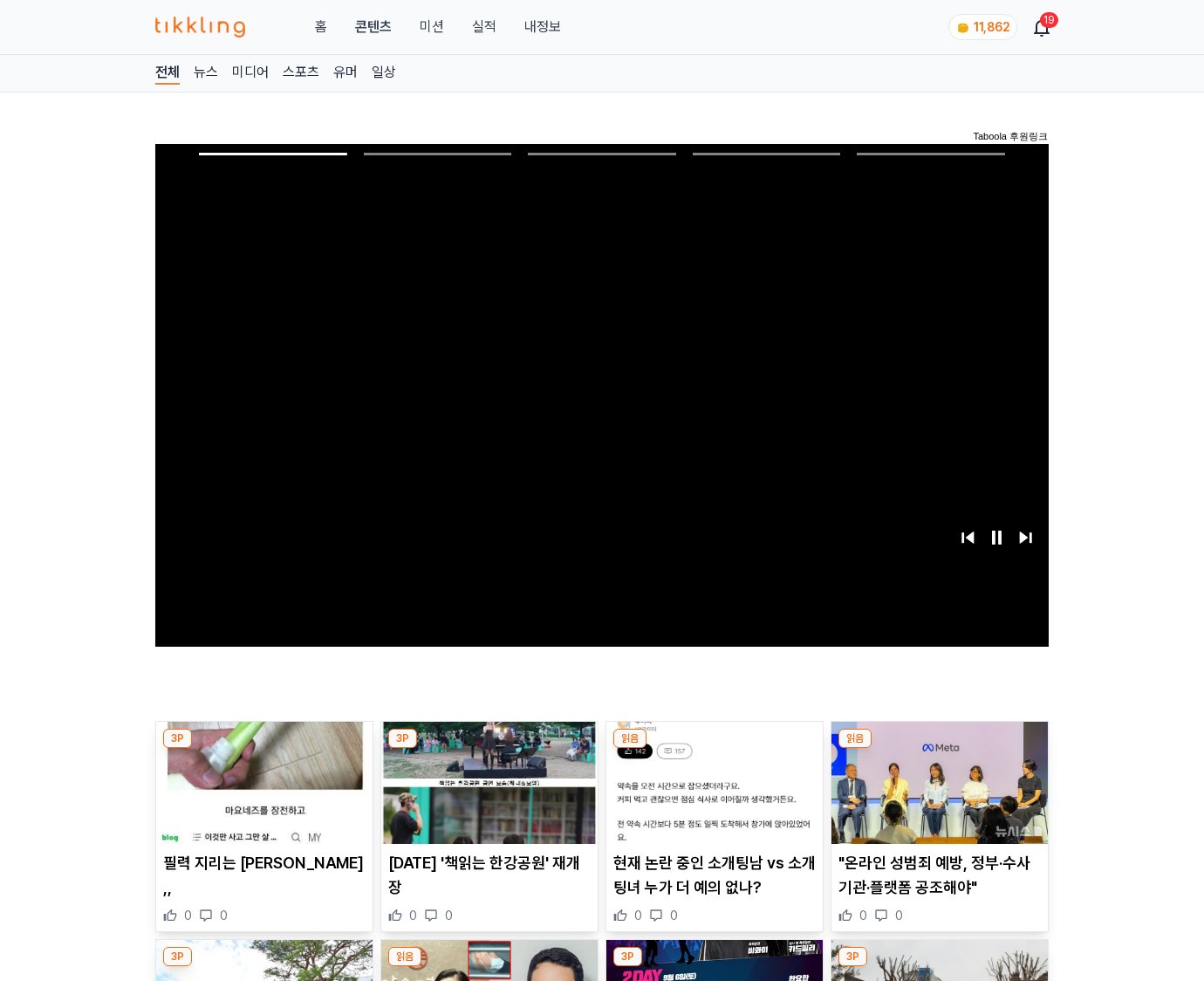
click at [939, 749] on img at bounding box center [940, 783] width 217 height 123
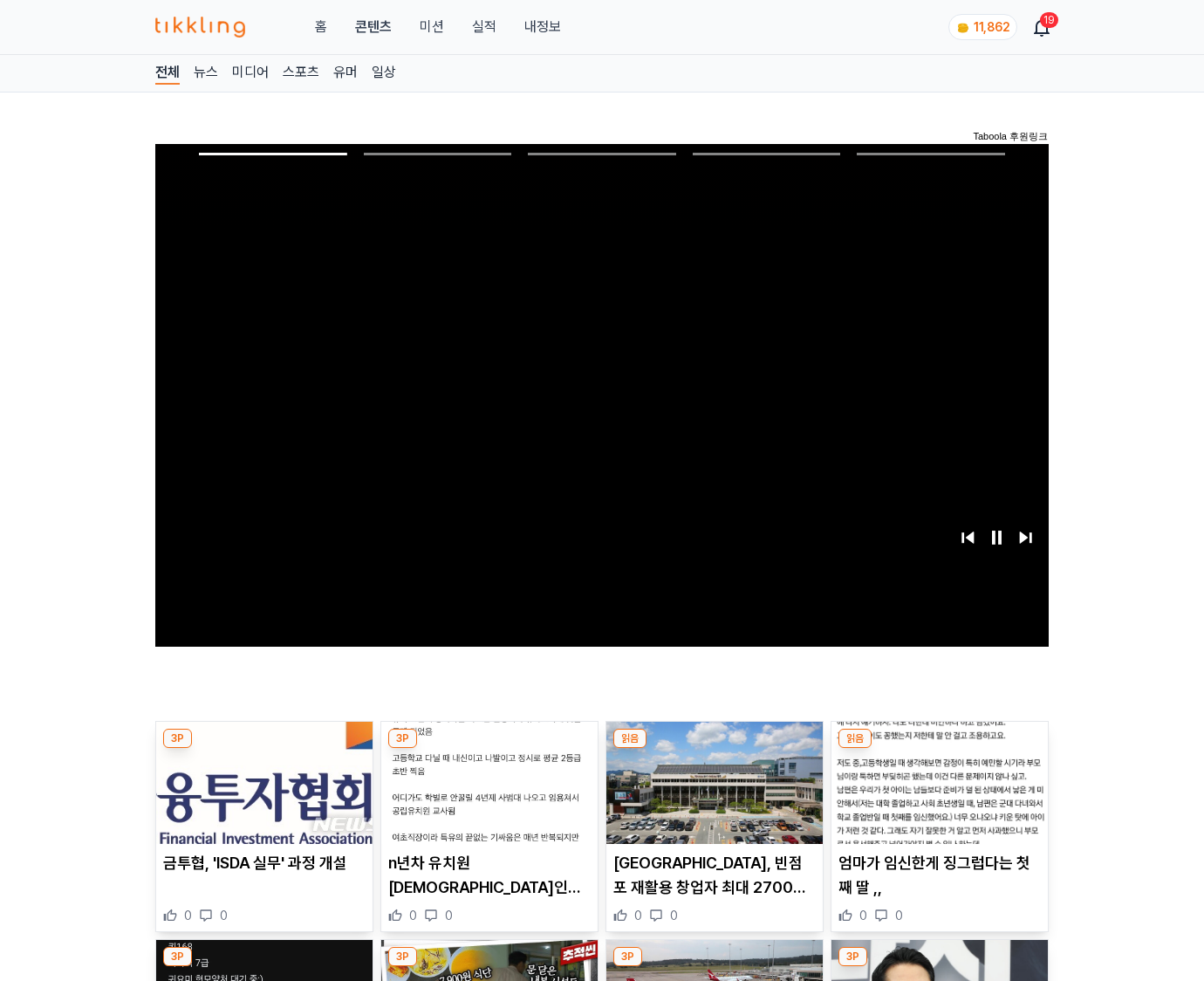
click at [939, 749] on img at bounding box center [940, 783] width 217 height 123
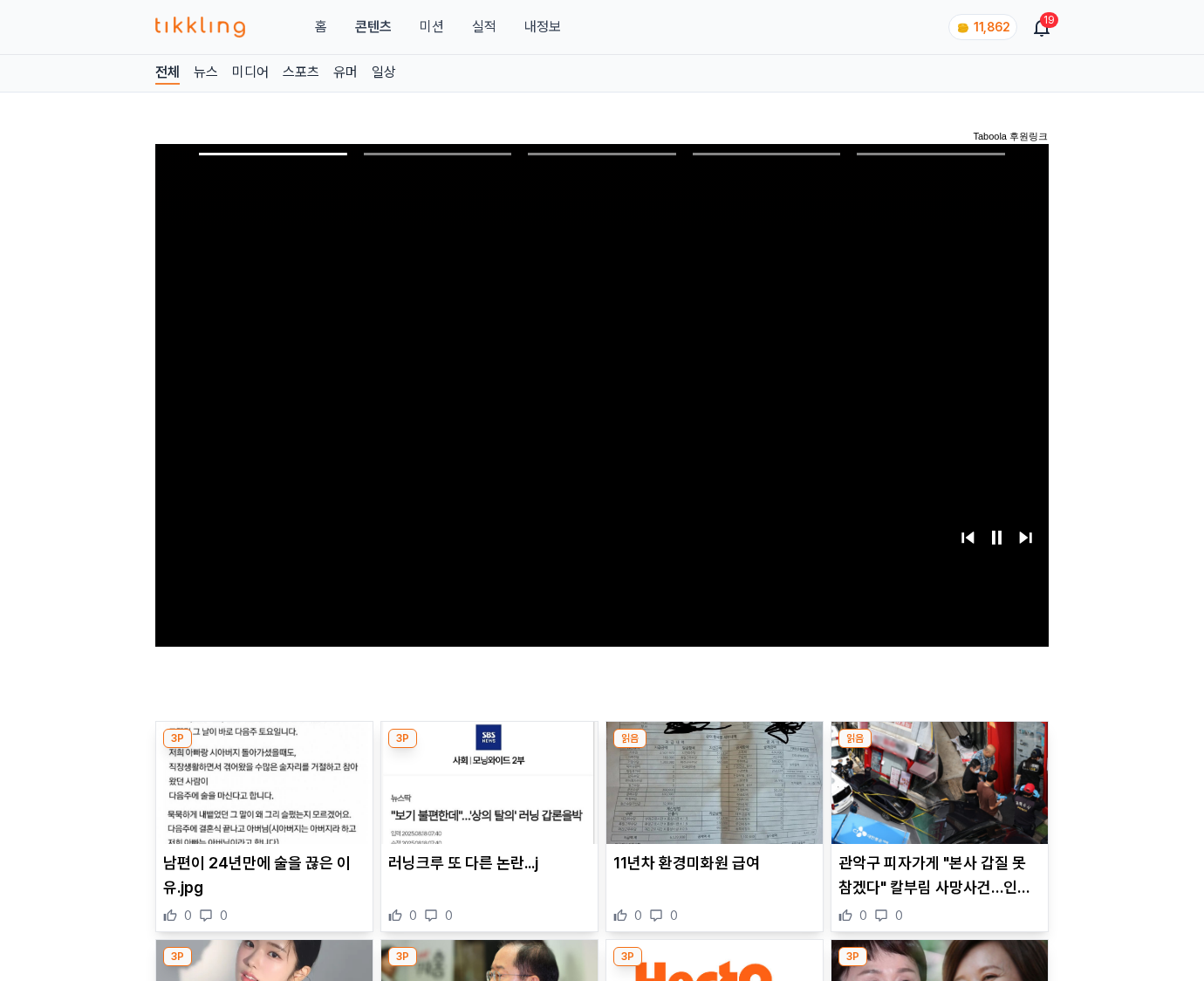
click at [939, 749] on img at bounding box center [940, 783] width 217 height 123
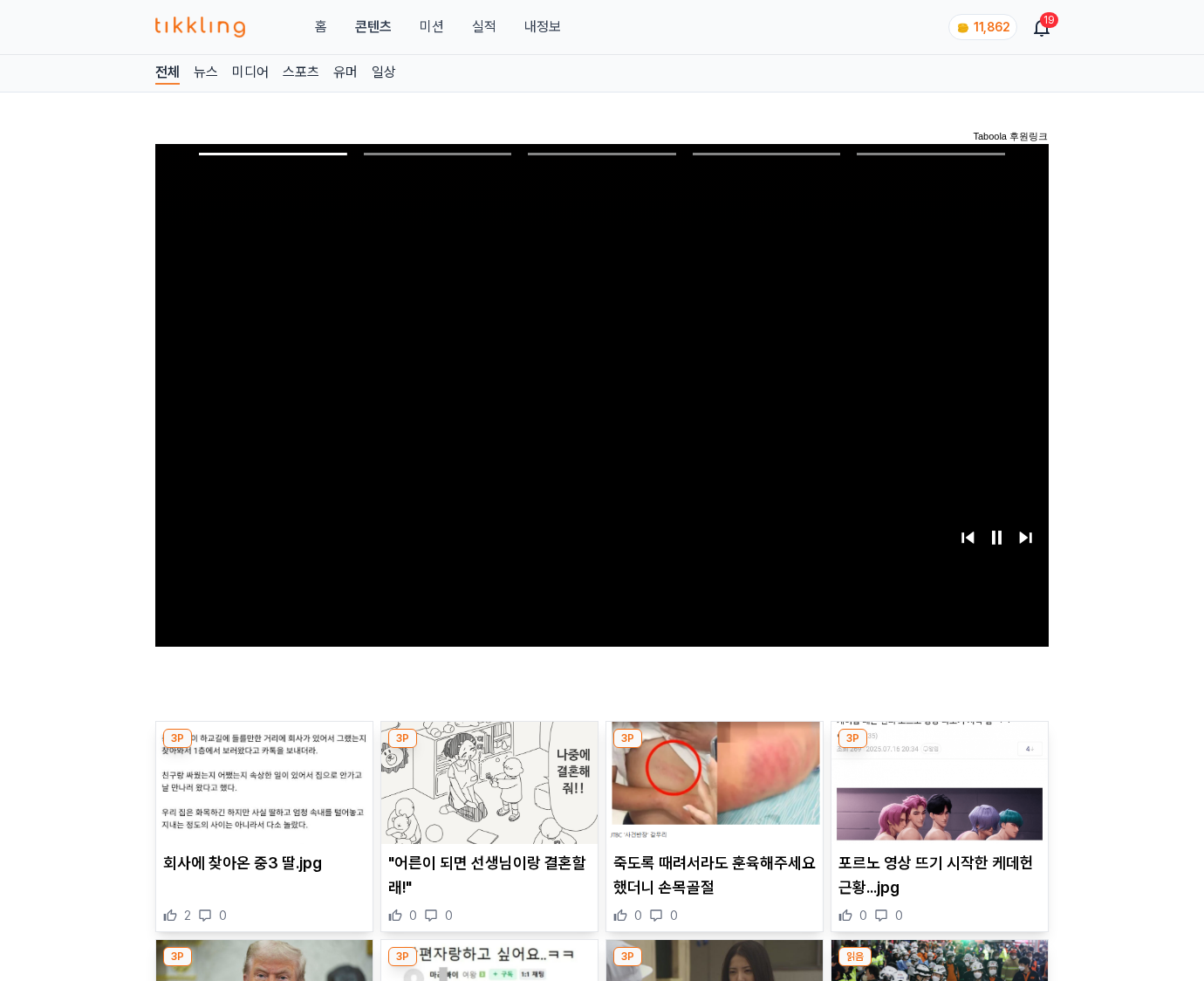
click at [939, 749] on img at bounding box center [940, 783] width 217 height 123
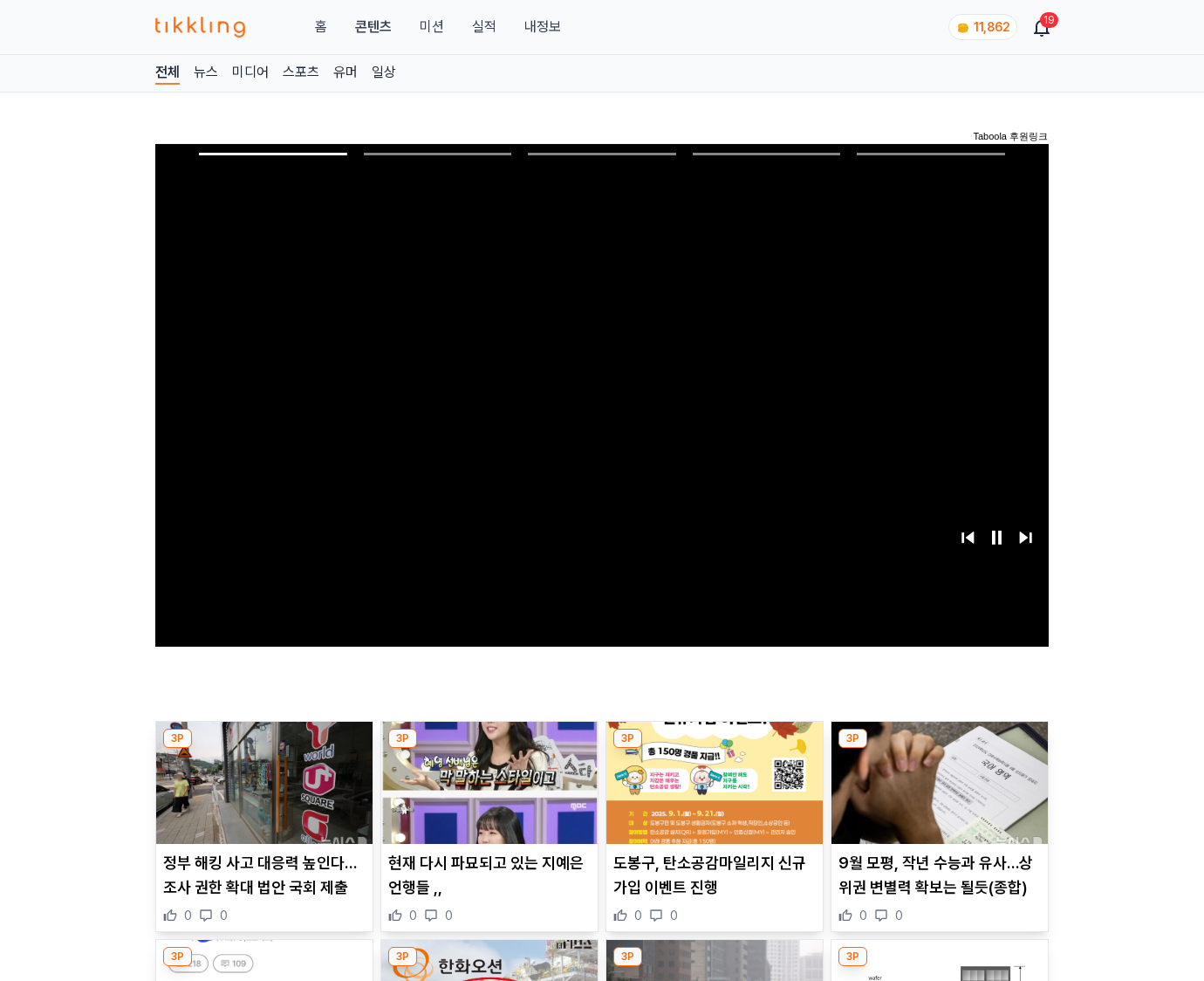
click at [939, 749] on img at bounding box center [940, 783] width 217 height 123
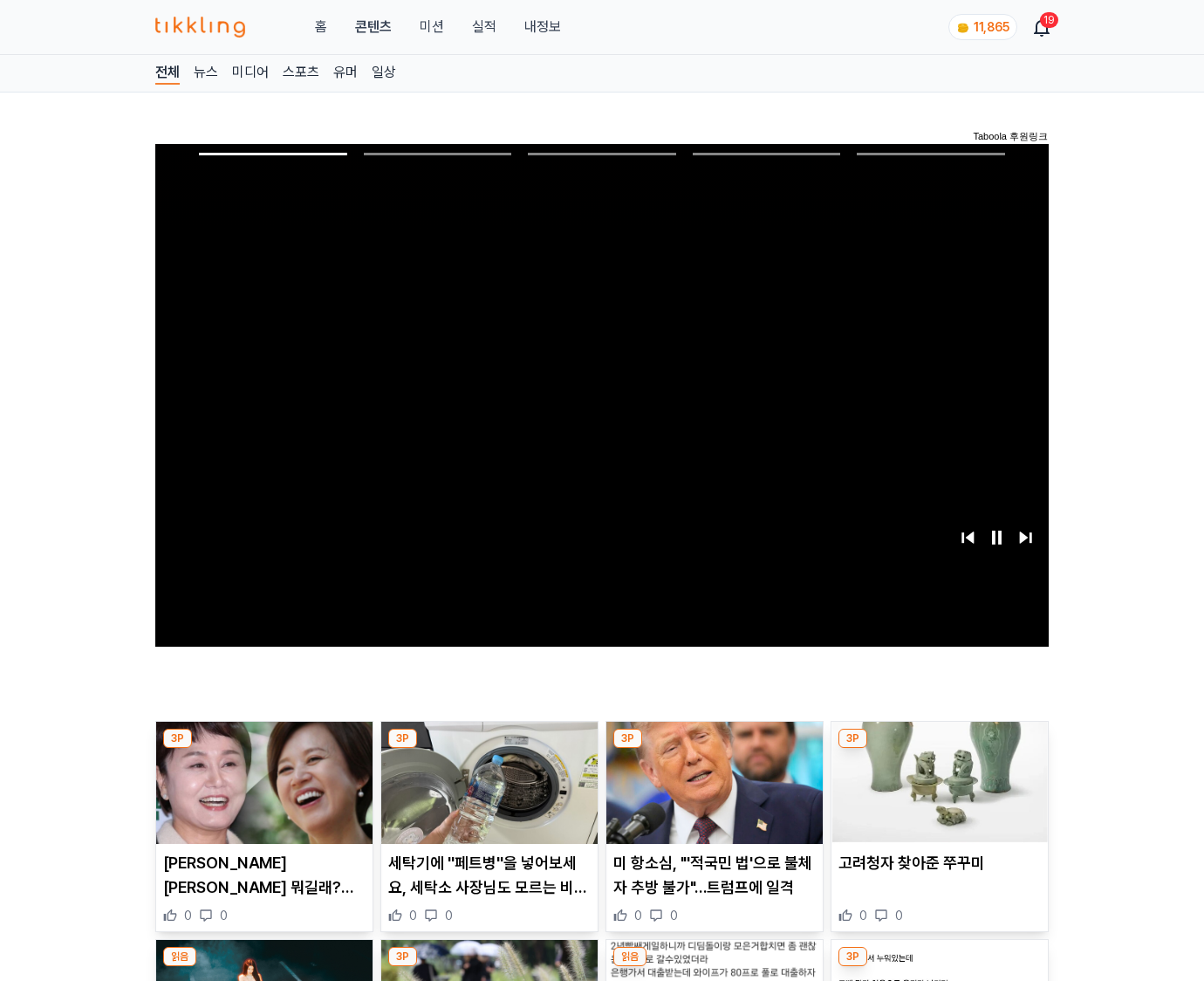
click at [939, 749] on img at bounding box center [940, 783] width 217 height 123
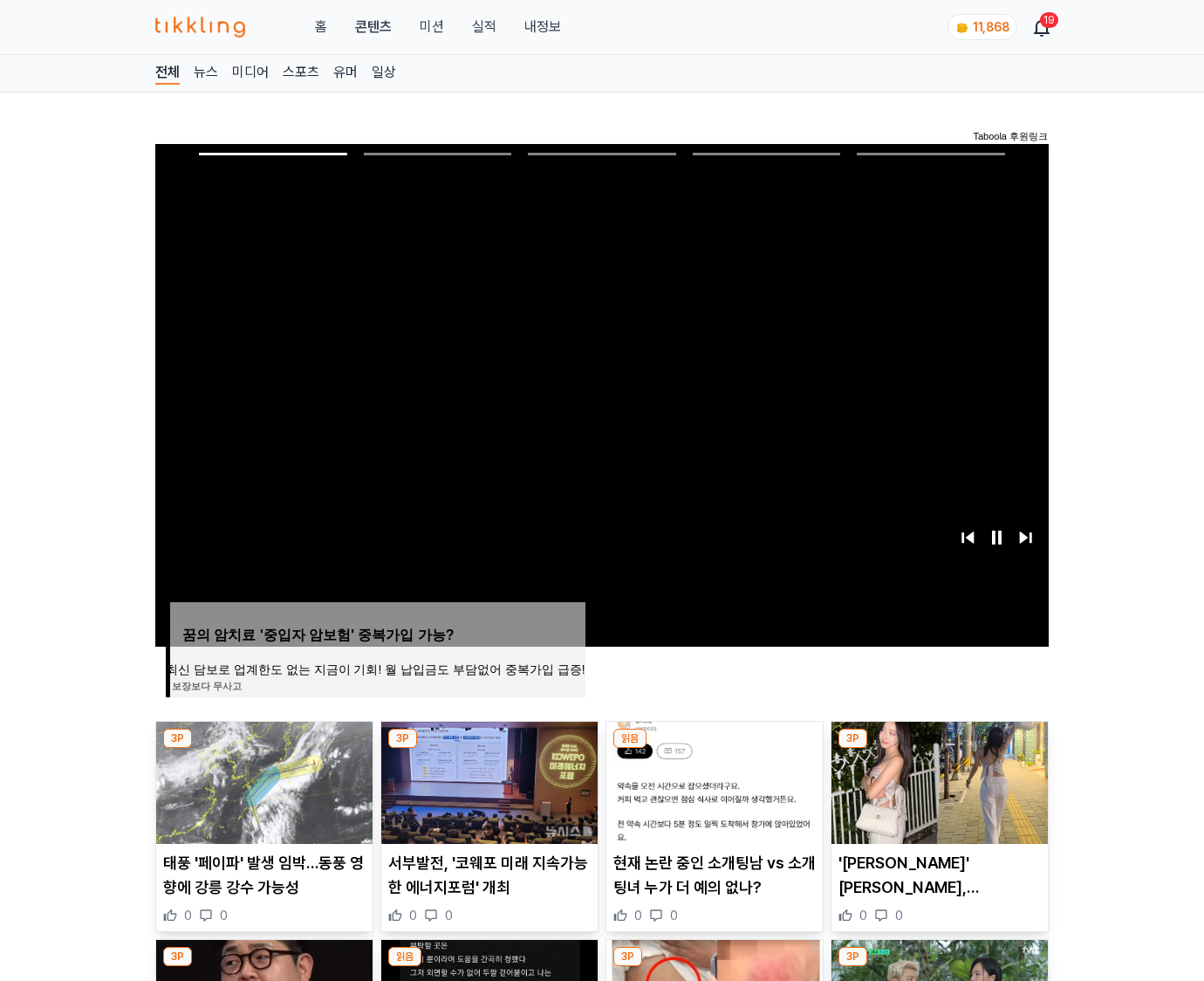
click at [939, 749] on img at bounding box center [940, 783] width 217 height 123
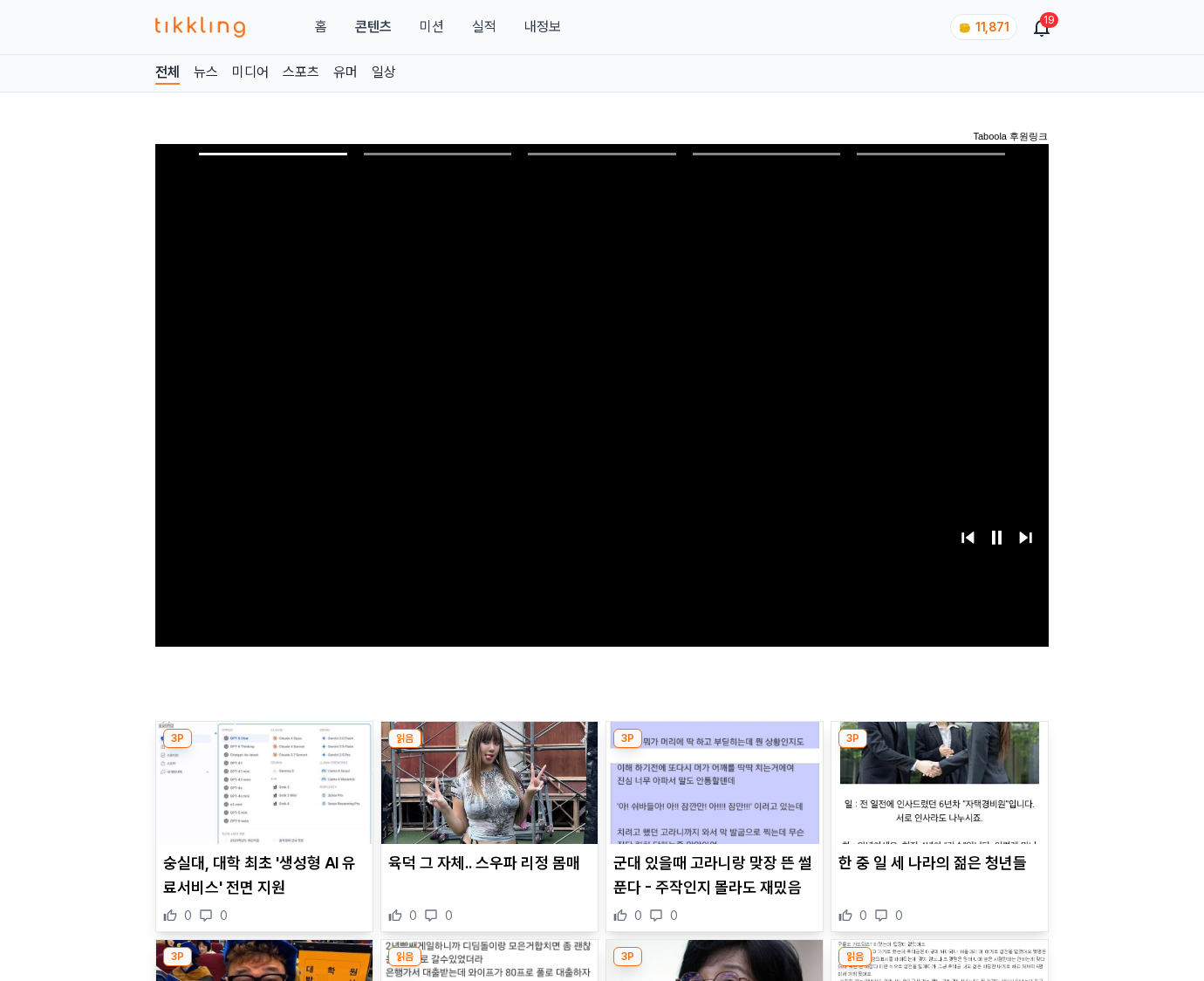
click at [939, 749] on img at bounding box center [940, 783] width 217 height 123
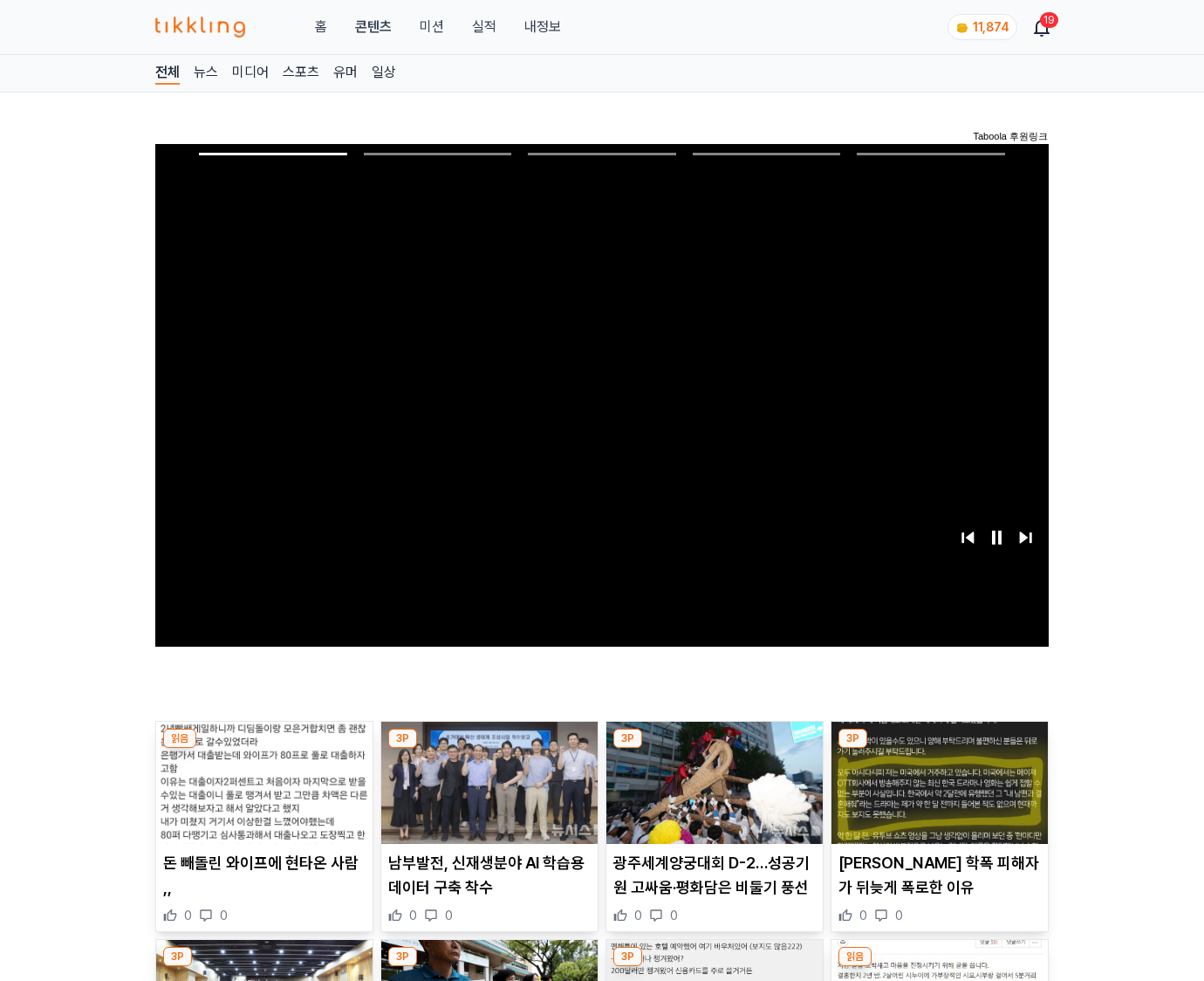
click at [939, 749] on img at bounding box center [940, 783] width 217 height 123
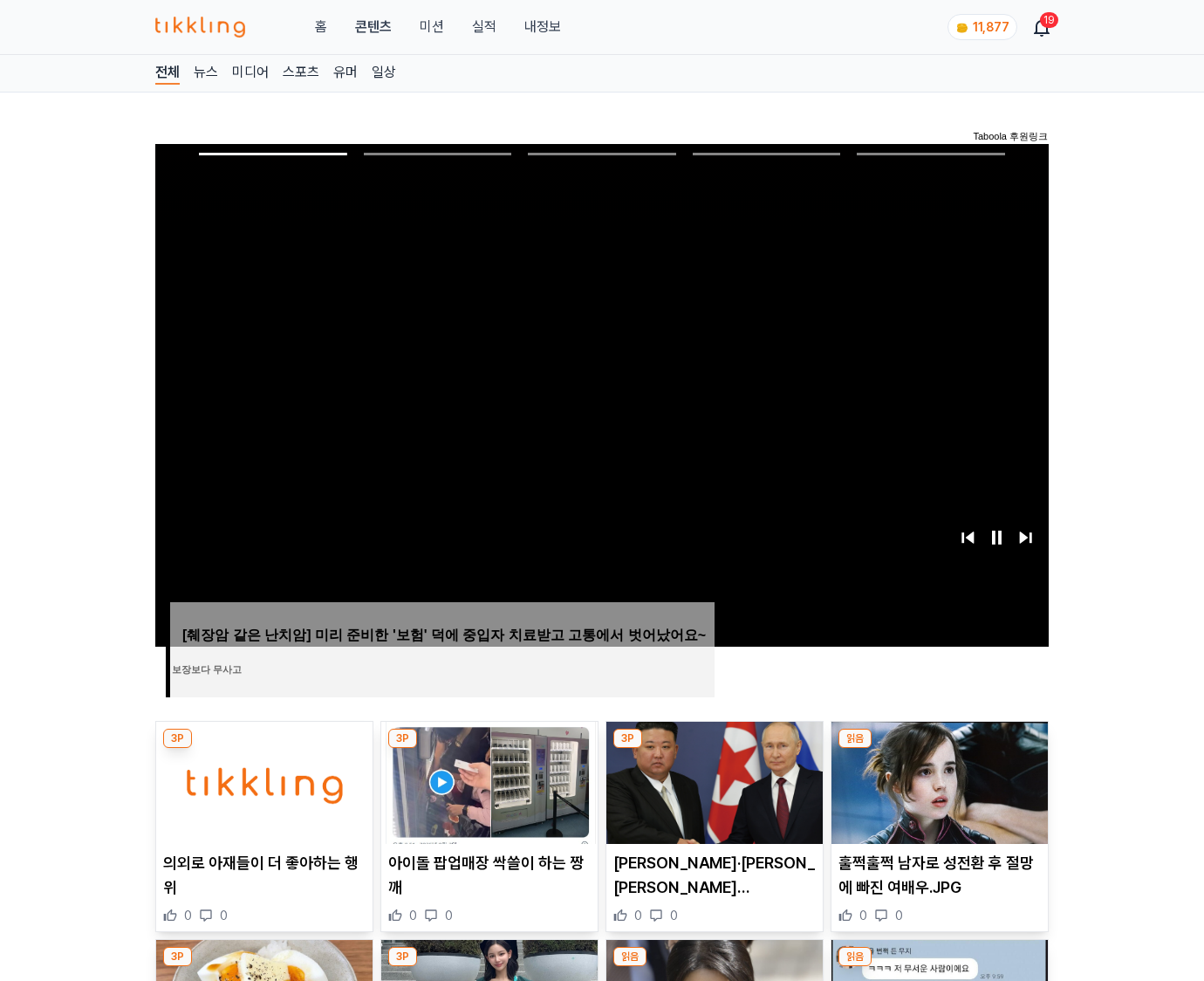
click at [939, 749] on img at bounding box center [940, 783] width 217 height 123
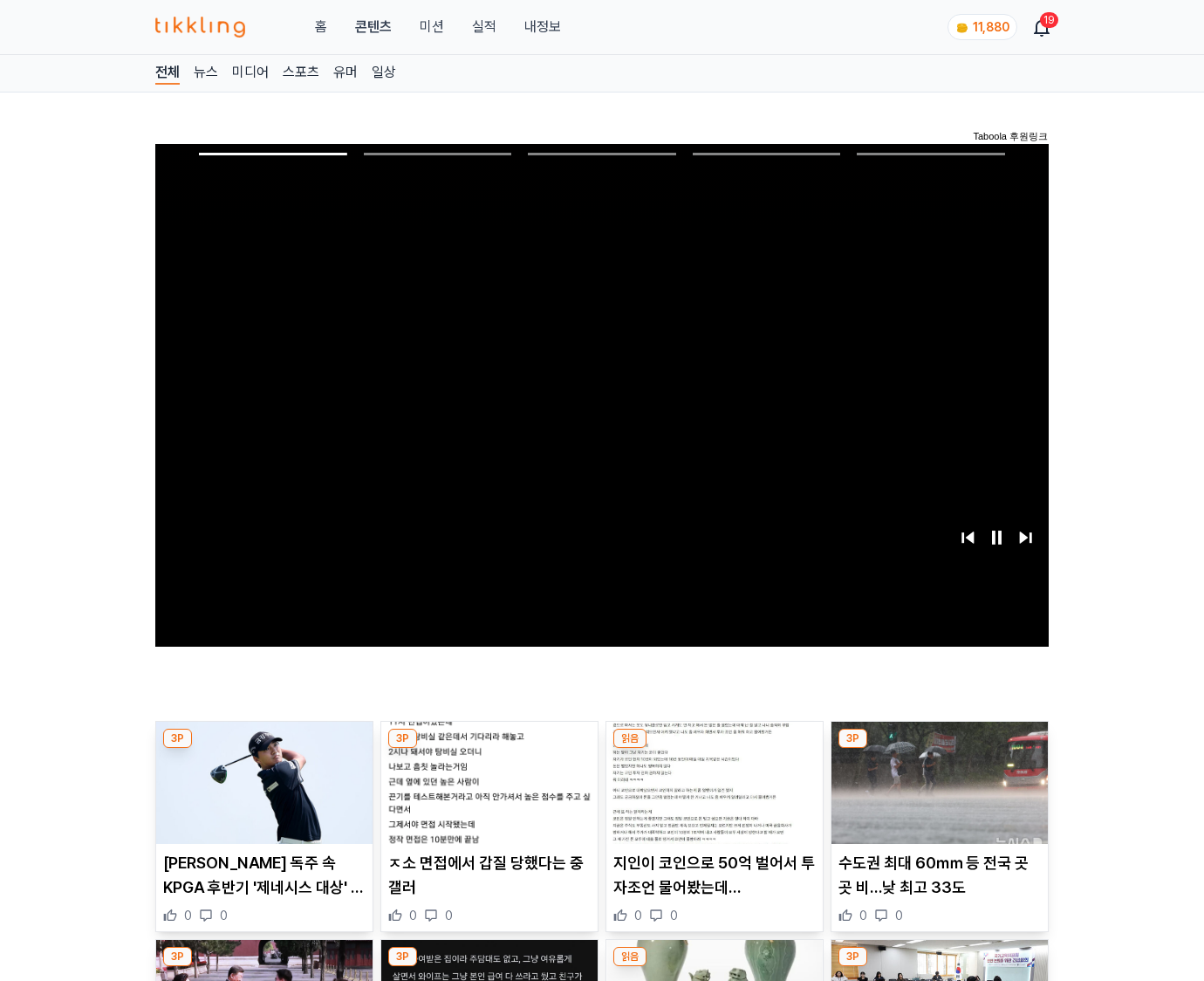
click at [939, 749] on img at bounding box center [940, 783] width 217 height 123
